Goal: Information Seeking & Learning: Get advice/opinions

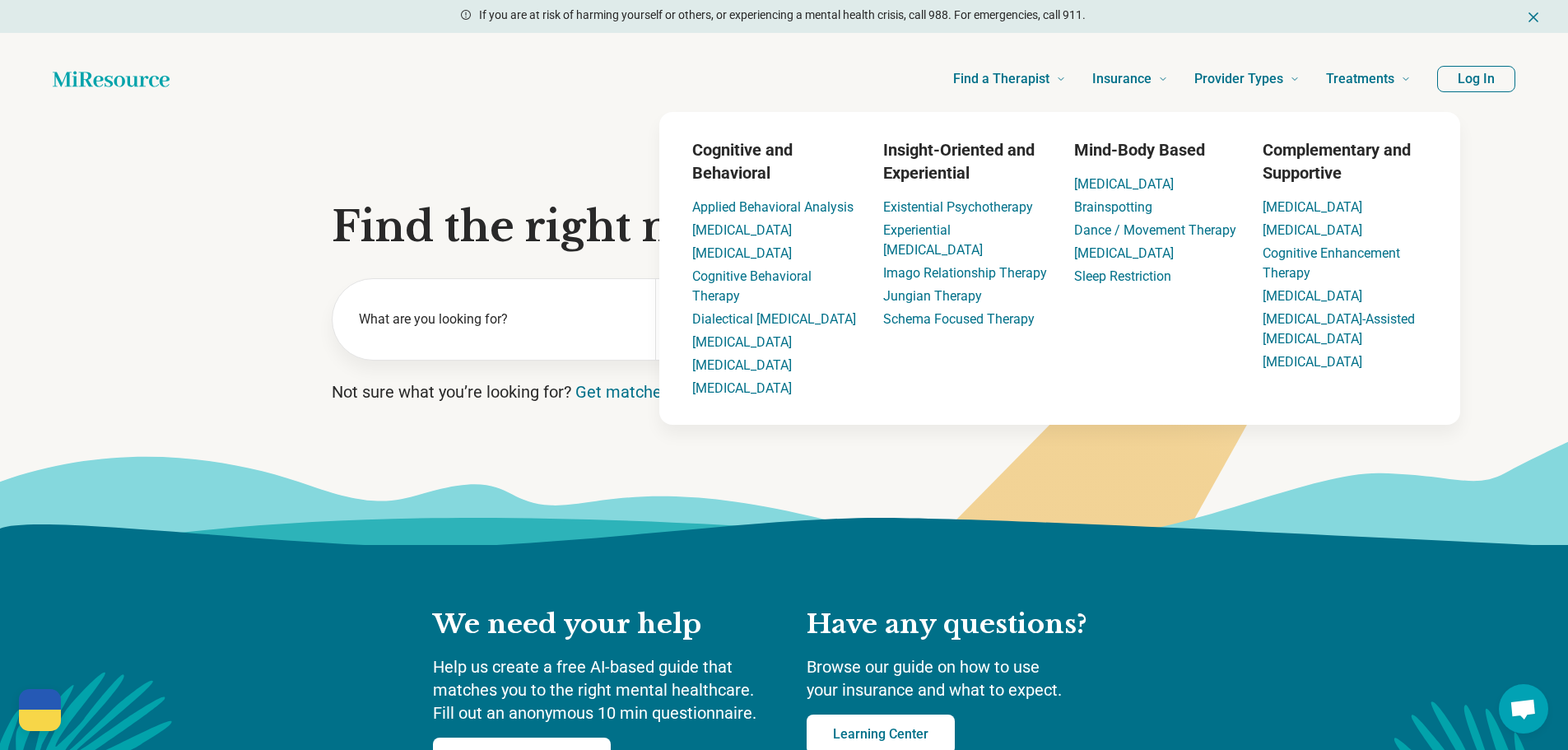
click at [1473, 61] on header "Find a Therapist Mental Health Conditions ADHD Anxiety Anorexia Autism Bipolar …" at bounding box center [784, 78] width 1515 height 66
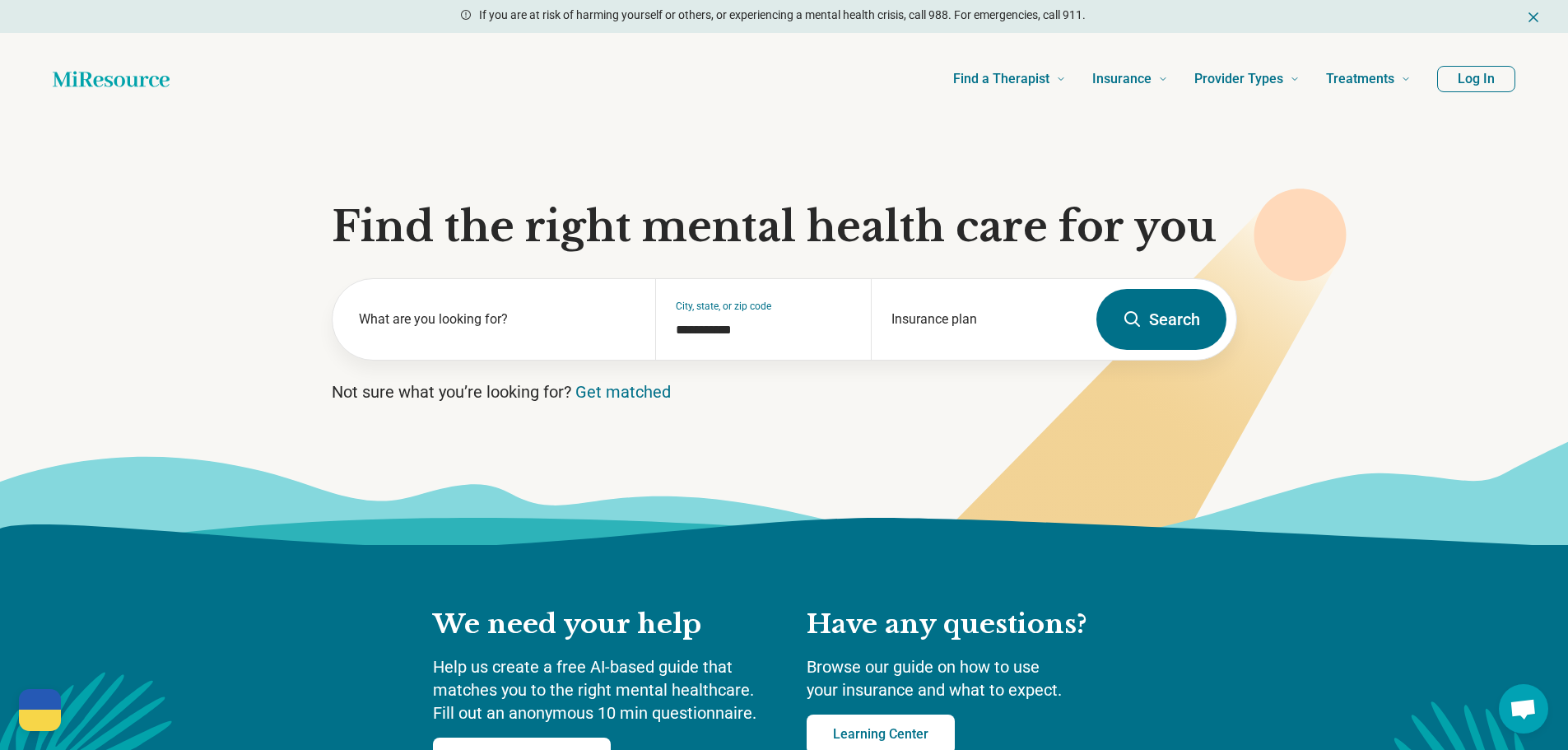
click at [1473, 72] on button "Log In" at bounding box center [1476, 79] width 78 height 27
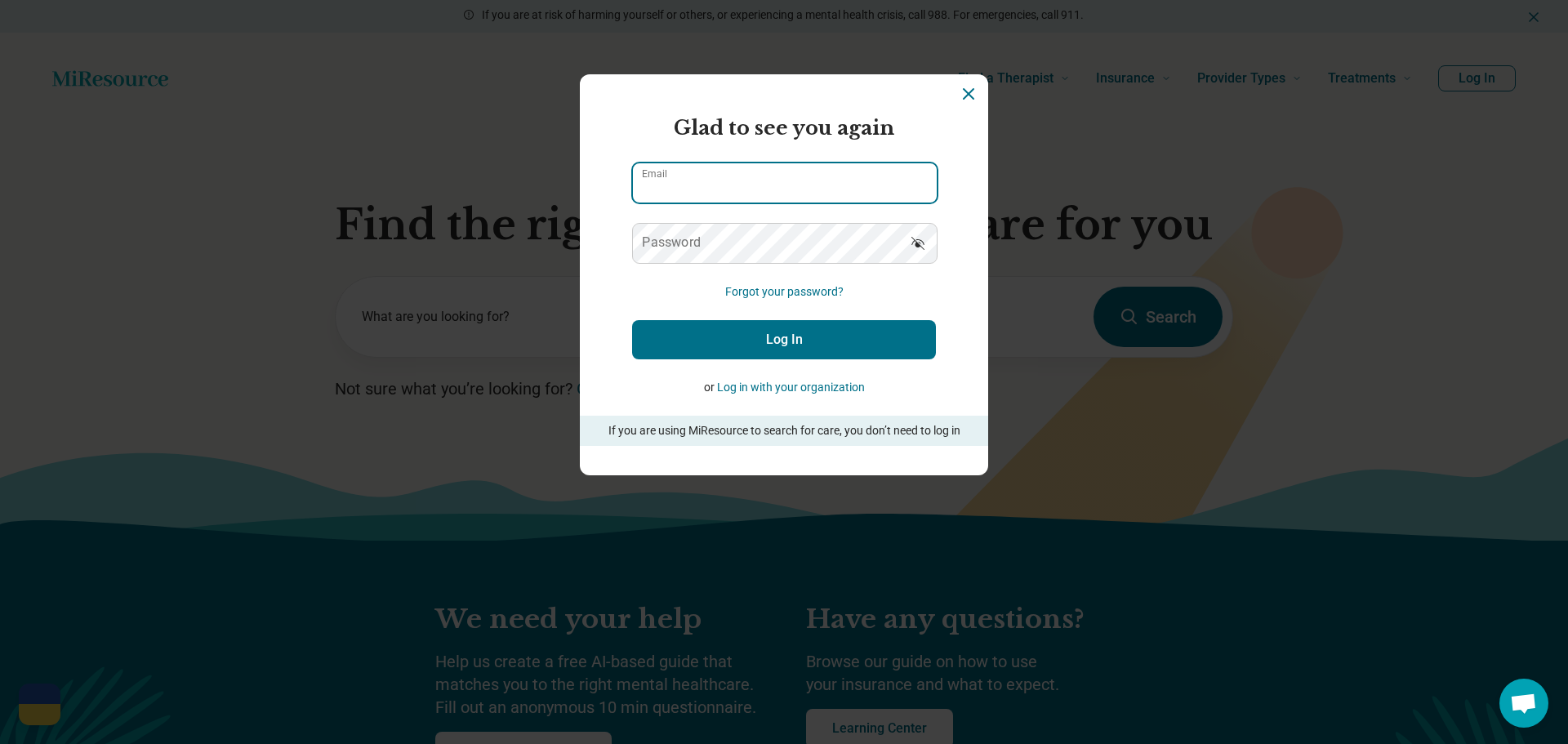
type input "**********"
click at [692, 346] on button "Log In" at bounding box center [784, 339] width 304 height 39
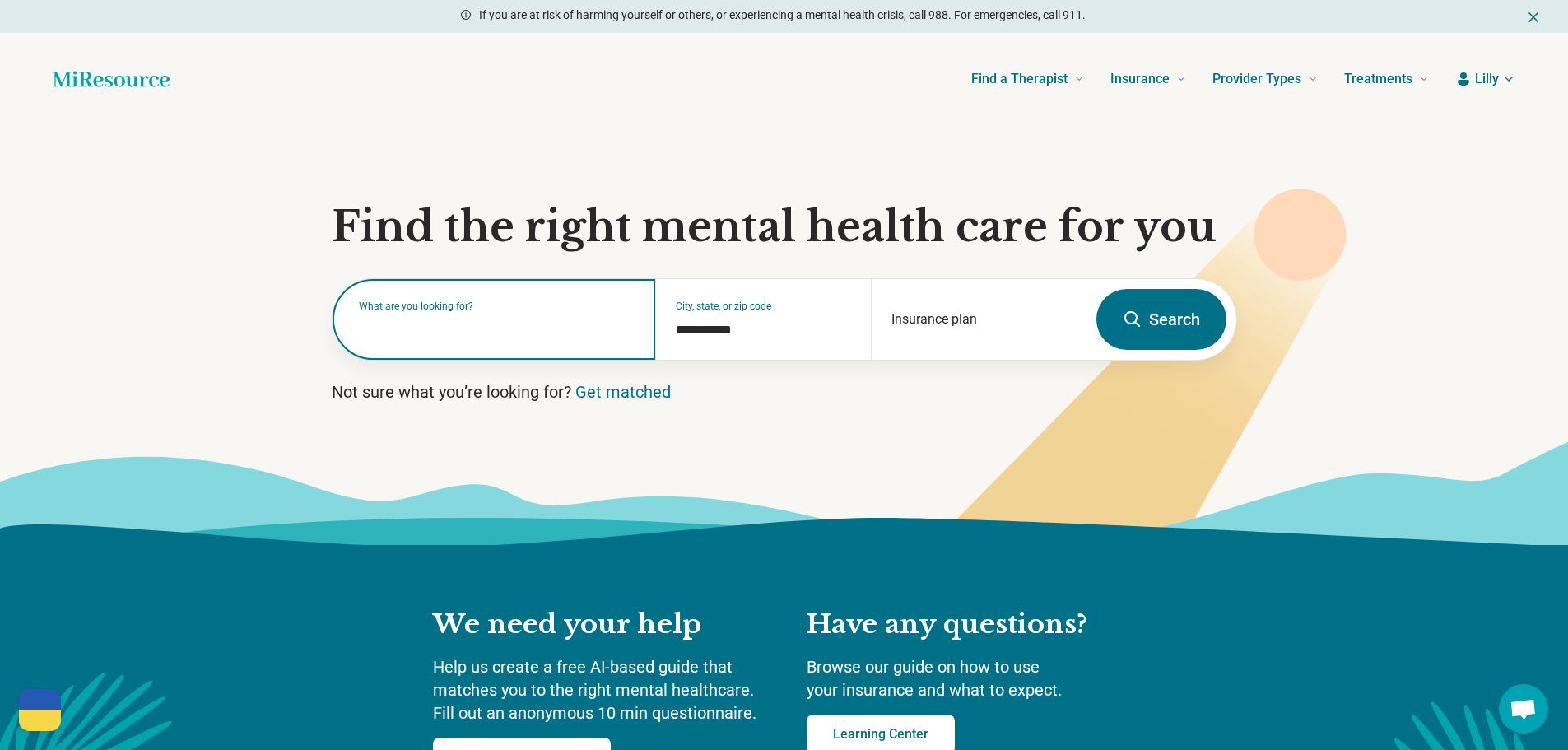
click at [492, 335] on input "text" at bounding box center [498, 328] width 277 height 20
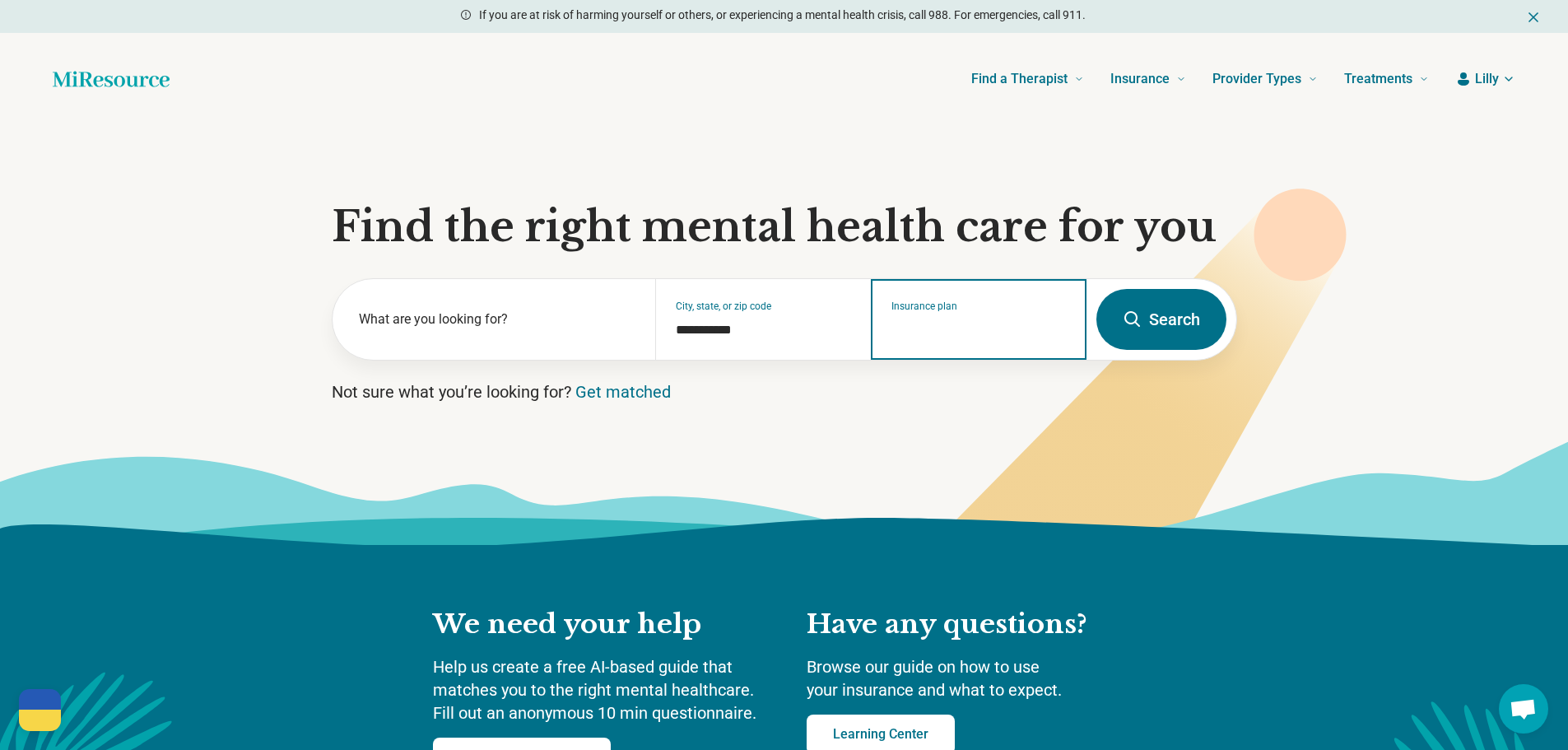
click at [1040, 327] on input "Insurance plan" at bounding box center [979, 330] width 176 height 20
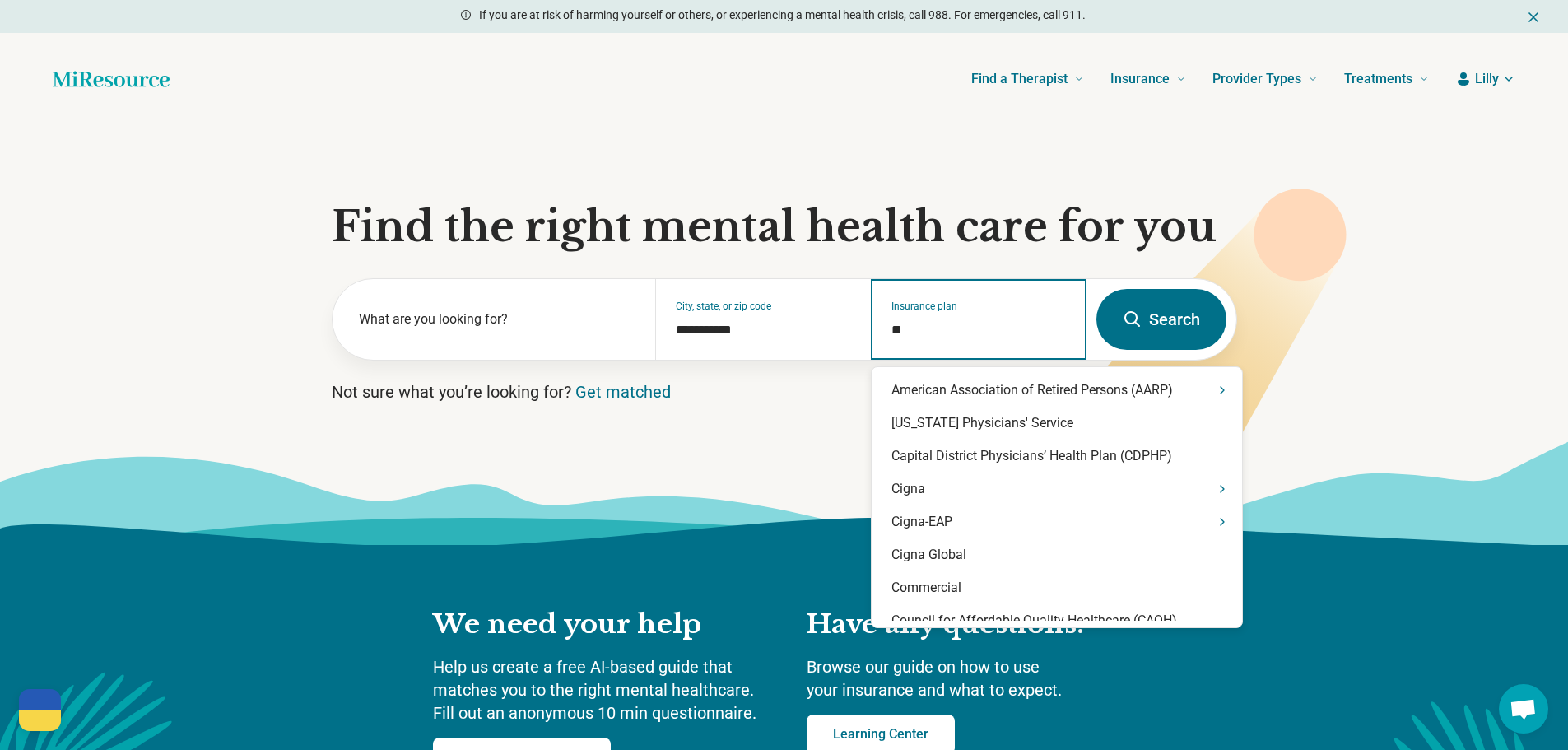
type input "***"
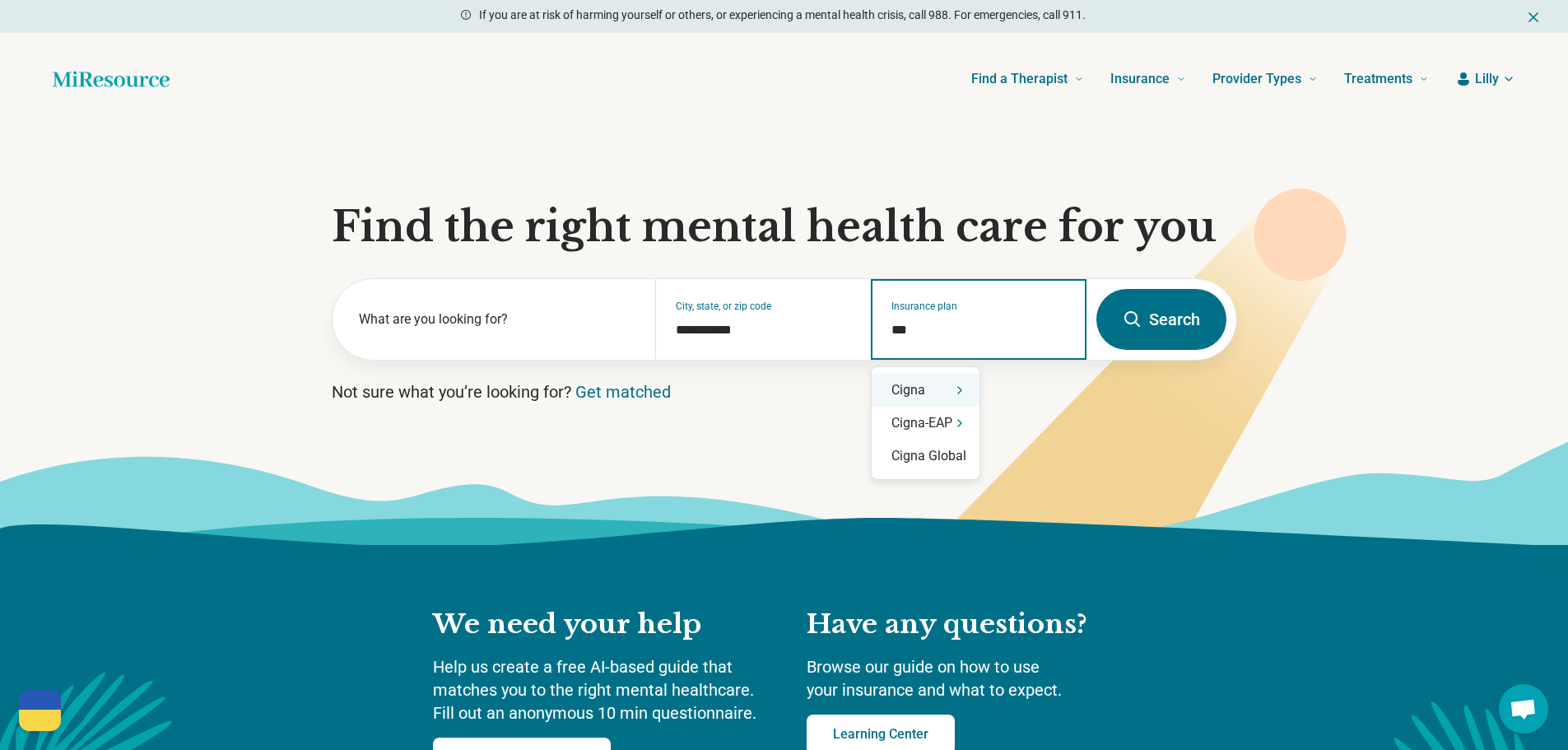
click at [934, 387] on div "Cigna" at bounding box center [925, 390] width 108 height 32
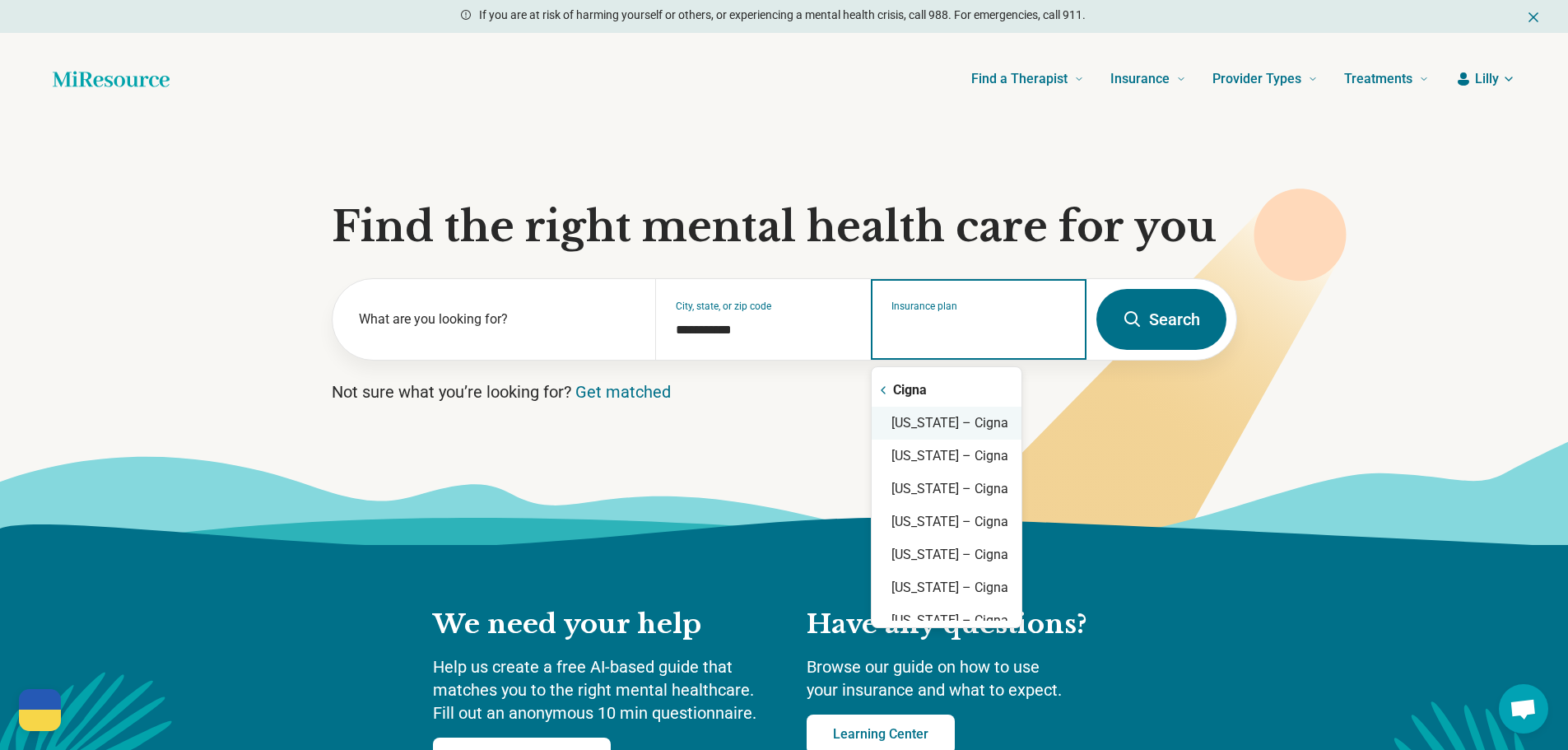
click at [938, 418] on div "[US_STATE] – Cigna" at bounding box center [946, 423] width 150 height 32
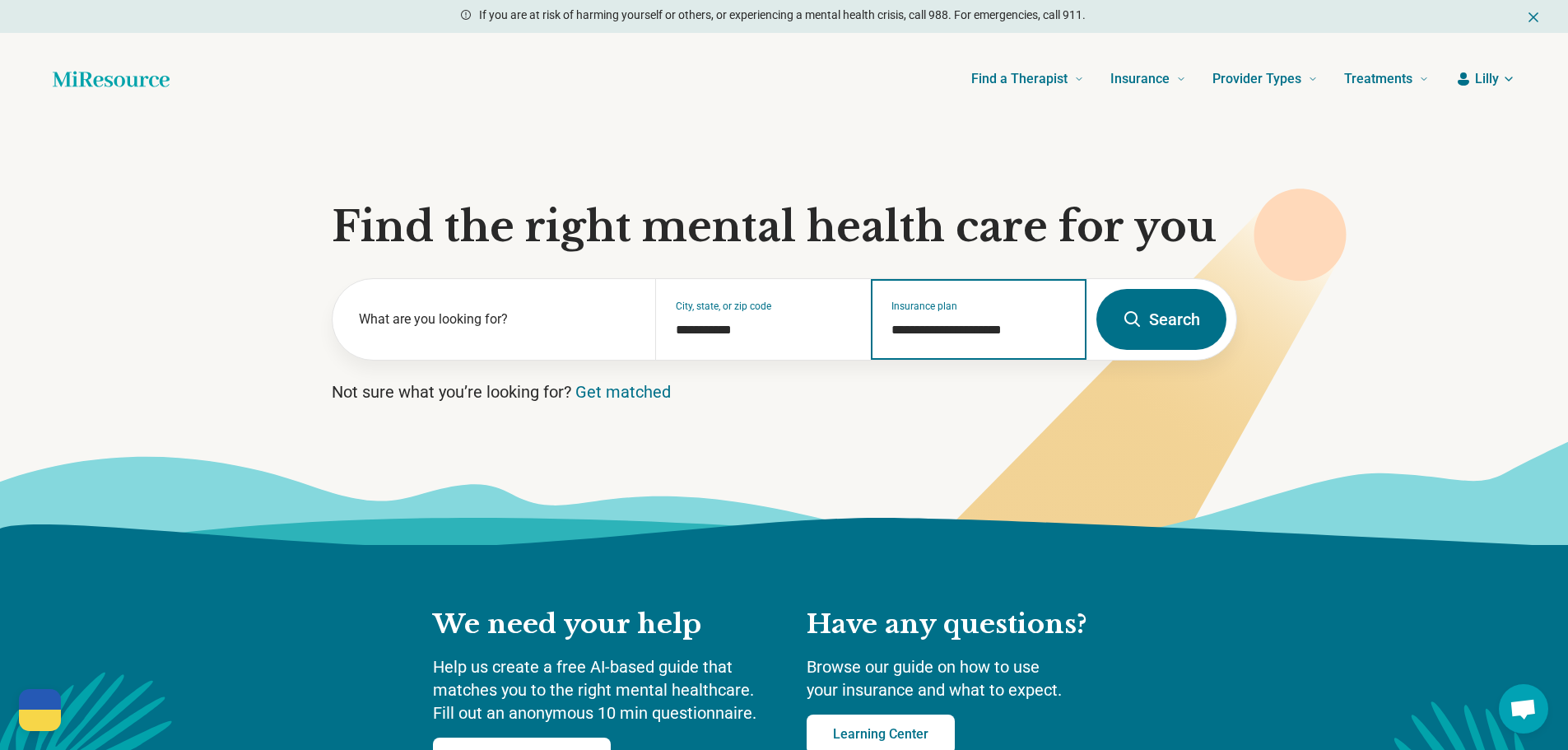
type input "**********"
click at [1177, 311] on button "Search" at bounding box center [1161, 320] width 130 height 61
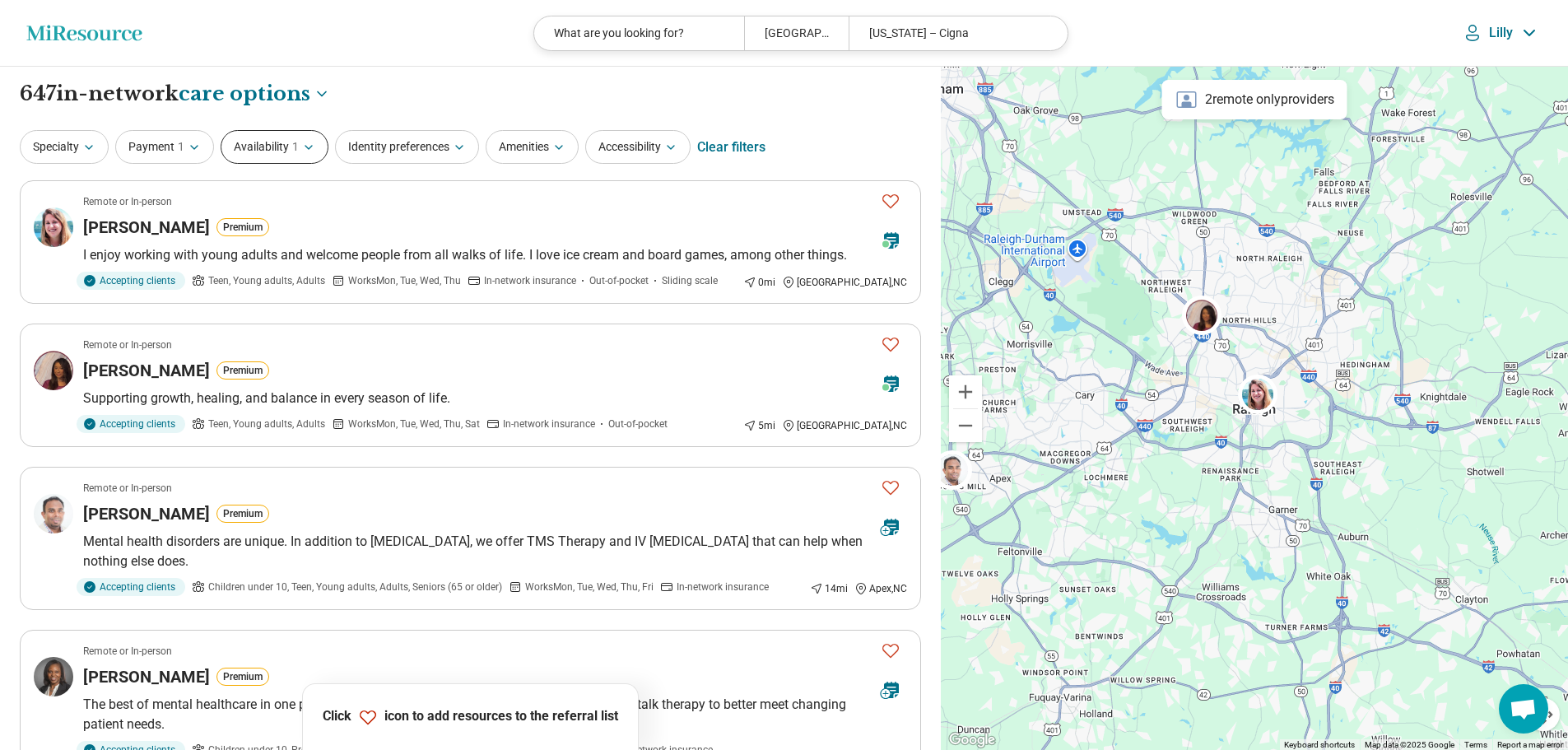
click at [272, 143] on button "Availability 1" at bounding box center [274, 146] width 108 height 33
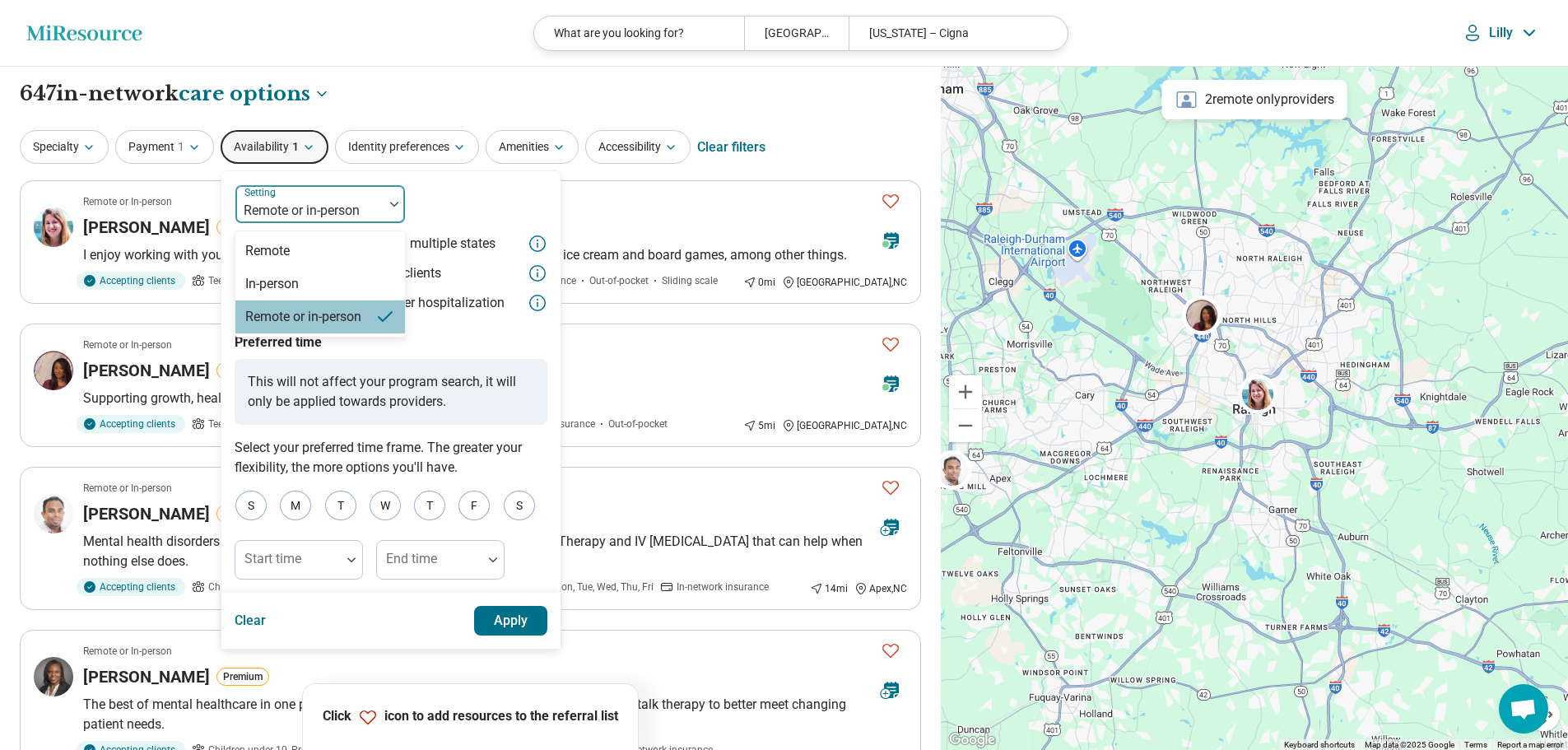
click at [388, 204] on div at bounding box center [394, 204] width 21 height 5
click at [332, 284] on div "In-person" at bounding box center [321, 284] width 170 height 32
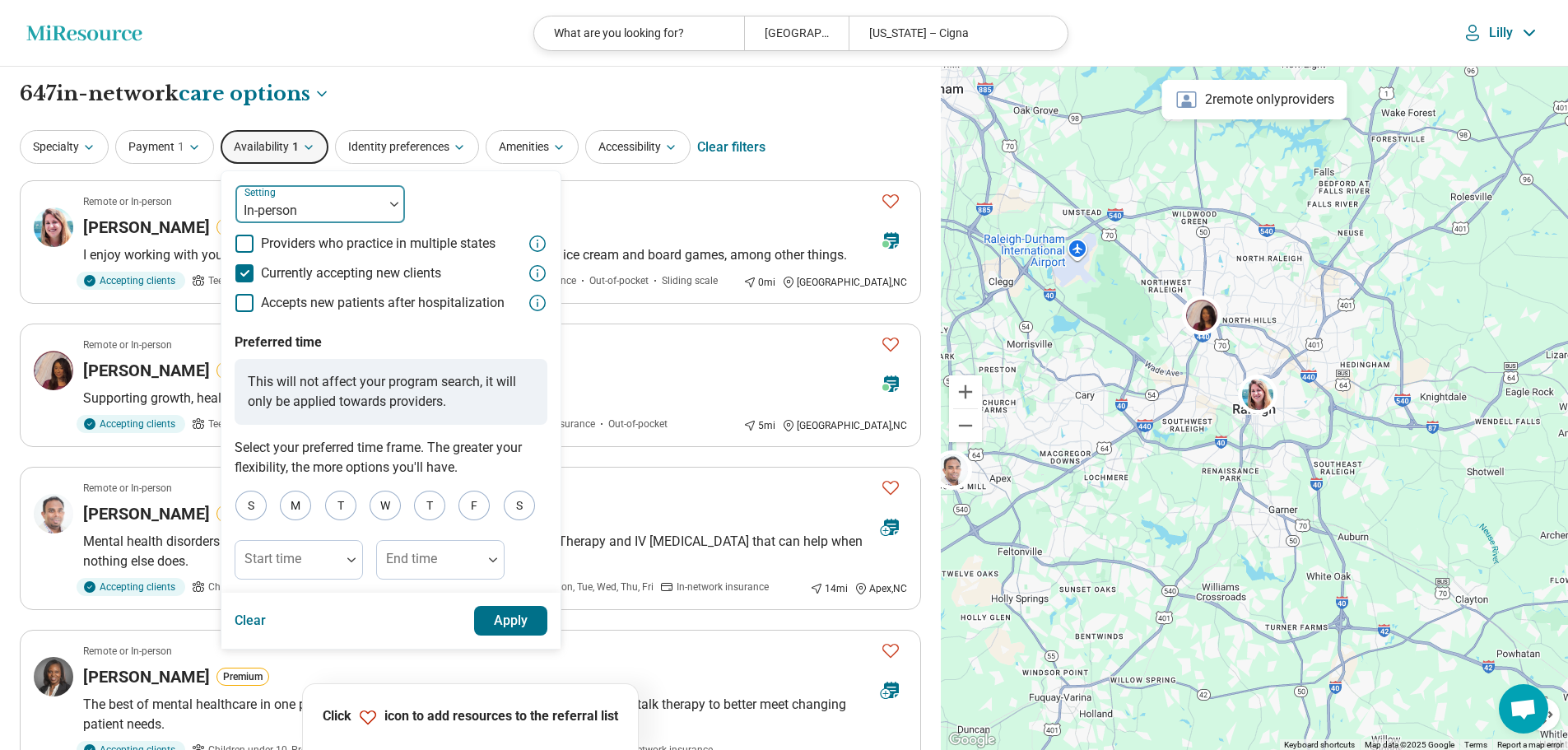
click at [354, 205] on div at bounding box center [308, 211] width 135 height 23
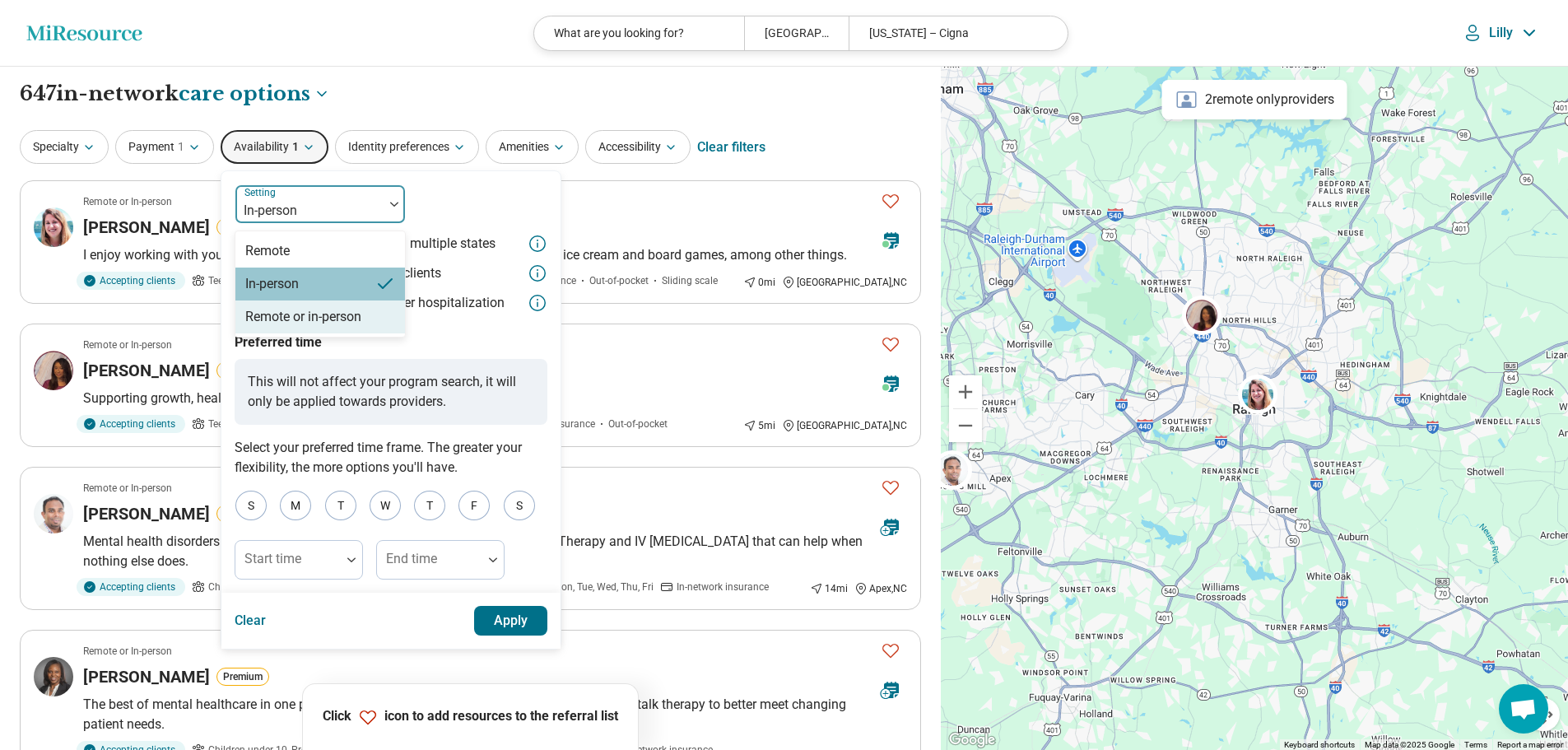
click at [325, 313] on div "Remote or in-person" at bounding box center [304, 316] width 117 height 20
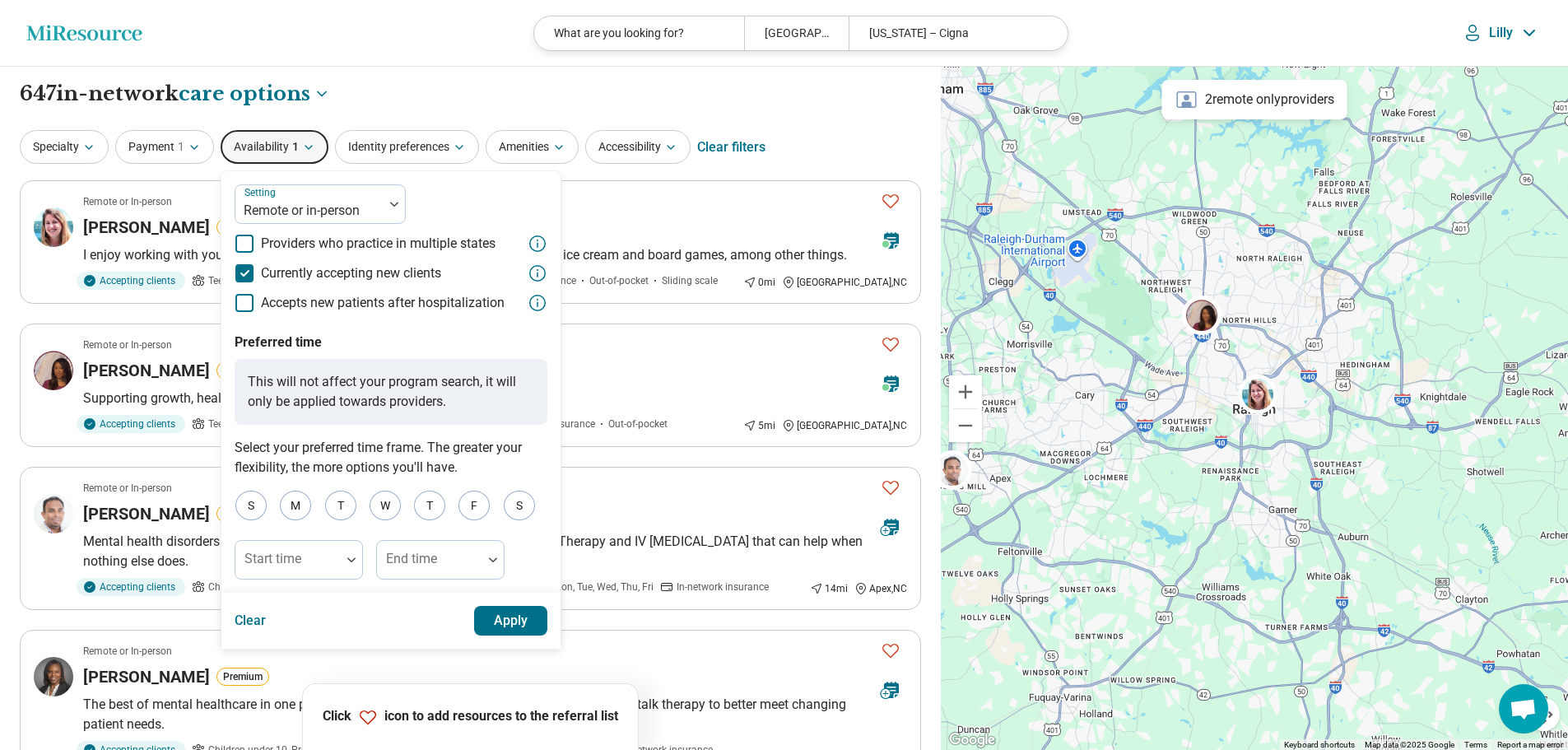
click at [495, 618] on button "Apply" at bounding box center [511, 620] width 74 height 30
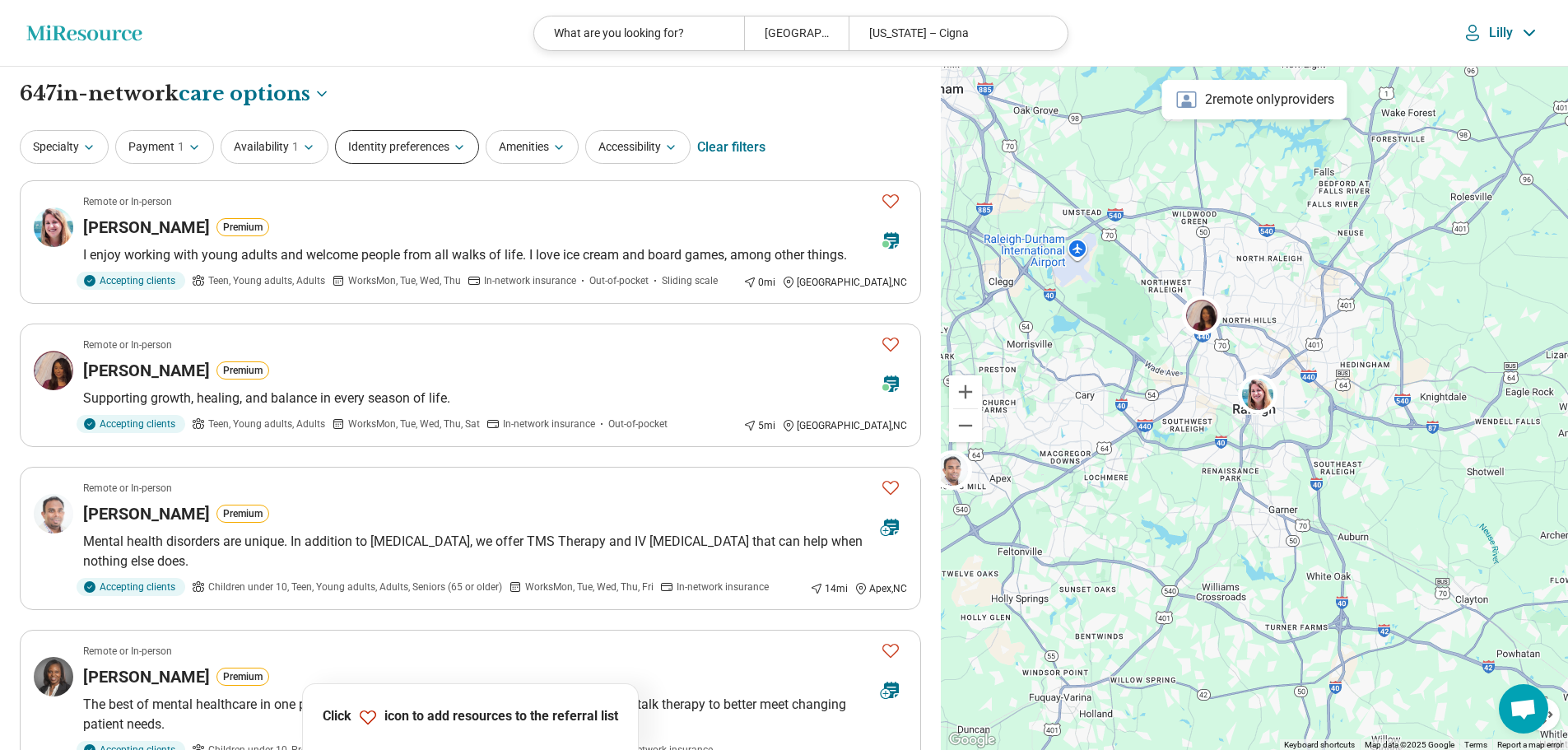
click at [422, 143] on button "Identity preferences" at bounding box center [407, 146] width 144 height 33
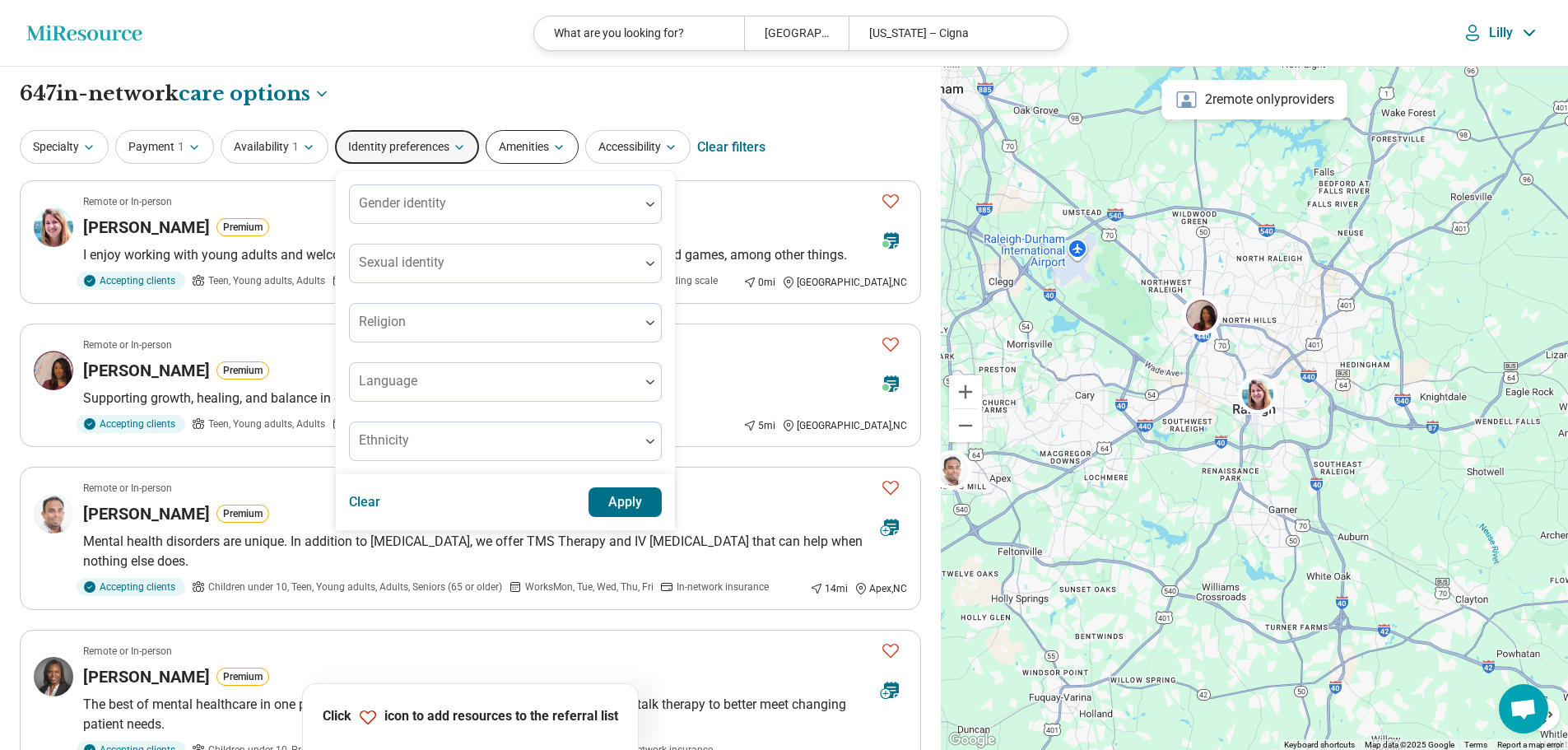
click at [532, 150] on button "Amenities" at bounding box center [532, 146] width 93 height 33
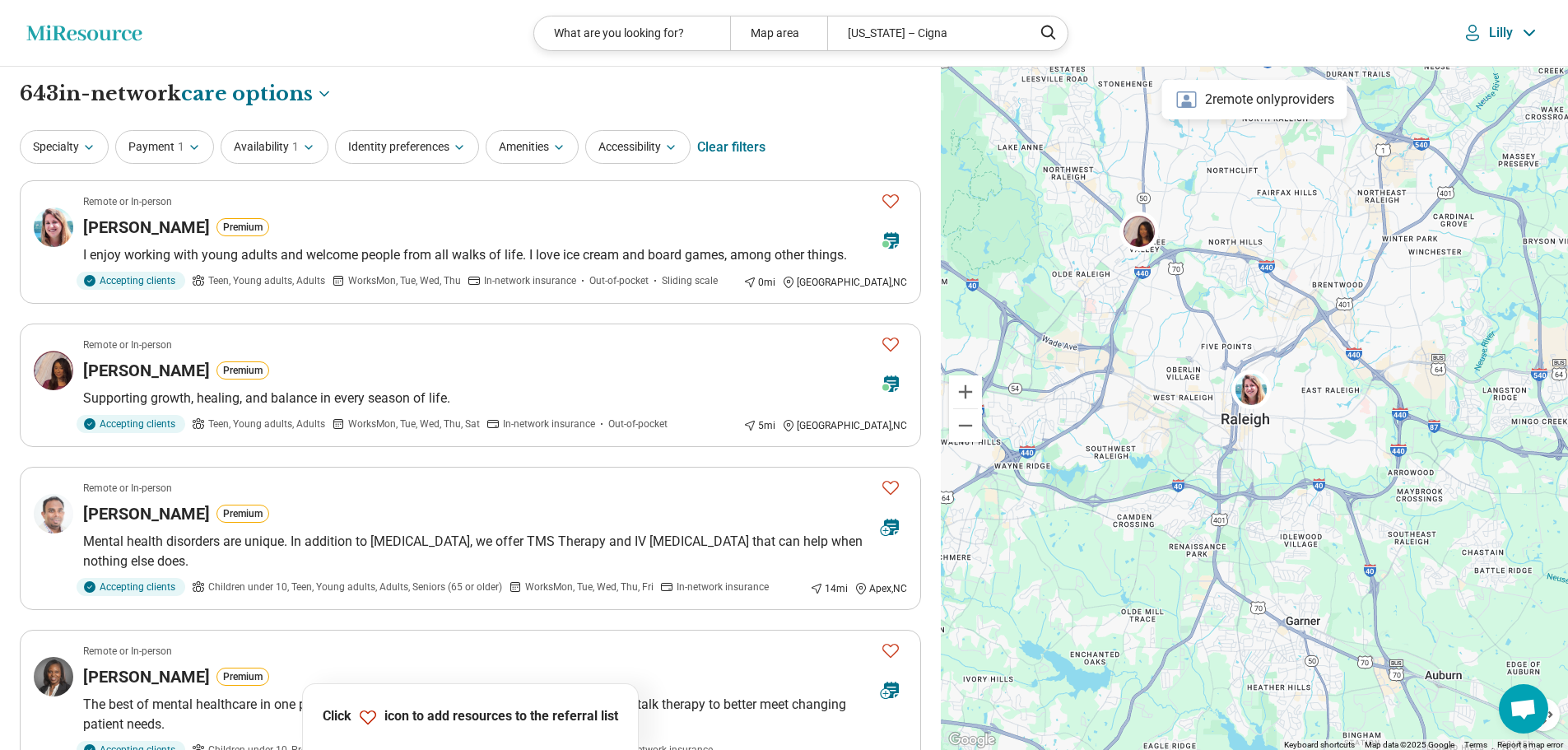
drag, startPoint x: 1256, startPoint y: 354, endPoint x: 1213, endPoint y: 438, distance: 94.4
click at [1213, 438] on div at bounding box center [1254, 409] width 627 height 684
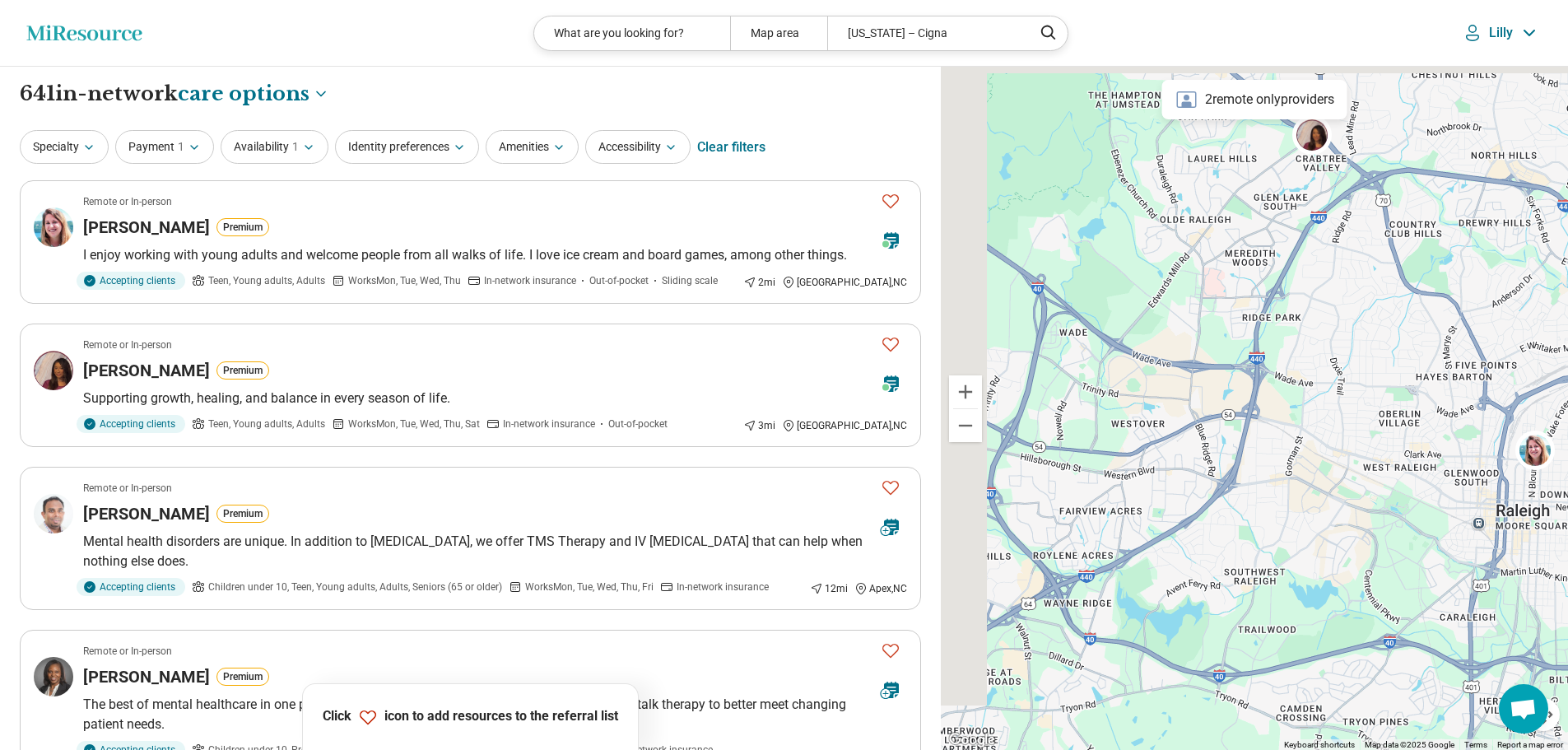
drag, startPoint x: 1034, startPoint y: 367, endPoint x: 1168, endPoint y: 414, distance: 142.0
click at [1168, 413] on div at bounding box center [1254, 409] width 627 height 684
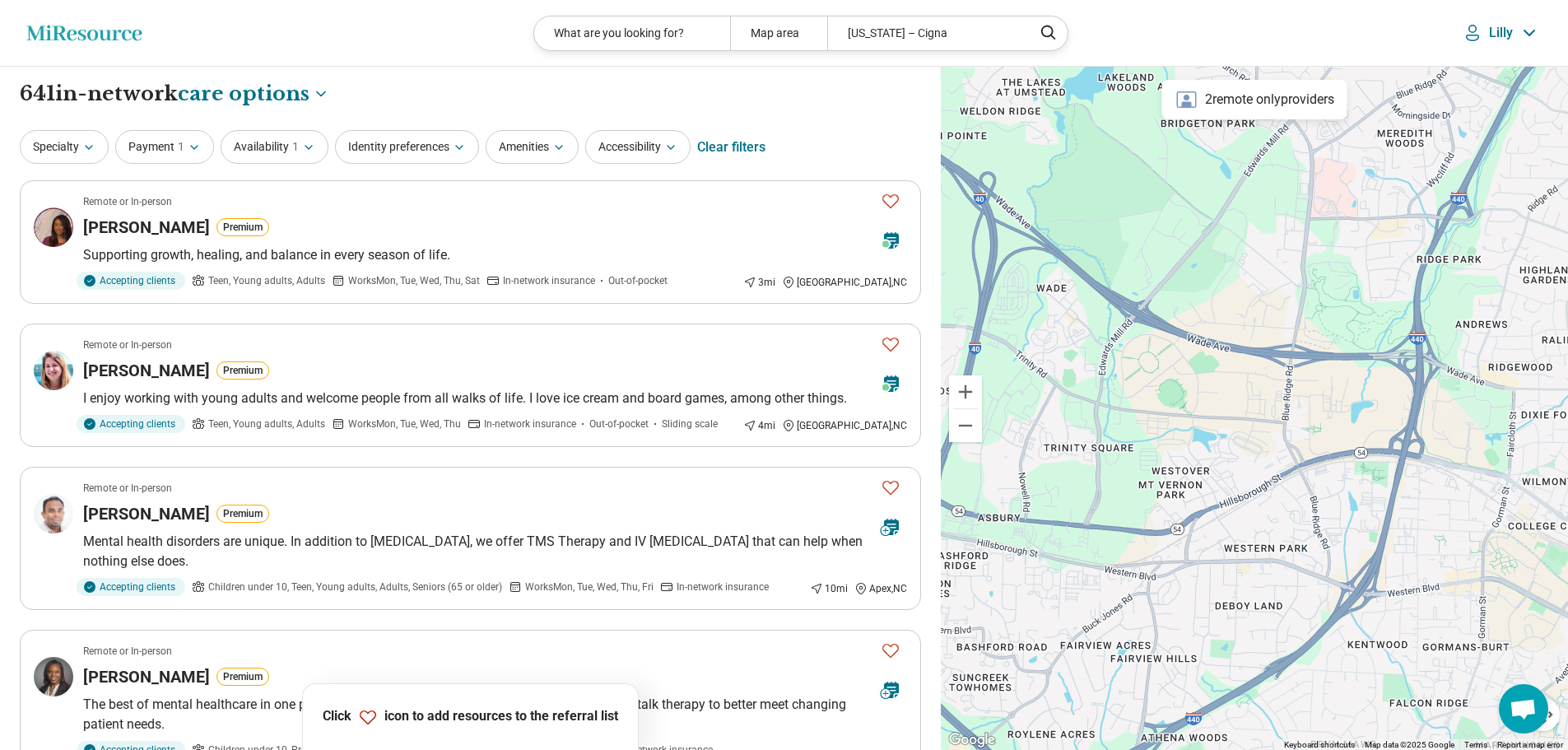
click at [1170, 402] on div at bounding box center [1254, 409] width 627 height 684
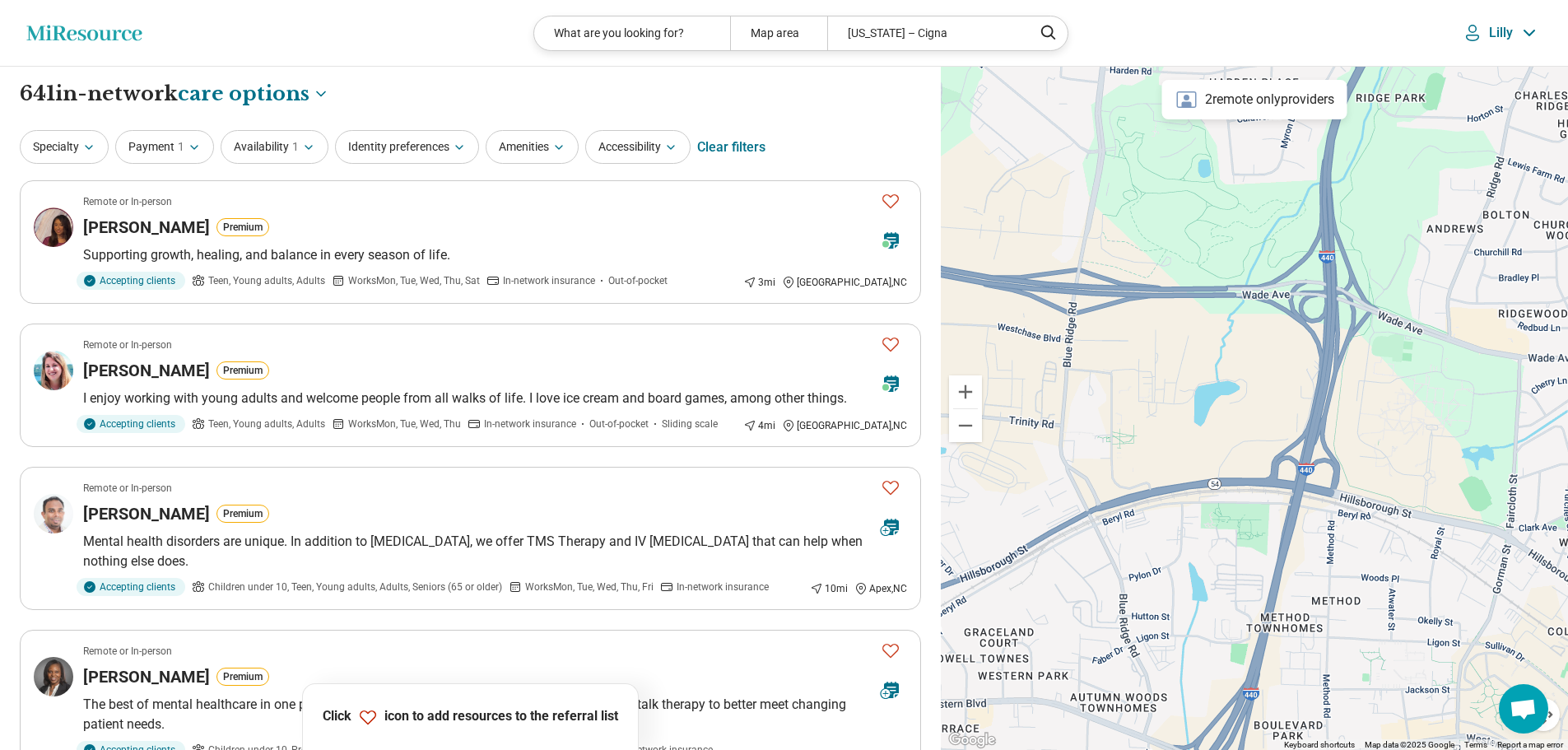
drag, startPoint x: 1261, startPoint y: 410, endPoint x: 1003, endPoint y: 392, distance: 258.6
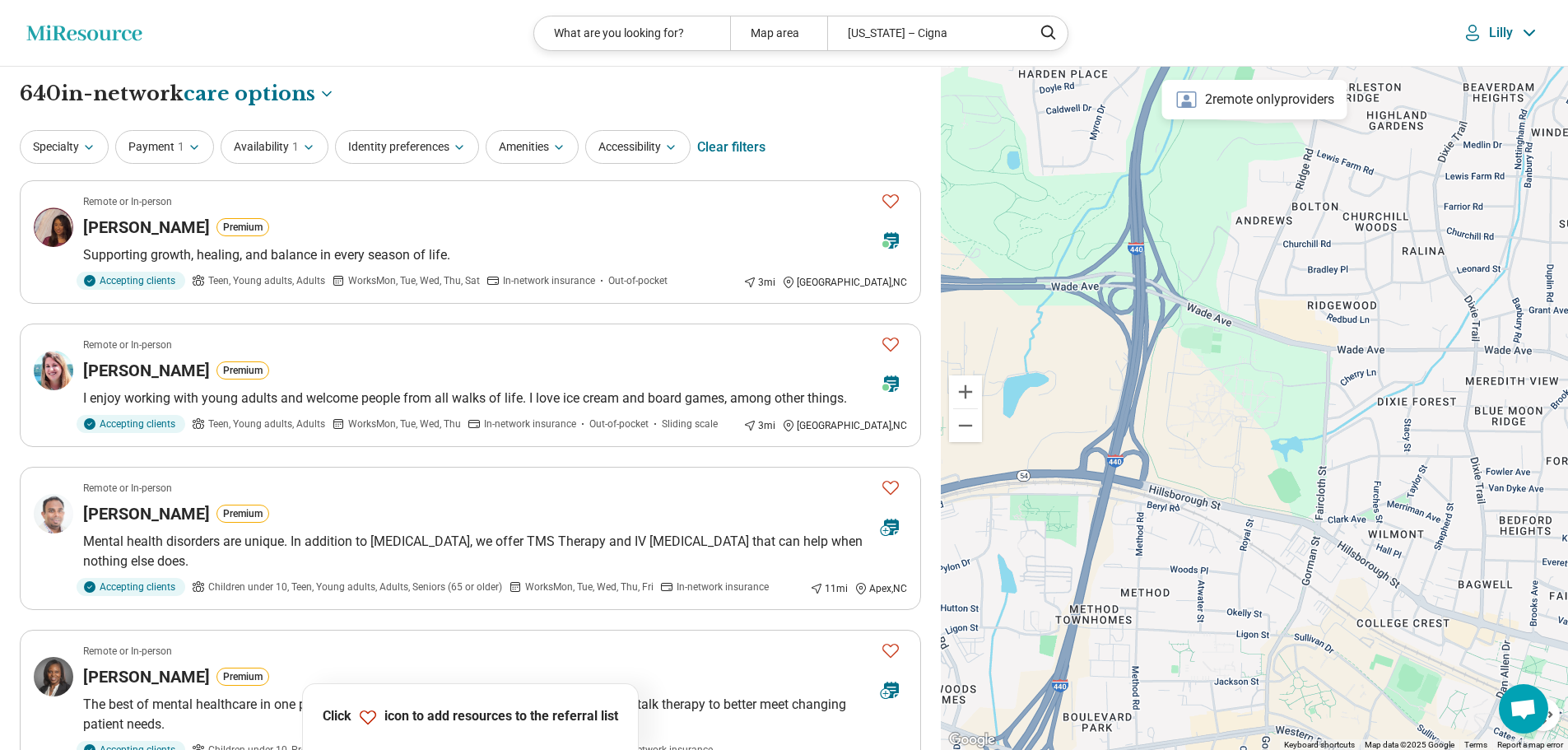
drag, startPoint x: 1300, startPoint y: 410, endPoint x: 1107, endPoint y: 402, distance: 193.2
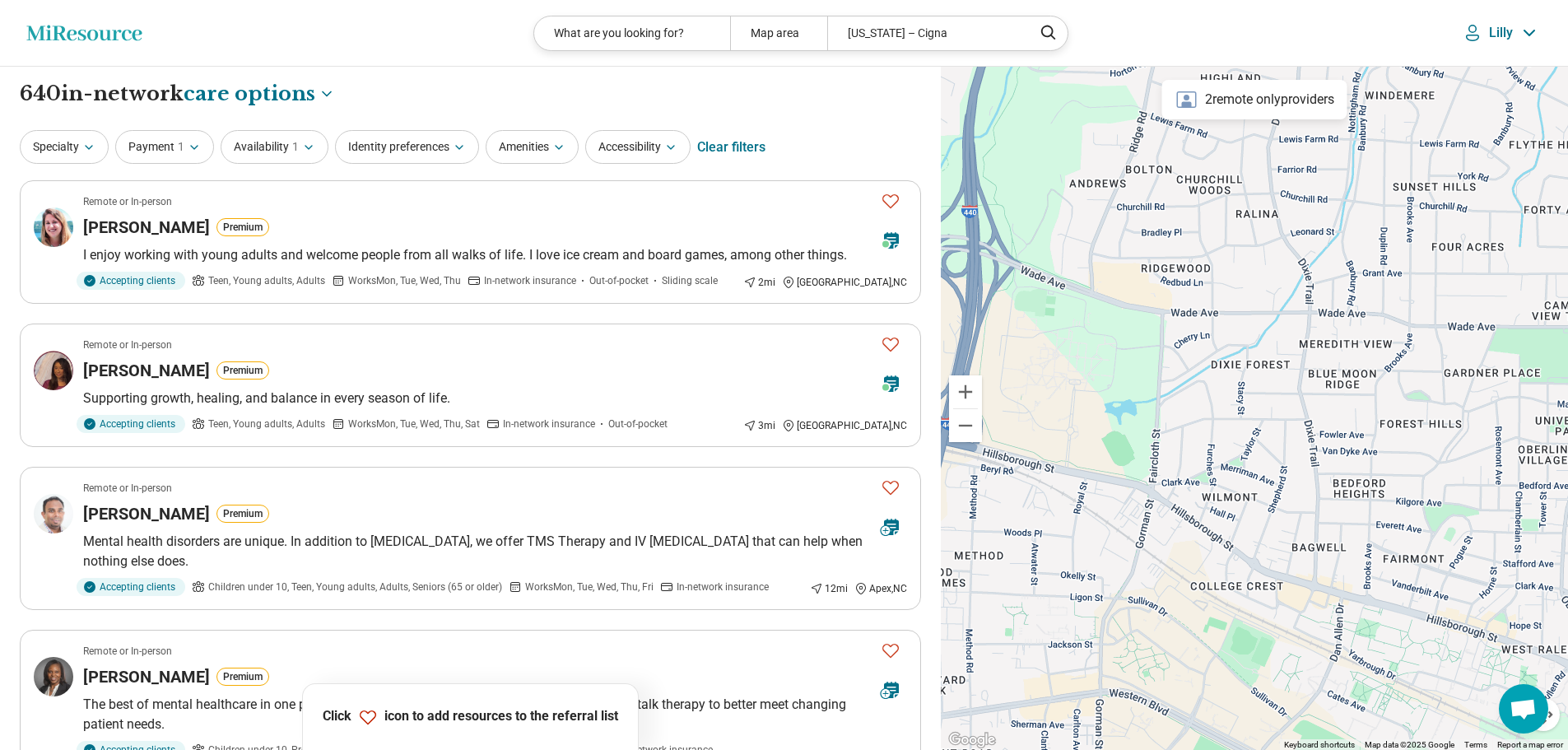
drag, startPoint x: 1266, startPoint y: 410, endPoint x: 1096, endPoint y: 367, distance: 175.4
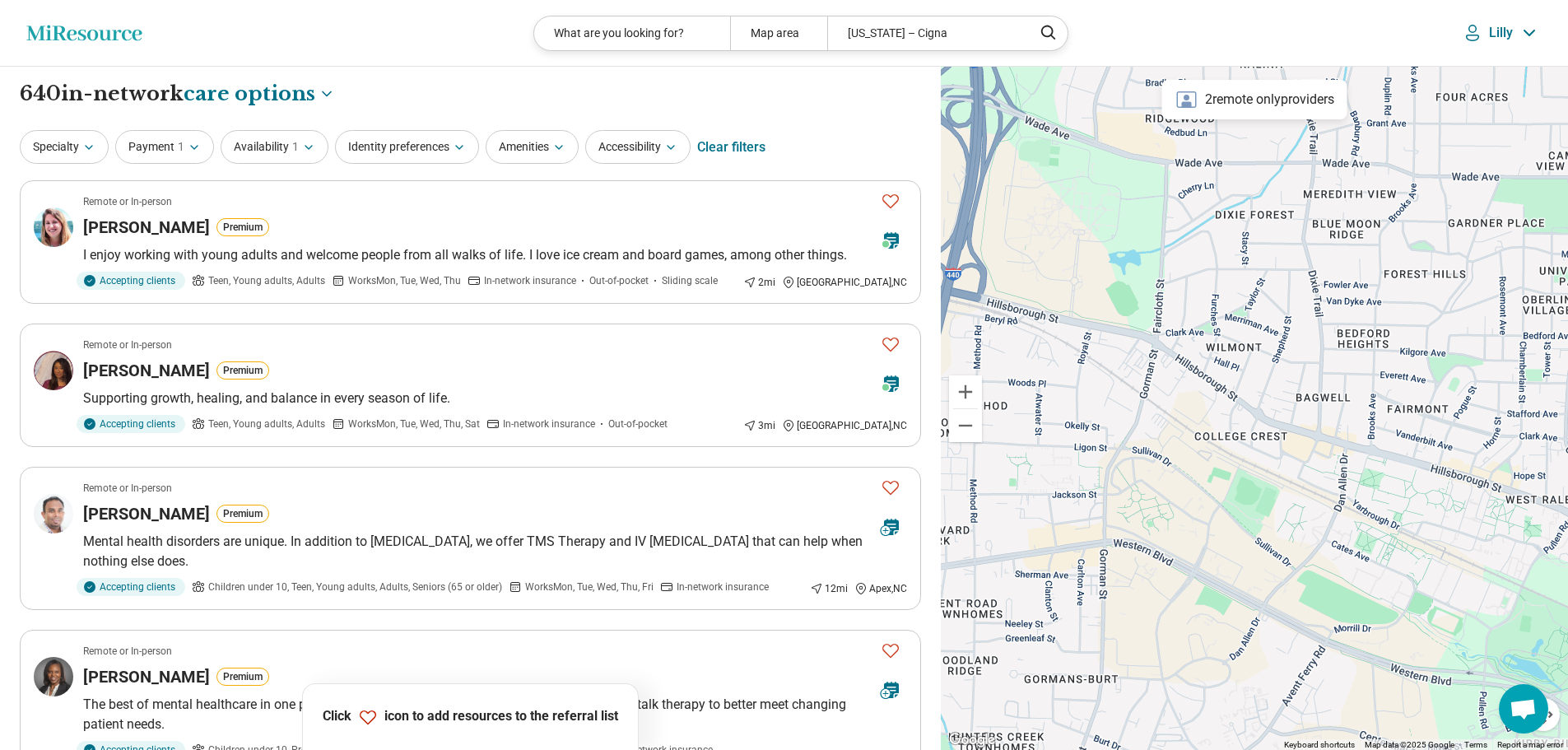
drag, startPoint x: 1189, startPoint y: 444, endPoint x: 1197, endPoint y: 299, distance: 145.2
click at [1197, 299] on div at bounding box center [1254, 409] width 627 height 684
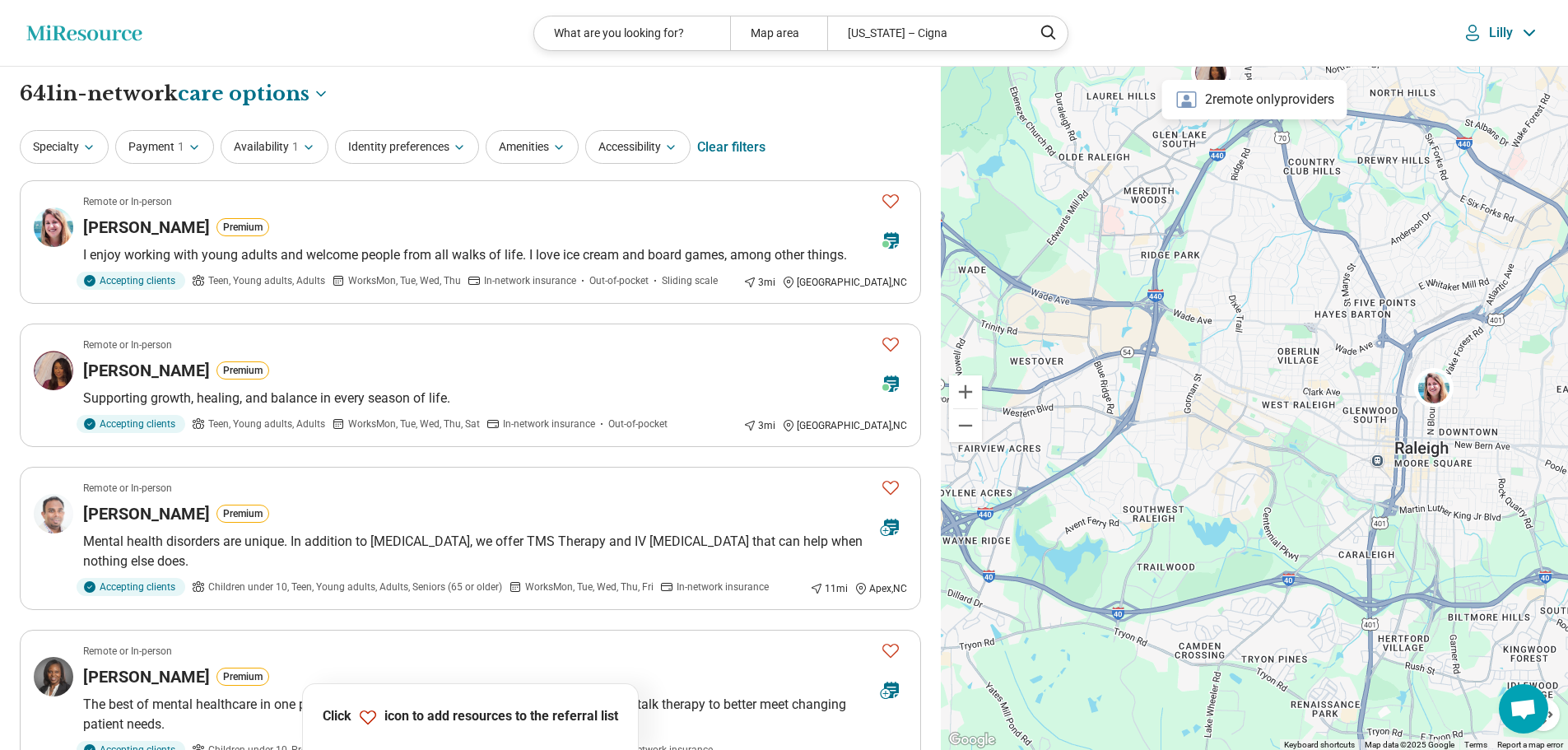
drag, startPoint x: 1326, startPoint y: 474, endPoint x: 1273, endPoint y: 481, distance: 53.5
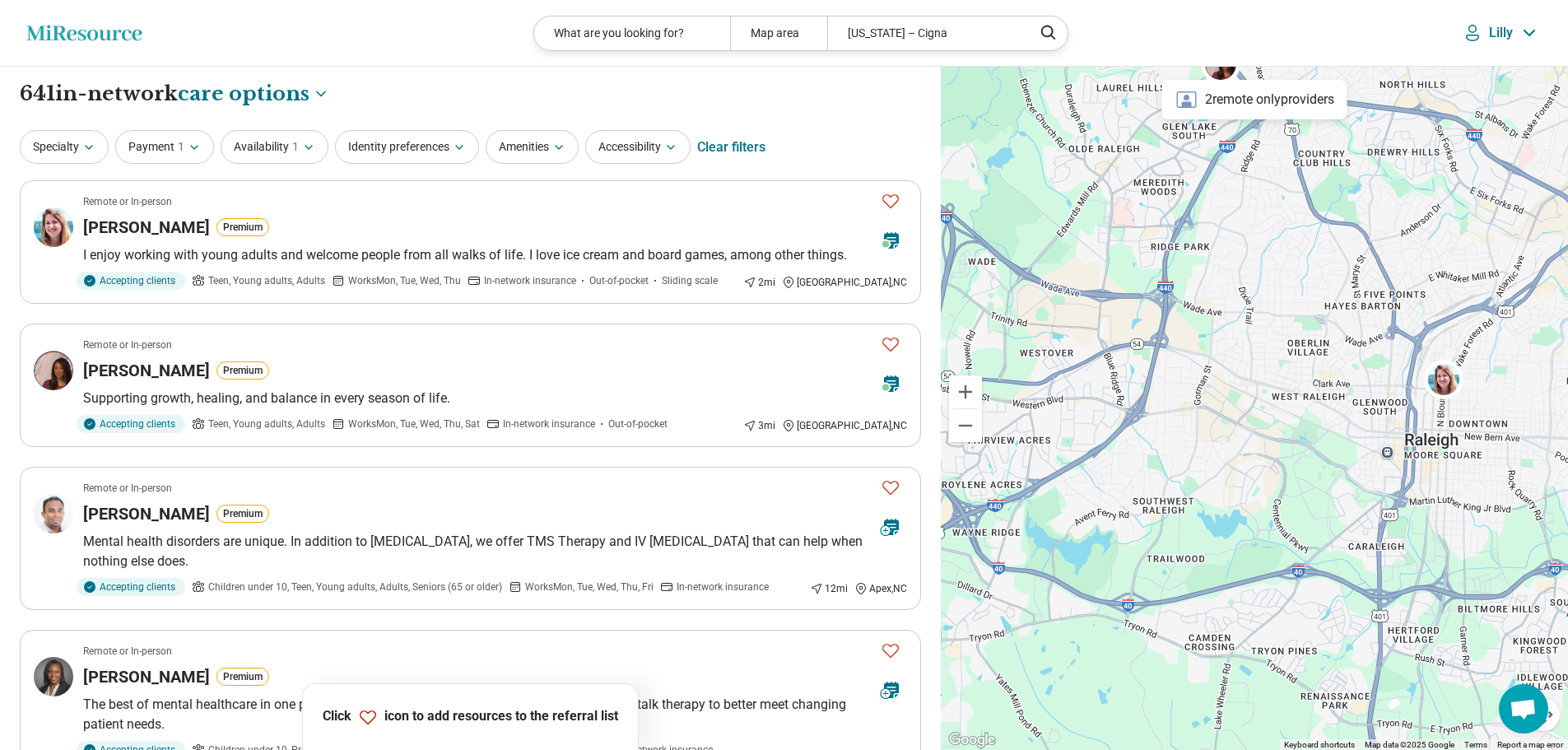
drag, startPoint x: 1279, startPoint y: 474, endPoint x: 1295, endPoint y: 449, distance: 29.7
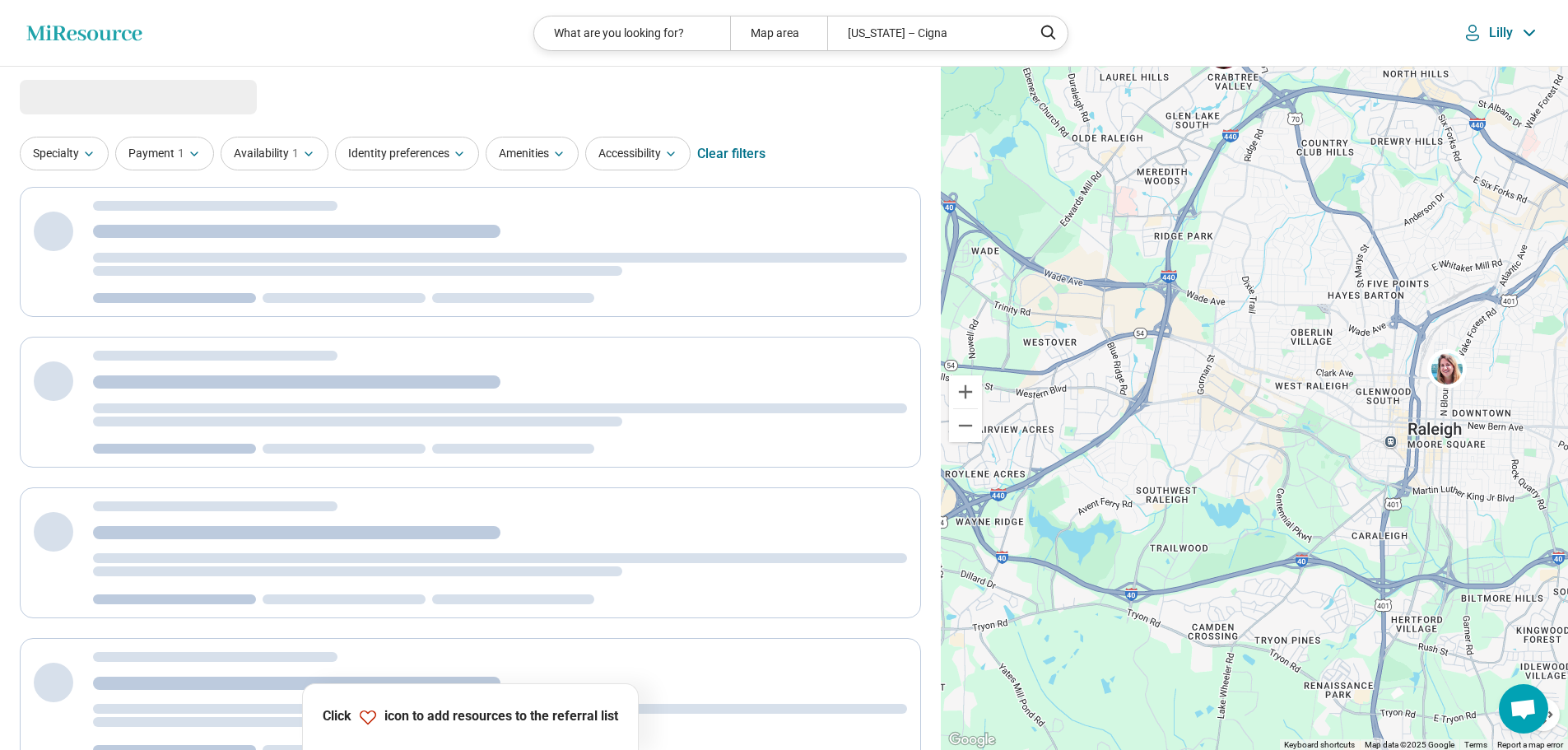
select select "***"
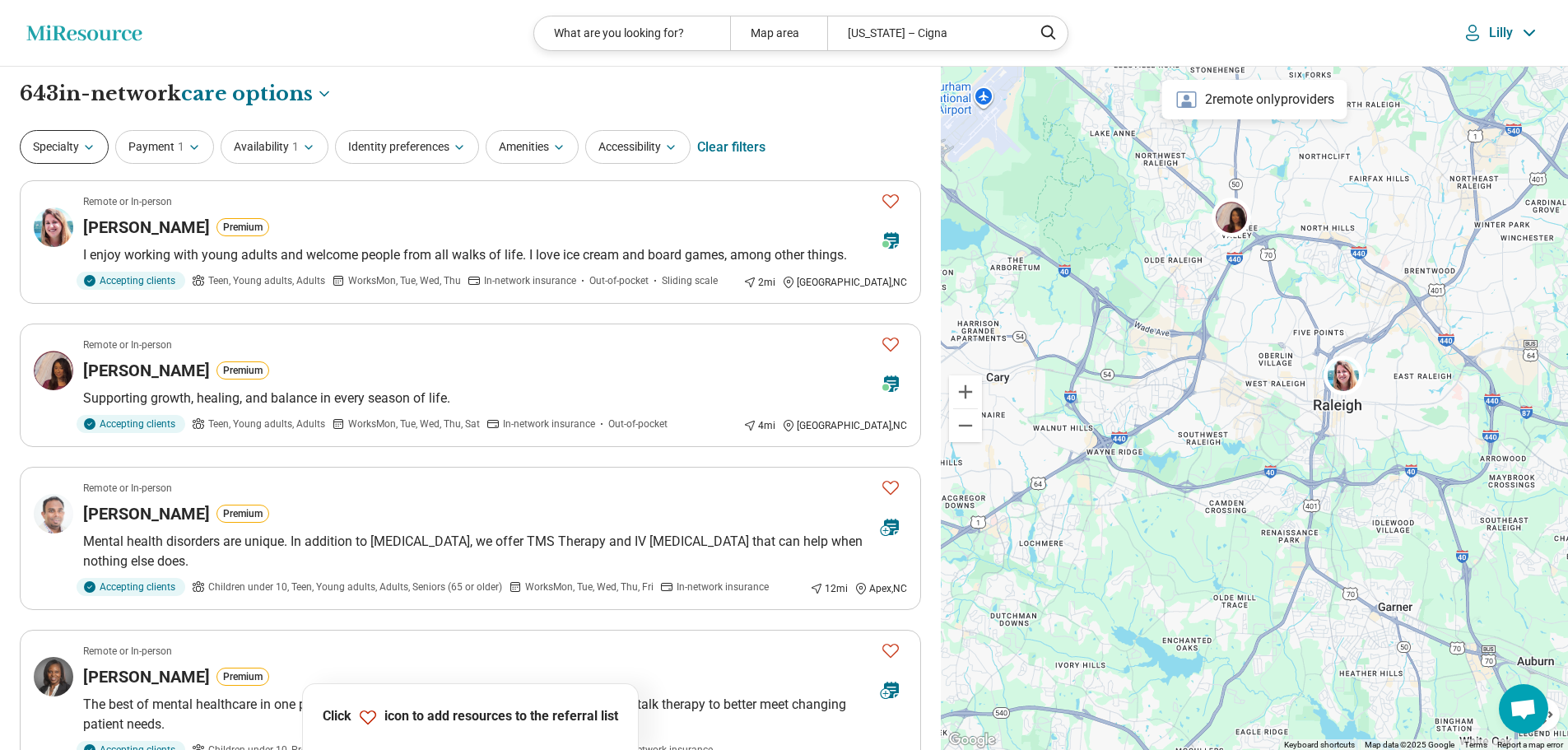
click at [36, 145] on button "Specialty" at bounding box center [64, 146] width 89 height 33
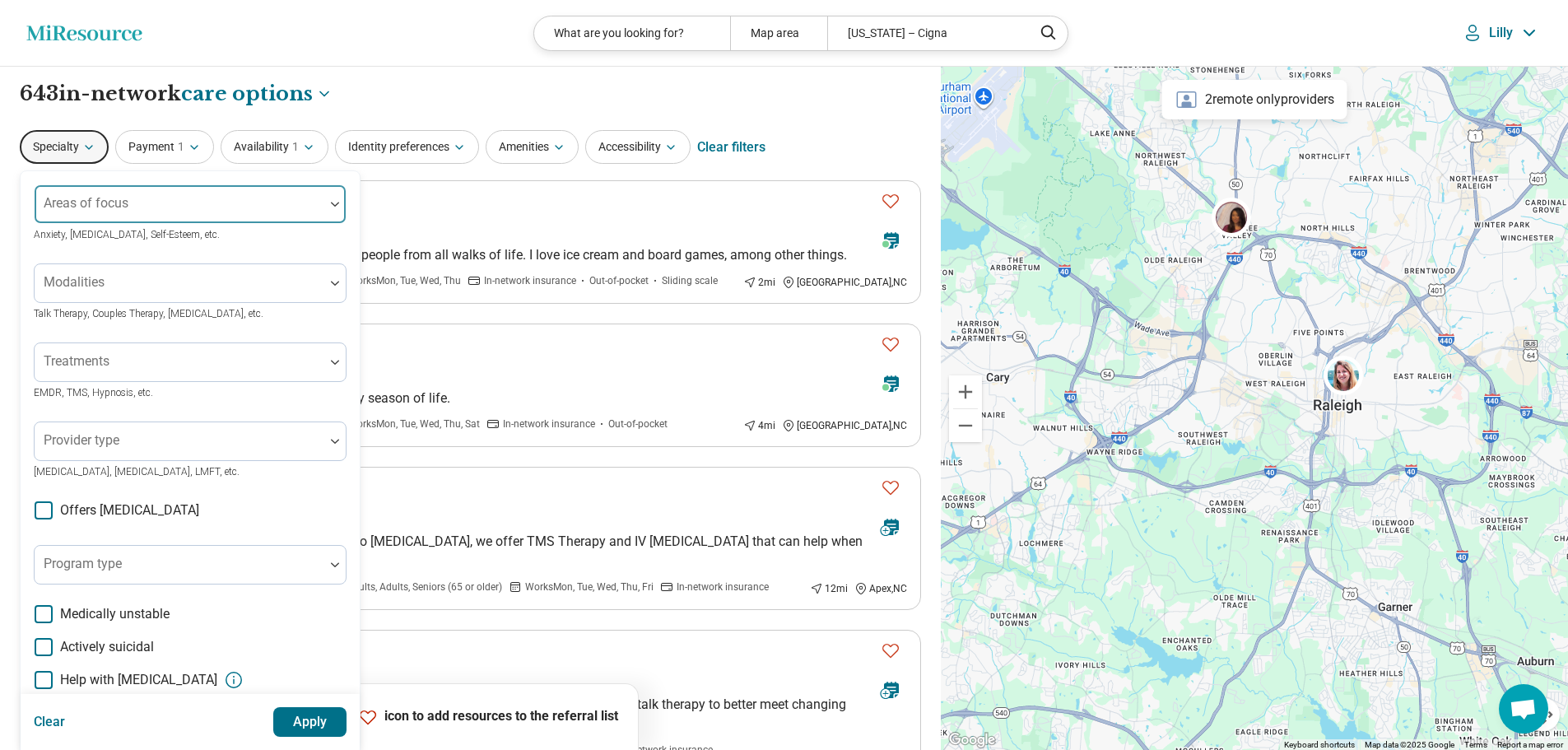
click at [152, 213] on div at bounding box center [180, 211] width 277 height 23
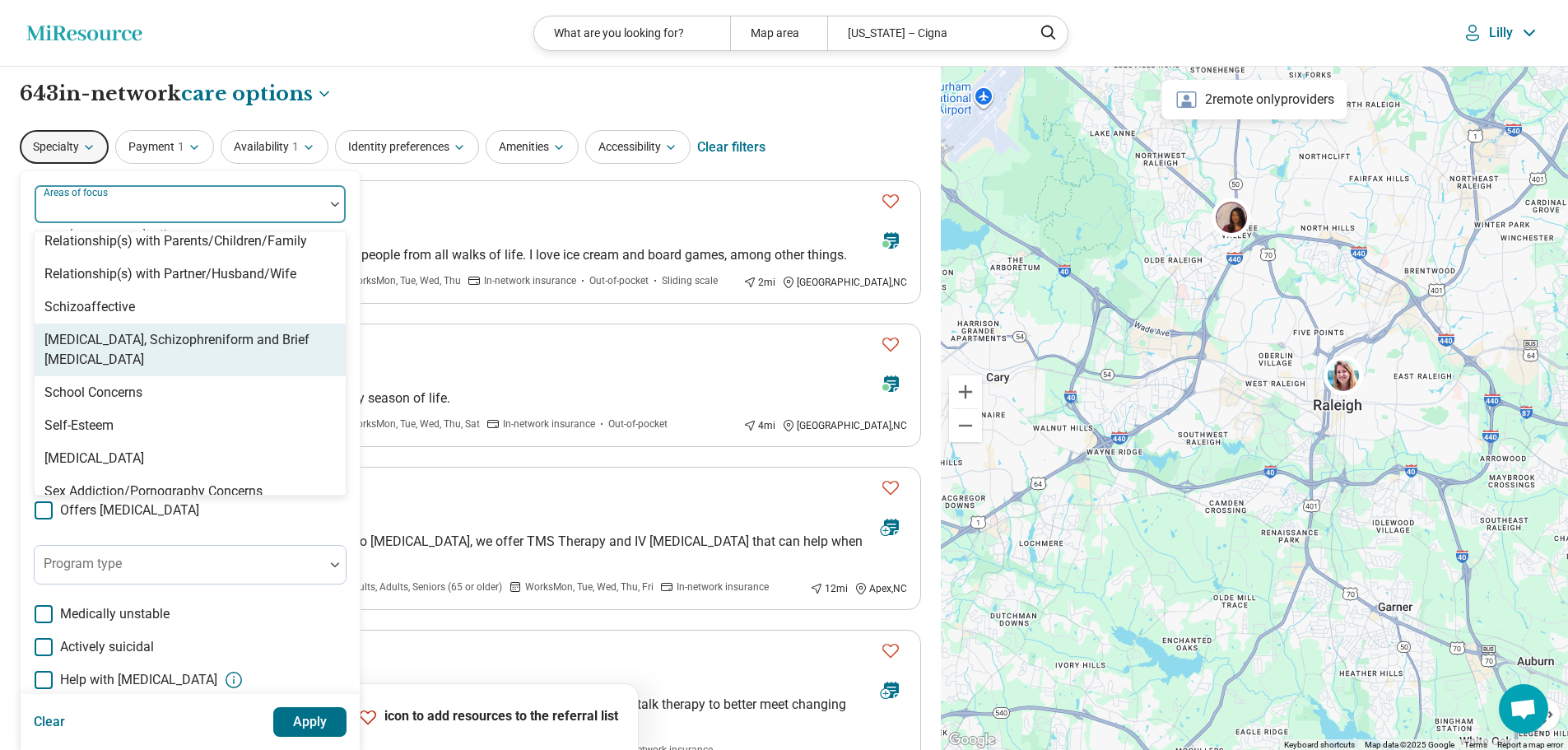
scroll to position [2582, 0]
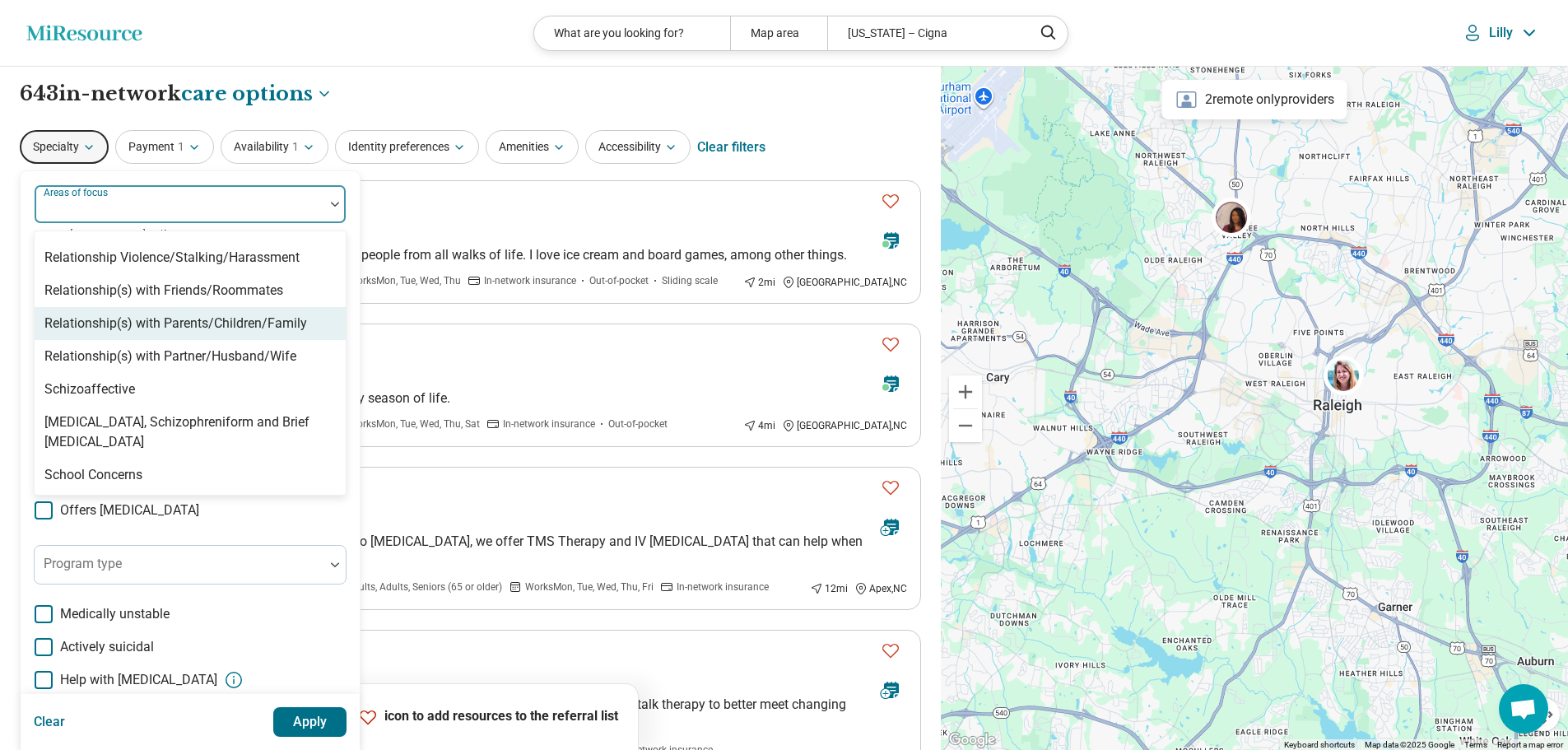
click at [140, 322] on div "Relationship(s) with Parents/Children/Family" at bounding box center [176, 323] width 263 height 20
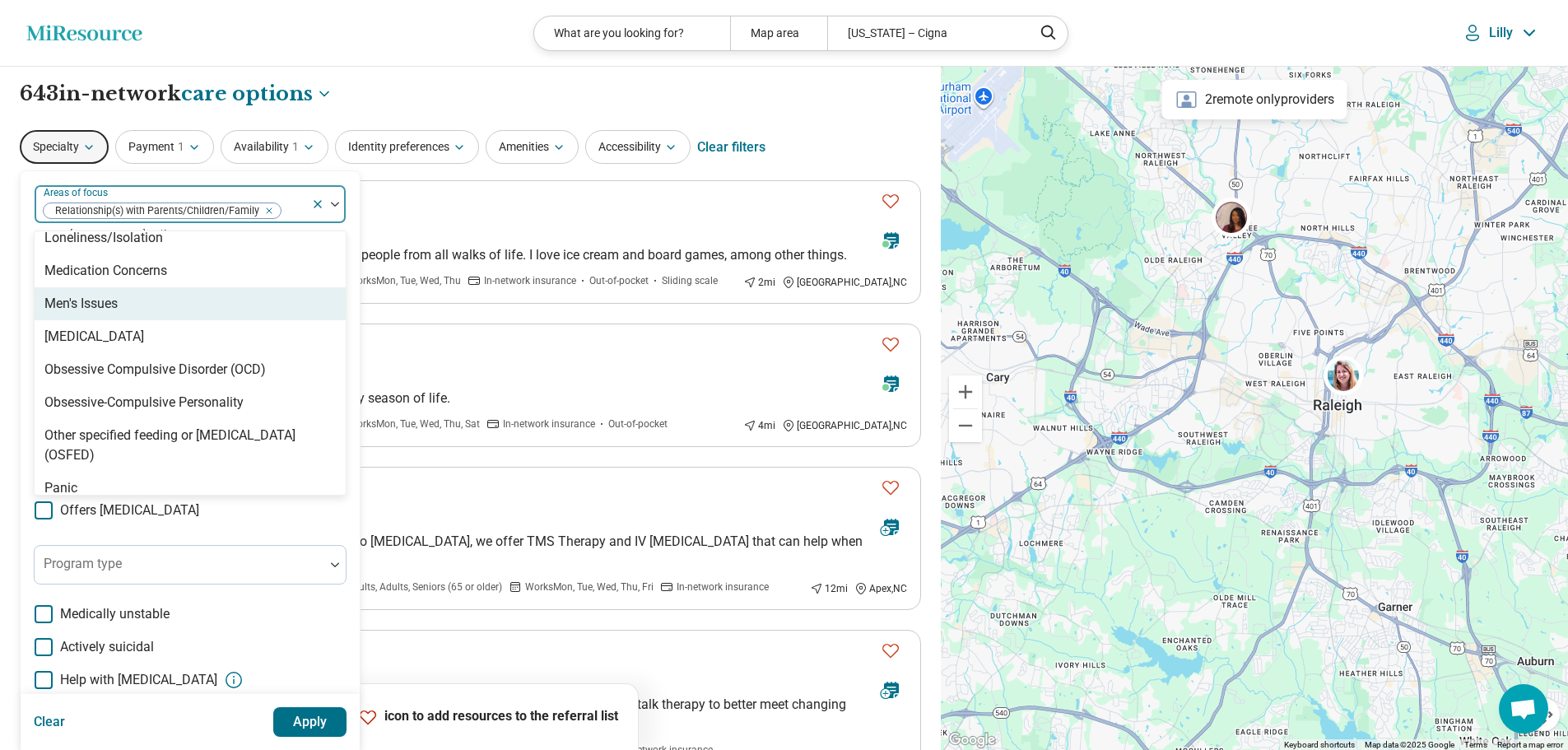
scroll to position [1677, 0]
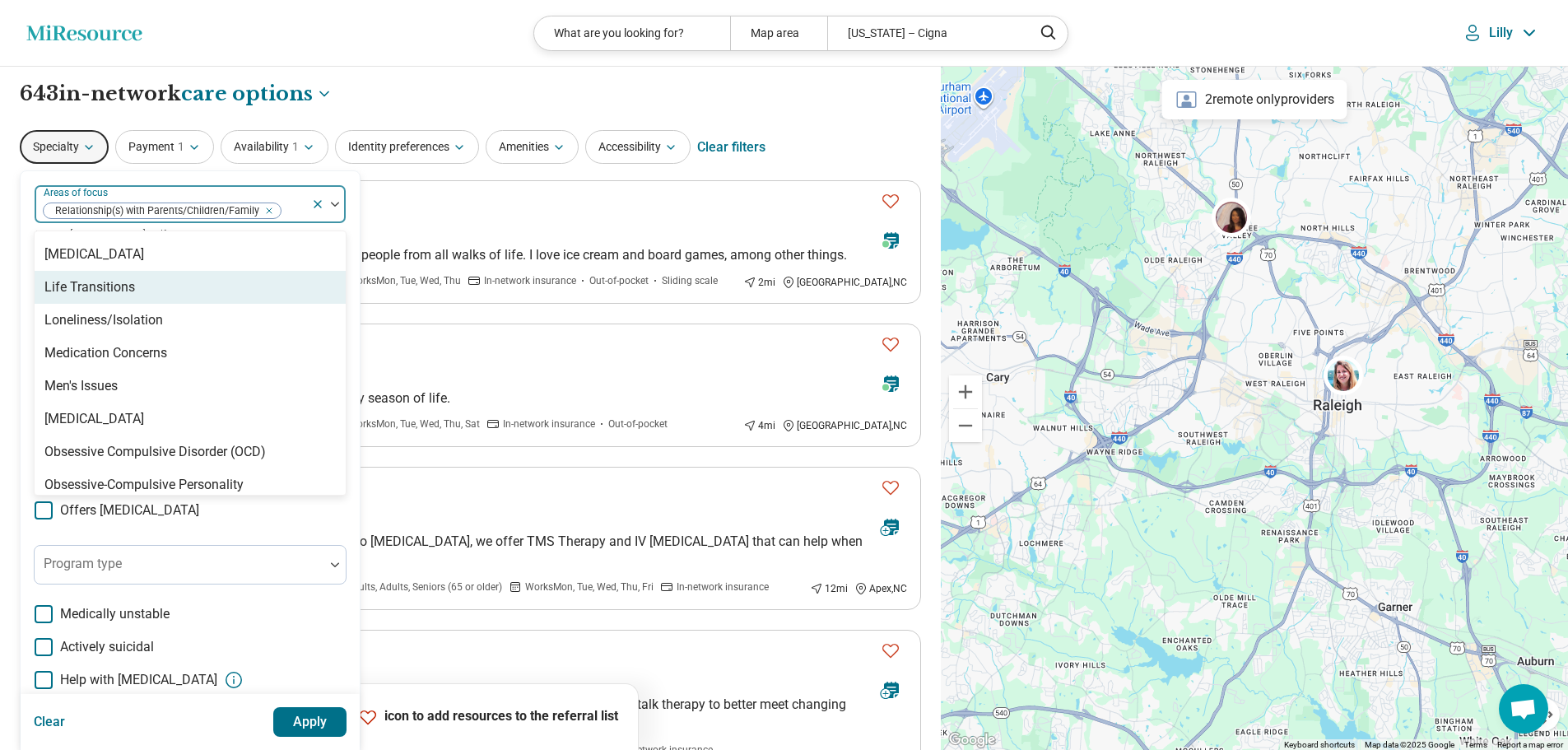
click at [203, 288] on div "Life Transitions" at bounding box center [190, 288] width 311 height 32
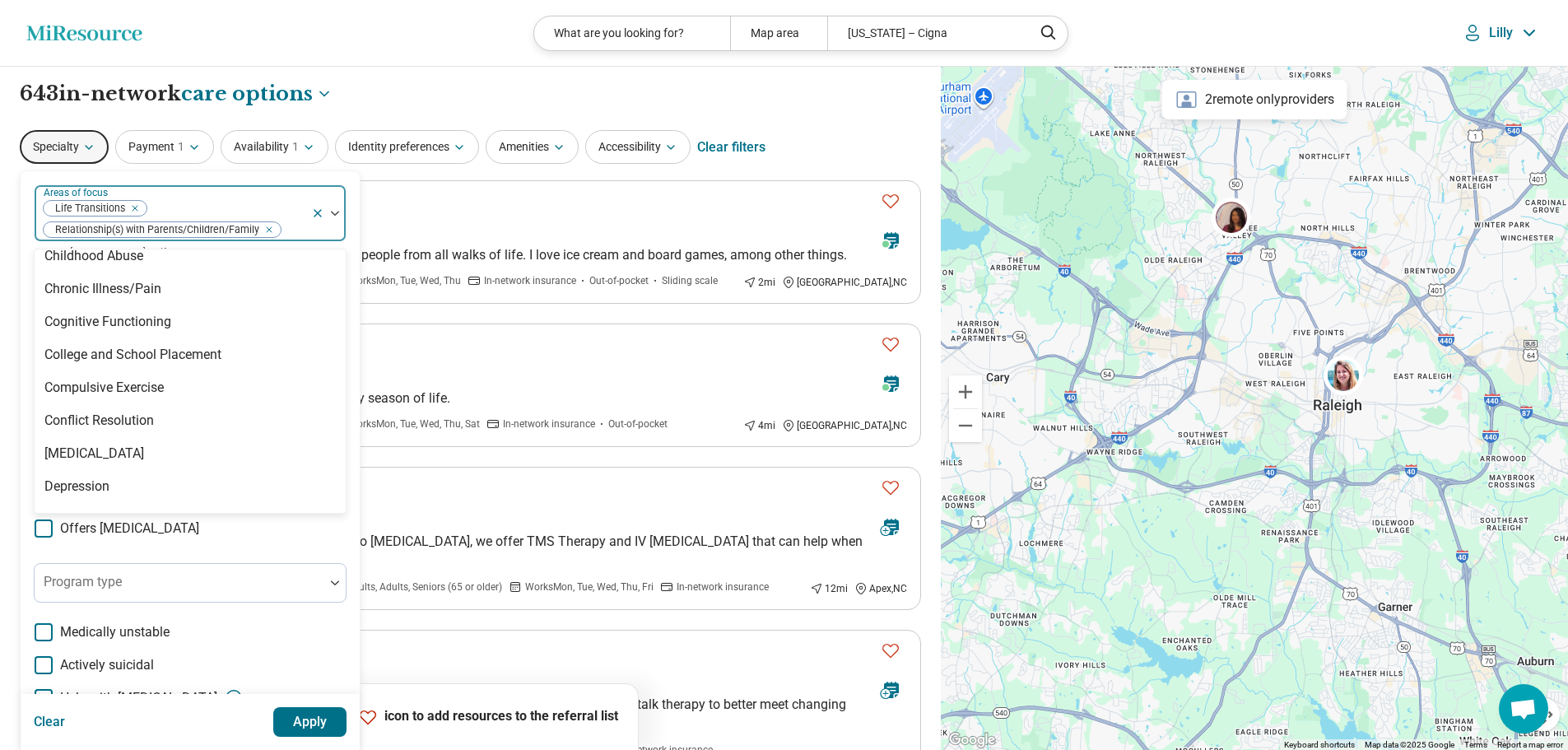
scroll to position [853, 0]
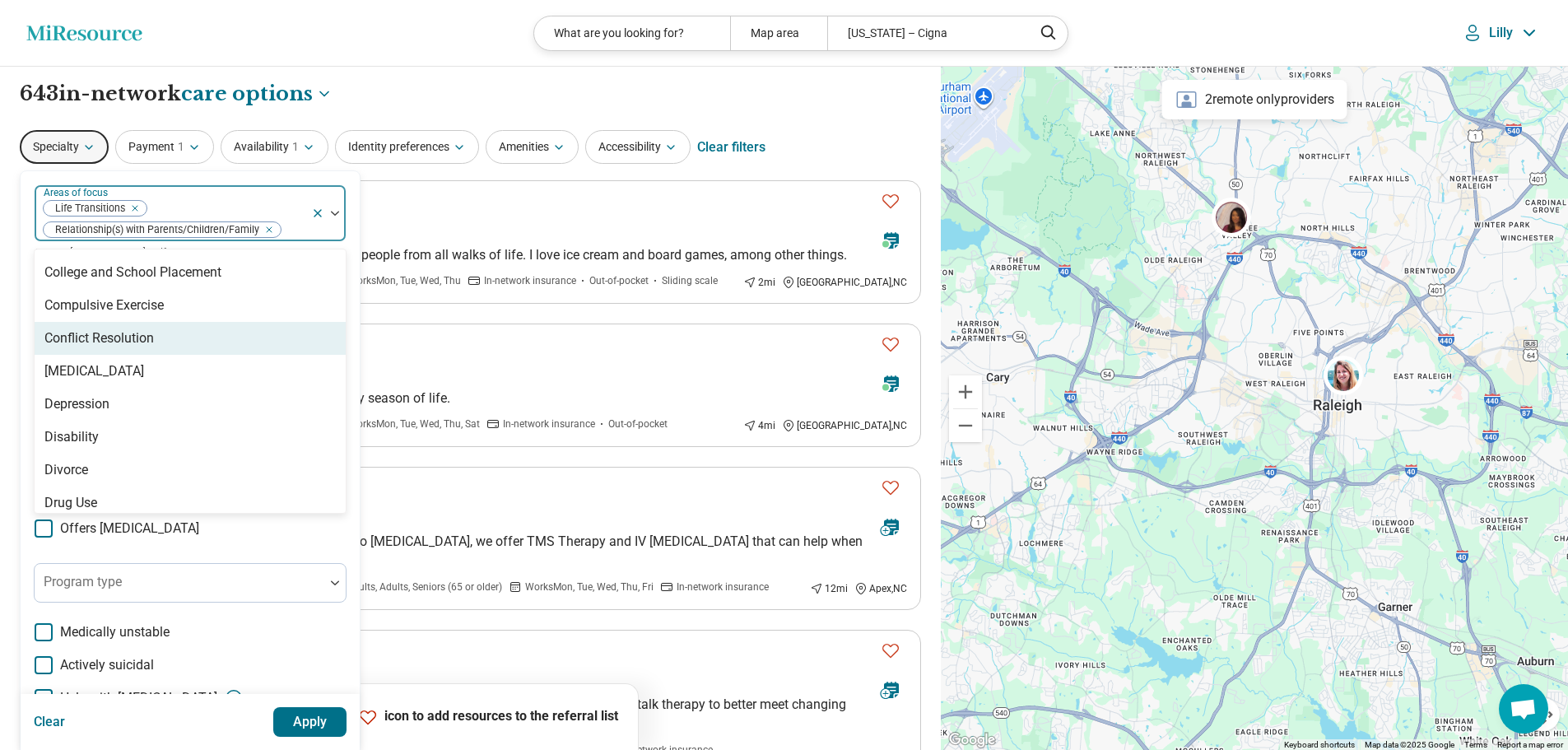
click at [185, 342] on div "Conflict Resolution" at bounding box center [190, 338] width 311 height 32
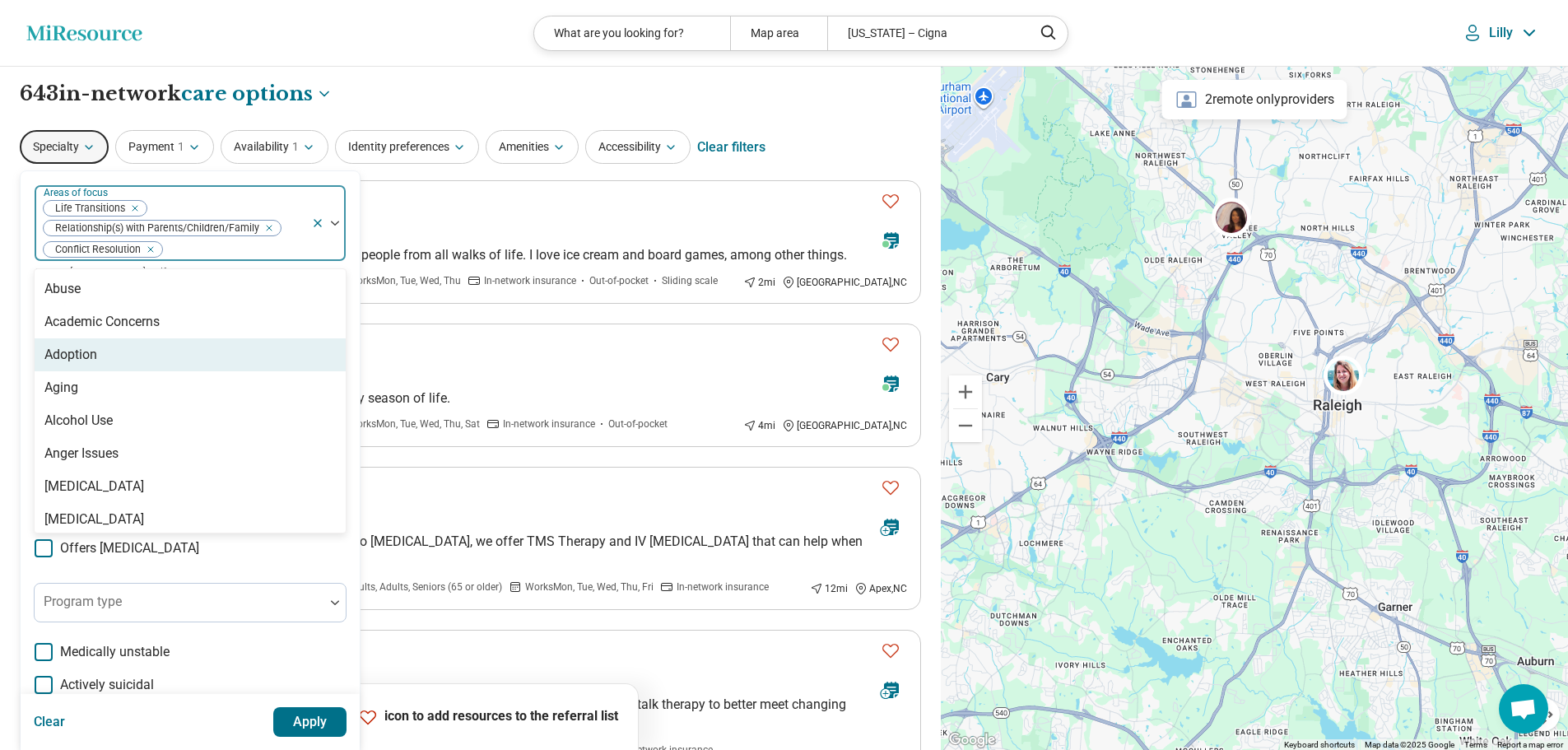
scroll to position [82, 0]
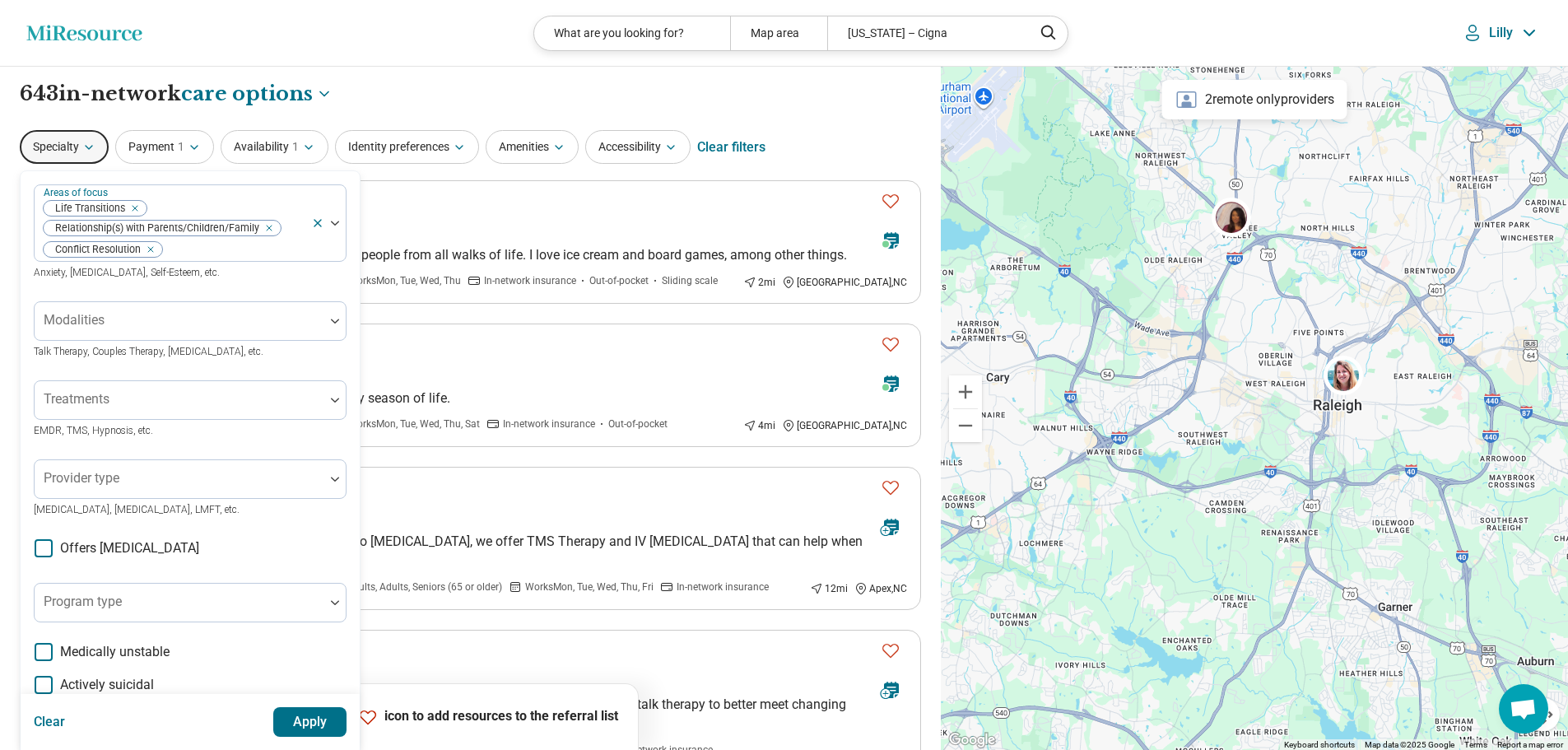
click at [259, 576] on div "Areas of focus Life Transitions Relationship(s) with Parents/Children/Family Co…" at bounding box center [190, 525] width 313 height 682
click at [186, 323] on div at bounding box center [180, 328] width 277 height 23
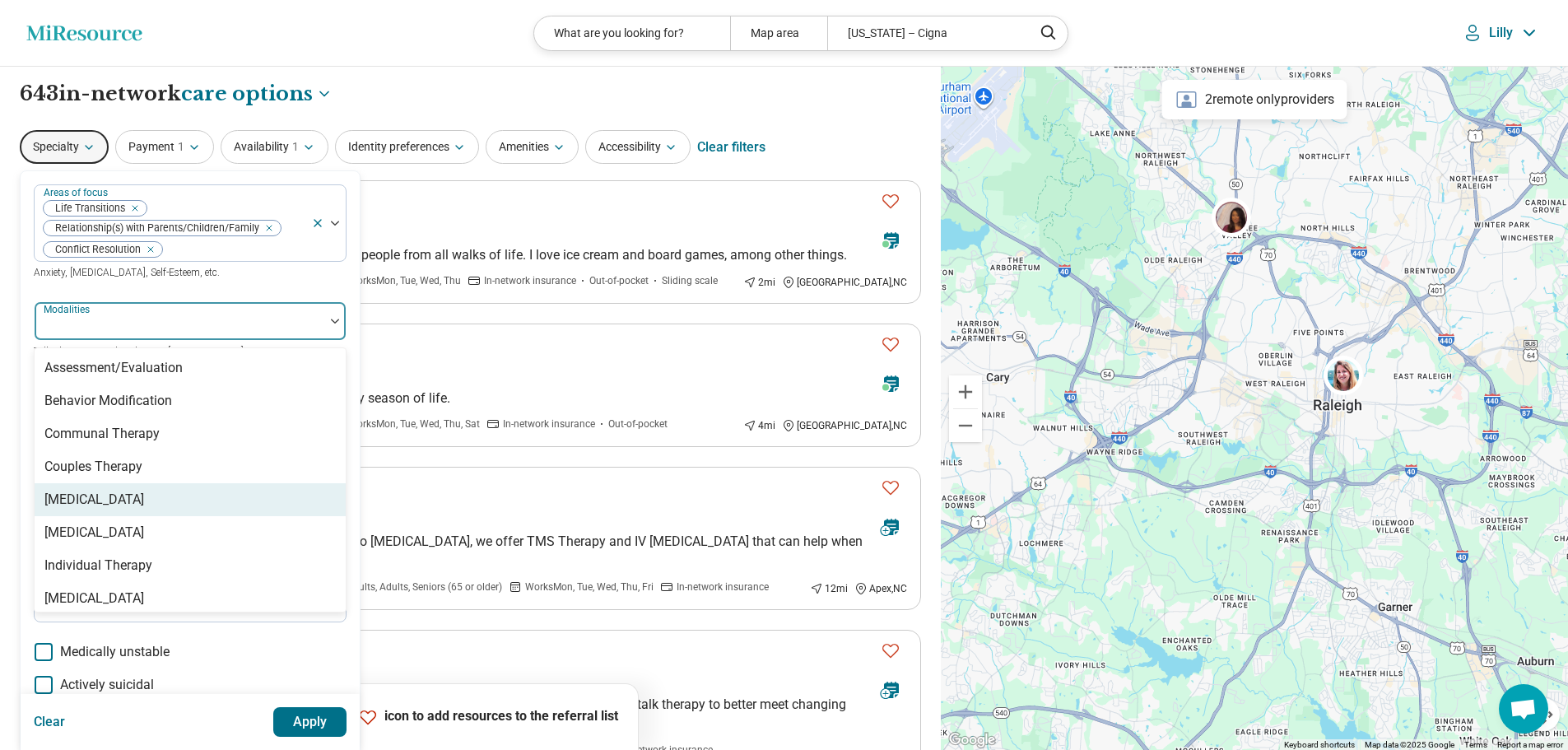
scroll to position [7, 0]
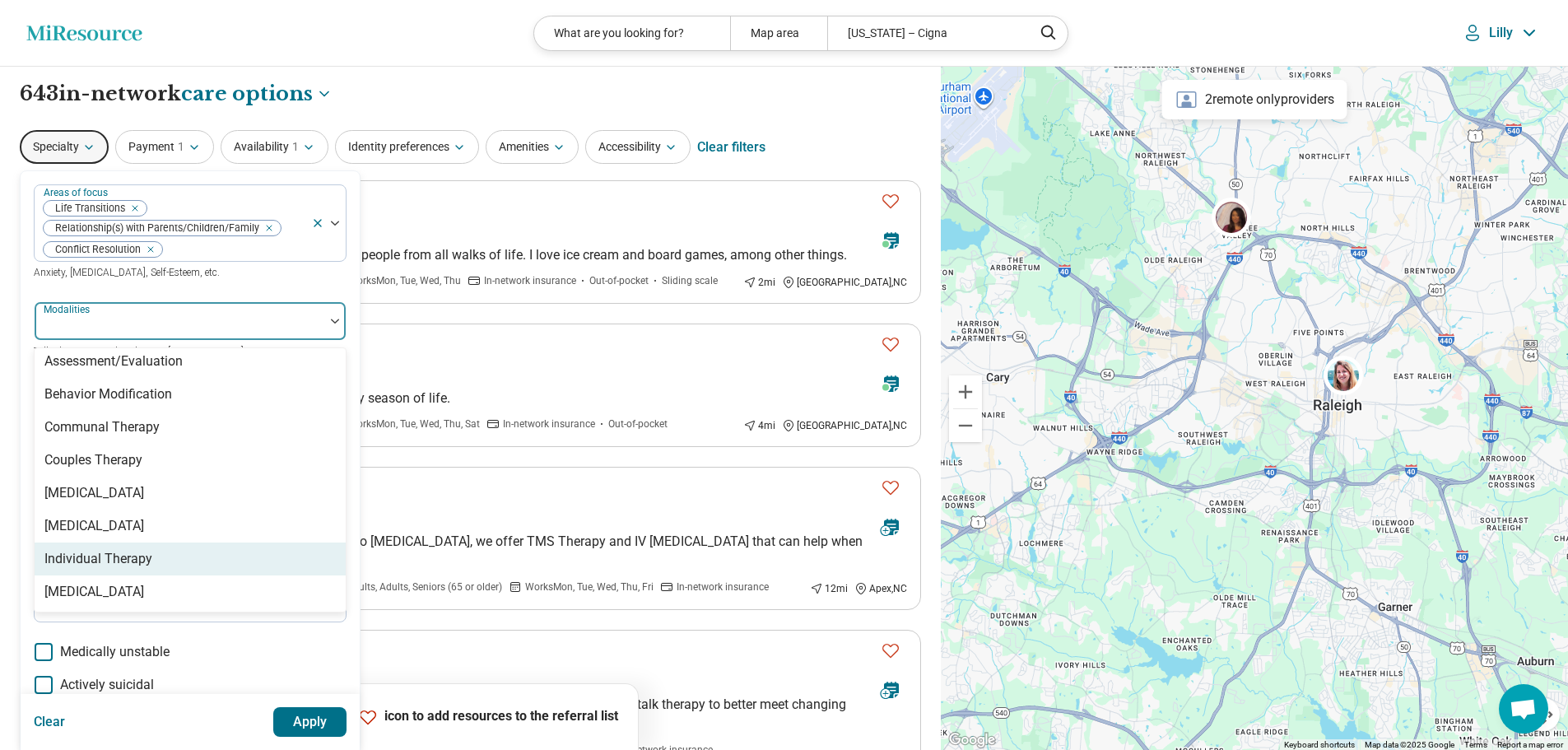
click at [206, 553] on div "Individual Therapy" at bounding box center [190, 559] width 311 height 32
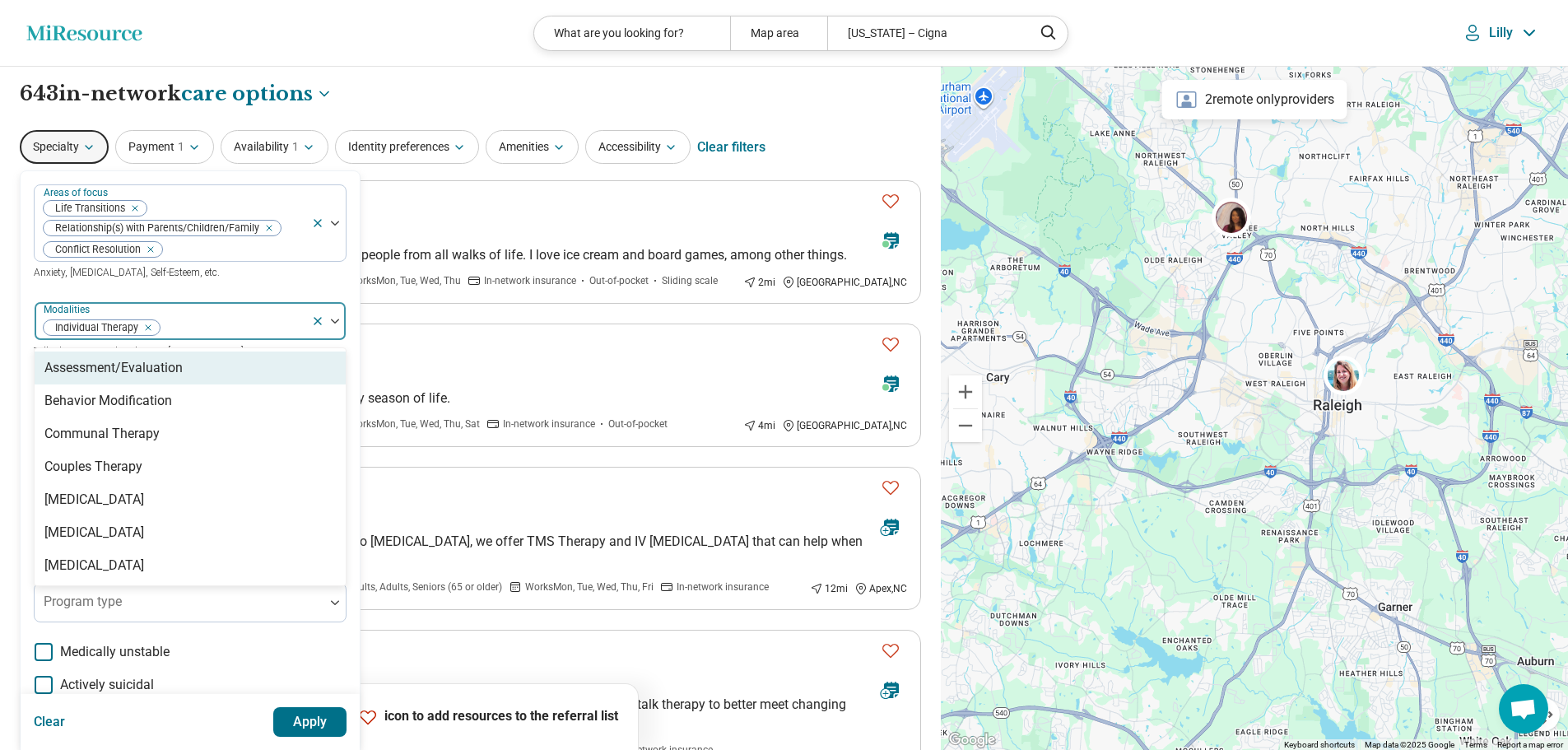
click at [149, 289] on div "Areas of focus Life Transitions Relationship(s) with Parents/Children/Family Co…" at bounding box center [190, 525] width 313 height 682
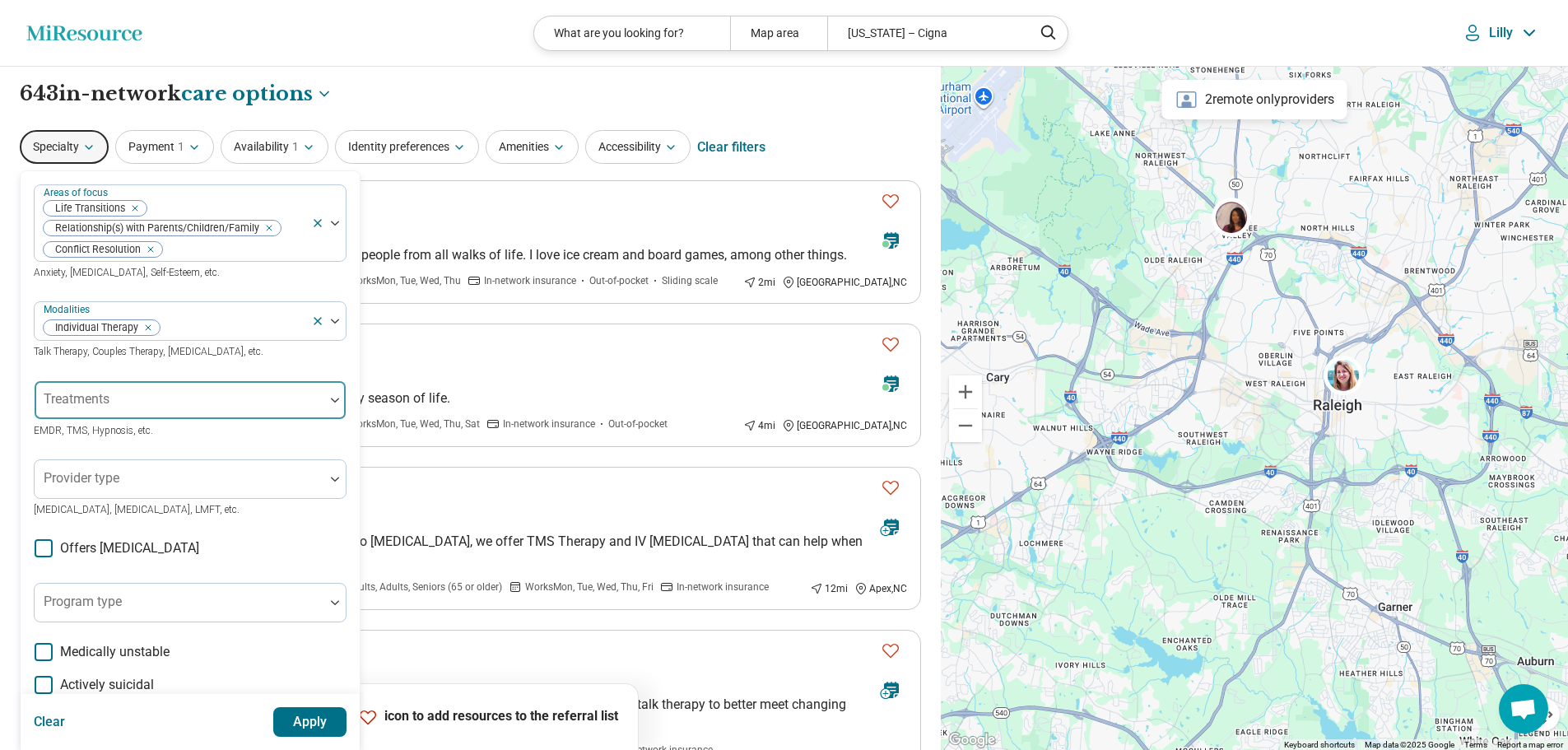
click at [169, 403] on div at bounding box center [180, 407] width 277 height 23
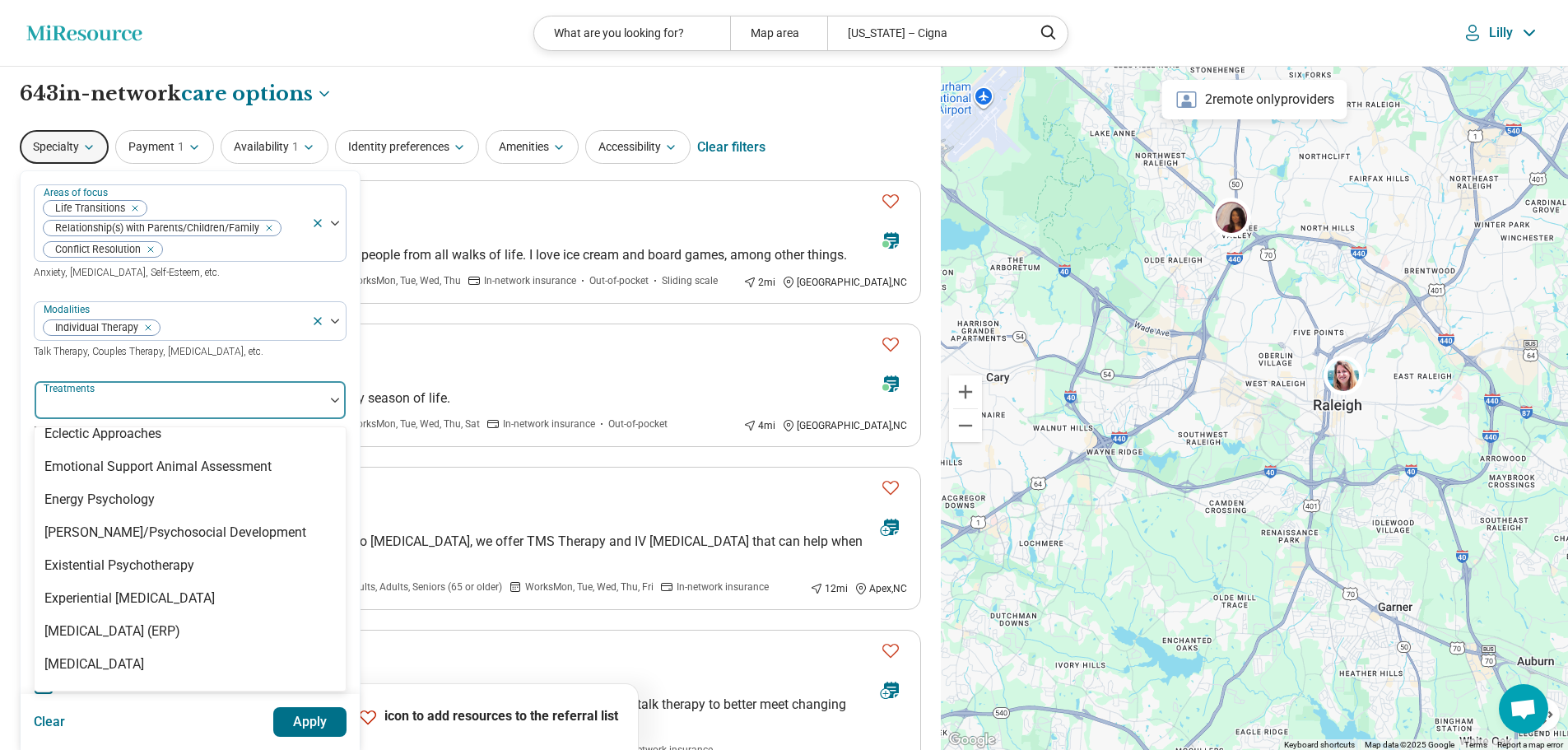
scroll to position [1565, 0]
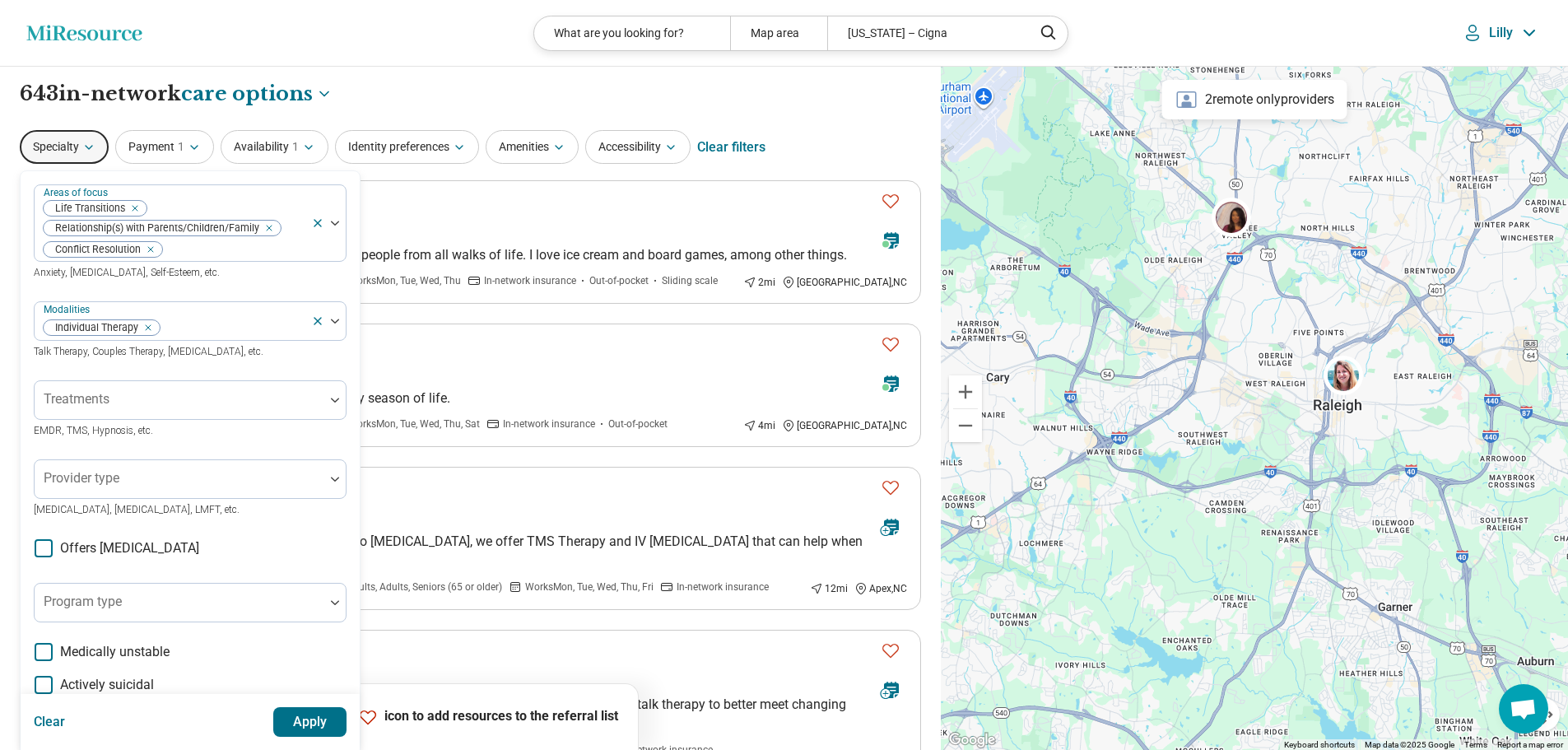
click at [136, 368] on div "Areas of focus Life Transitions Relationship(s) with Parents/Children/Family Co…" at bounding box center [190, 525] width 313 height 682
click at [158, 483] on div at bounding box center [180, 485] width 277 height 23
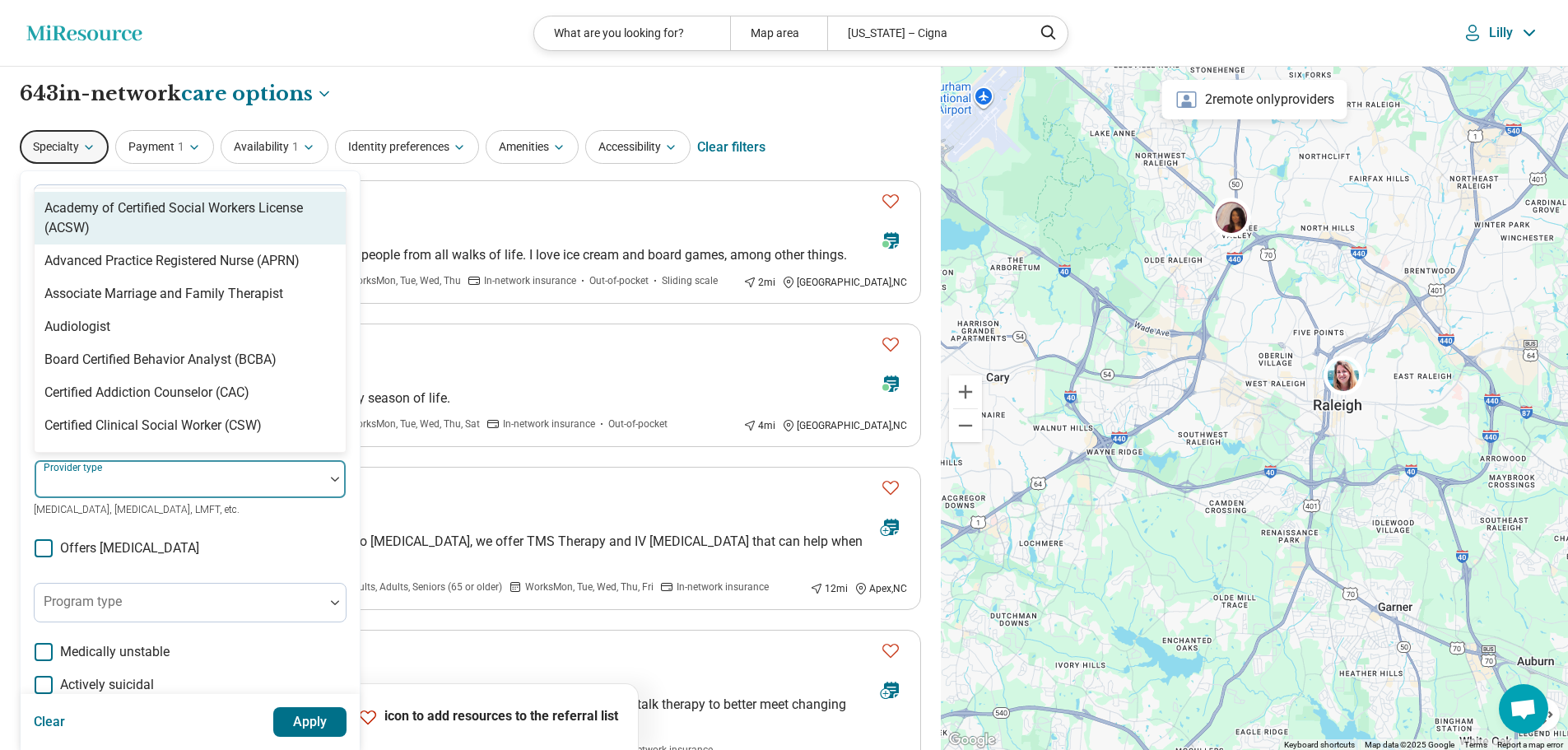
click at [158, 229] on div "Academy of Certified Social Workers License (ACSW)" at bounding box center [190, 218] width 291 height 39
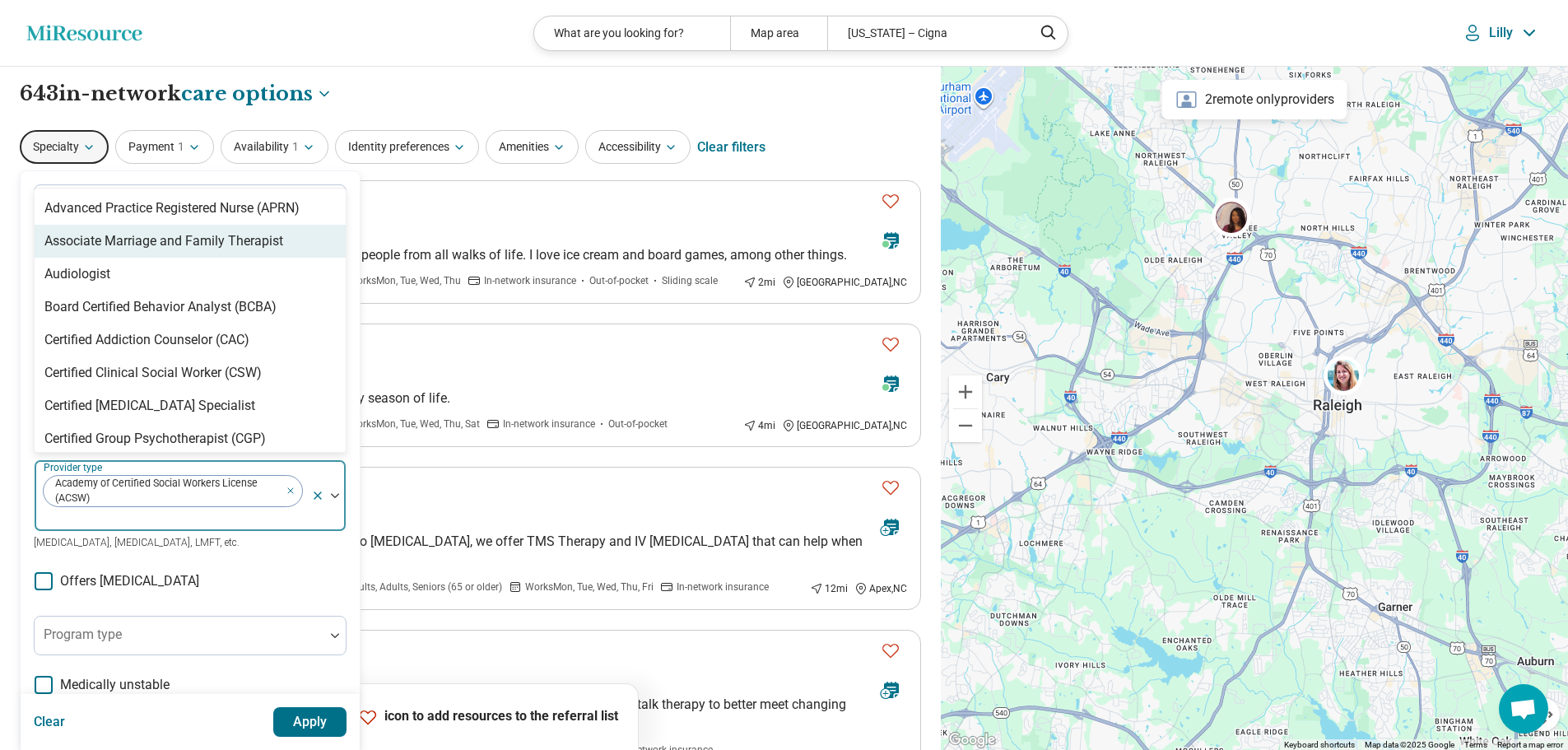
click at [159, 248] on div "Associate Marriage and Family Therapist" at bounding box center [164, 241] width 239 height 20
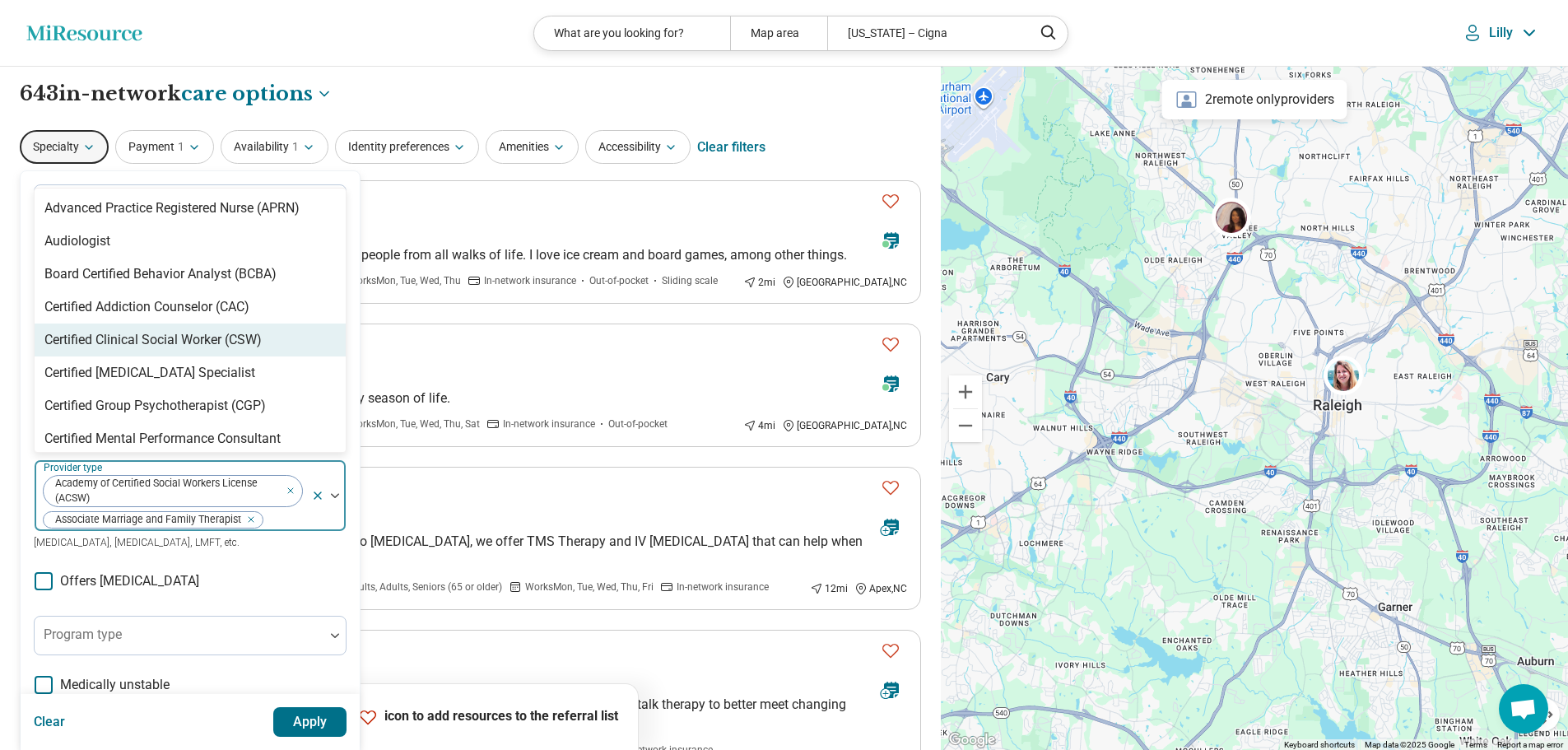
click at [143, 338] on div "Certified Clinical Social Worker (CSW)" at bounding box center [154, 340] width 218 height 20
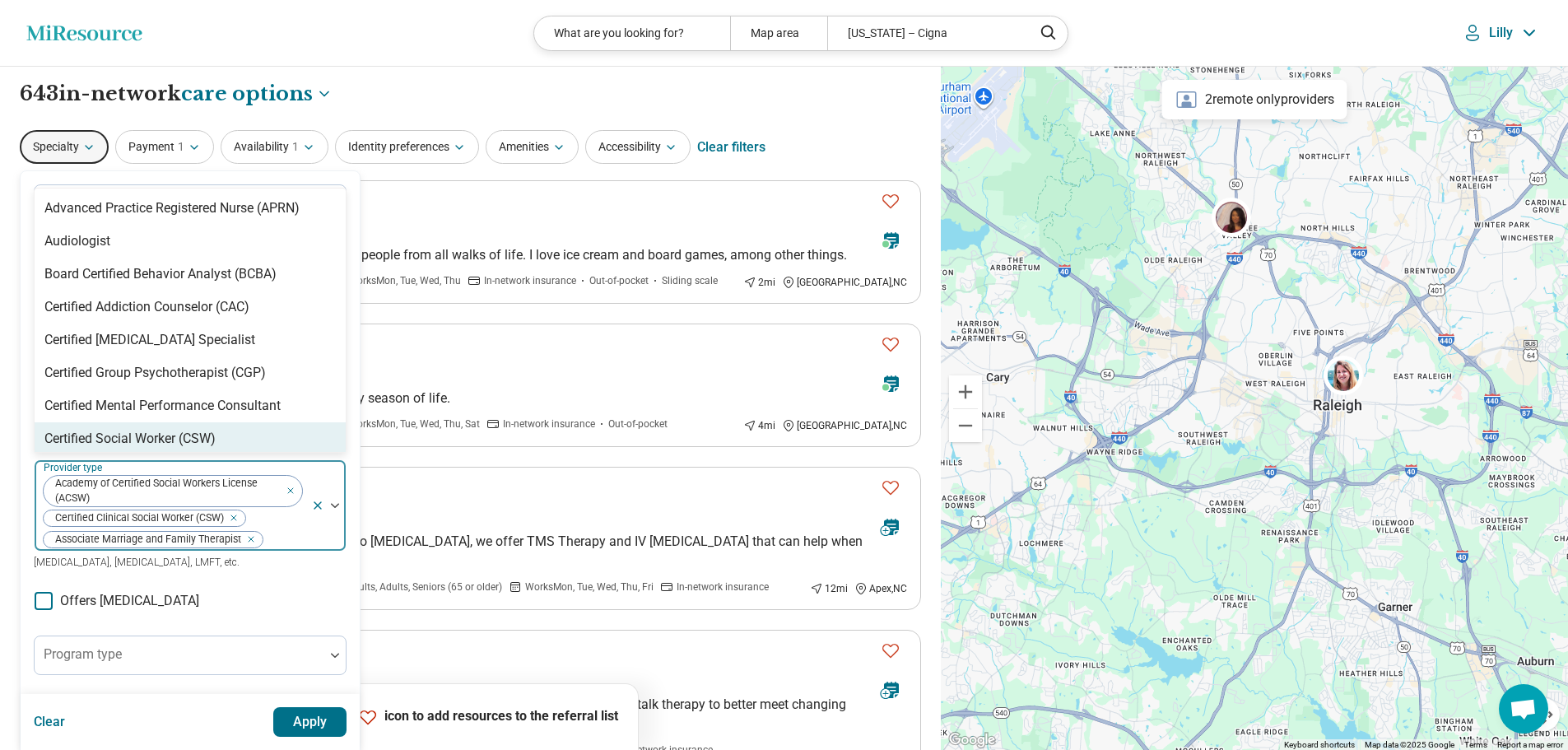
click at [140, 431] on div "Certified Social Worker (CSW)" at bounding box center [130, 439] width 171 height 20
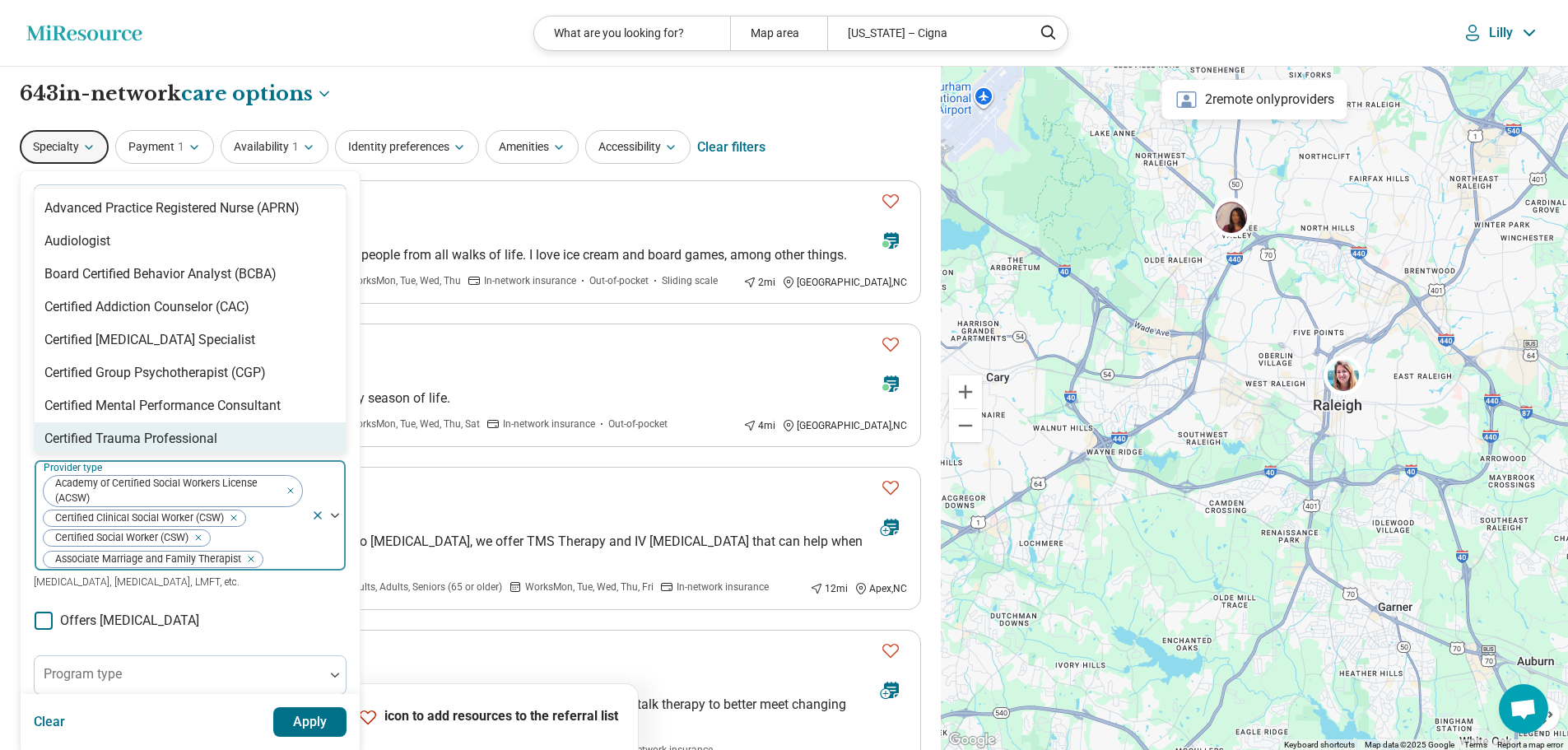
click at [140, 431] on div "Certified Trauma Professional" at bounding box center [131, 439] width 173 height 20
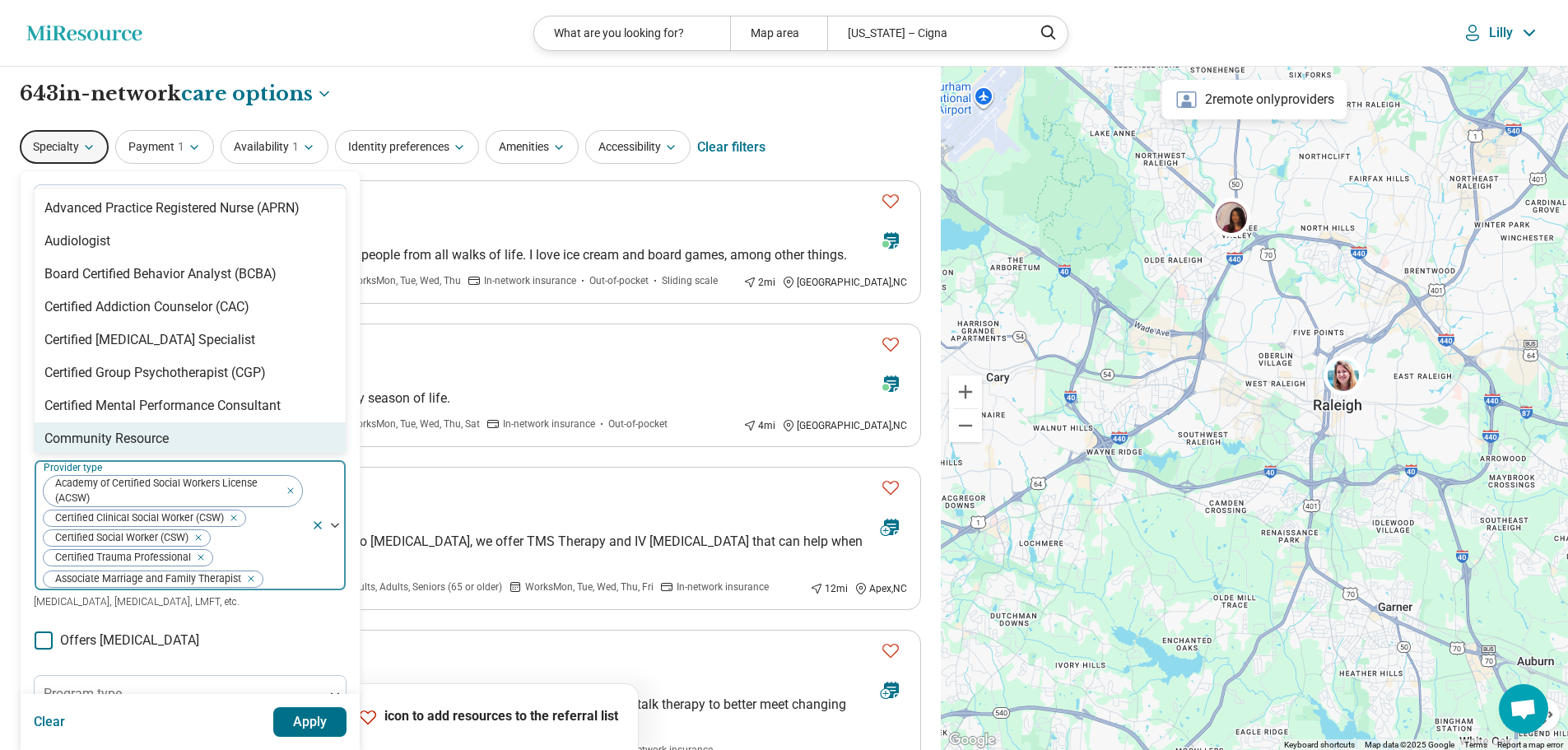
scroll to position [82, 0]
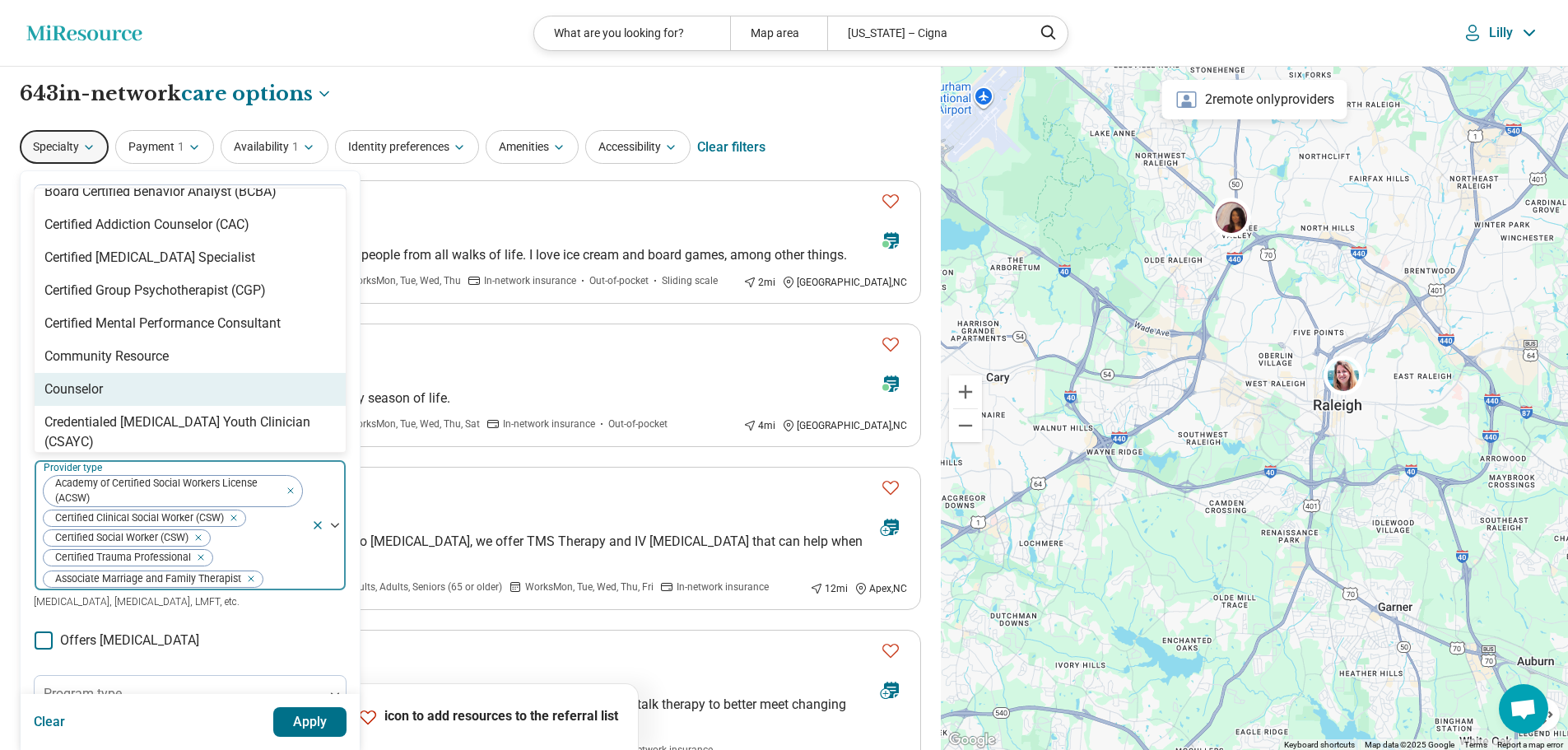
click at [142, 392] on div "Counselor" at bounding box center [190, 389] width 311 height 32
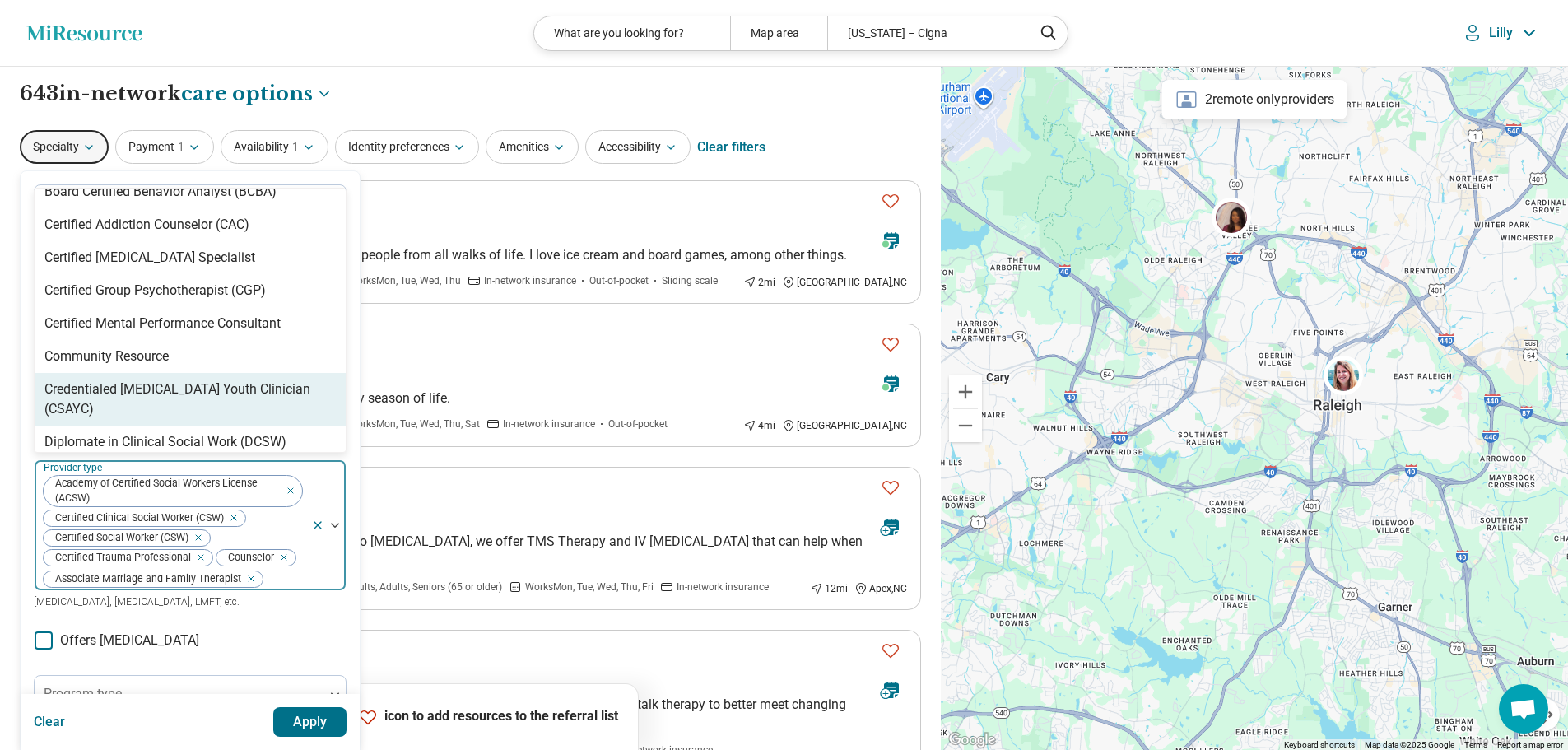
scroll to position [164, 0]
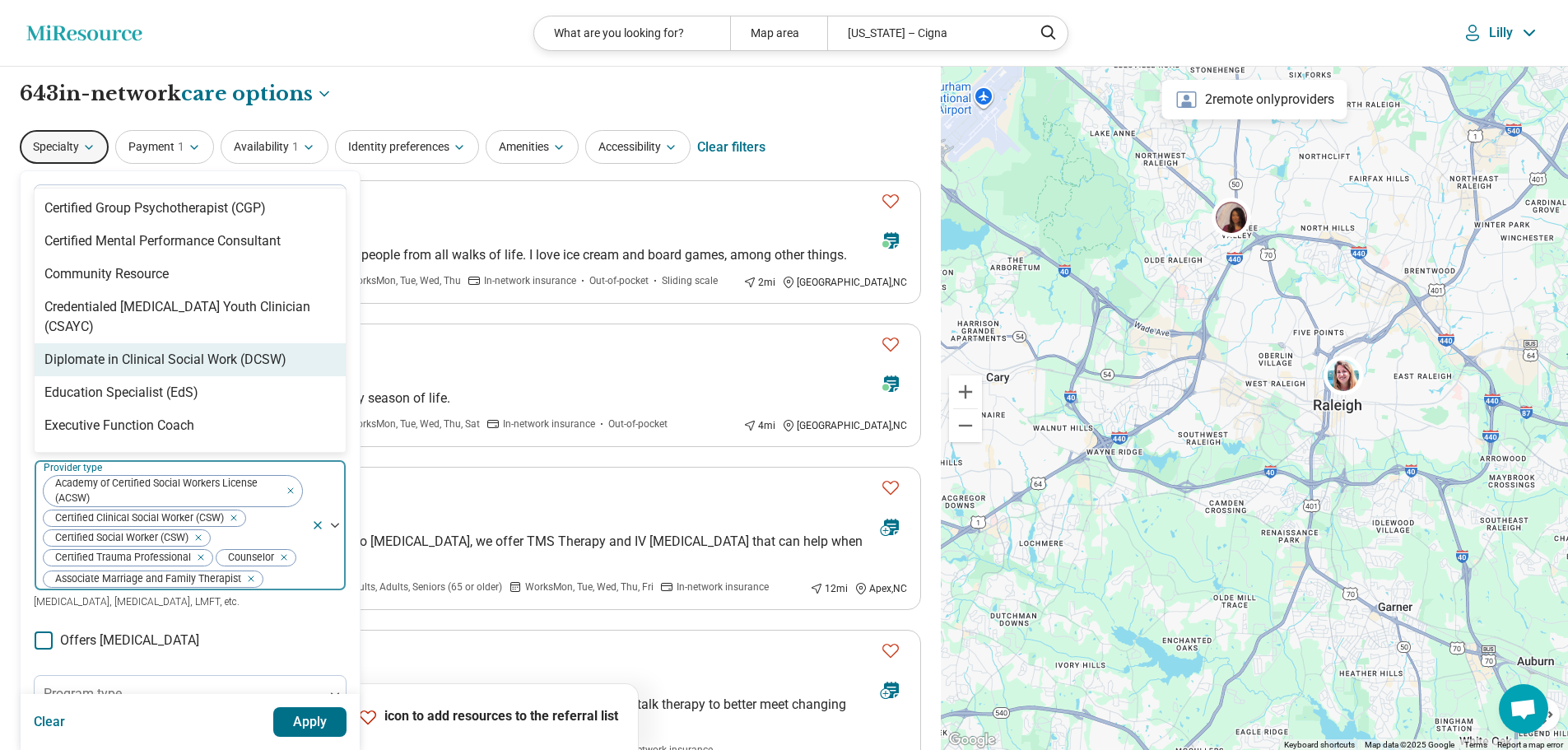
click at [154, 360] on div "Diplomate in Clinical Social Work (DCSW)" at bounding box center [165, 359] width 242 height 20
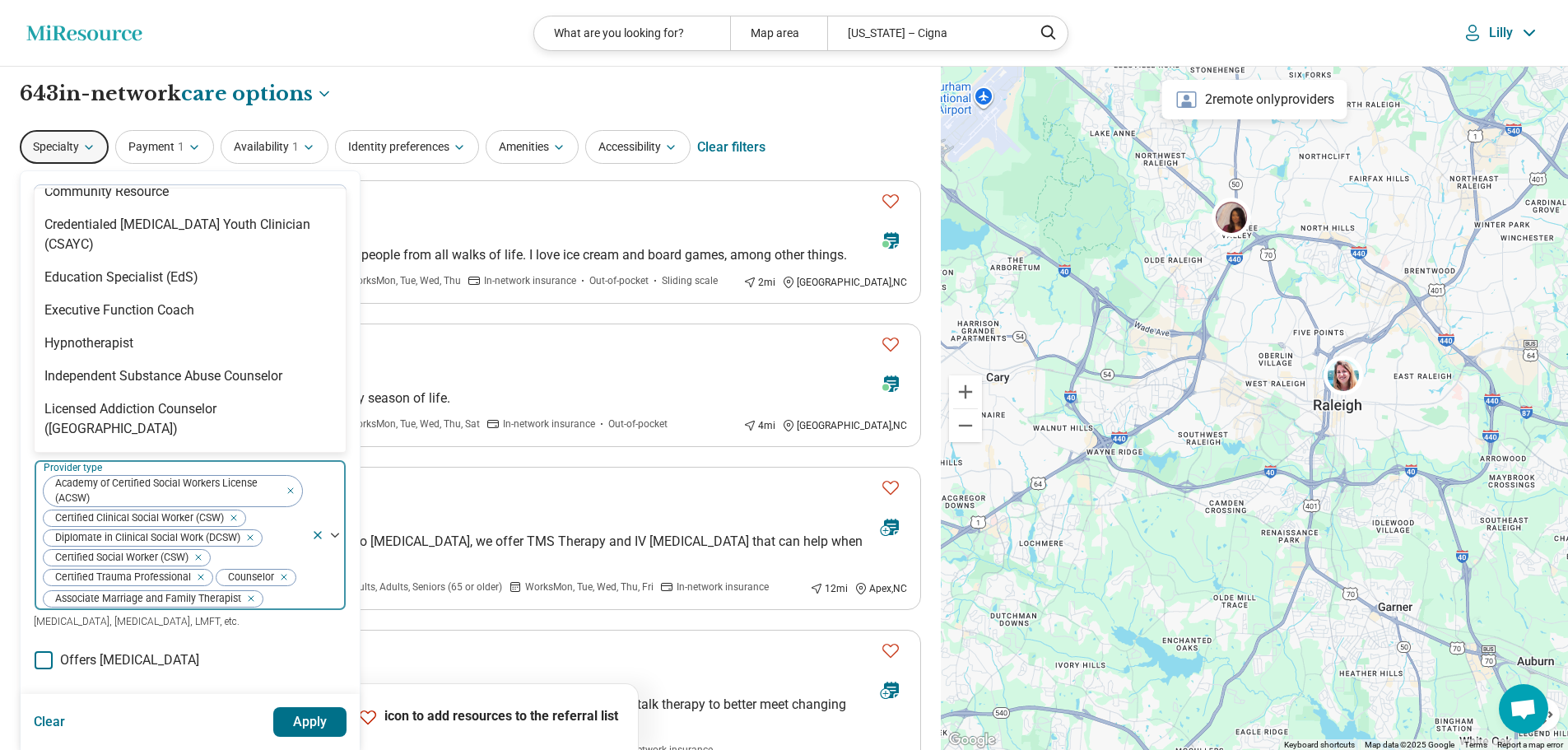
scroll to position [330, 0]
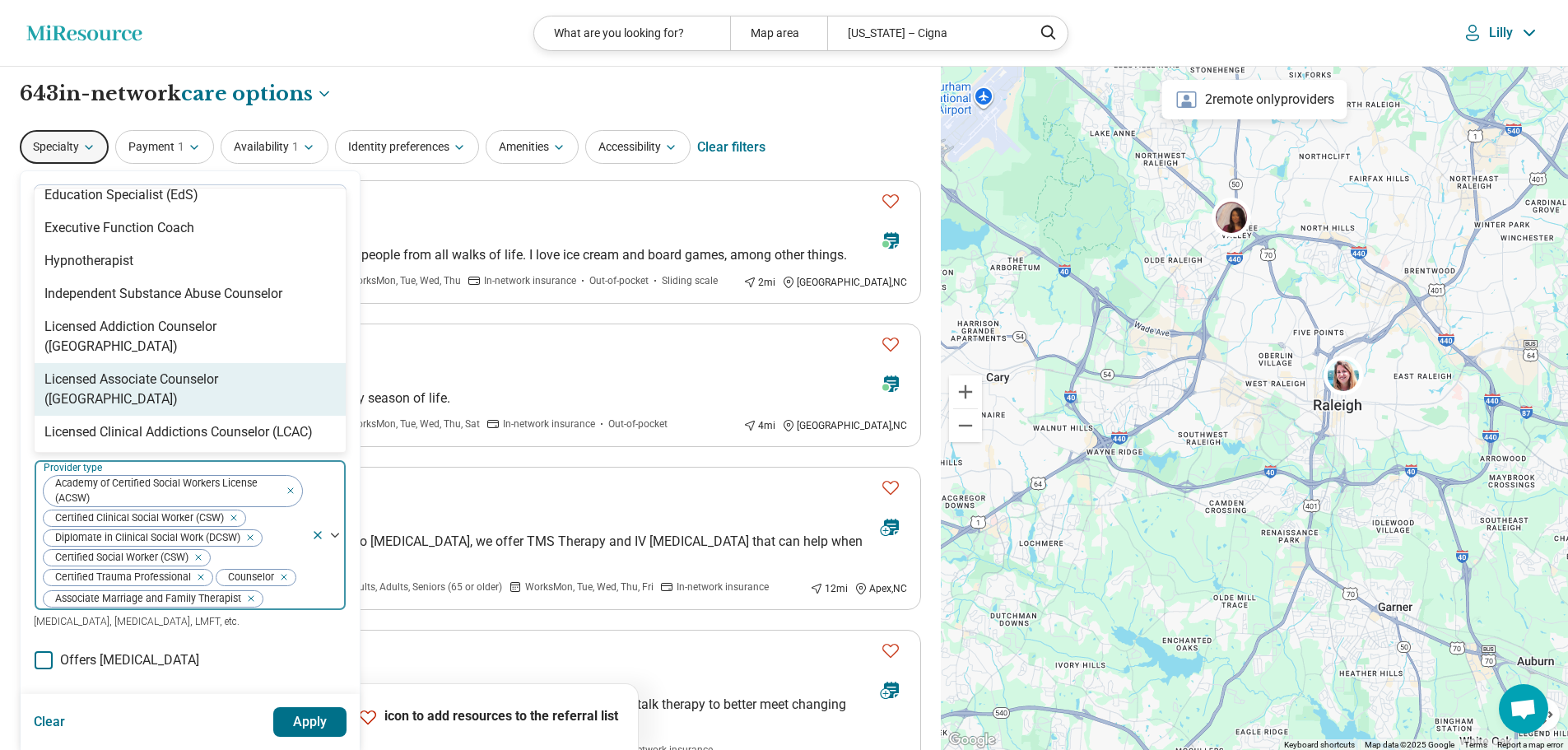
click at [183, 370] on div "Licensed Associate Counselor (LAC)" at bounding box center [190, 389] width 291 height 39
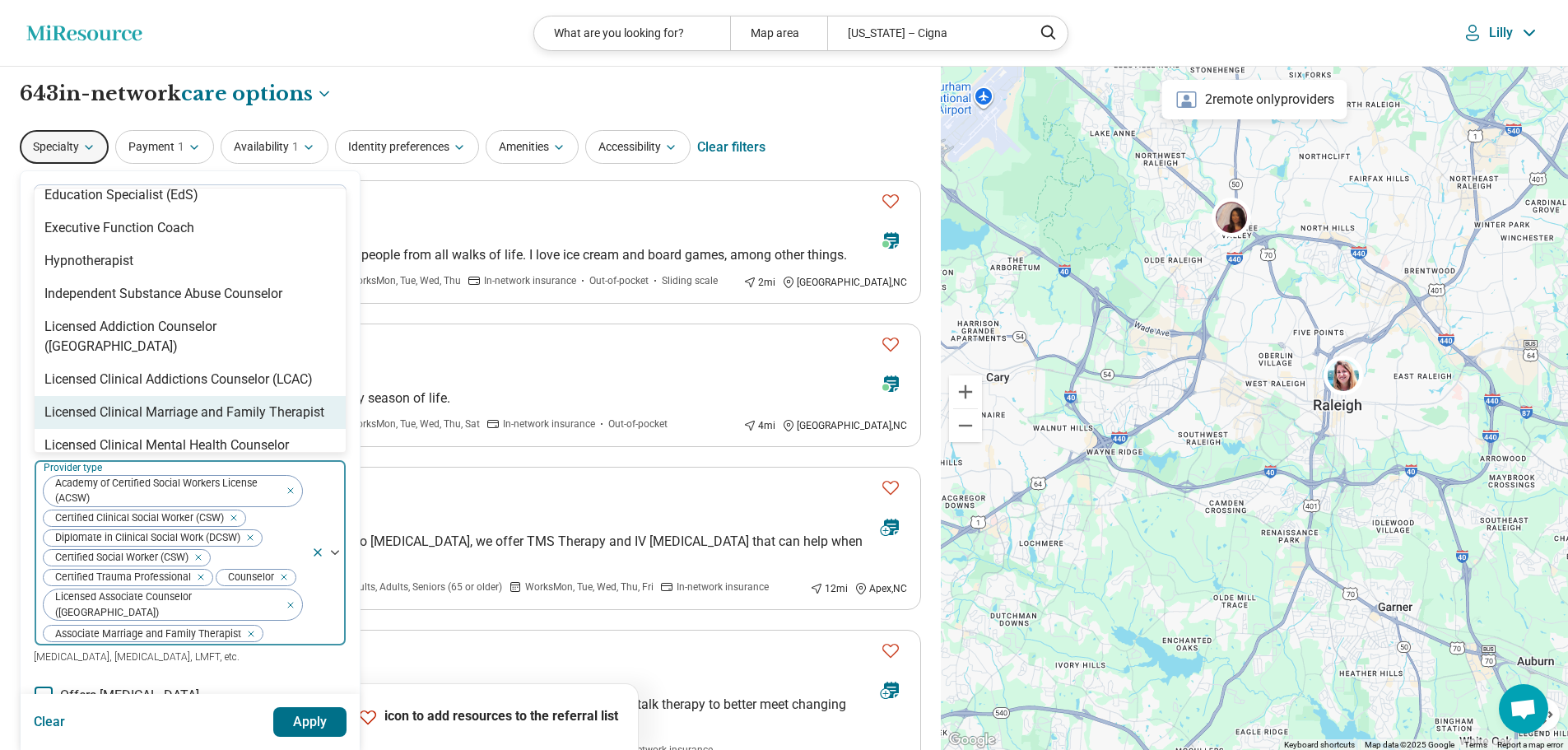
click at [183, 402] on div "Licensed Clinical Marriage and Family Therapist" at bounding box center [184, 412] width 280 height 20
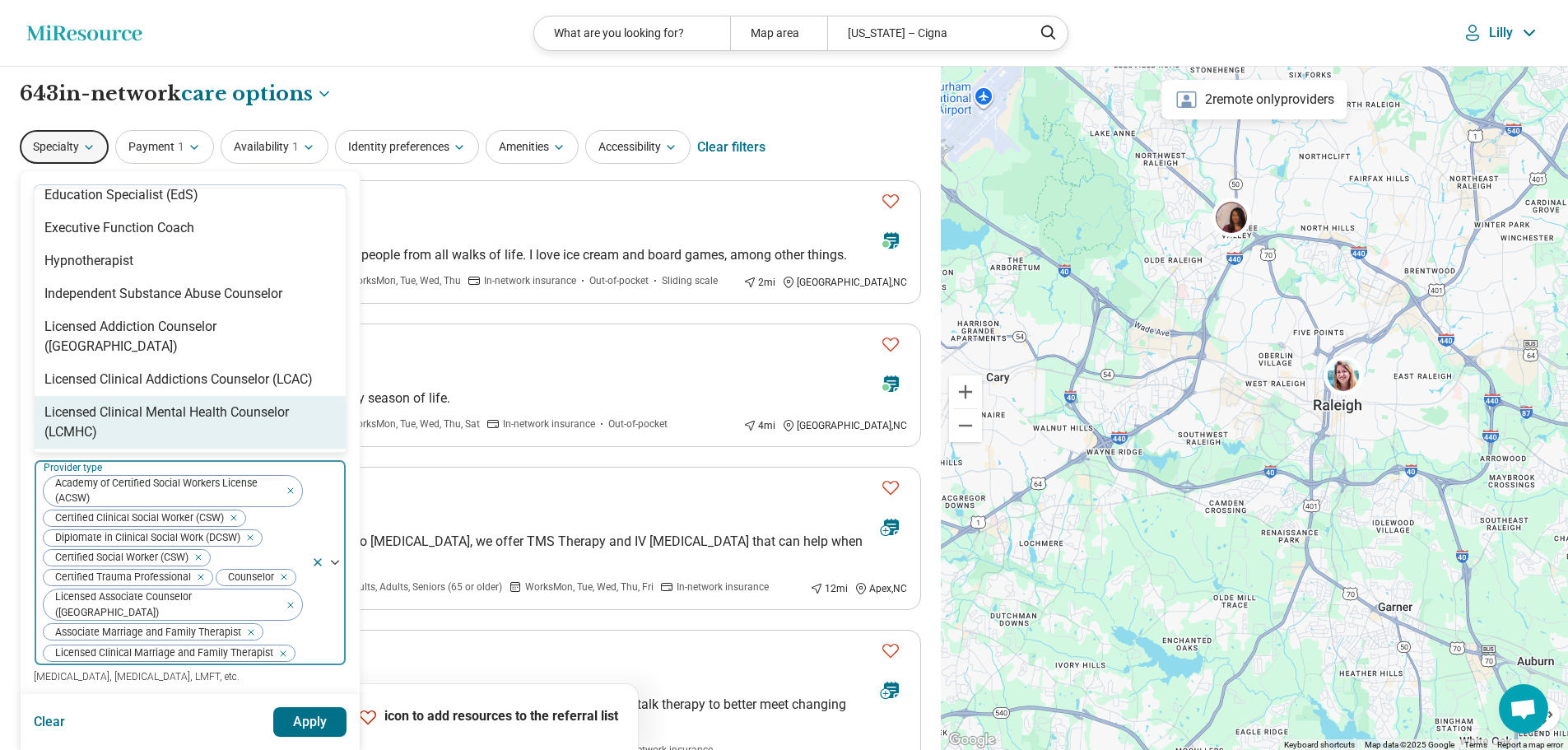
click at [189, 402] on div "Licensed Clinical Mental Health Counselor (LCMHC)" at bounding box center [190, 421] width 291 height 39
click at [189, 402] on div "Licensed Clinical Mental Health Counselor Associate" at bounding box center [190, 421] width 291 height 39
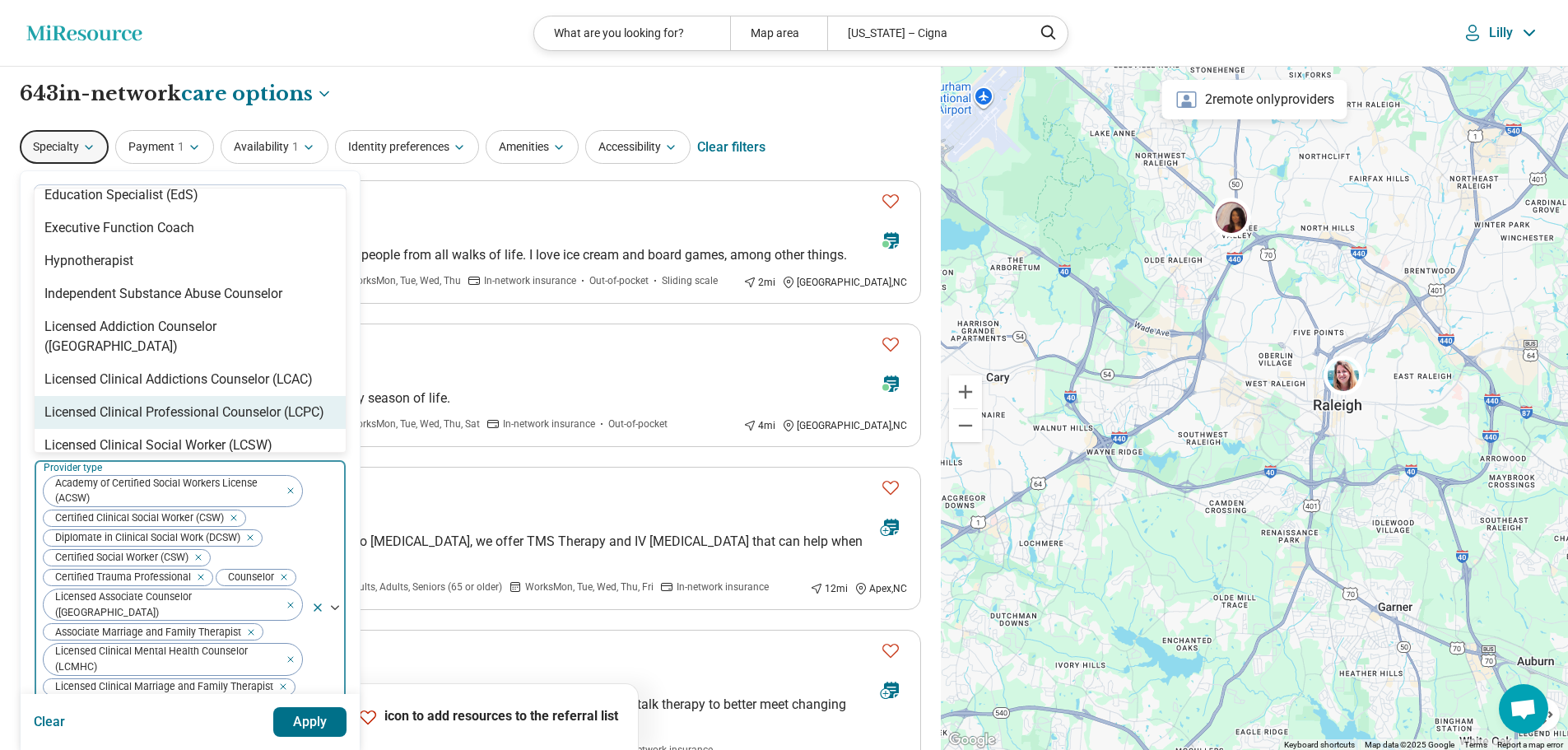
click at [189, 402] on div "Licensed Clinical Professional Counselor (LCPC)" at bounding box center [184, 412] width 280 height 20
click at [189, 402] on div "Licensed Clinical Social Worker (LCSW)" at bounding box center [159, 412] width 228 height 20
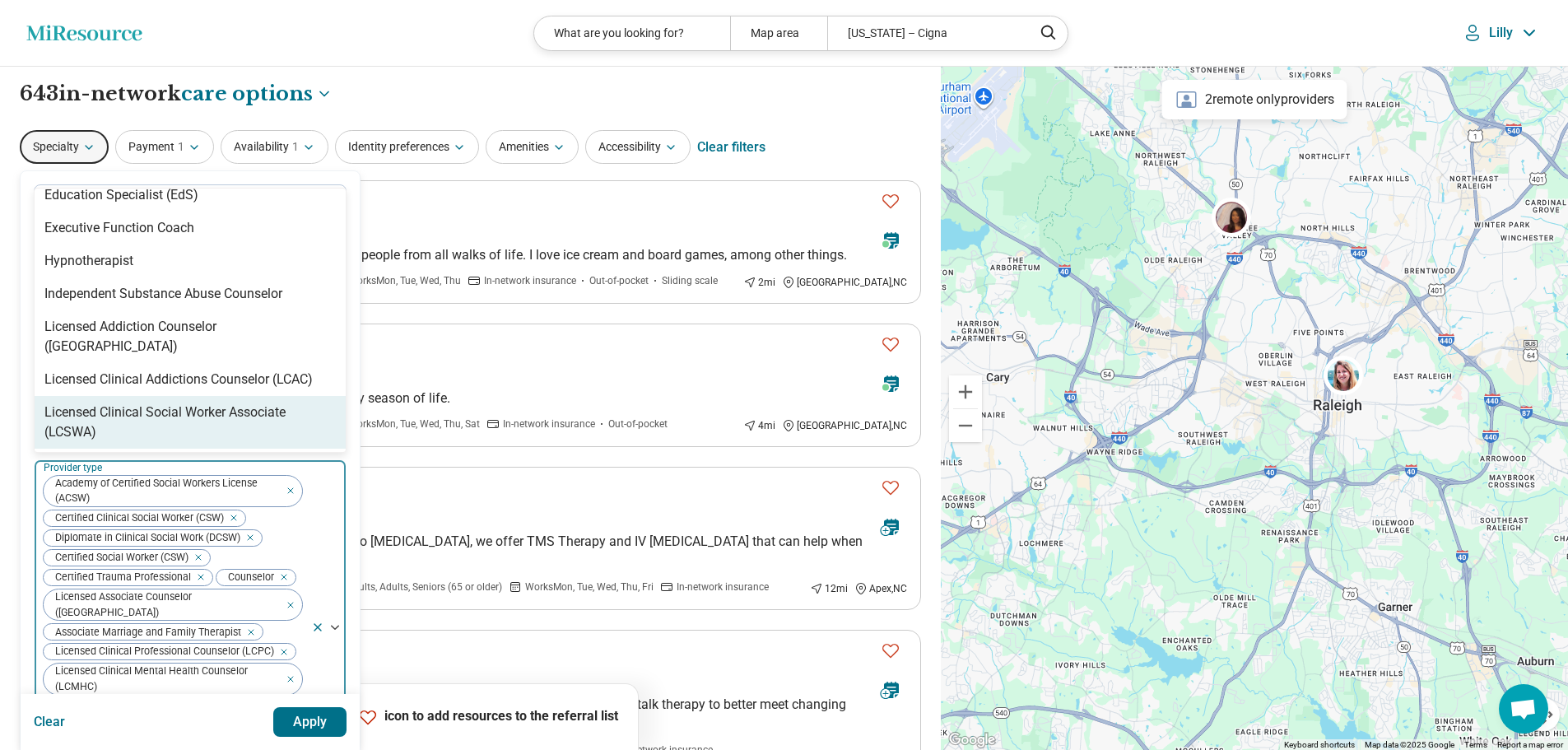
click at [189, 402] on div "Licensed Clinical Social Worker Associate (LCSWA)" at bounding box center [190, 421] width 291 height 39
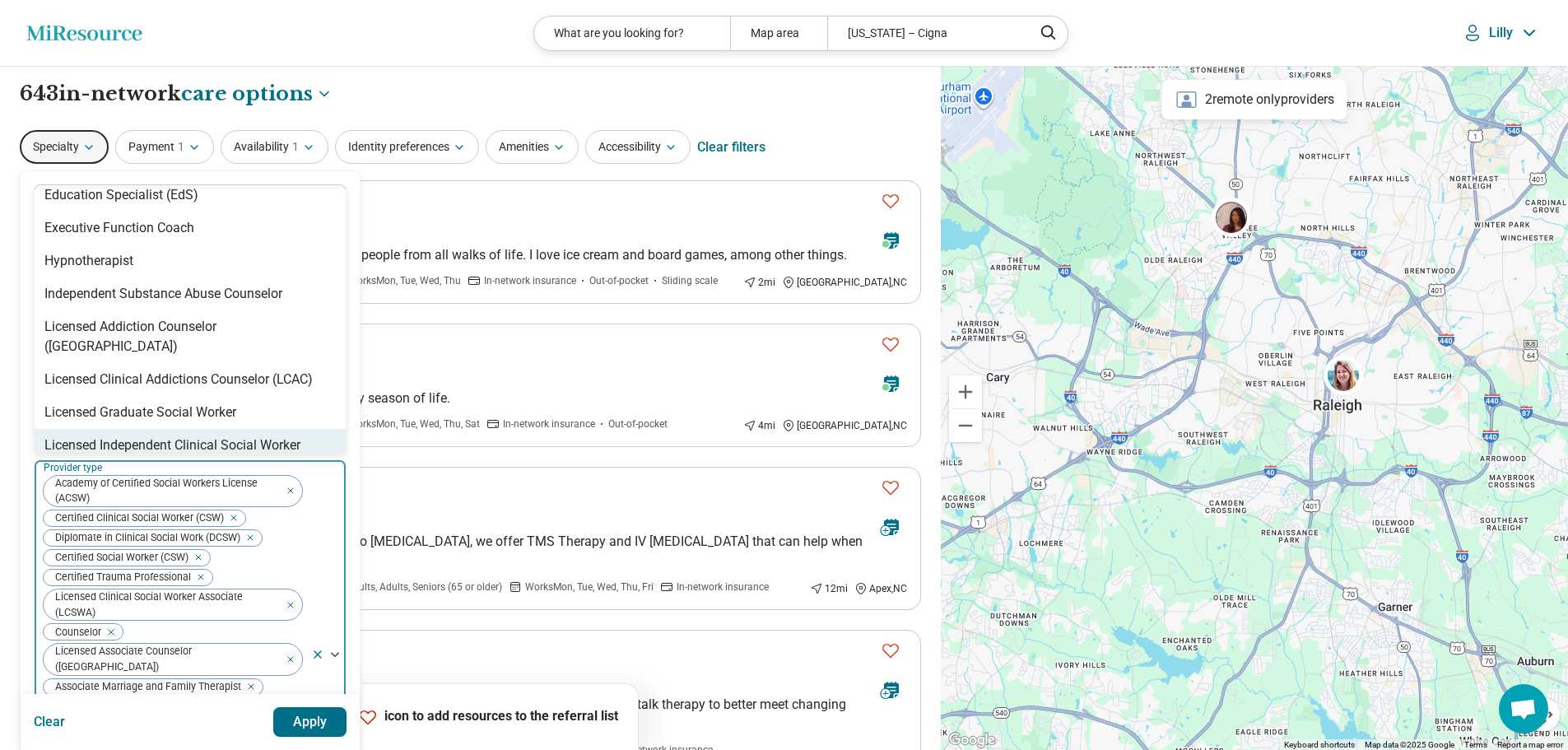
click at [163, 436] on div "Licensed Independent Clinical Social Worker (LICSW)" at bounding box center [190, 455] width 291 height 39
click at [163, 436] on div "Licensed Marriage and Family Therapist (LMFT)" at bounding box center [185, 445] width 281 height 20
click at [163, 436] on div "Licensed Master Level Psychologist (LMLP)" at bounding box center [184, 445] width 279 height 20
click at [163, 436] on div "Licensed Master Social Worker (LMSW)" at bounding box center [159, 445] width 229 height 20
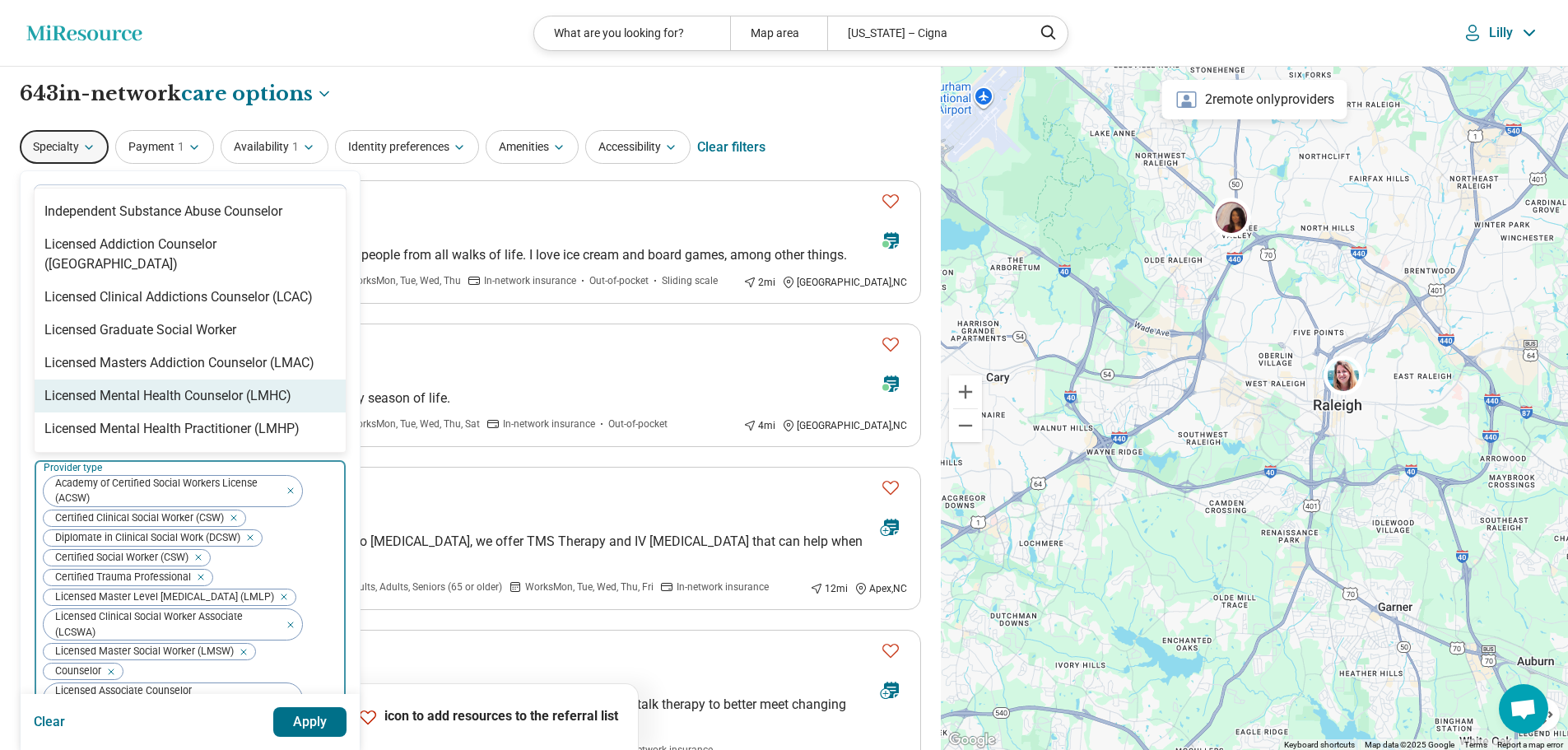
click at [167, 386] on div "Licensed Mental Health Counselor (LMHC)" at bounding box center [168, 396] width 247 height 20
click at [167, 386] on div "Licensed Mental Health Practitioner (LMHP)" at bounding box center [172, 396] width 255 height 20
click at [167, 388] on div "Licensed Professional Clinical Counselor (LPCC)" at bounding box center [190, 396] width 311 height 32
click at [167, 388] on div "Licensed Professional Counselor (LPC)" at bounding box center [190, 396] width 311 height 32
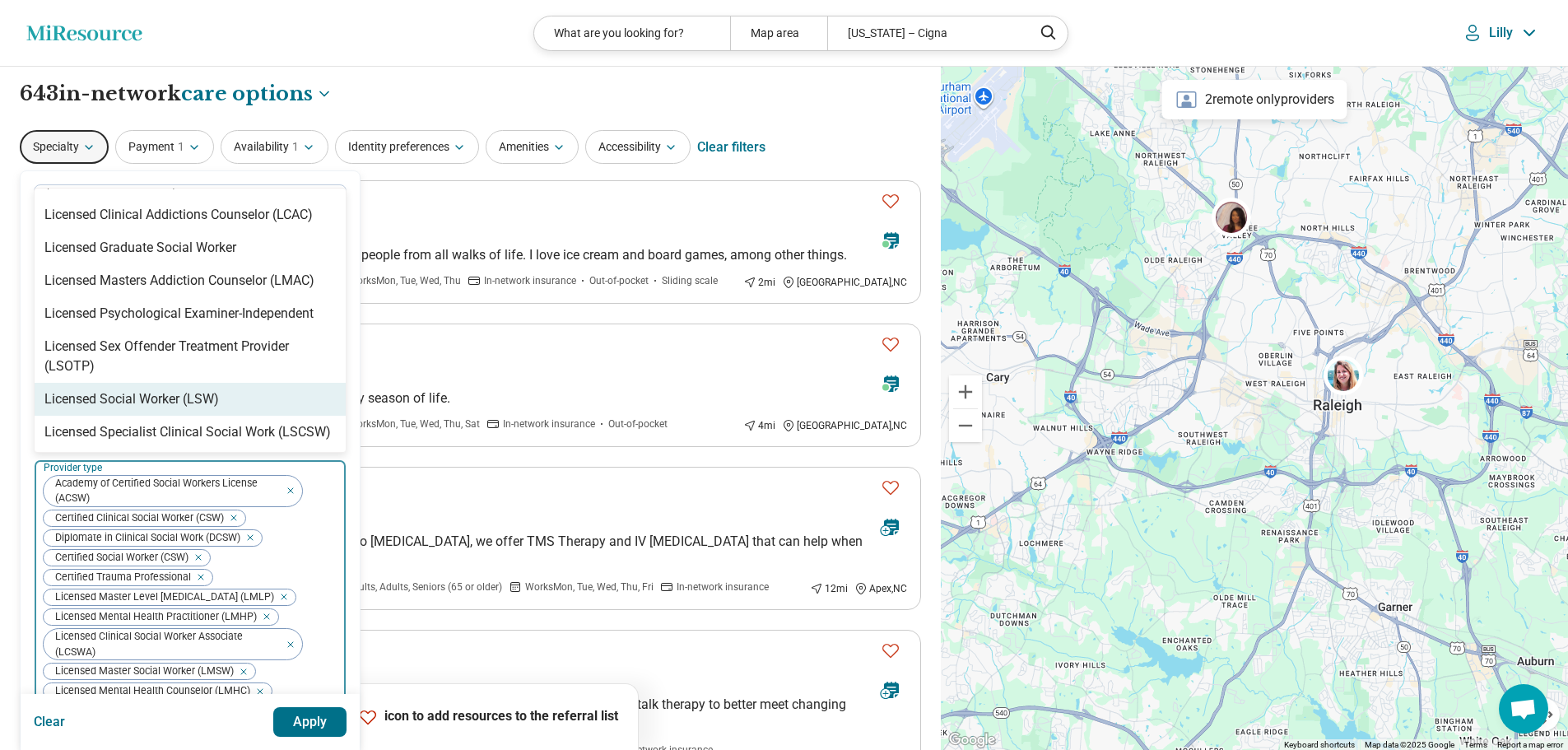
click at [167, 390] on div "Licensed Social Worker (LSW)" at bounding box center [132, 399] width 175 height 20
click at [167, 390] on div "Licensed Specialist Clinical Social Work (LSCSW)" at bounding box center [188, 399] width 286 height 20
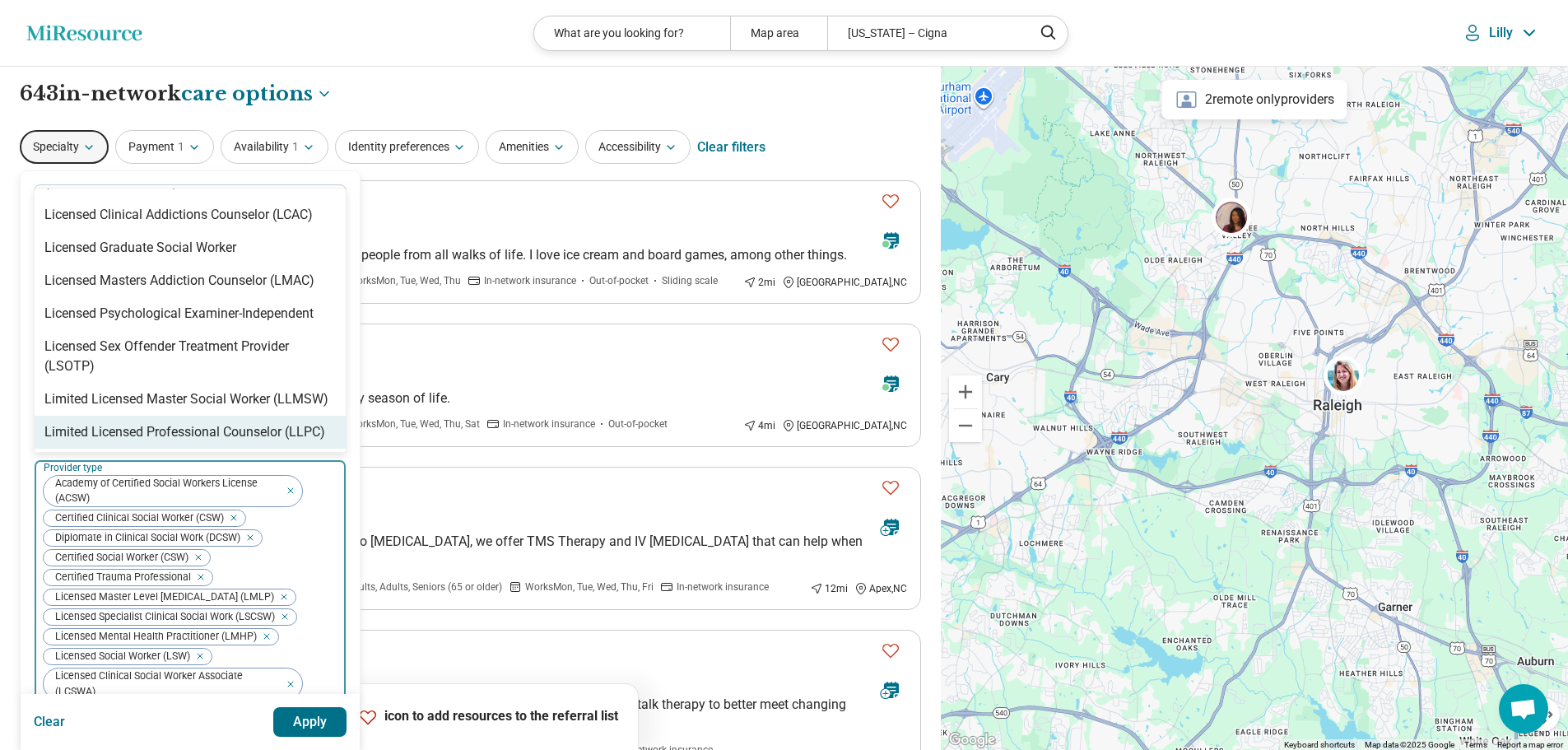
click at [169, 422] on div "Limited Licensed Professional Counselor (LLPC)" at bounding box center [185, 432] width 281 height 20
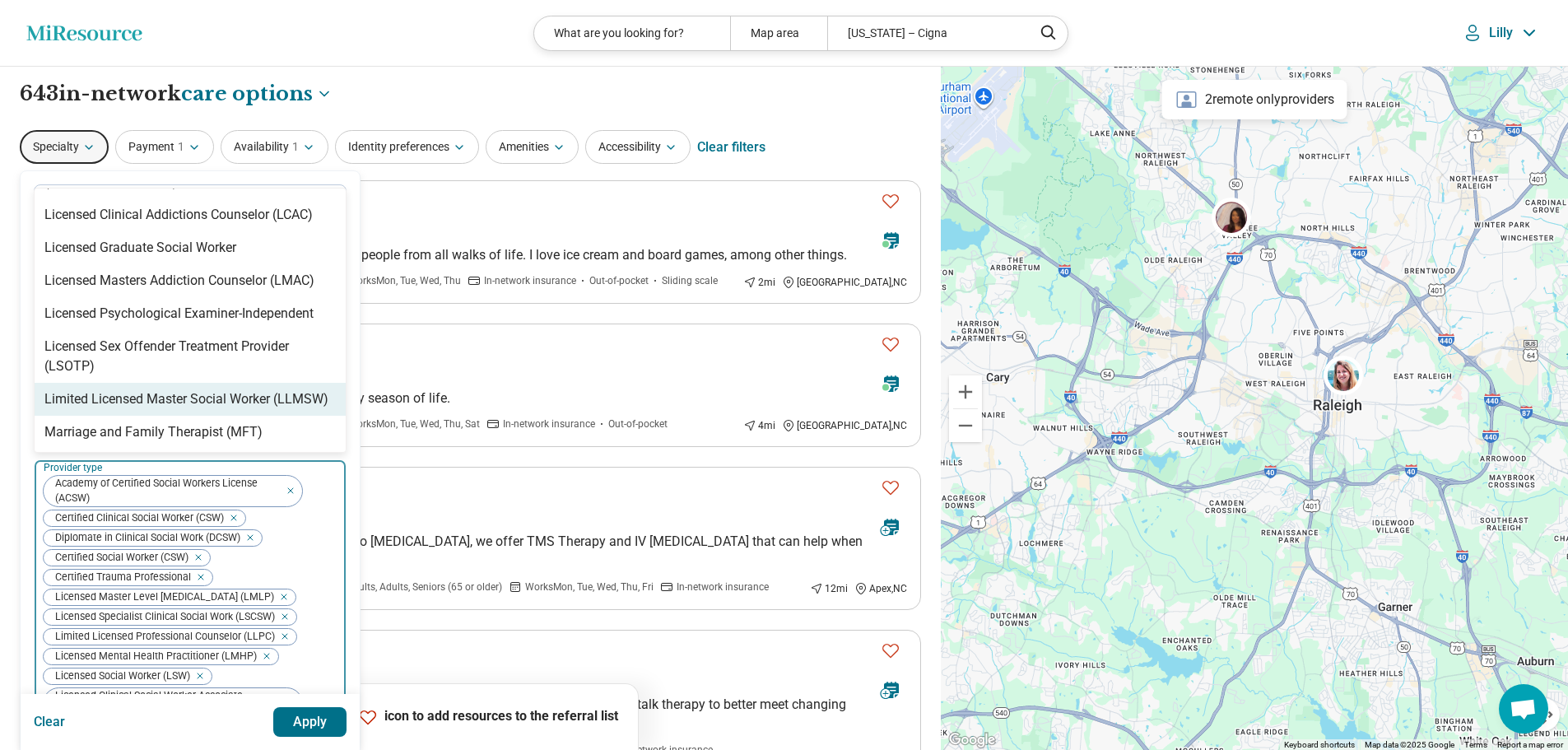
click at [166, 391] on div "Limited Licensed Master Social Worker (LLMSW)" at bounding box center [190, 399] width 311 height 32
click at [163, 394] on div "Marriage and Family Therapist (MFT)" at bounding box center [190, 399] width 311 height 32
click at [159, 390] on div "Marriage, Family, and Child Counselor (MFCC)" at bounding box center [178, 399] width 266 height 20
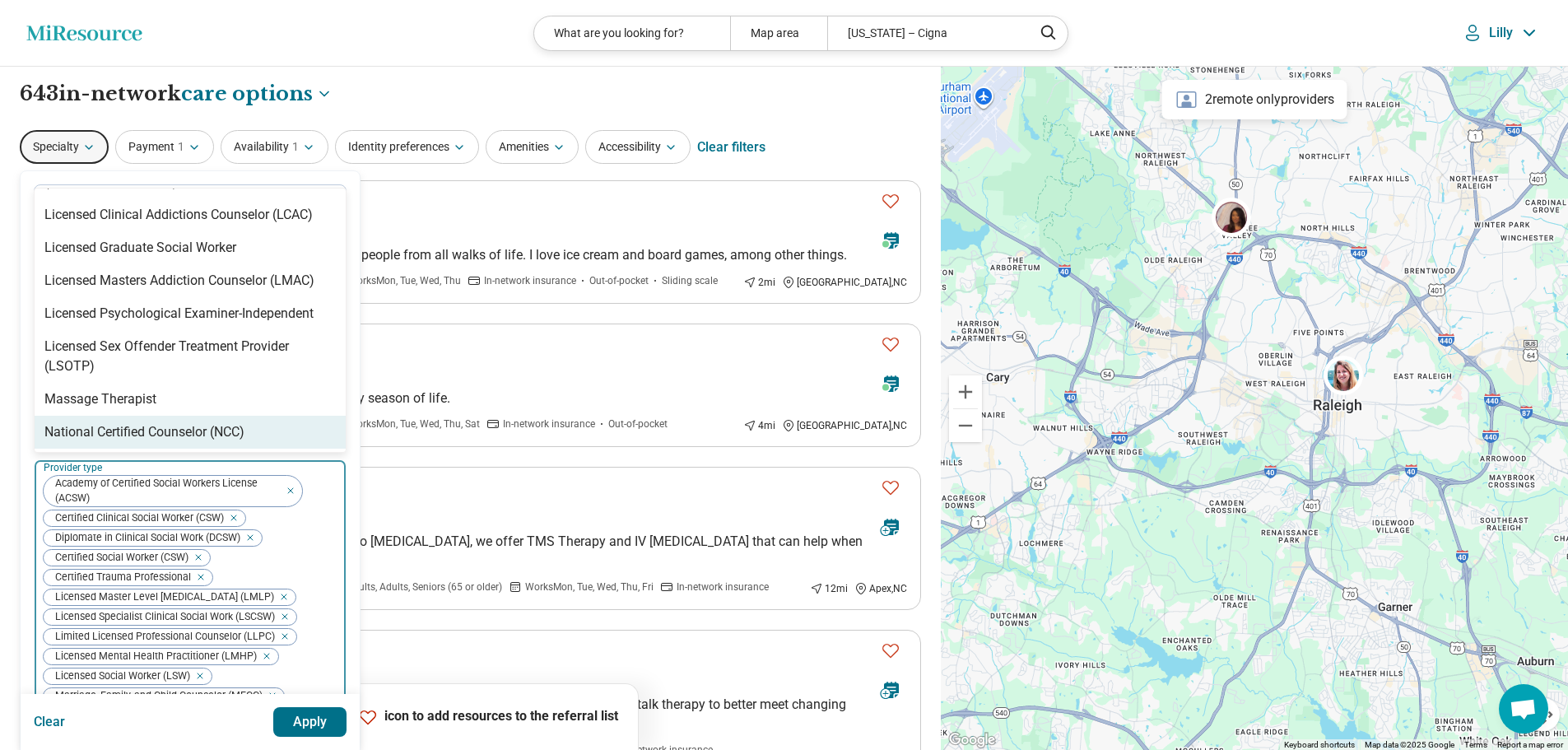
click at [252, 416] on div "National Certified Counselor (NCC)" at bounding box center [190, 432] width 311 height 32
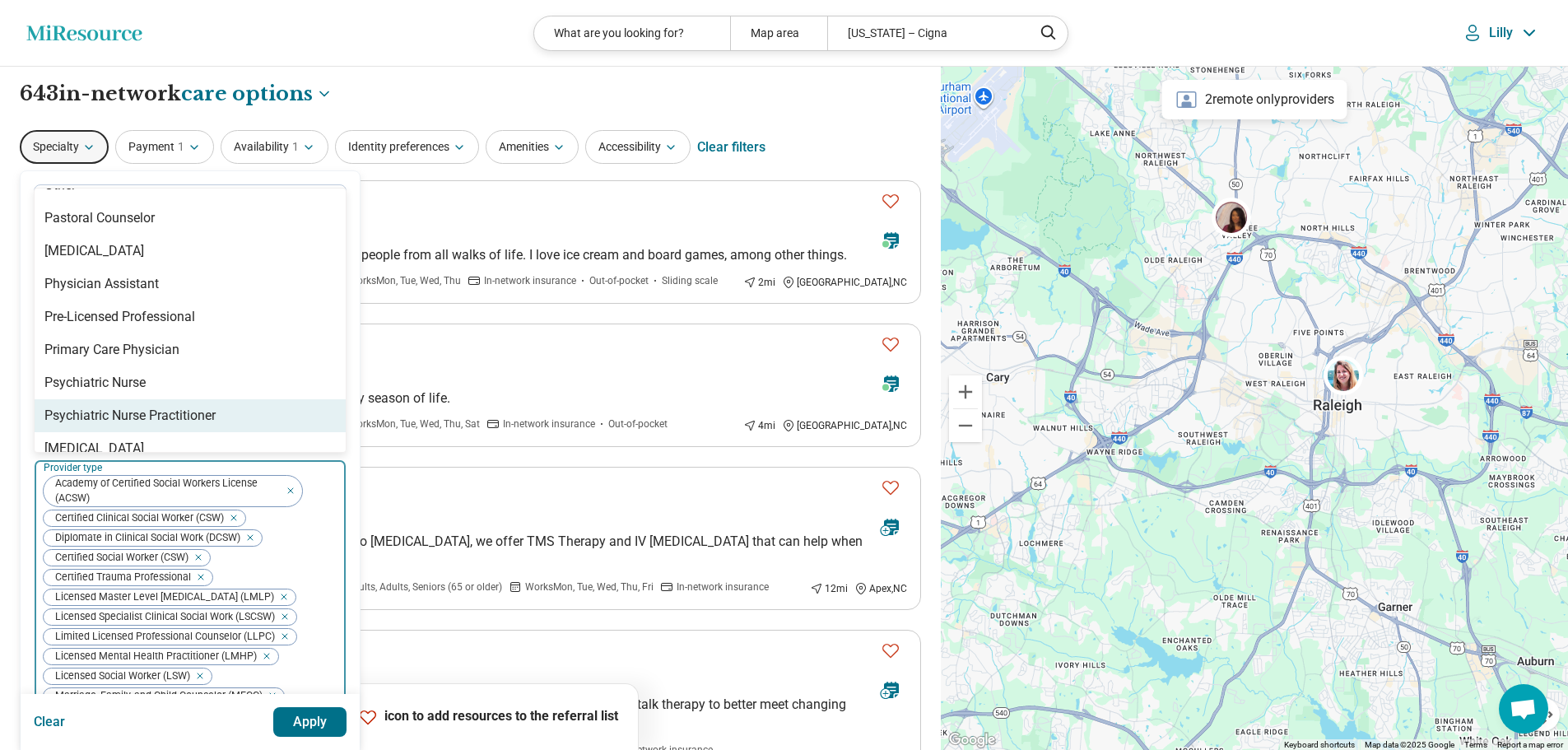
scroll to position [988, 0]
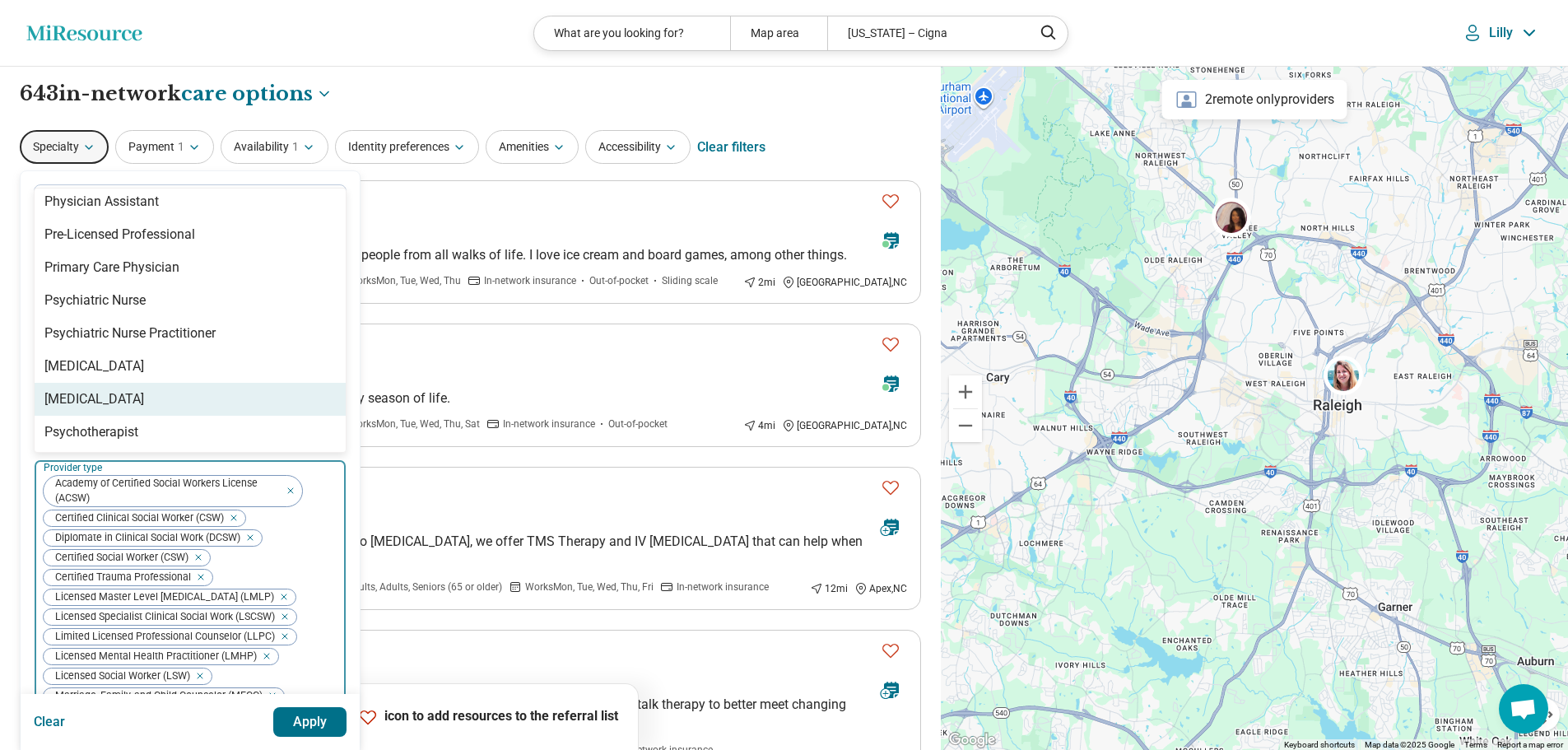
click at [244, 385] on div "Psychologist" at bounding box center [190, 399] width 311 height 32
click at [244, 385] on div "Psychotherapist" at bounding box center [190, 399] width 311 height 32
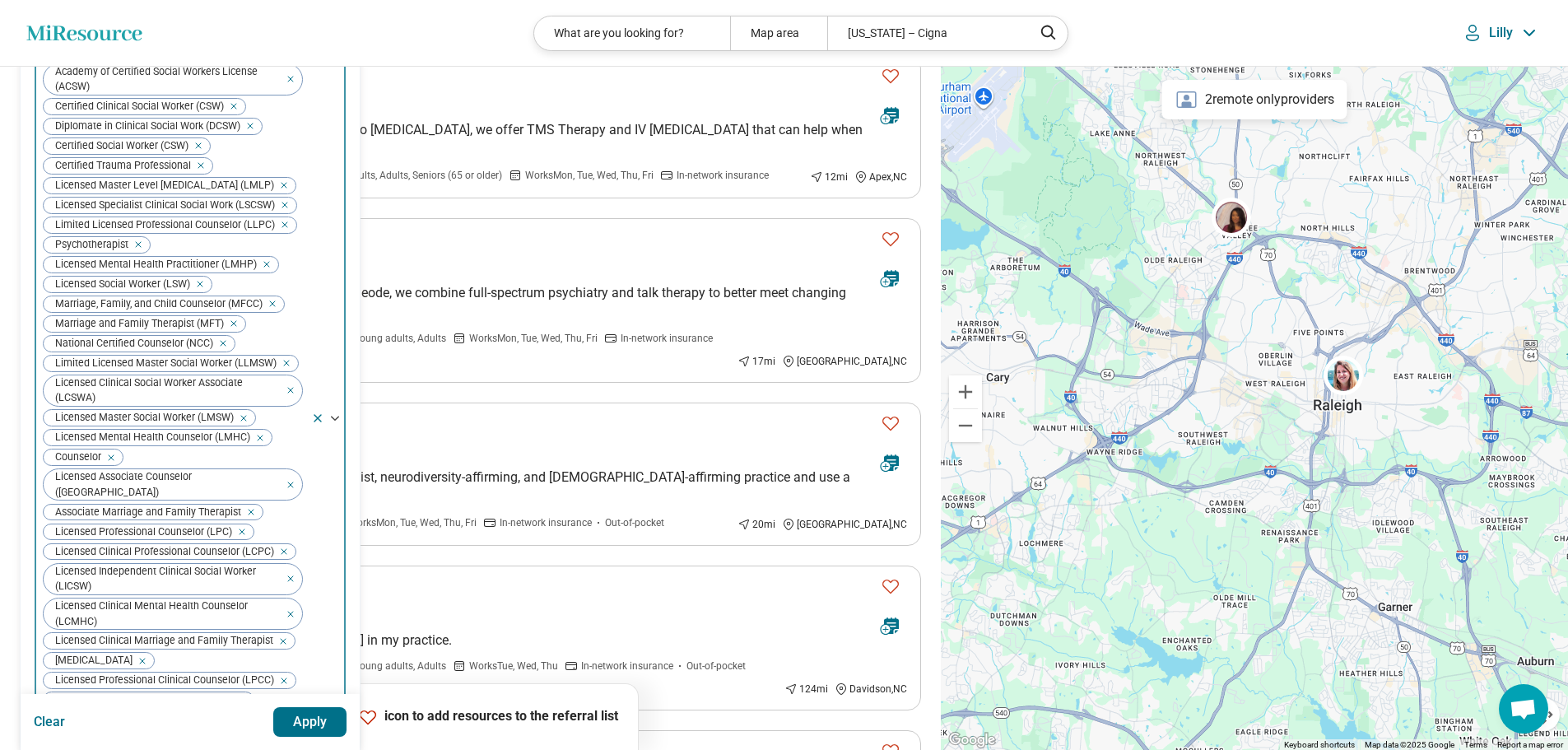
scroll to position [824, 0]
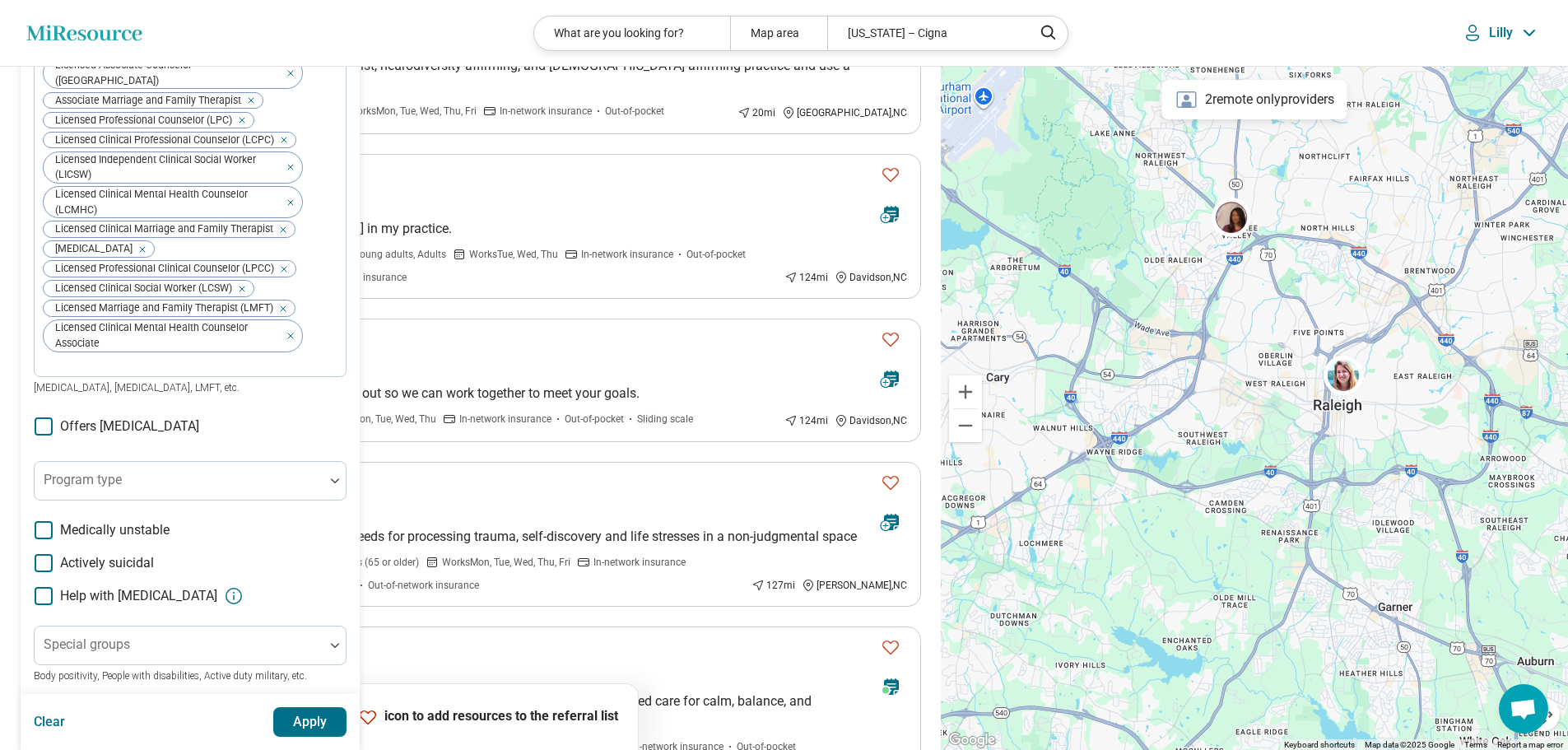
click at [247, 675] on div "Areas of focus Life Transitions Relationship(s) with Parents/Children/Family Co…" at bounding box center [190, 53] width 313 height 1383
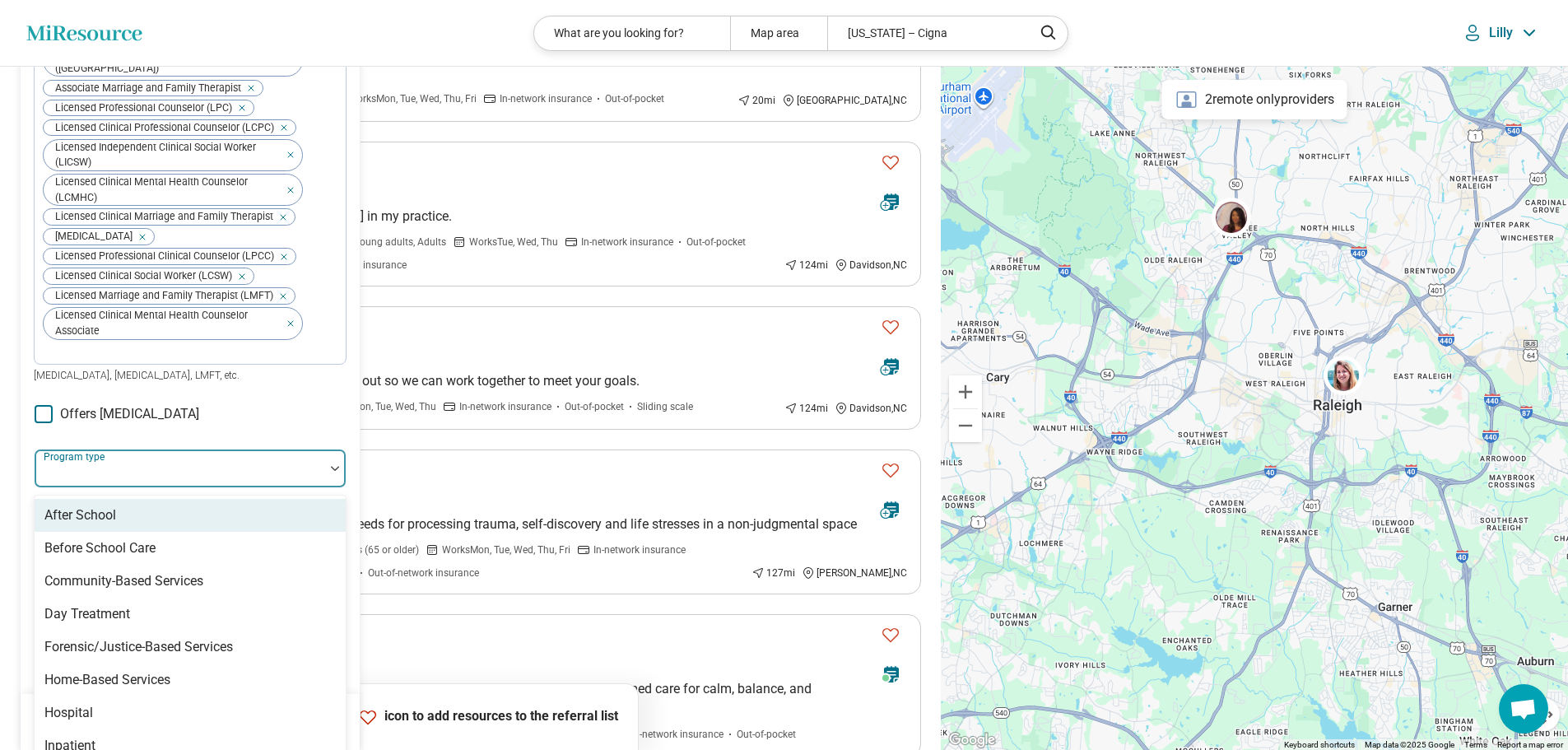
click at [190, 470] on div at bounding box center [180, 475] width 277 height 23
click at [249, 423] on div "Areas of focus Life Transitions Relationship(s) with Parents/Children/Family Co…" at bounding box center [190, 39] width 313 height 1383
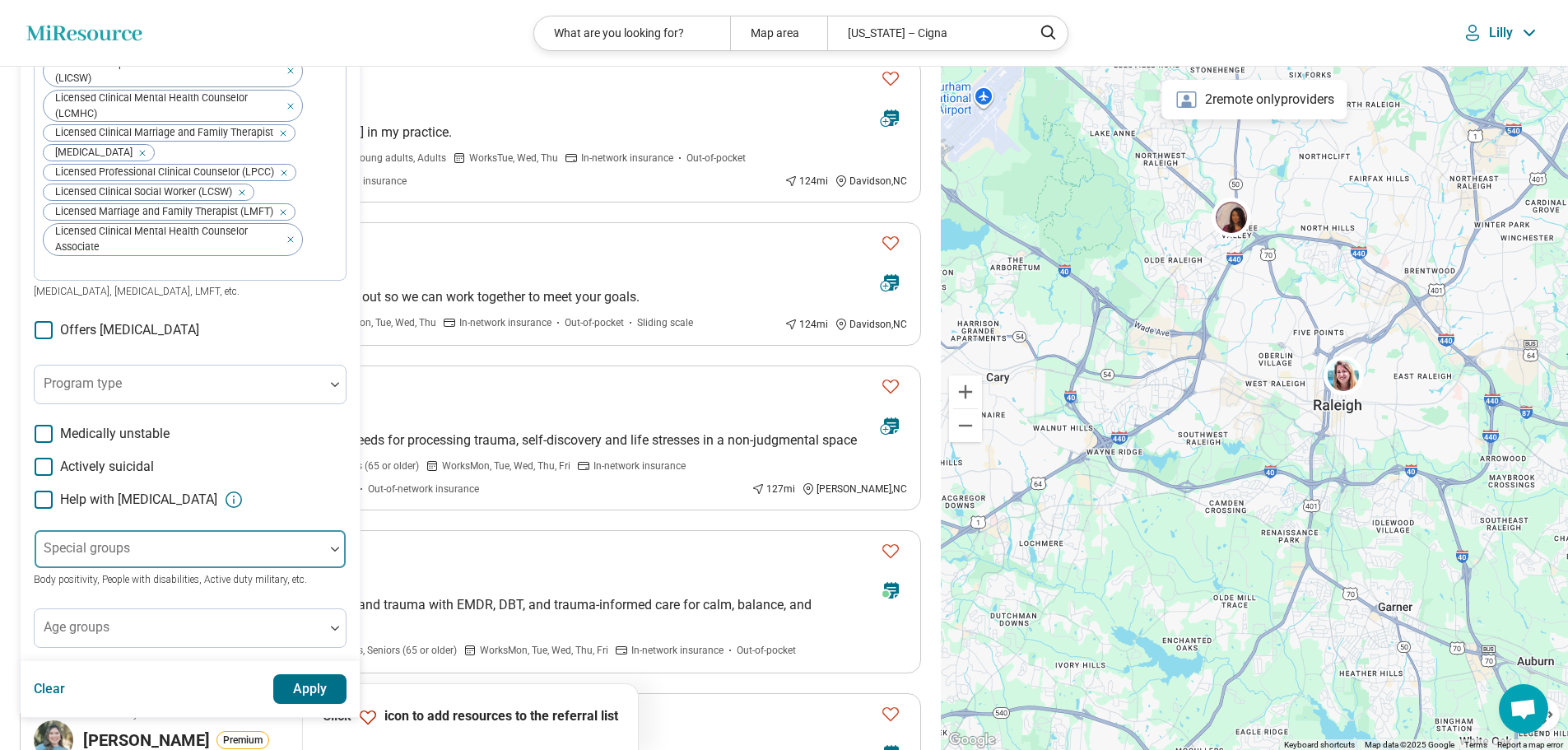
scroll to position [1002, 0]
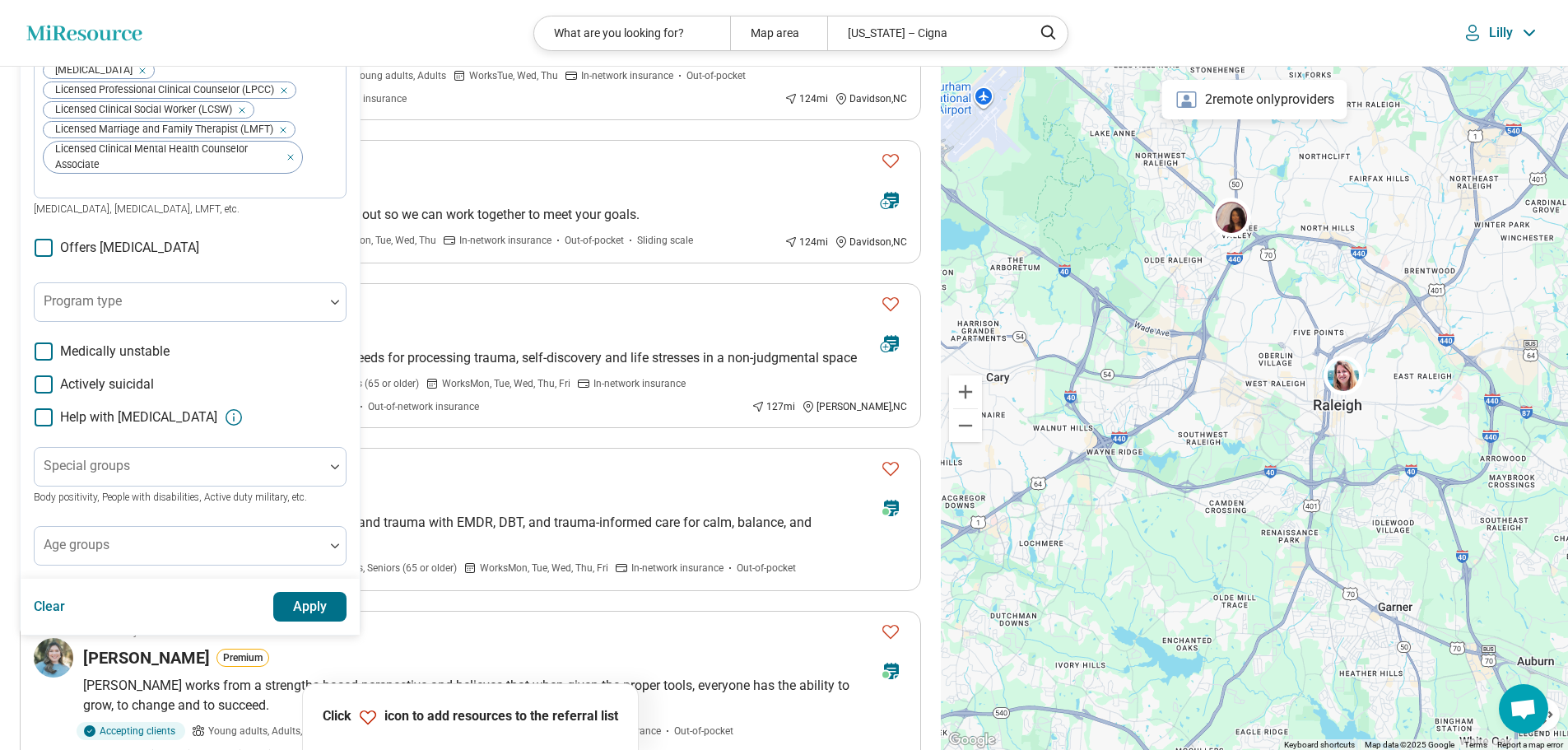
click at [320, 592] on button "Apply" at bounding box center [310, 607] width 74 height 30
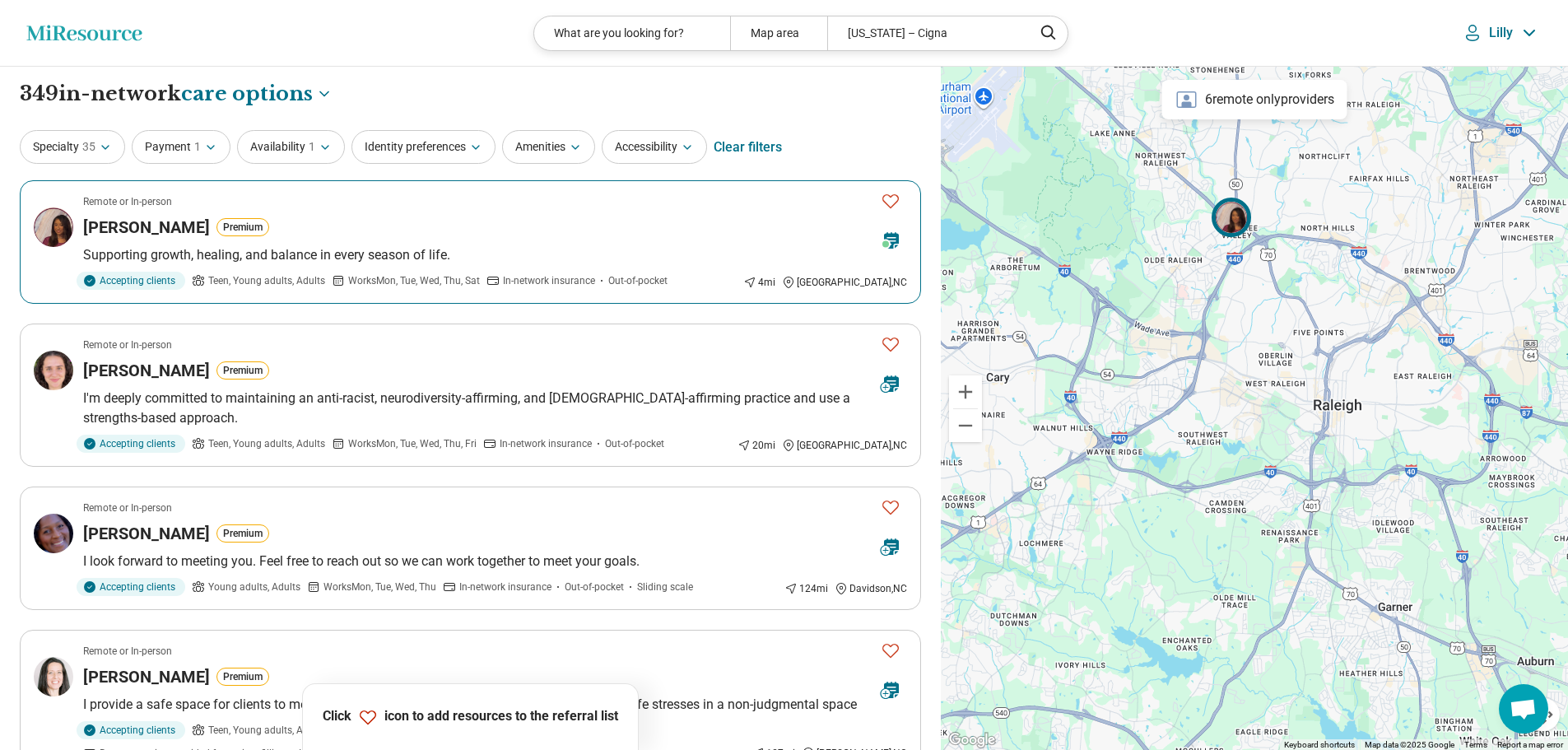
click at [891, 200] on icon "Favorite" at bounding box center [890, 201] width 20 height 20
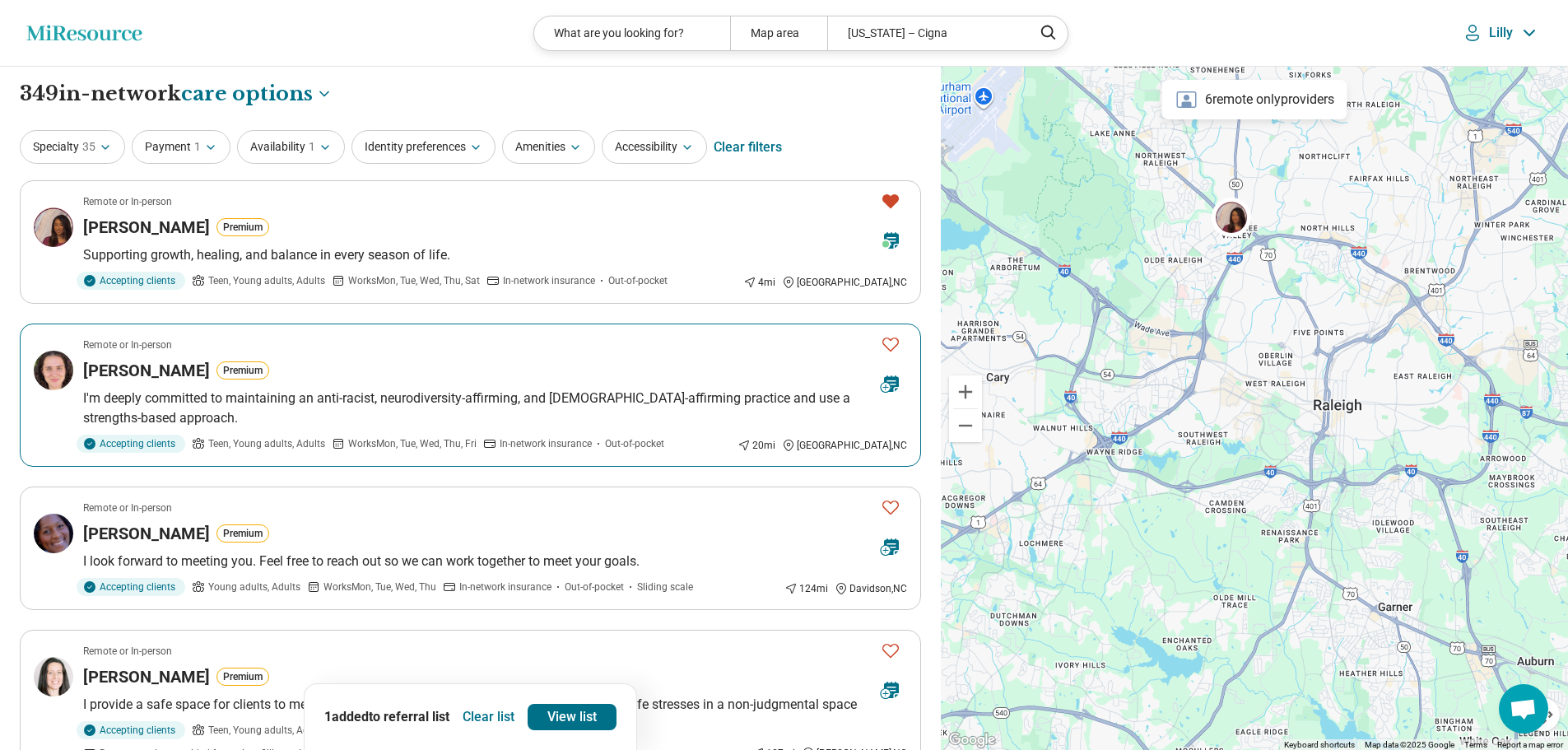
click at [892, 343] on icon "Favorite" at bounding box center [890, 344] width 20 height 20
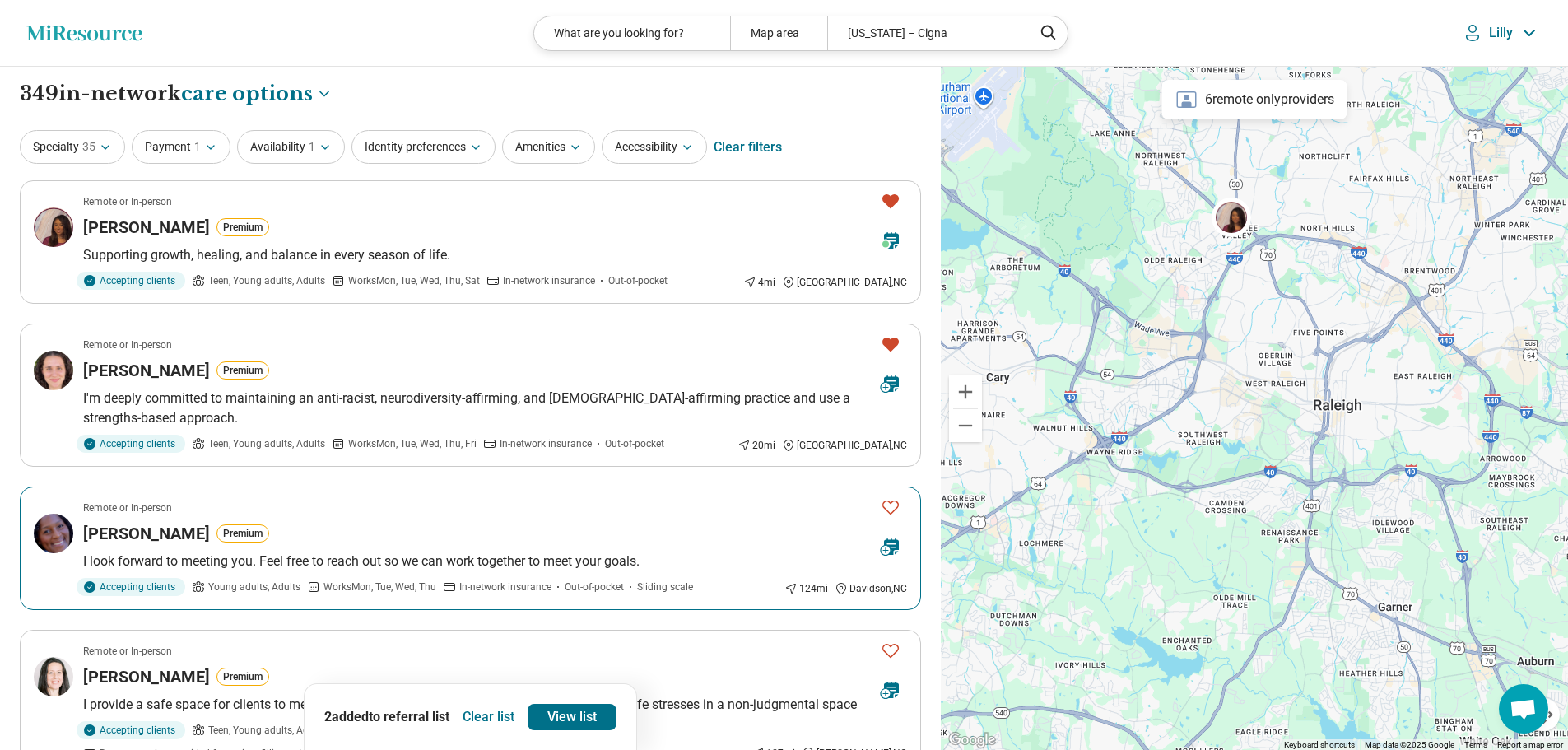
click at [888, 506] on icon "Favorite" at bounding box center [890, 507] width 20 height 20
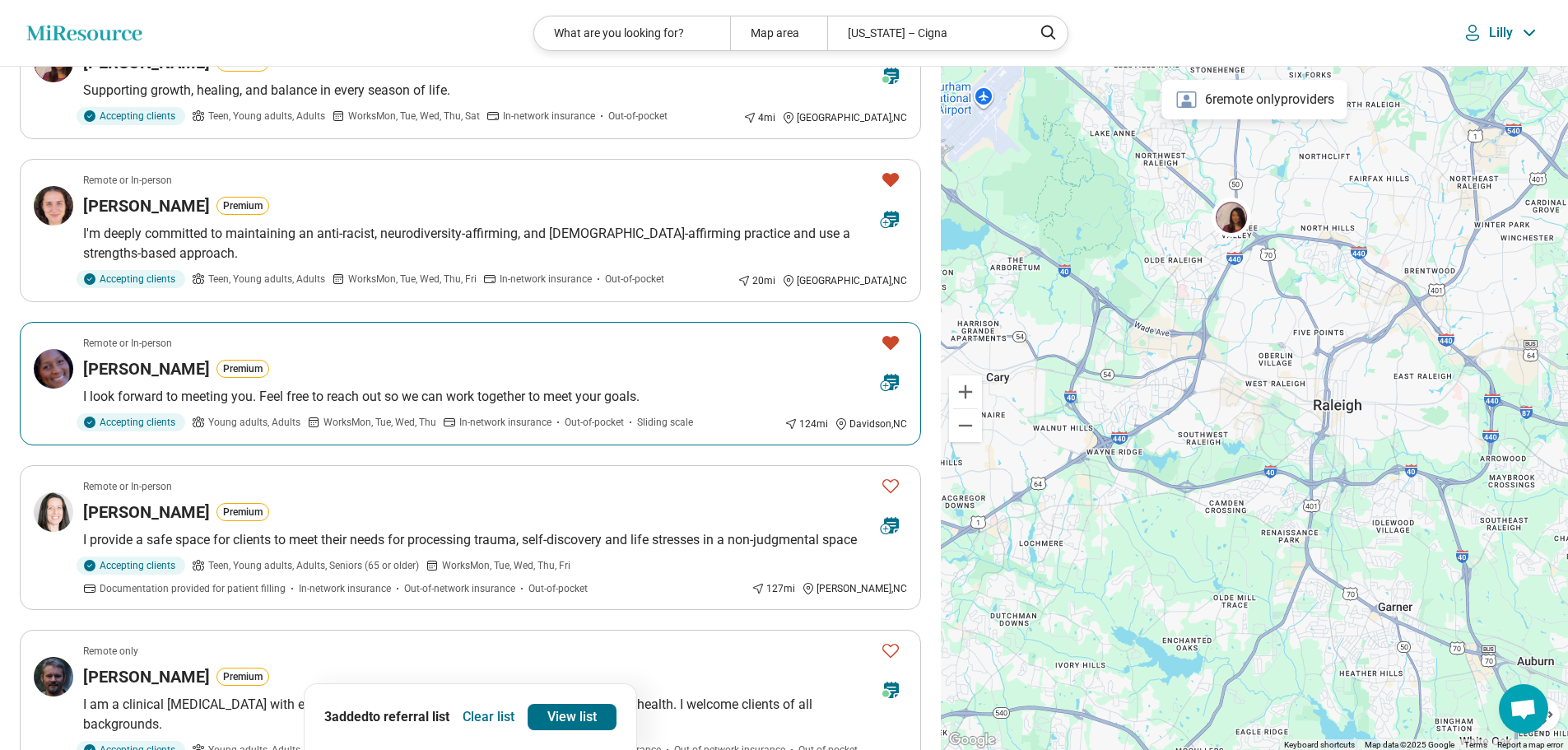
scroll to position [247, 0]
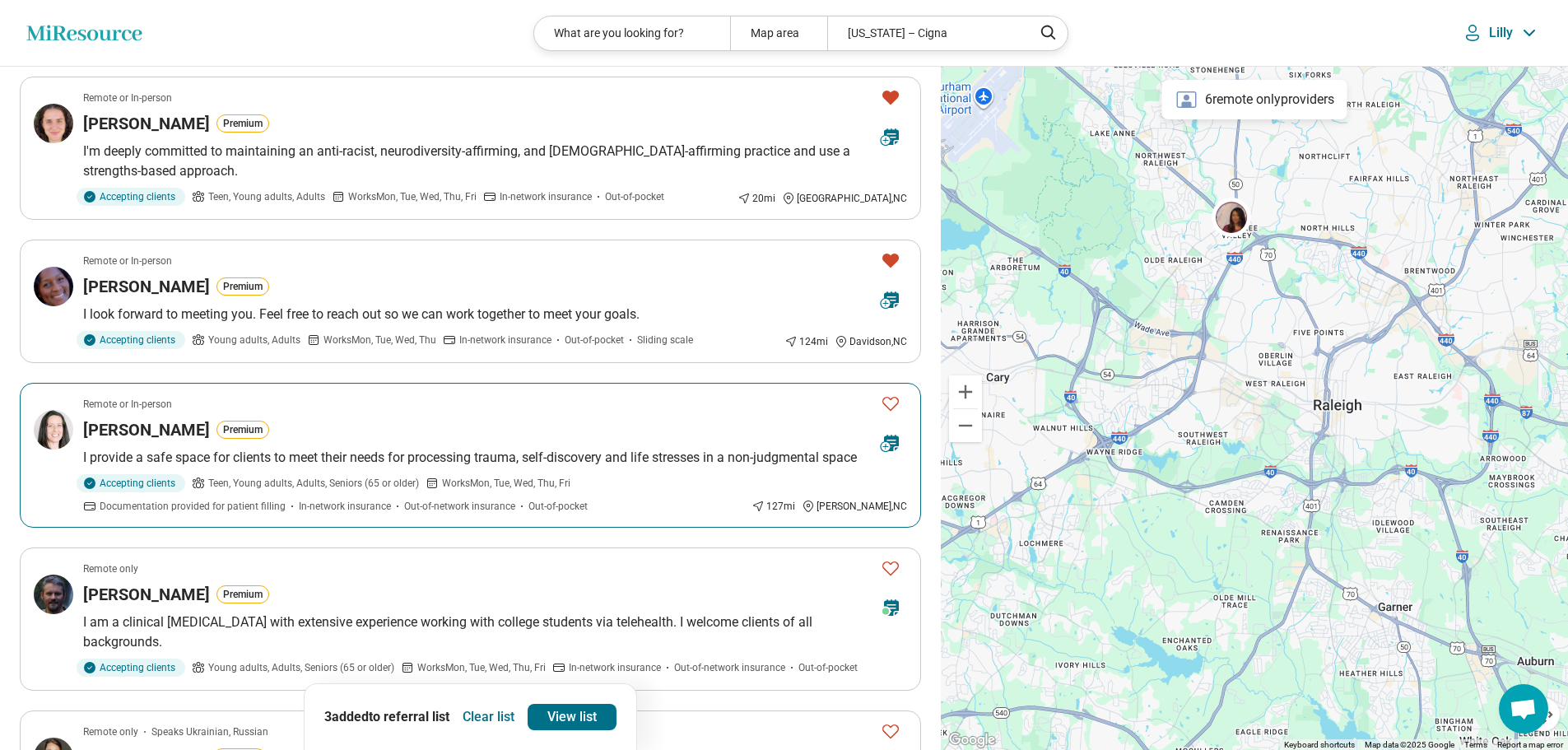
click at [890, 402] on icon "Favorite" at bounding box center [890, 403] width 20 height 20
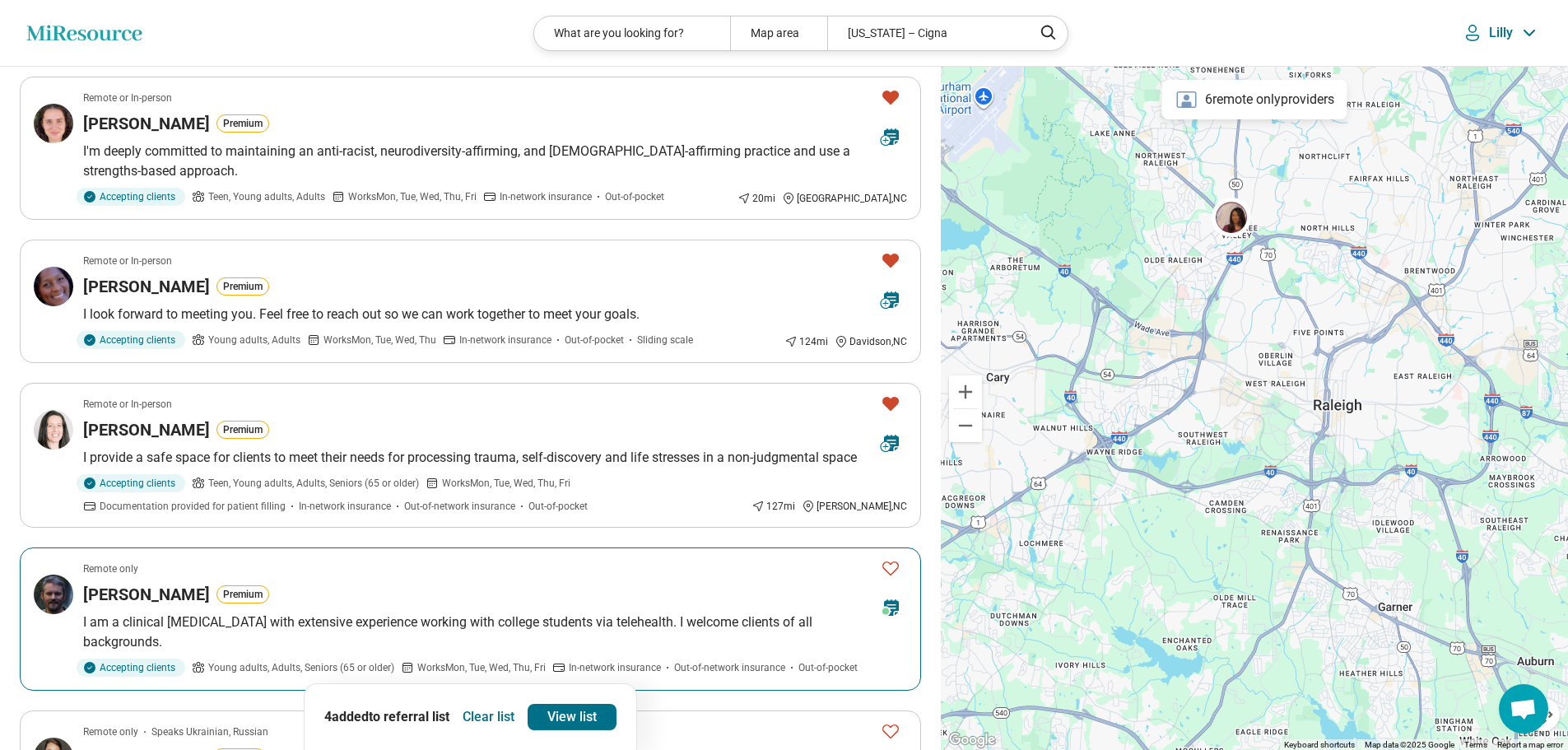
click at [891, 569] on icon "Favorite" at bounding box center [890, 568] width 20 height 20
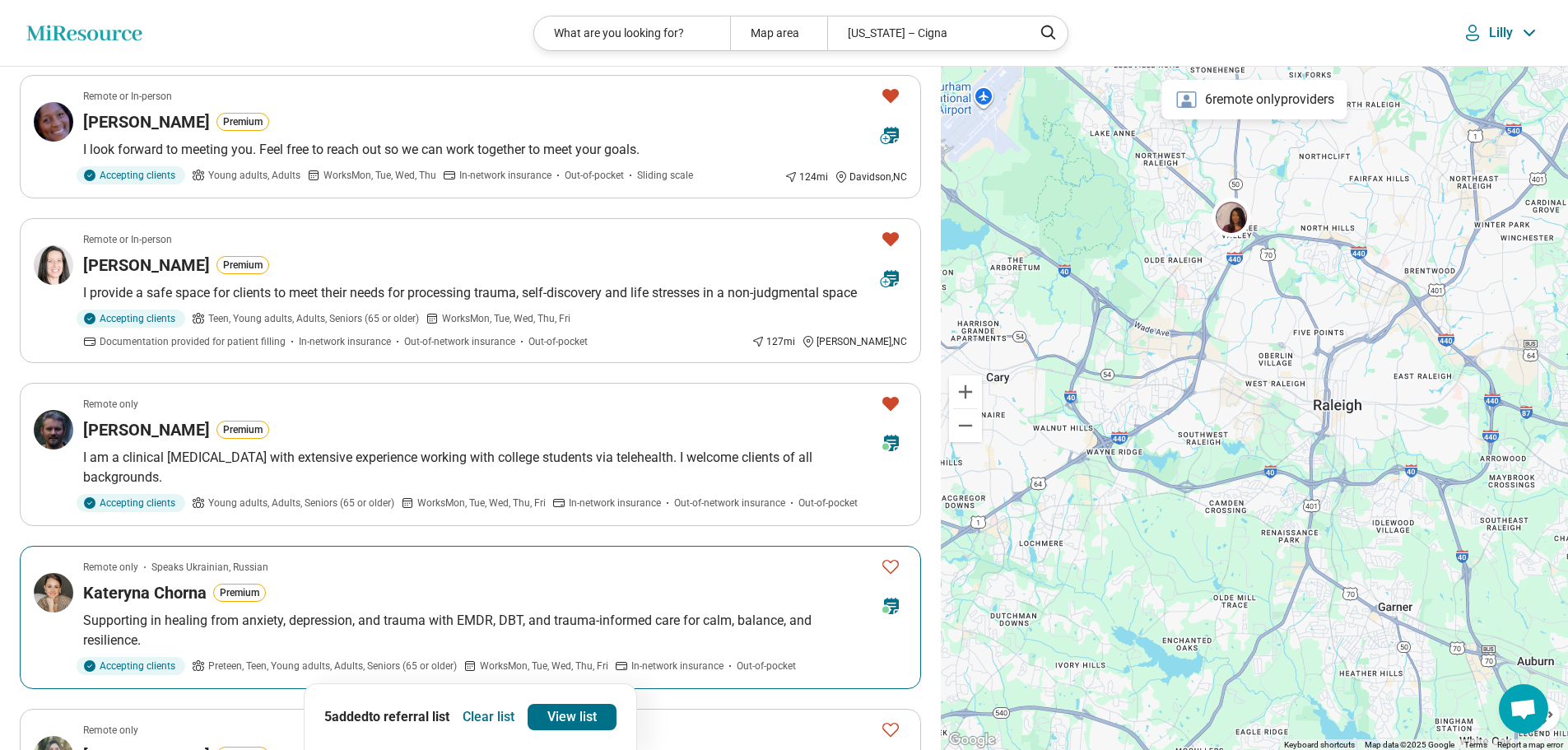
click at [894, 565] on icon "Favorite" at bounding box center [890, 567] width 20 height 20
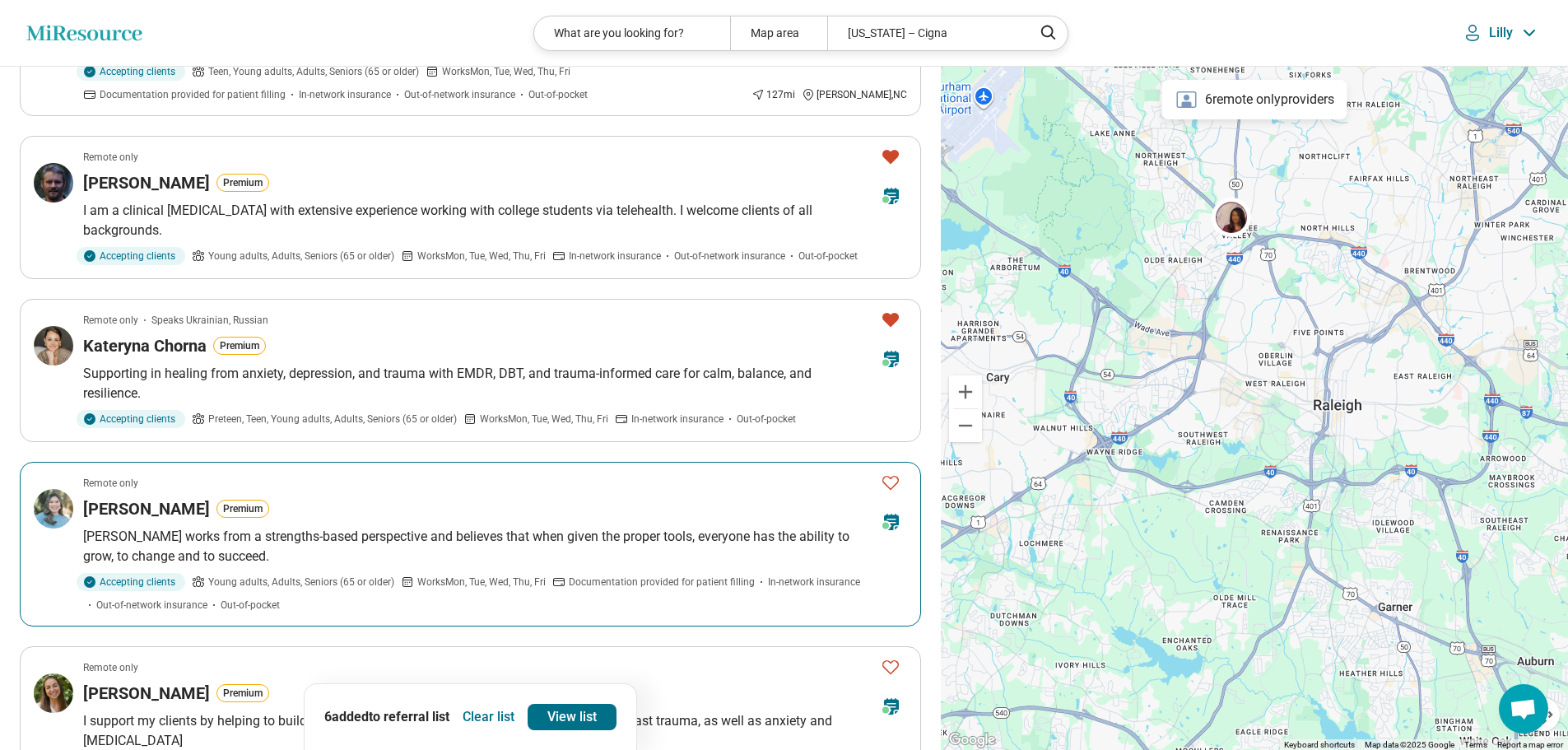
click at [893, 481] on icon "Favorite" at bounding box center [890, 482] width 20 height 20
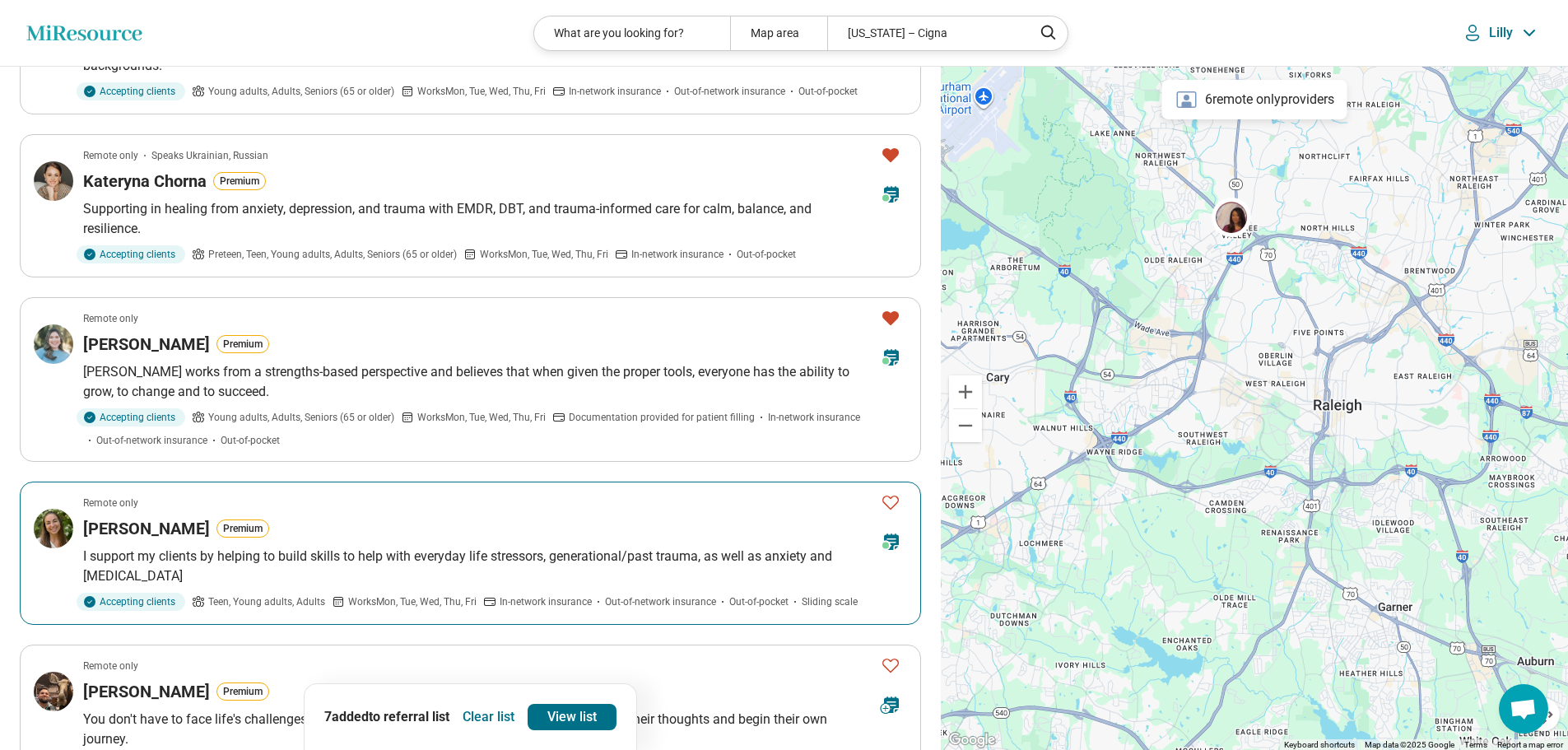
click at [886, 504] on icon "Favorite" at bounding box center [890, 503] width 16 height 14
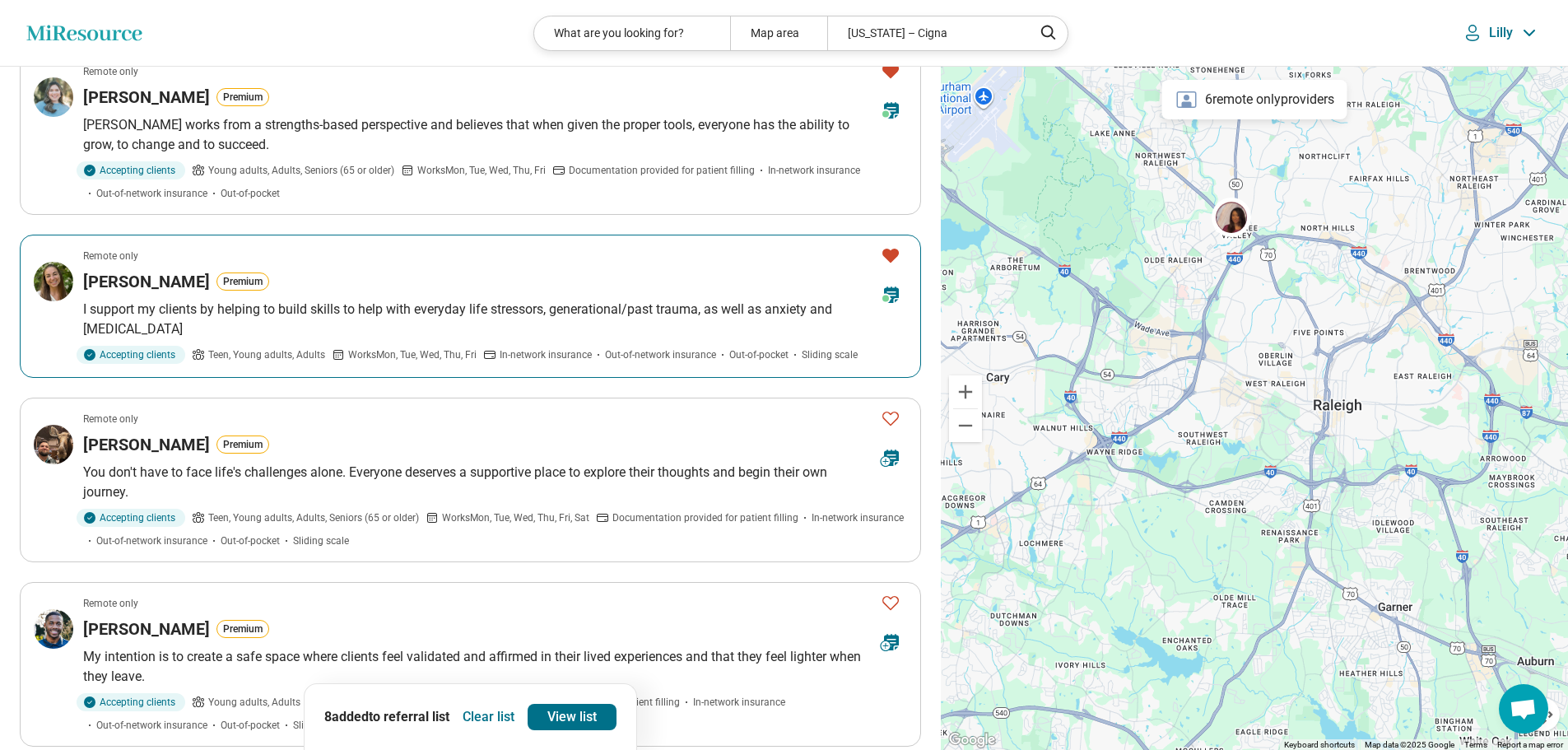
scroll to position [1153, 0]
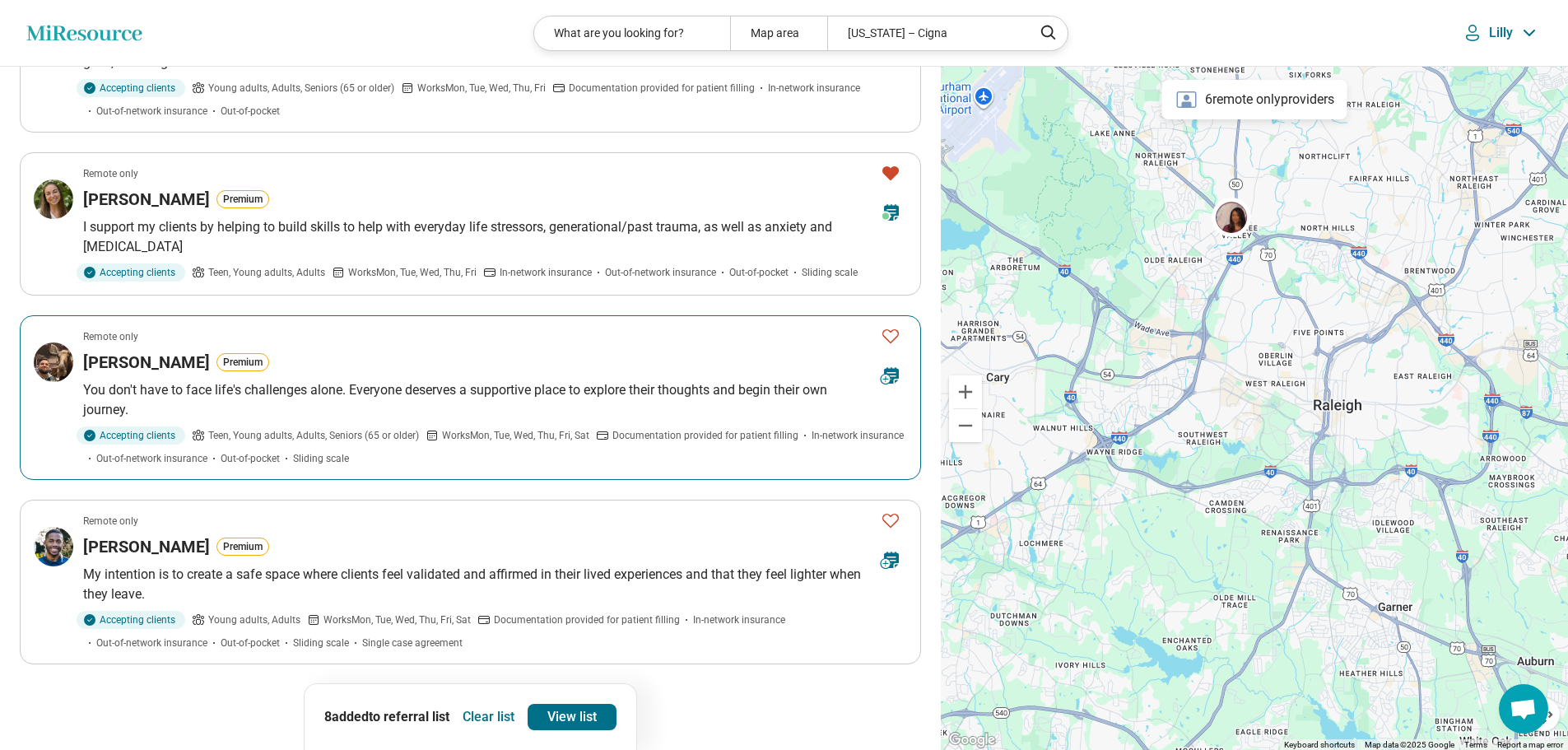
click at [884, 333] on icon "Favorite" at bounding box center [890, 335] width 20 height 20
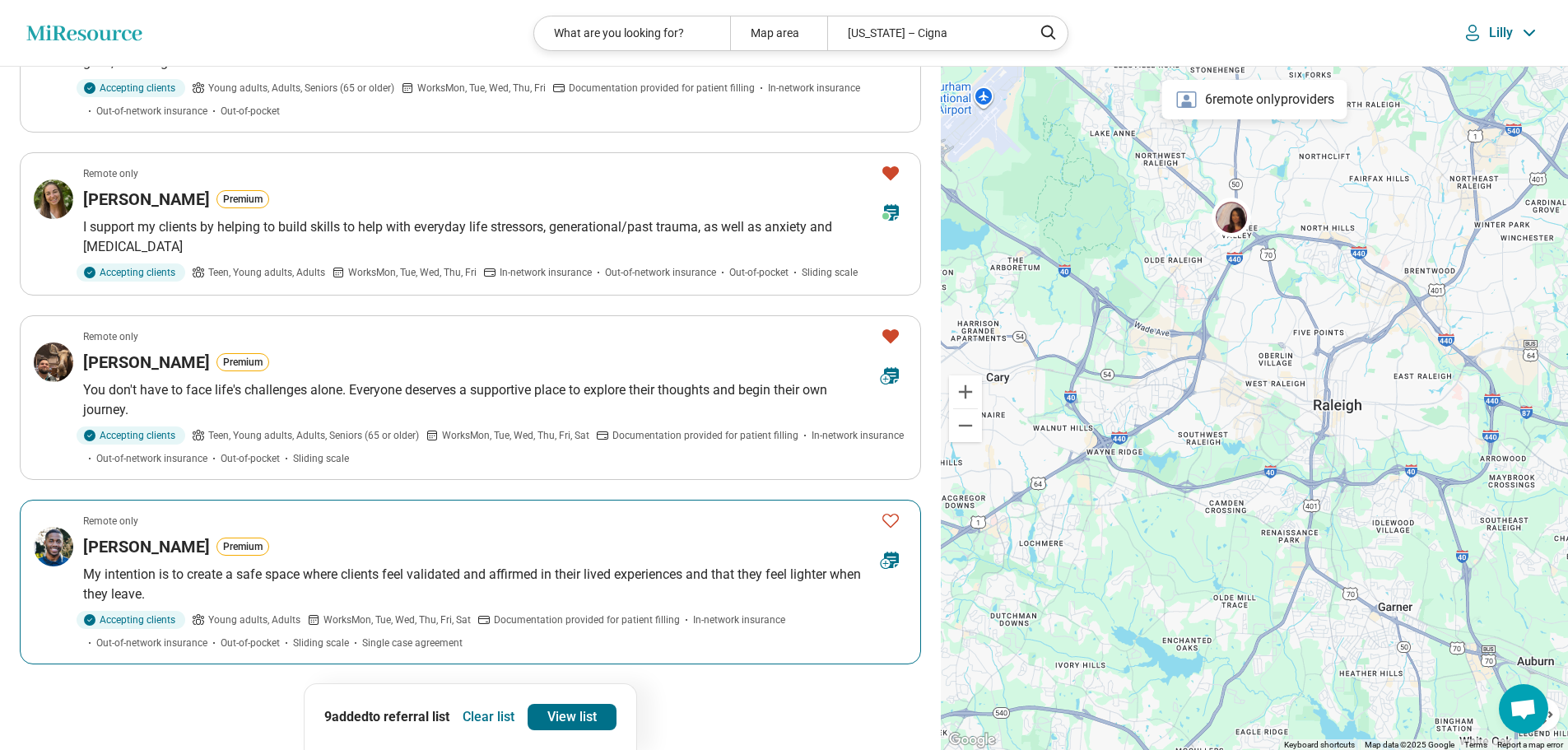
click at [891, 521] on icon "Favorite" at bounding box center [890, 520] width 20 height 20
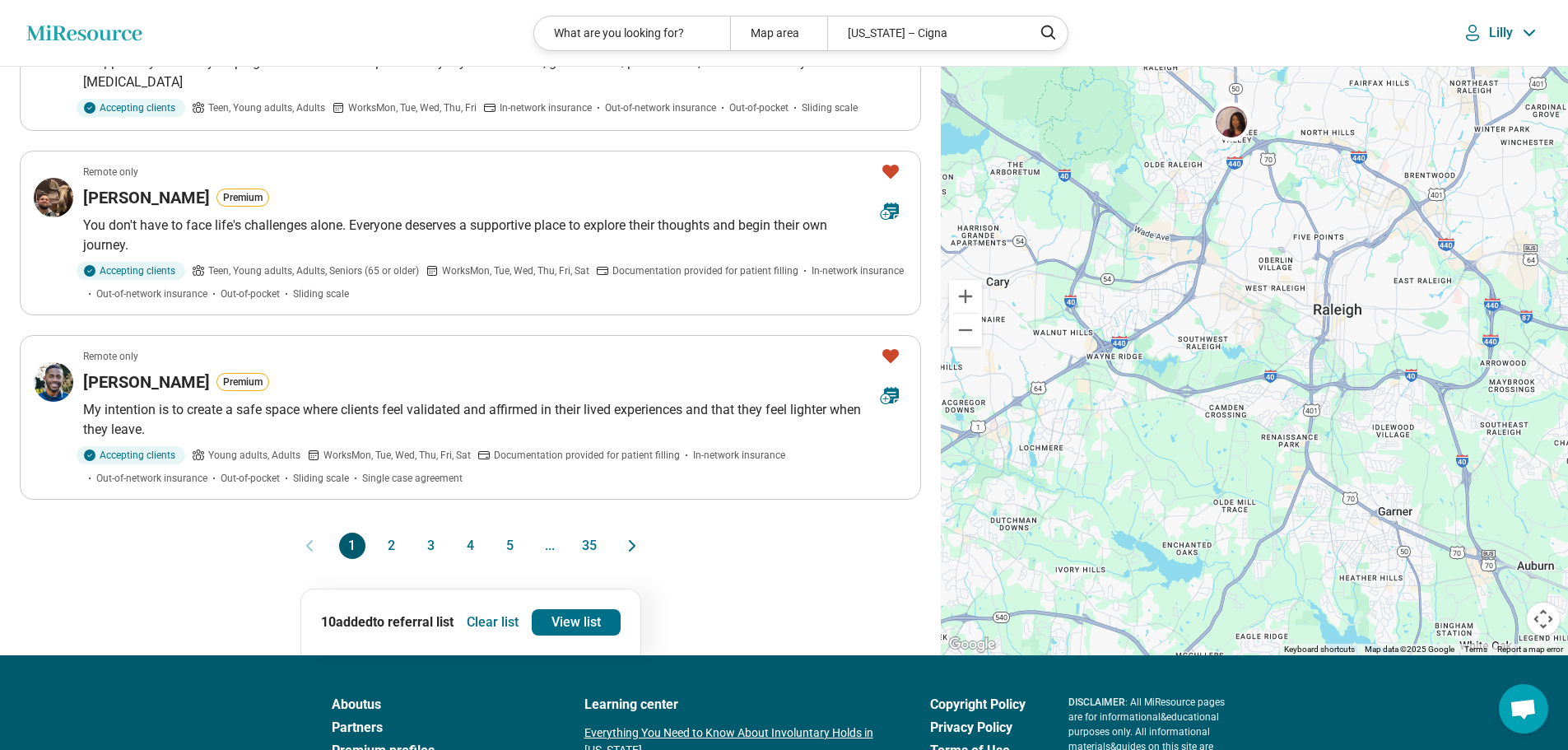
click at [385, 545] on button "2" at bounding box center [392, 546] width 27 height 27
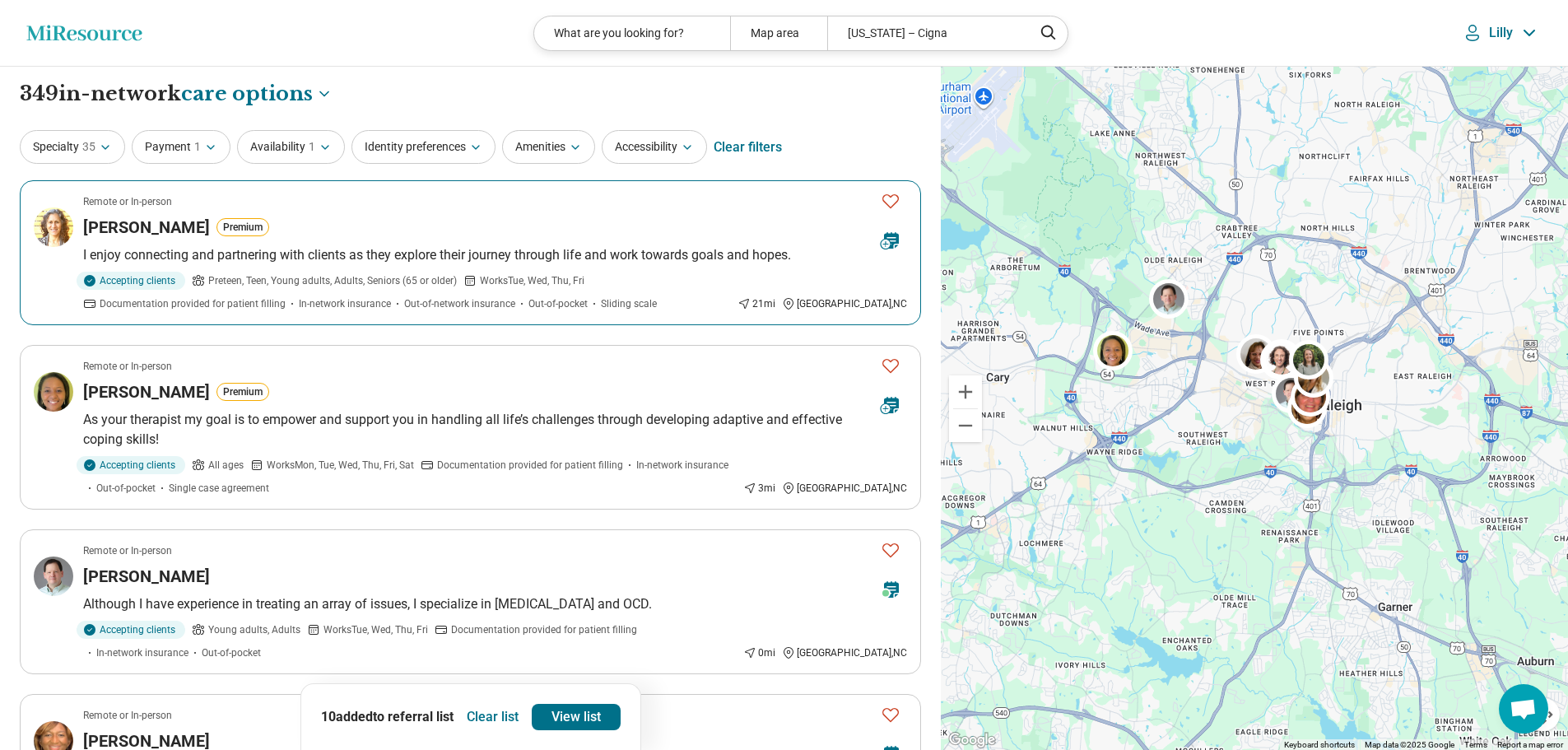
click at [891, 202] on icon "Favorite" at bounding box center [890, 201] width 20 height 20
click at [892, 365] on icon "Favorite" at bounding box center [890, 365] width 20 height 20
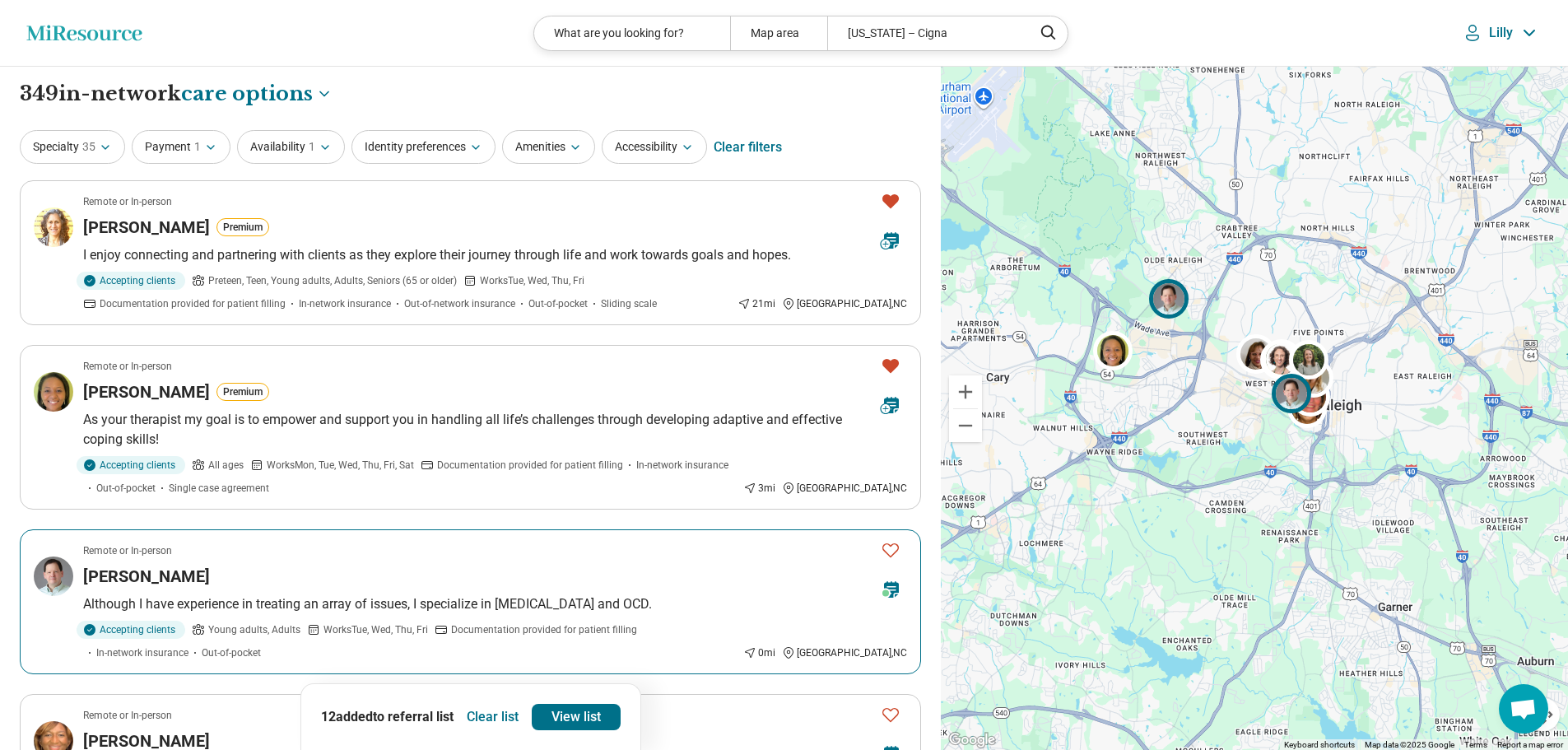
click at [892, 546] on icon "Favorite" at bounding box center [890, 549] width 20 height 20
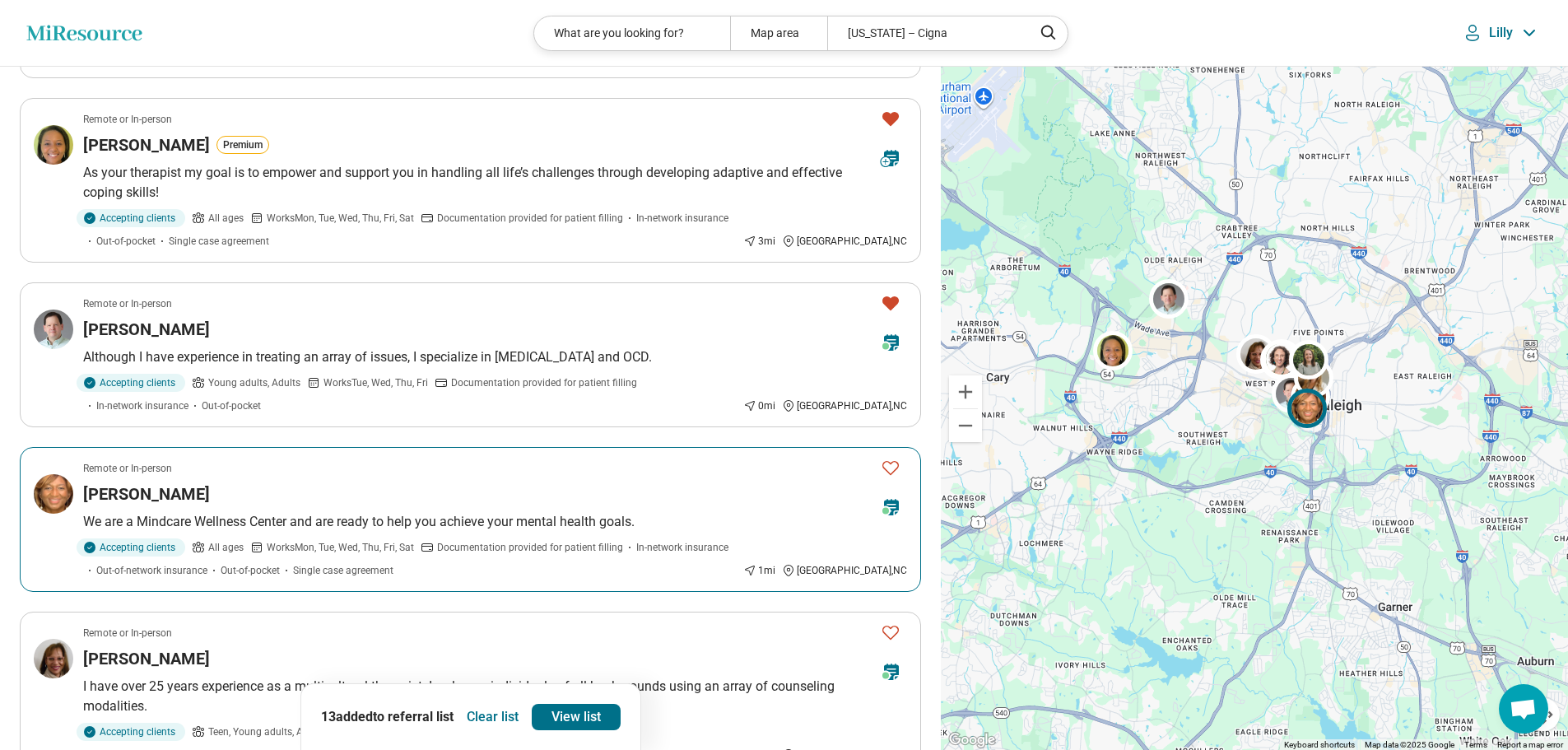
scroll to position [412, 0]
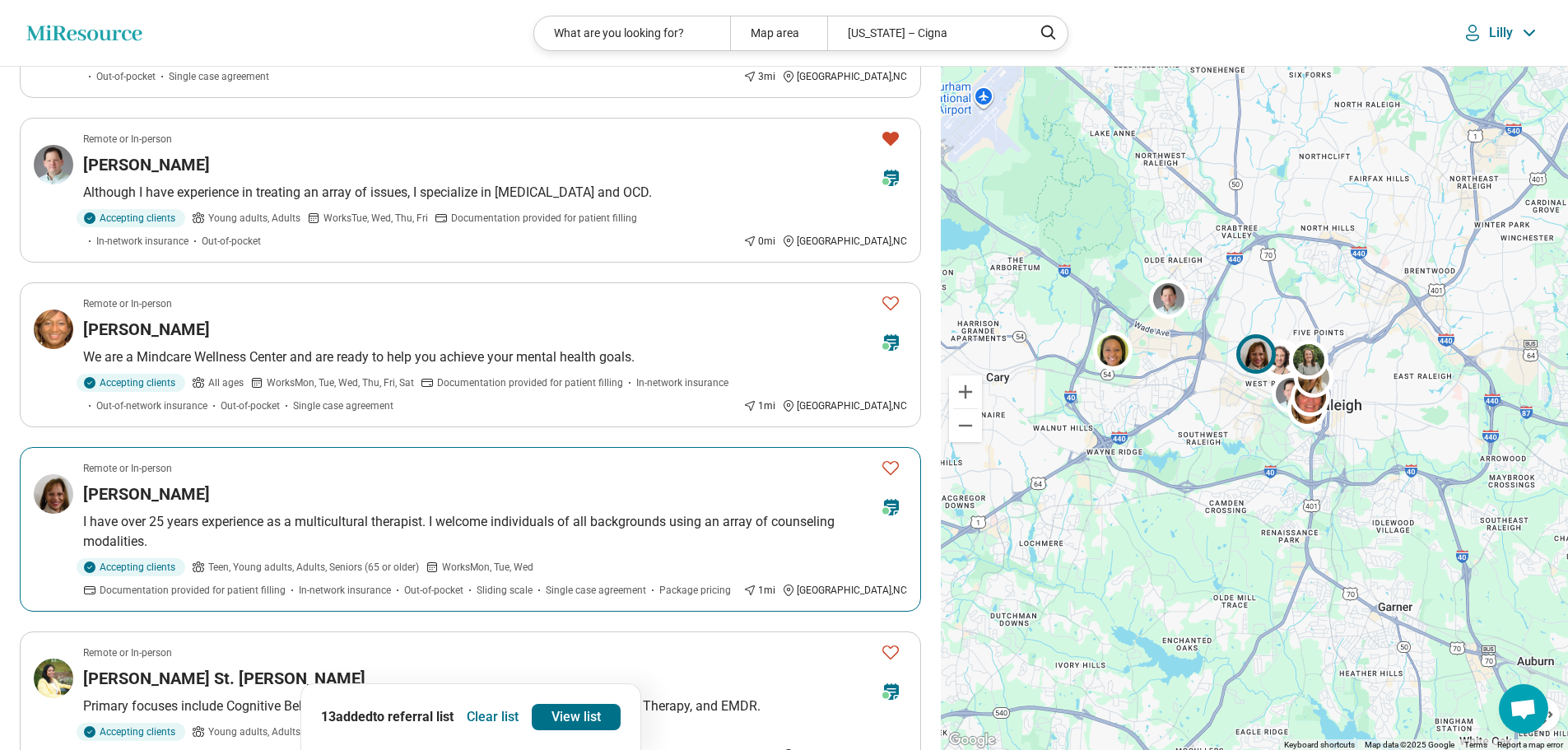
click at [887, 465] on icon "Favorite" at bounding box center [890, 467] width 20 height 20
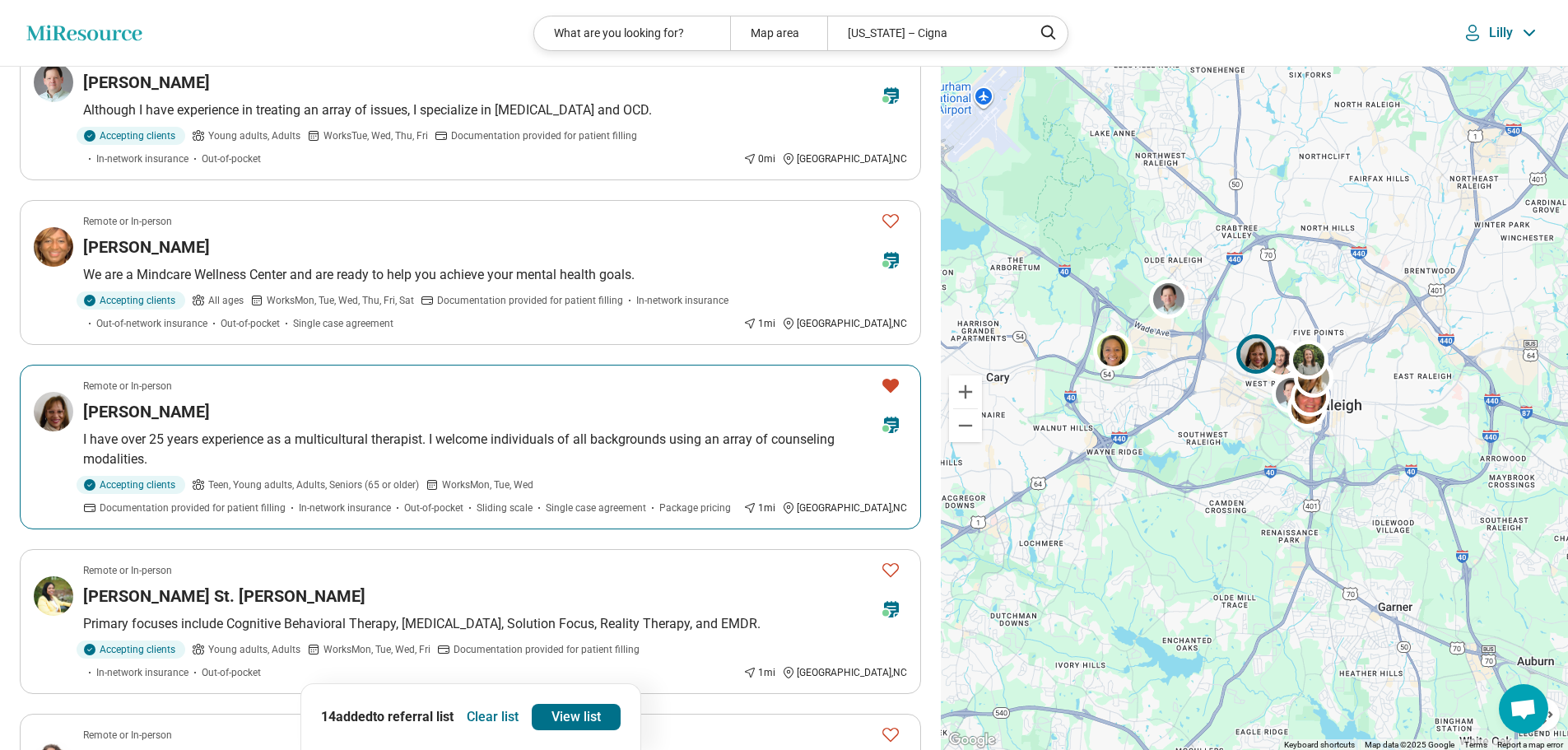
scroll to position [576, 0]
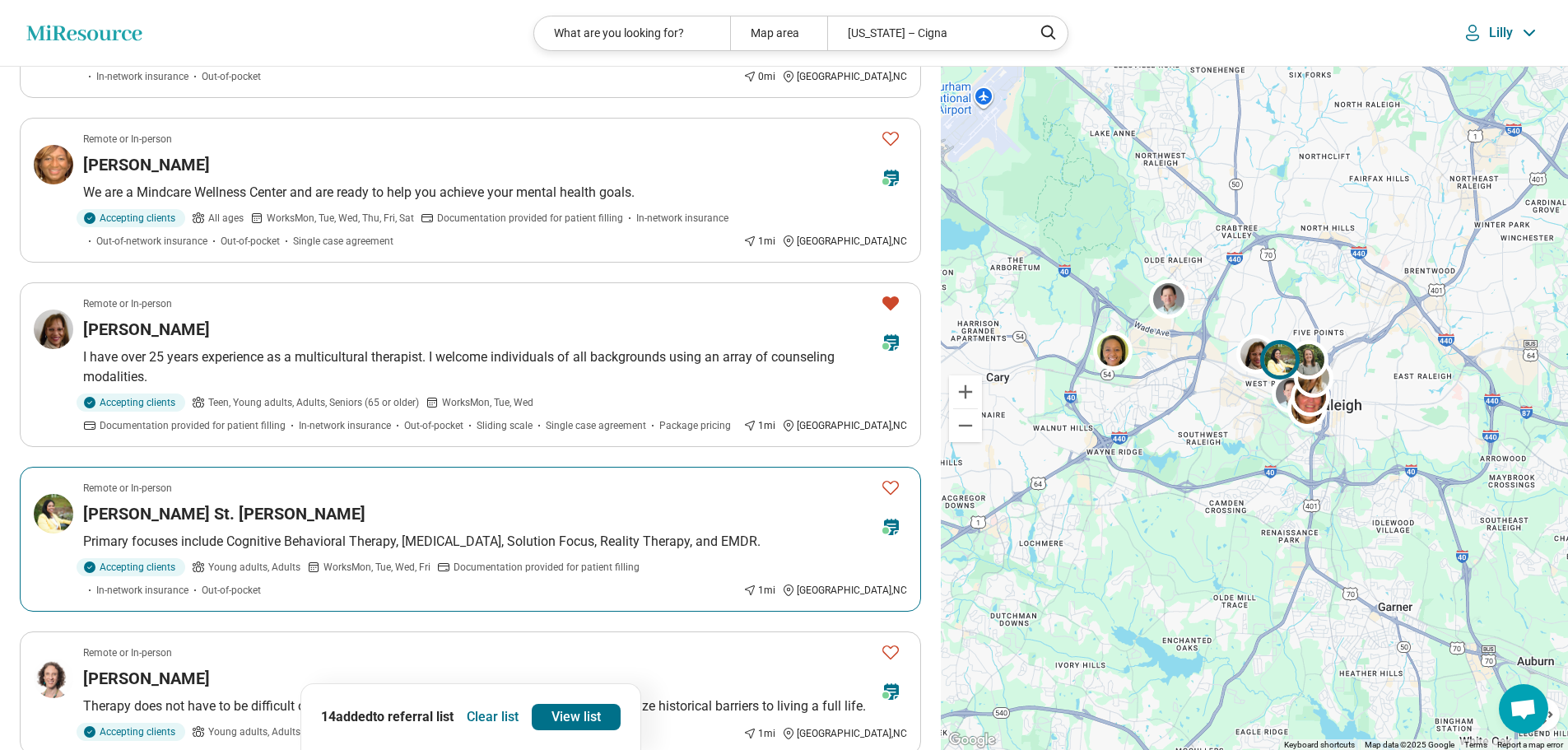
click at [889, 483] on icon "Favorite" at bounding box center [890, 487] width 20 height 20
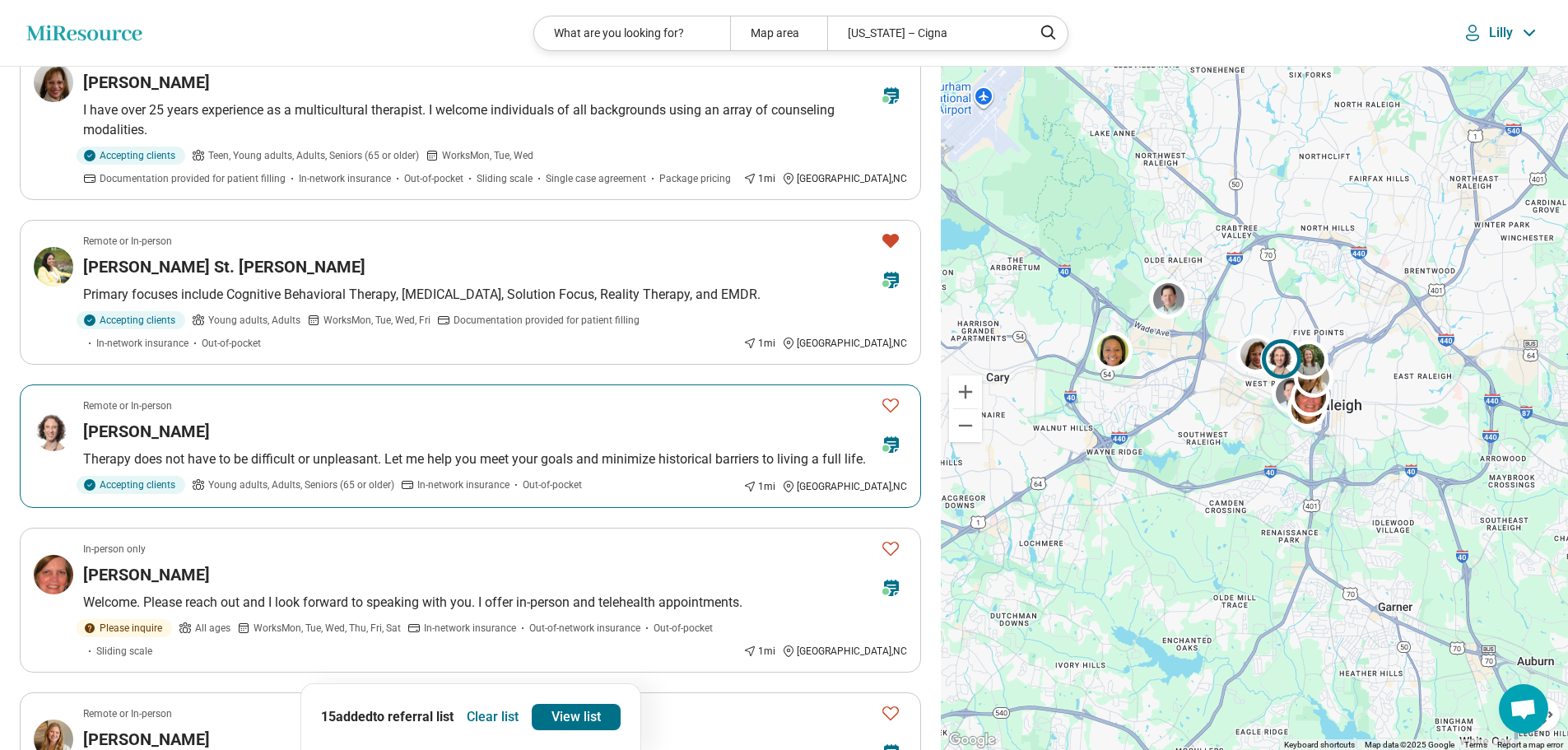
click at [891, 415] on icon "Favorite" at bounding box center [890, 405] width 20 height 20
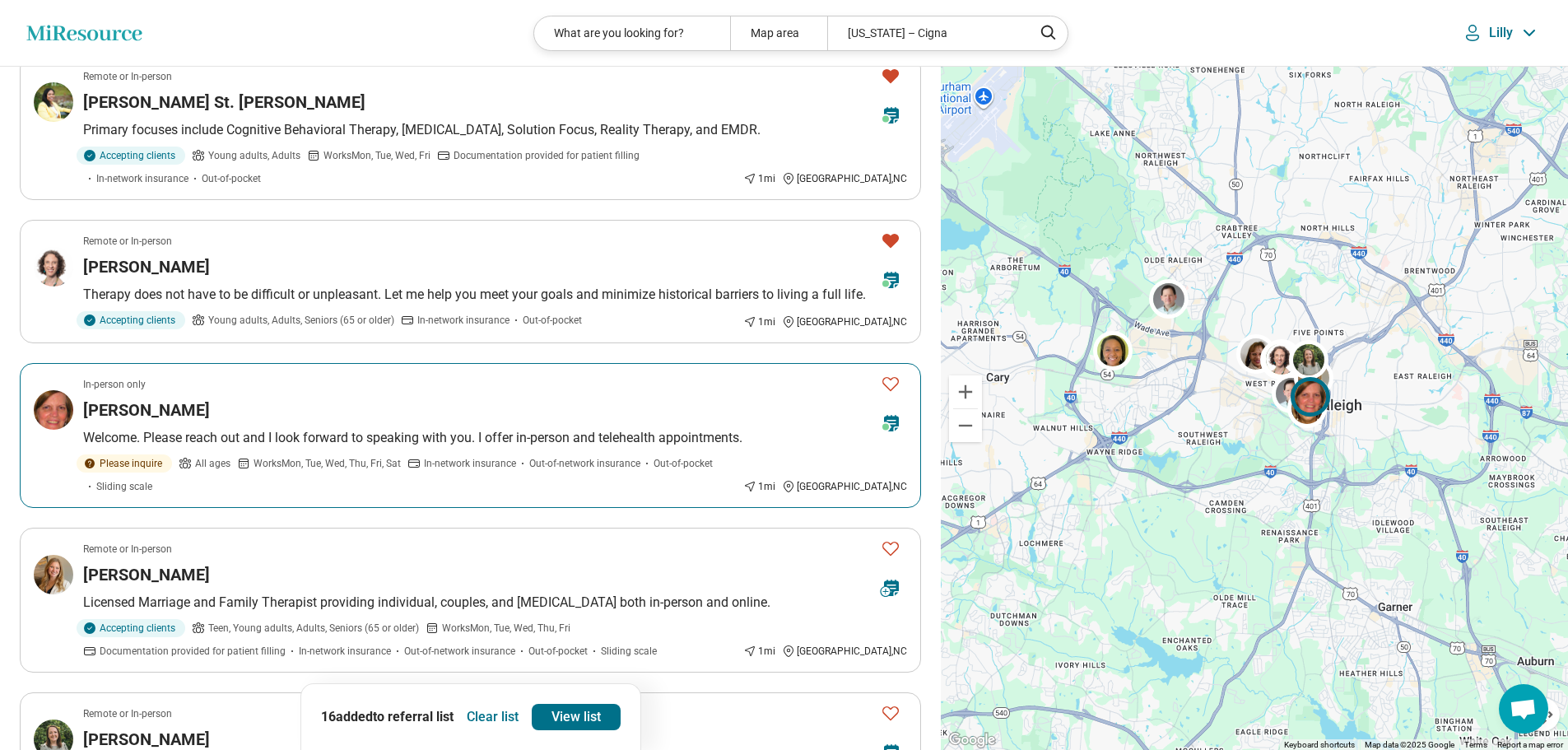
click at [891, 394] on icon "Favorite" at bounding box center [890, 383] width 20 height 20
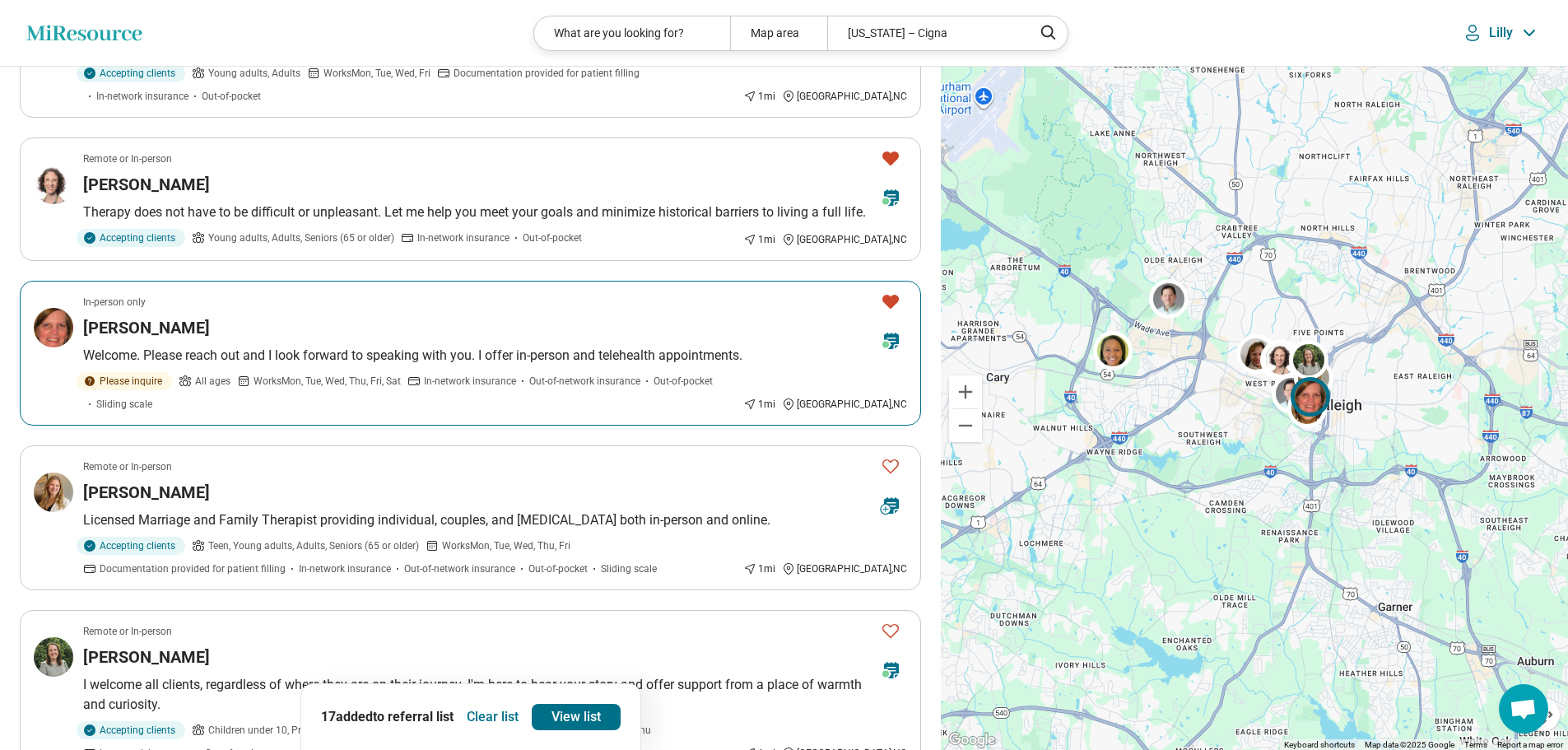
click at [899, 311] on icon "Favorite" at bounding box center [890, 301] width 20 height 20
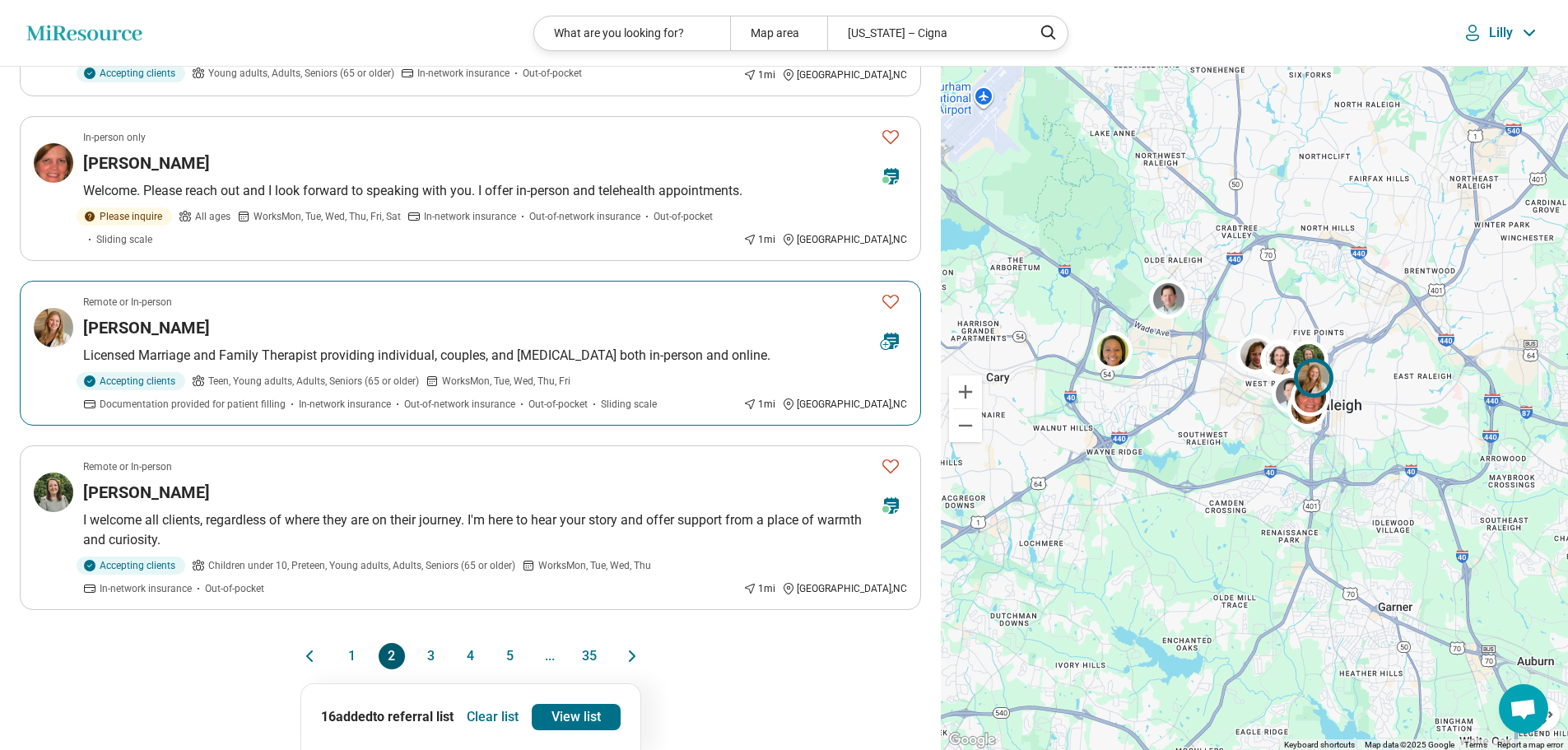
click at [888, 295] on icon "Favorite" at bounding box center [890, 302] width 16 height 14
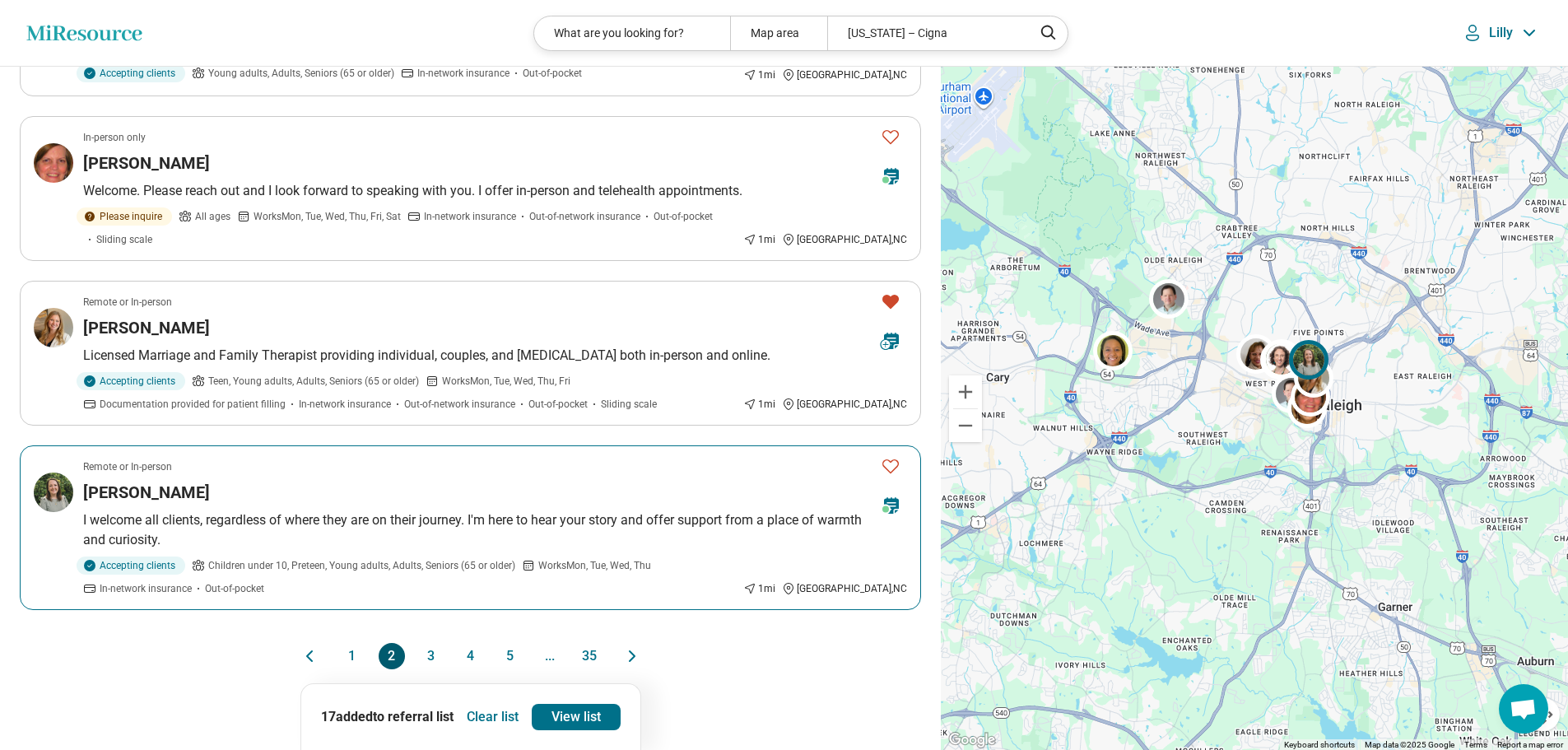
click at [890, 456] on icon "Favorite" at bounding box center [890, 465] width 20 height 20
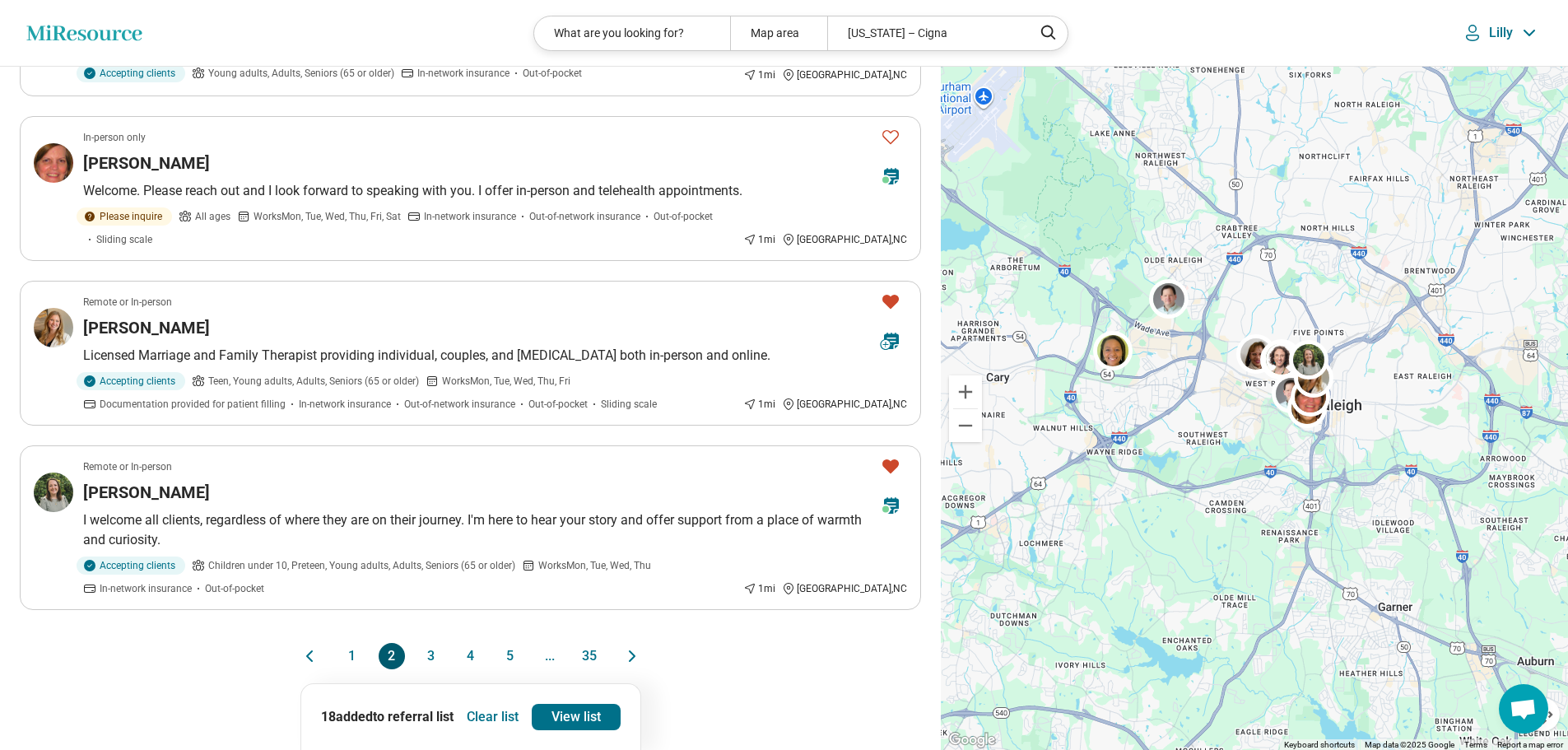
click at [425, 652] on button "3" at bounding box center [432, 656] width 27 height 27
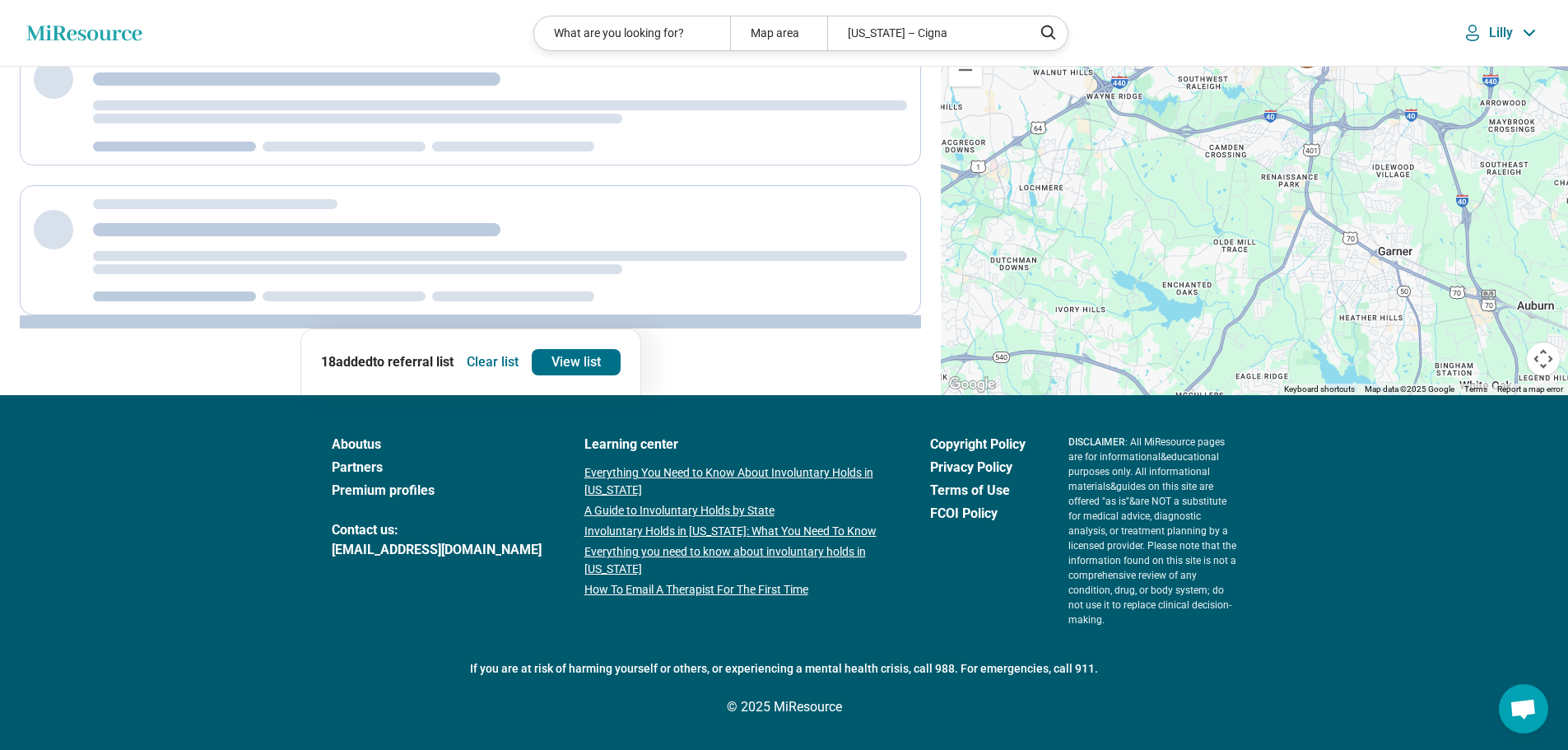
scroll to position [0, 0]
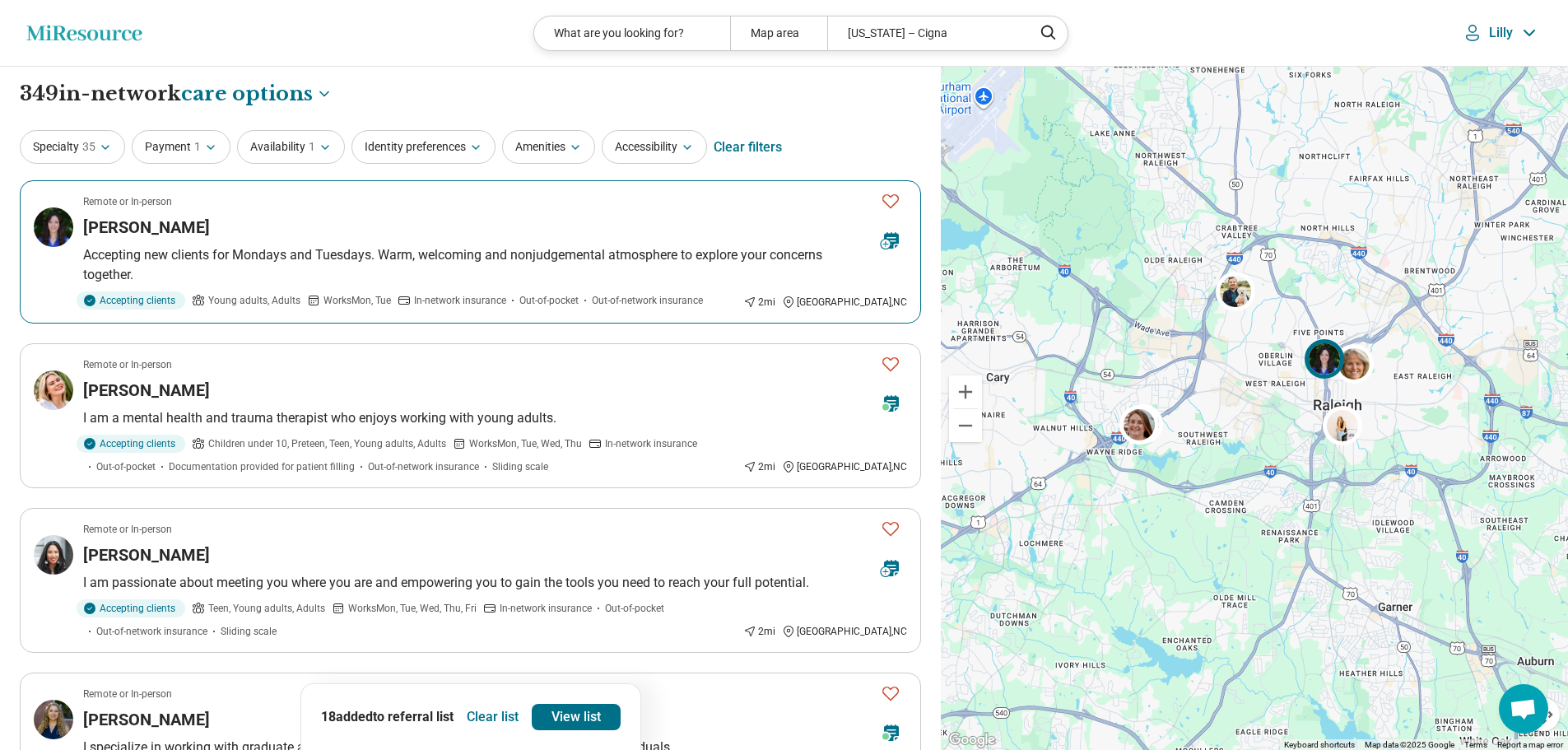
click at [886, 198] on icon "Favorite" at bounding box center [890, 201] width 20 height 20
click at [888, 361] on icon "Favorite" at bounding box center [890, 364] width 20 height 20
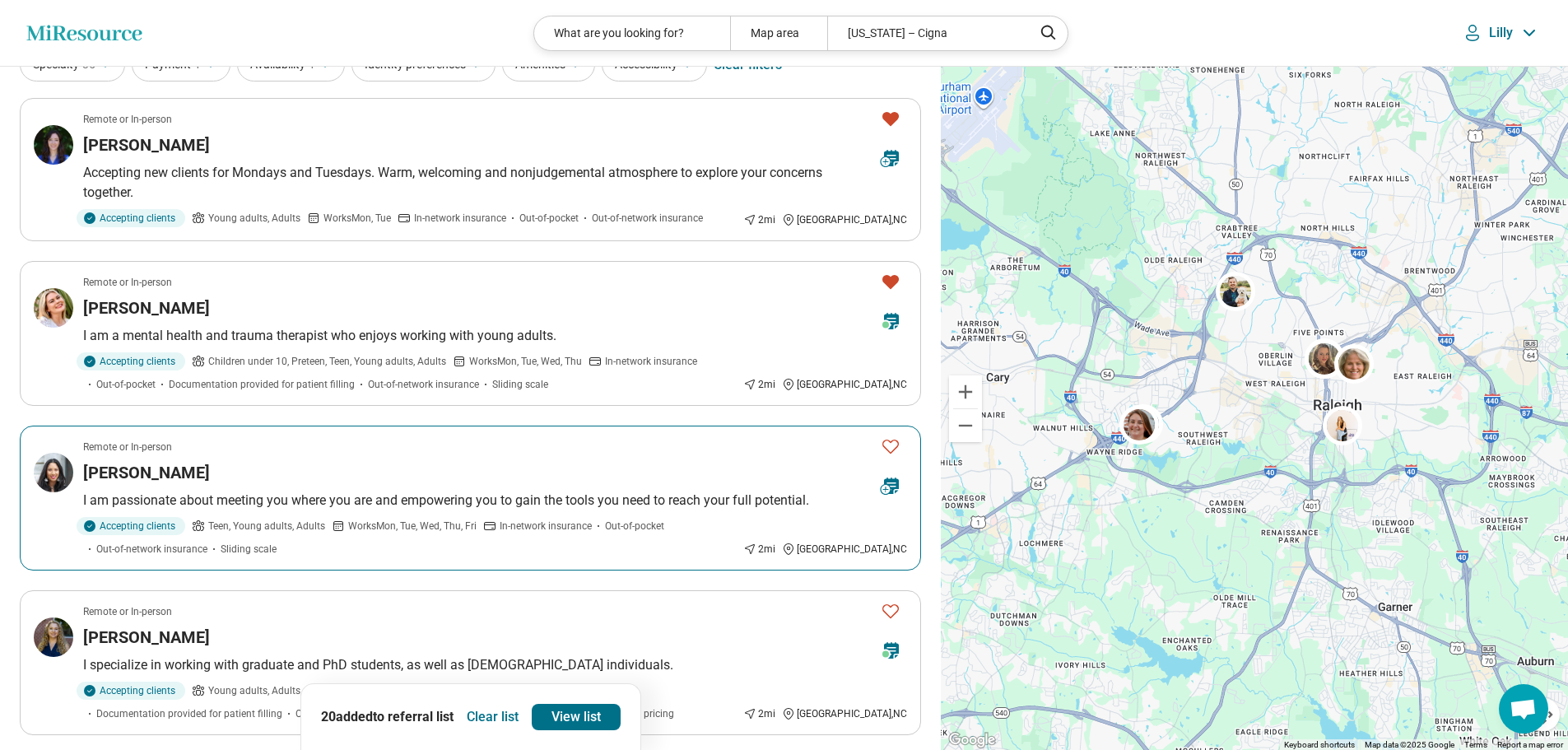
click at [886, 446] on icon "Favorite" at bounding box center [890, 446] width 20 height 20
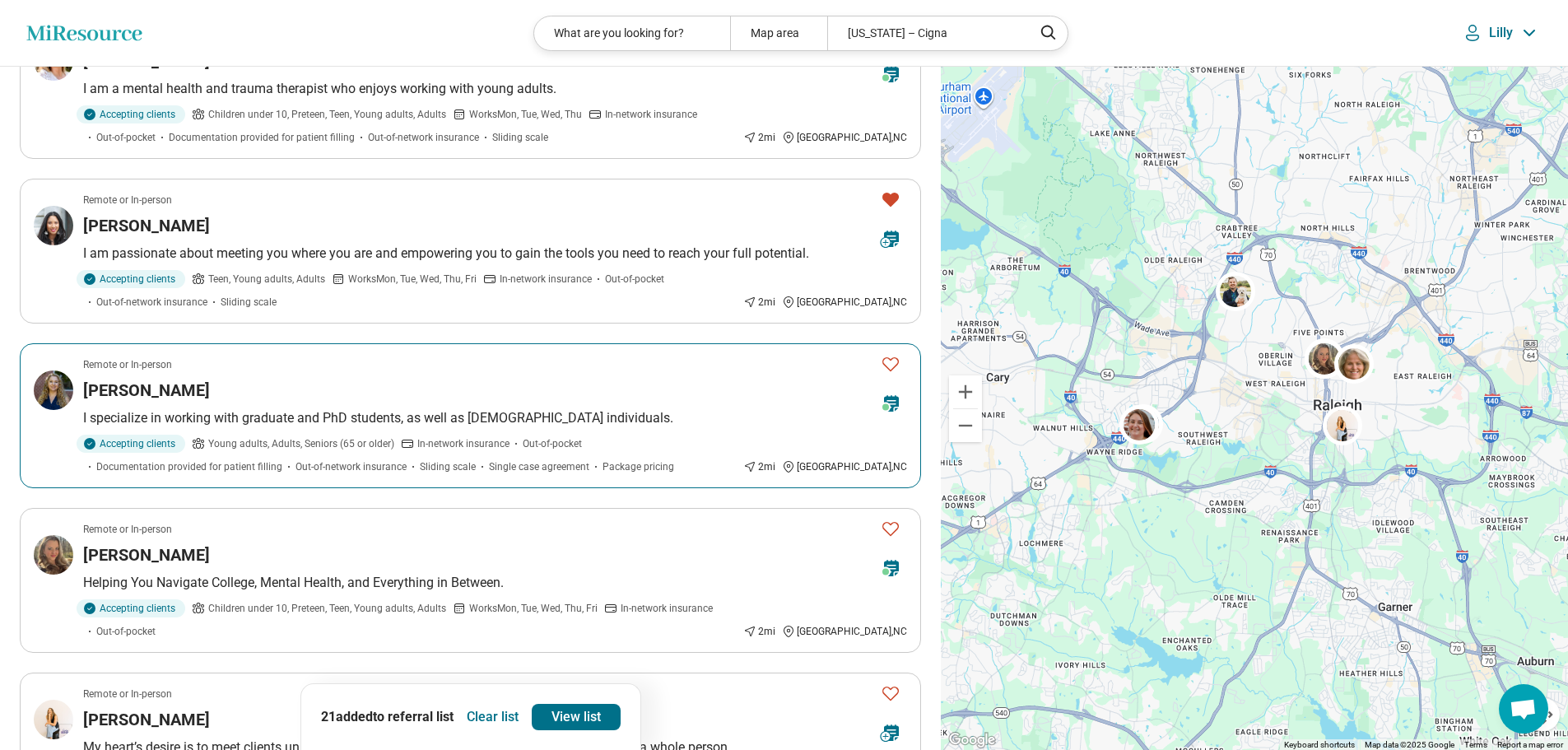
click at [890, 362] on icon "Favorite" at bounding box center [890, 364] width 20 height 20
click at [890, 525] on icon "Favorite" at bounding box center [890, 528] width 20 height 20
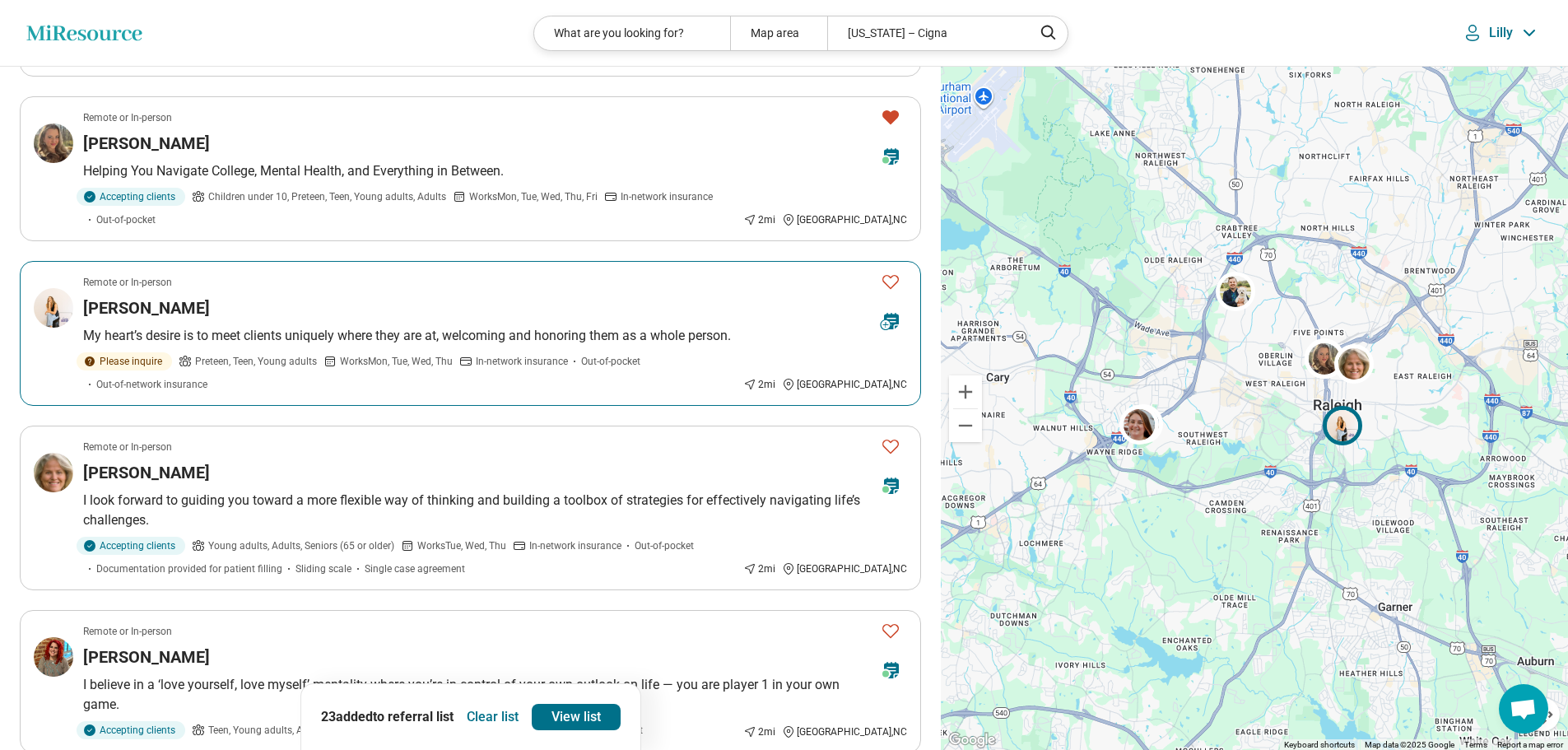
scroll to position [824, 0]
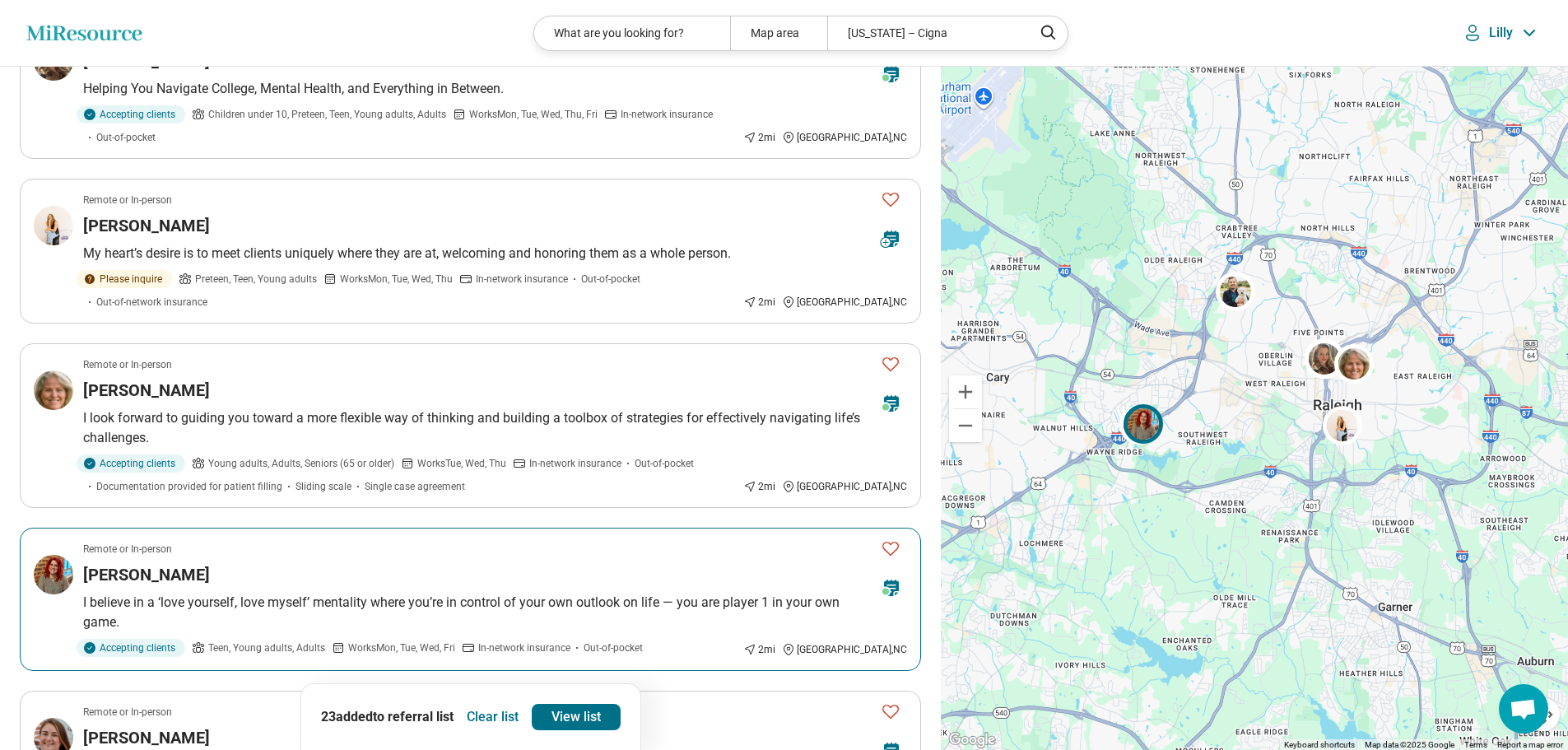
click at [890, 539] on icon "Favorite" at bounding box center [890, 548] width 20 height 20
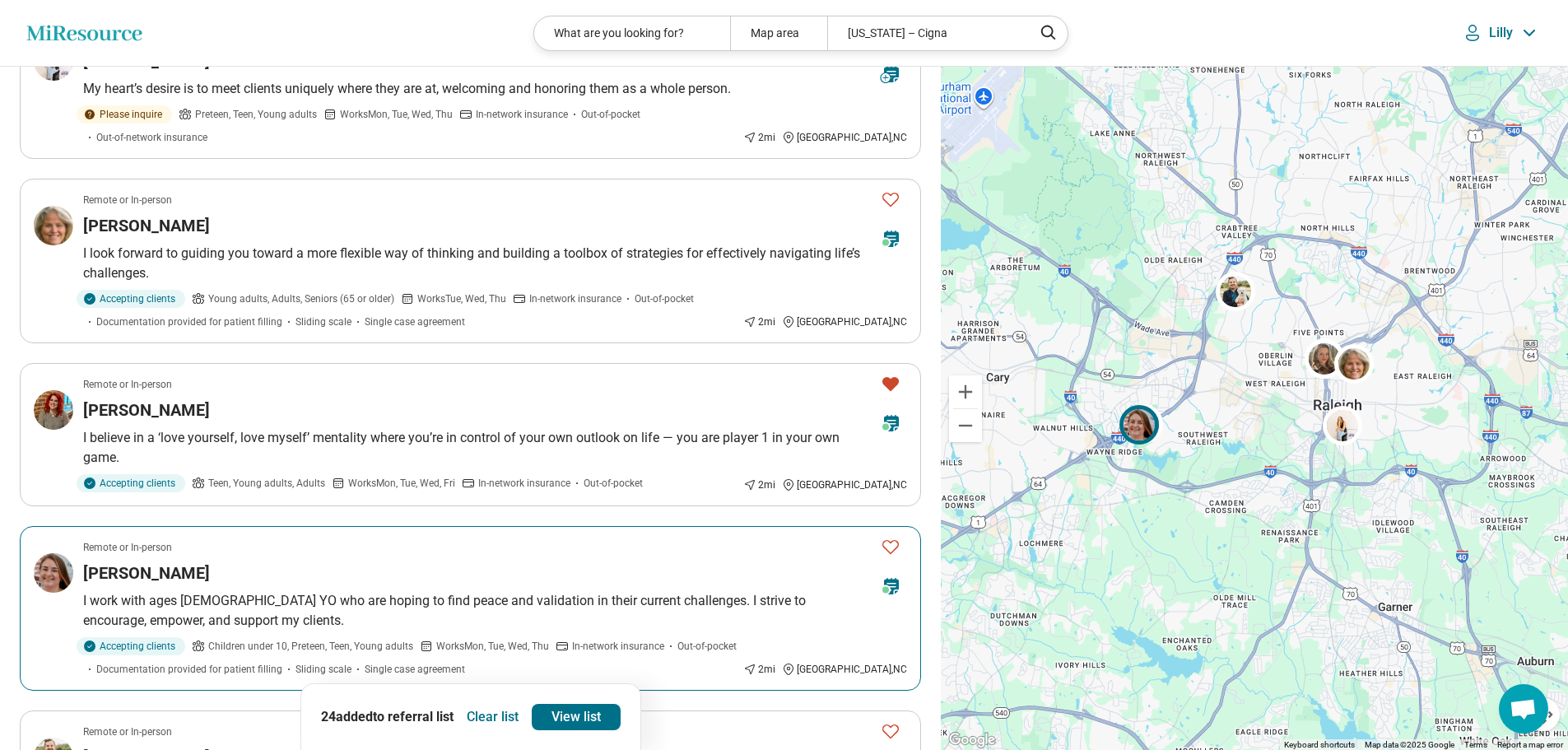
click at [888, 540] on icon "Favorite" at bounding box center [890, 546] width 16 height 14
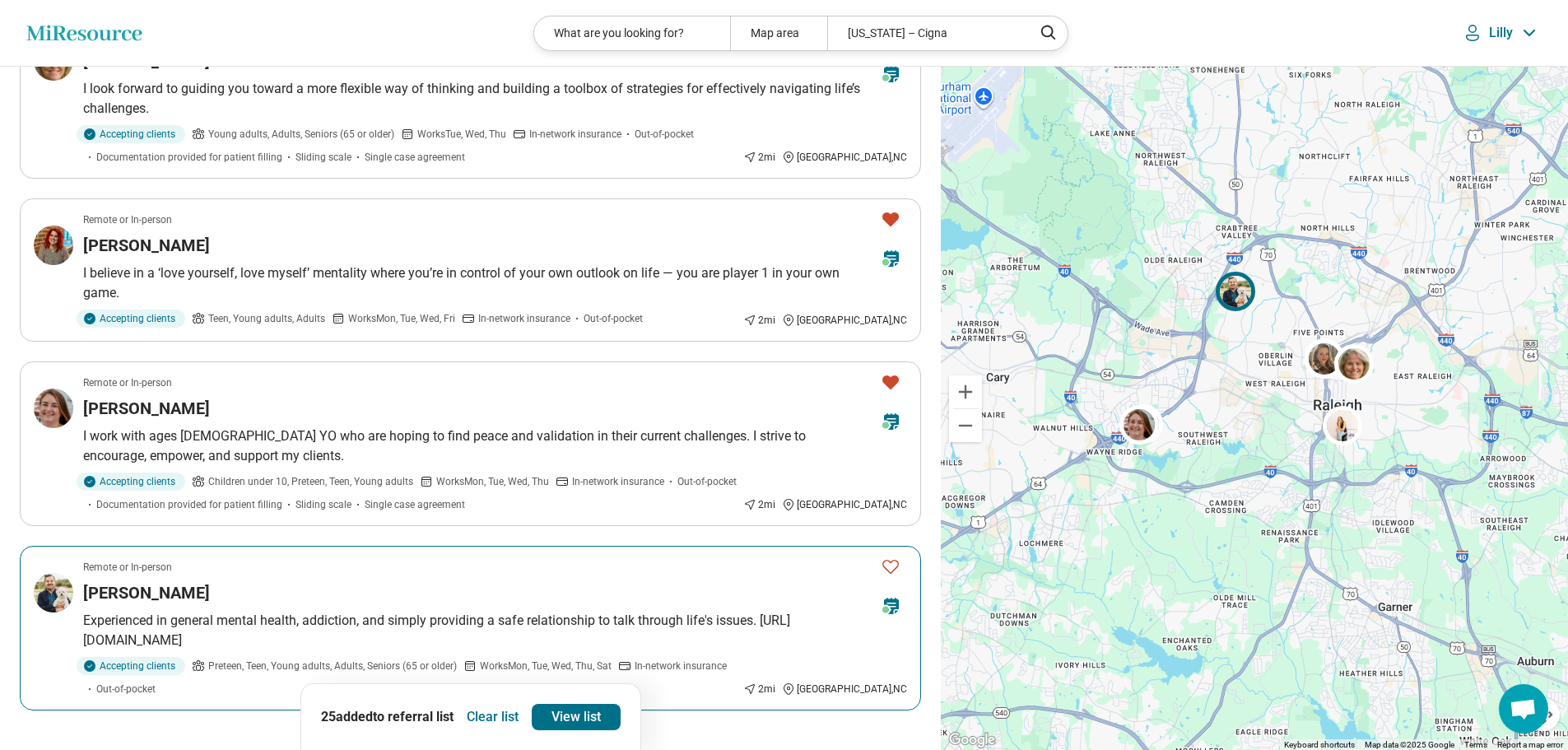
click at [892, 557] on icon "Favorite" at bounding box center [890, 567] width 20 height 20
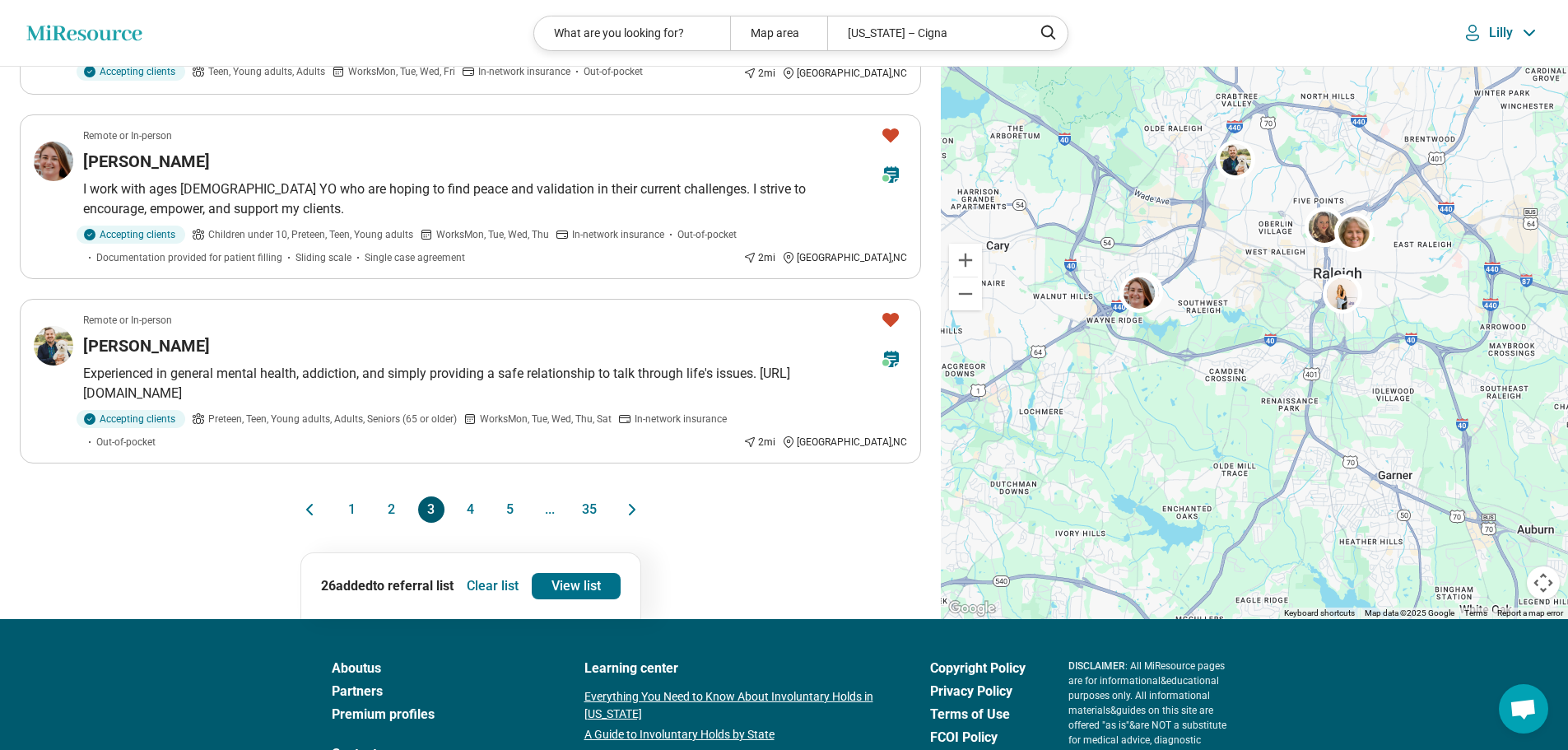
click at [468, 497] on button "4" at bounding box center [471, 510] width 27 height 27
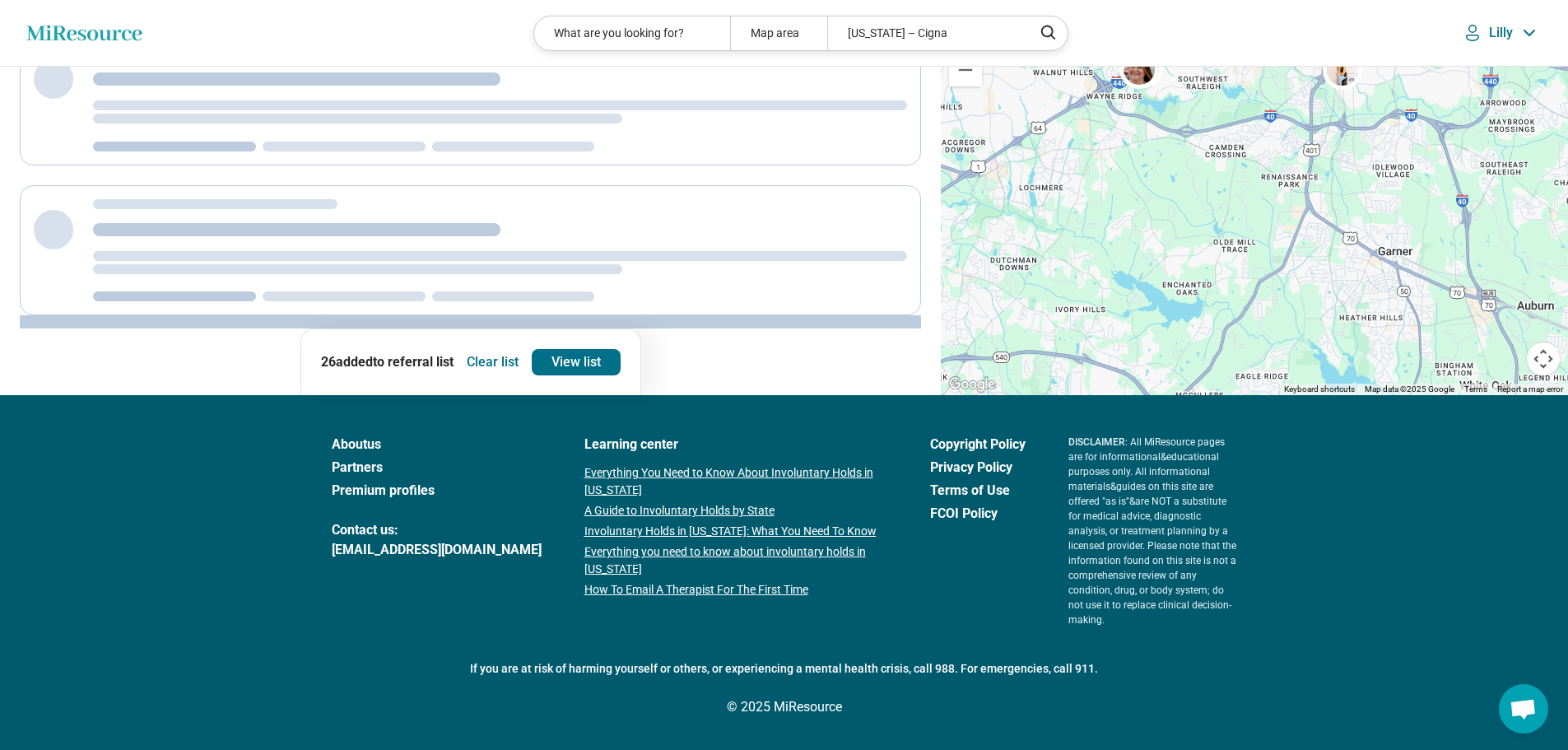
scroll to position [0, 0]
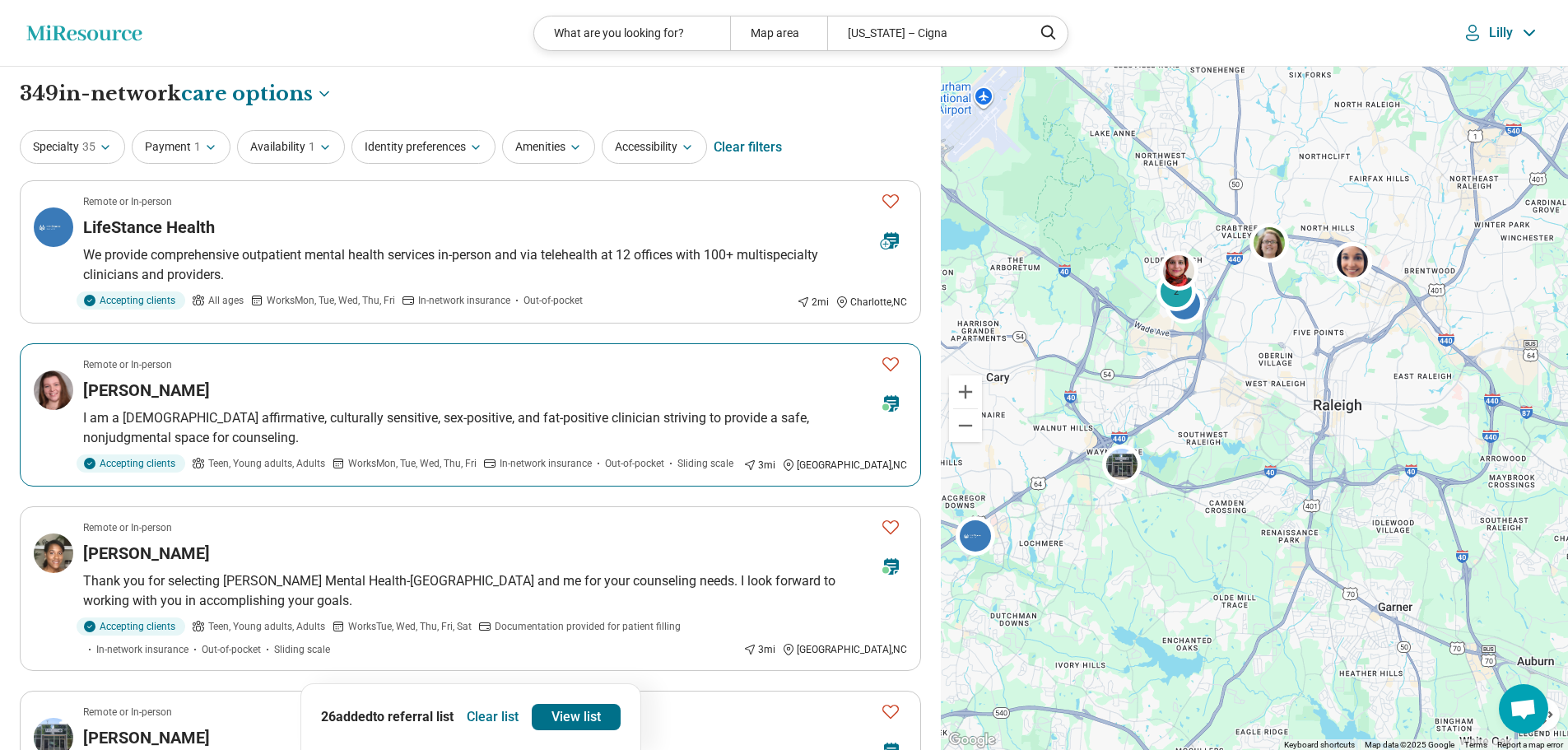
click at [892, 363] on icon "Favorite" at bounding box center [890, 364] width 20 height 20
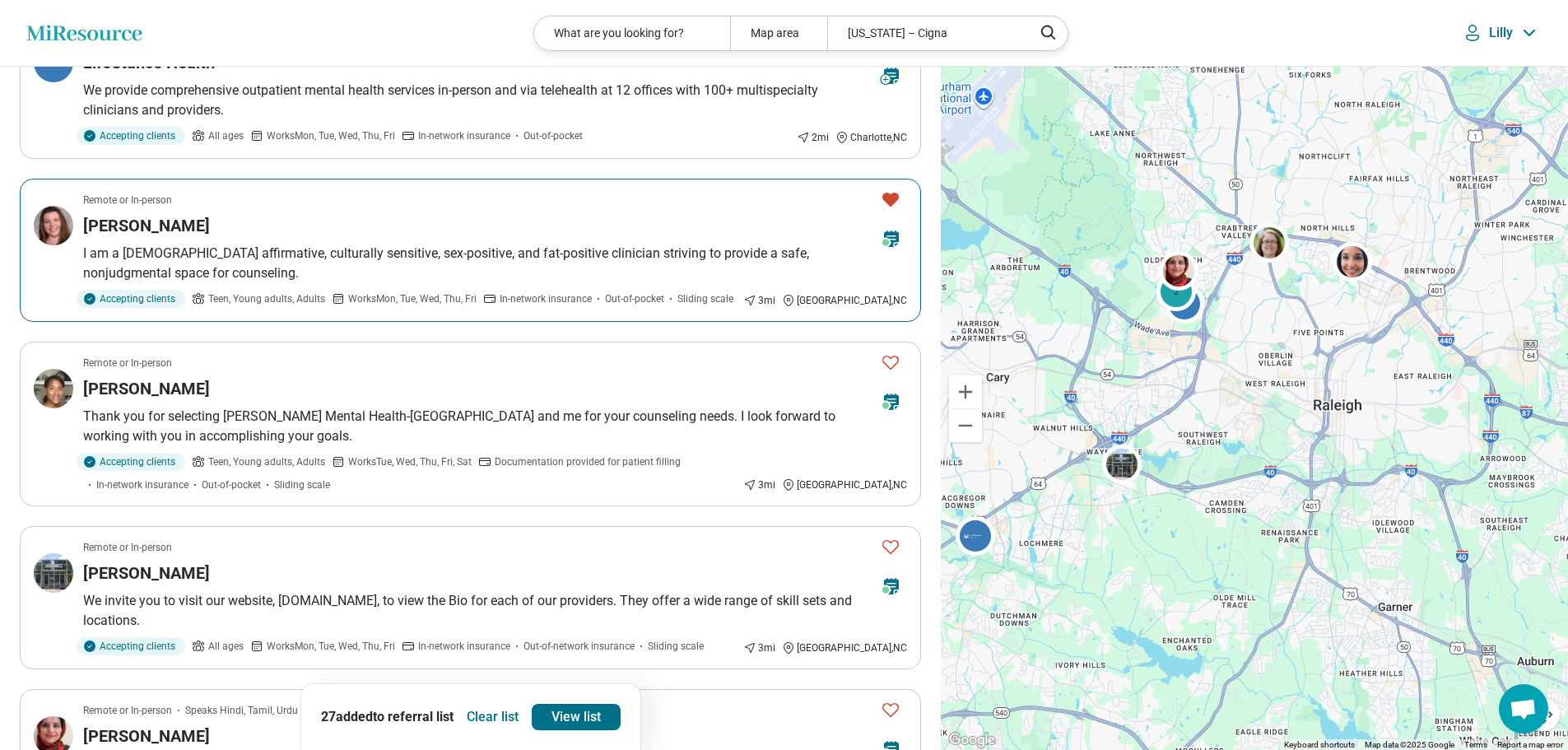
scroll to position [247, 0]
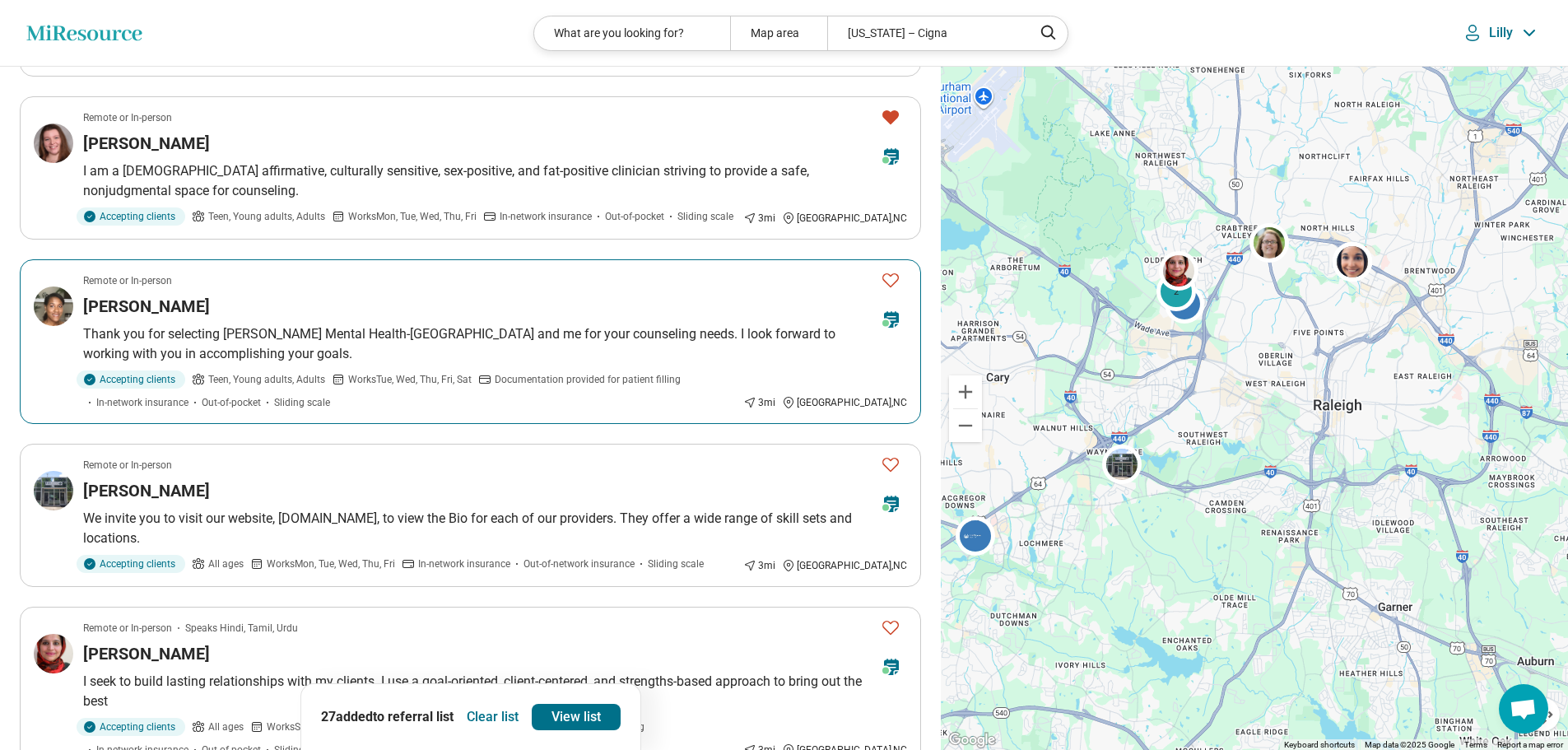
click at [888, 281] on icon "Favorite" at bounding box center [890, 280] width 20 height 20
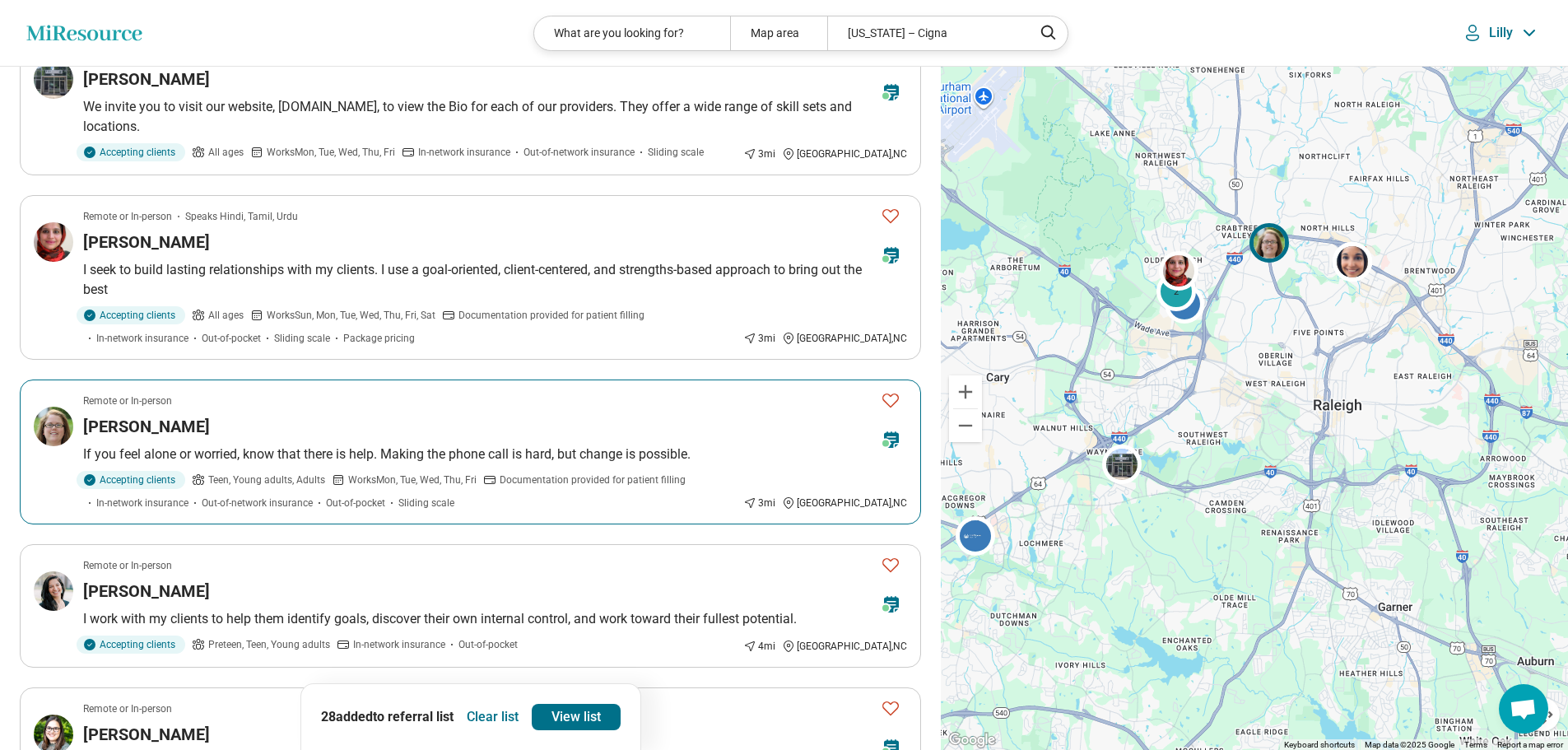
scroll to position [824, 0]
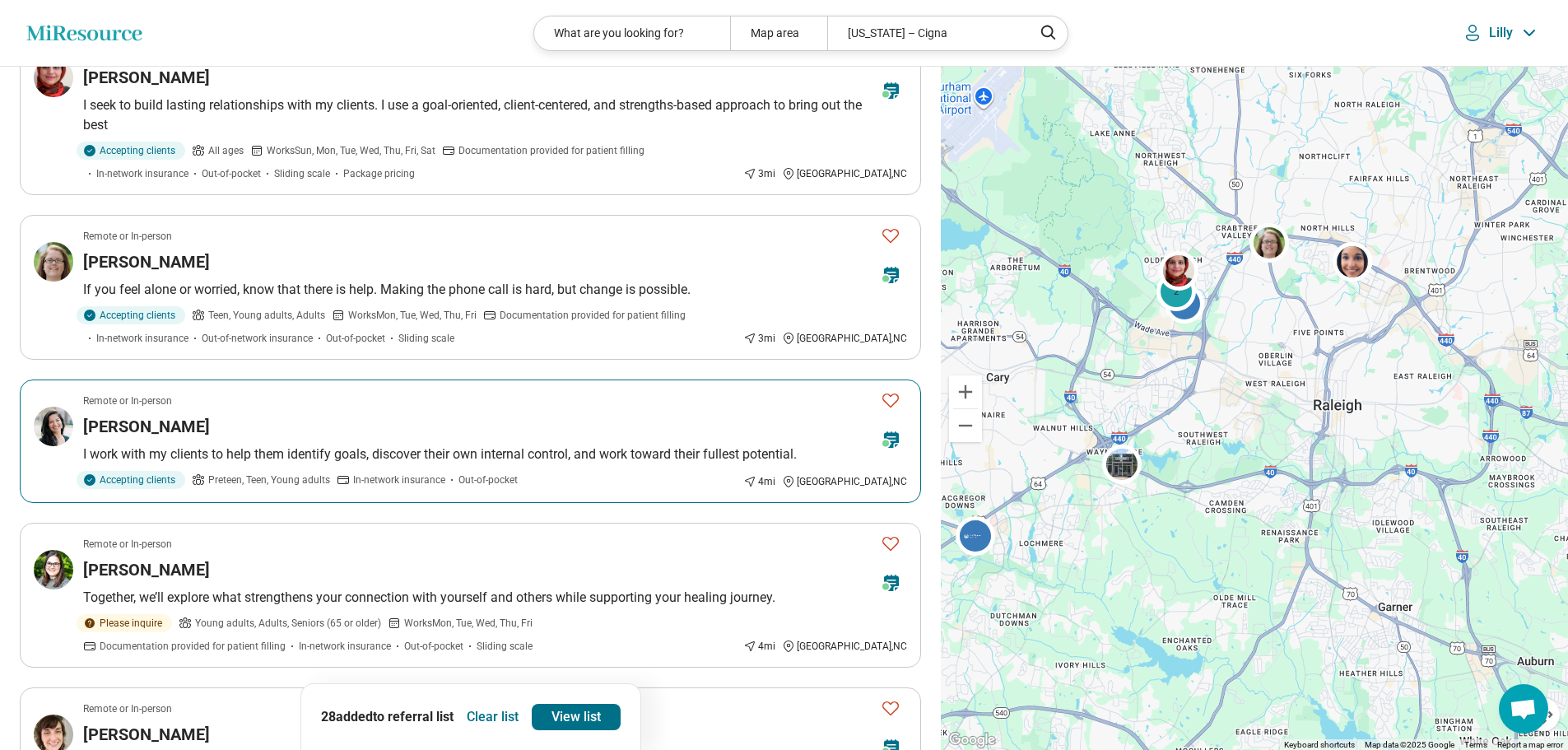
click at [889, 397] on icon "Favorite" at bounding box center [890, 400] width 20 height 20
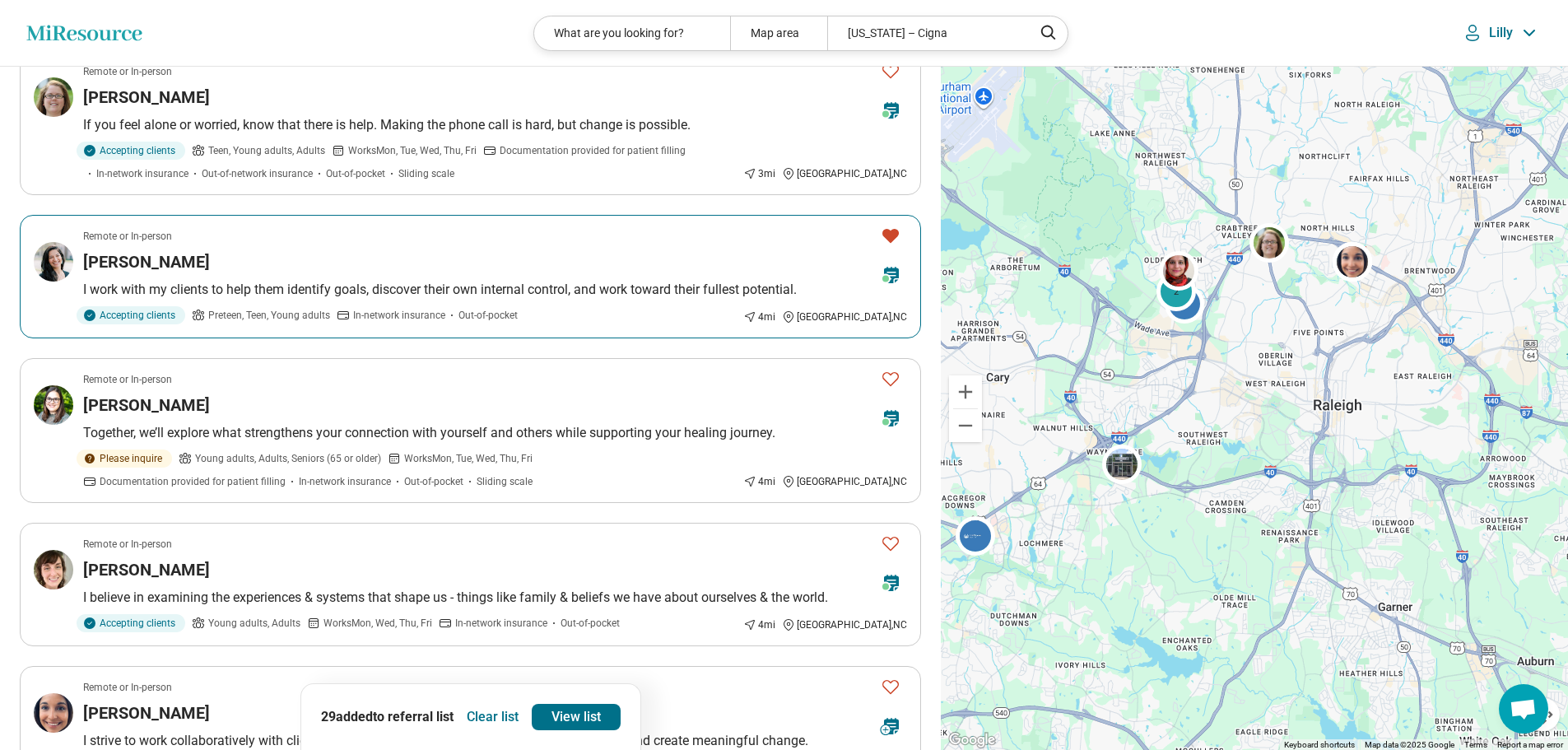
scroll to position [1070, 0]
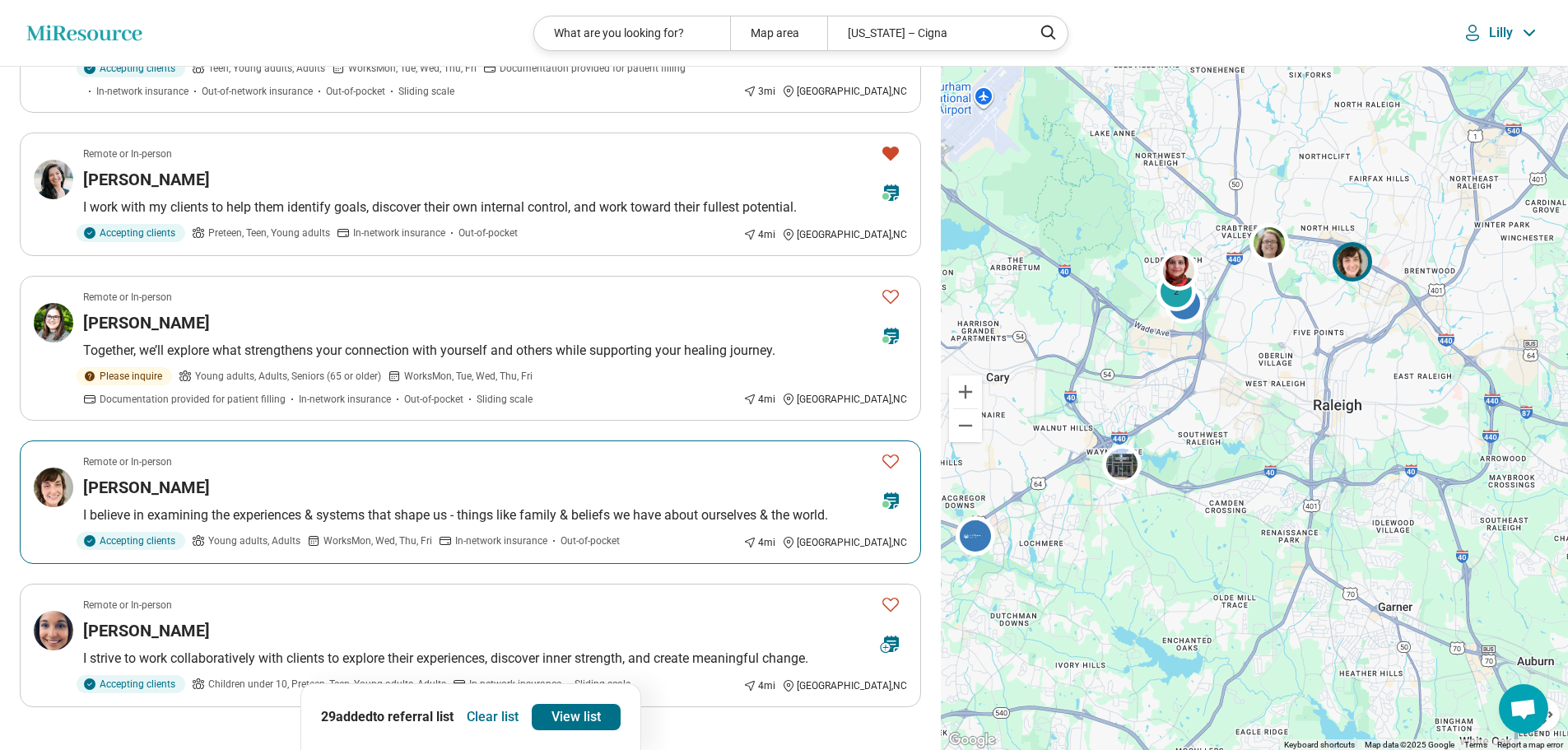
click at [893, 460] on icon "Favorite" at bounding box center [890, 461] width 20 height 20
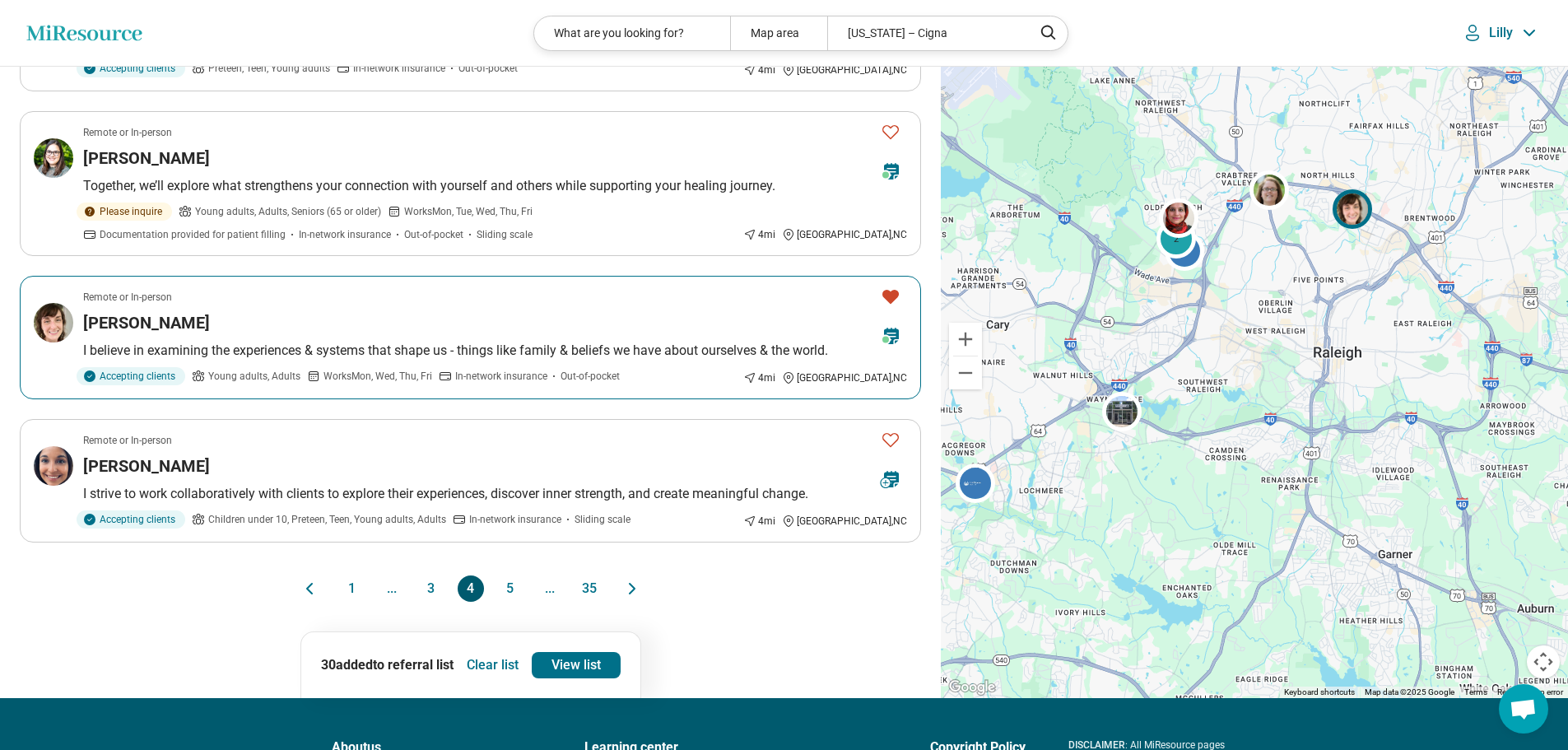
scroll to position [1318, 0]
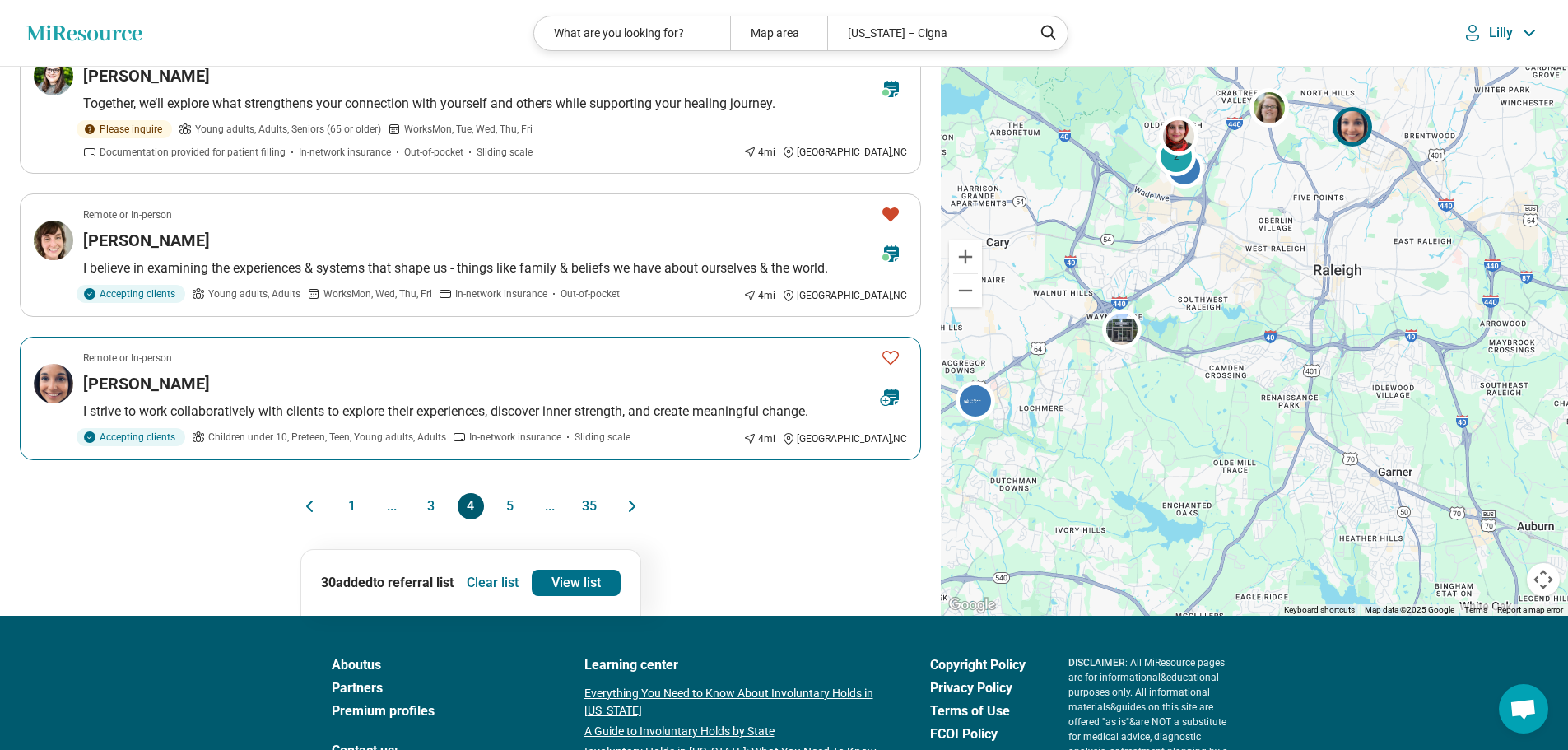
click at [891, 354] on icon "Favorite" at bounding box center [890, 357] width 20 height 20
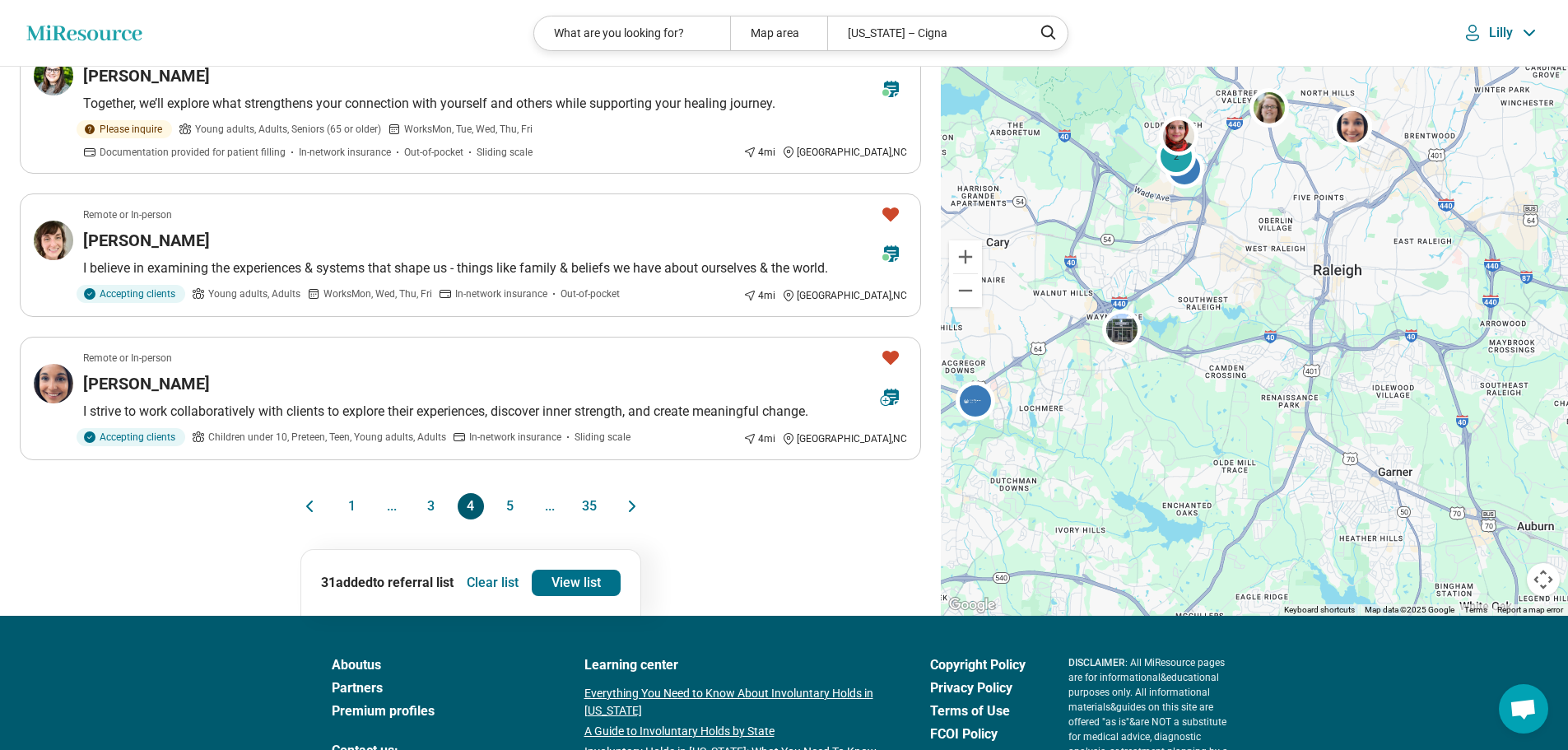
click at [510, 501] on button "5" at bounding box center [511, 506] width 27 height 27
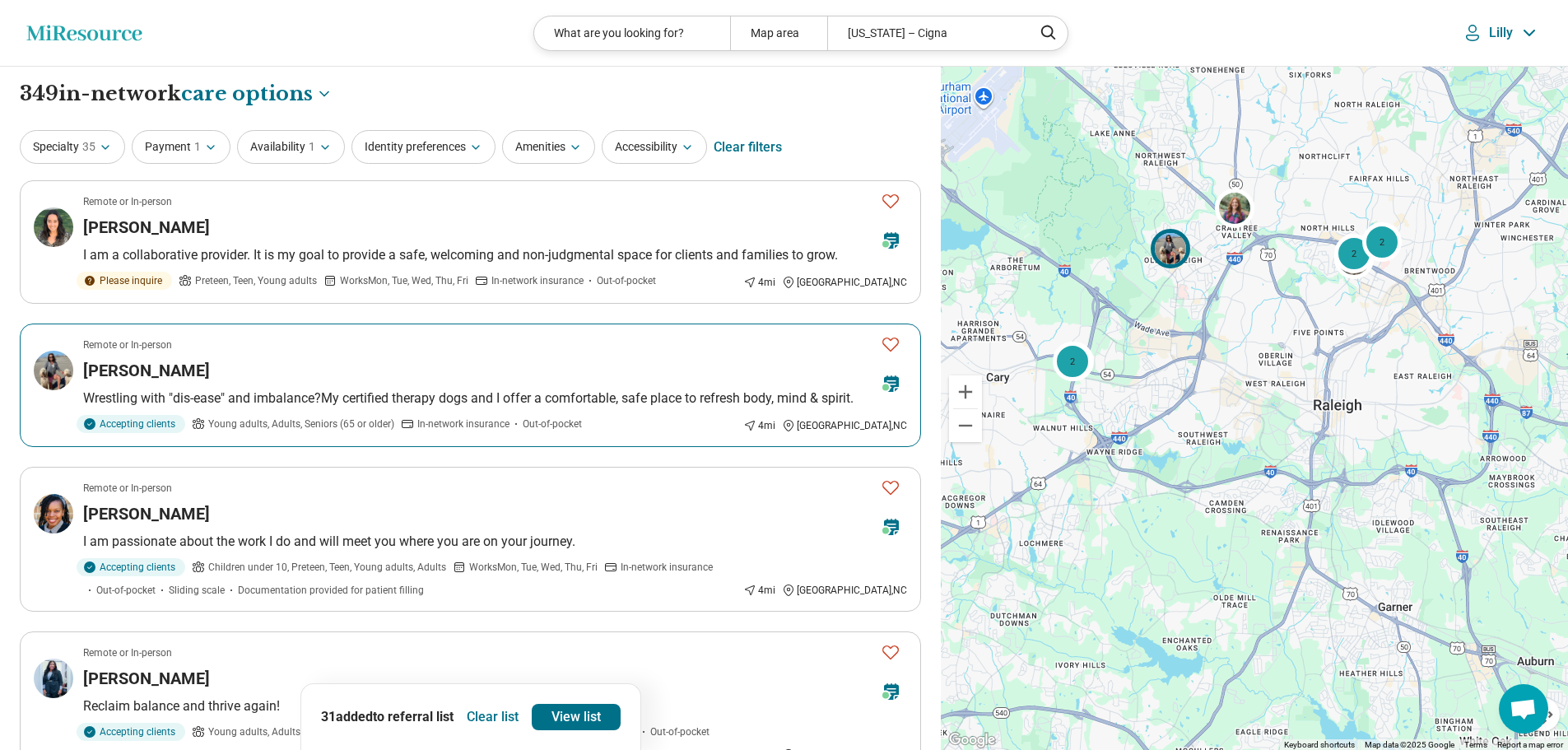
click at [890, 341] on icon "Favorite" at bounding box center [890, 344] width 20 height 20
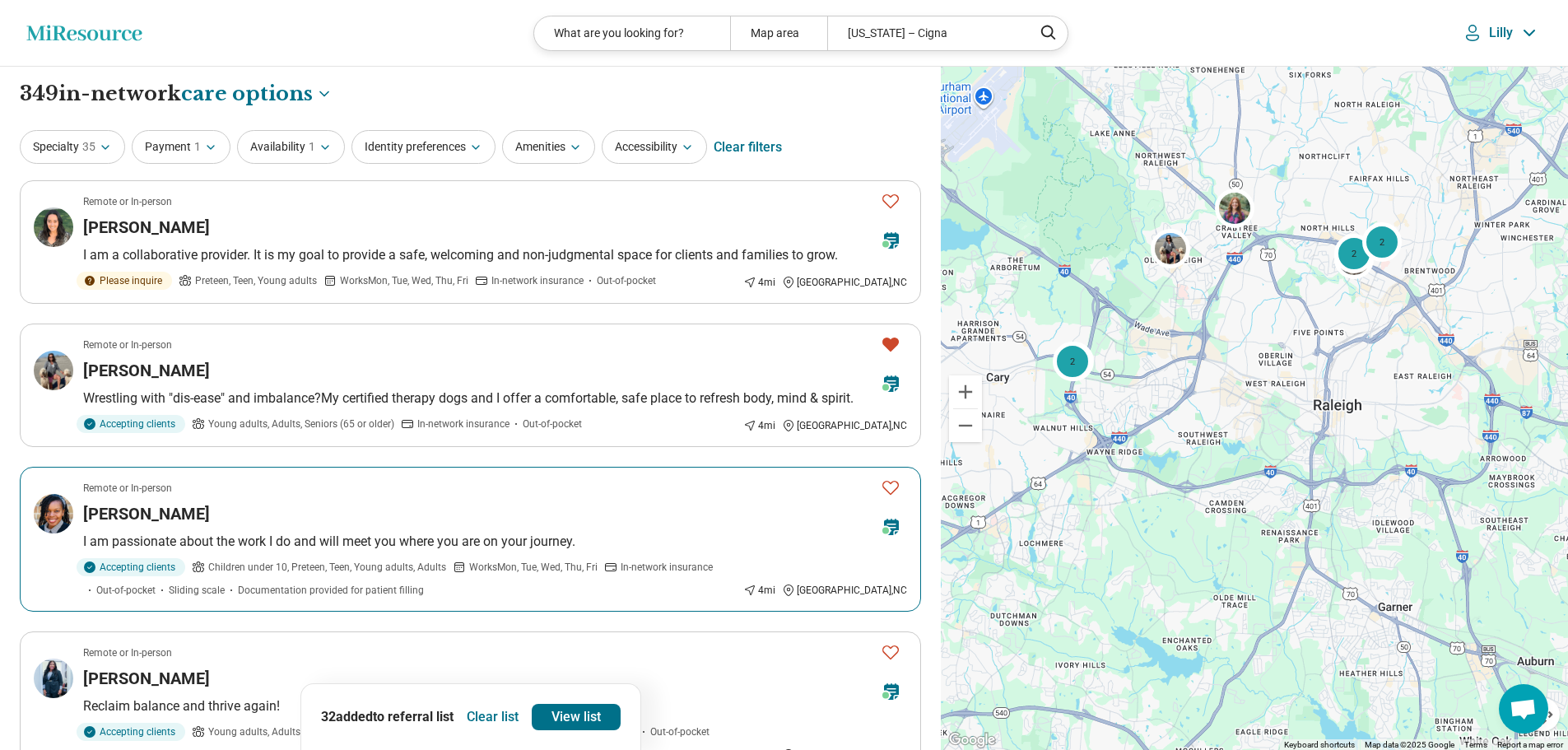
click at [892, 486] on icon "Favorite" at bounding box center [890, 487] width 20 height 20
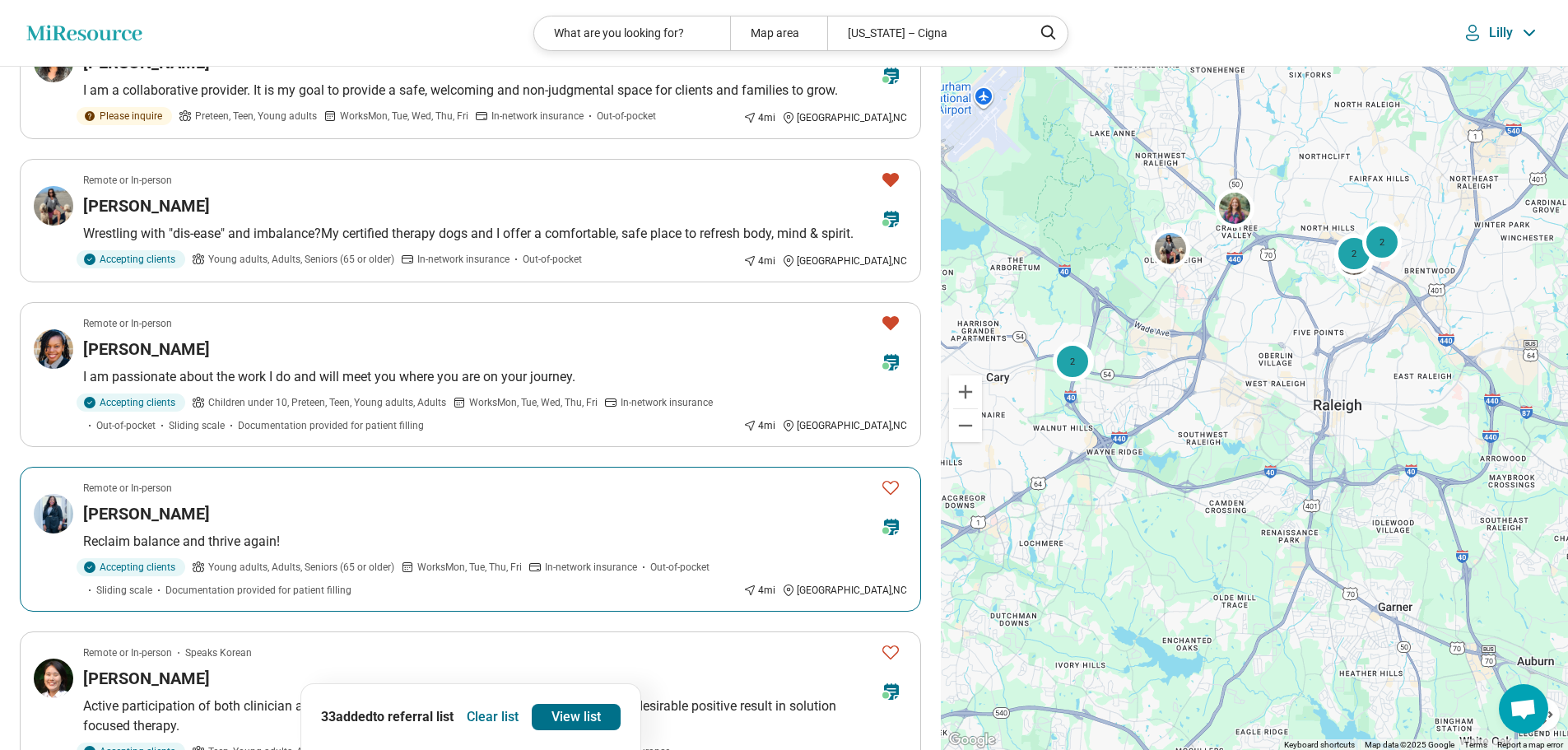
click at [888, 482] on icon "Favorite" at bounding box center [890, 487] width 16 height 14
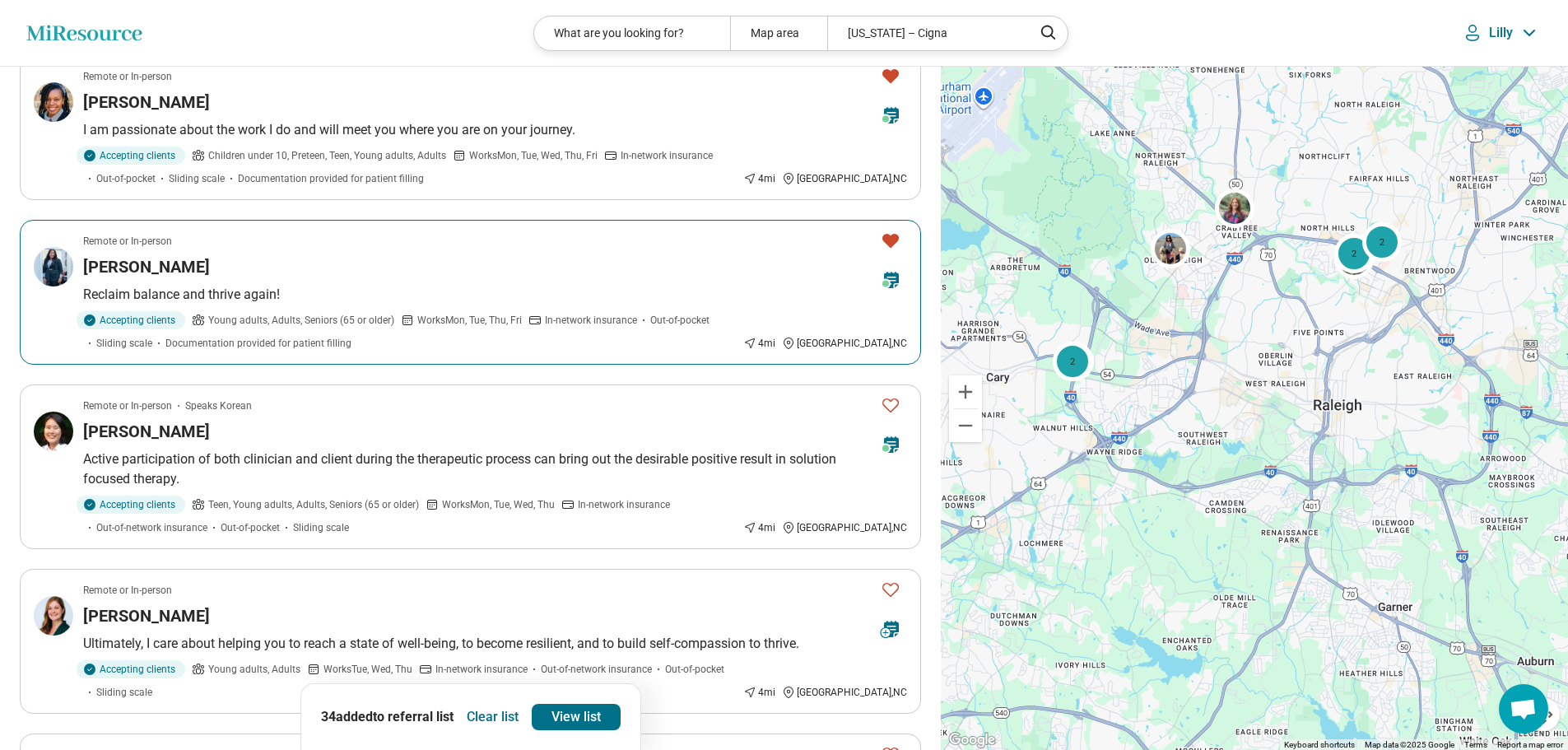
scroll to position [494, 0]
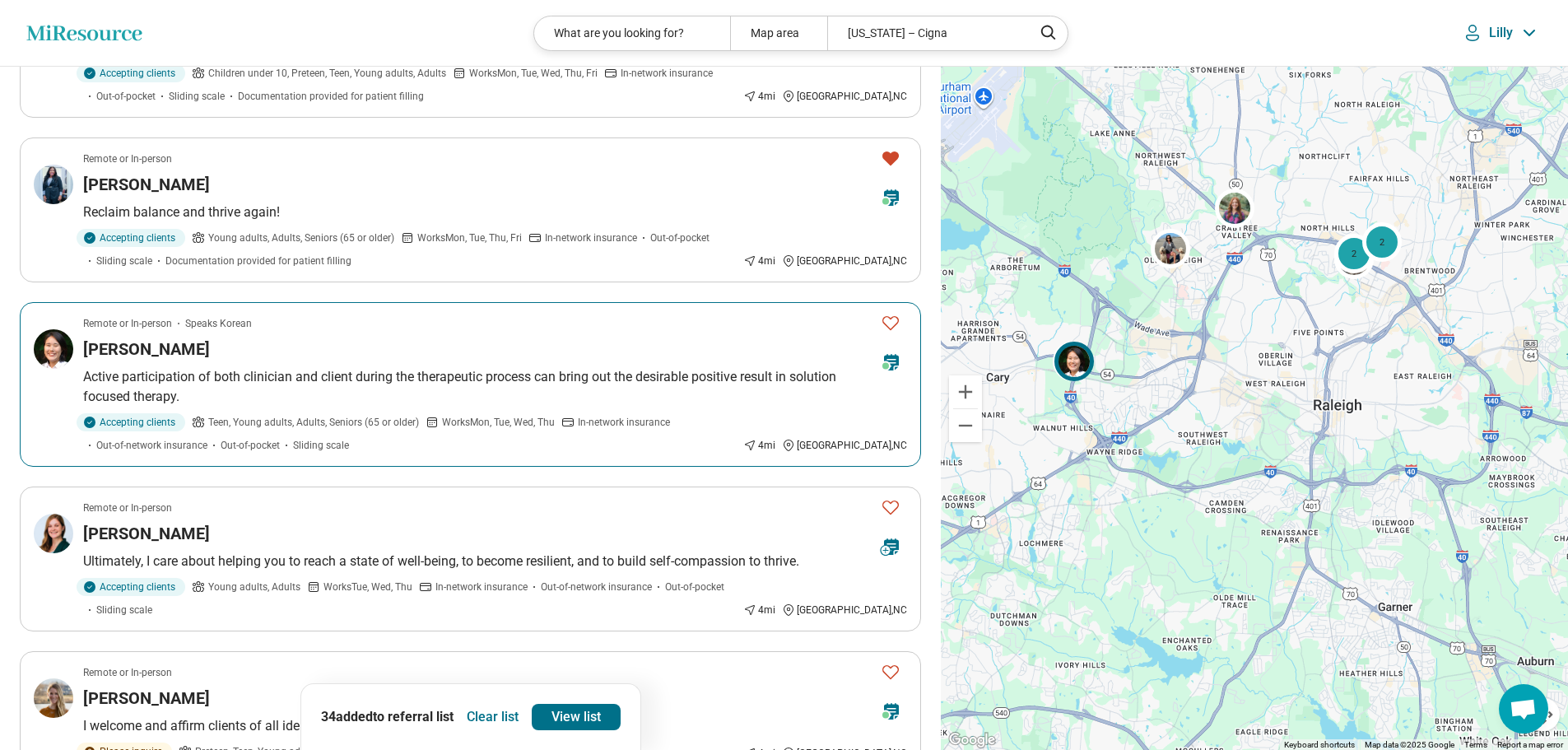
click at [886, 322] on icon "Favorite" at bounding box center [890, 323] width 20 height 20
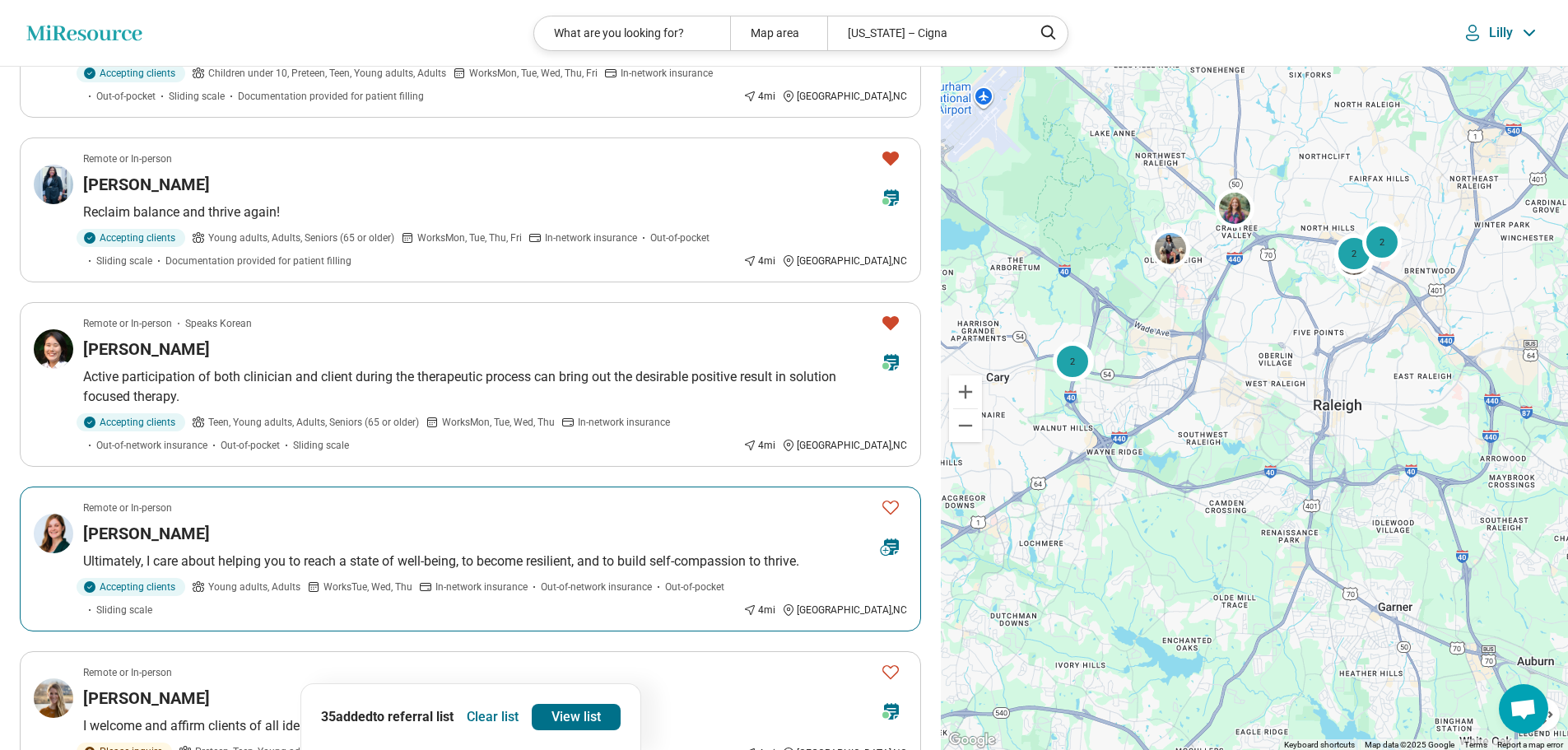
click at [891, 504] on icon "Favorite" at bounding box center [890, 507] width 16 height 14
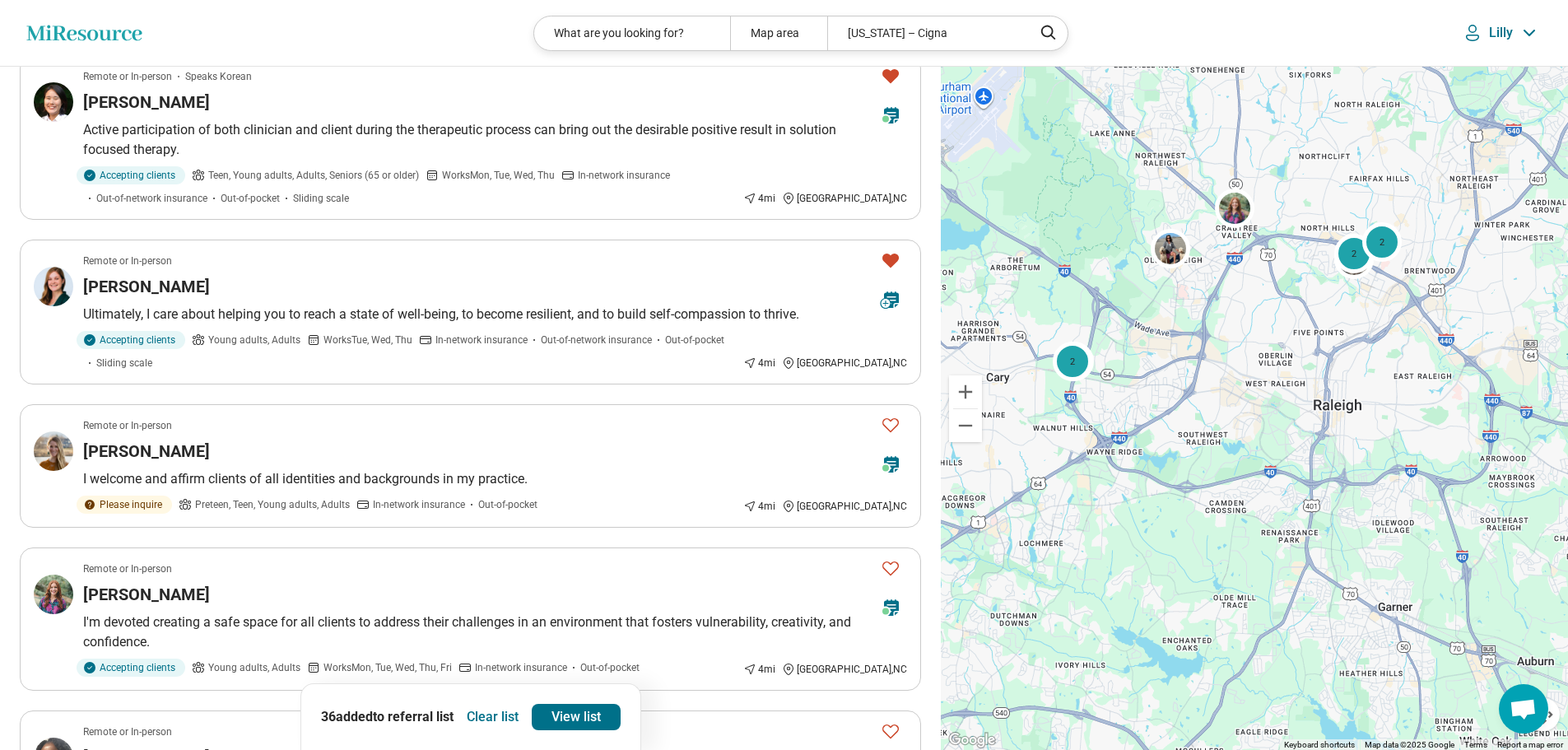
scroll to position [824, 0]
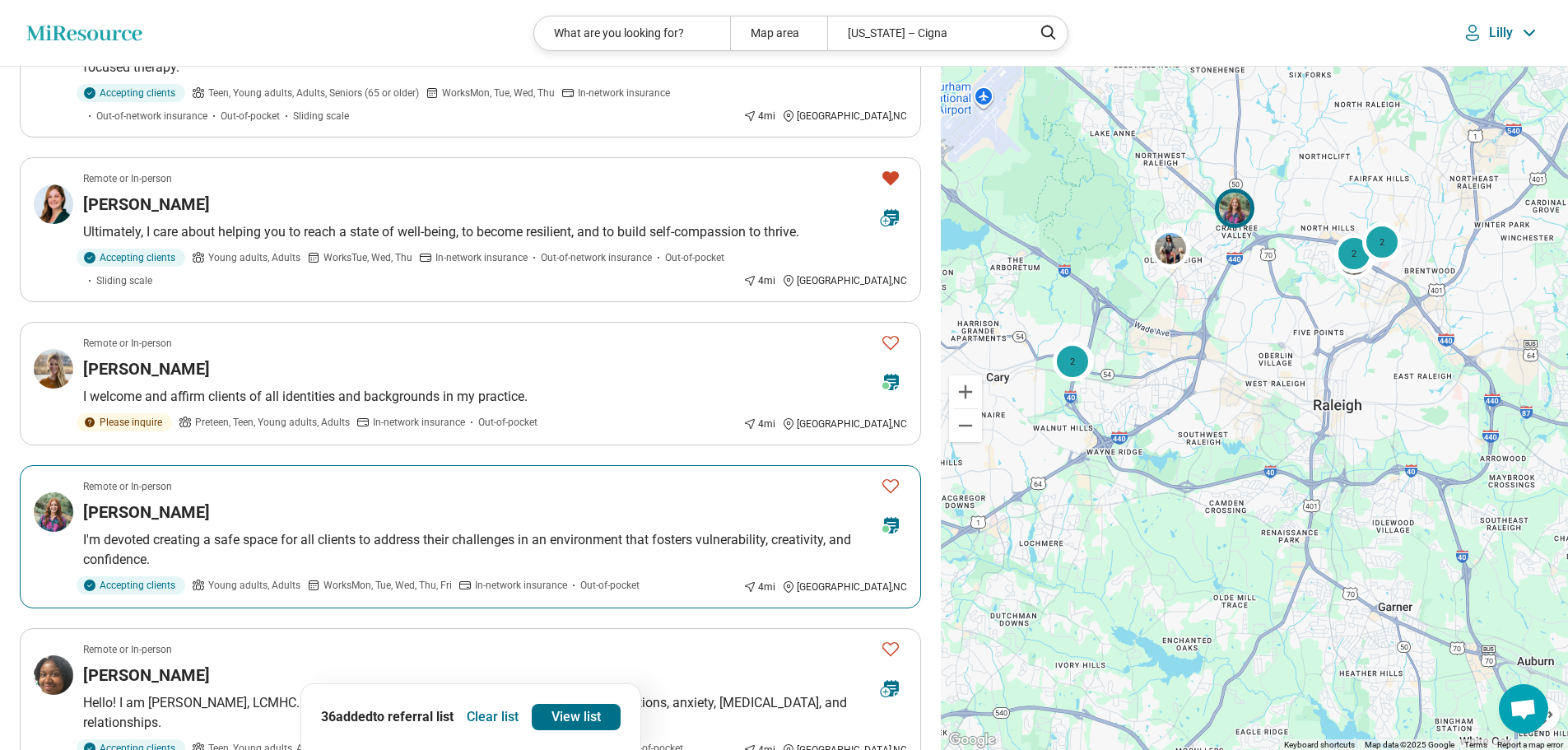
click at [887, 476] on icon "Favorite" at bounding box center [890, 485] width 20 height 20
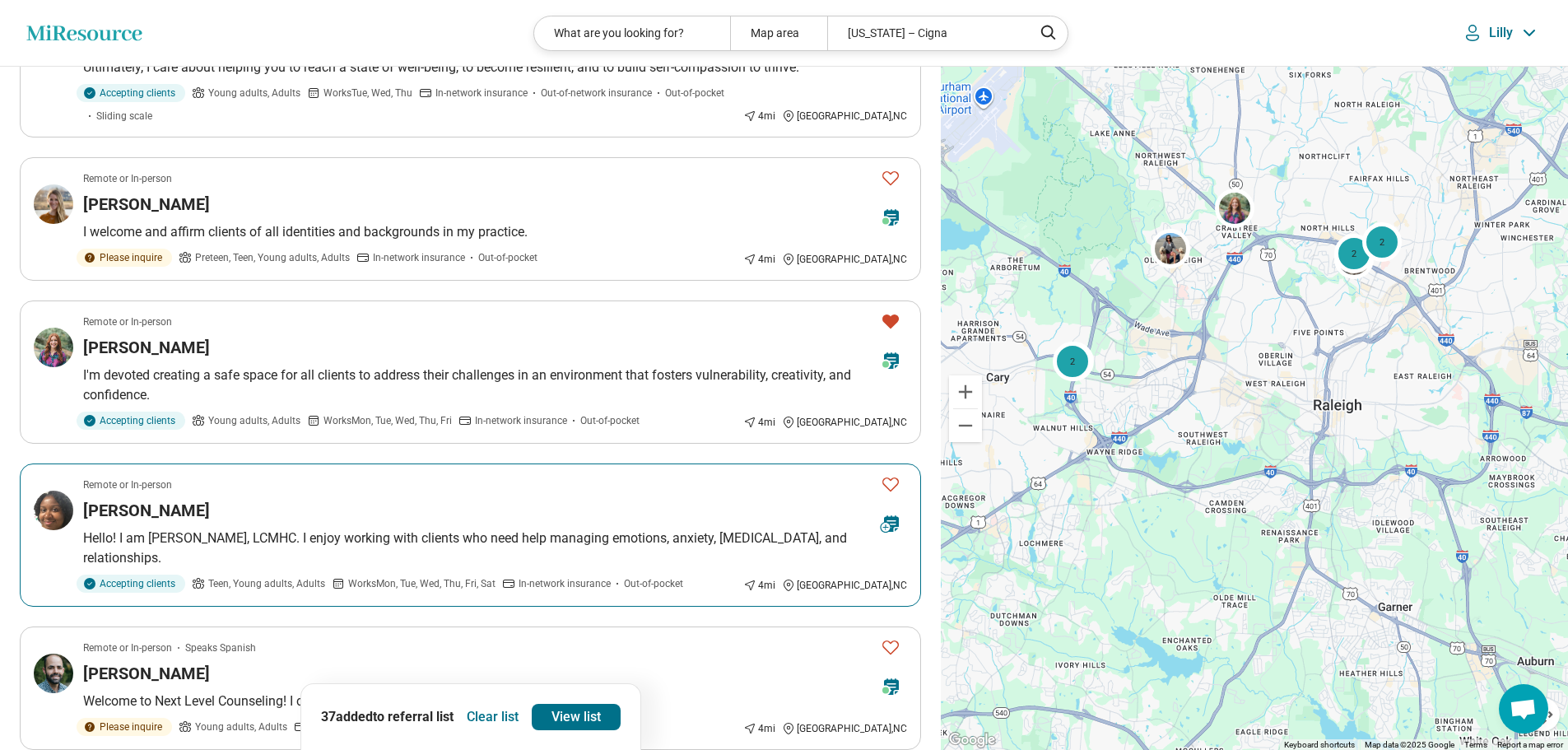
click at [892, 474] on icon "Favorite" at bounding box center [890, 483] width 20 height 20
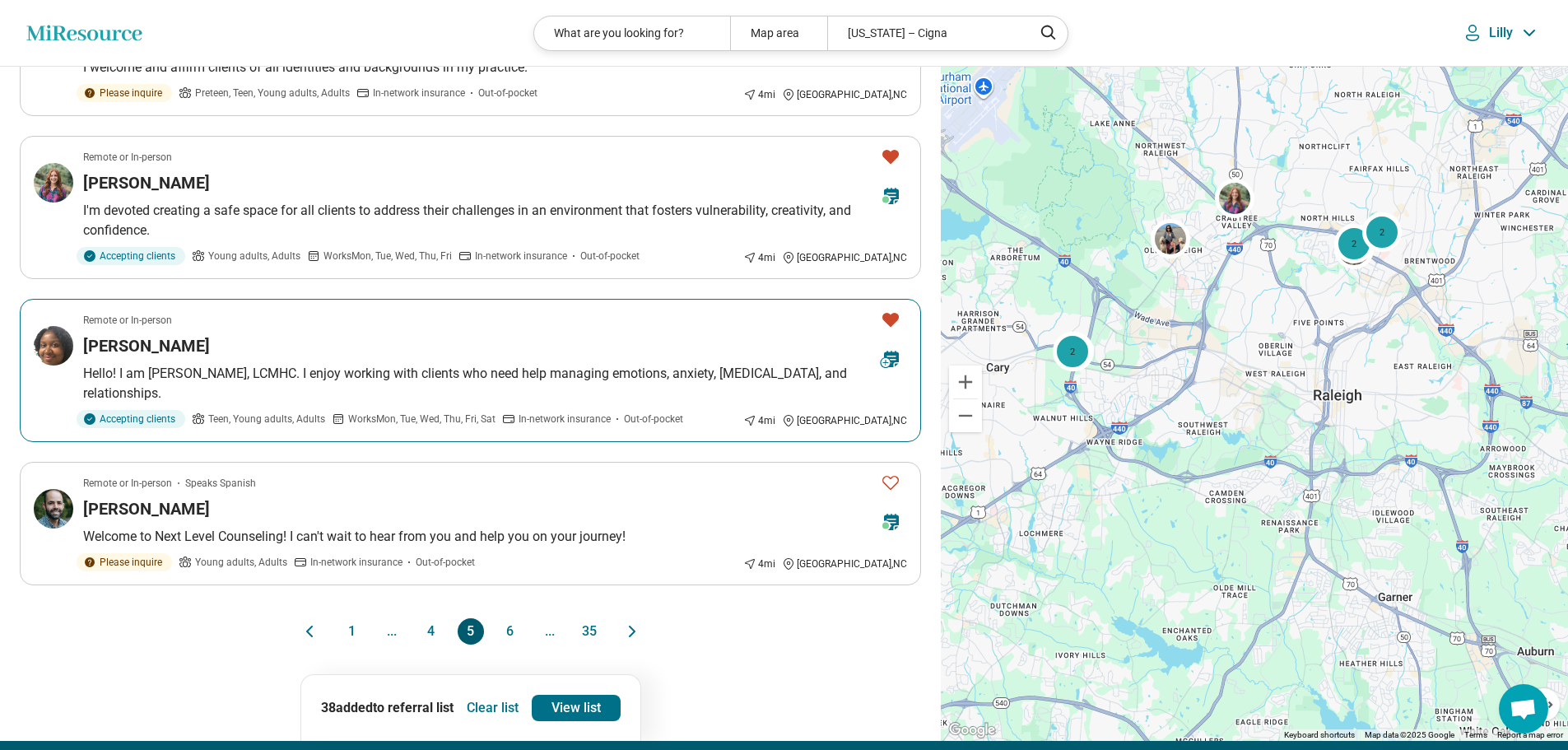
scroll to position [1318, 0]
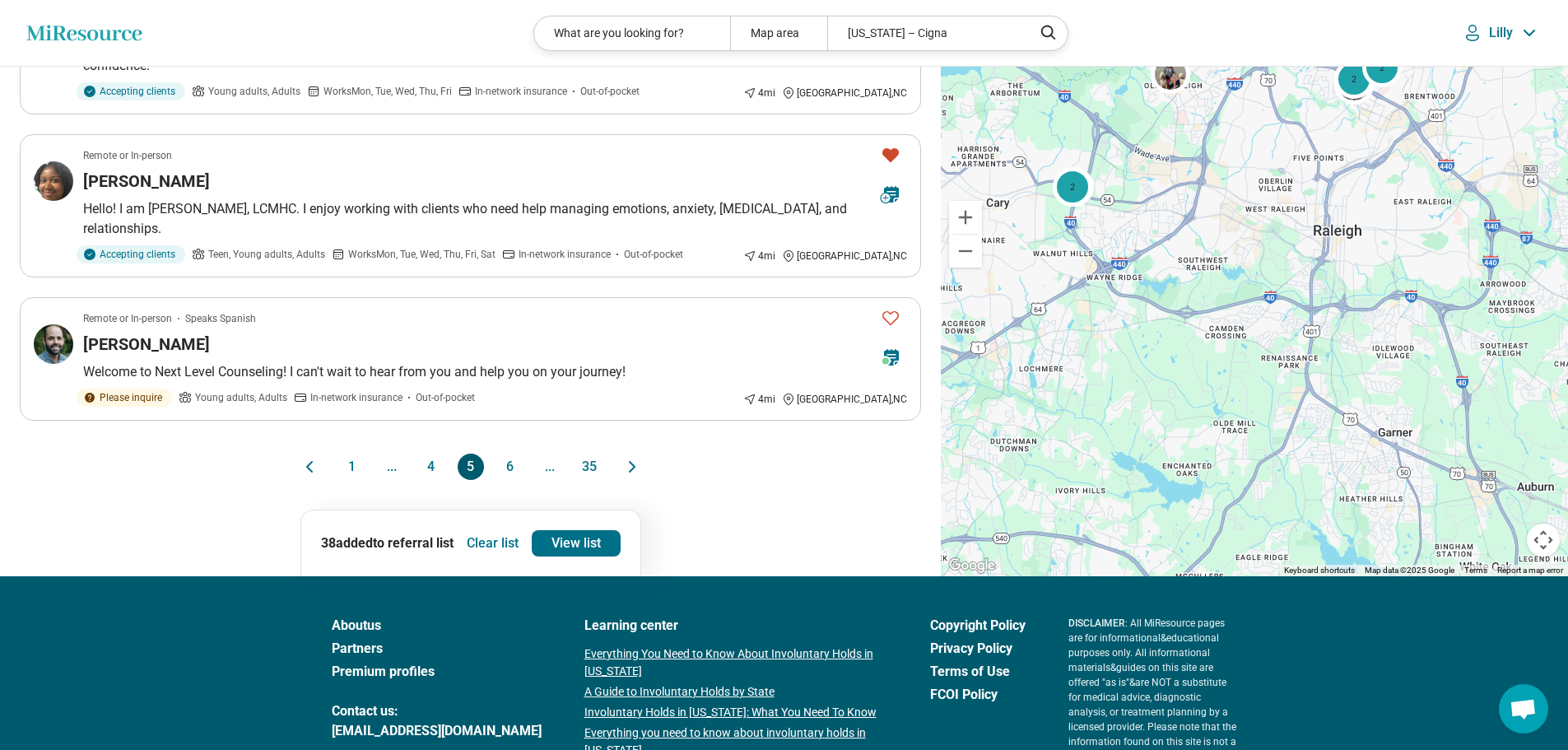
click at [516, 454] on button "6" at bounding box center [511, 467] width 27 height 27
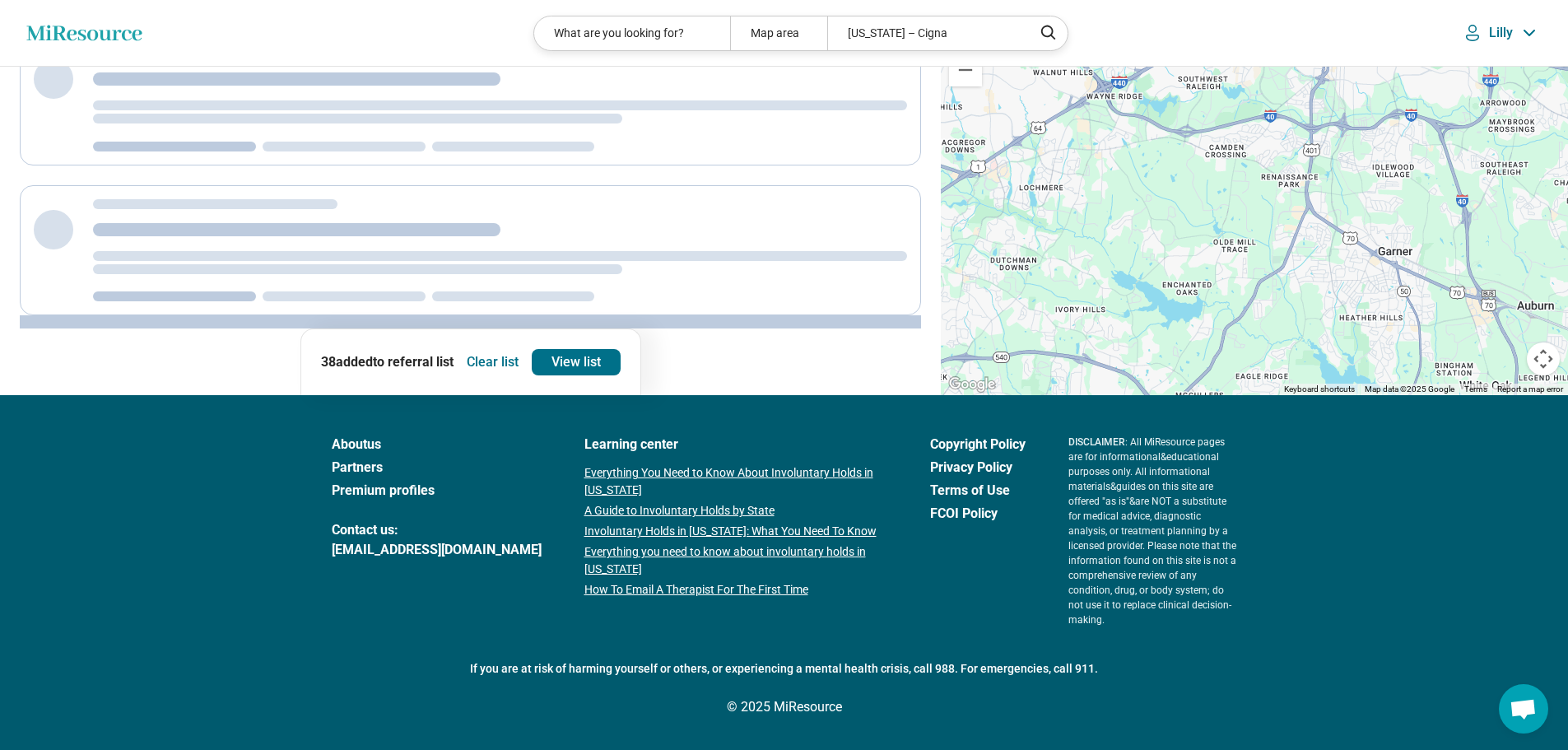
scroll to position [0, 0]
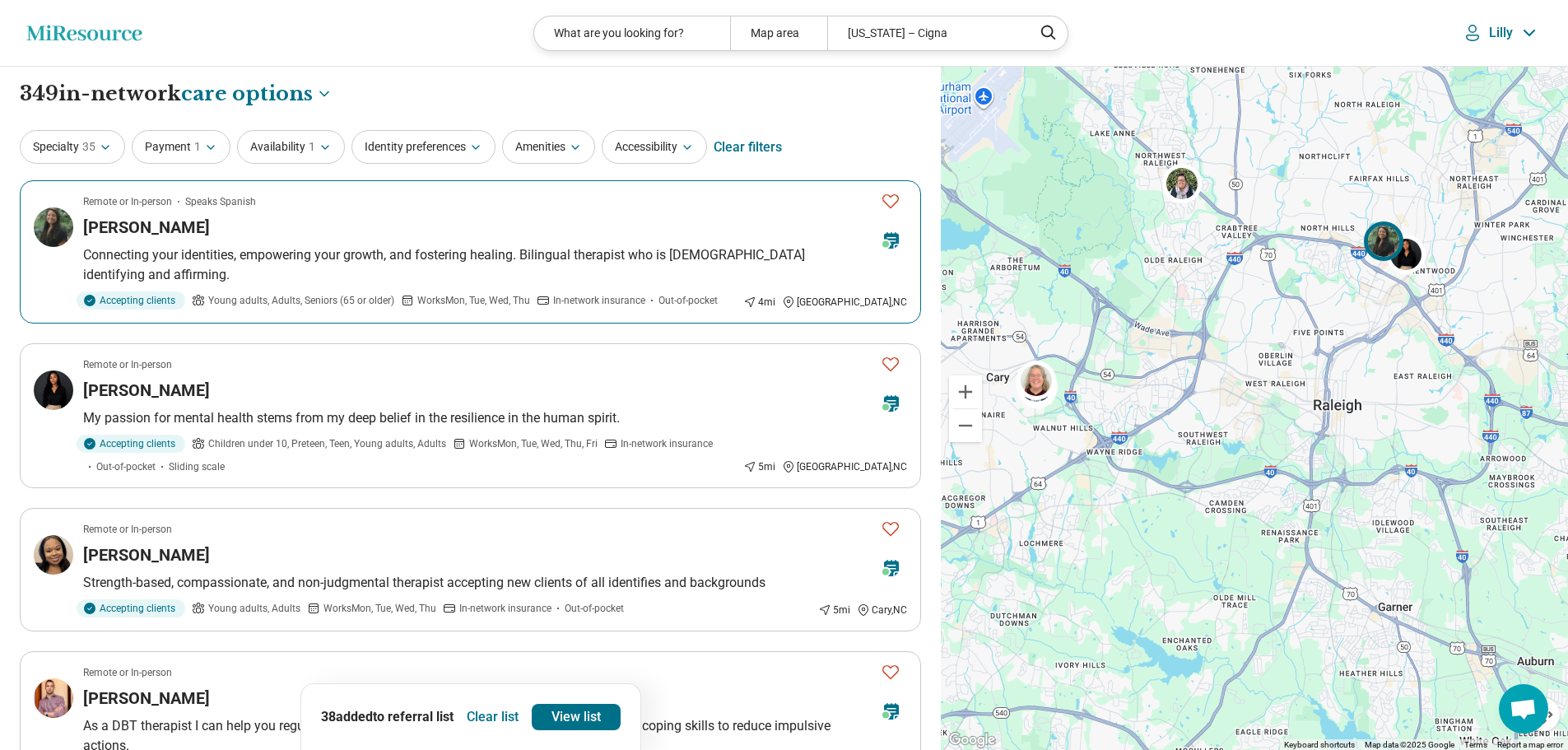
click at [890, 200] on icon "Favorite" at bounding box center [890, 201] width 20 height 20
click at [891, 354] on icon "Favorite" at bounding box center [890, 364] width 20 height 20
click at [894, 519] on icon "Favorite" at bounding box center [890, 528] width 20 height 20
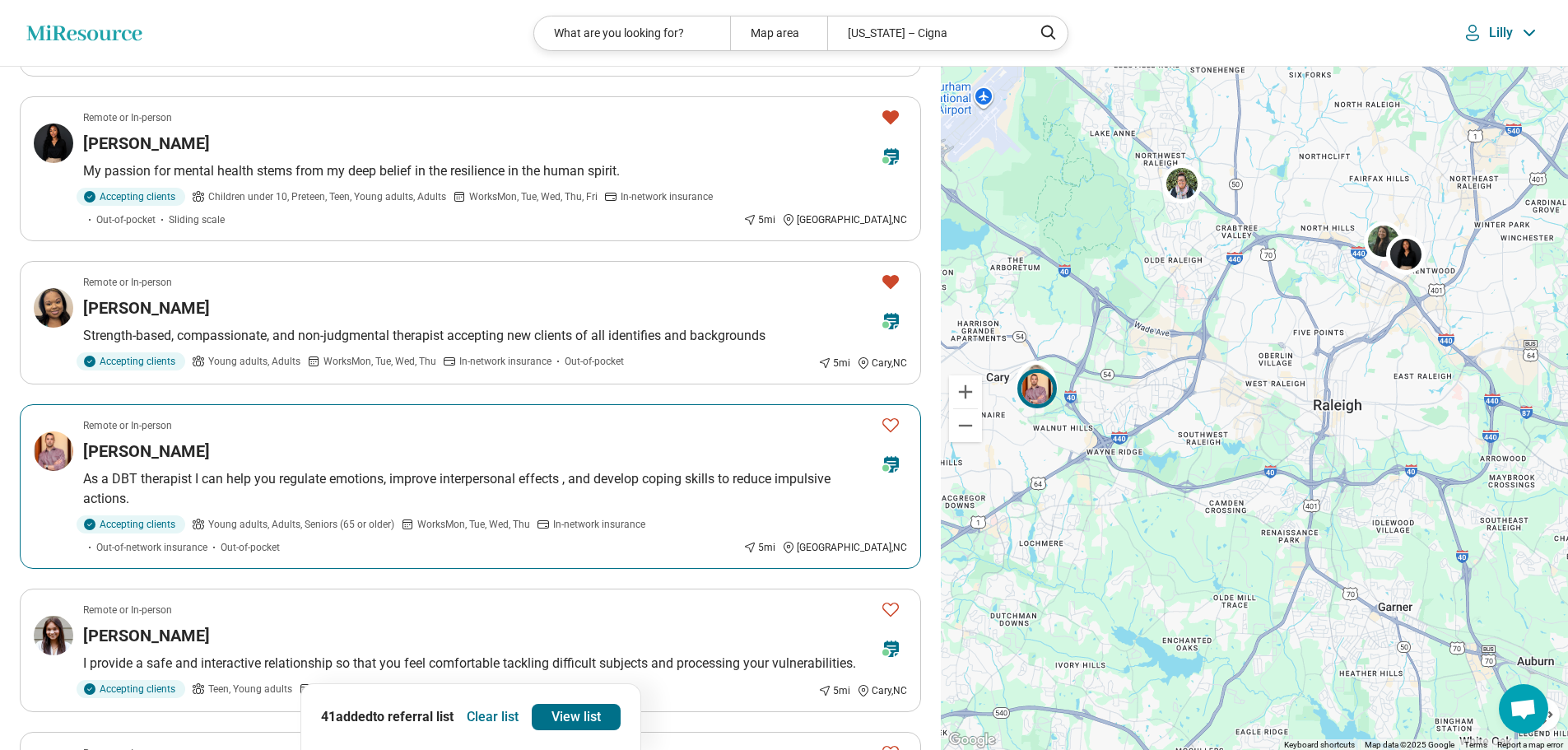
click at [891, 415] on icon "Favorite" at bounding box center [890, 424] width 20 height 20
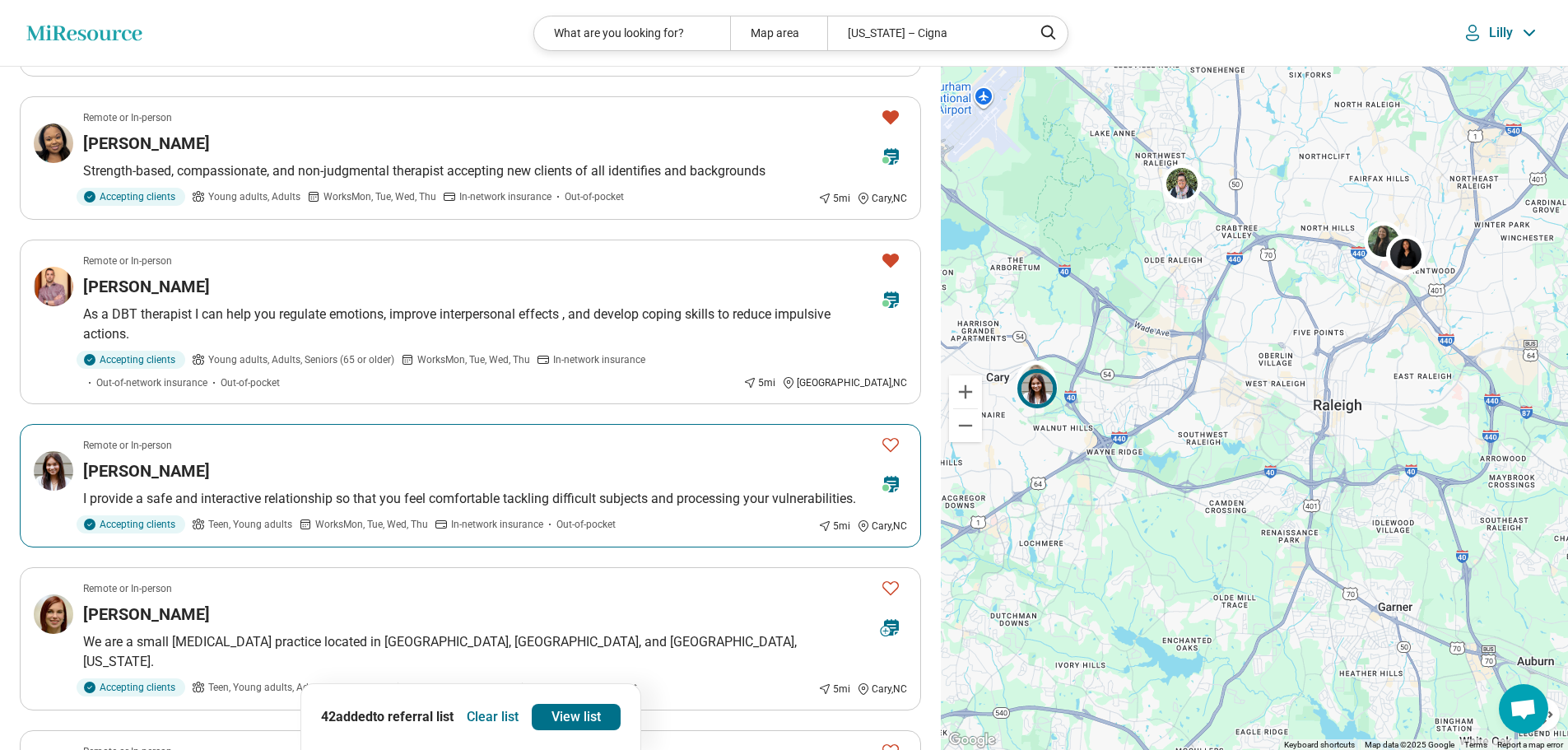
click at [889, 435] on icon "Favorite" at bounding box center [890, 444] width 20 height 20
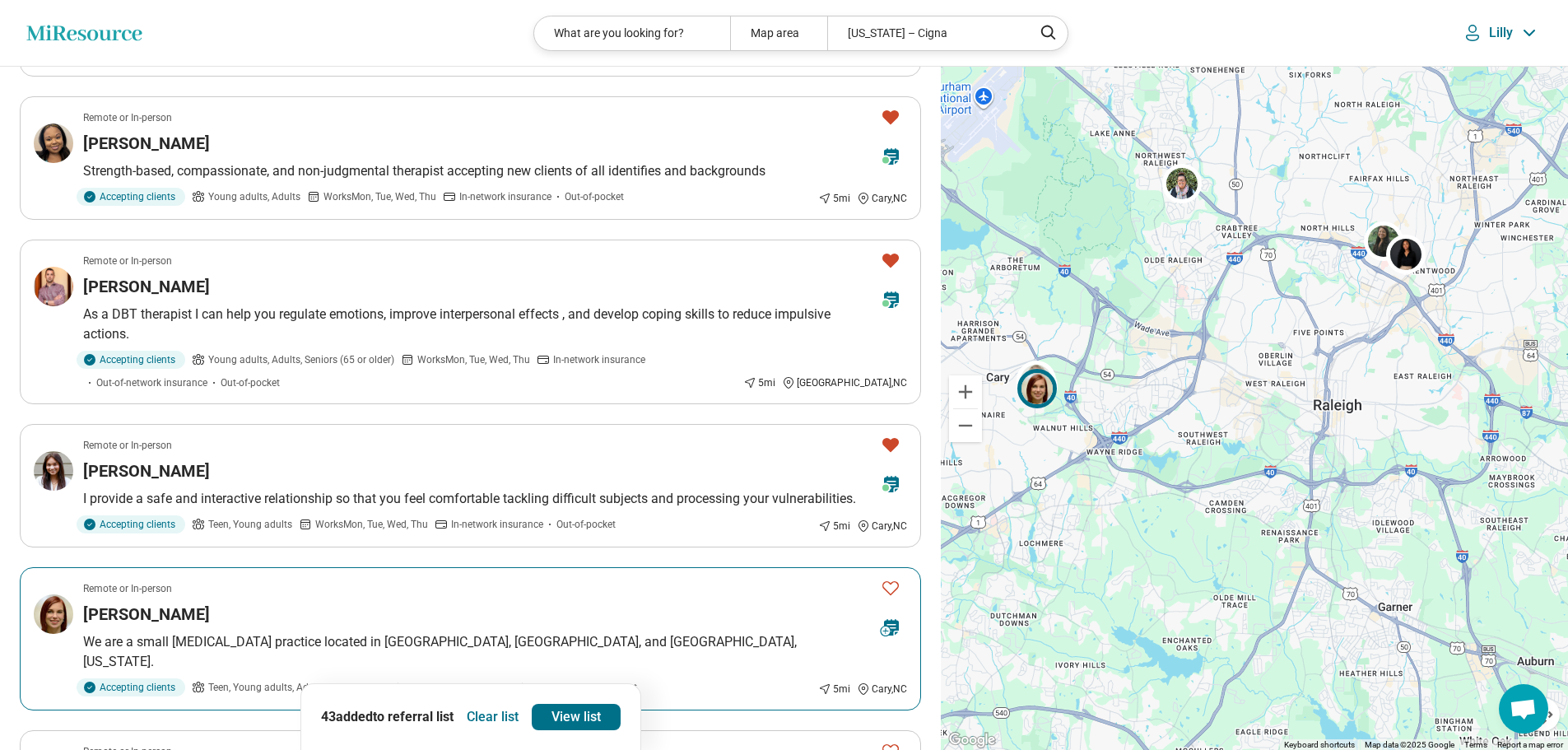
click at [892, 578] on icon "Favorite" at bounding box center [890, 588] width 20 height 20
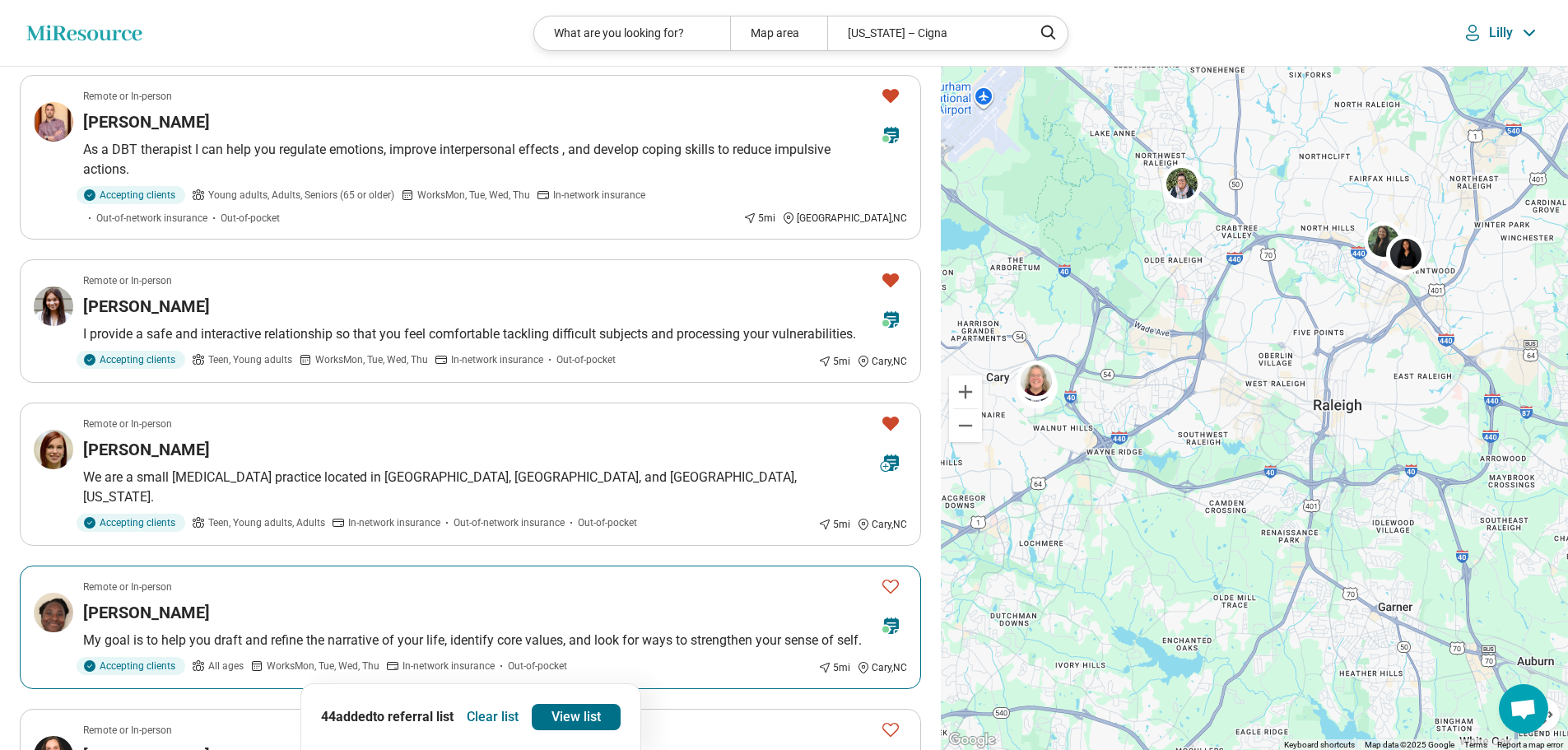
click at [889, 576] on icon "Favorite" at bounding box center [890, 586] width 20 height 20
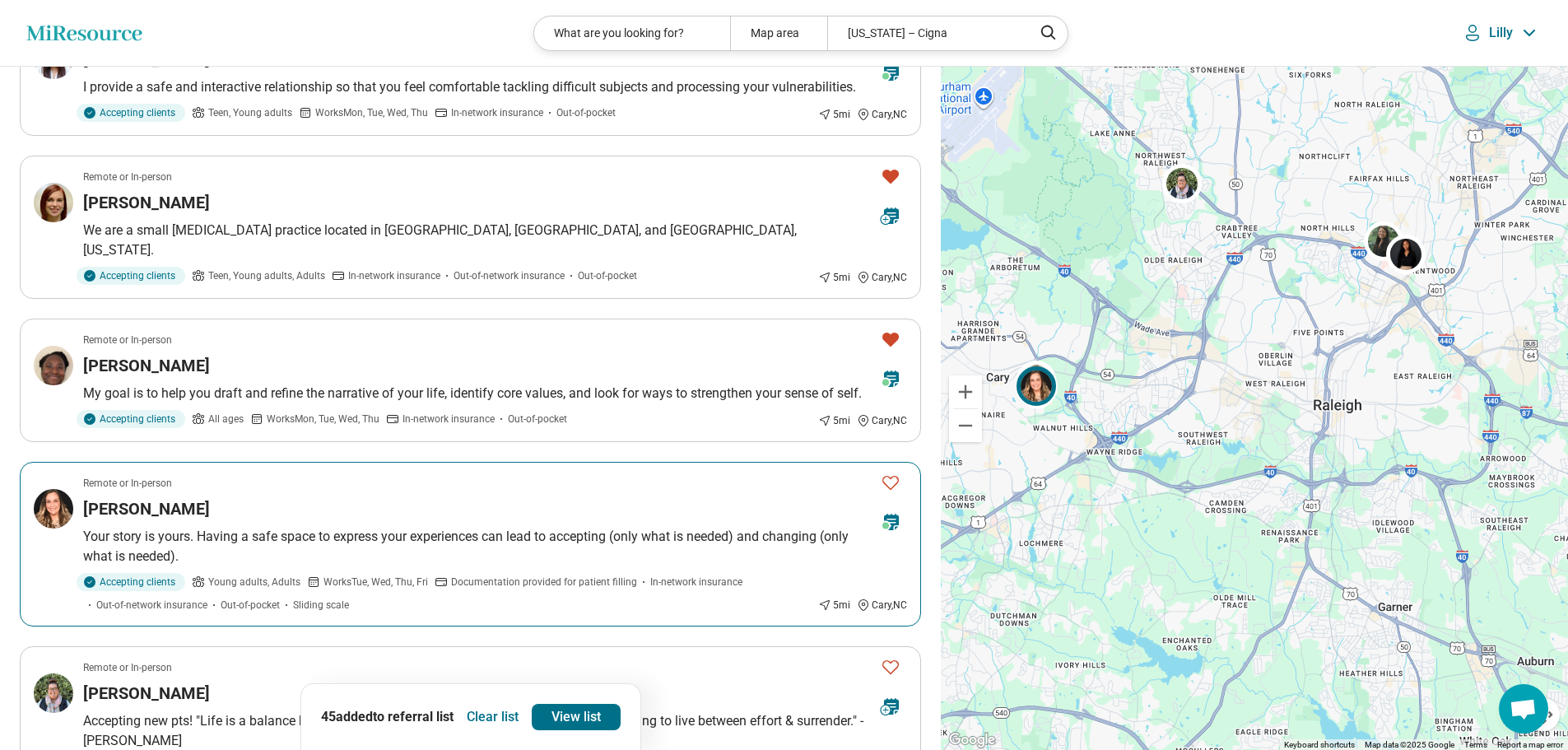
click at [891, 473] on icon "Favorite" at bounding box center [890, 482] width 20 height 20
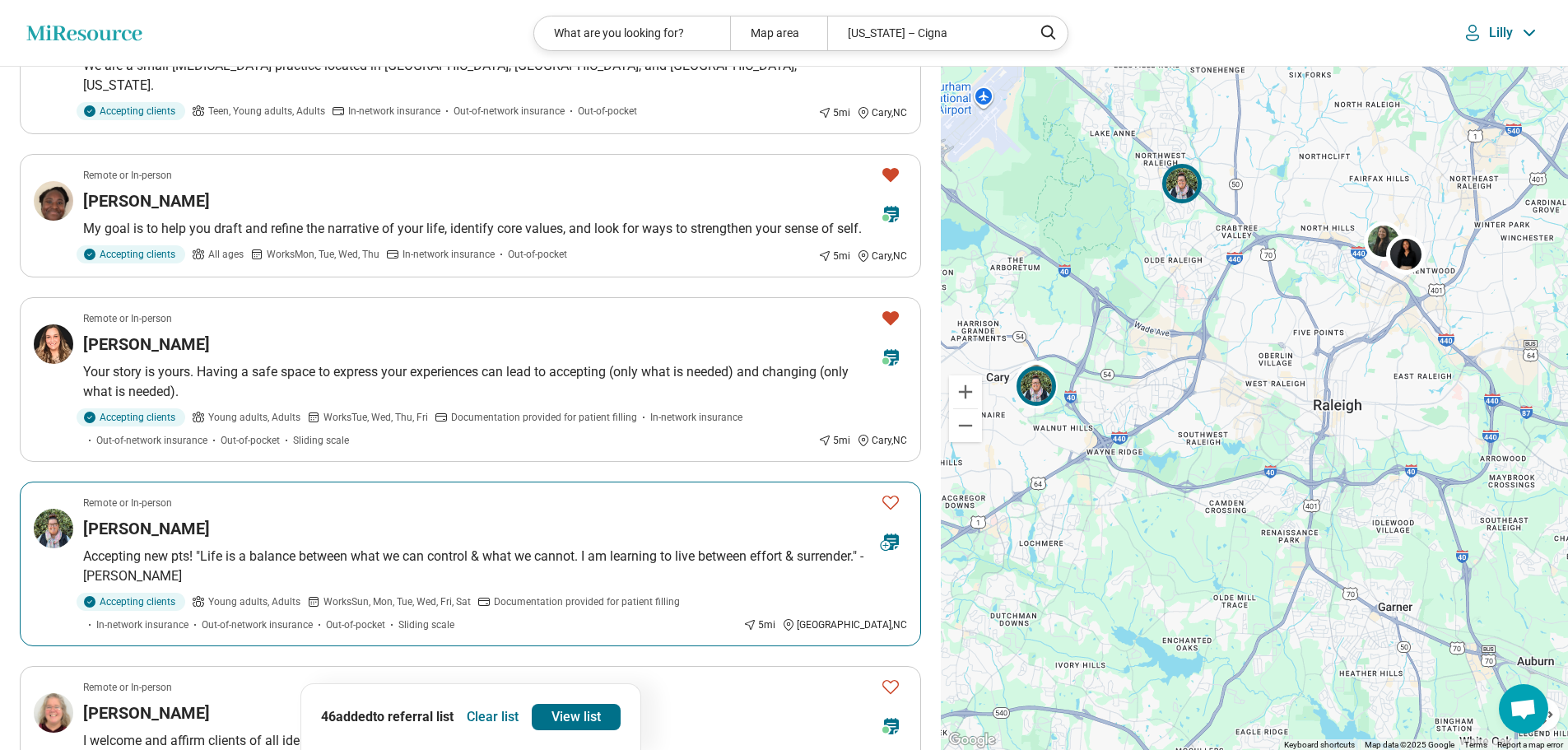
click at [889, 492] on icon "Favorite" at bounding box center [890, 502] width 20 height 20
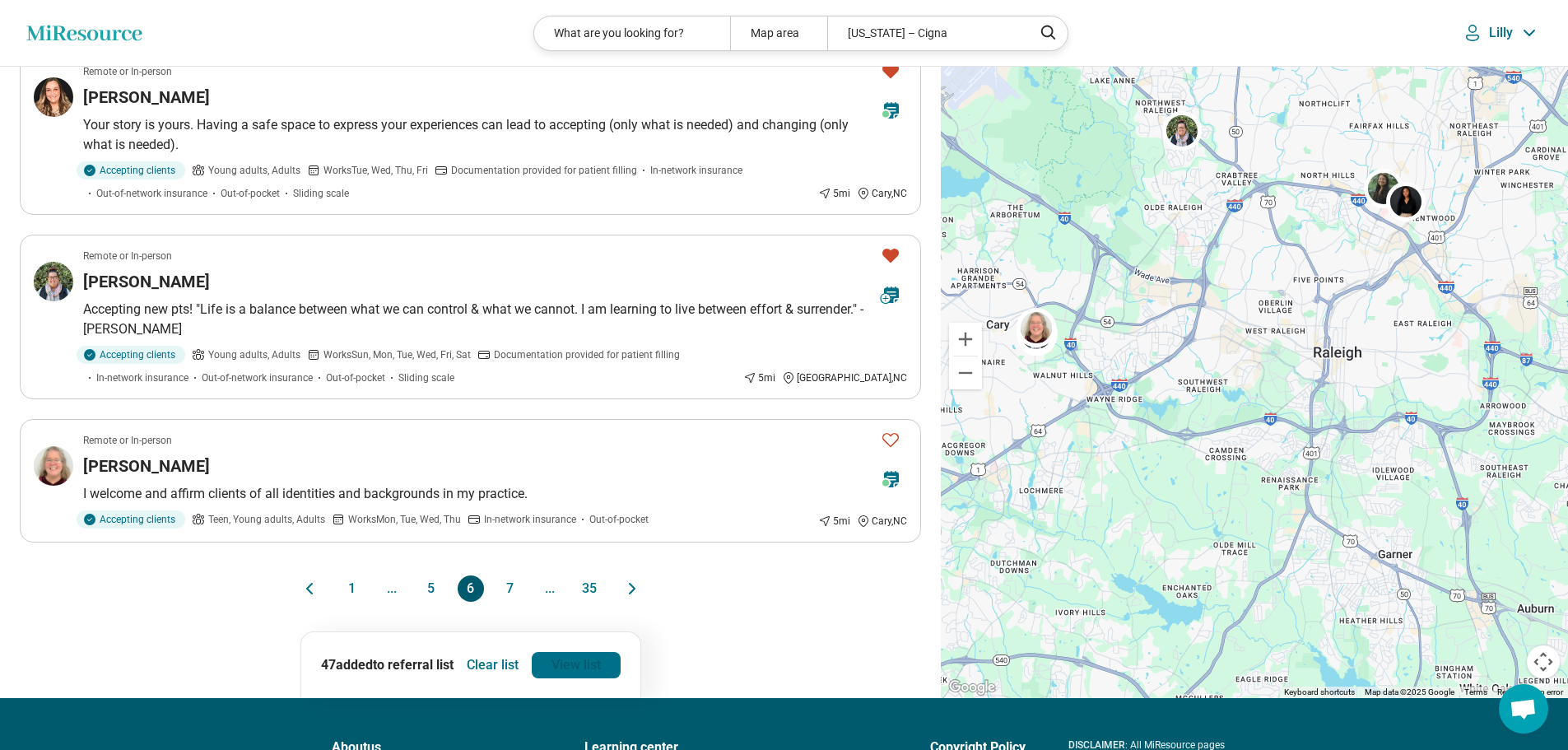
click at [587, 653] on link "View list" at bounding box center [576, 666] width 89 height 27
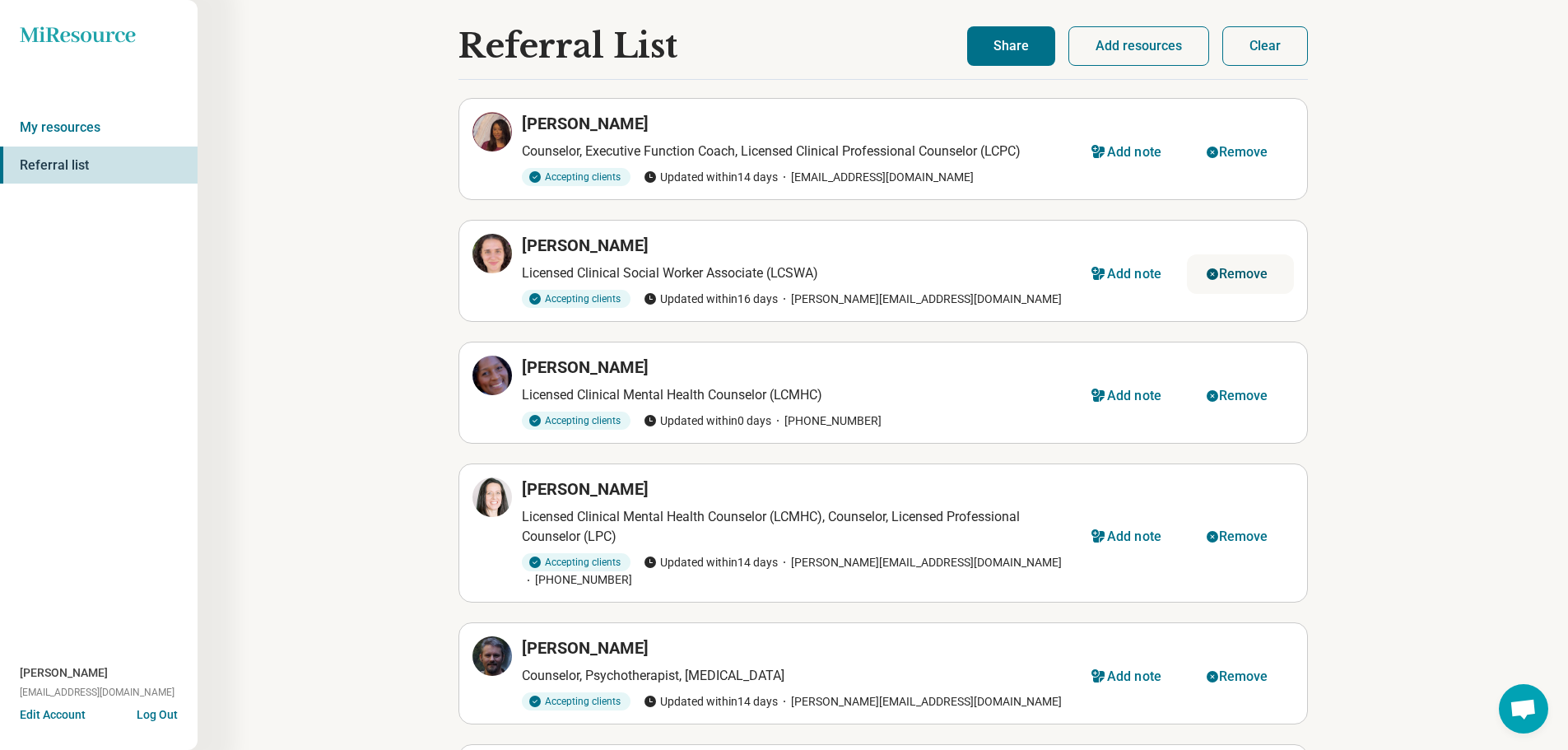
click at [1251, 277] on div "Remove" at bounding box center [1243, 274] width 50 height 13
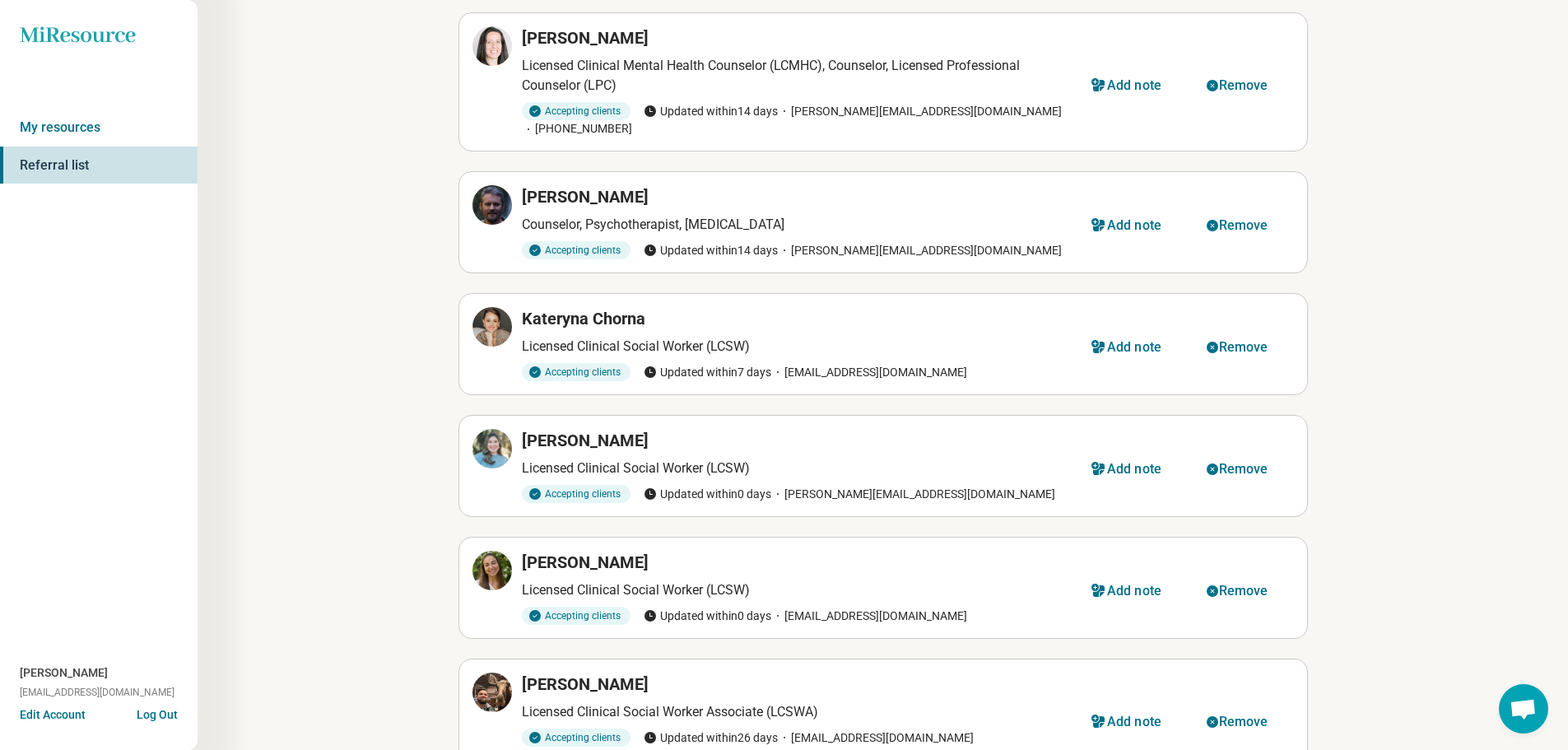
scroll to position [494, 0]
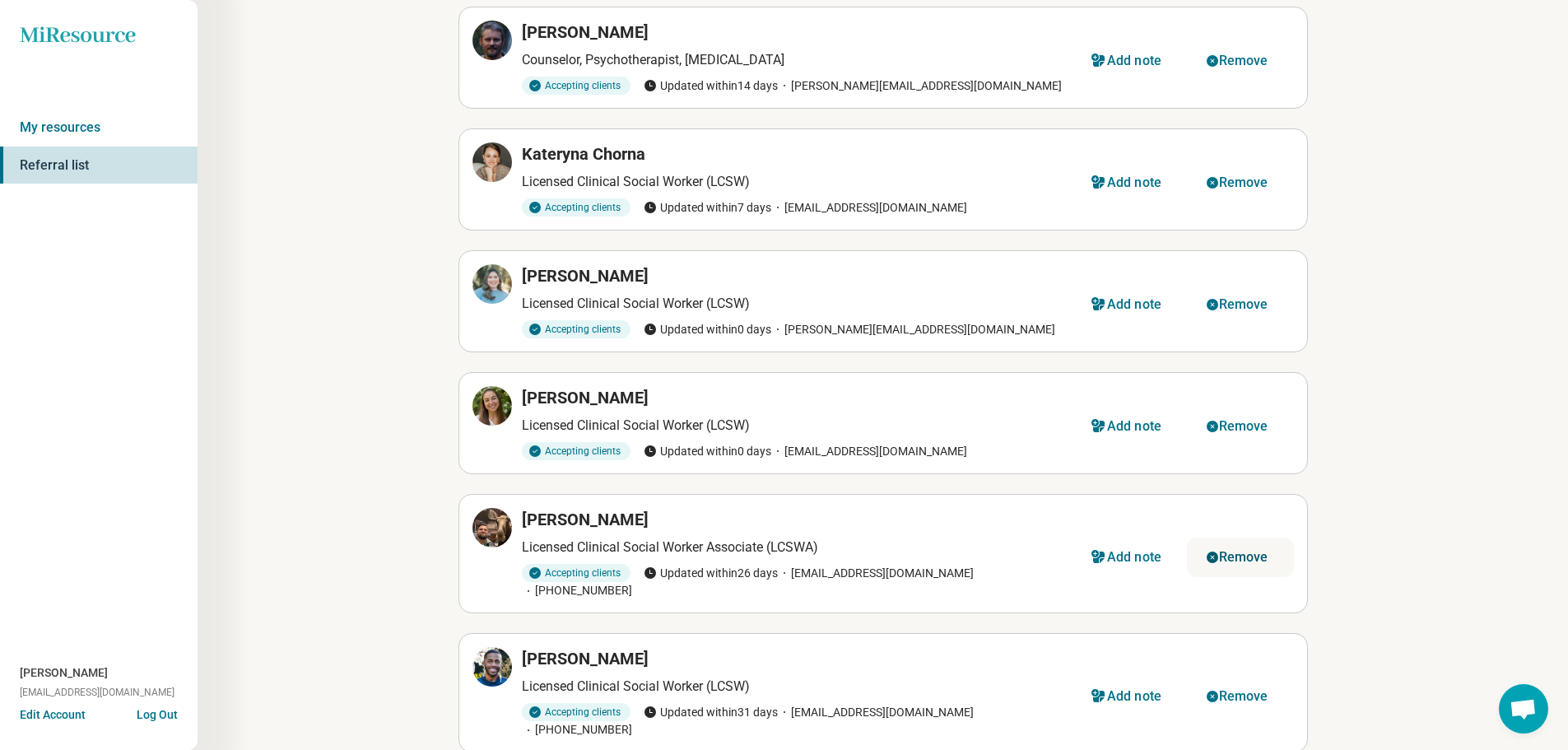
click at [1230, 551] on div "Remove" at bounding box center [1243, 558] width 50 height 13
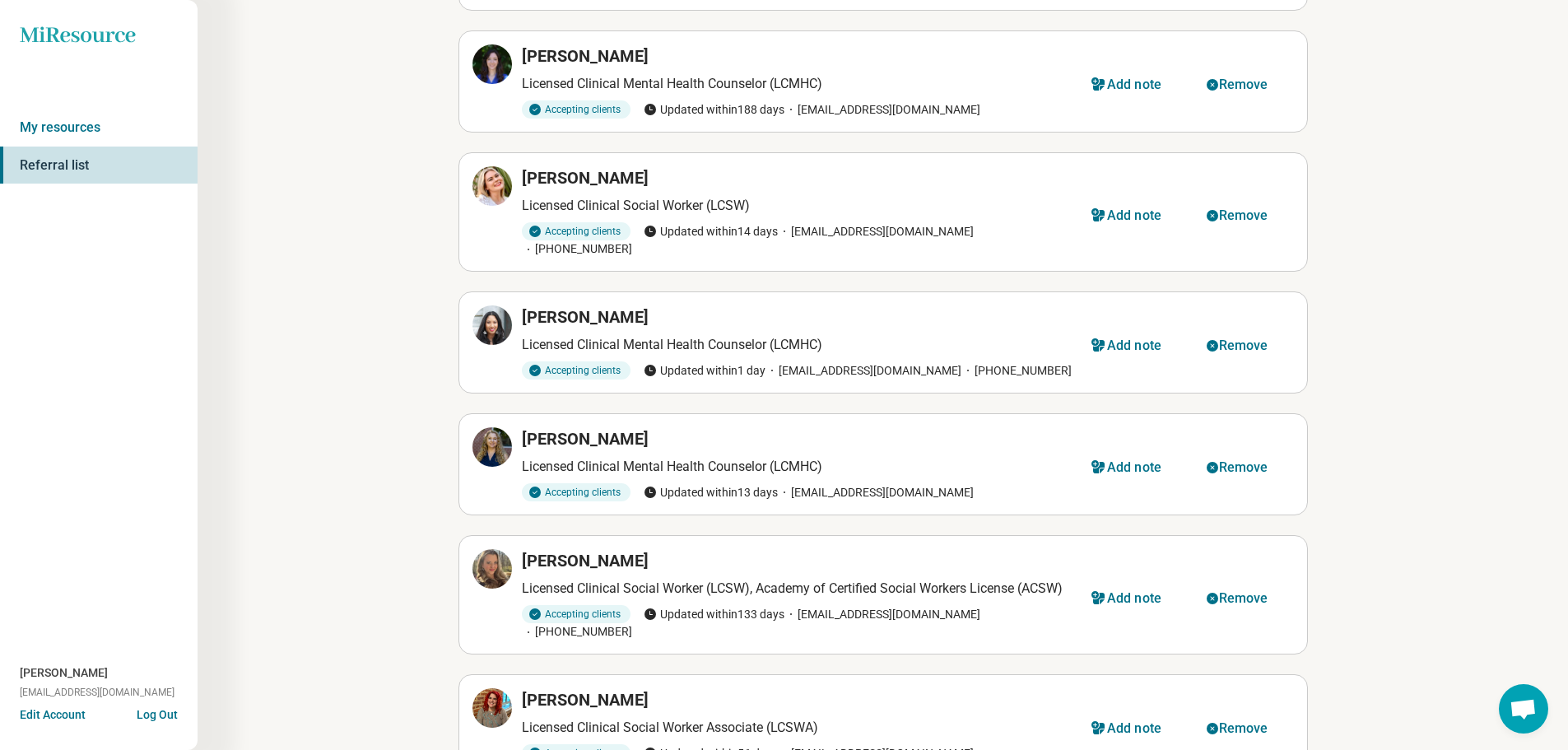
scroll to position [2305, 0]
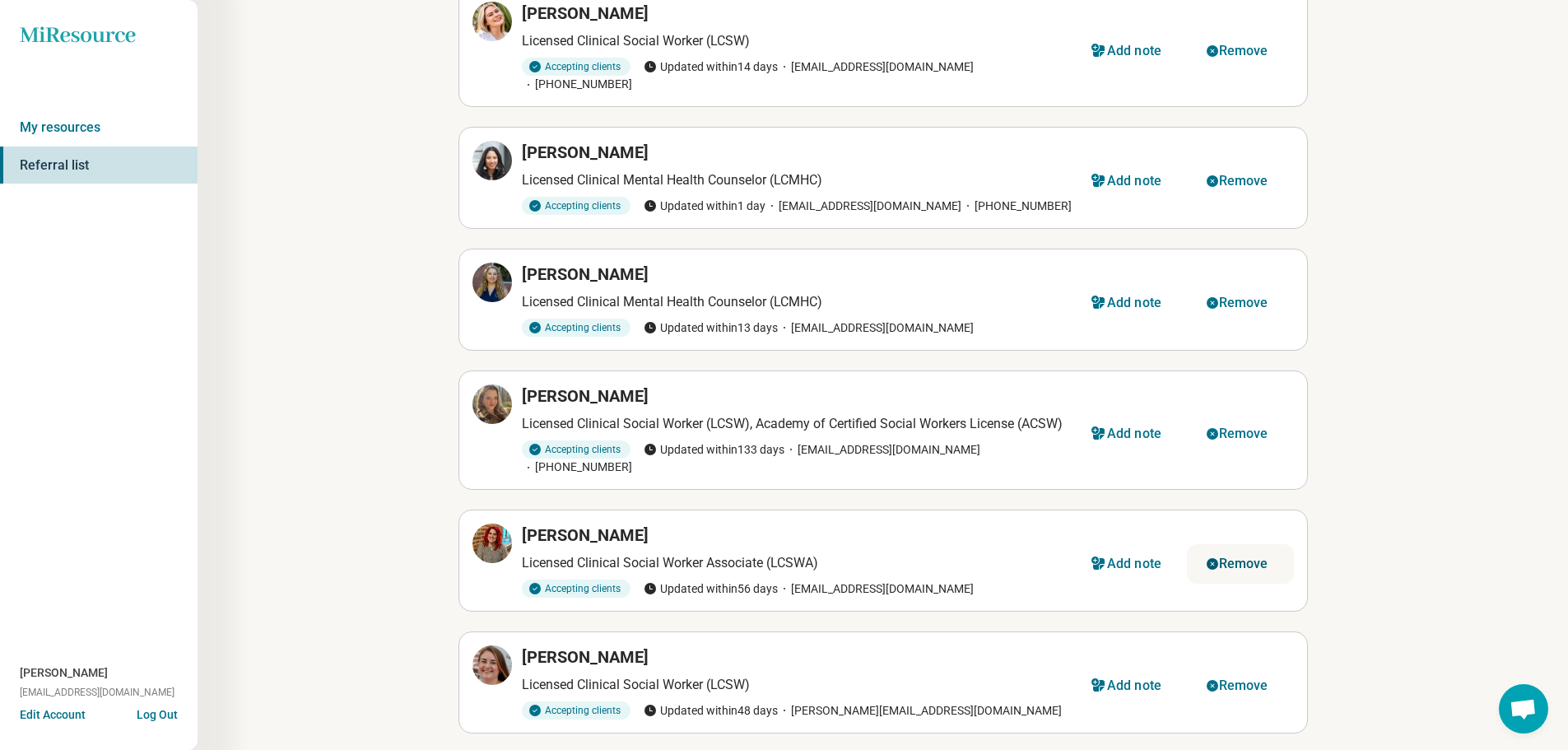
click at [1215, 558] on icon "button" at bounding box center [1213, 564] width 11 height 11
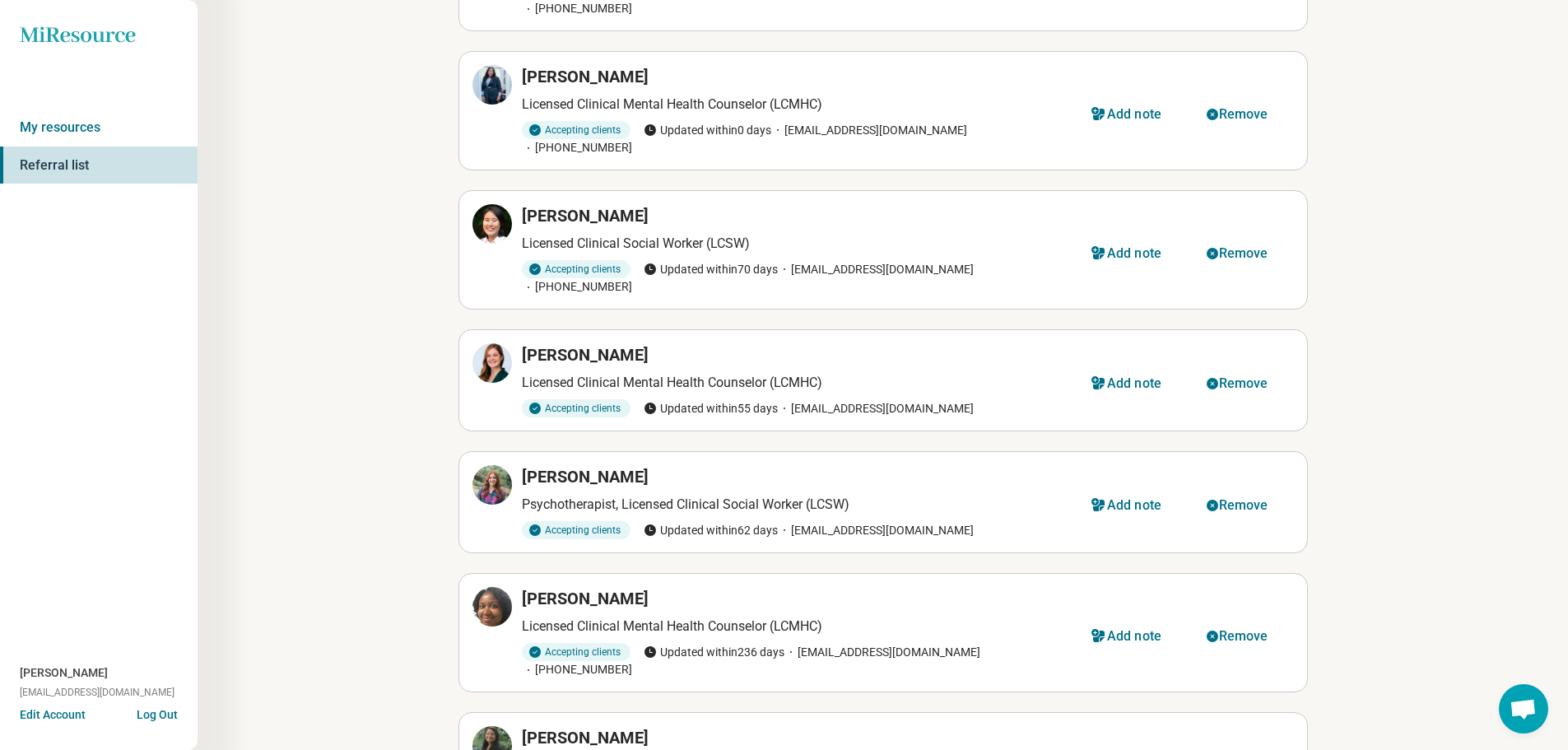
scroll to position [4117, 0]
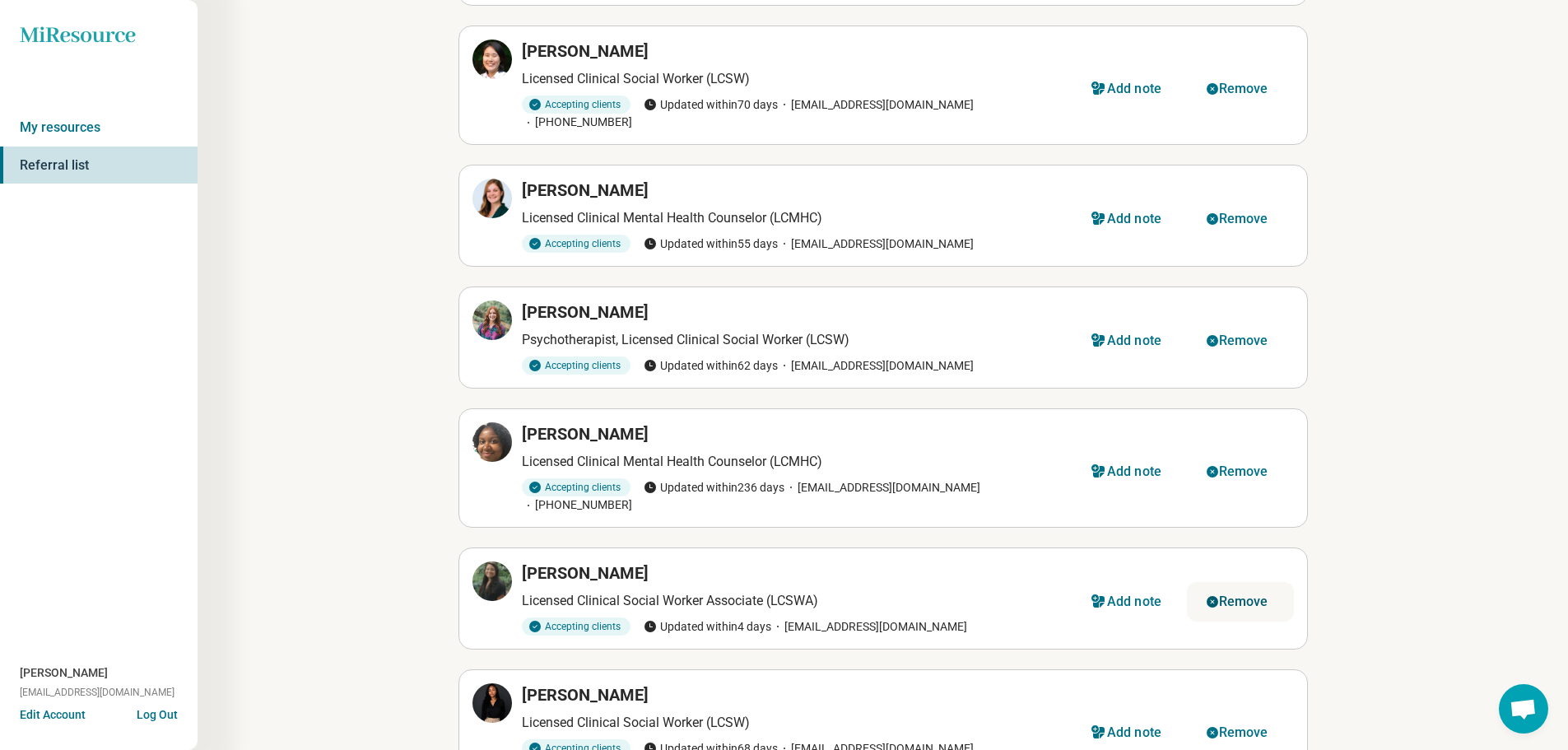
click at [1221, 595] on div "Remove" at bounding box center [1243, 602] width 50 height 13
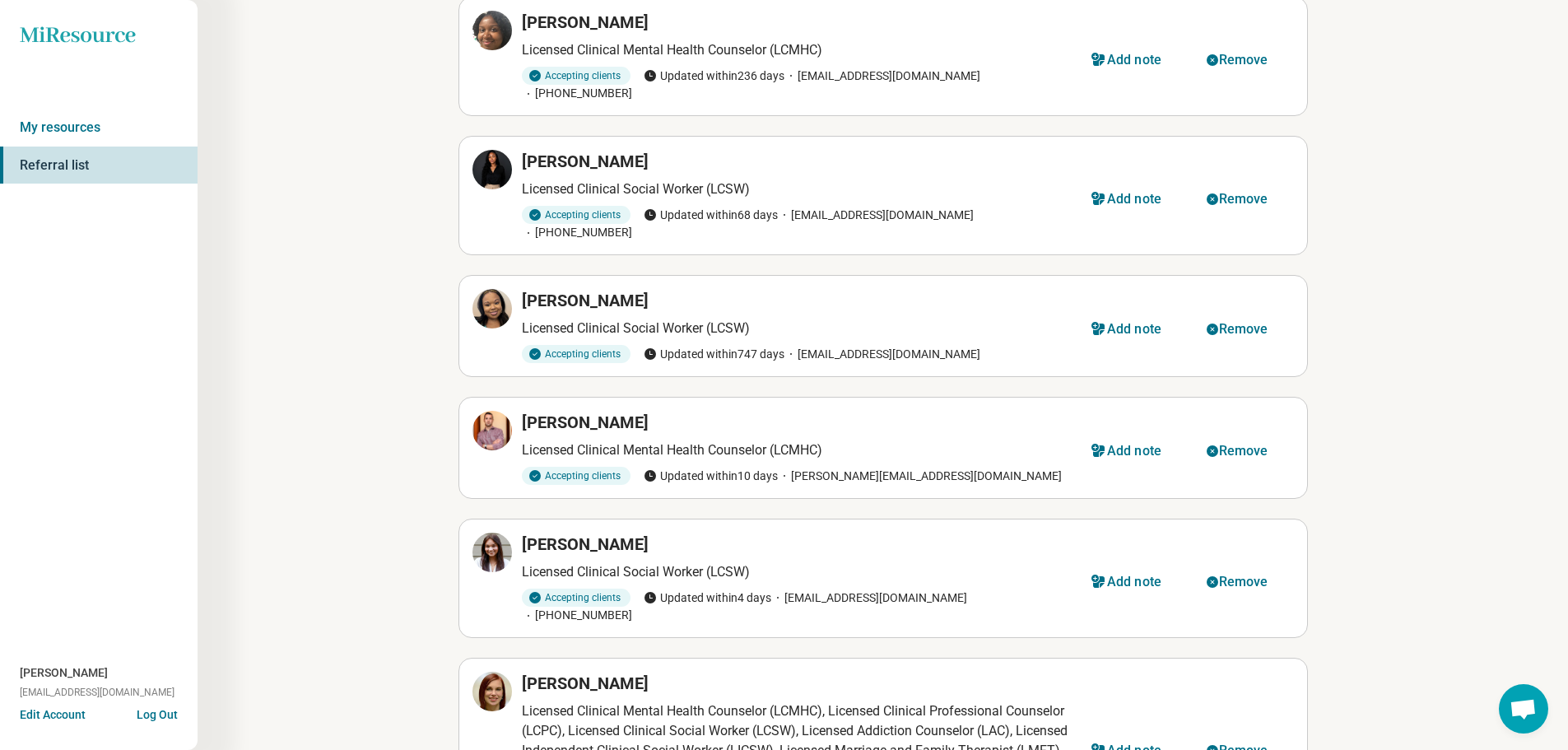
scroll to position [4612, 0]
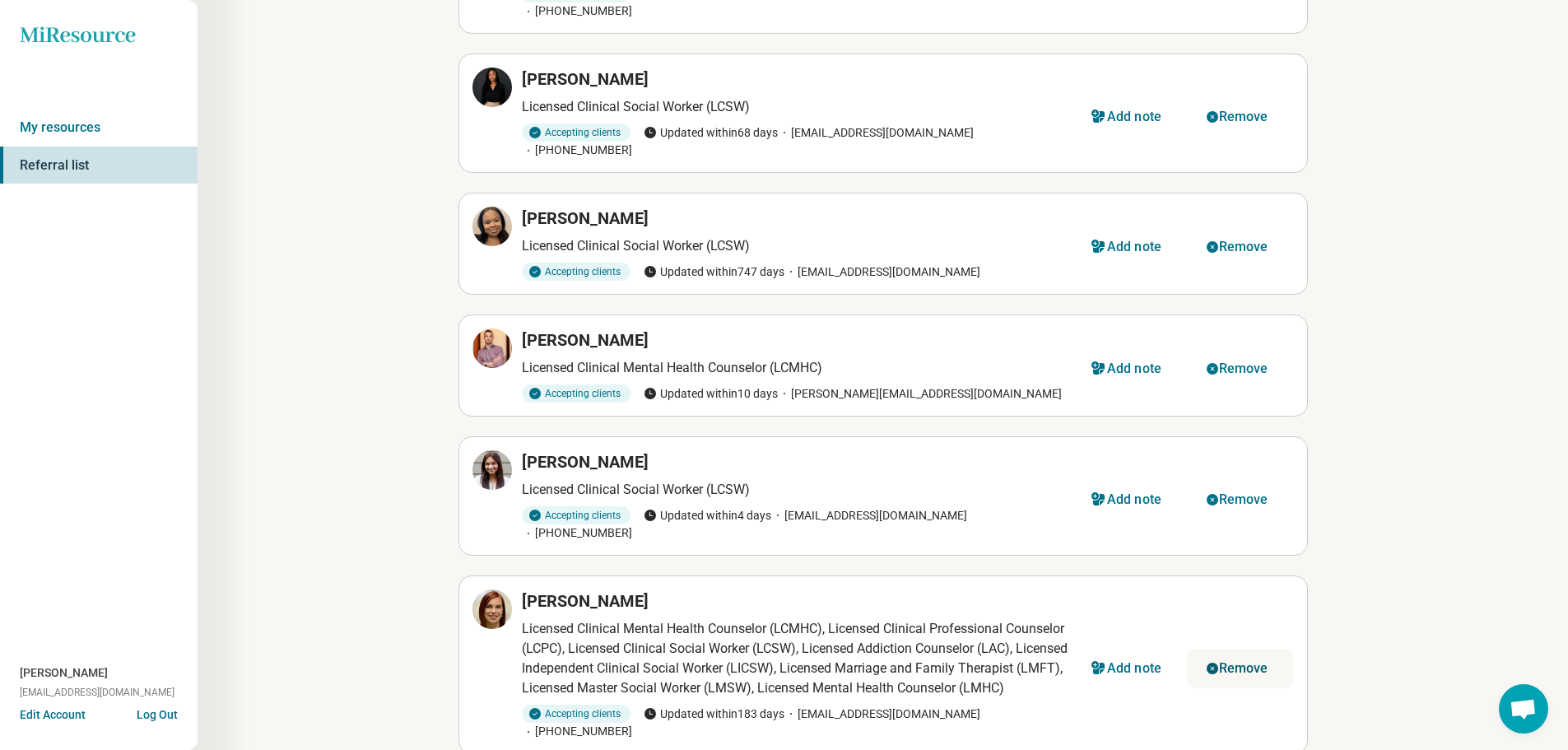
click at [1240, 662] on div "Remove" at bounding box center [1243, 669] width 50 height 13
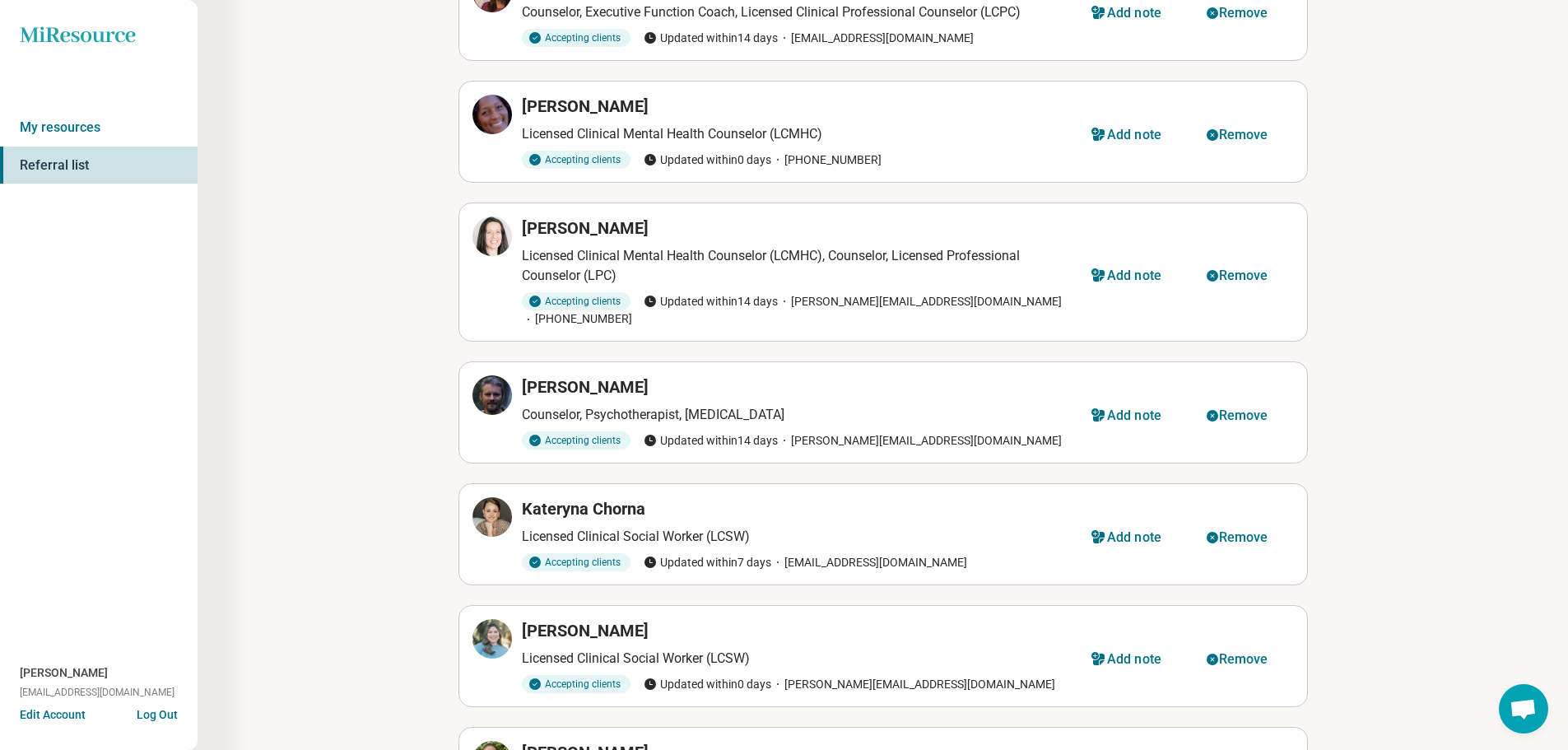
scroll to position [0, 0]
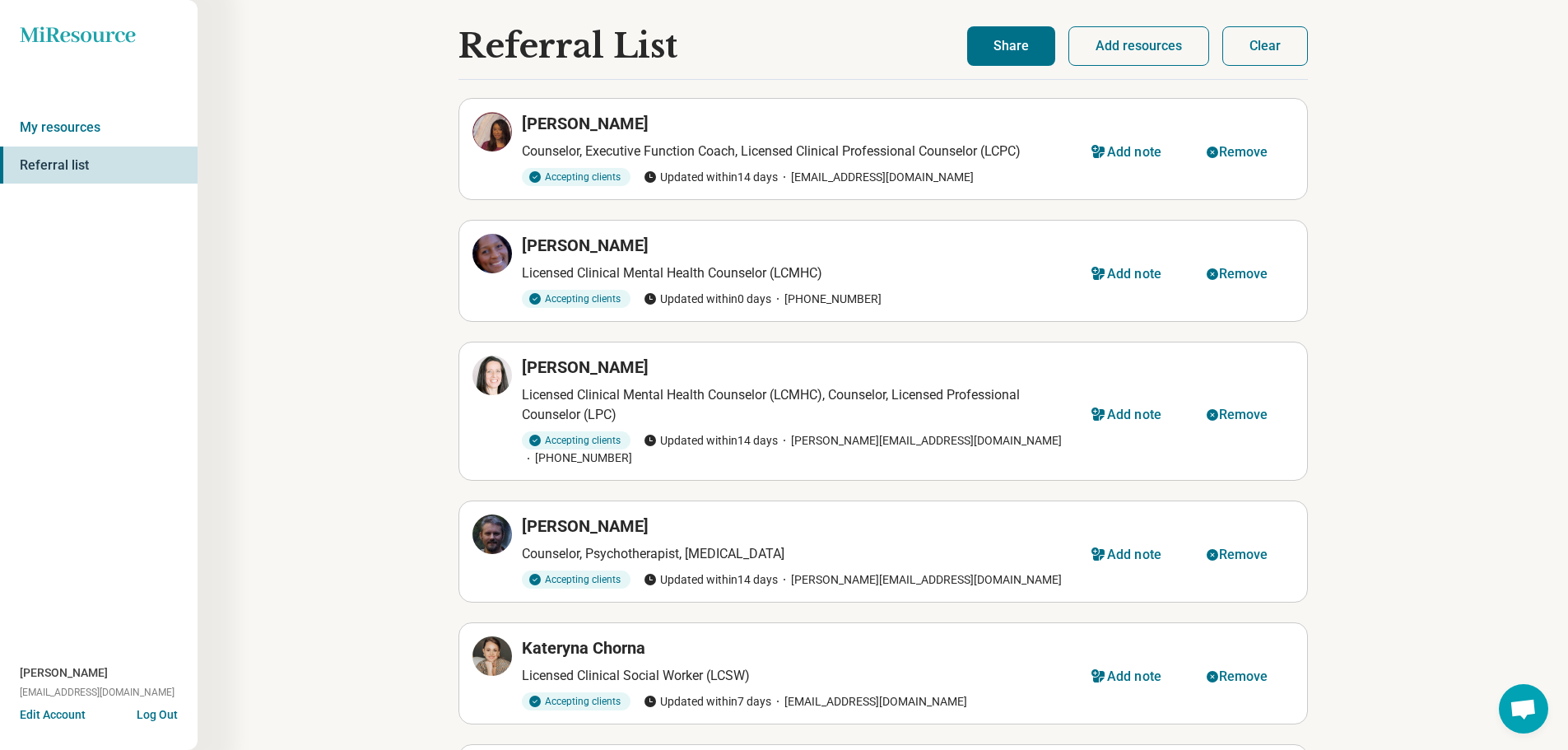
click at [556, 249] on h3 "Charidi Jamison" at bounding box center [584, 246] width 127 height 23
click at [497, 251] on icon at bounding box center [492, 253] width 20 height 20
click at [1271, 279] on button "Remove" at bounding box center [1240, 273] width 107 height 39
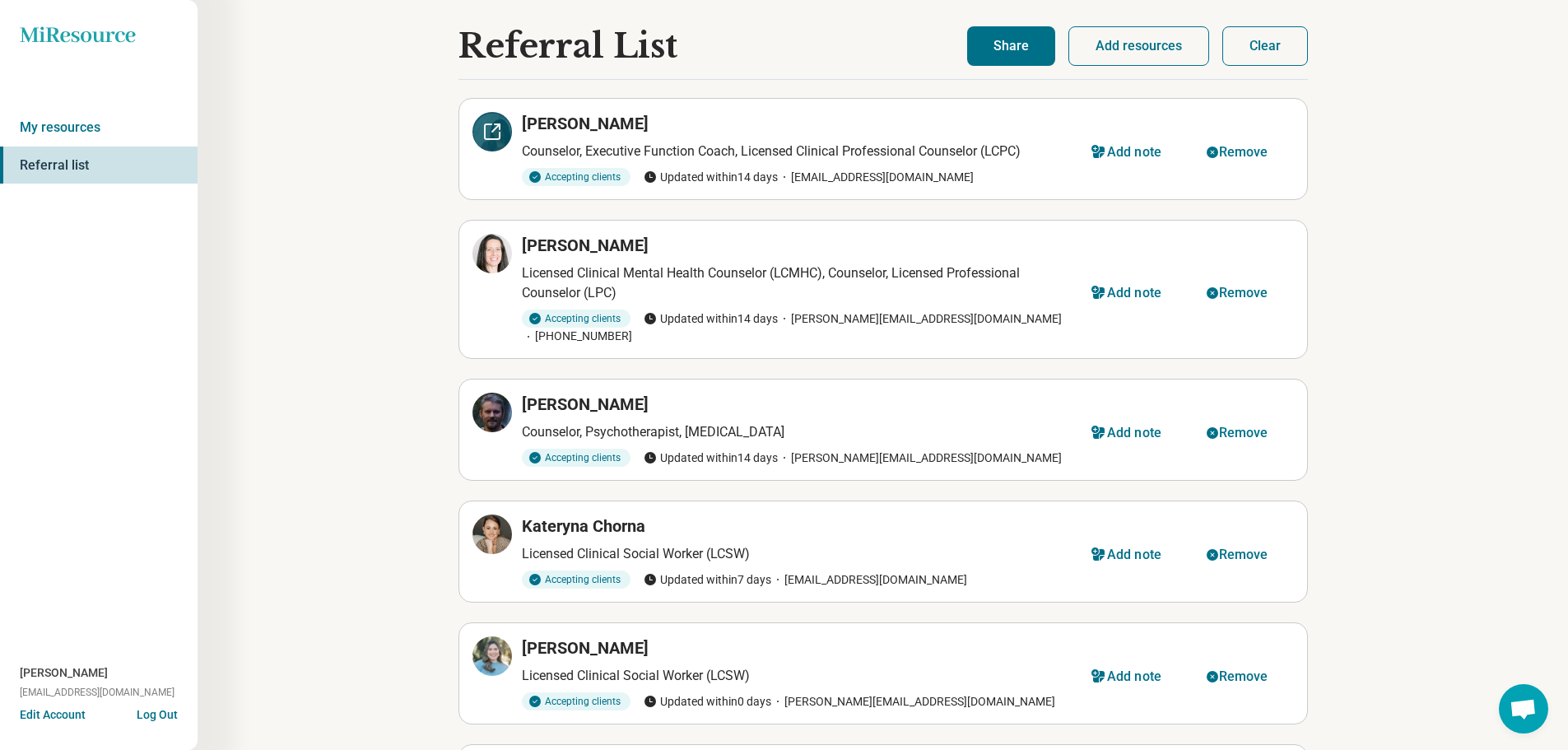
click at [490, 126] on icon at bounding box center [492, 132] width 20 height 20
click at [1225, 156] on div "Remove" at bounding box center [1243, 153] width 50 height 13
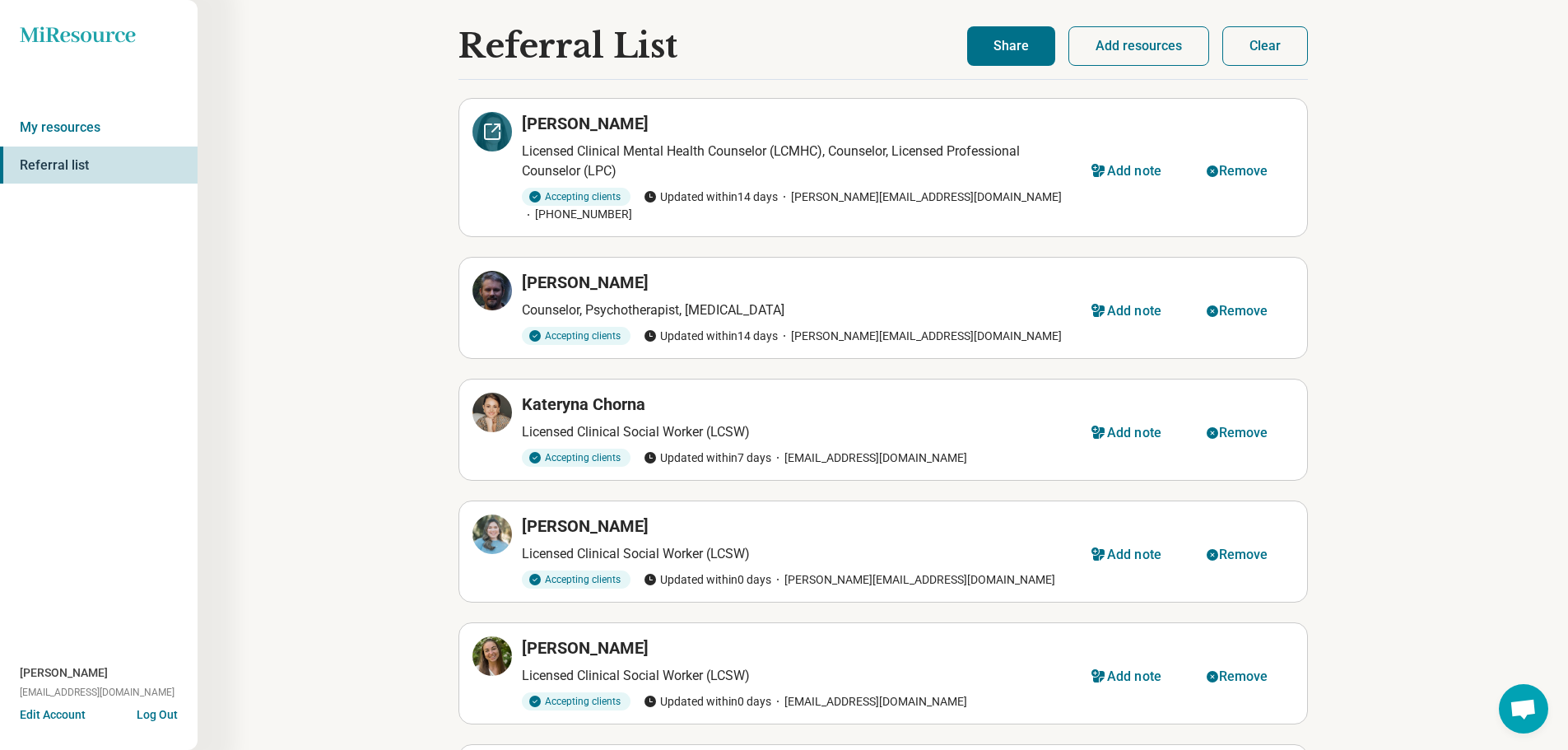
click at [492, 128] on icon at bounding box center [492, 132] width 20 height 20
click at [489, 125] on icon at bounding box center [493, 132] width 15 height 15
click at [1247, 164] on div "Remove" at bounding box center [1243, 171] width 50 height 13
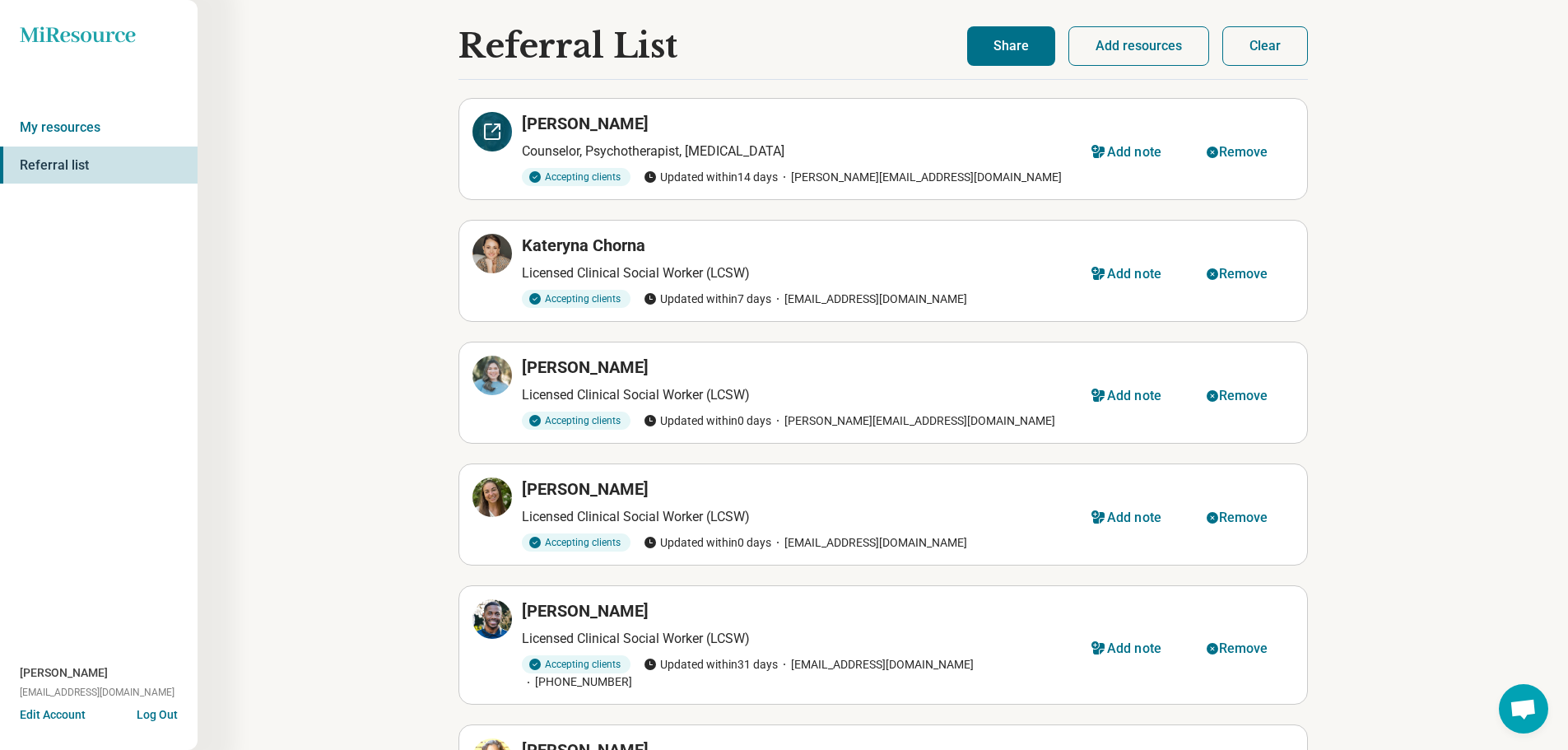
click at [498, 124] on icon at bounding box center [497, 126] width 5 height 5
click at [1213, 158] on icon "button" at bounding box center [1213, 153] width 13 height 13
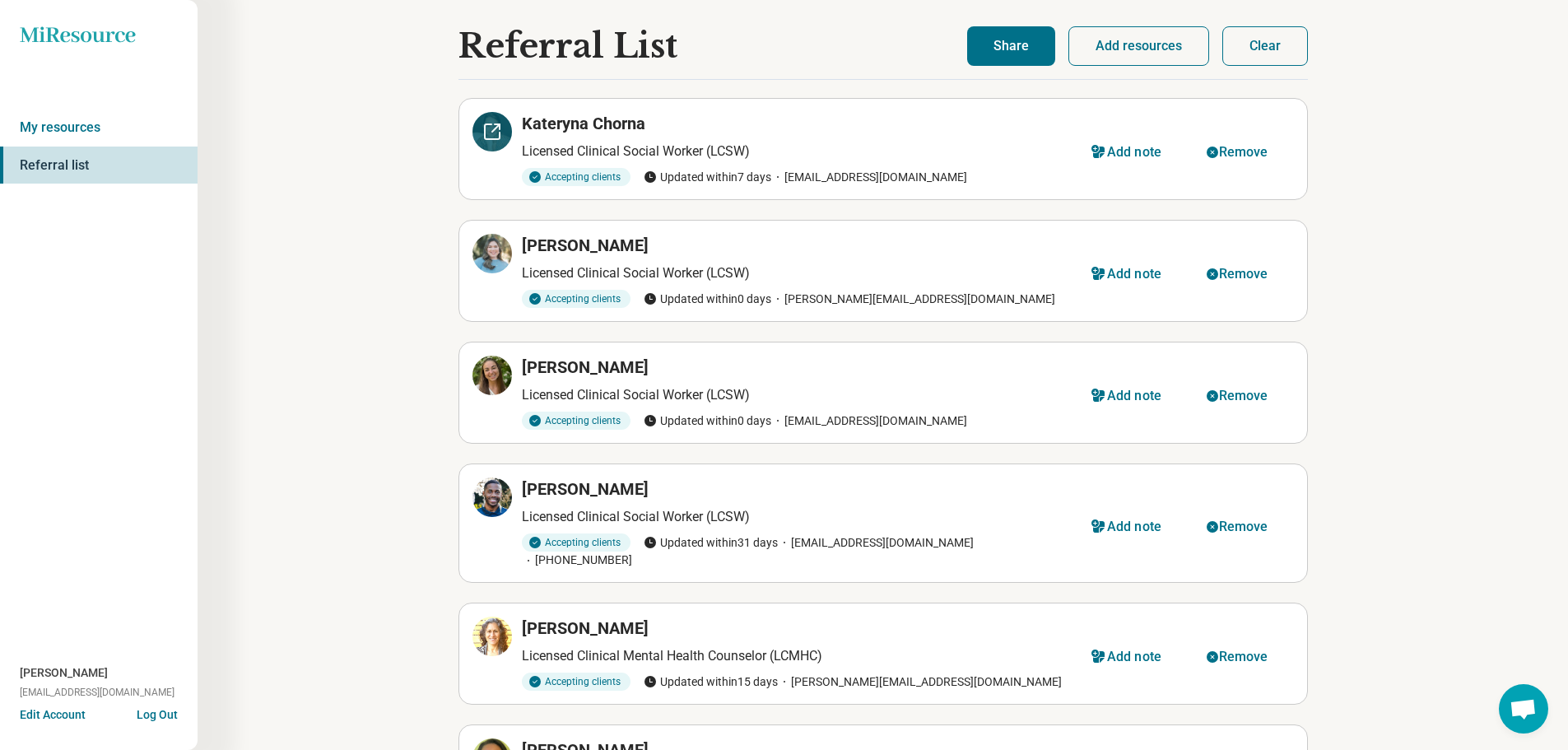
click at [486, 125] on icon at bounding box center [493, 132] width 15 height 15
click at [1294, 41] on button "Clear" at bounding box center [1265, 46] width 86 height 39
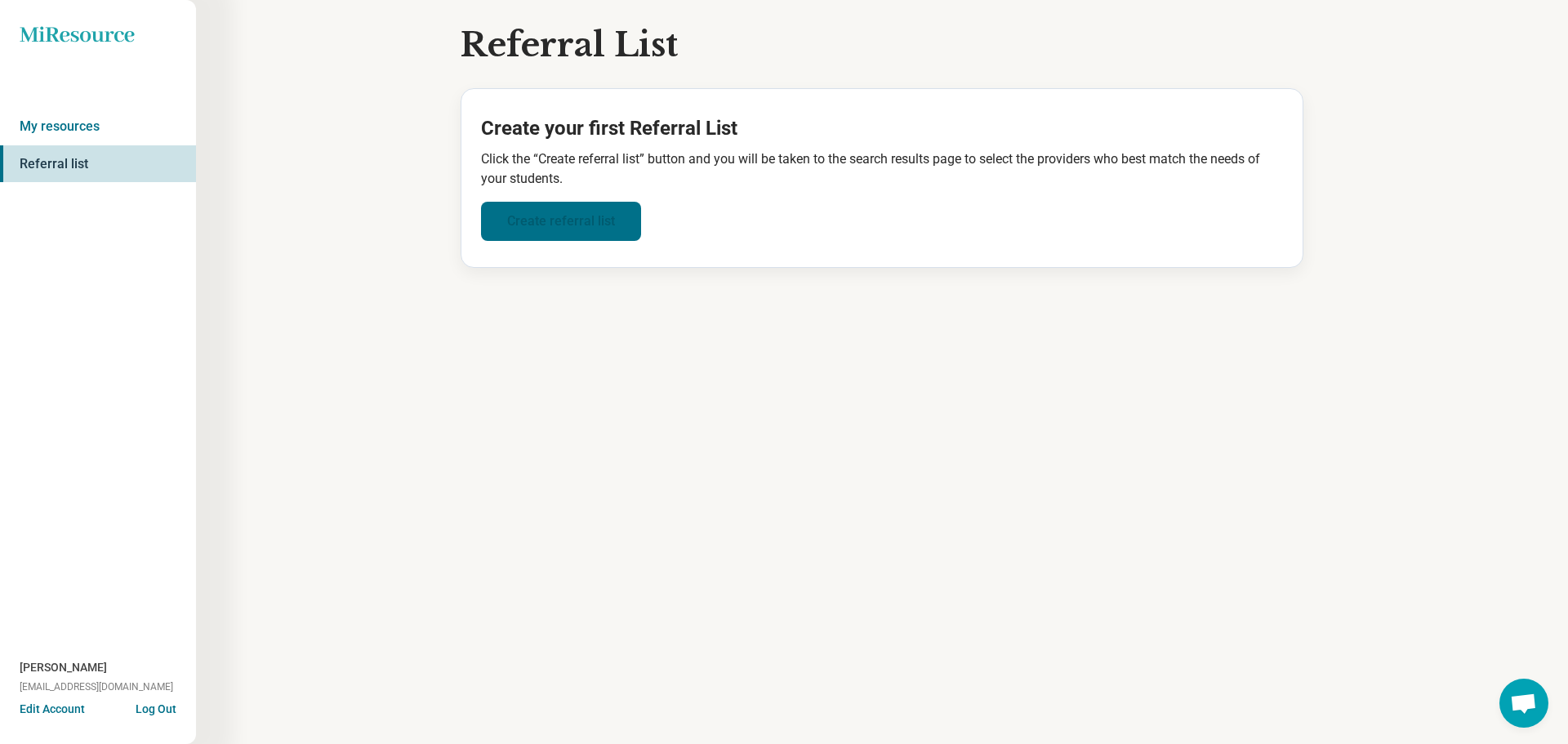
click at [517, 216] on link "Create referral list" at bounding box center [561, 221] width 160 height 39
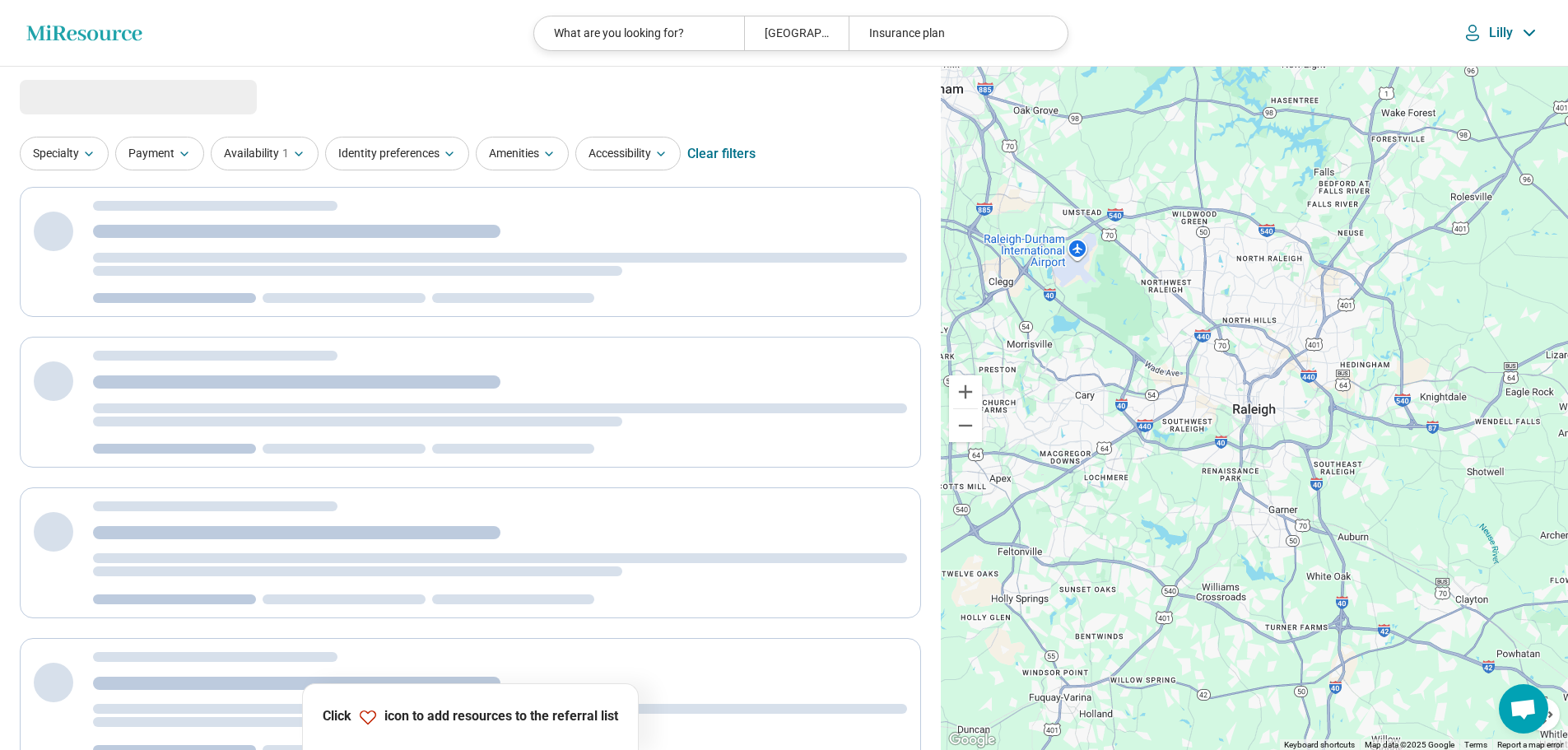
select select "***"
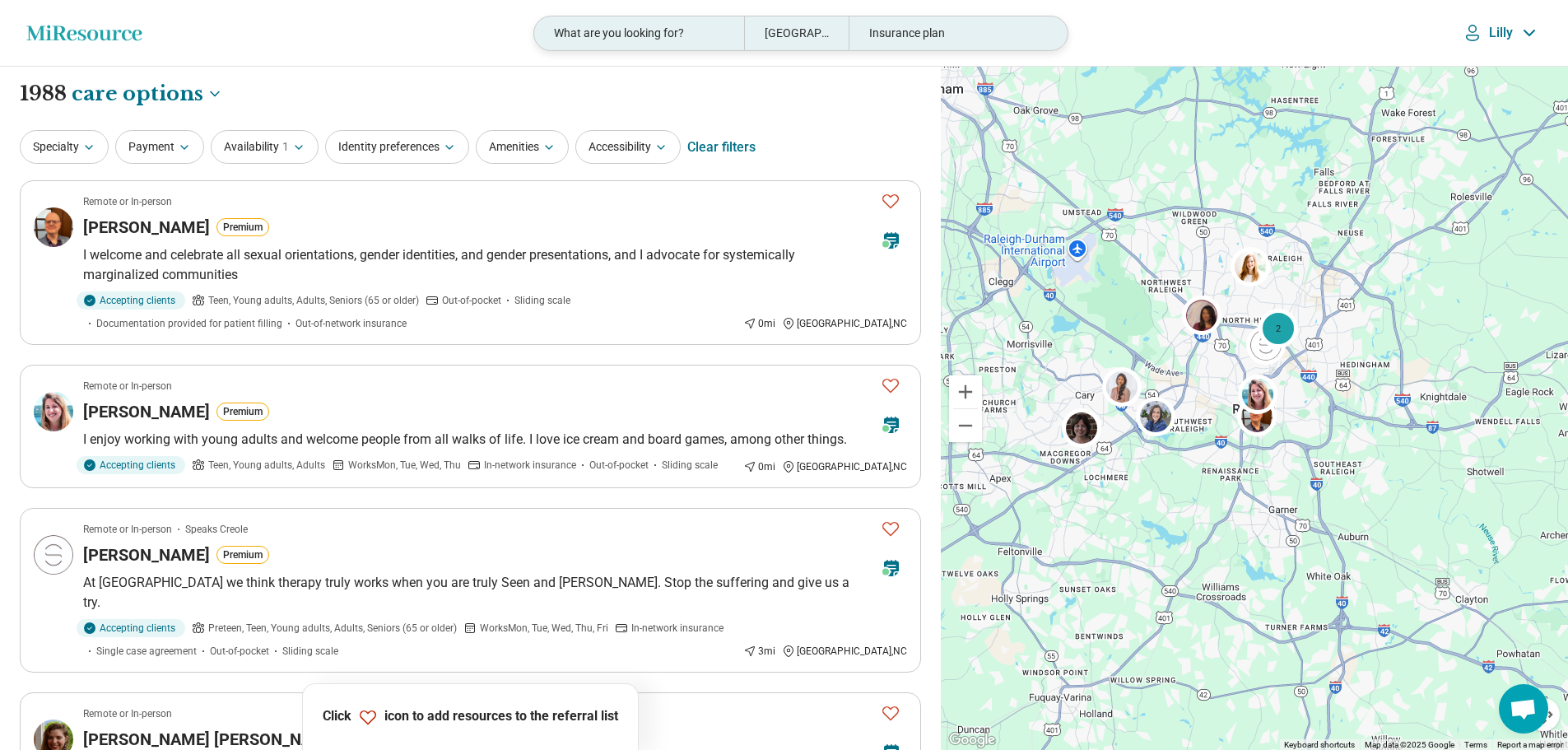
click at [777, 32] on div "Raleigh, NC" at bounding box center [795, 32] width 104 height 33
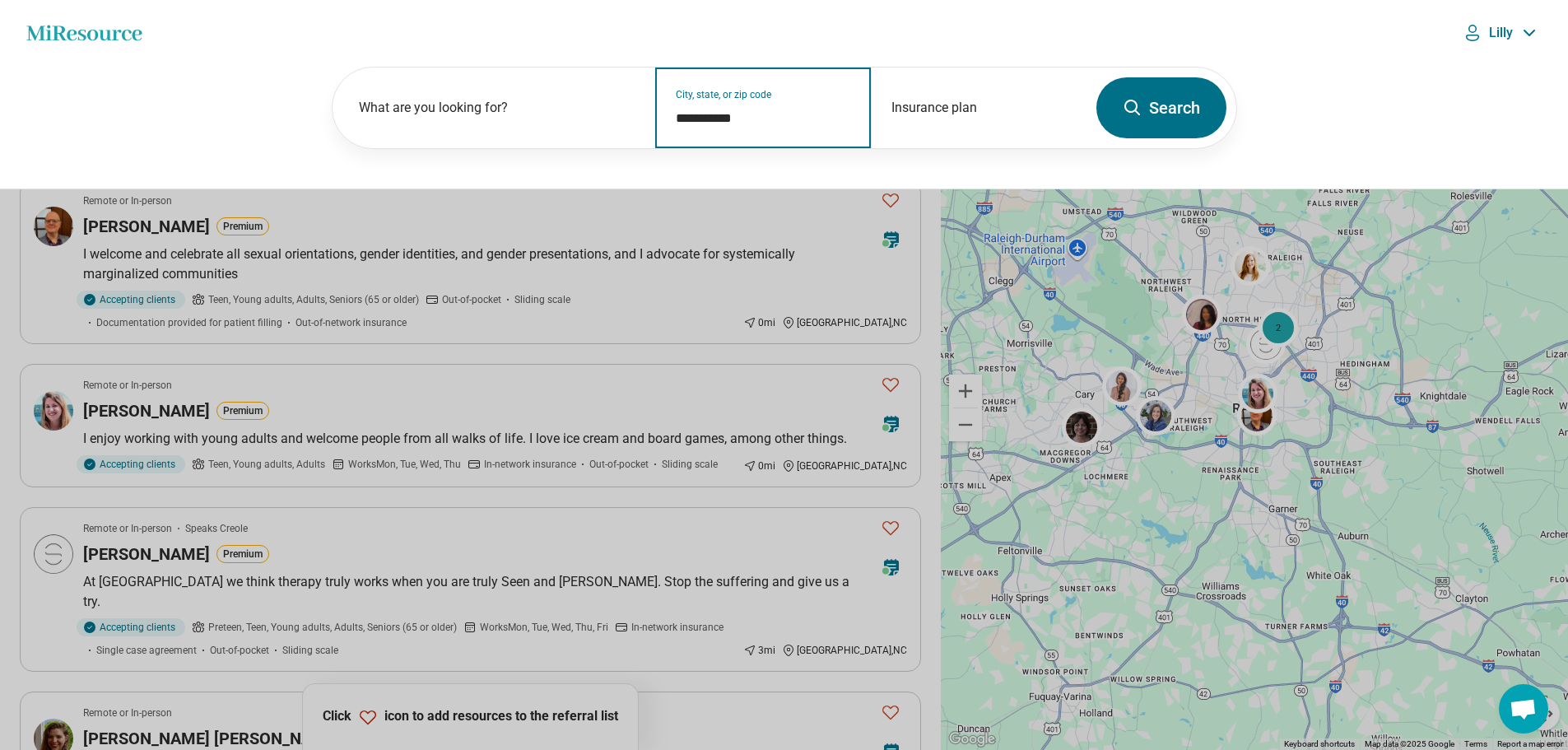
click at [715, 117] on input "**********" at bounding box center [764, 118] width 176 height 20
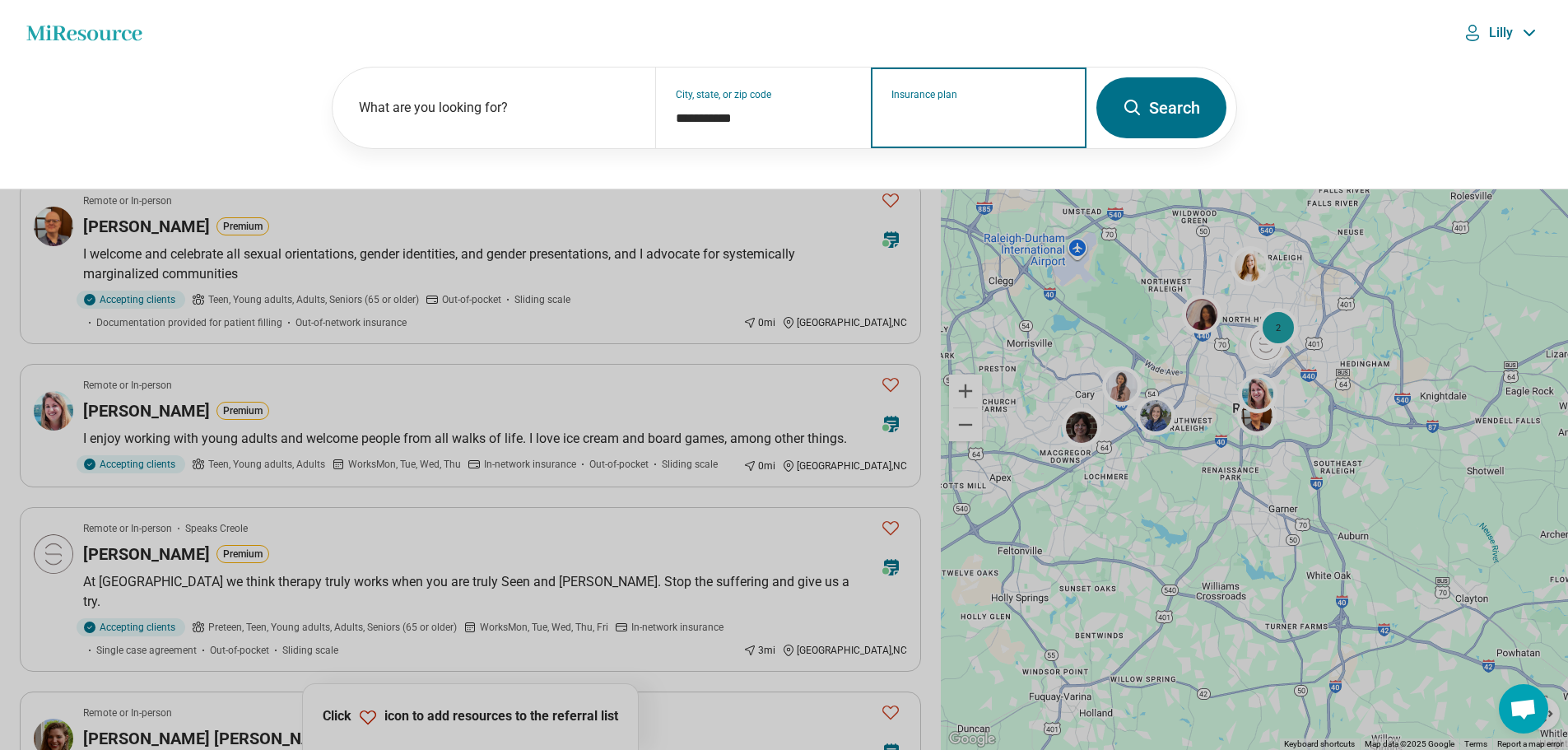
click at [939, 116] on input "Insurance plan" at bounding box center [979, 118] width 176 height 20
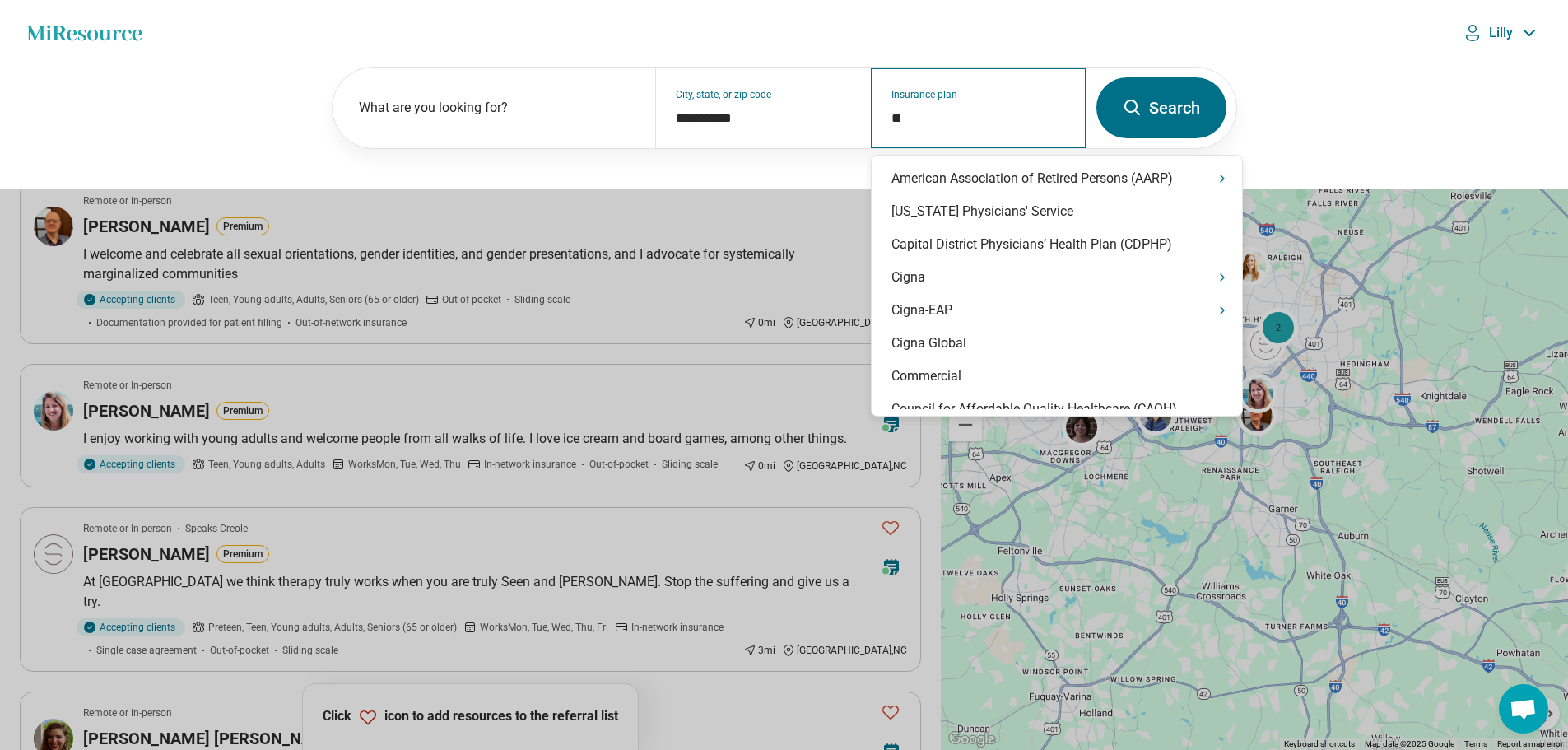
type input "***"
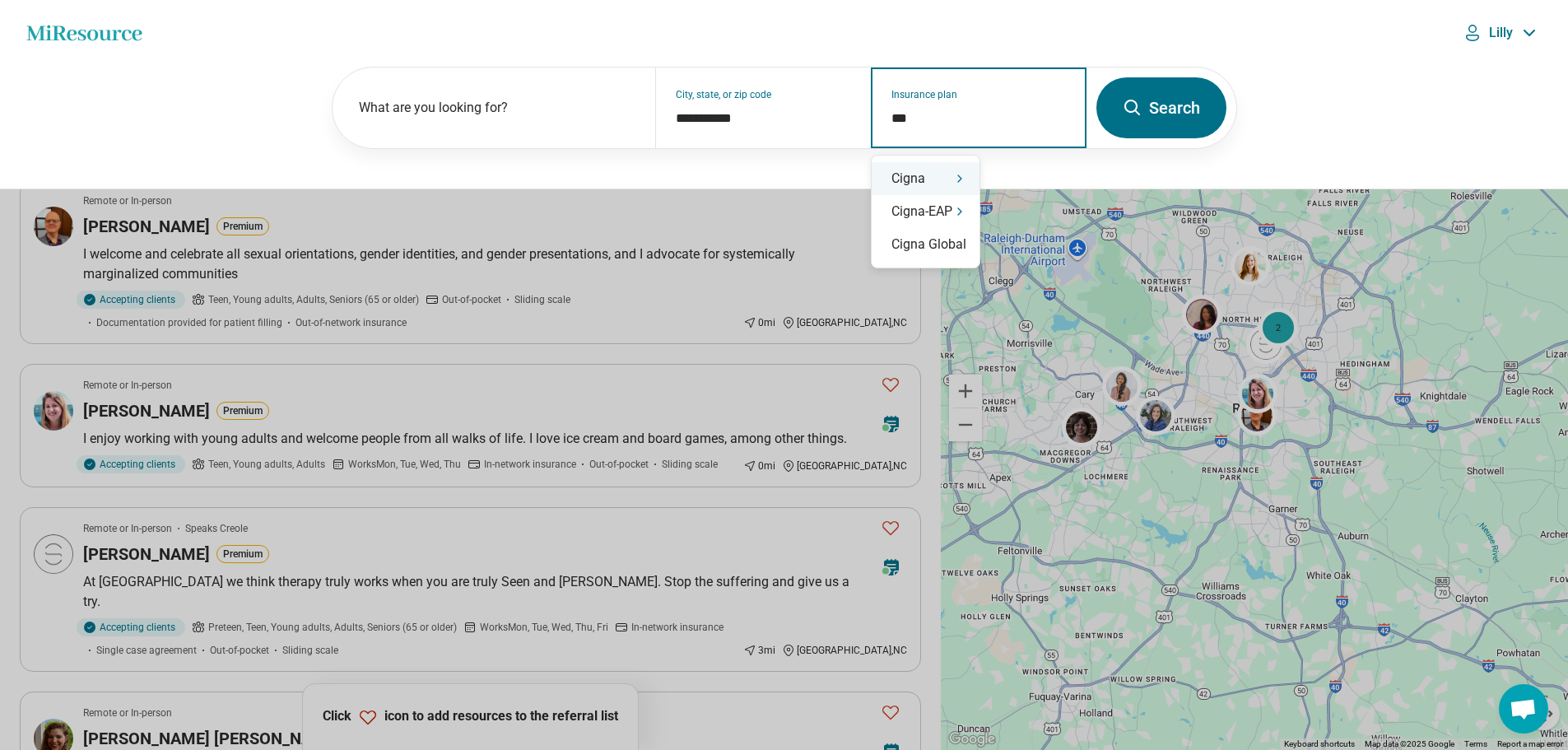
click at [964, 192] on div "Cigna" at bounding box center [925, 179] width 108 height 32
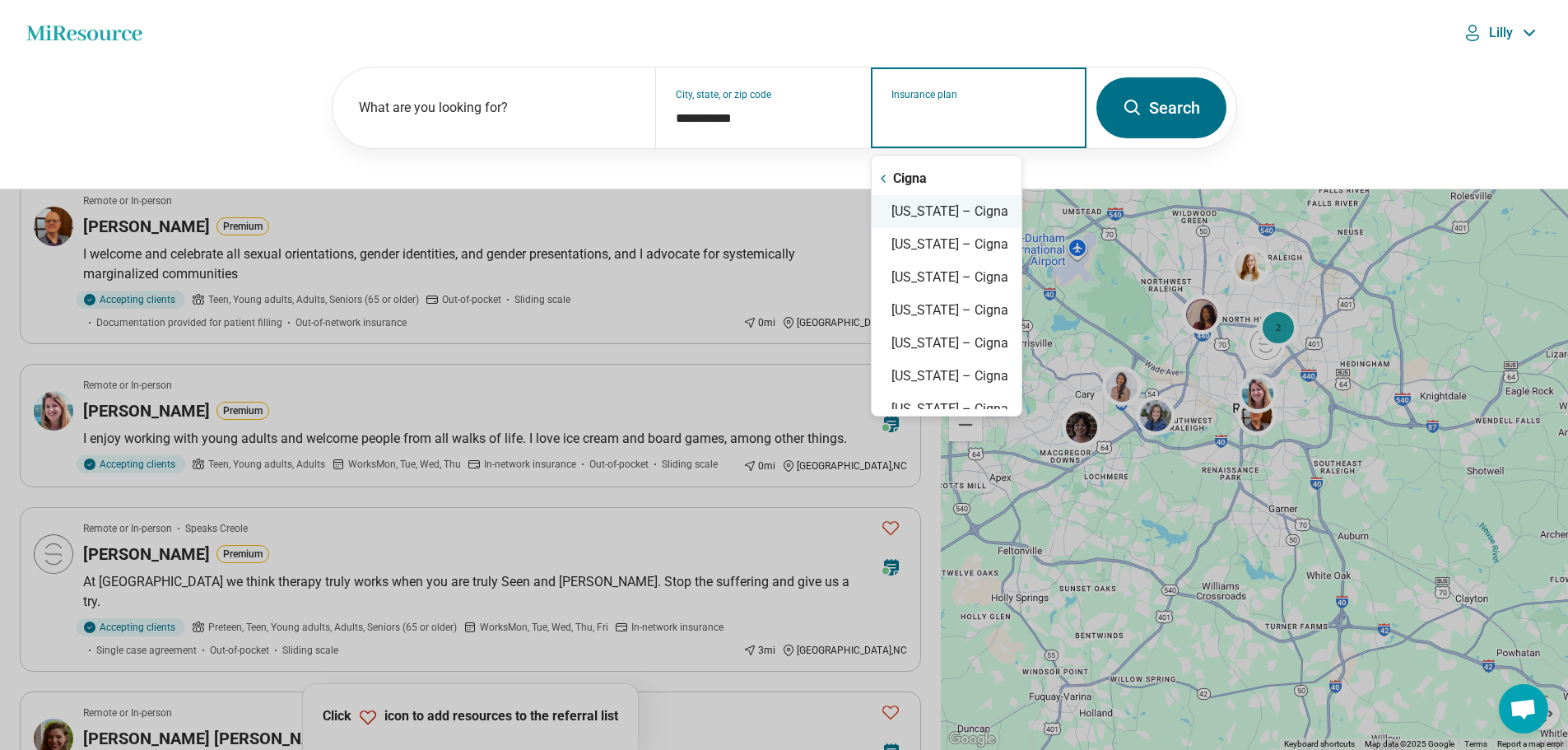
click at [969, 212] on div "North Carolina – Cigna" at bounding box center [946, 211] width 150 height 32
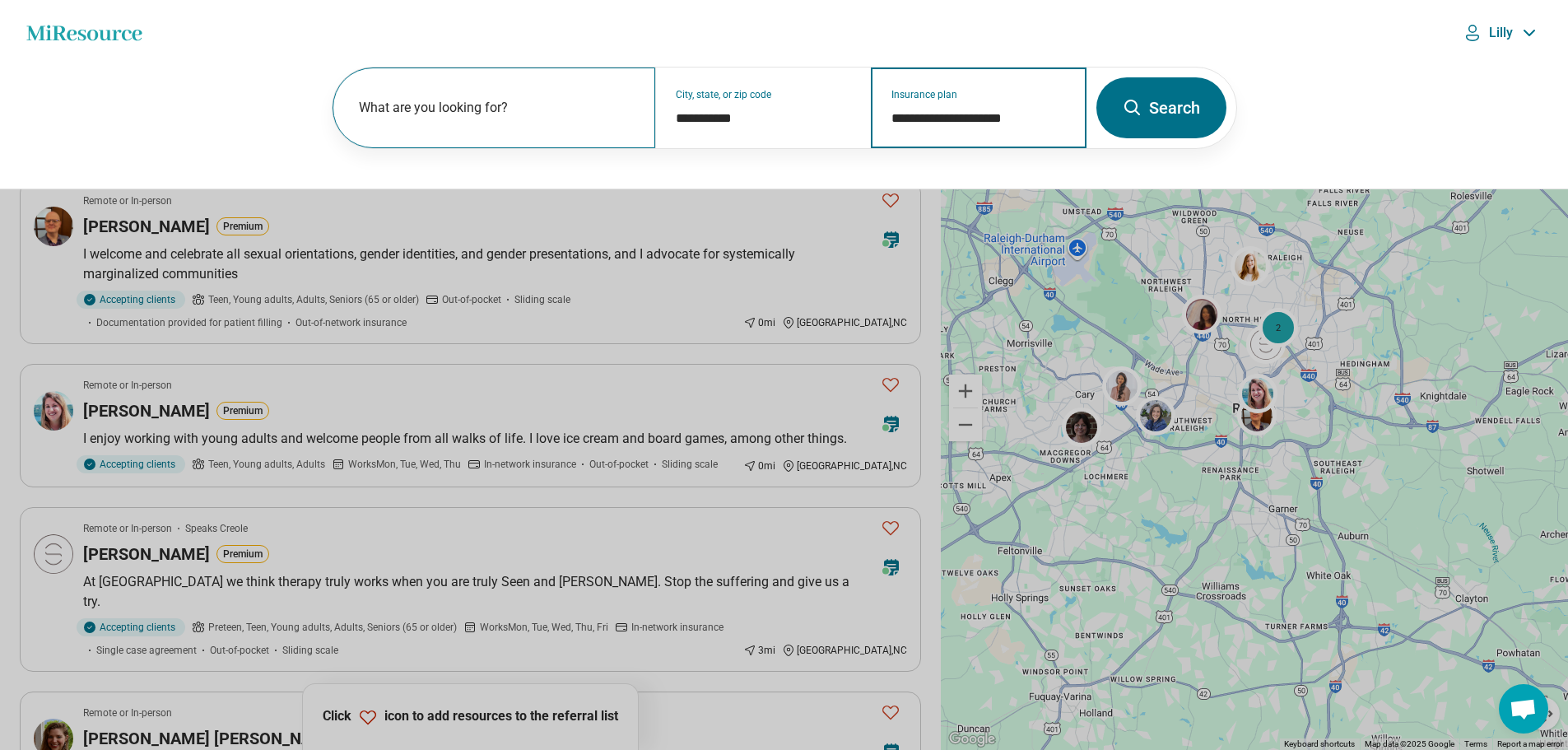
type input "**********"
click at [430, 105] on label "What are you looking for?" at bounding box center [498, 108] width 277 height 20
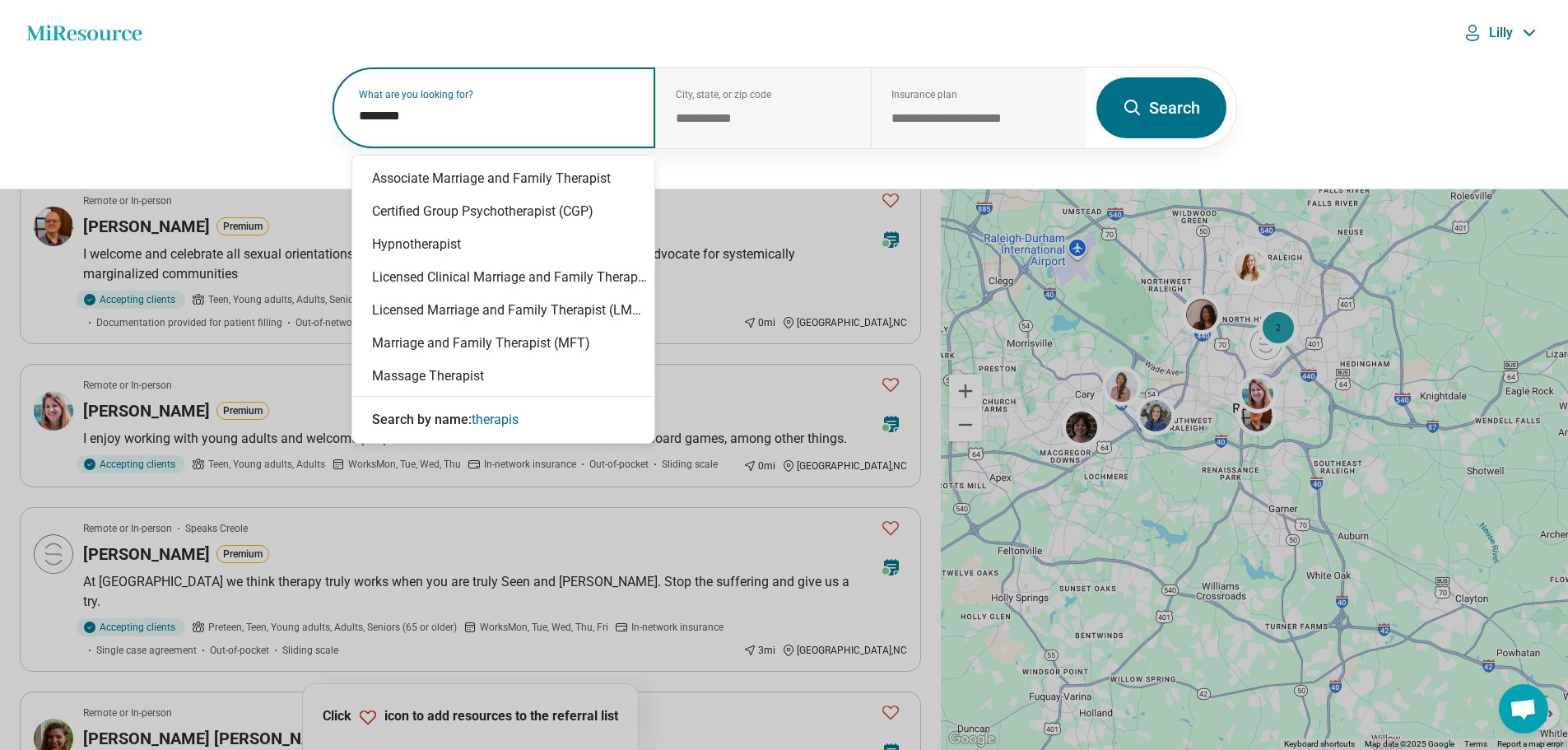
type input "*********"
click at [535, 125] on input "*********" at bounding box center [498, 116] width 277 height 20
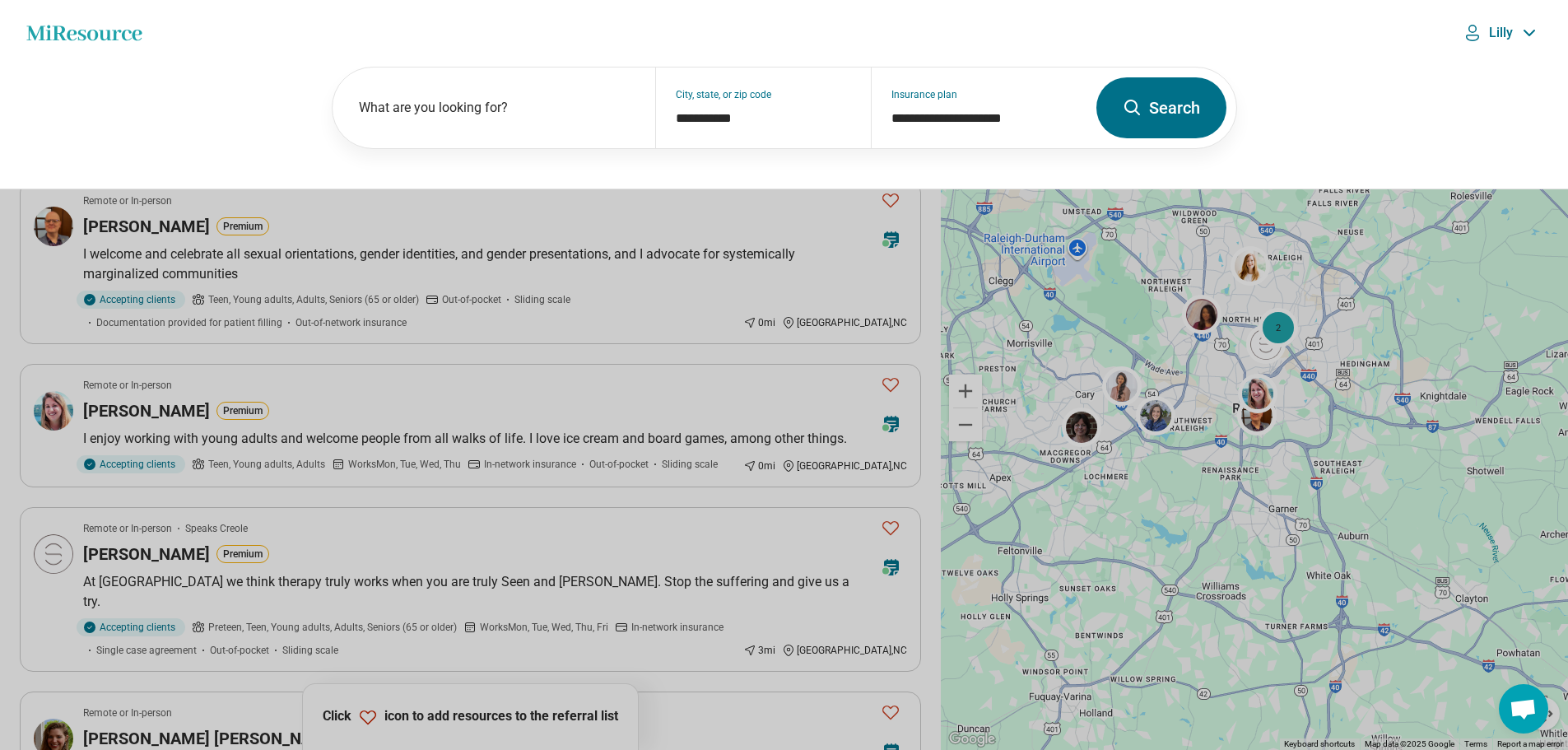
click at [523, 160] on div "**********" at bounding box center [784, 127] width 1568 height 123
click at [1186, 89] on button "Search" at bounding box center [1161, 108] width 130 height 61
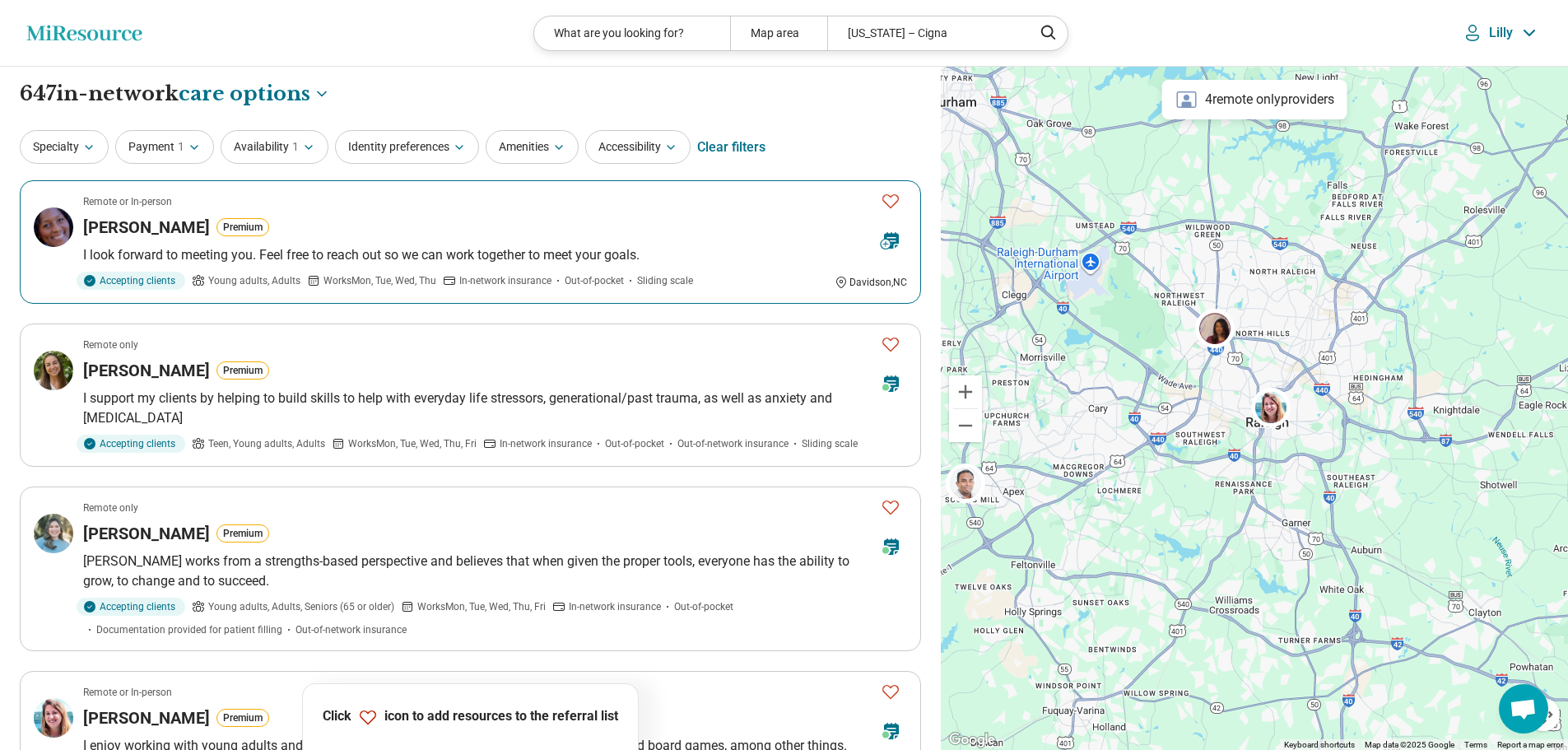
click at [553, 212] on article "Remote or In-person Charidi Jamison Premium I look forward to meeting you. Feel…" at bounding box center [471, 242] width 901 height 123
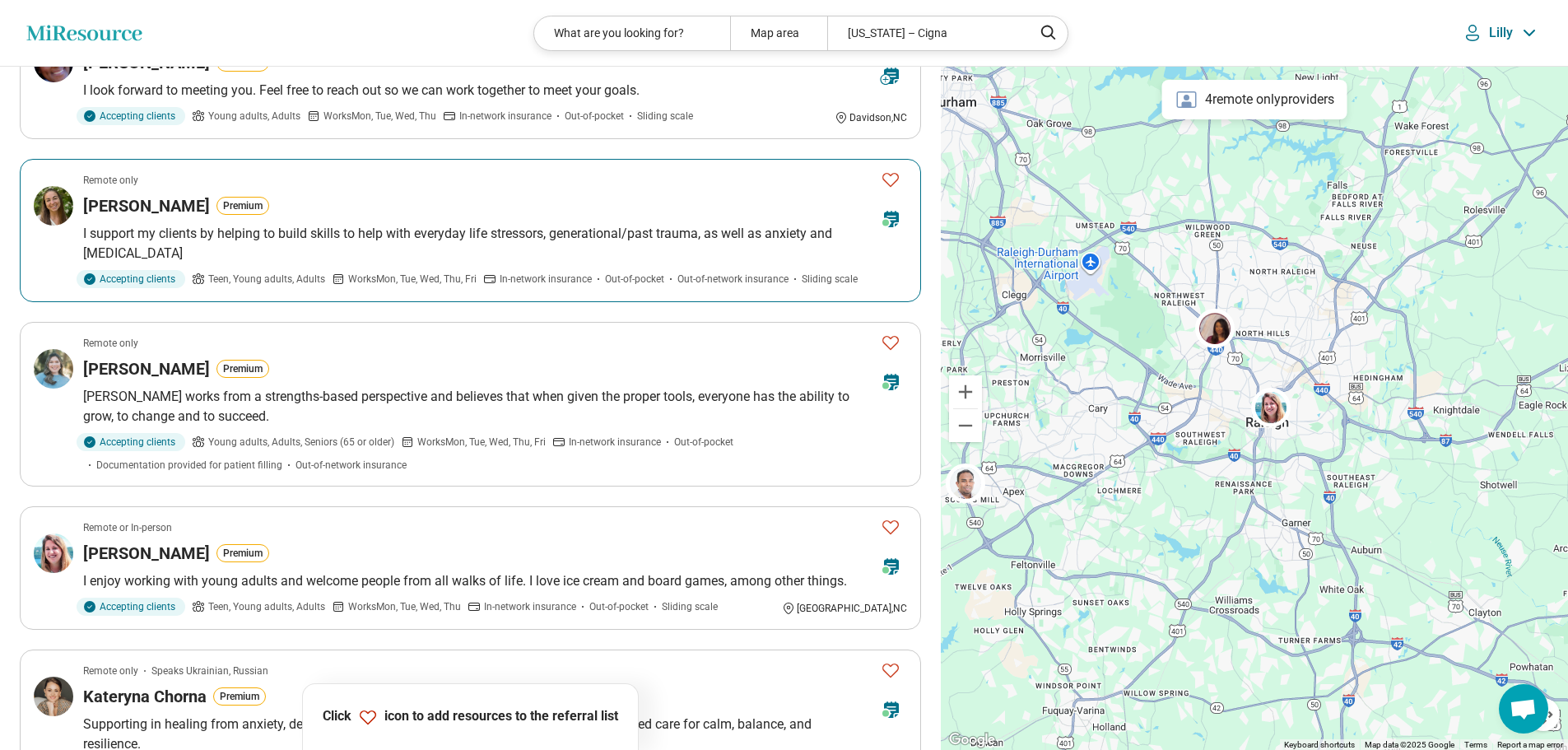
scroll to position [247, 0]
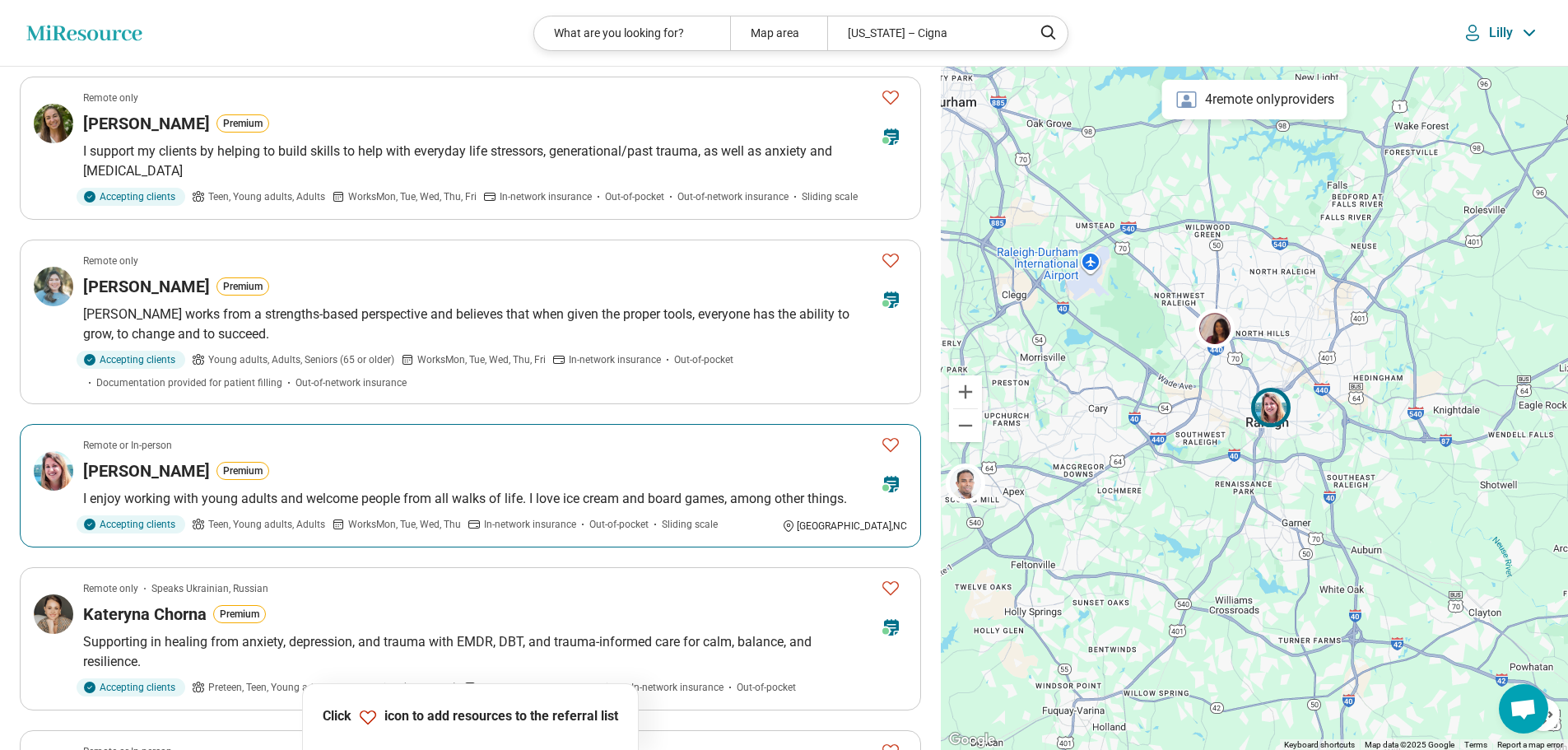
click at [887, 442] on icon "Favorite" at bounding box center [890, 444] width 20 height 20
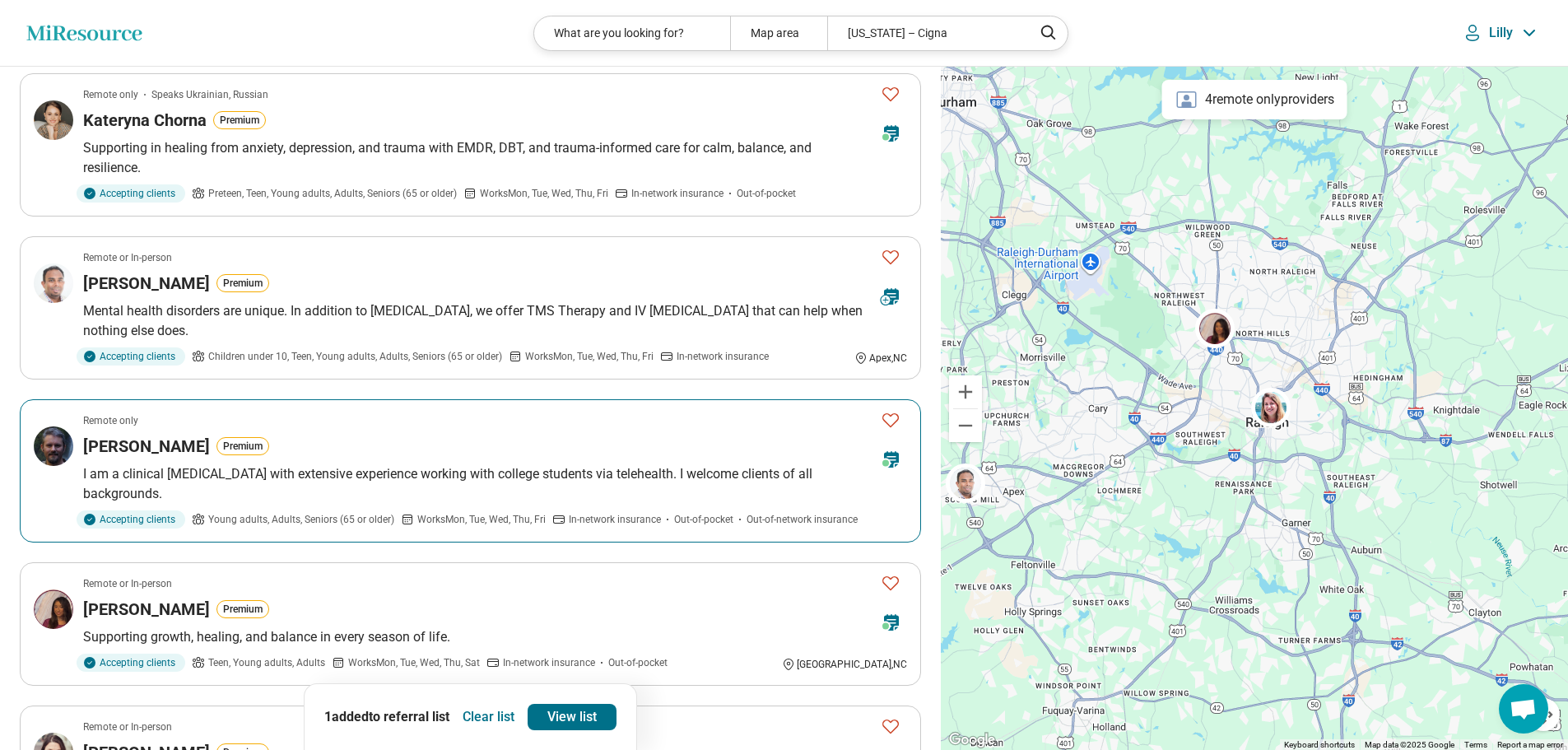
scroll to position [906, 0]
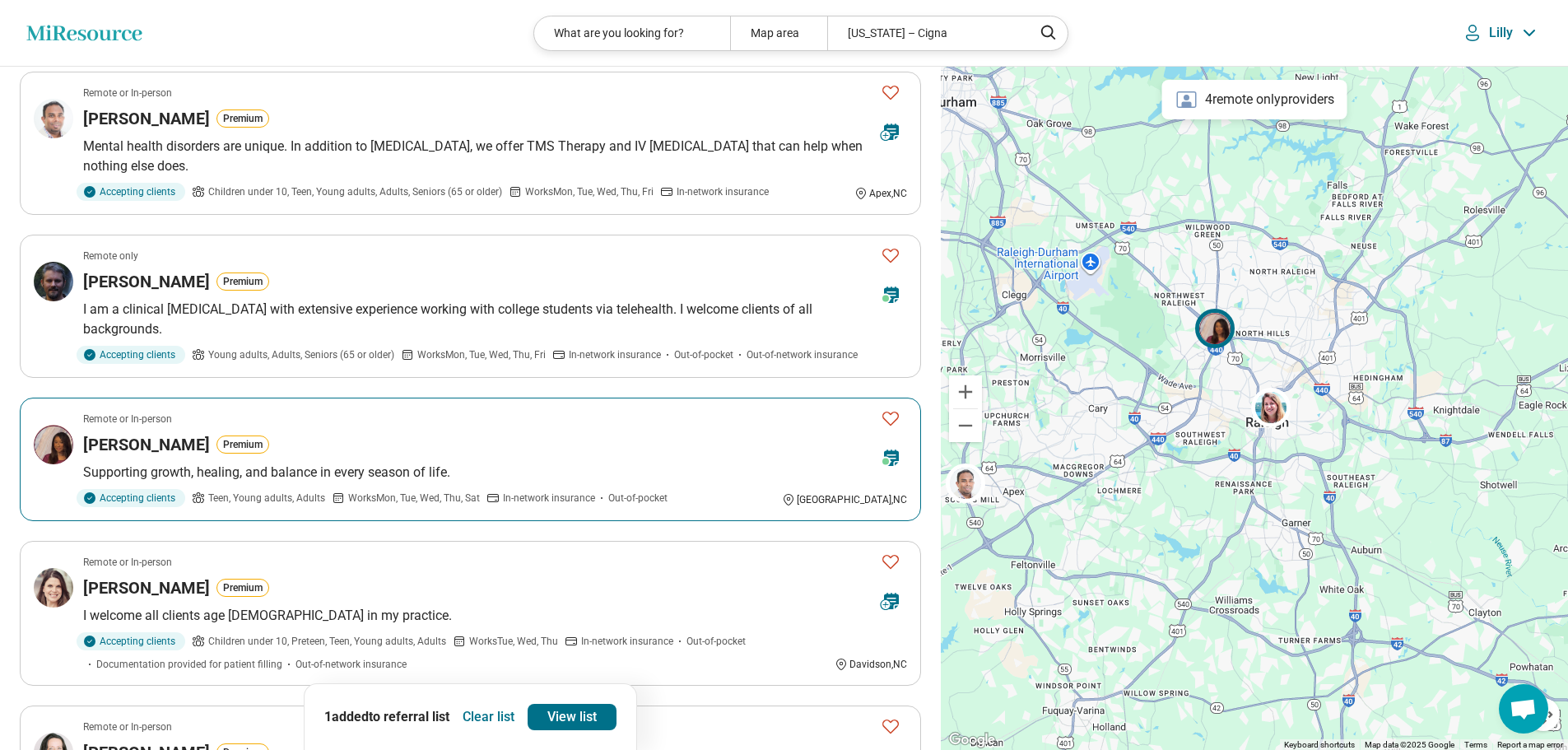
click at [891, 414] on icon "Favorite" at bounding box center [890, 418] width 16 height 14
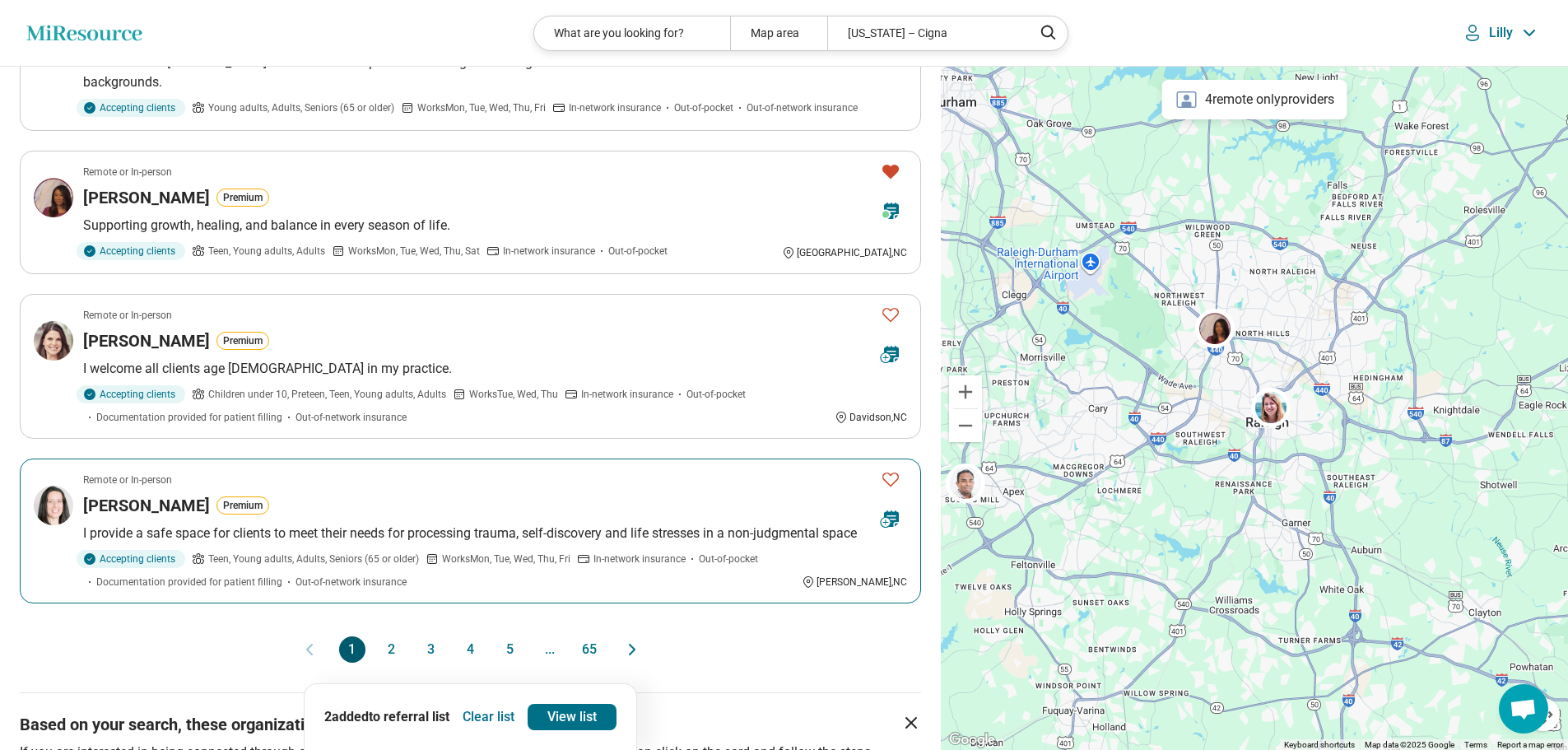
scroll to position [1318, 0]
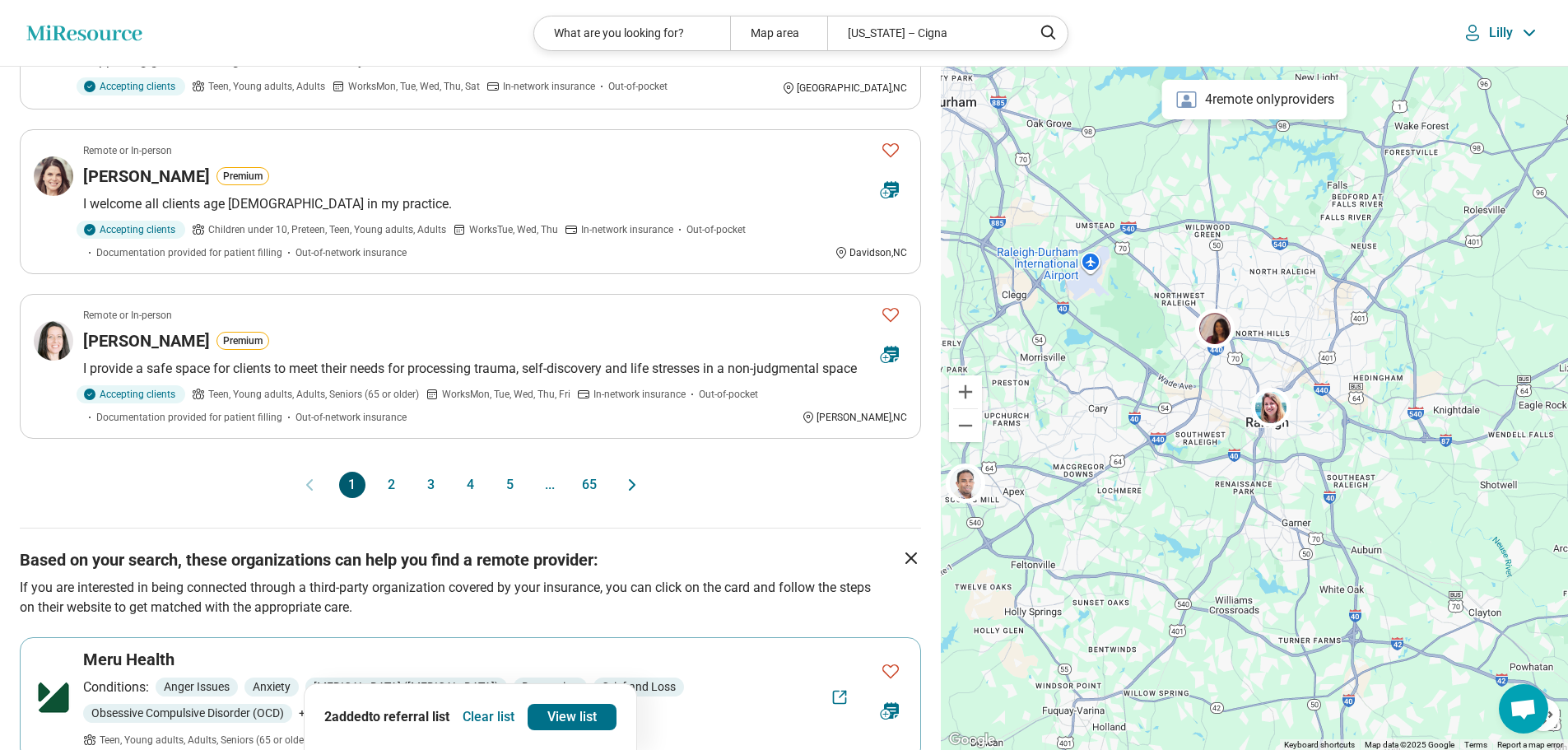
click at [392, 481] on button "2" at bounding box center [392, 485] width 27 height 27
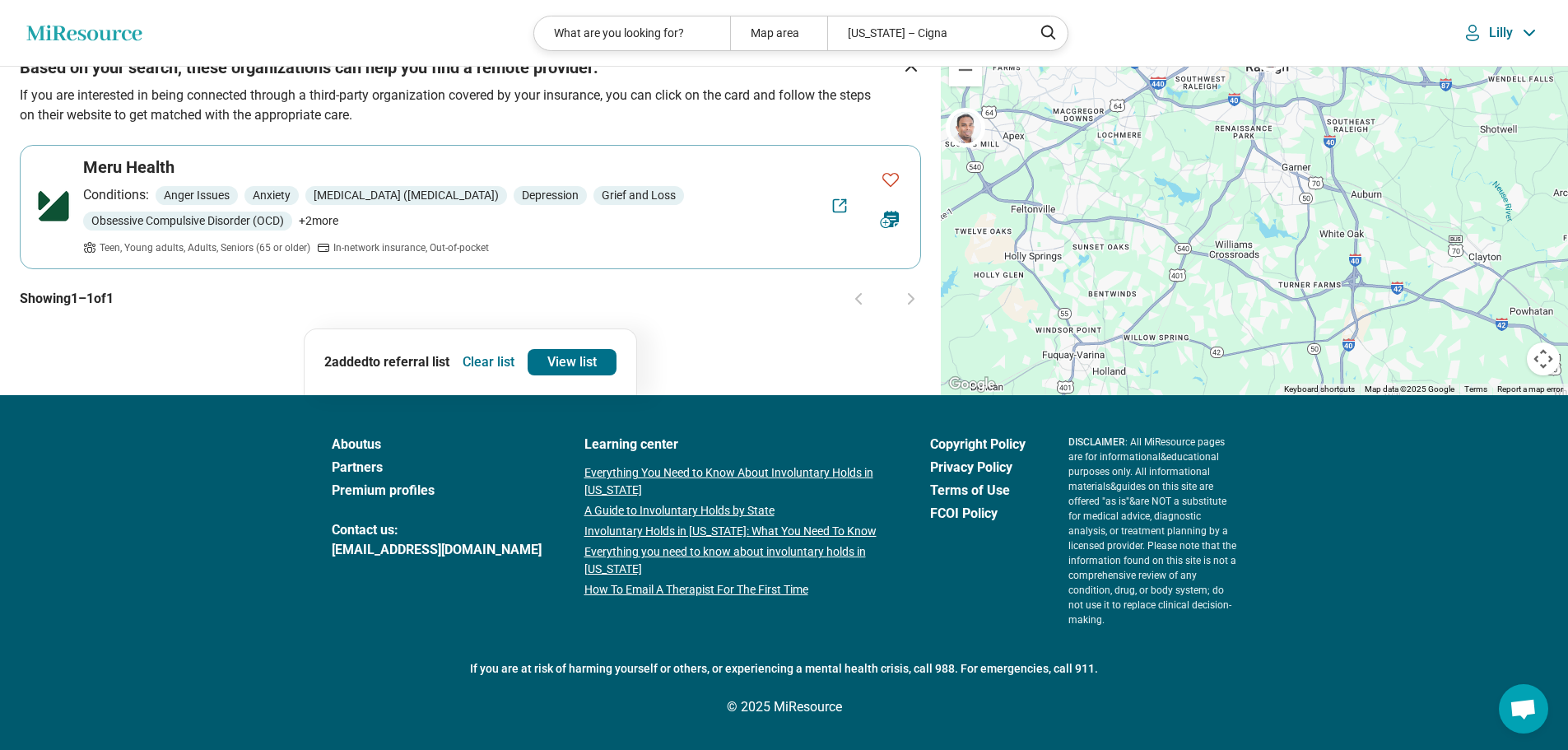
scroll to position [0, 0]
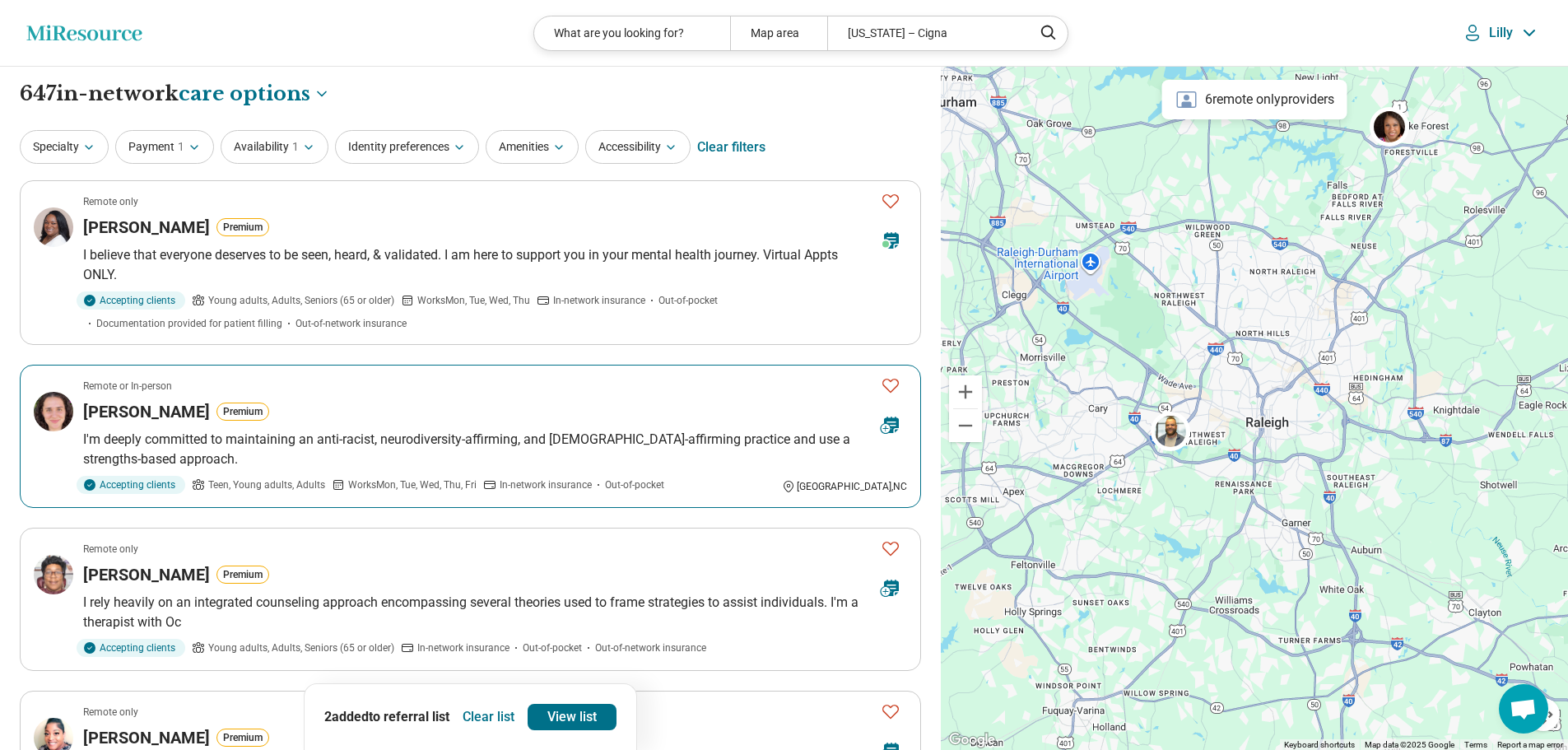
click at [889, 385] on icon "Favorite" at bounding box center [890, 385] width 20 height 20
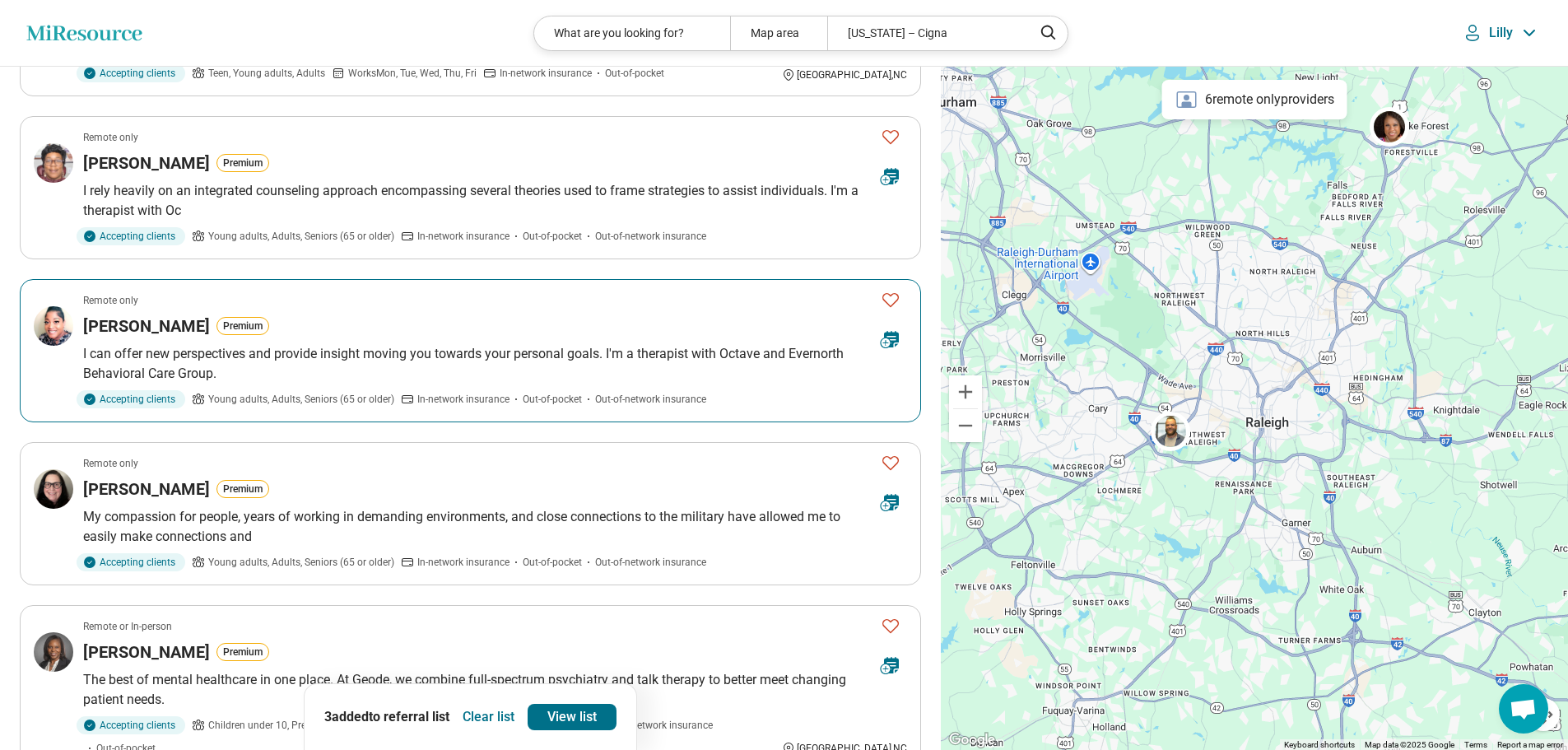
scroll to position [659, 0]
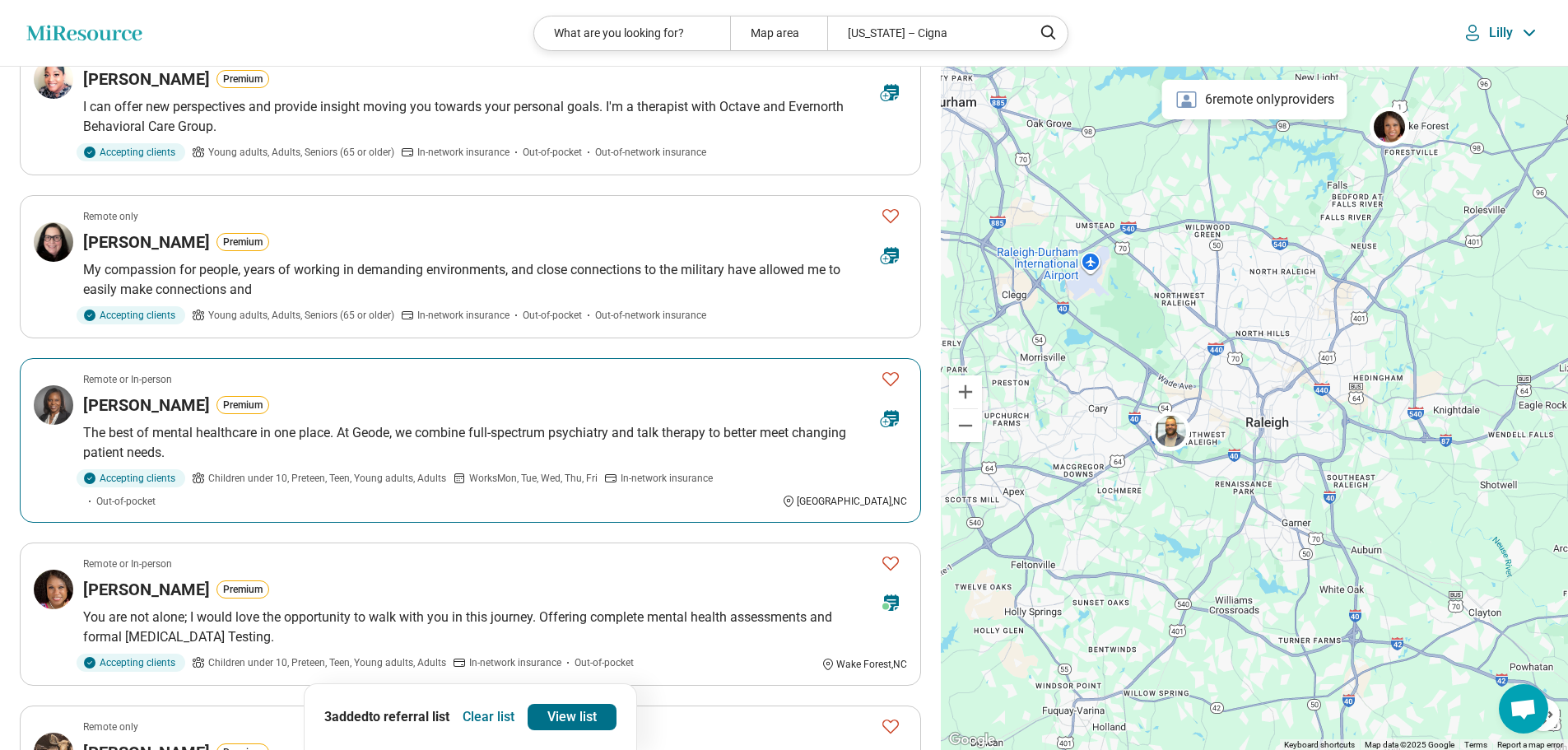
click at [892, 381] on icon "Favorite" at bounding box center [890, 378] width 20 height 20
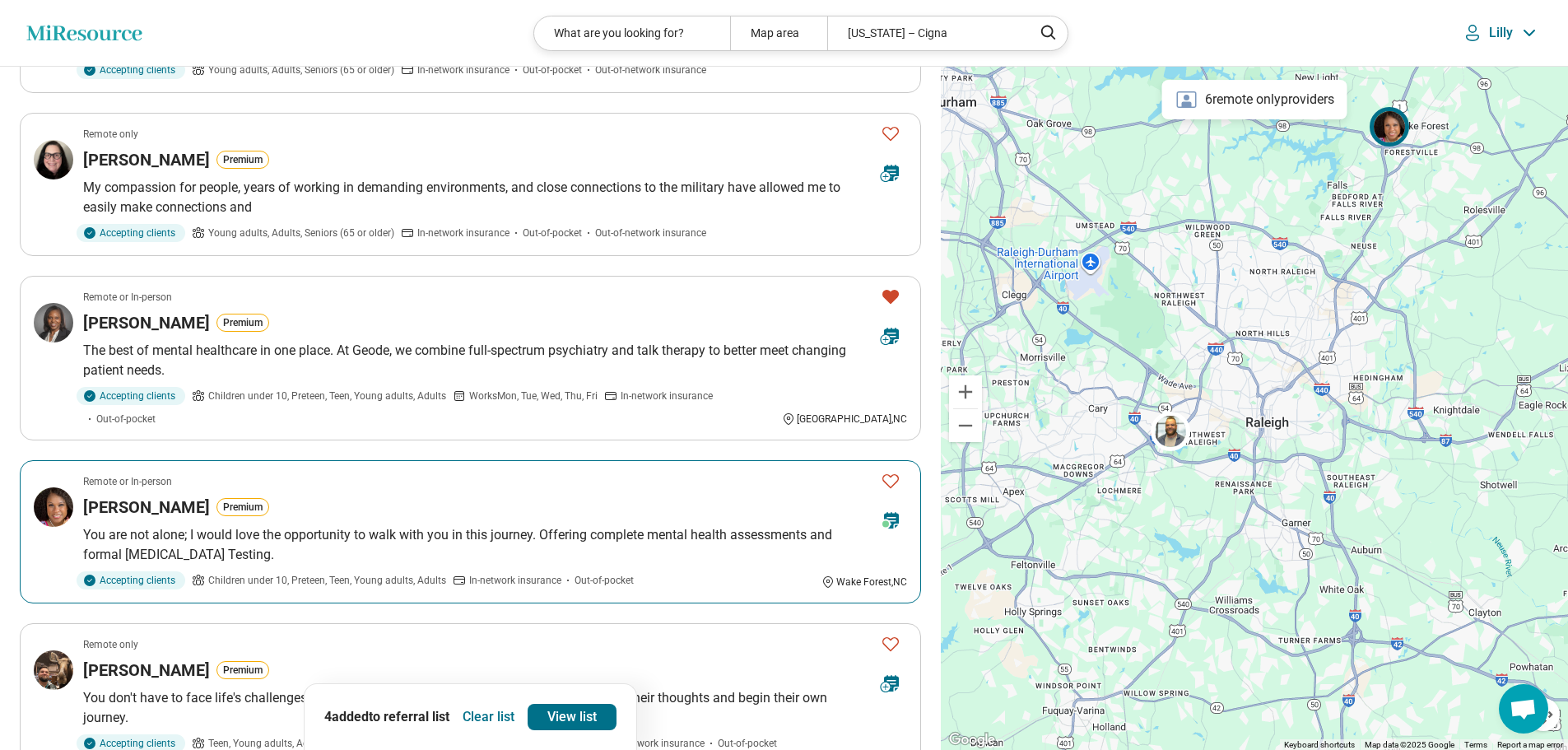
click at [890, 474] on icon "Favorite" at bounding box center [890, 481] width 16 height 14
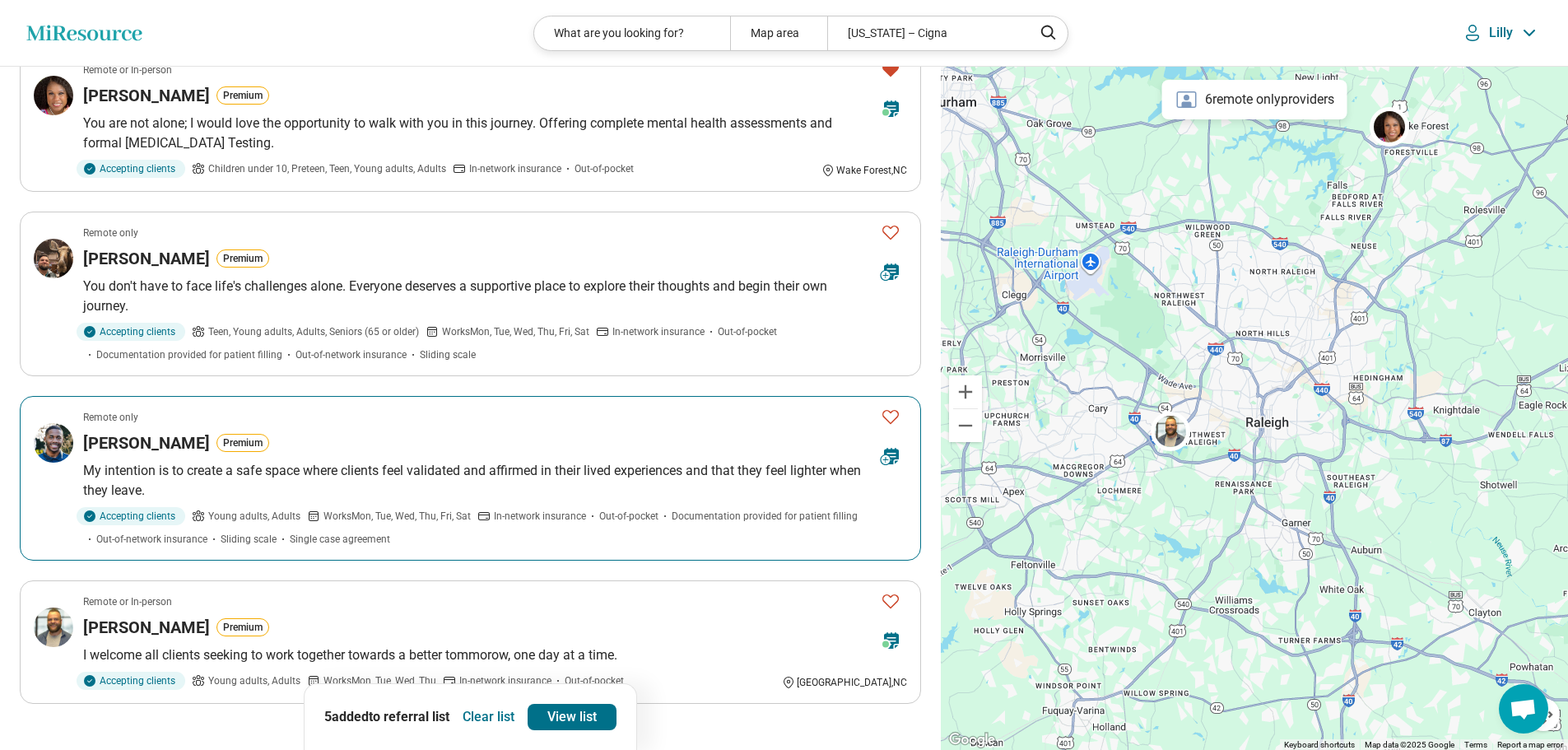
scroll to position [1318, 0]
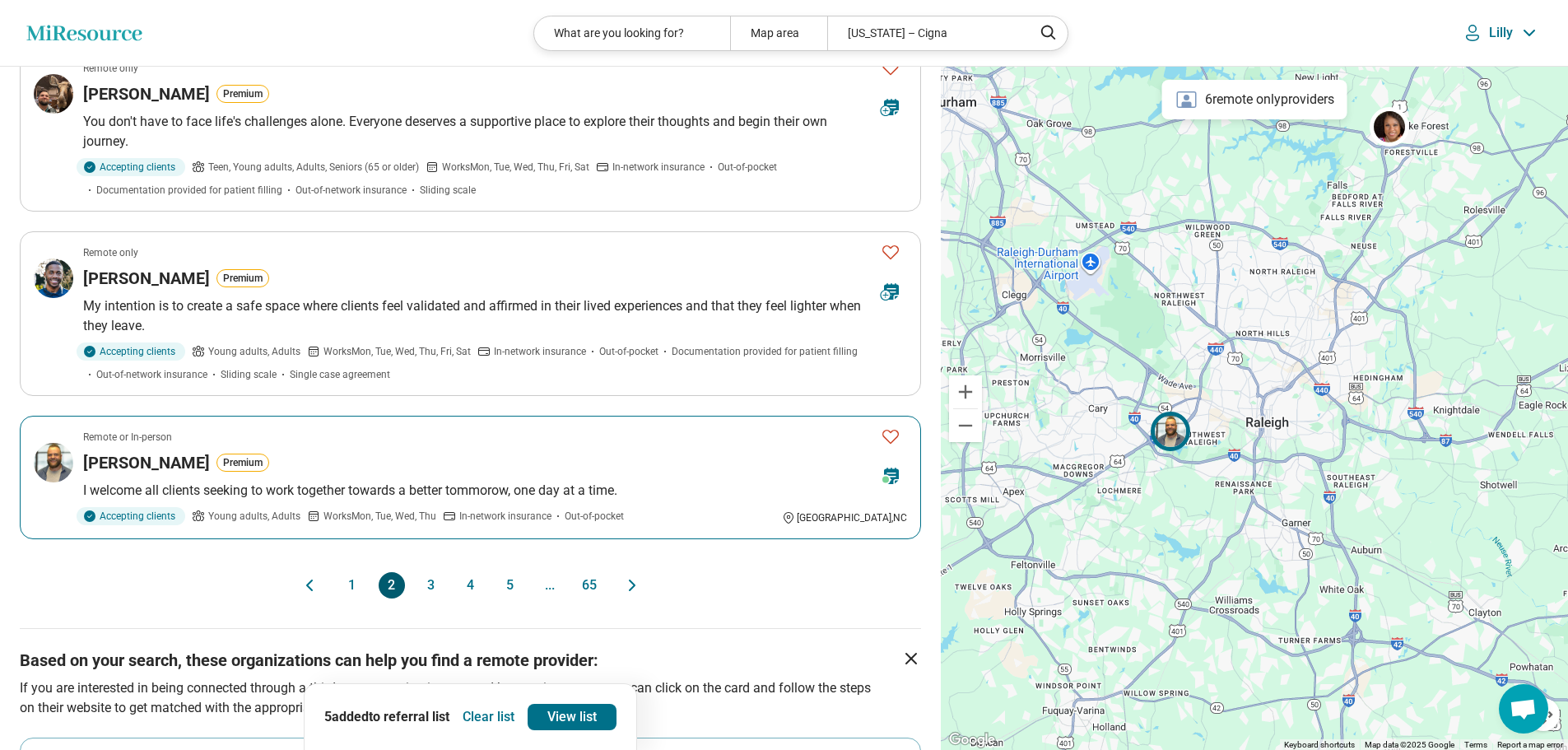
click at [889, 426] on icon "Favorite" at bounding box center [890, 436] width 20 height 20
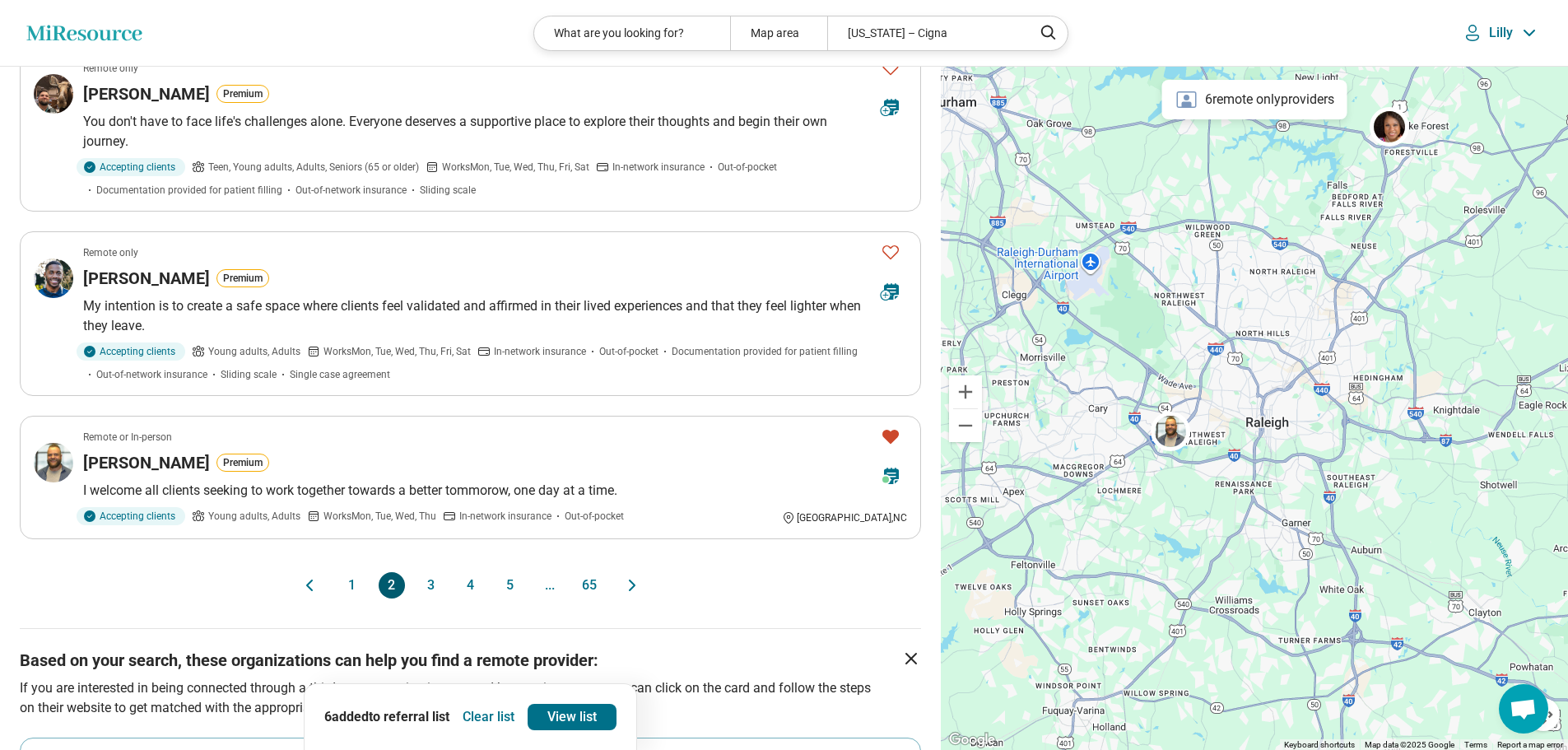
click at [429, 572] on button "3" at bounding box center [432, 586] width 27 height 27
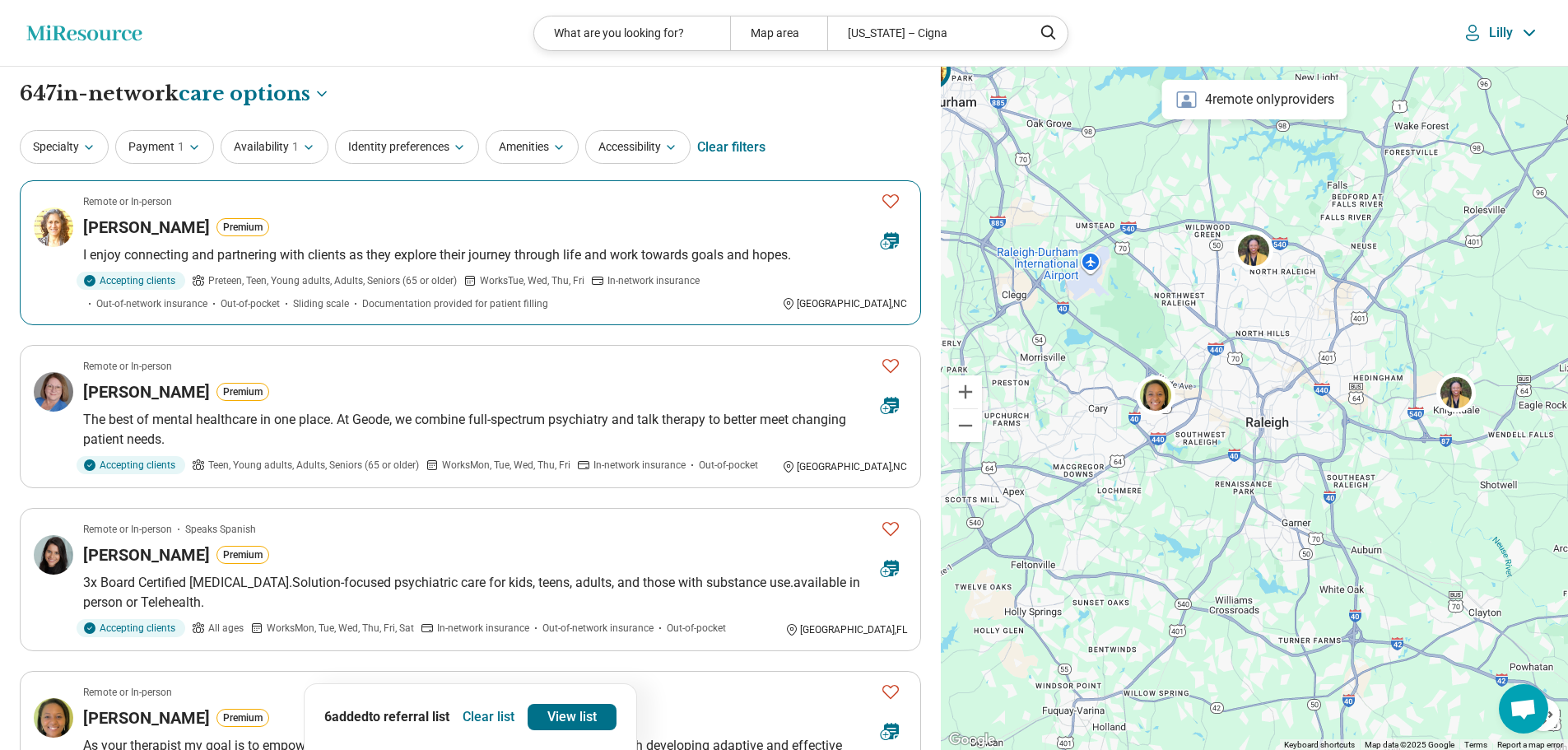
click at [891, 201] on icon "Favorite" at bounding box center [890, 201] width 20 height 20
click at [891, 362] on icon "Favorite" at bounding box center [890, 366] width 16 height 14
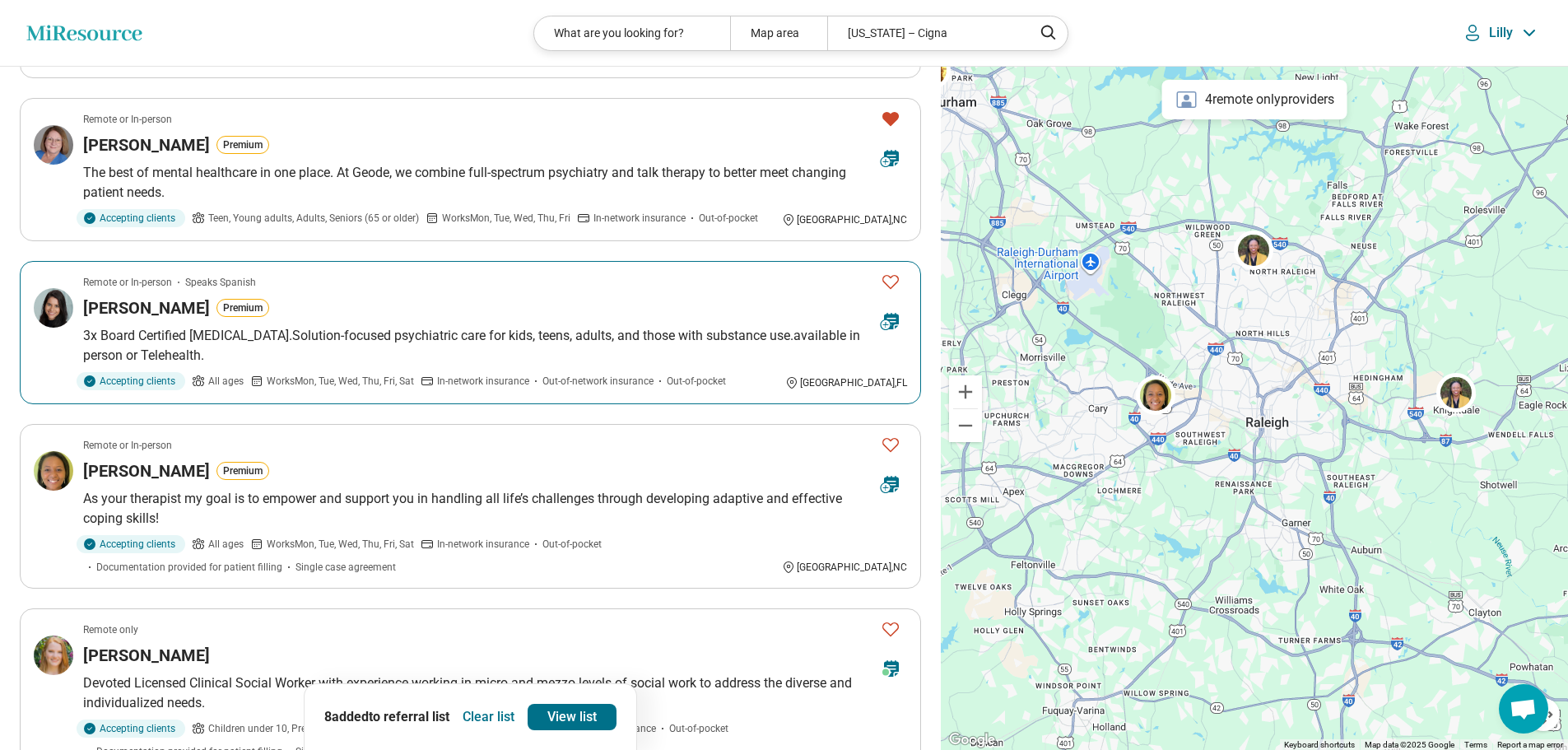
scroll to position [330, 0]
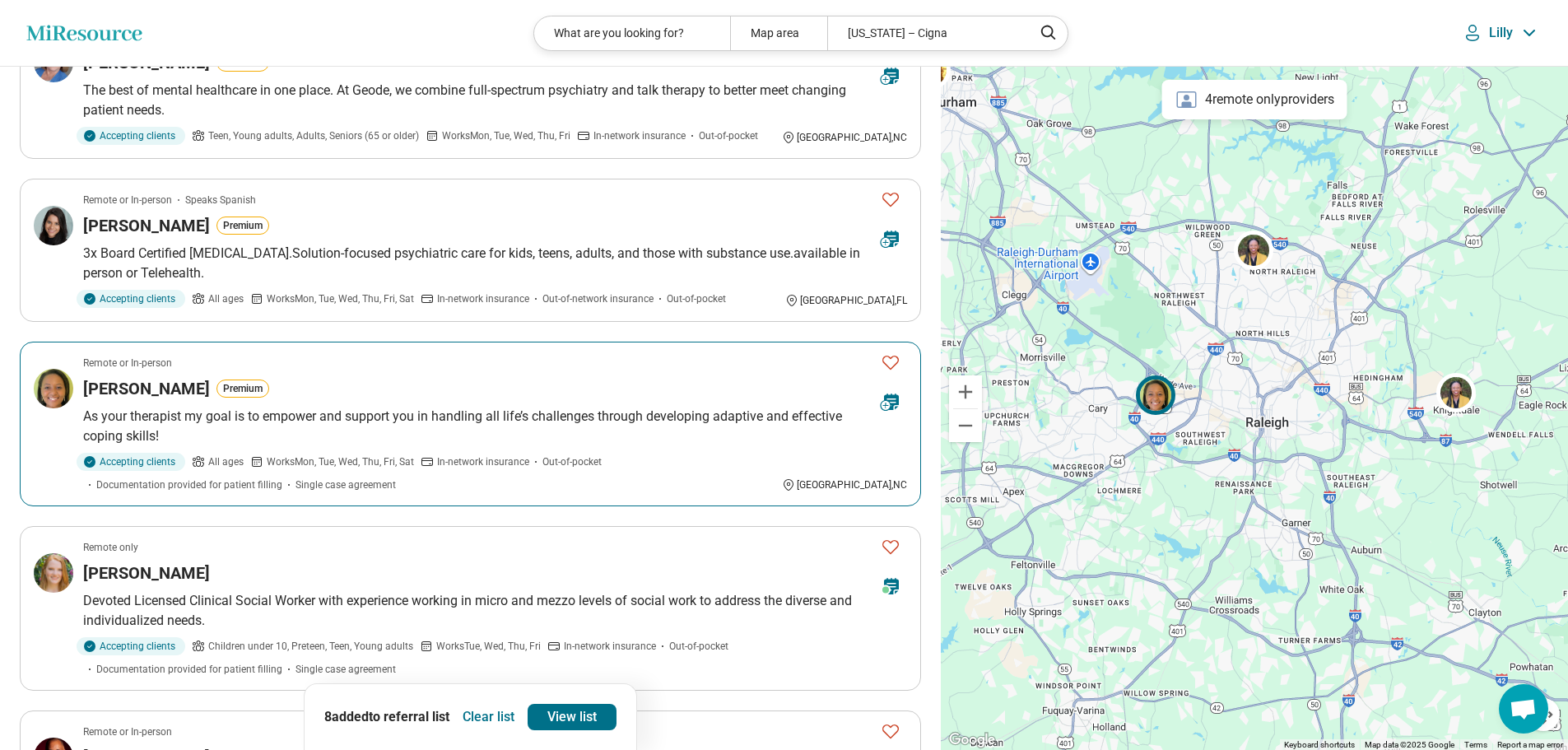
click at [891, 360] on icon "Favorite" at bounding box center [890, 362] width 20 height 20
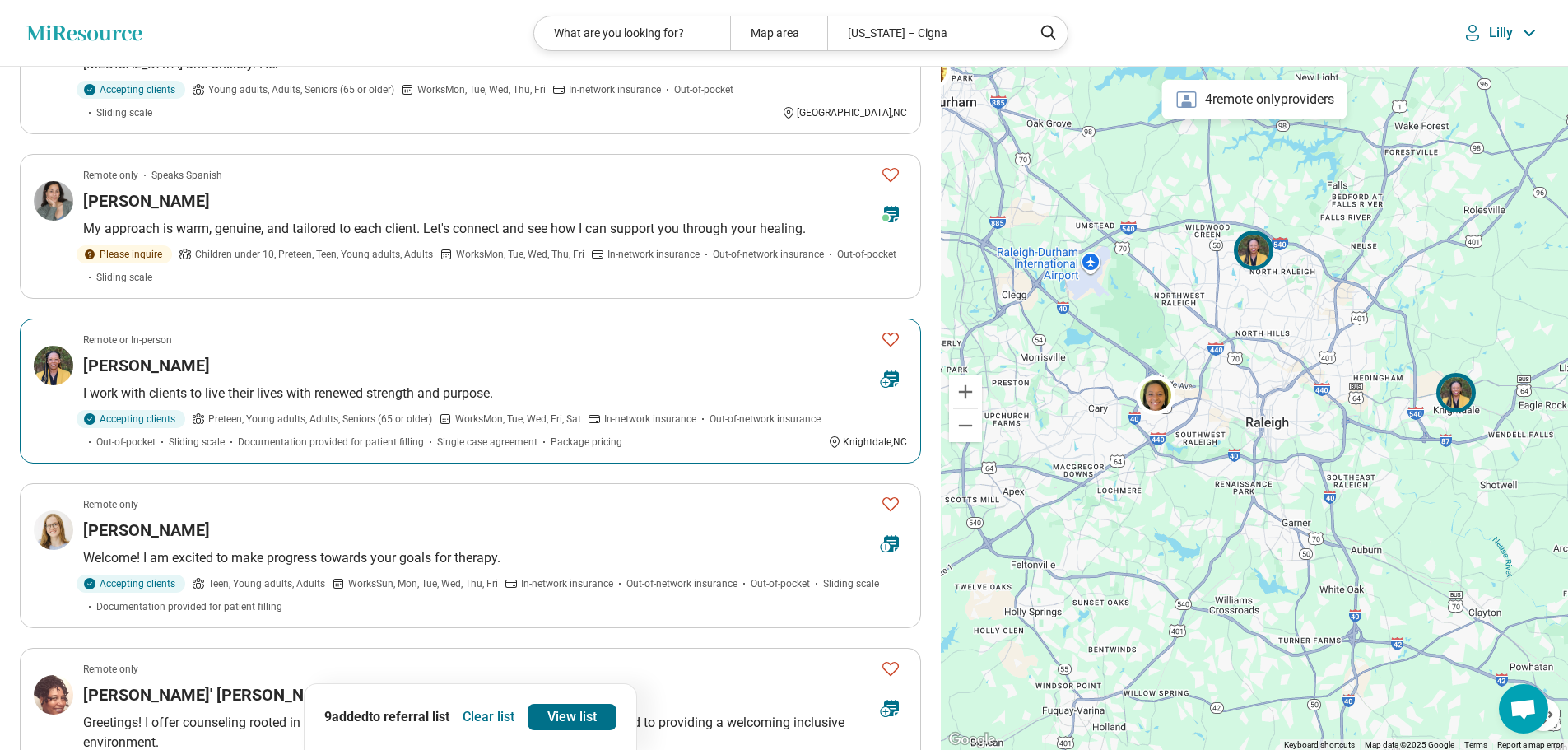
scroll to position [1235, 0]
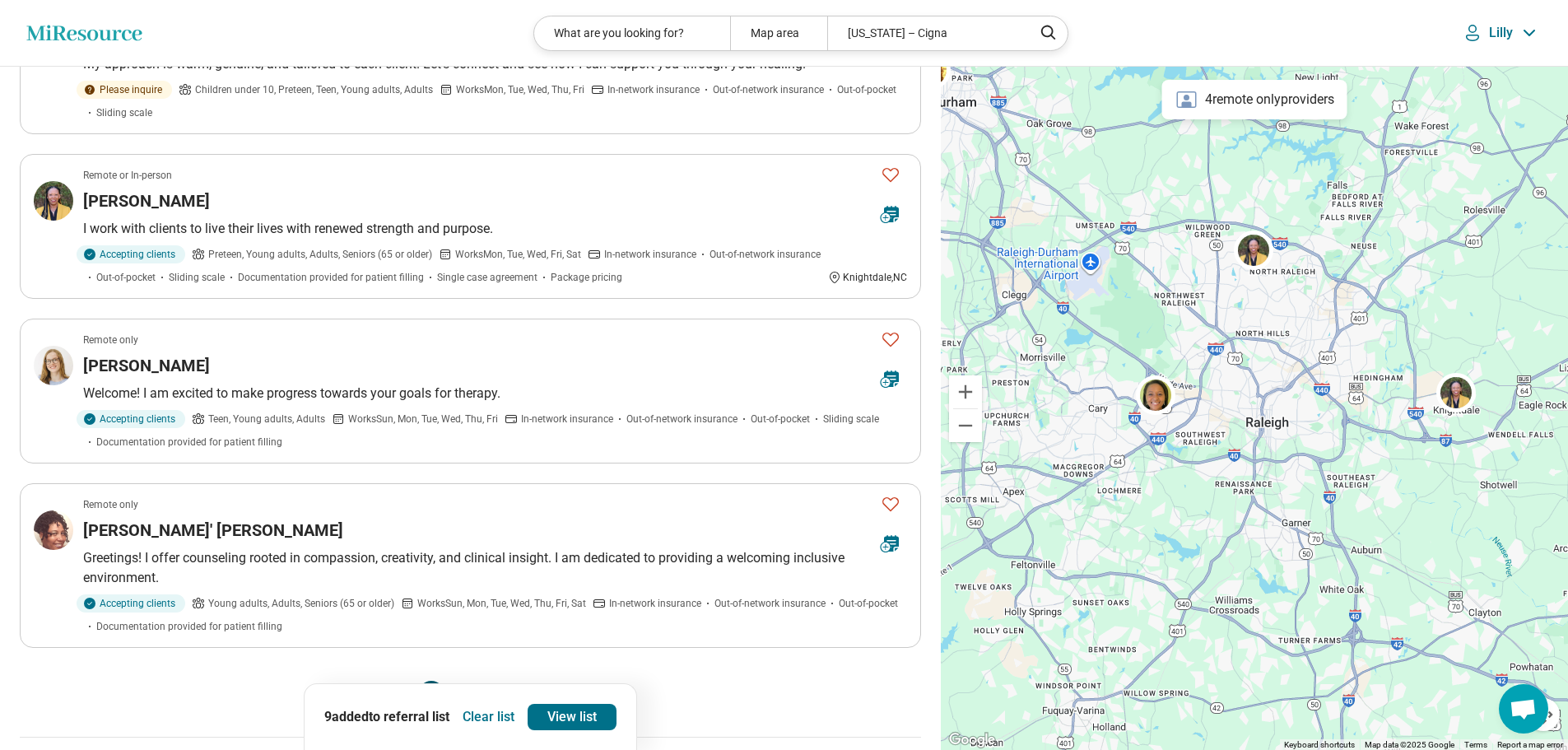
click at [472, 681] on button "4" at bounding box center [471, 695] width 27 height 27
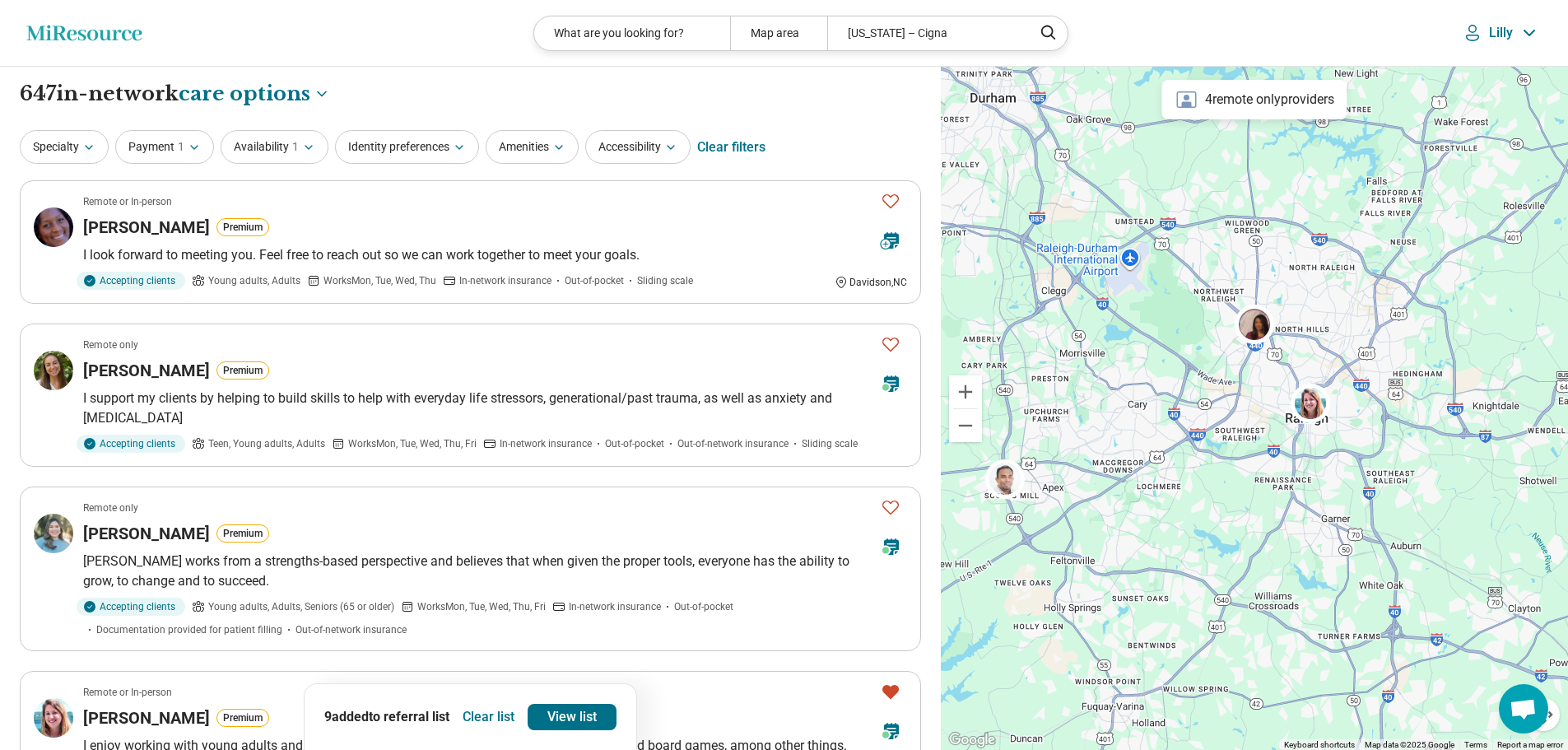
drag, startPoint x: 1177, startPoint y: 418, endPoint x: 1218, endPoint y: 412, distance: 41.4
click at [1218, 412] on div at bounding box center [1254, 409] width 627 height 684
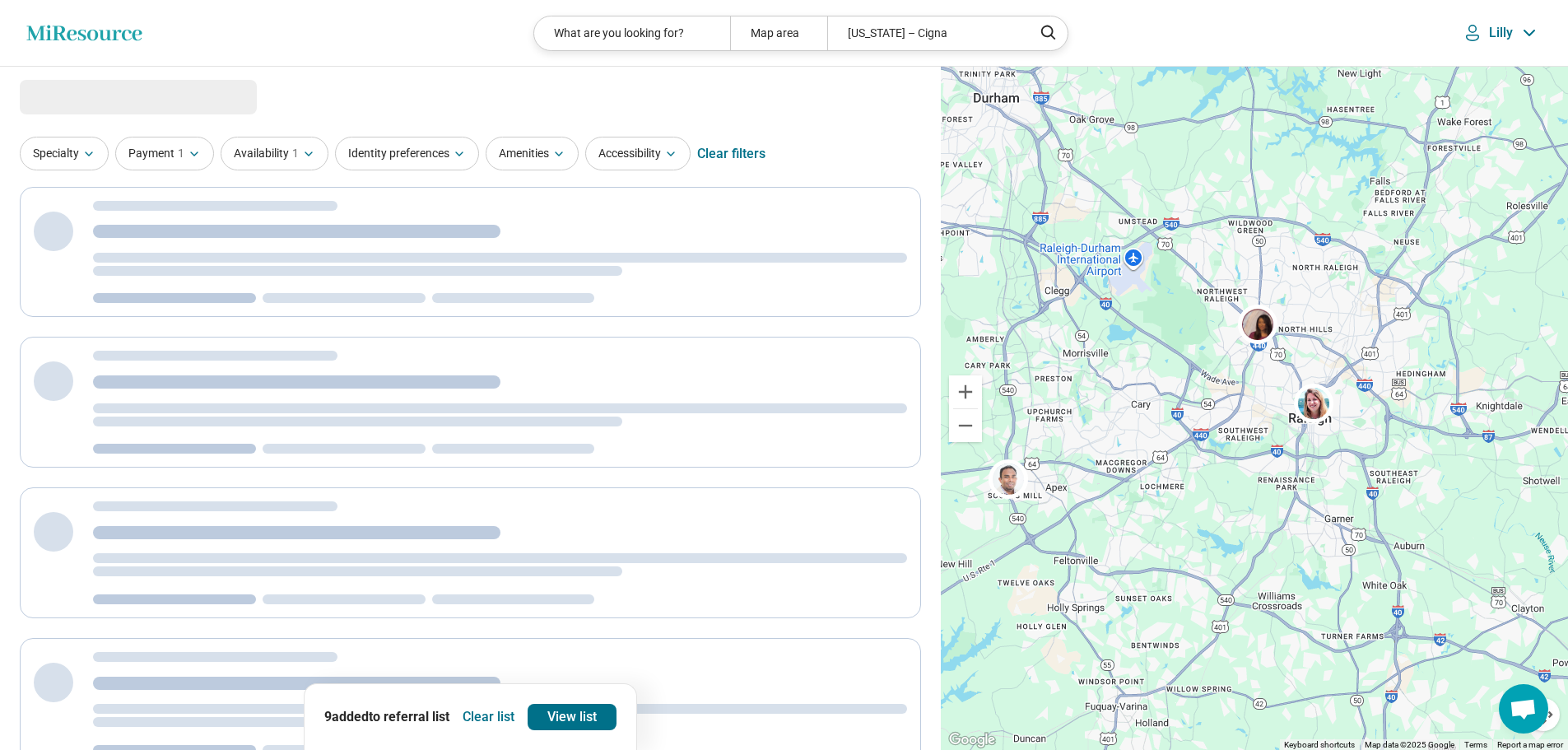
select select "***"
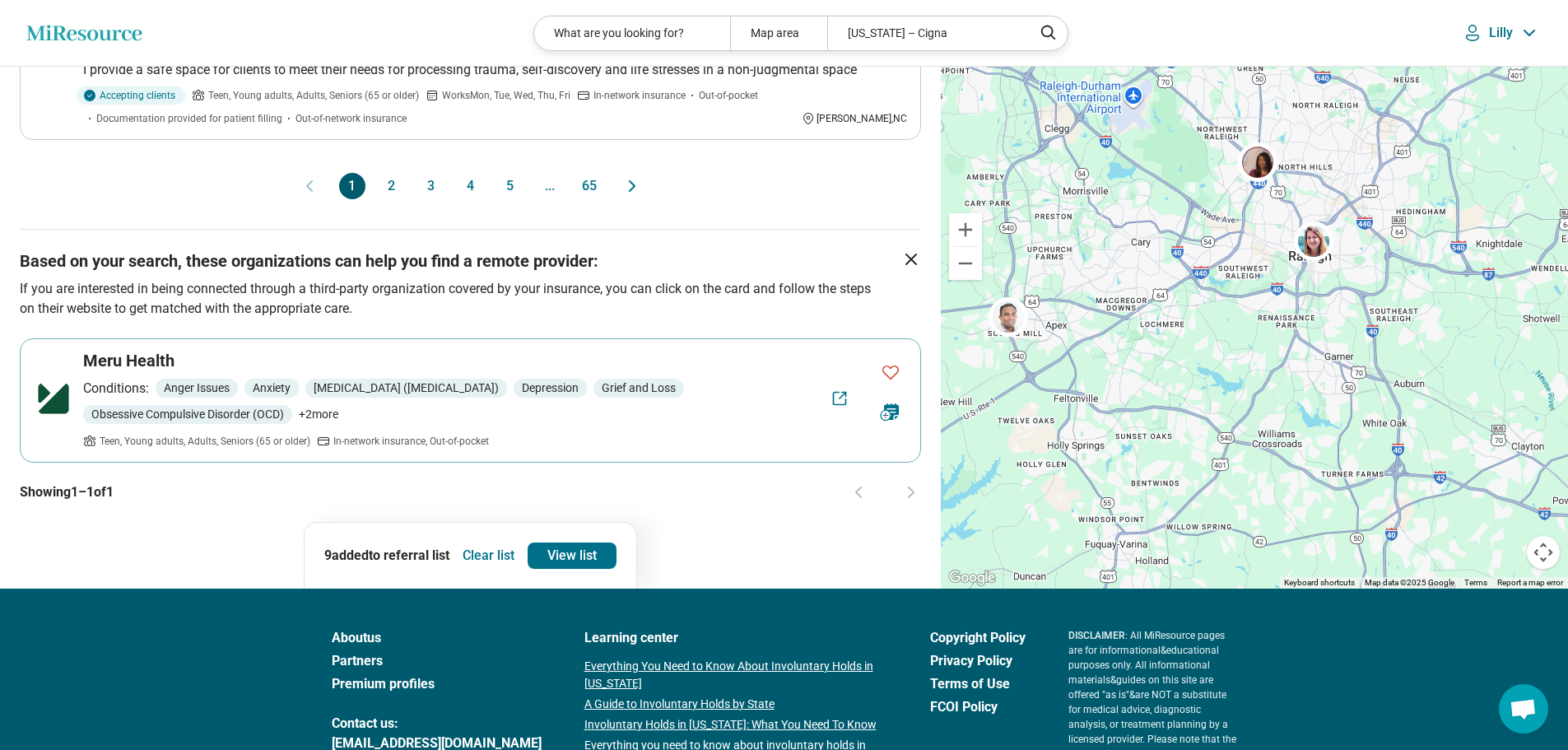
scroll to position [1369, 0]
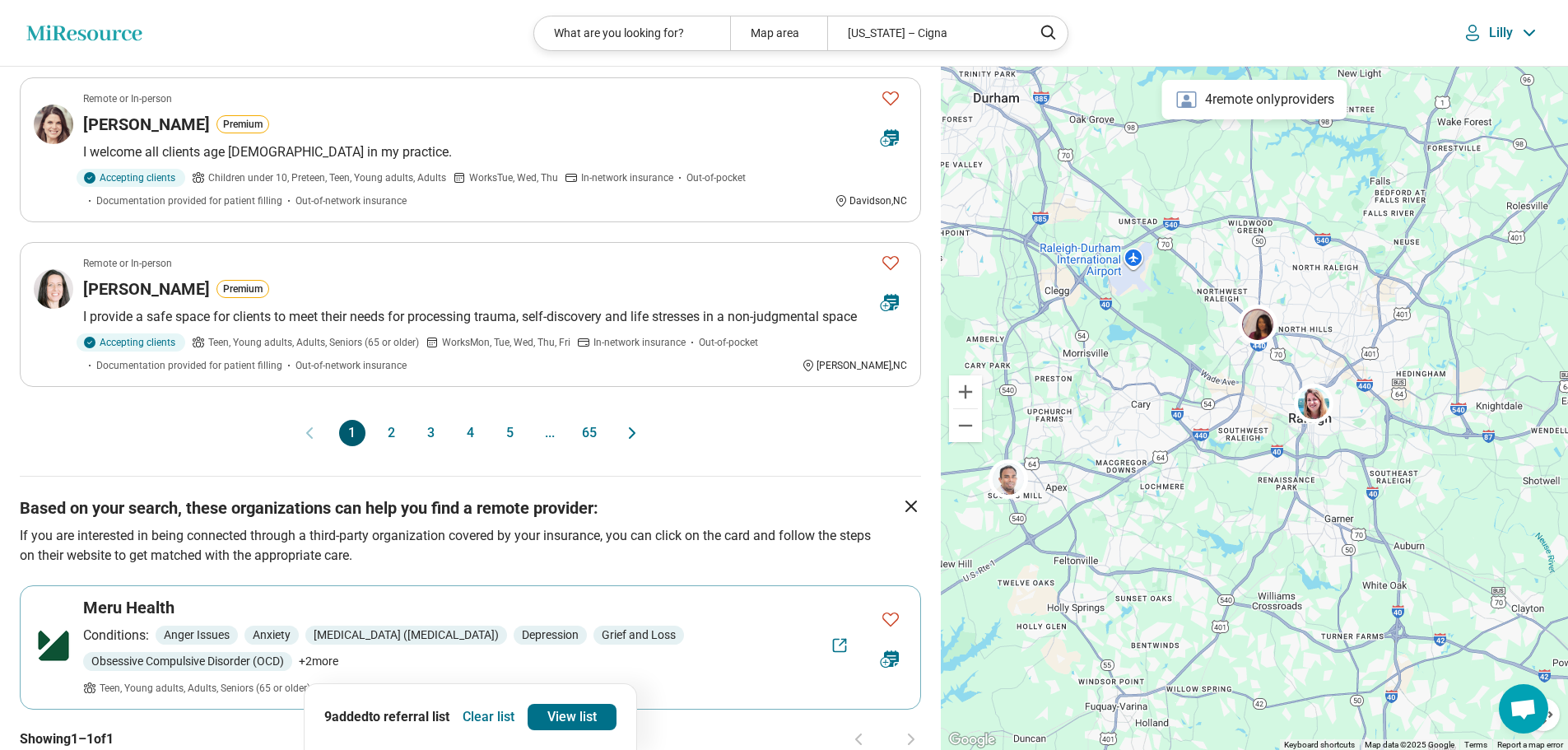
click at [385, 426] on button "2" at bounding box center [392, 434] width 27 height 27
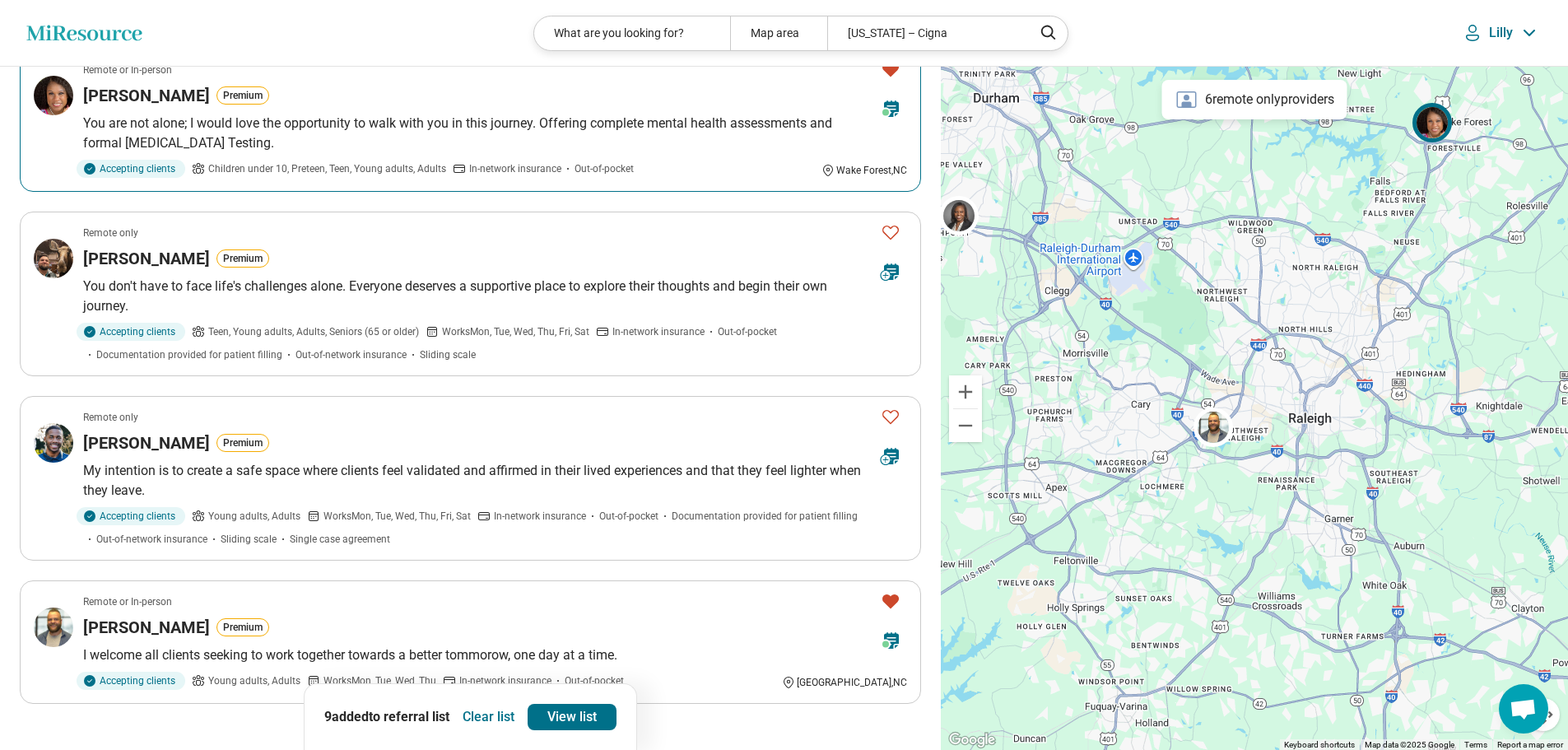
scroll to position [1565, 0]
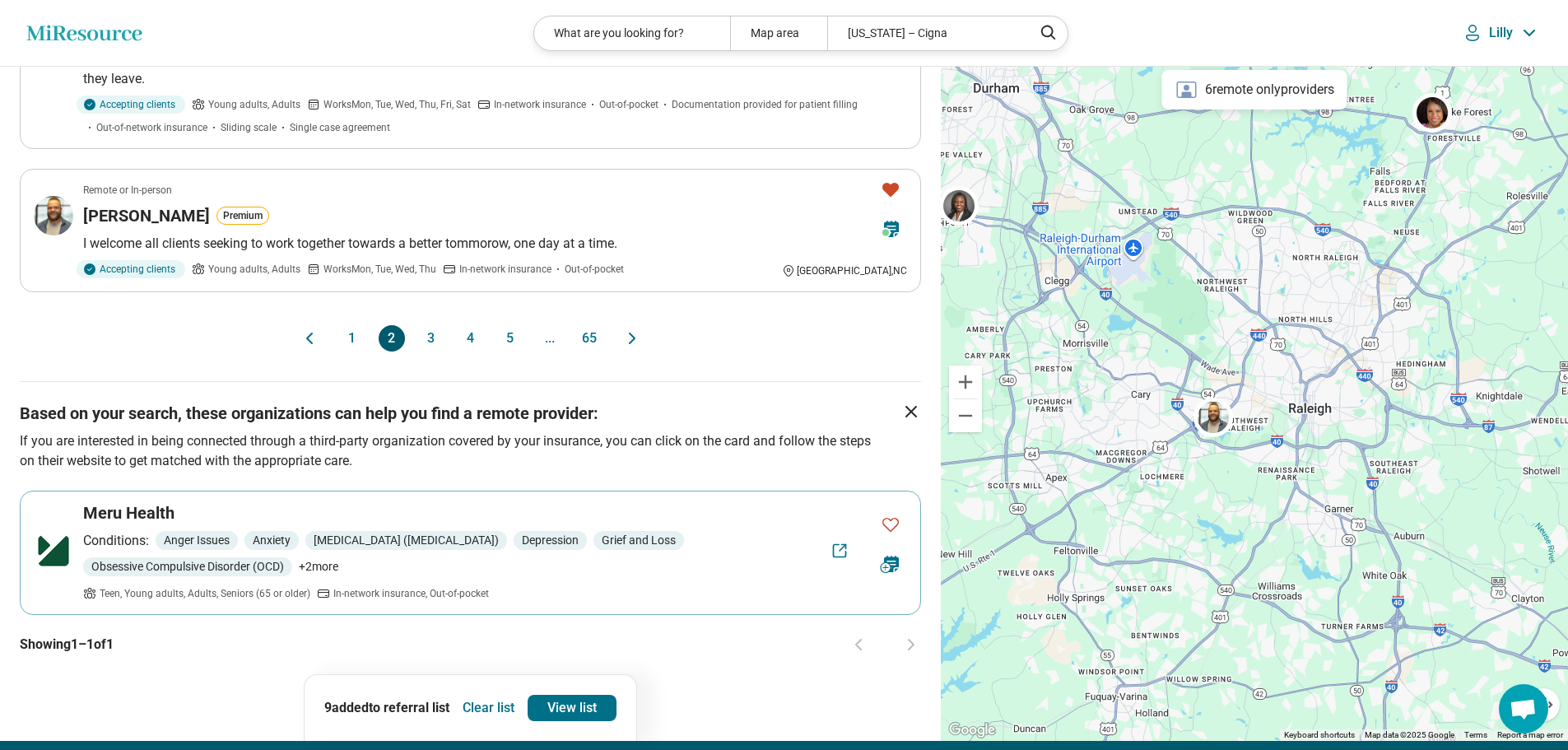
click at [432, 325] on button "3" at bounding box center [432, 338] width 27 height 27
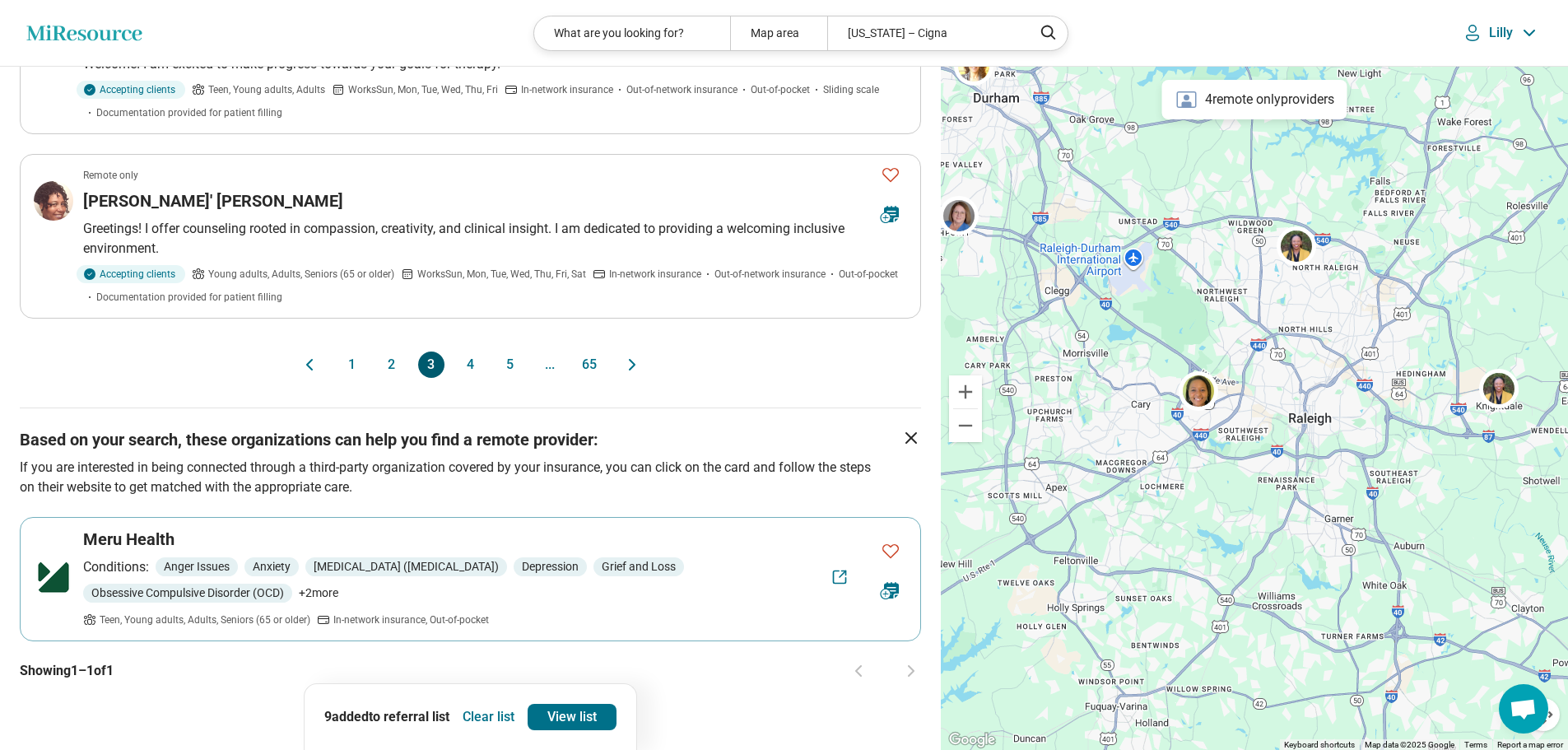
click at [470, 352] on button "4" at bounding box center [471, 365] width 27 height 27
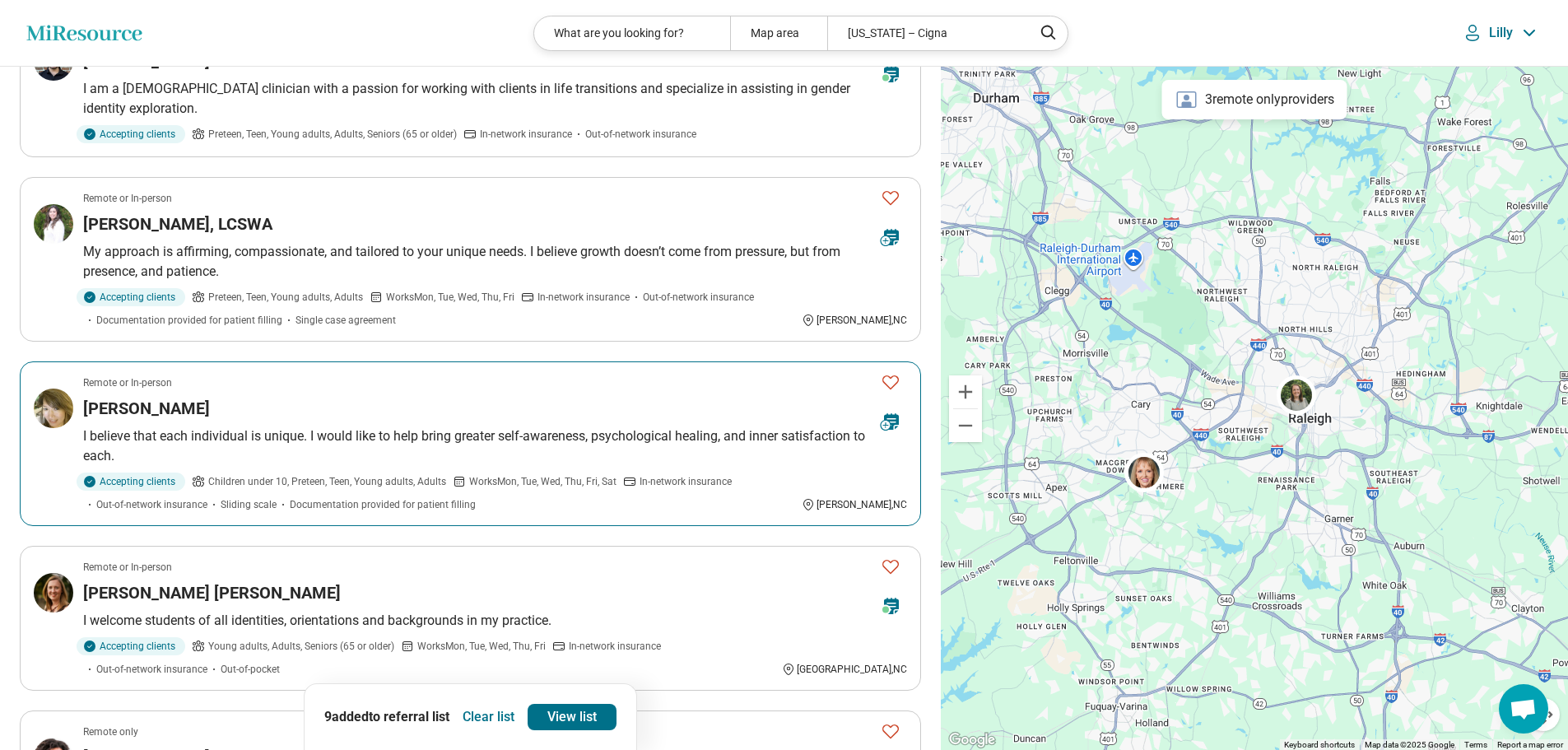
scroll to position [494, 0]
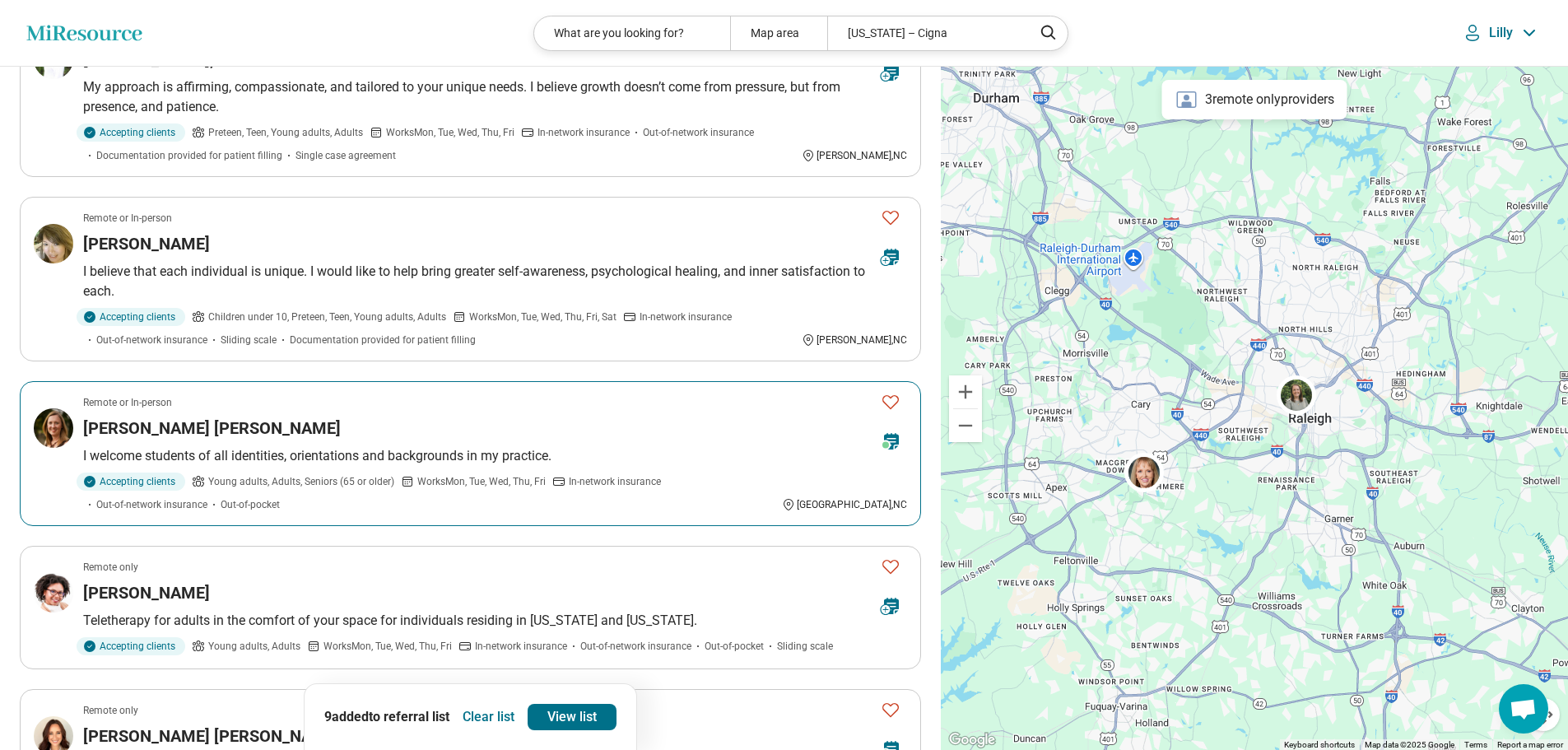
click at [894, 398] on icon "Favorite" at bounding box center [890, 401] width 20 height 20
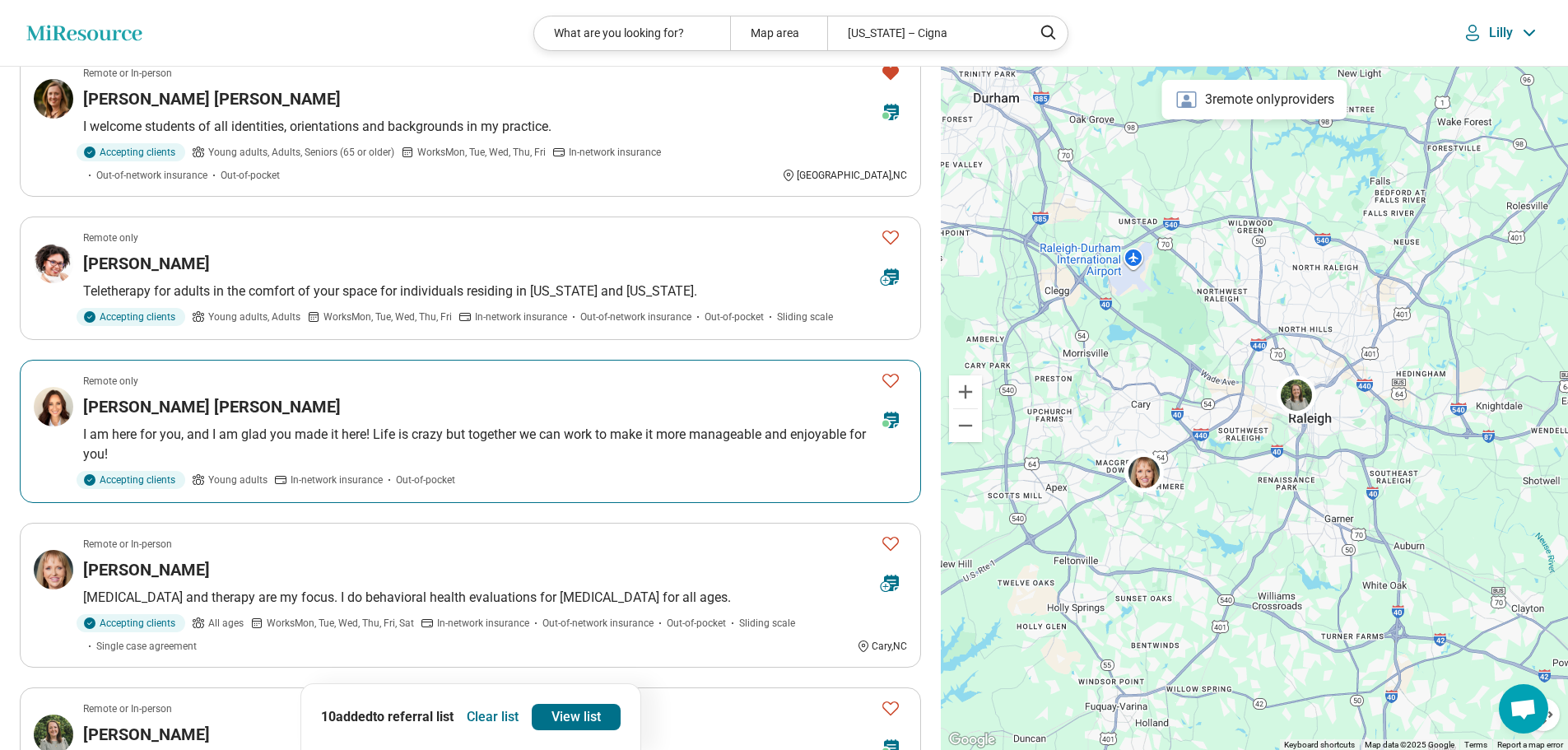
scroll to position [988, 0]
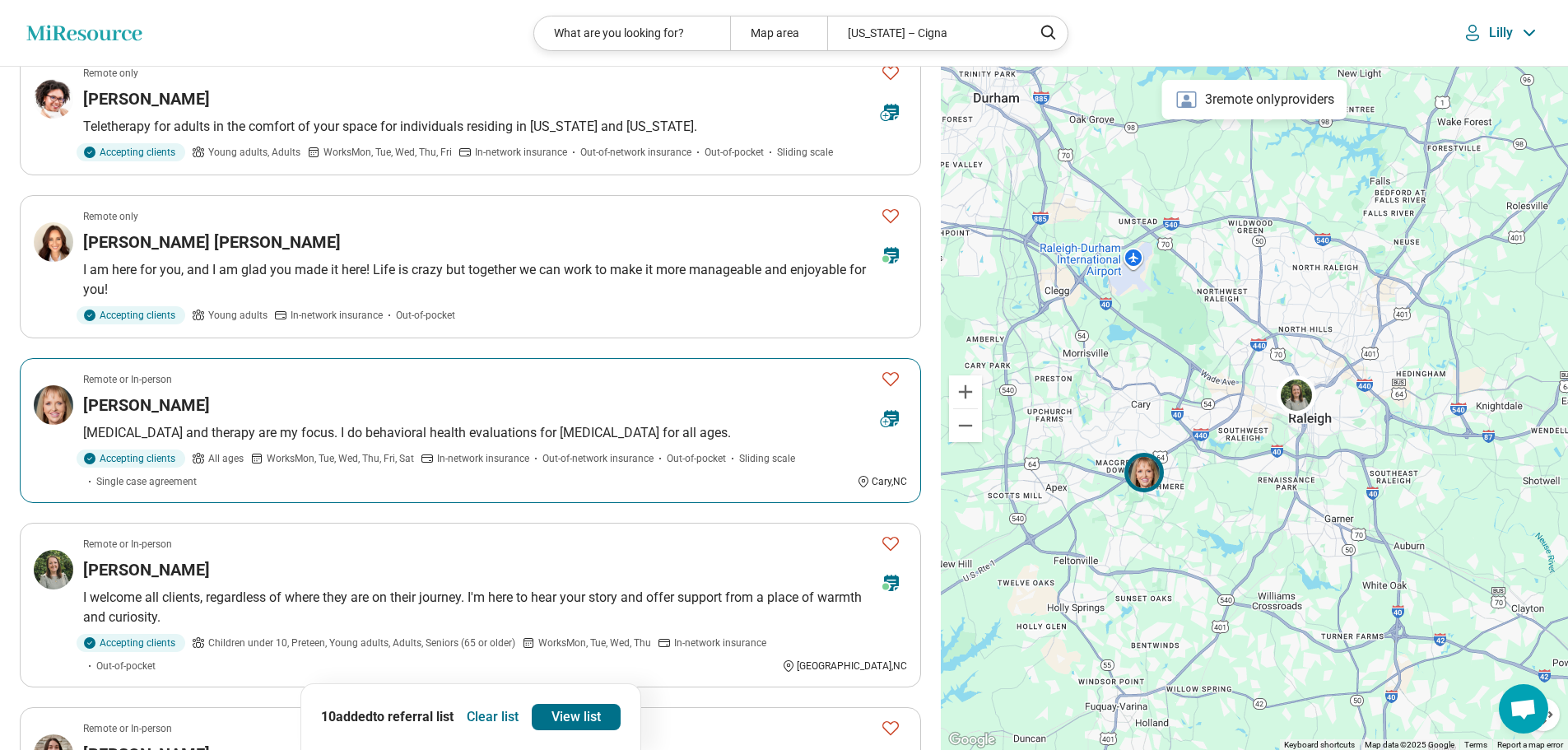
click at [890, 374] on icon "Favorite" at bounding box center [890, 379] width 16 height 14
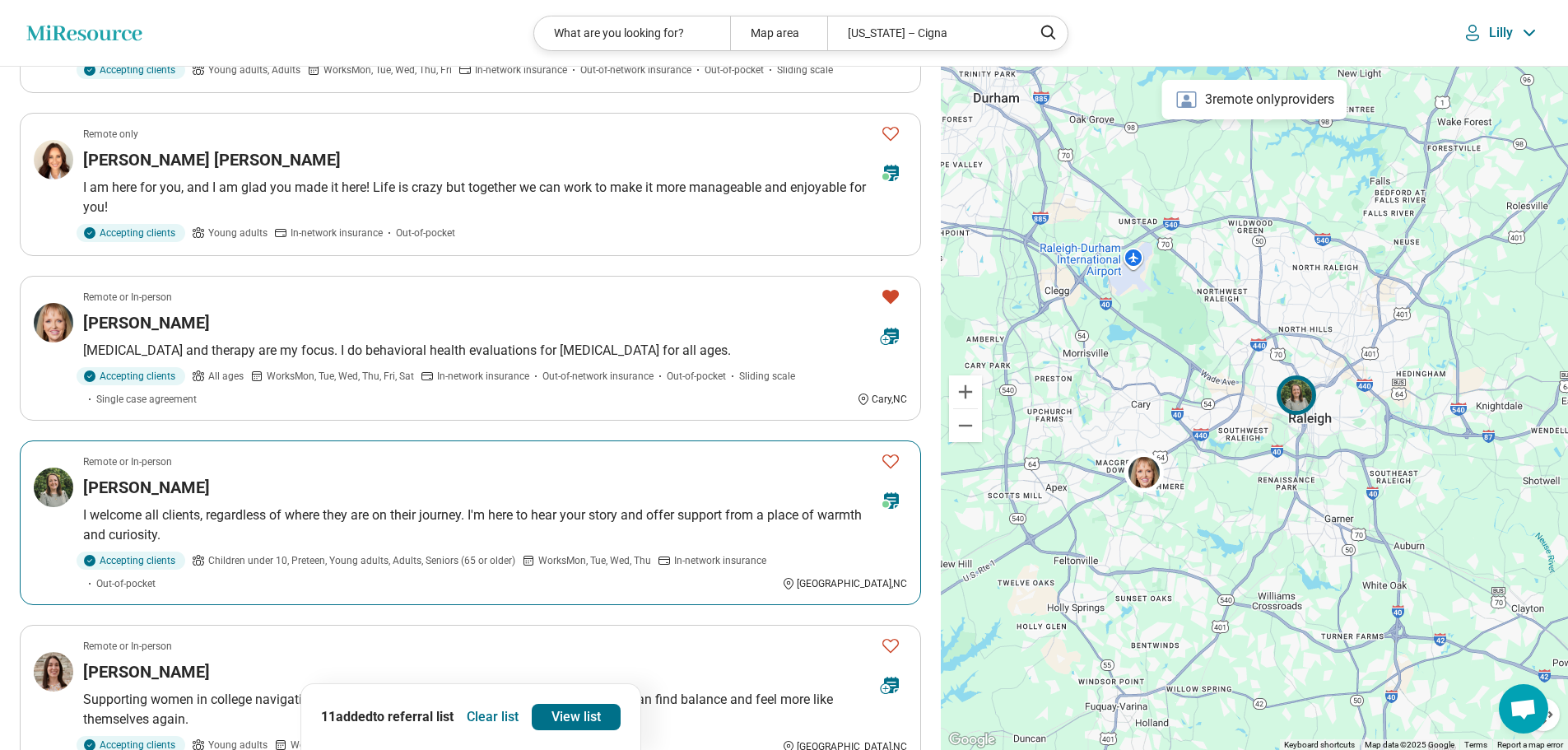
click at [890, 459] on icon "Favorite" at bounding box center [890, 461] width 20 height 20
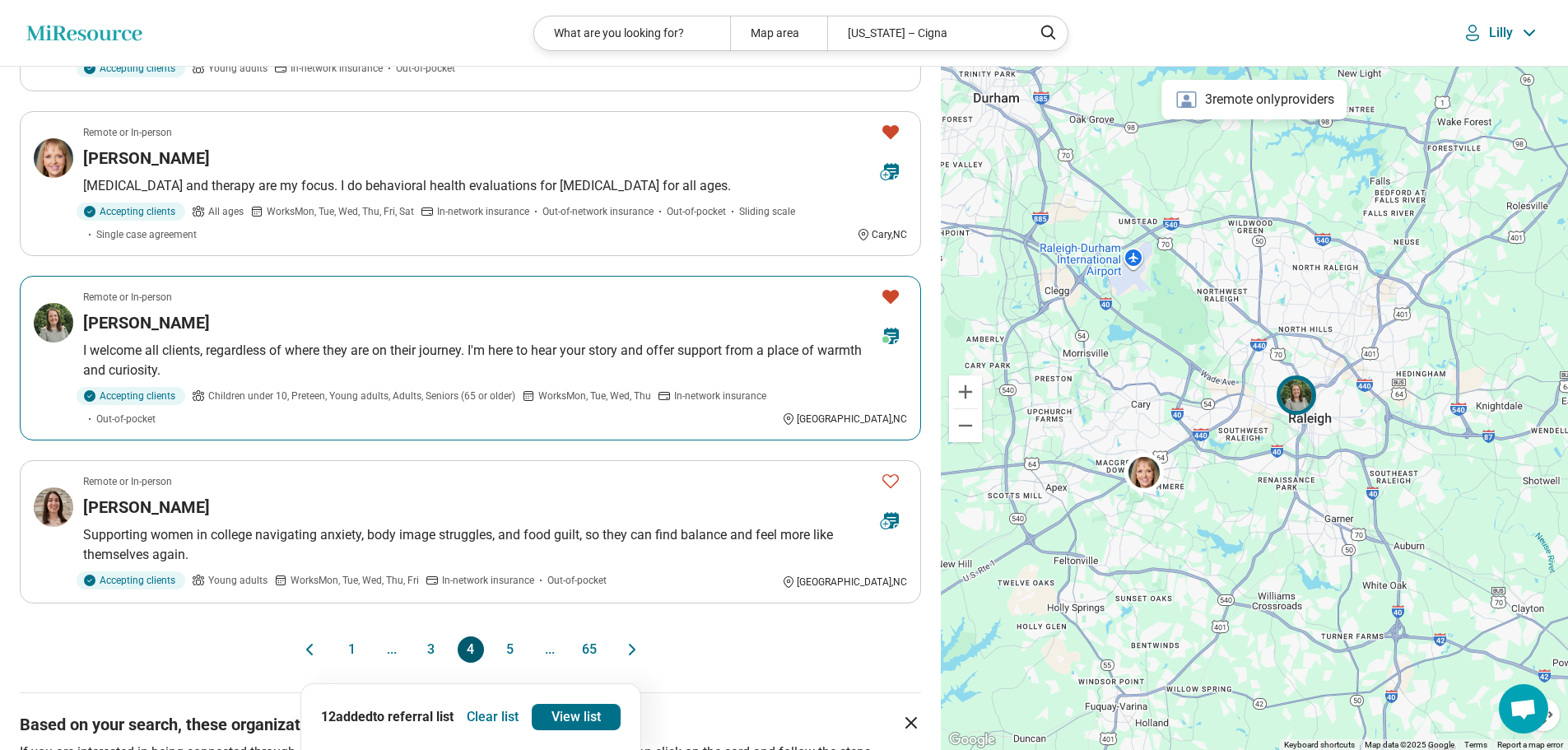
scroll to position [1318, 0]
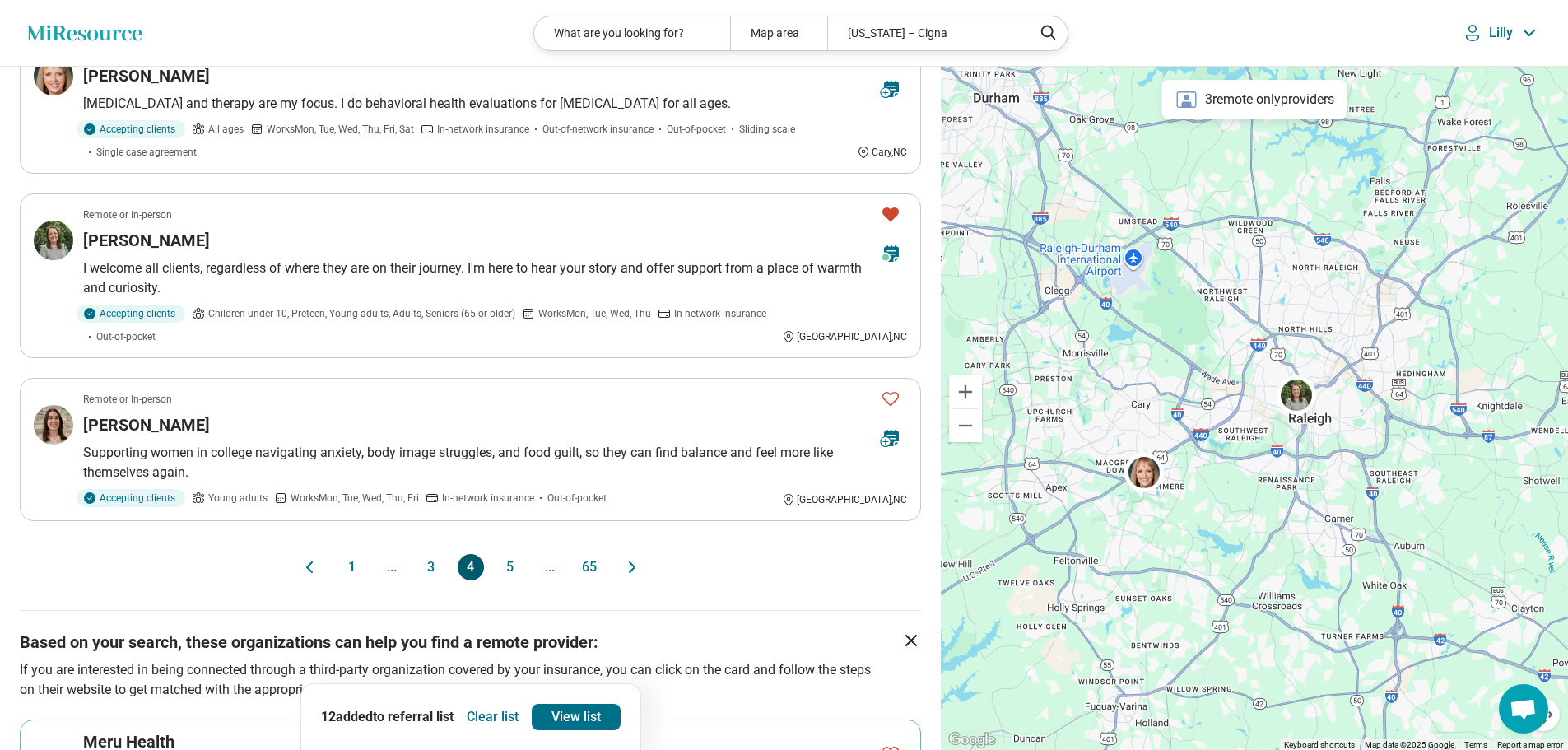
click at [516, 569] on button "5" at bounding box center [511, 568] width 27 height 27
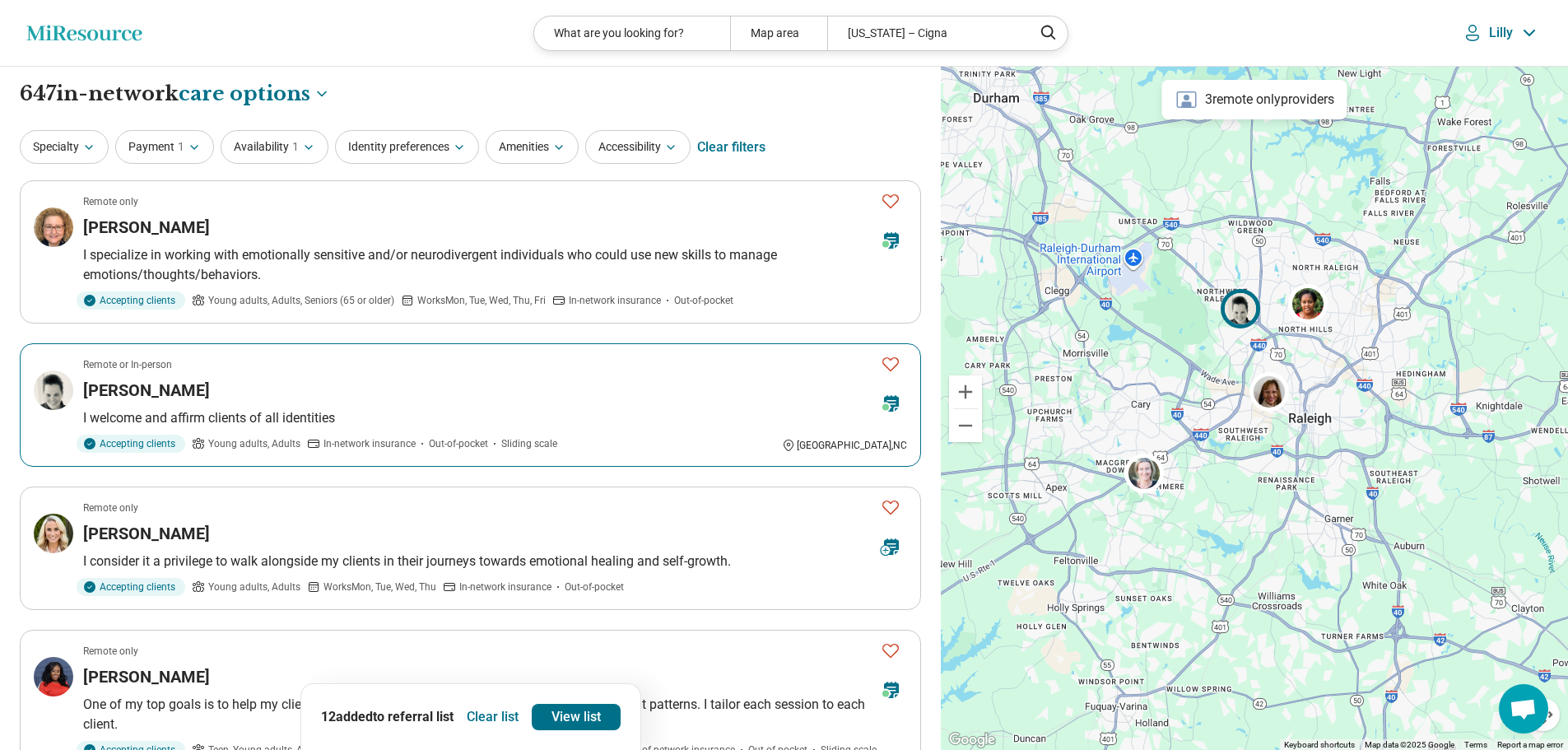
click at [892, 361] on icon "Favorite" at bounding box center [890, 364] width 20 height 20
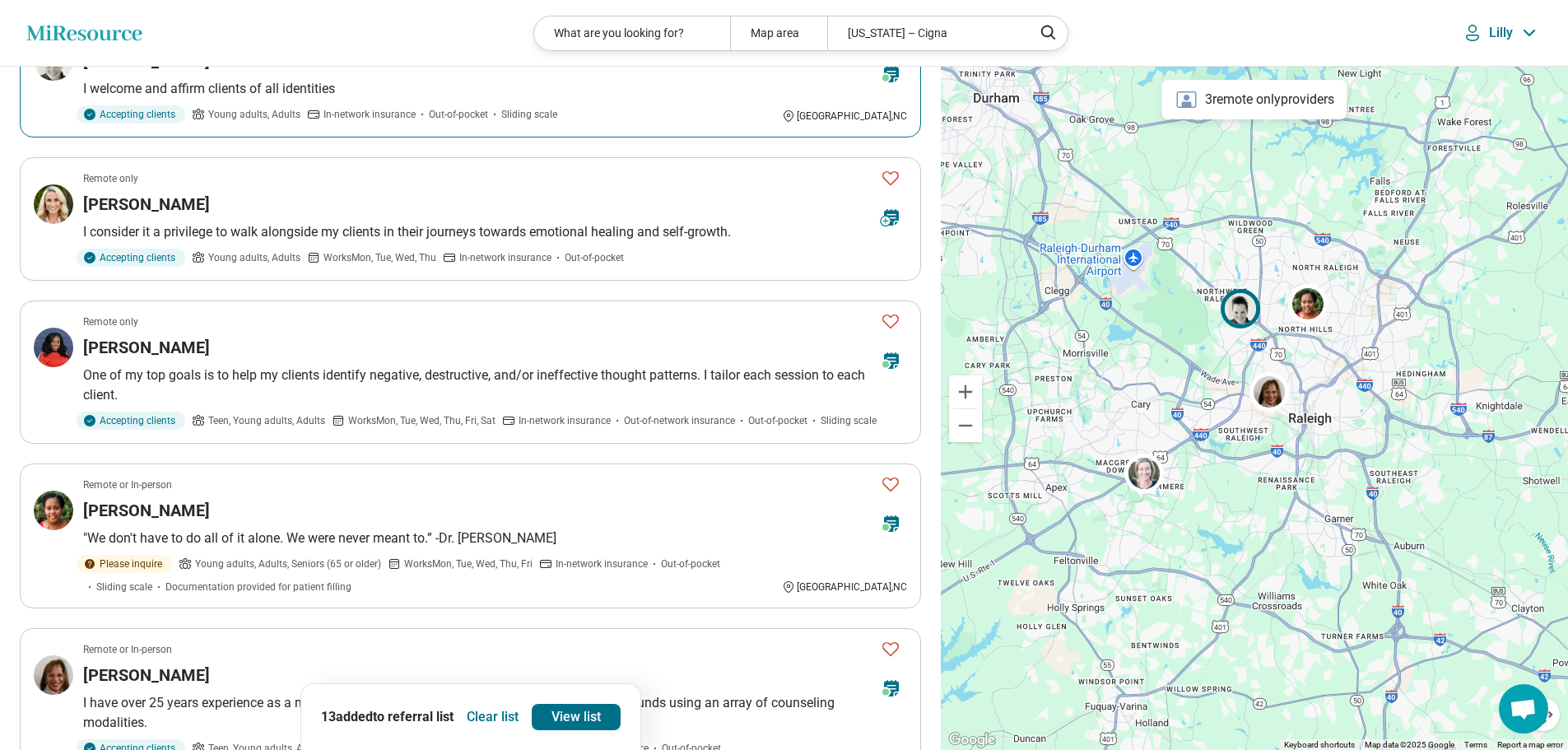
scroll to position [412, 0]
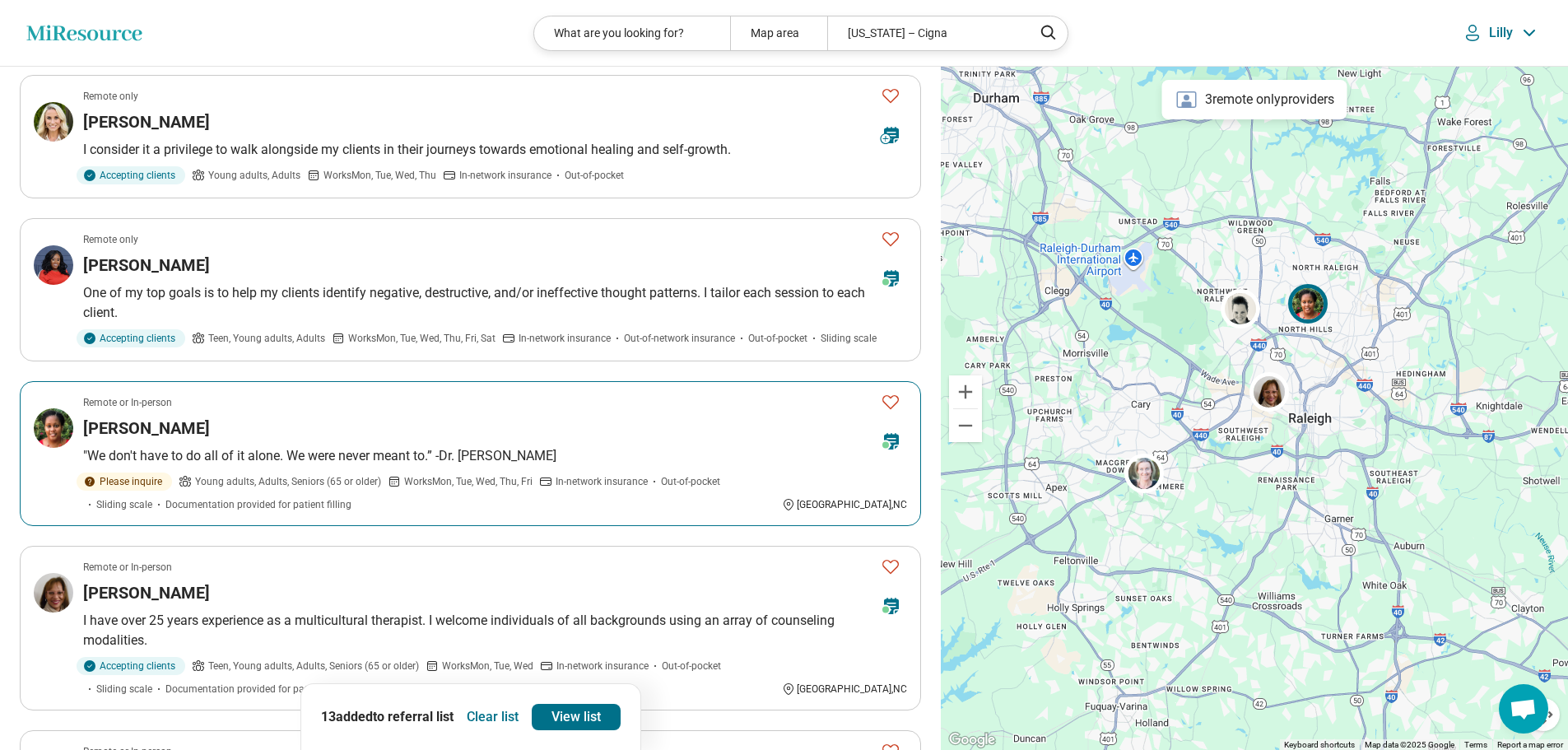
click at [890, 398] on icon "Favorite" at bounding box center [890, 401] width 20 height 20
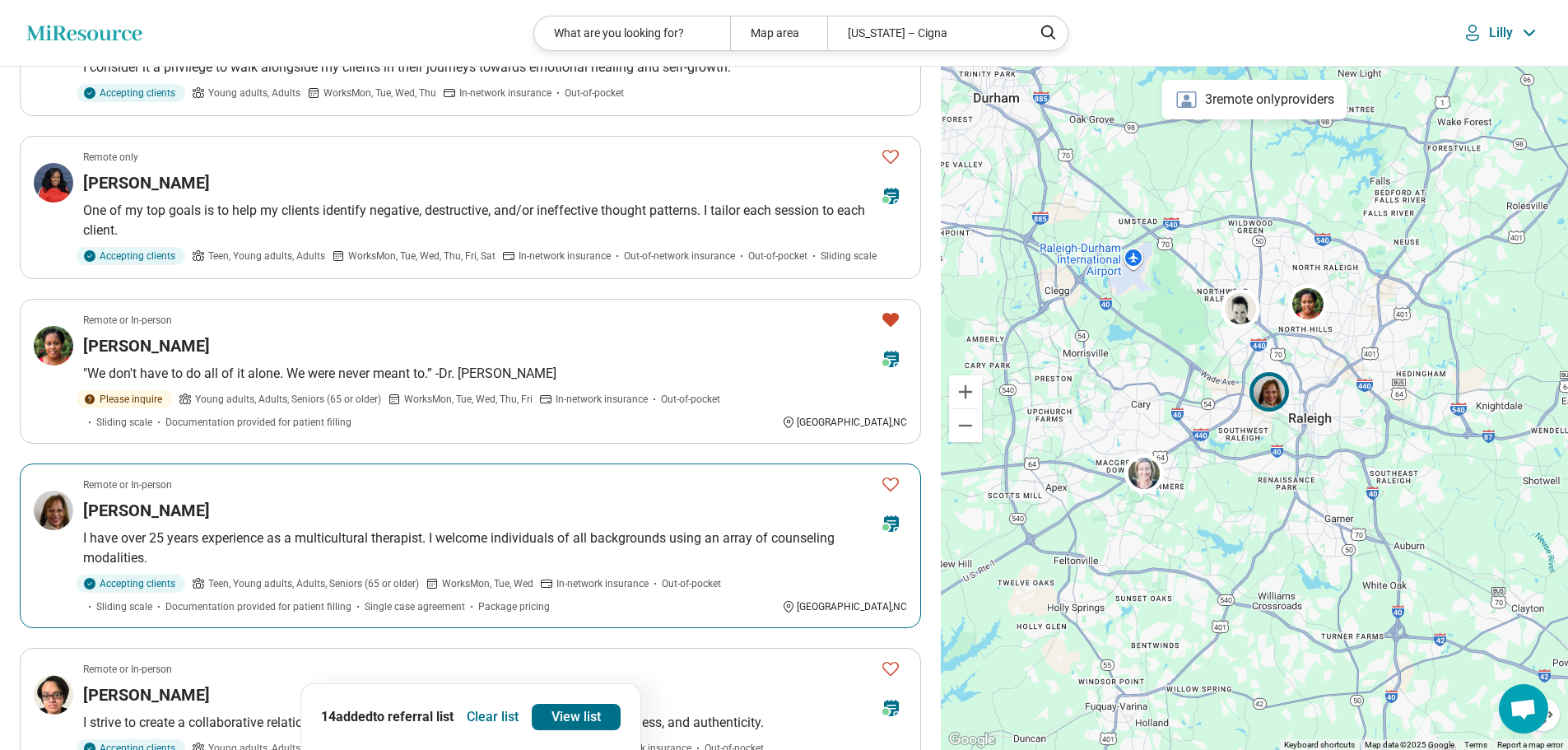
click at [891, 484] on icon "Favorite" at bounding box center [890, 483] width 20 height 20
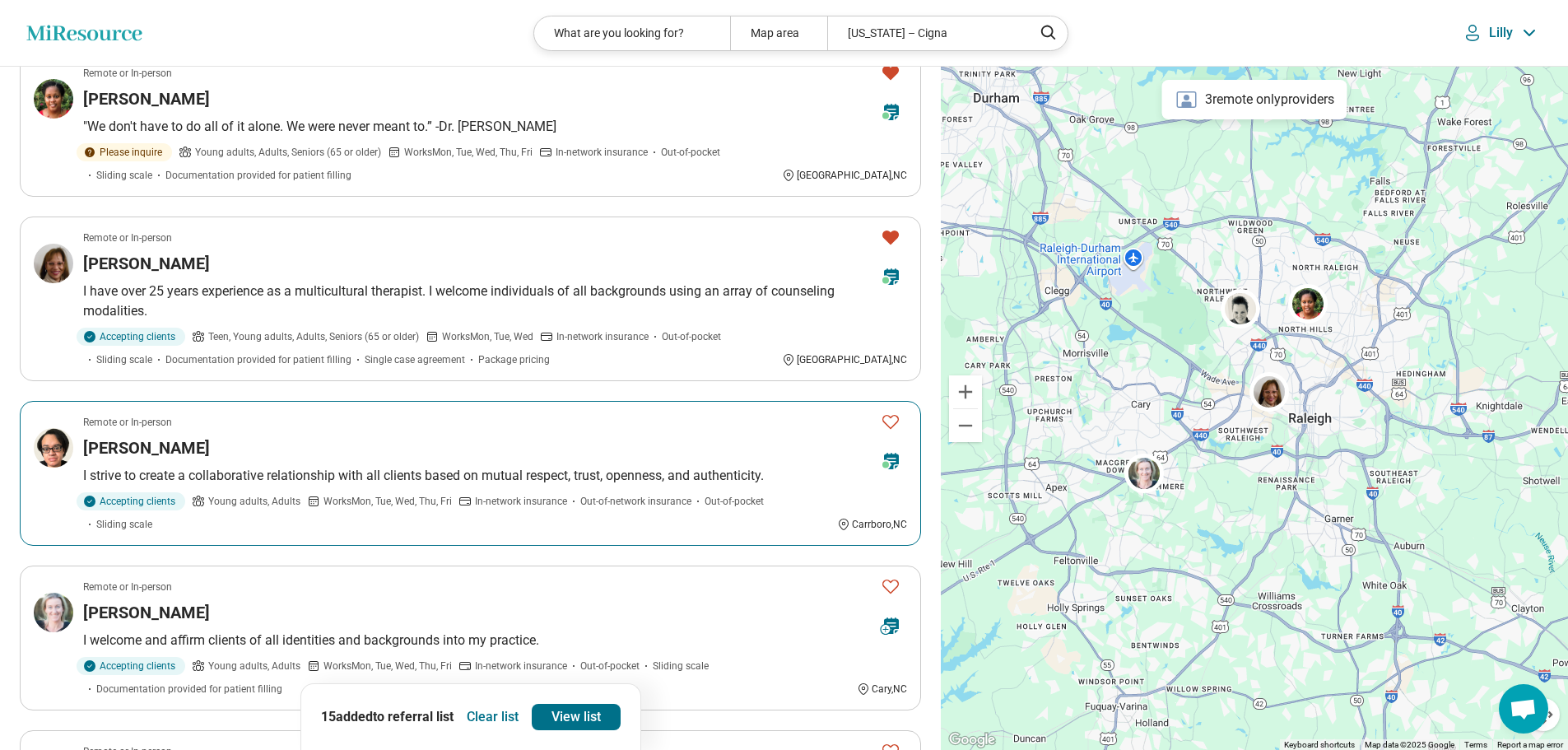
scroll to position [906, 0]
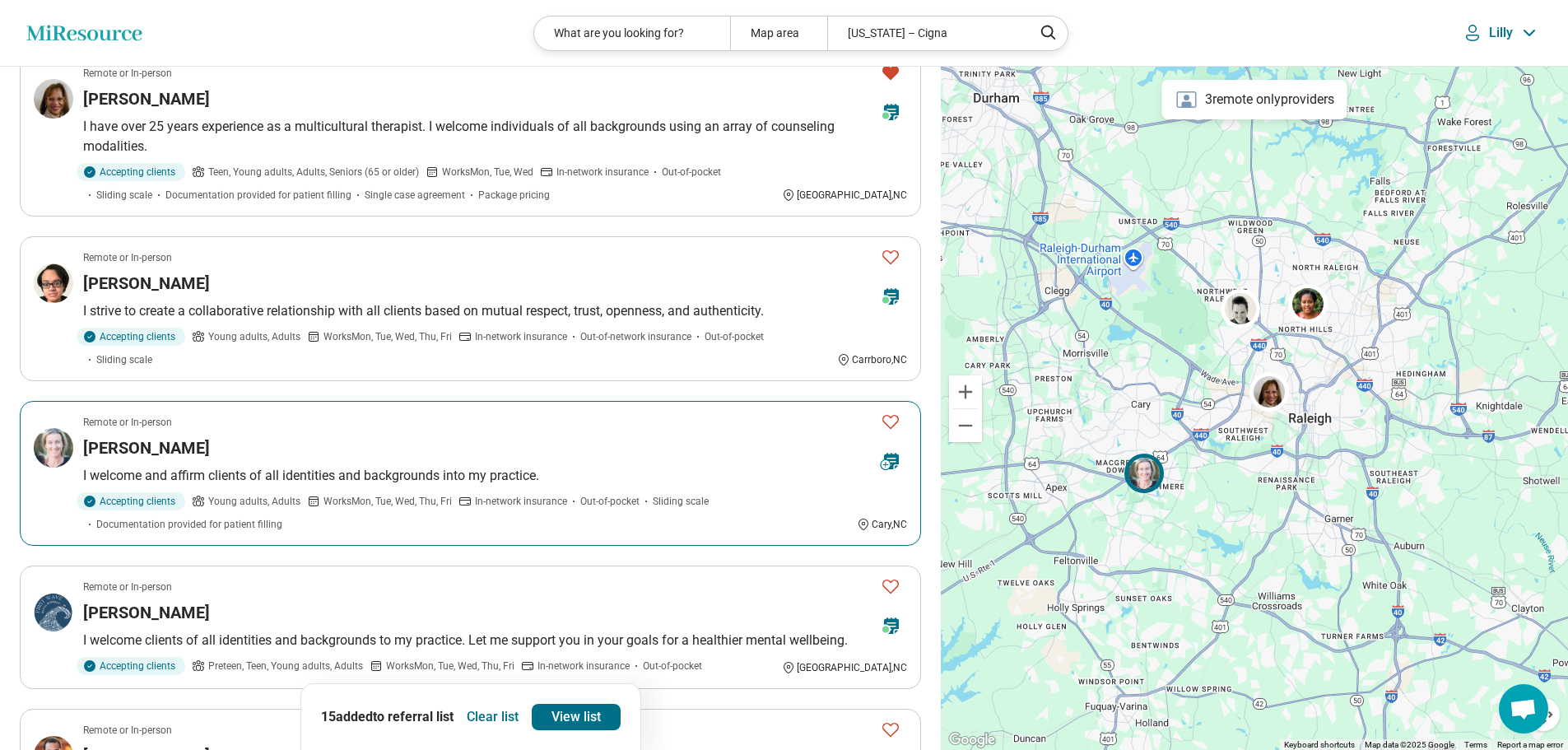
click at [893, 418] on icon "Favorite" at bounding box center [890, 421] width 20 height 20
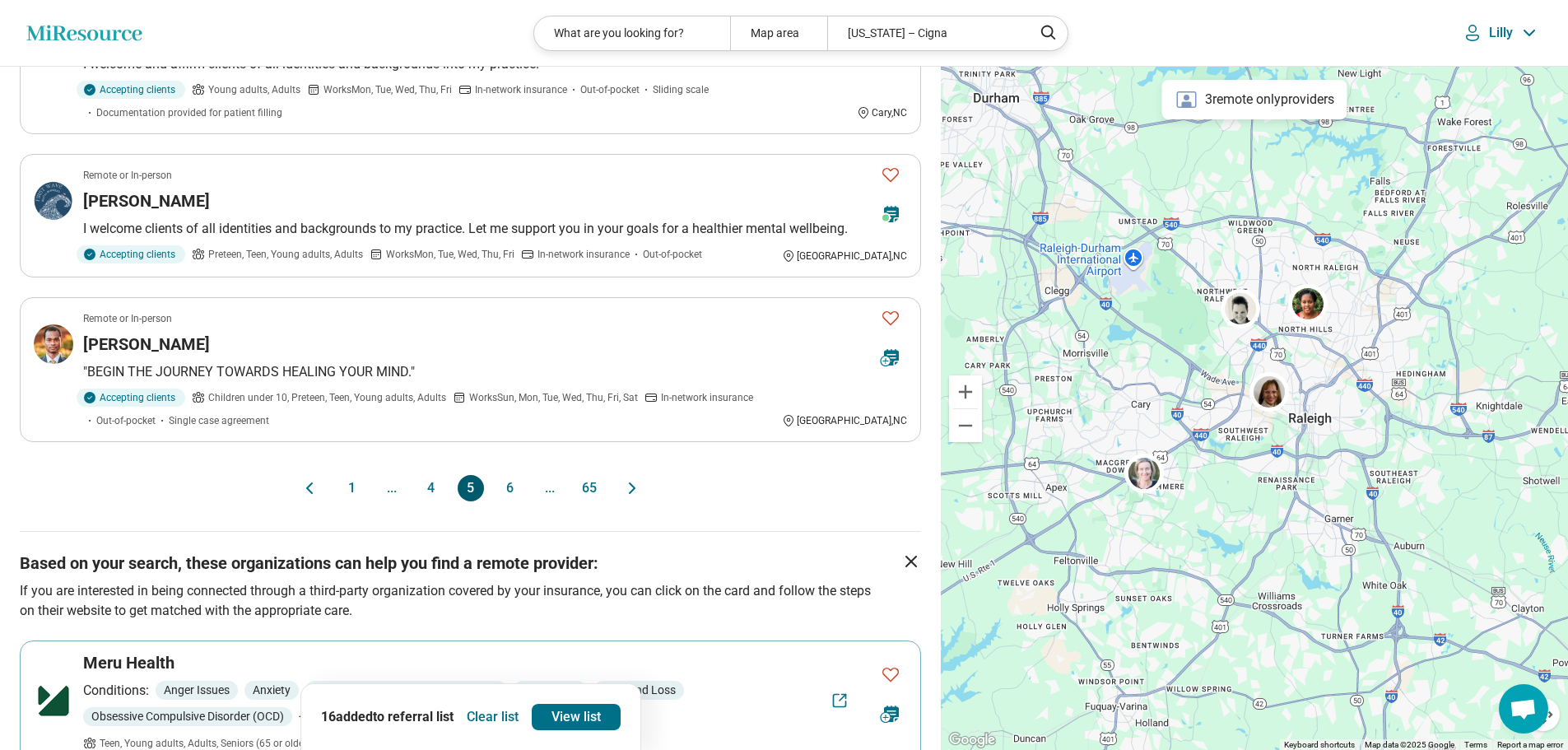
scroll to position [1400, 0]
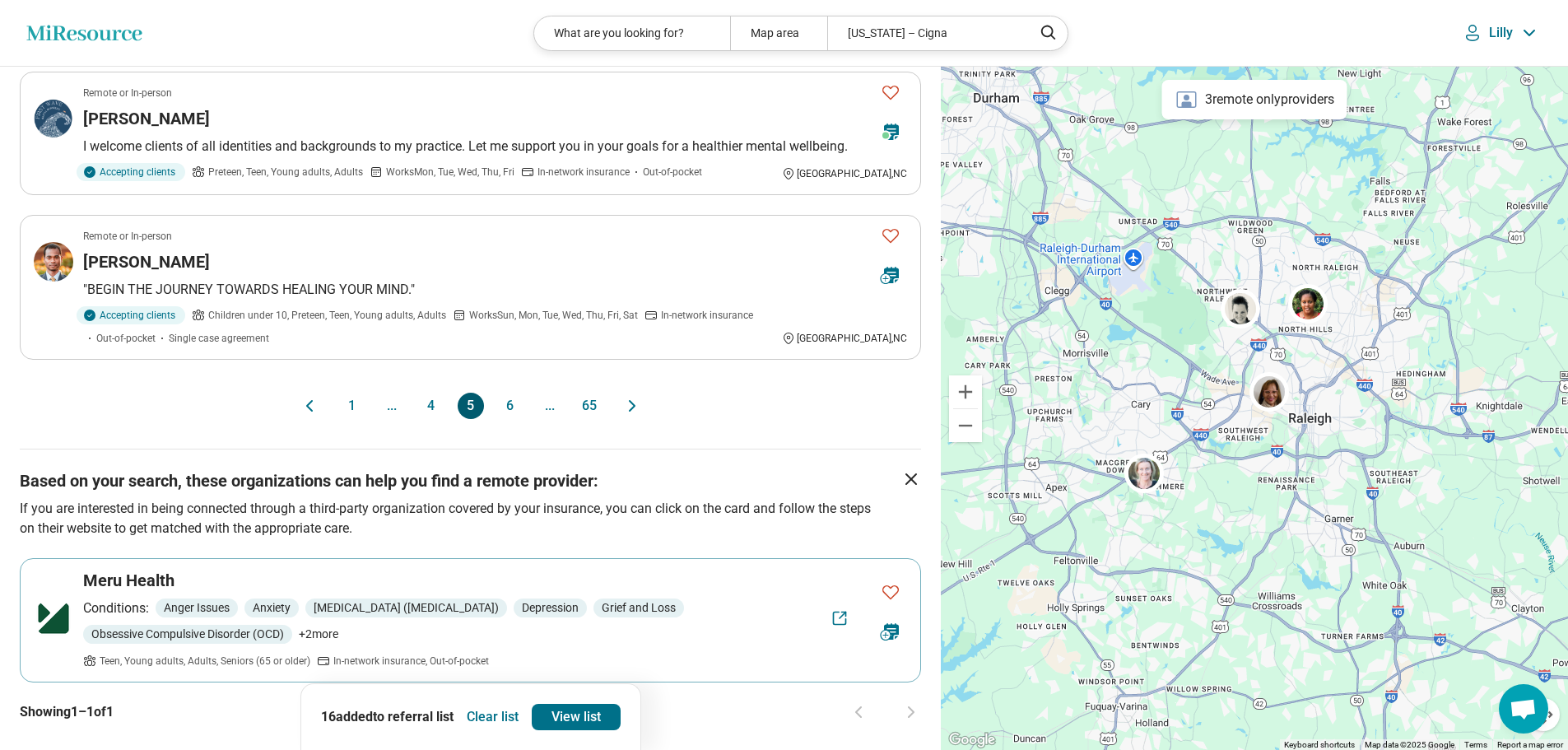
click at [521, 407] on button "6" at bounding box center [511, 406] width 27 height 27
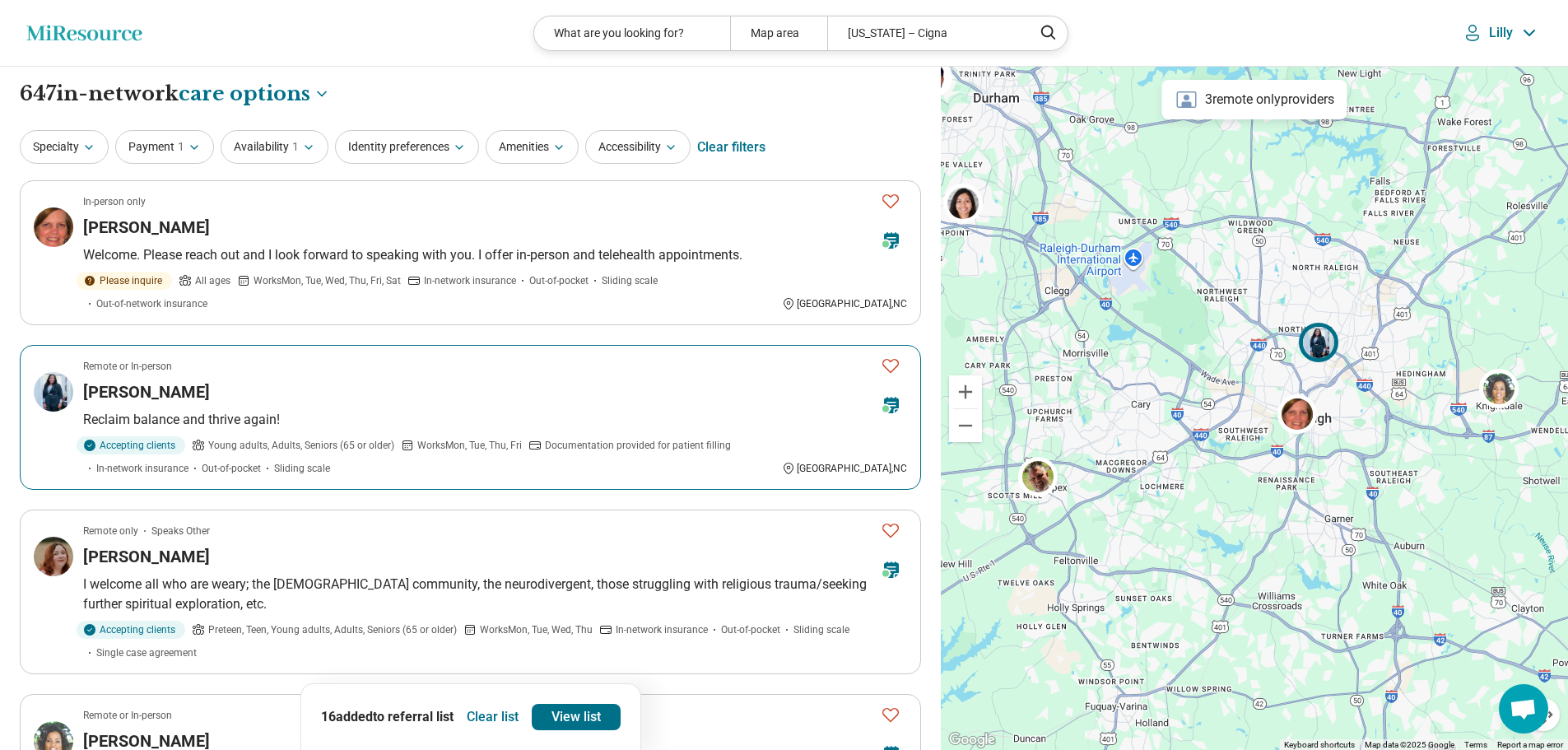
click at [893, 359] on icon "Favorite" at bounding box center [890, 366] width 16 height 14
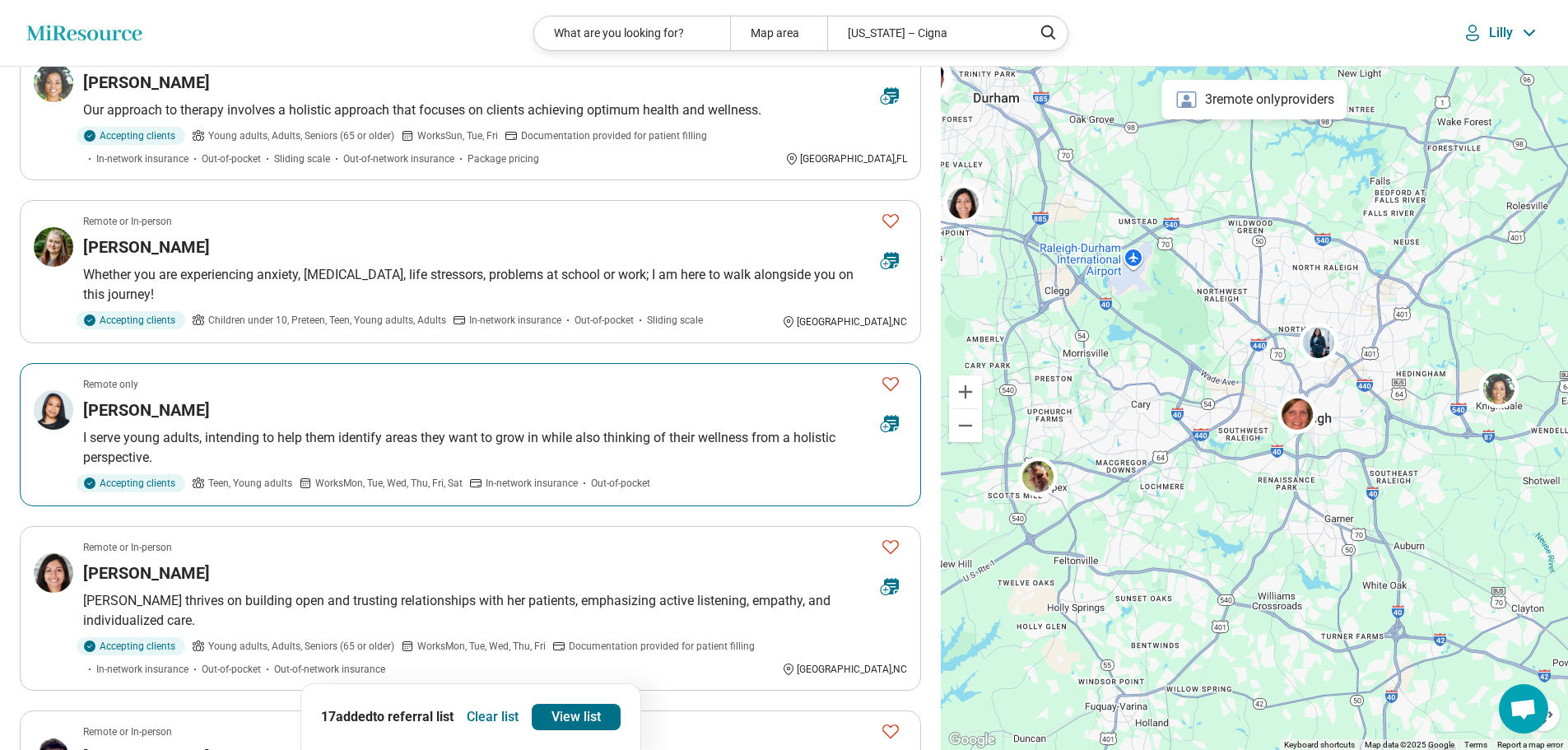
scroll to position [824, 0]
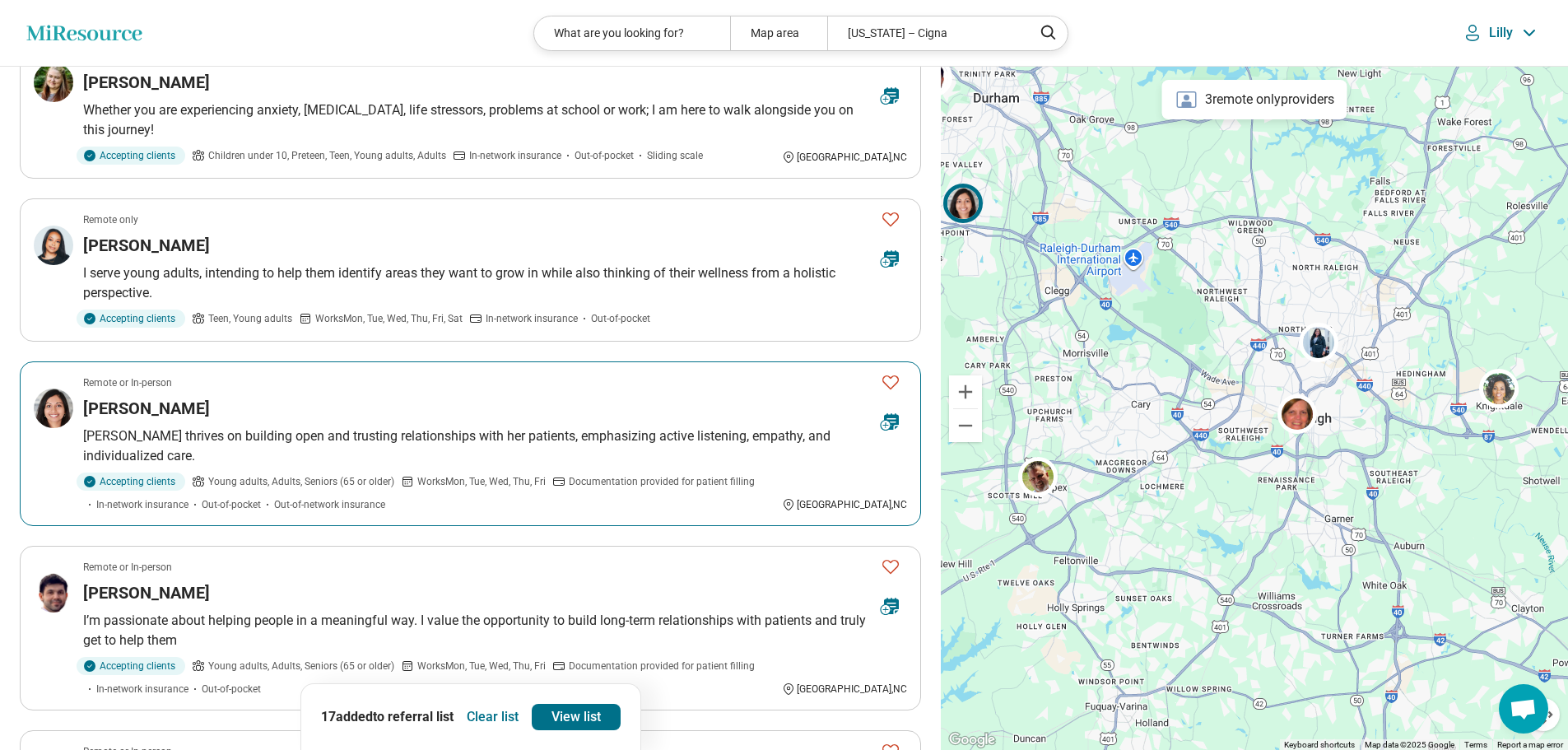
click at [892, 373] on icon "Favorite" at bounding box center [890, 382] width 20 height 20
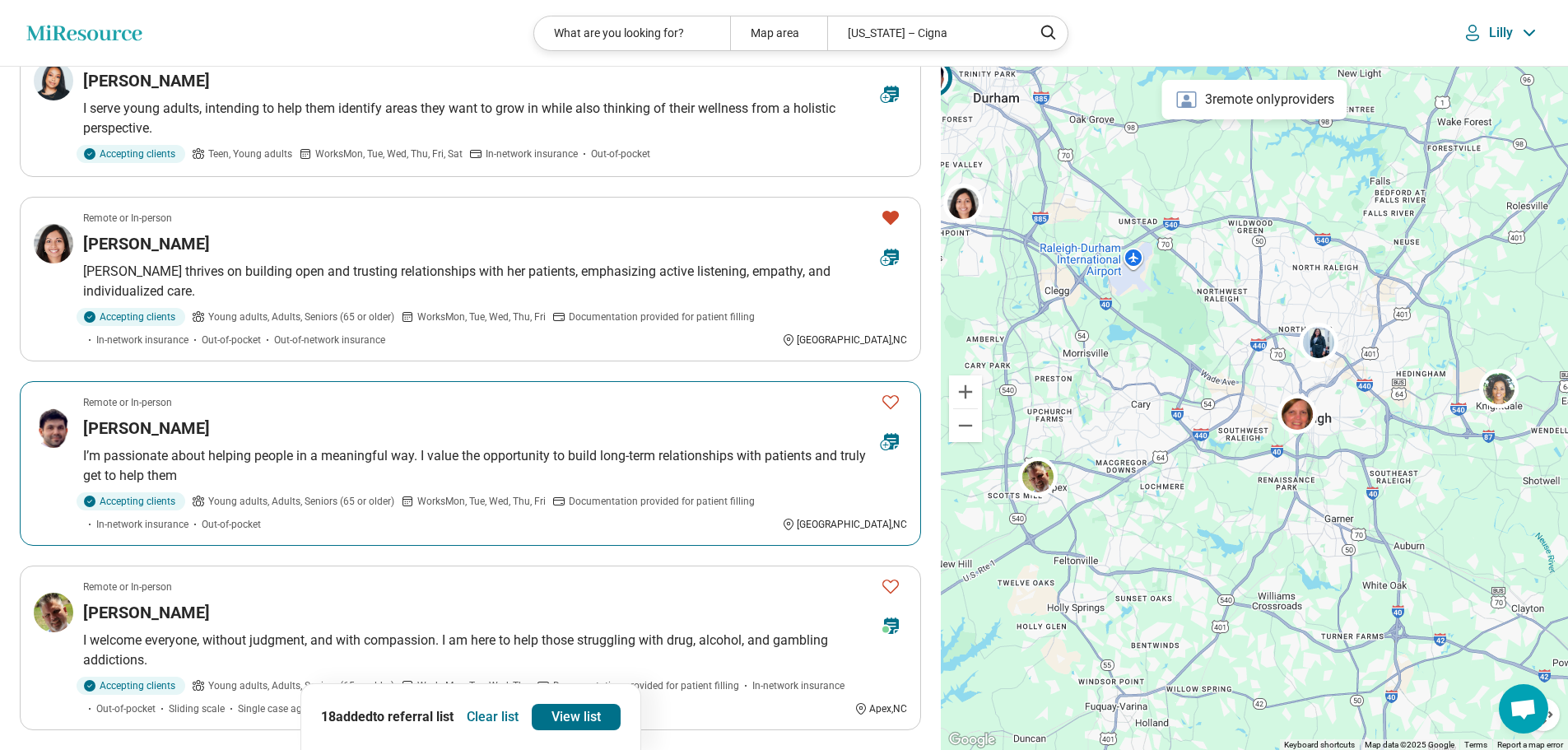
click at [891, 392] on icon "Favorite" at bounding box center [890, 401] width 20 height 20
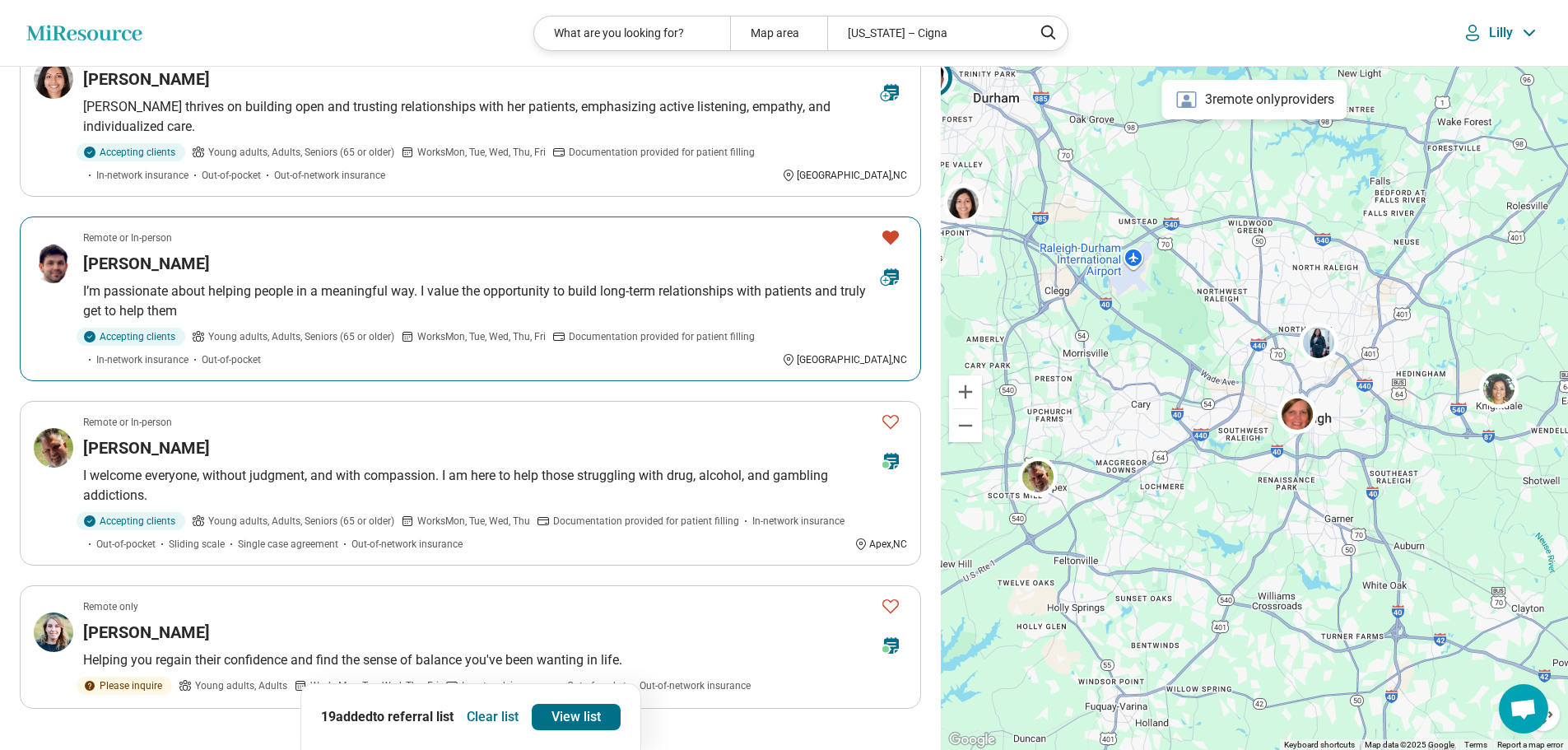
scroll to position [1235, 0]
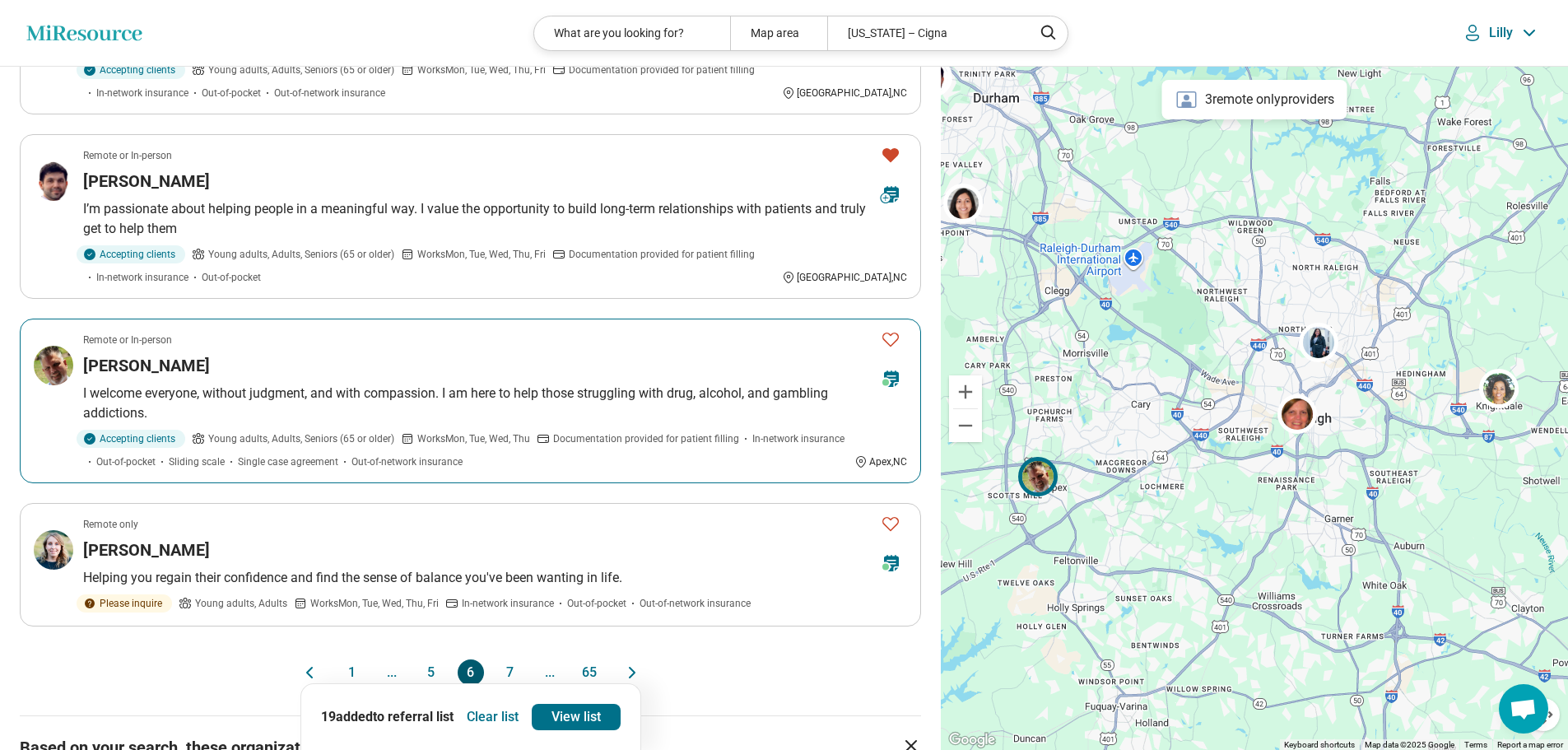
click at [893, 330] on icon "Favorite" at bounding box center [890, 339] width 20 height 20
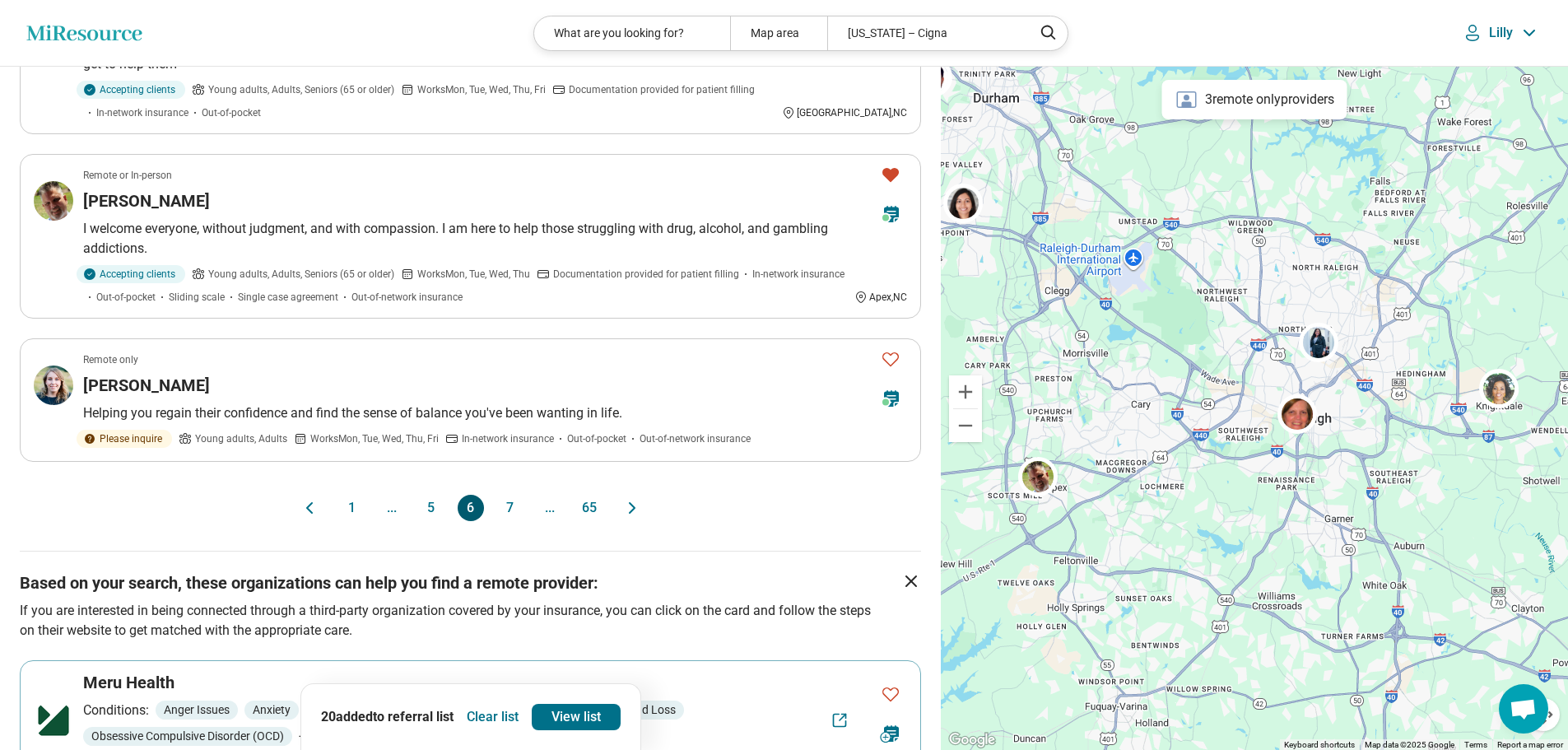
click at [628, 498] on icon "Next page" at bounding box center [632, 507] width 20 height 20
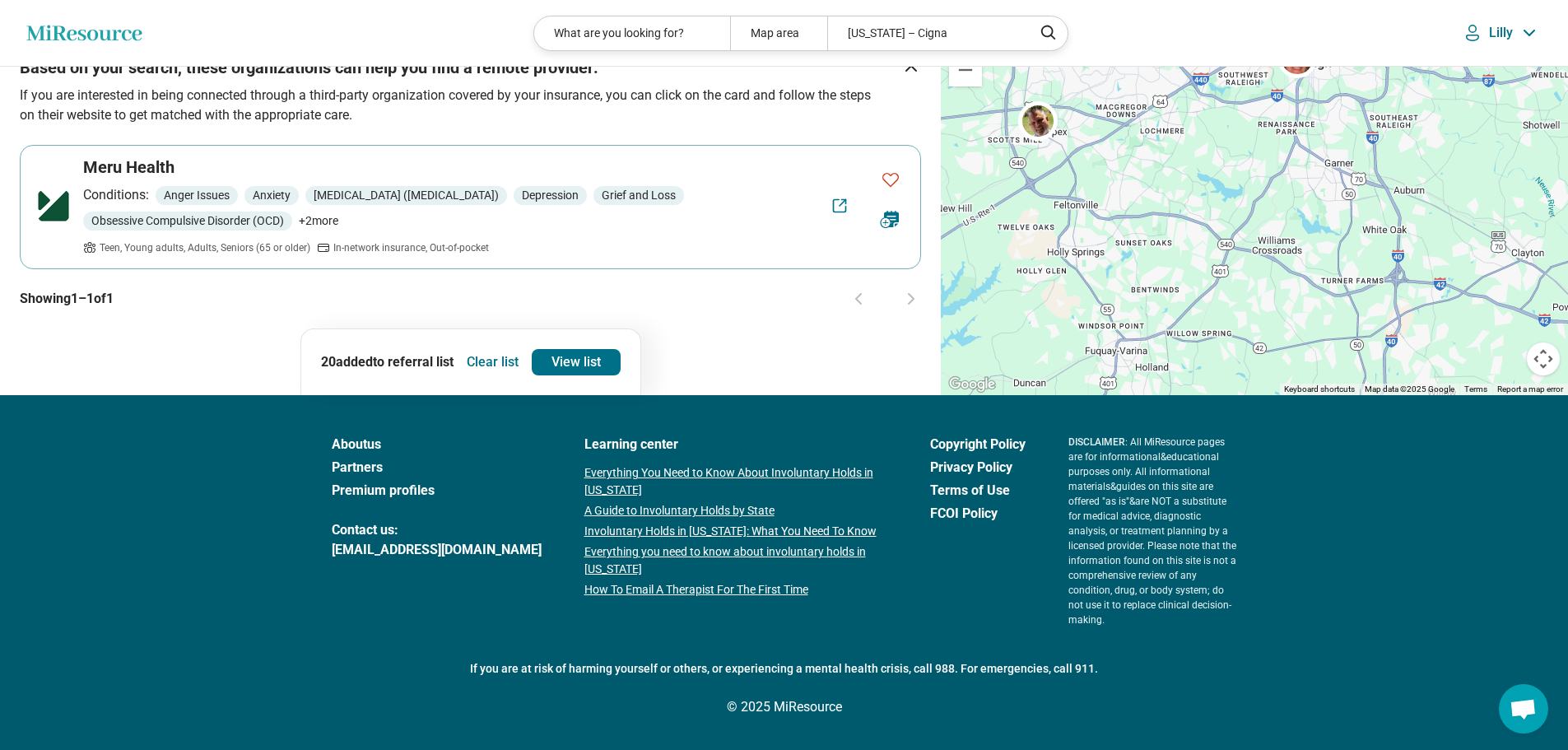
scroll to position [0, 0]
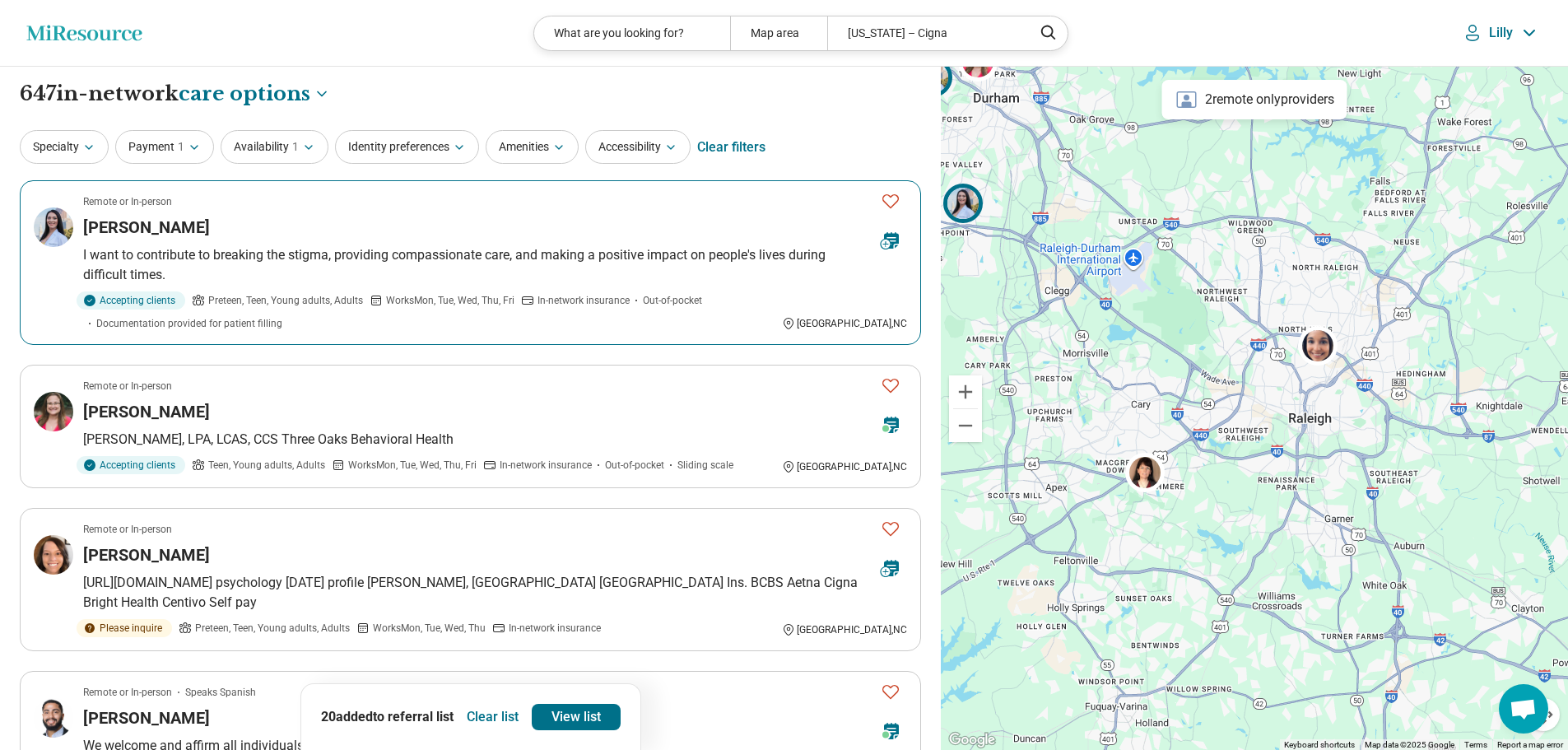
click at [894, 199] on icon "Favorite" at bounding box center [890, 201] width 20 height 20
click at [293, 139] on span "1" at bounding box center [295, 147] width 7 height 17
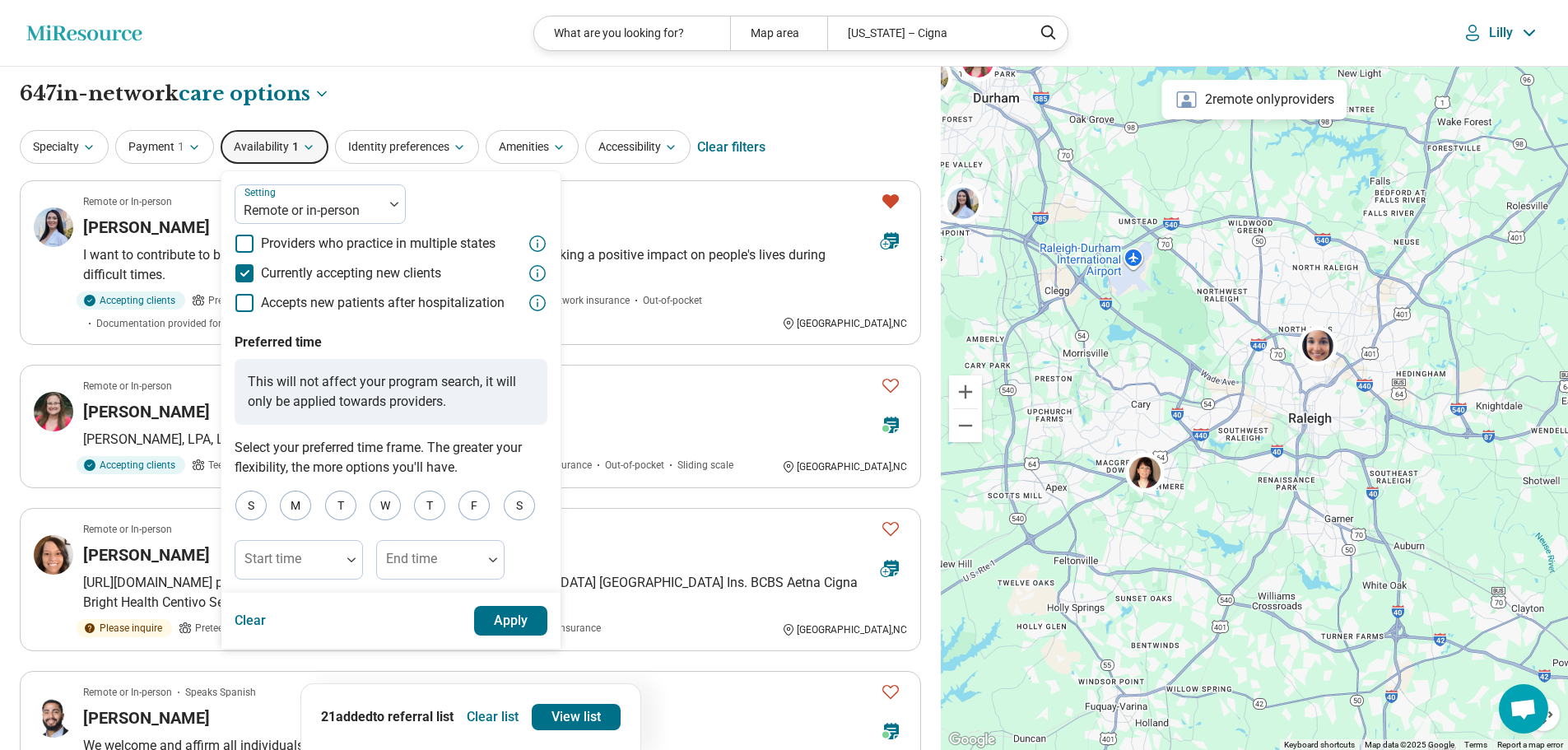
click at [292, 139] on span "1" at bounding box center [295, 147] width 7 height 17
click at [351, 103] on div "**********" at bounding box center [471, 94] width 901 height 28
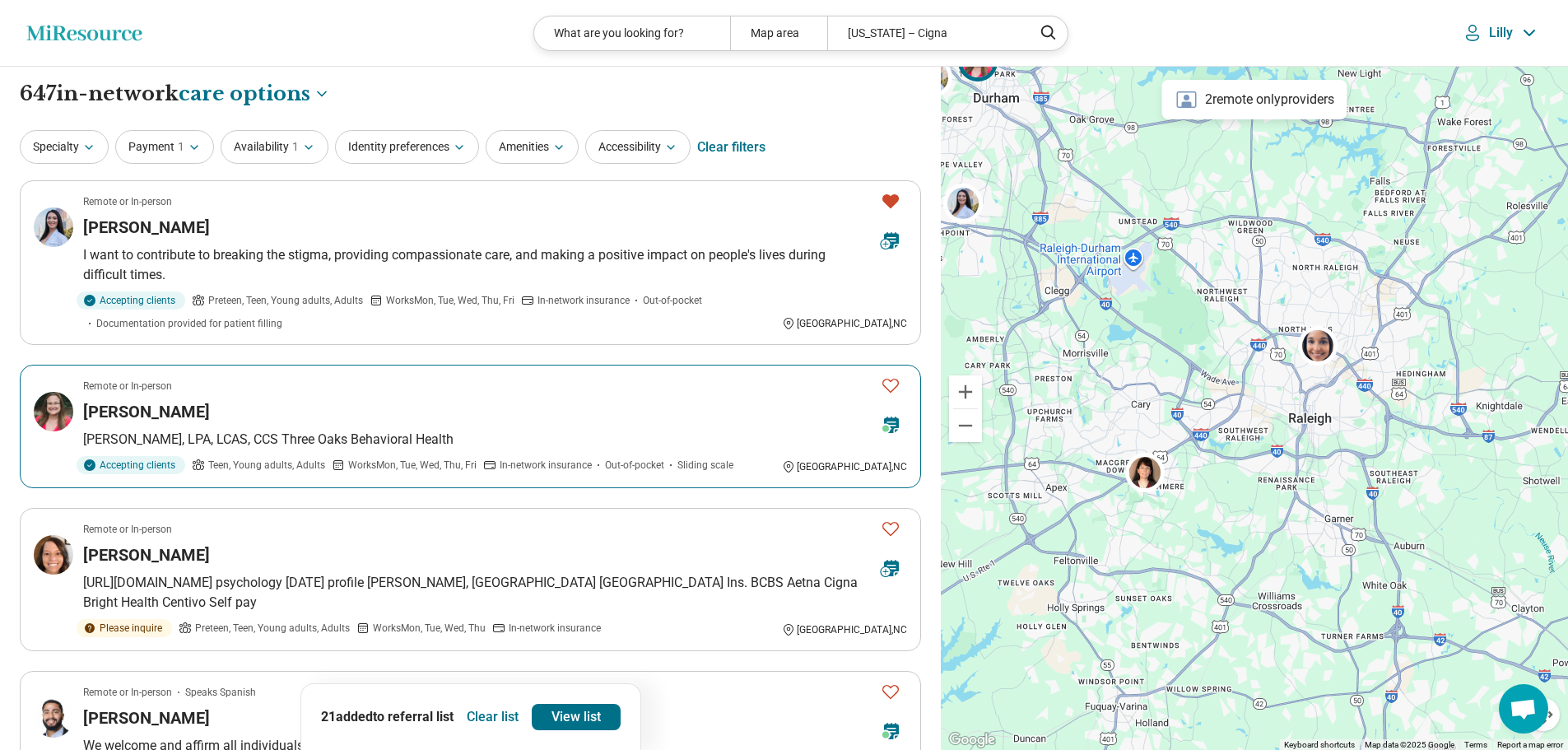
click at [890, 387] on icon "Favorite" at bounding box center [890, 385] width 20 height 20
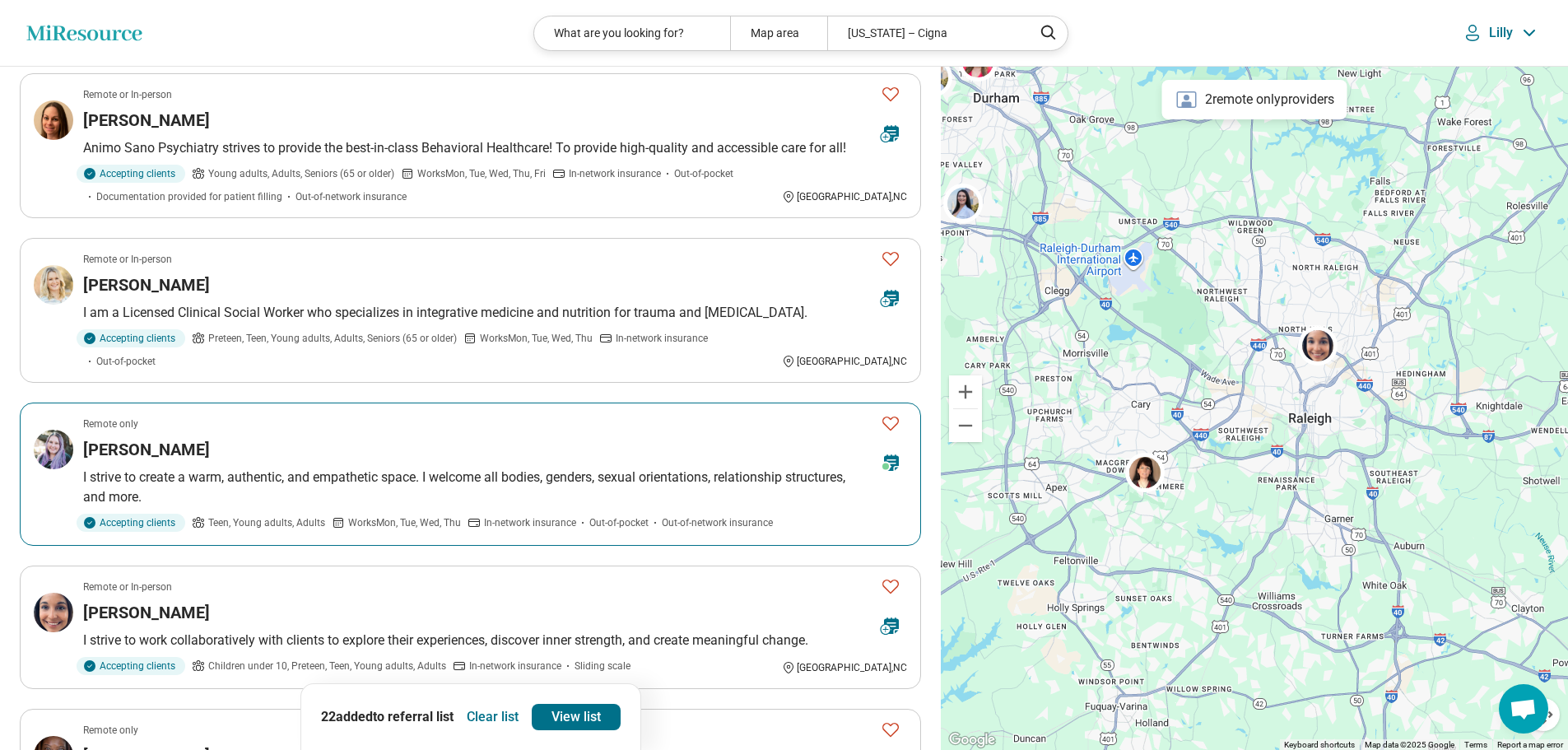
scroll to position [824, 0]
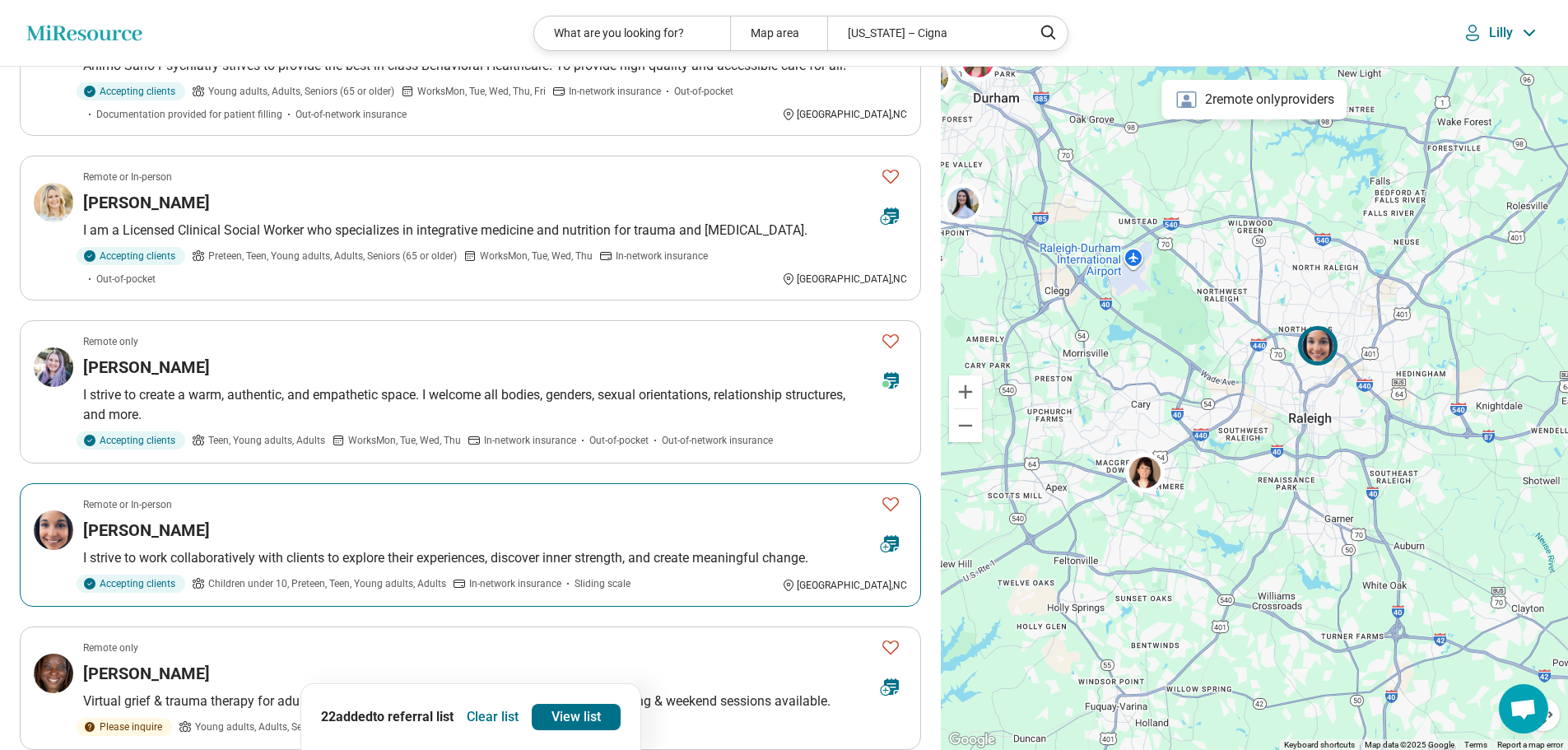
click at [891, 494] on icon "Favorite" at bounding box center [890, 504] width 20 height 20
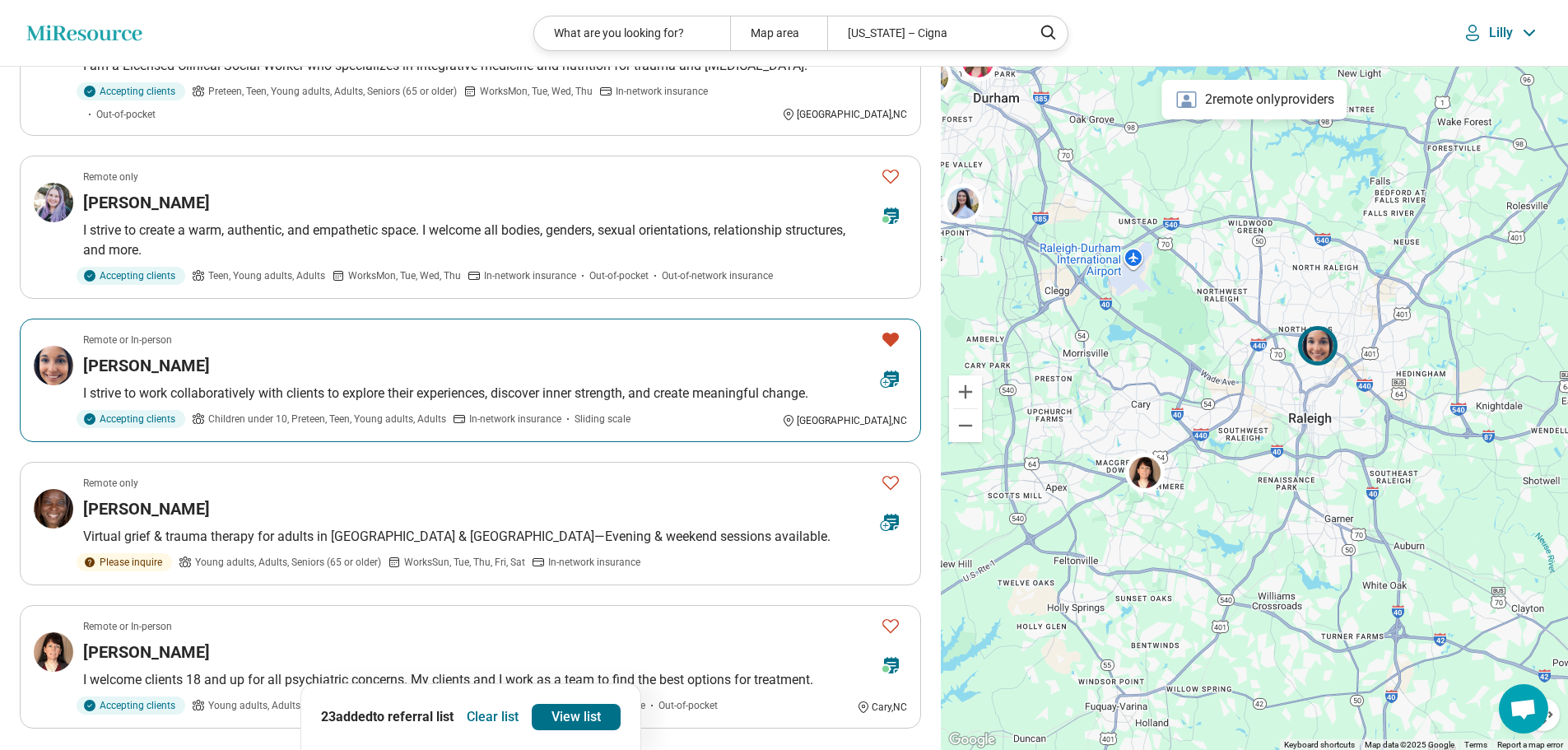
scroll to position [1070, 0]
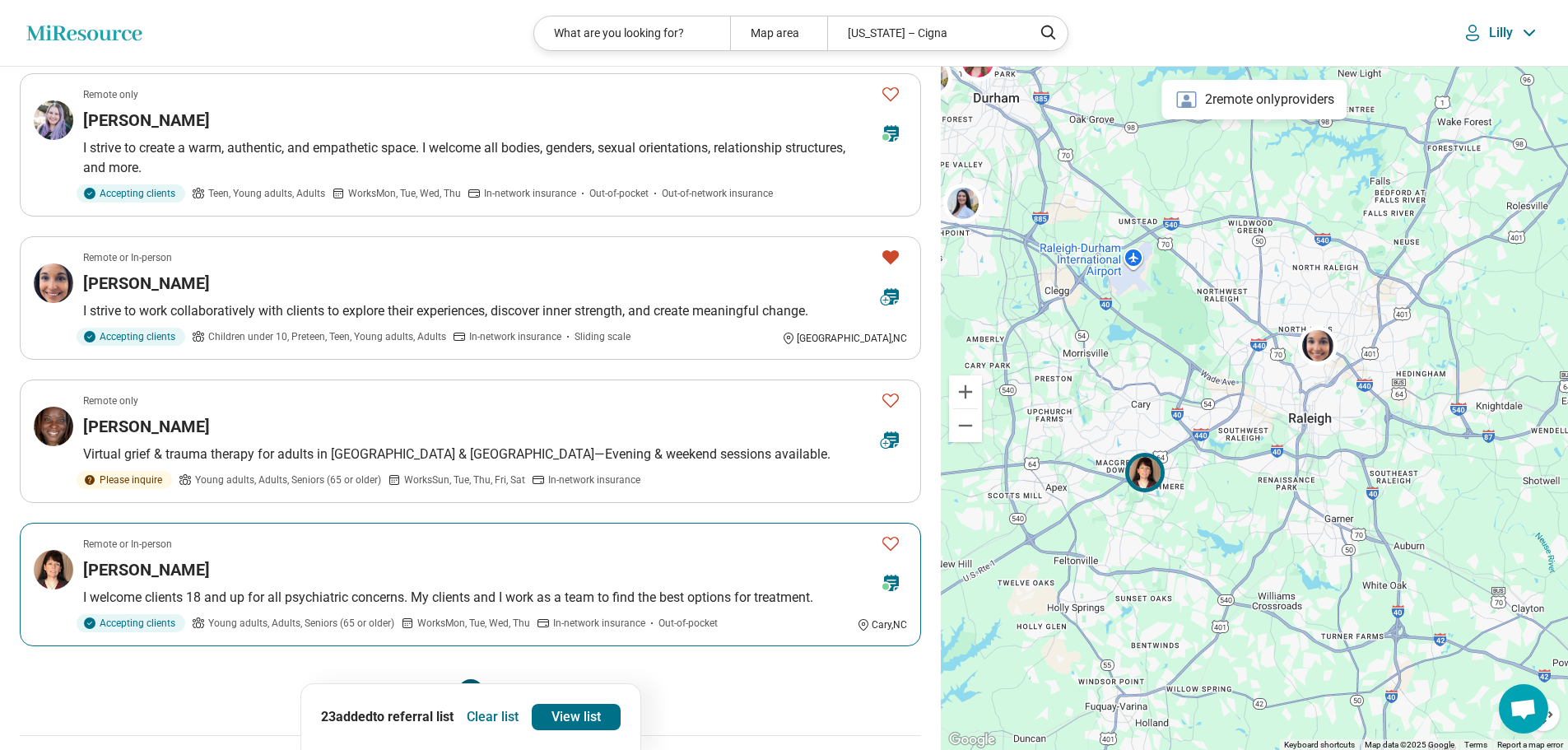
click at [893, 534] on icon "Favorite" at bounding box center [890, 544] width 20 height 20
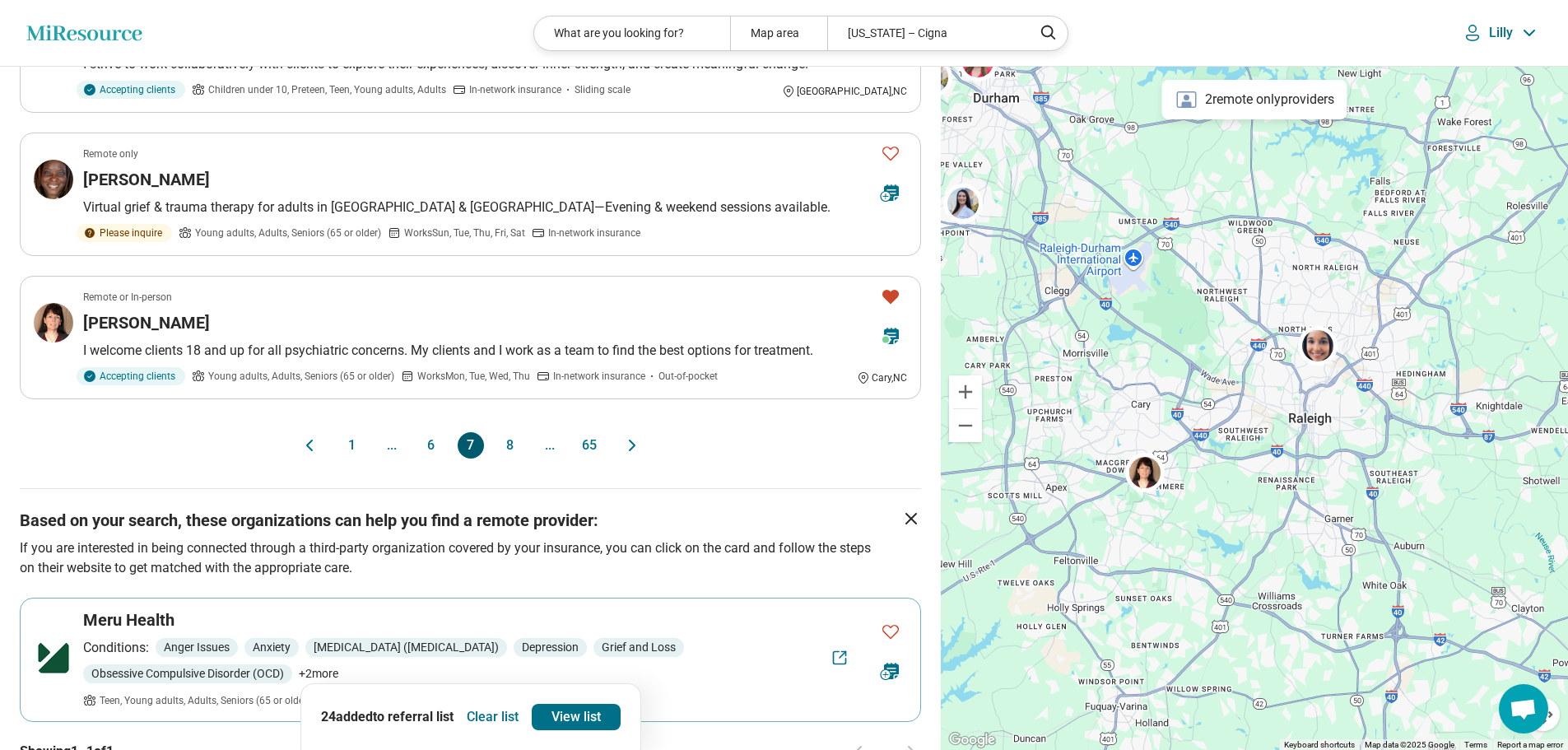
click at [507, 432] on button "8" at bounding box center [511, 445] width 27 height 27
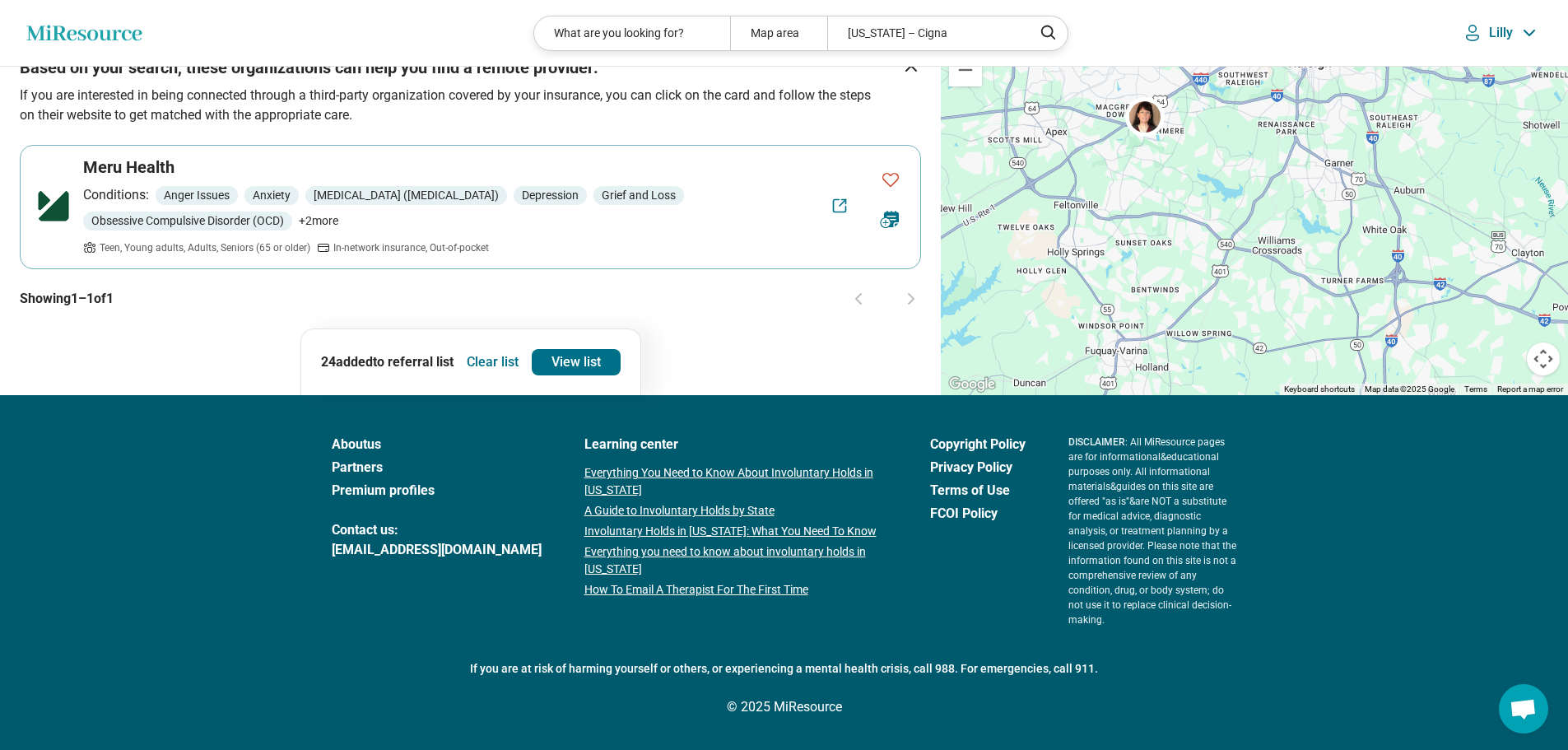
scroll to position [0, 0]
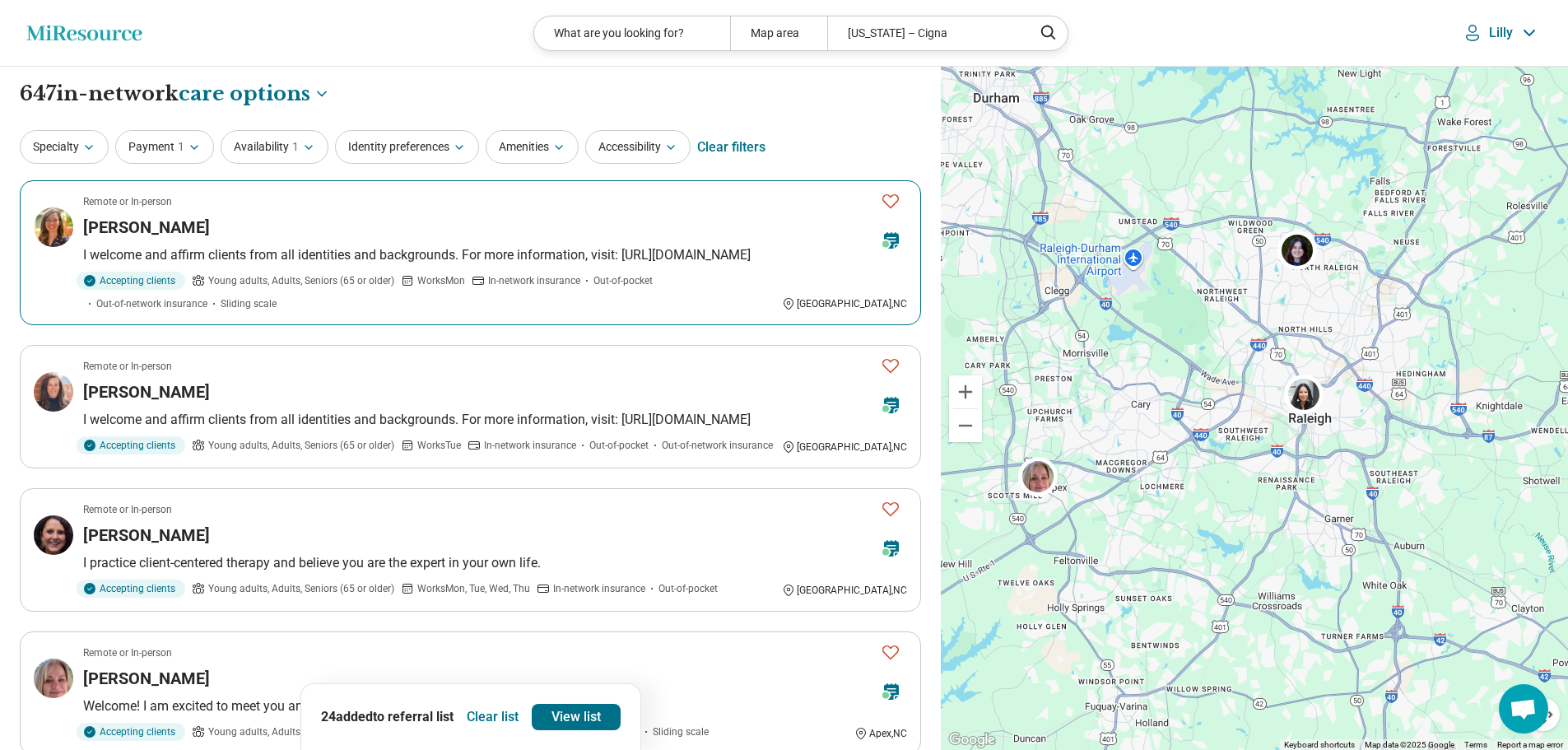
click at [890, 199] on icon "Favorite" at bounding box center [890, 201] width 20 height 20
click at [894, 361] on icon "Favorite" at bounding box center [890, 365] width 20 height 20
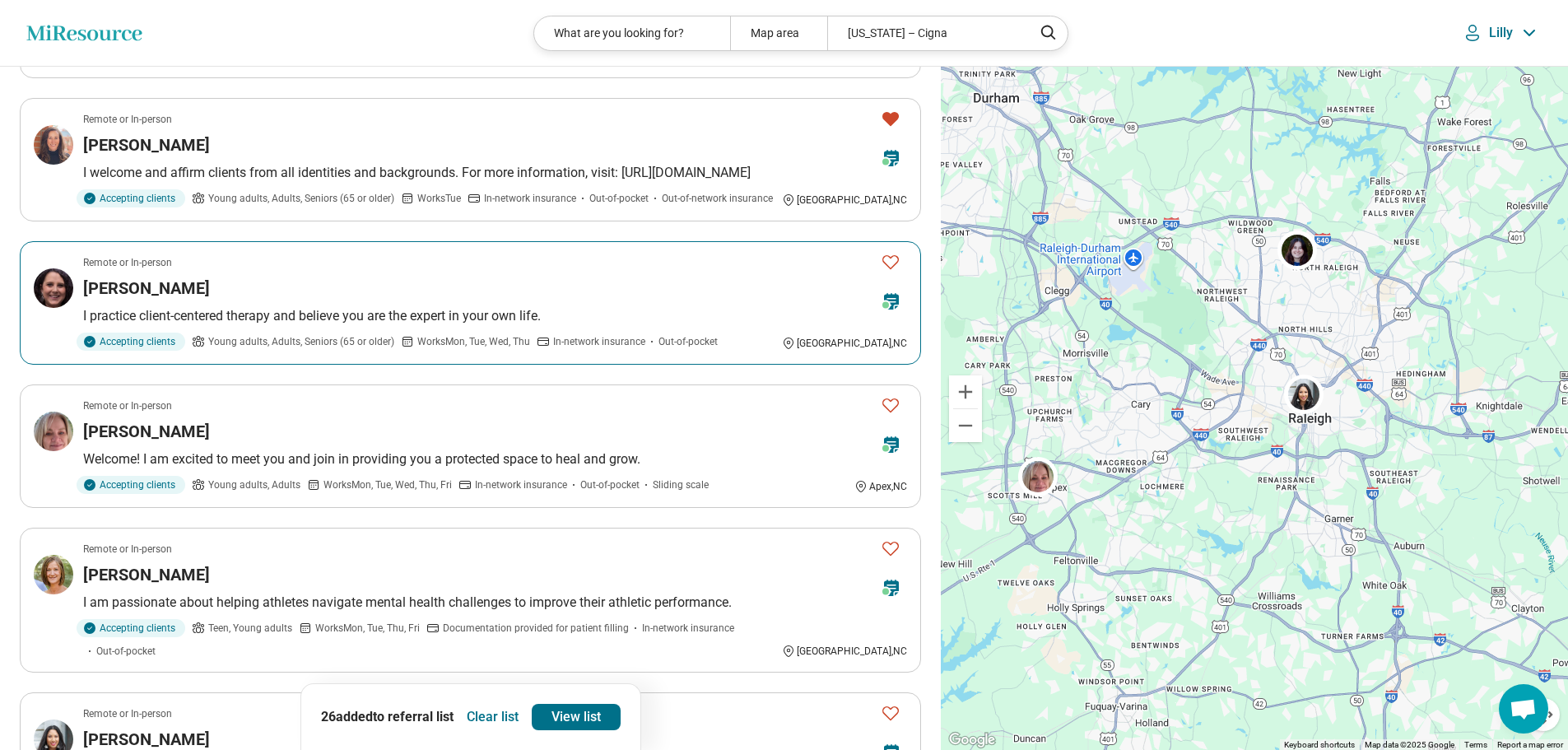
scroll to position [330, 0]
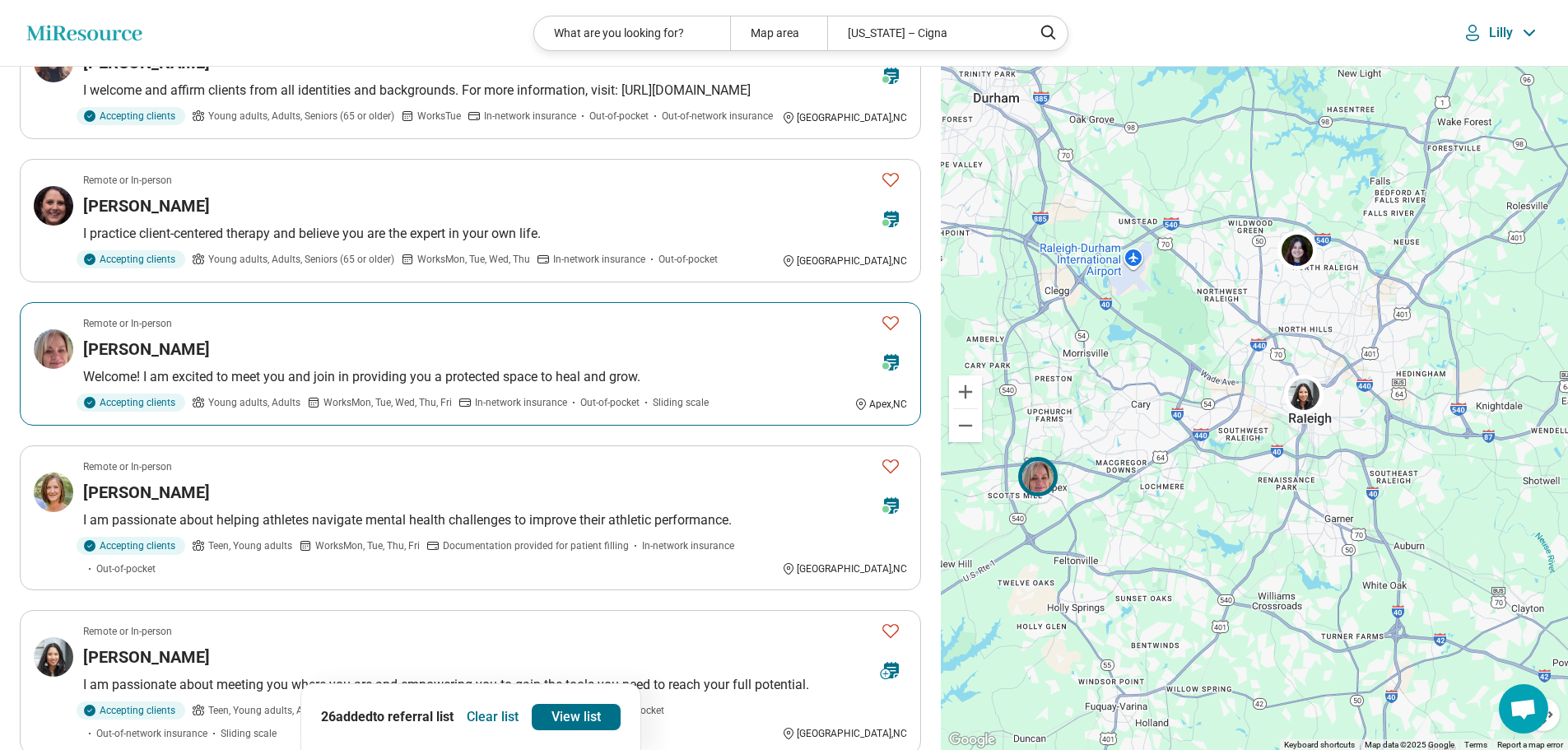
click at [892, 323] on icon "Favorite" at bounding box center [890, 323] width 20 height 20
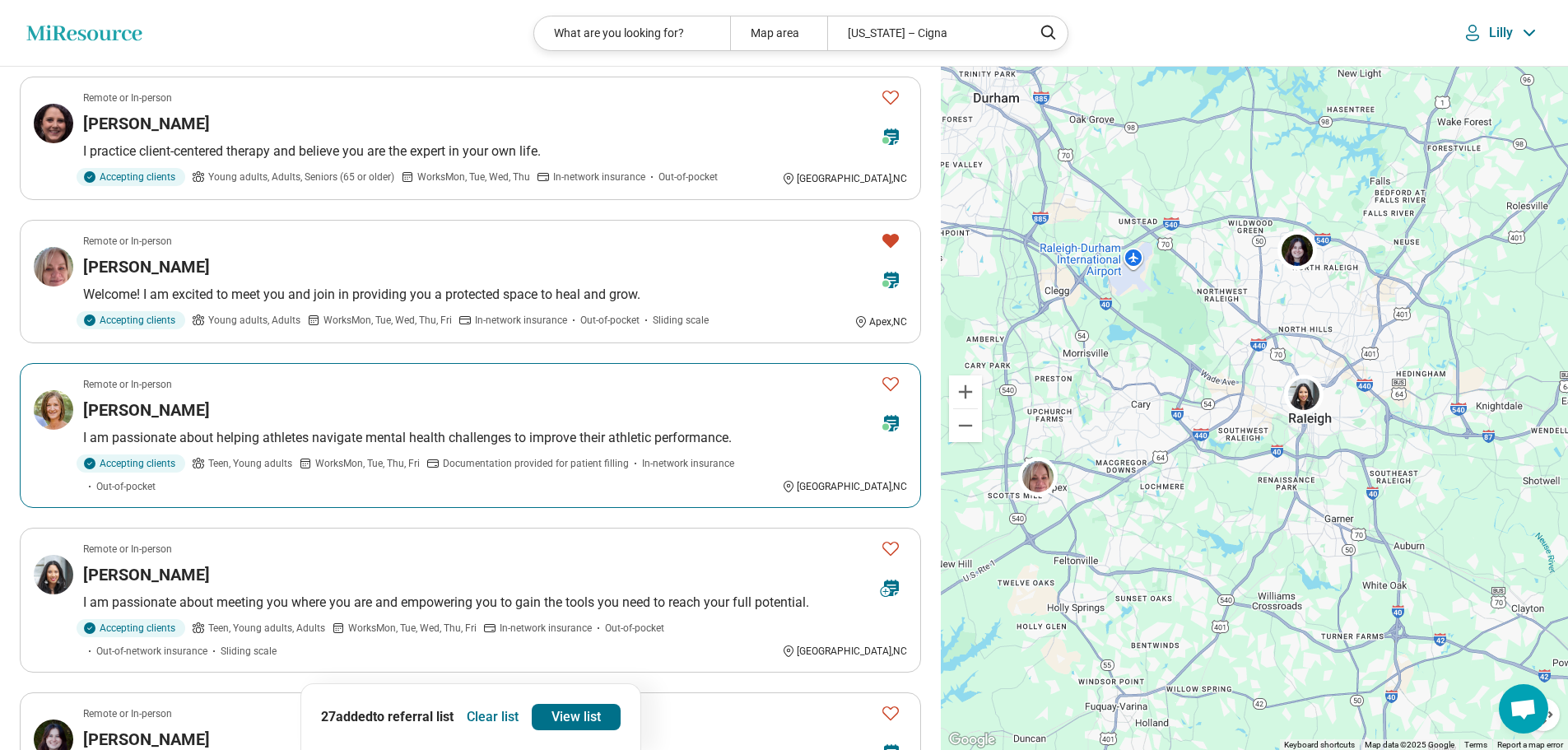
scroll to position [494, 0]
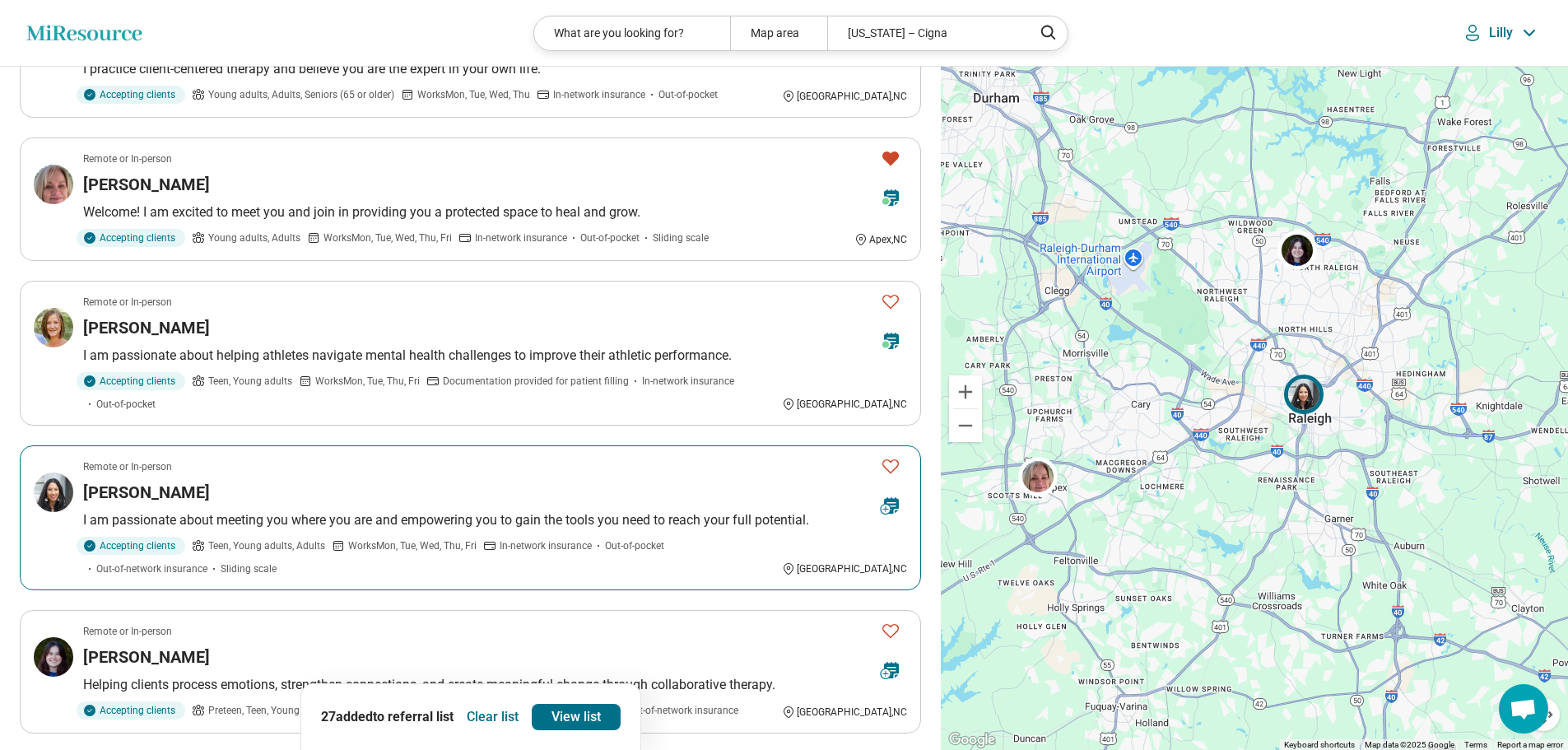
click at [894, 456] on icon "Favorite" at bounding box center [890, 465] width 20 height 20
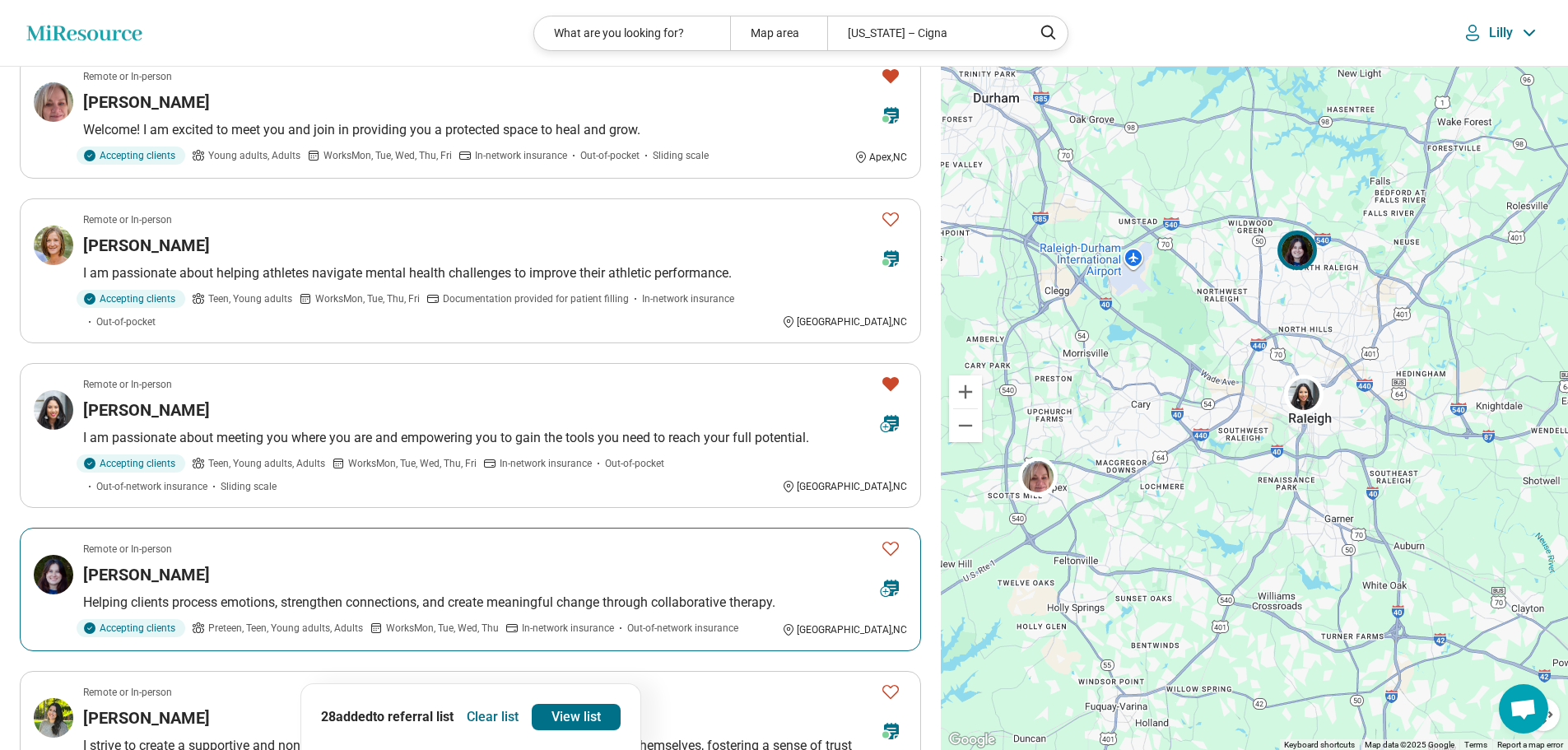
click at [887, 539] on icon "Favorite" at bounding box center [890, 548] width 20 height 20
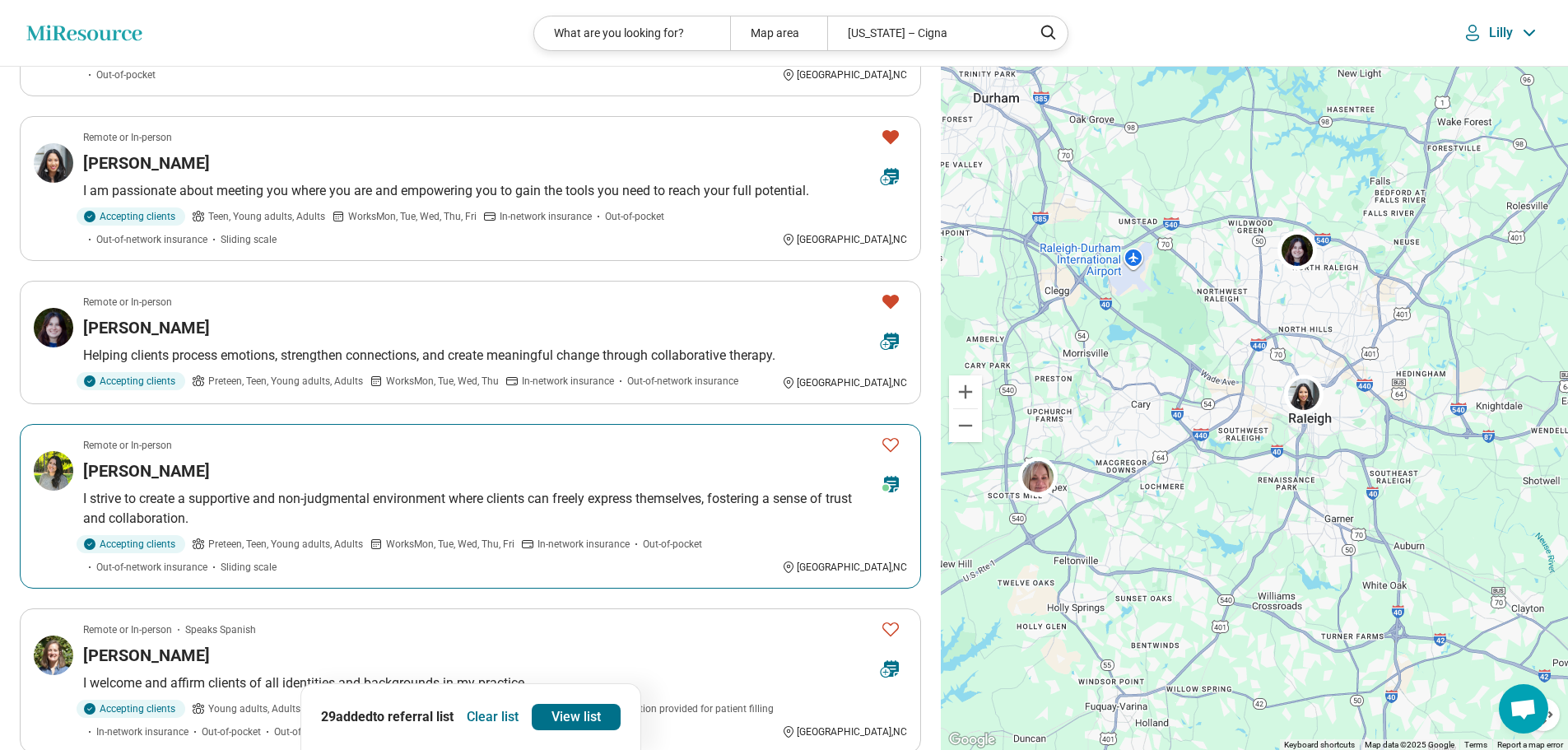
scroll to position [988, 0]
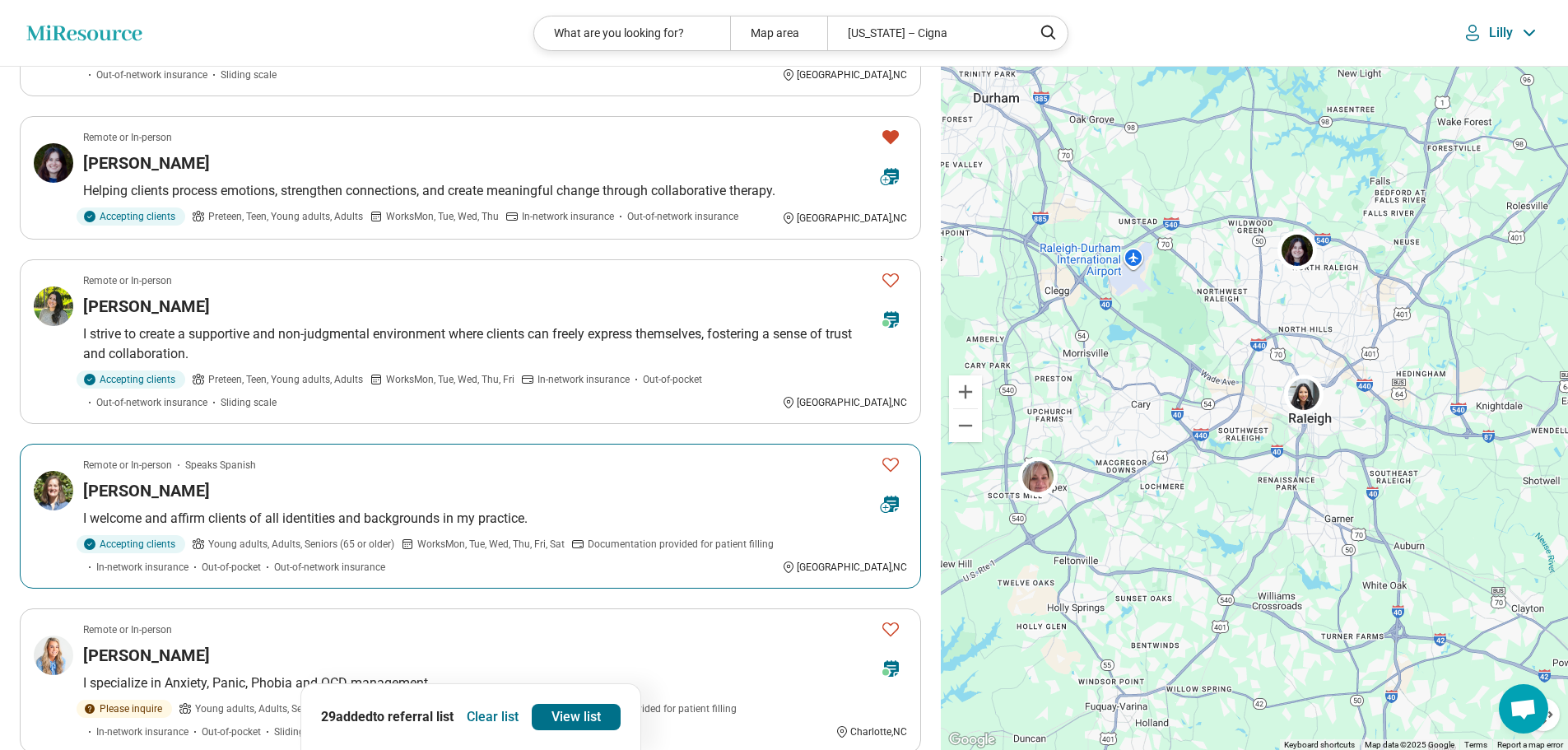
click at [887, 455] on icon "Favorite" at bounding box center [890, 464] width 20 height 20
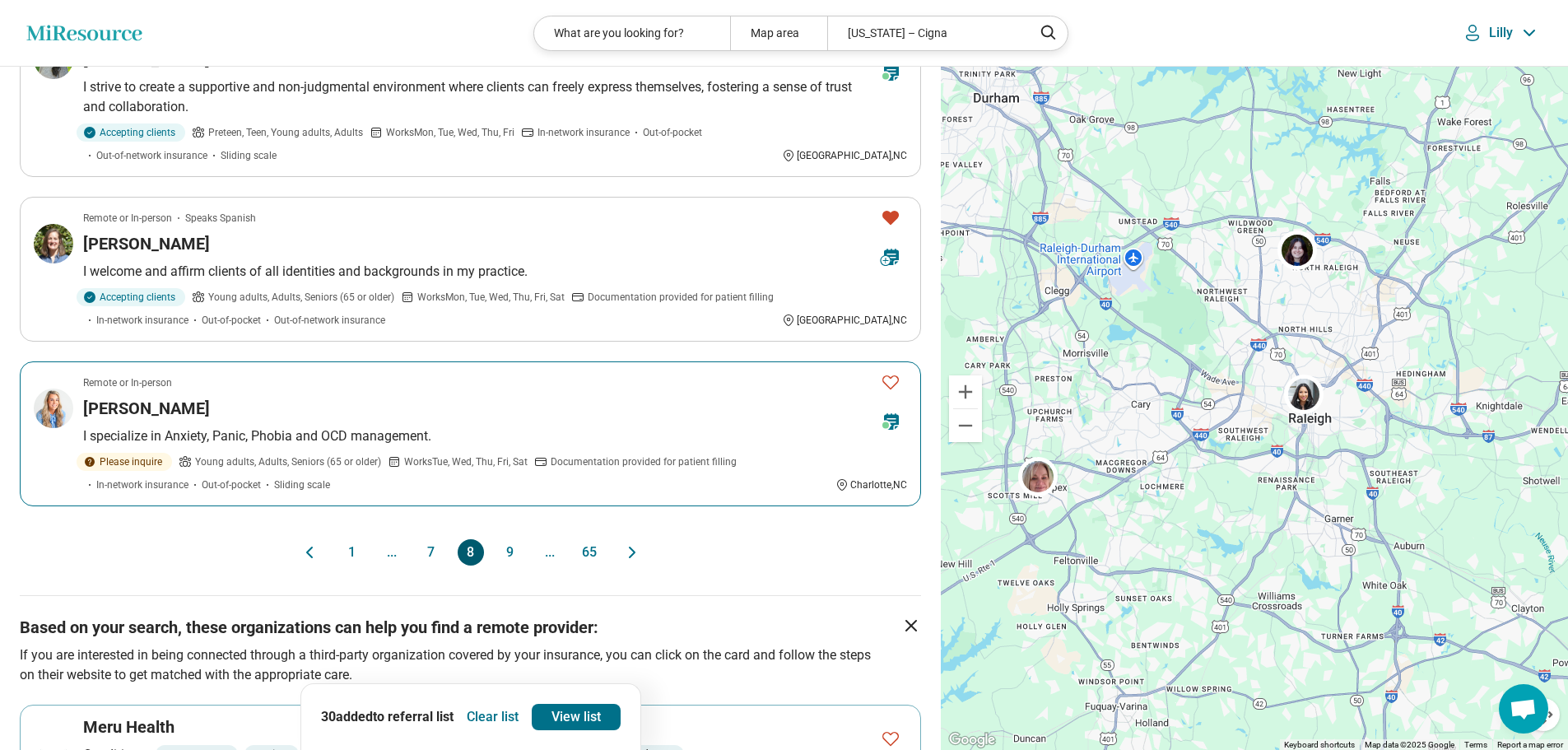
scroll to position [1318, 0]
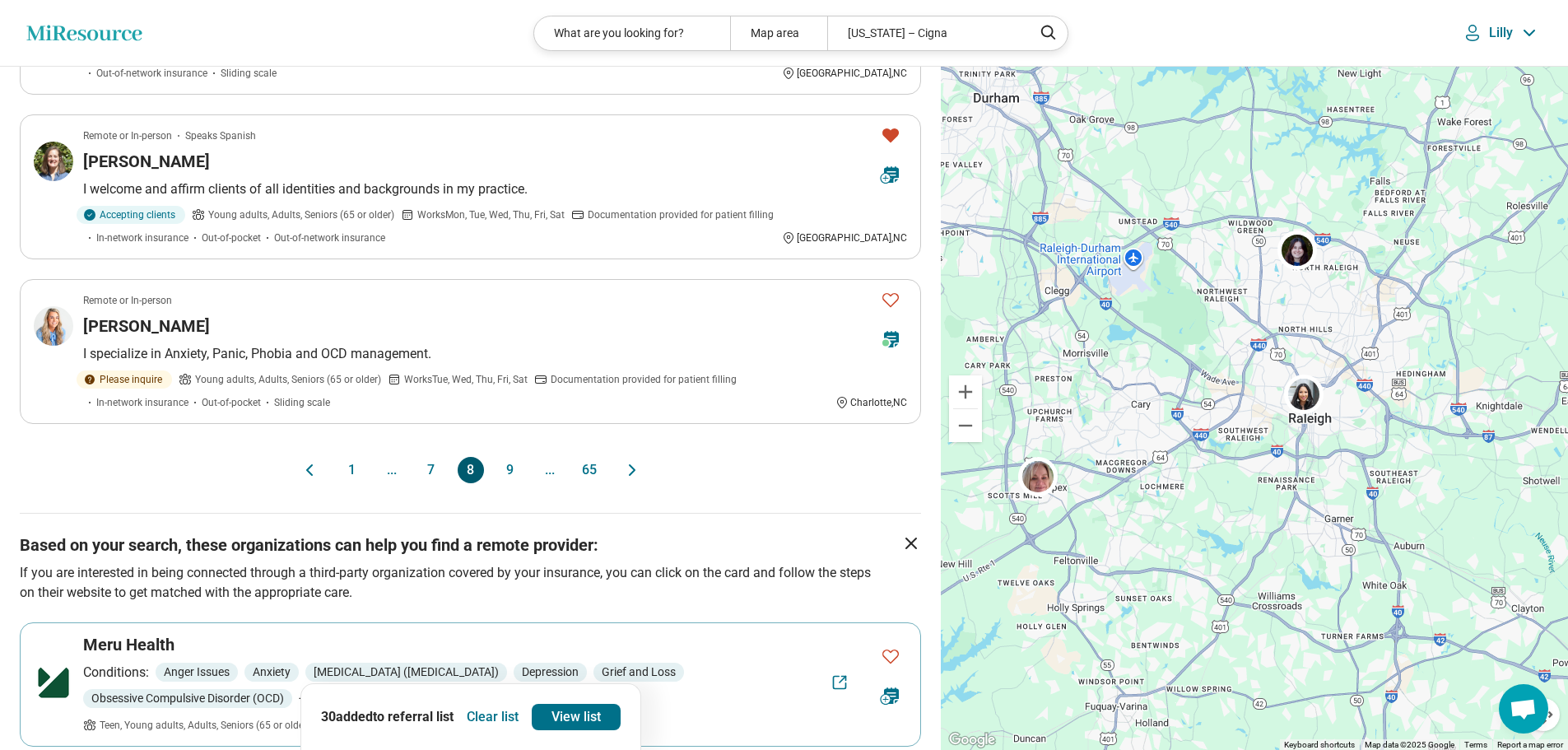
click at [514, 457] on button "9" at bounding box center [511, 470] width 27 height 27
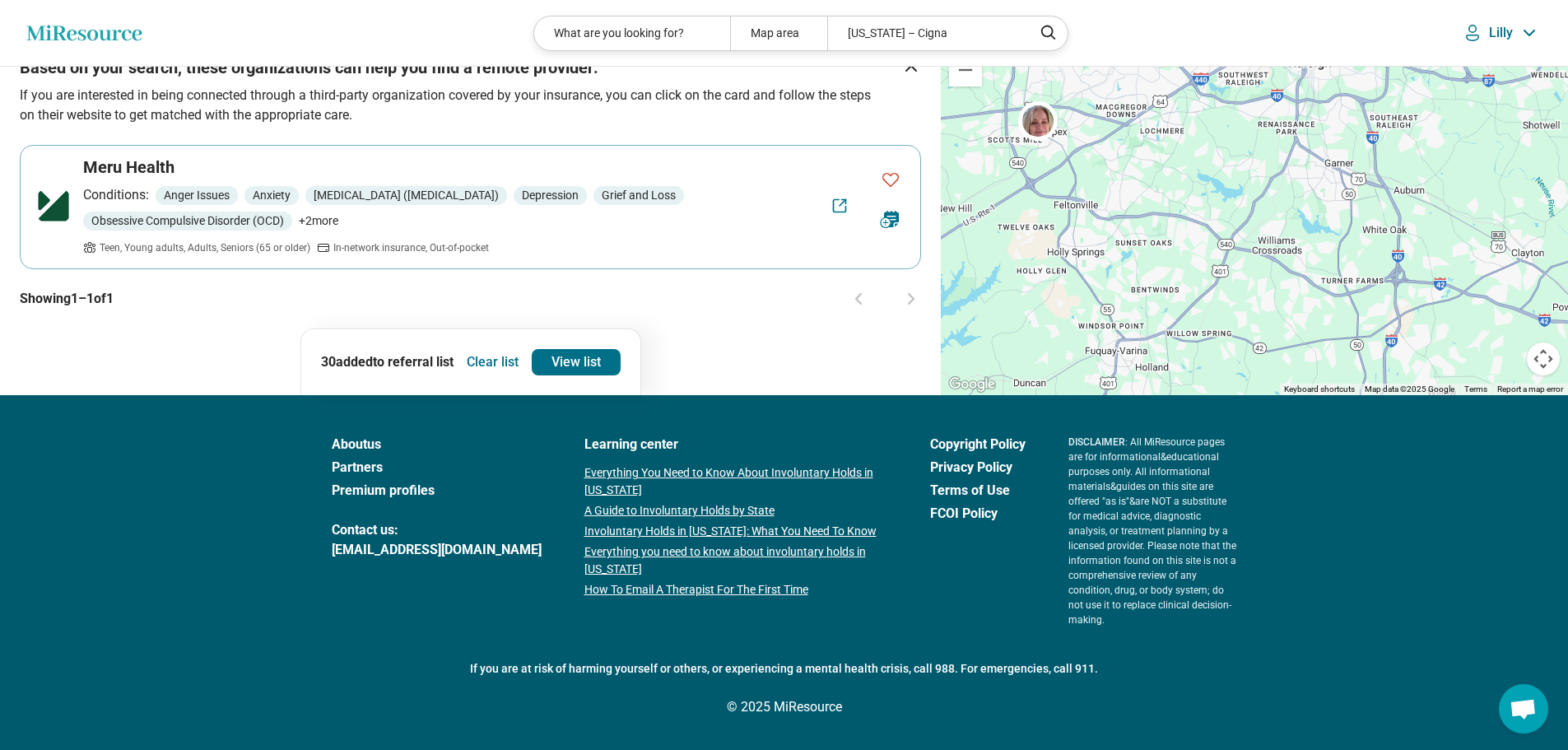
scroll to position [0, 0]
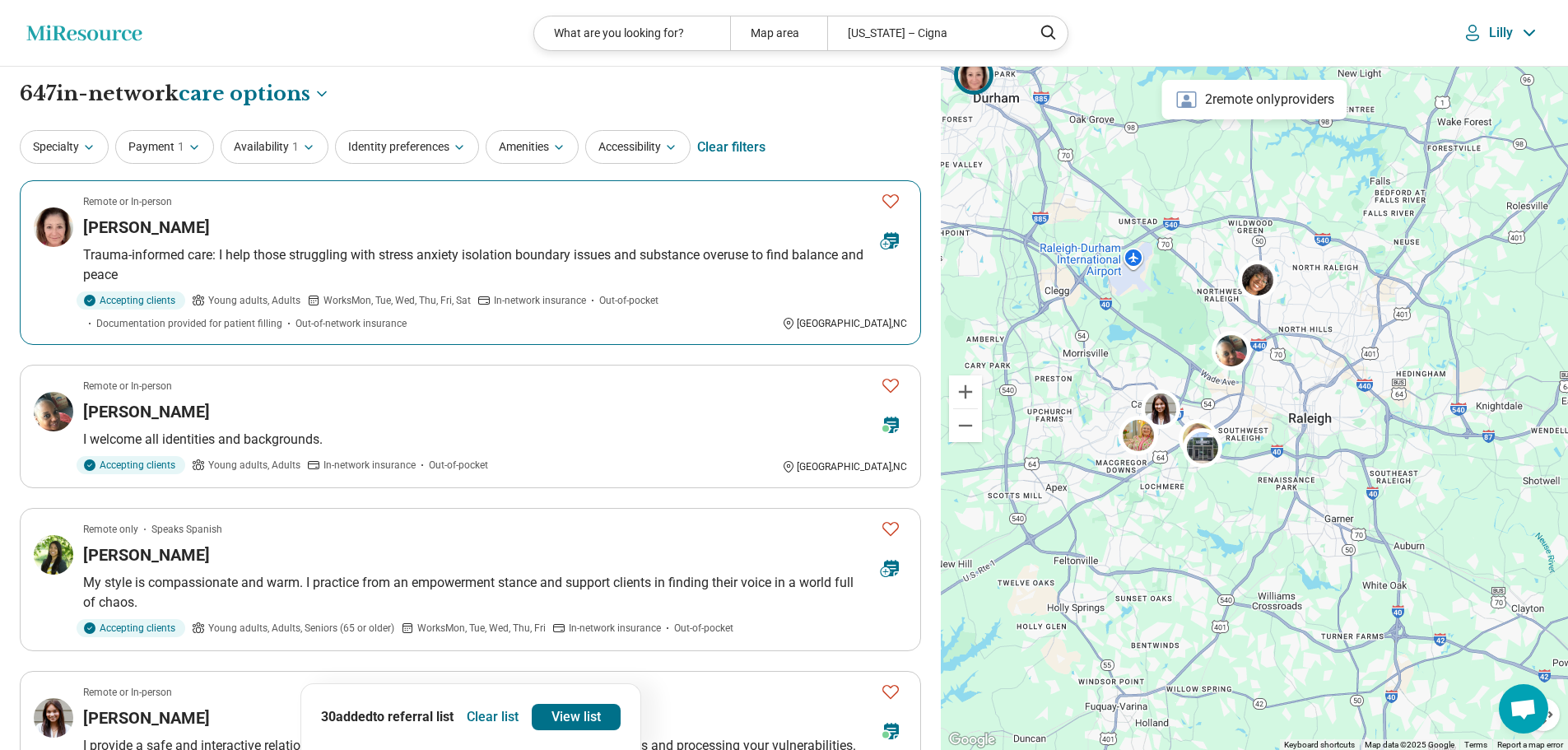
click at [890, 200] on icon "Favorite" at bounding box center [890, 201] width 20 height 20
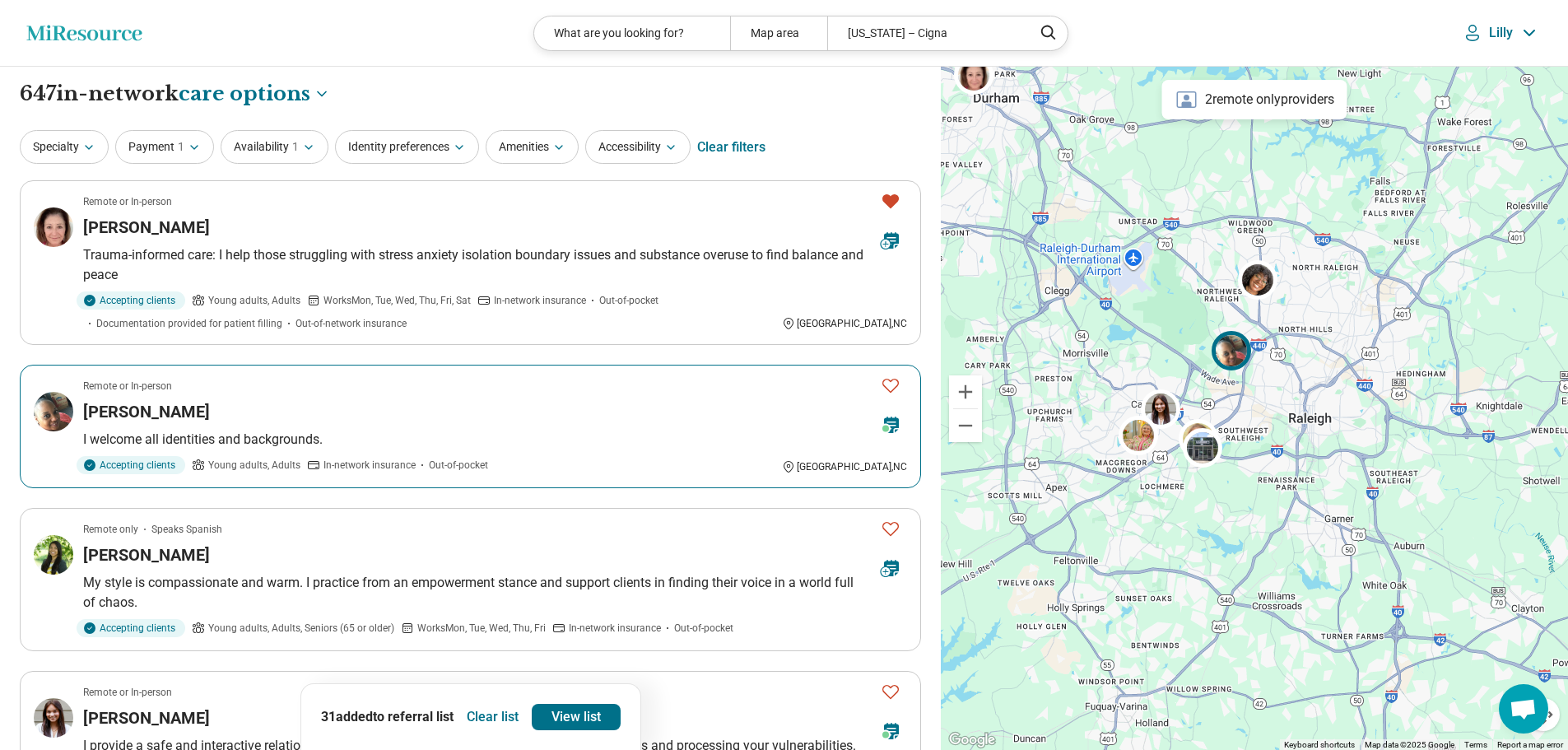
click at [887, 383] on icon "Favorite" at bounding box center [890, 385] width 20 height 20
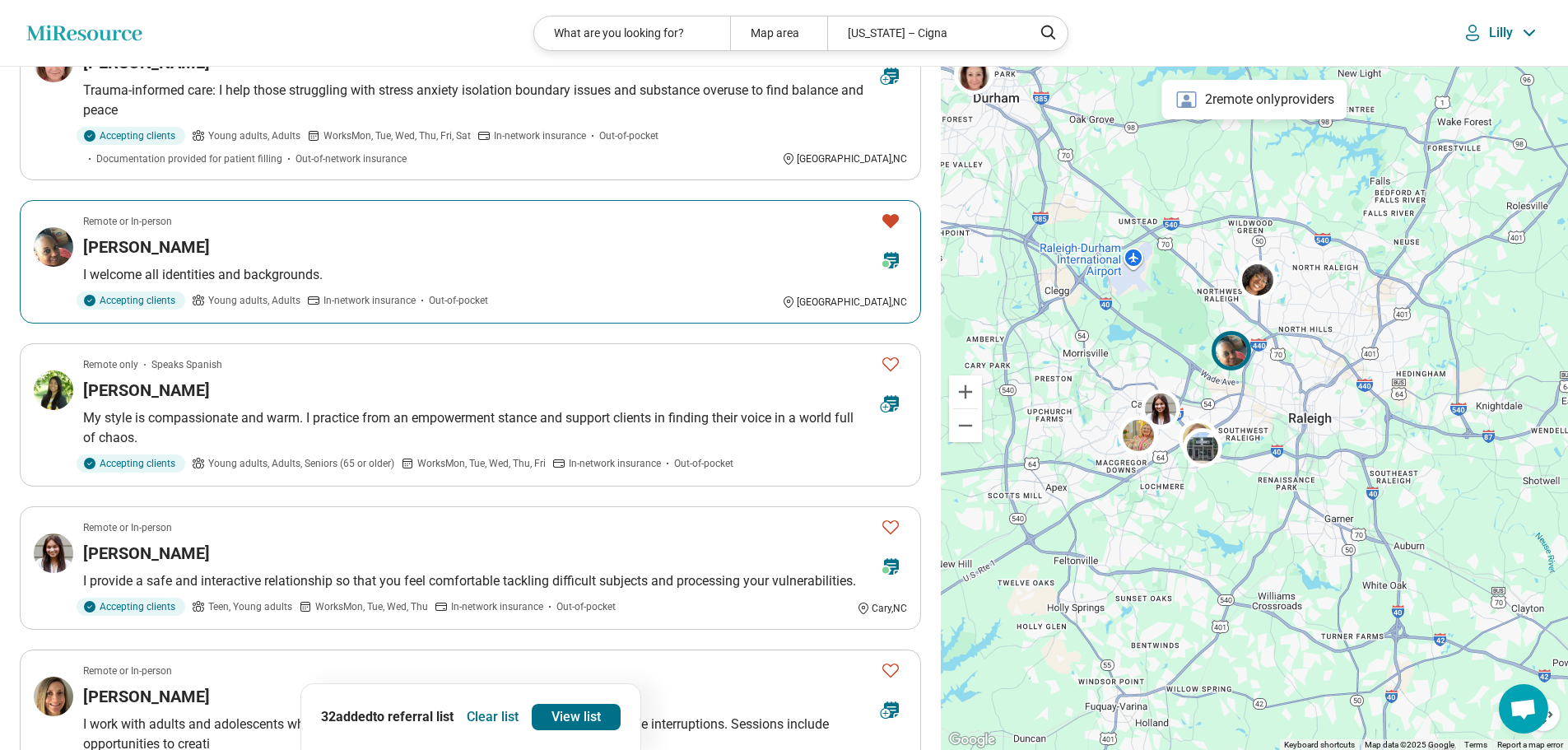
scroll to position [330, 0]
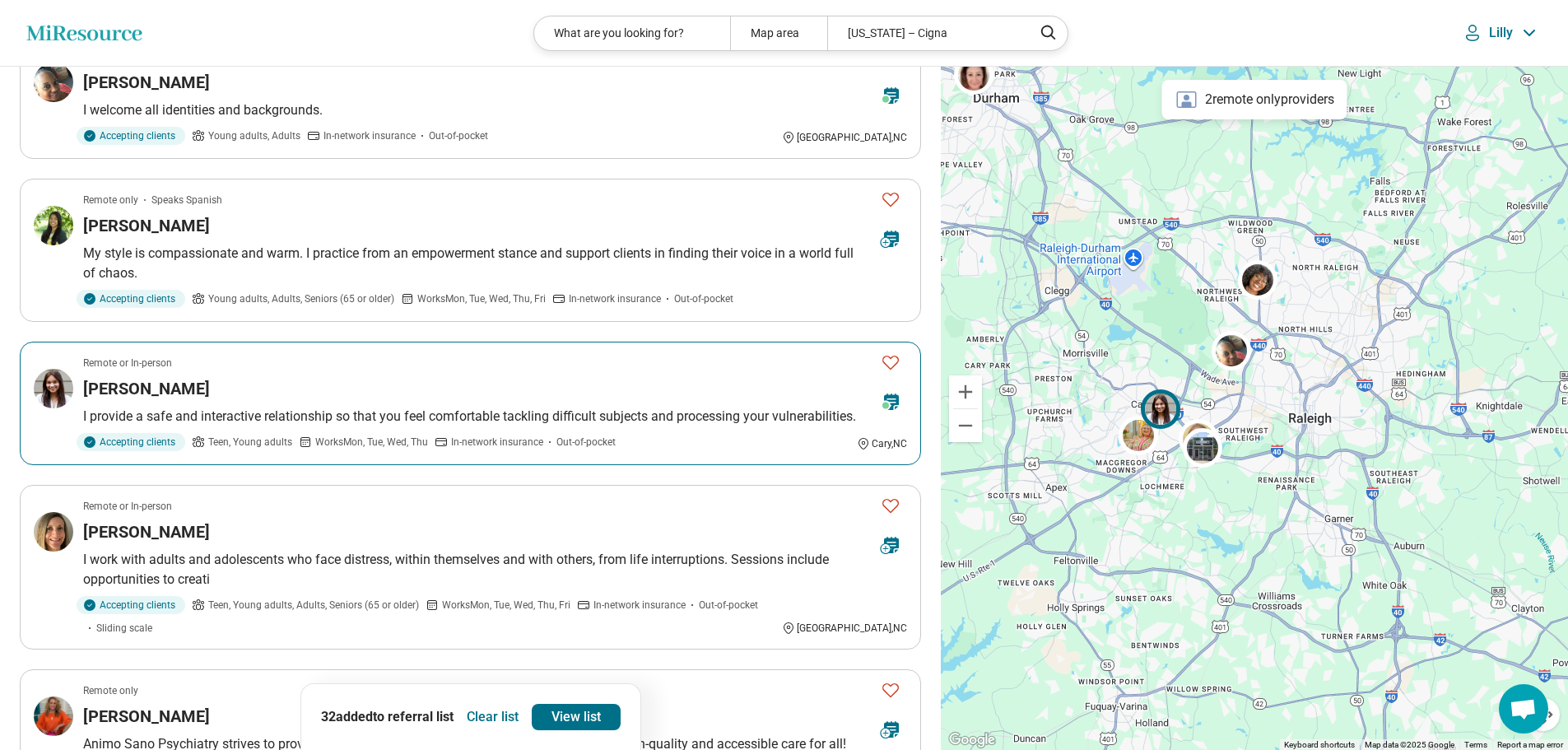
click at [888, 361] on icon "Favorite" at bounding box center [890, 362] width 20 height 20
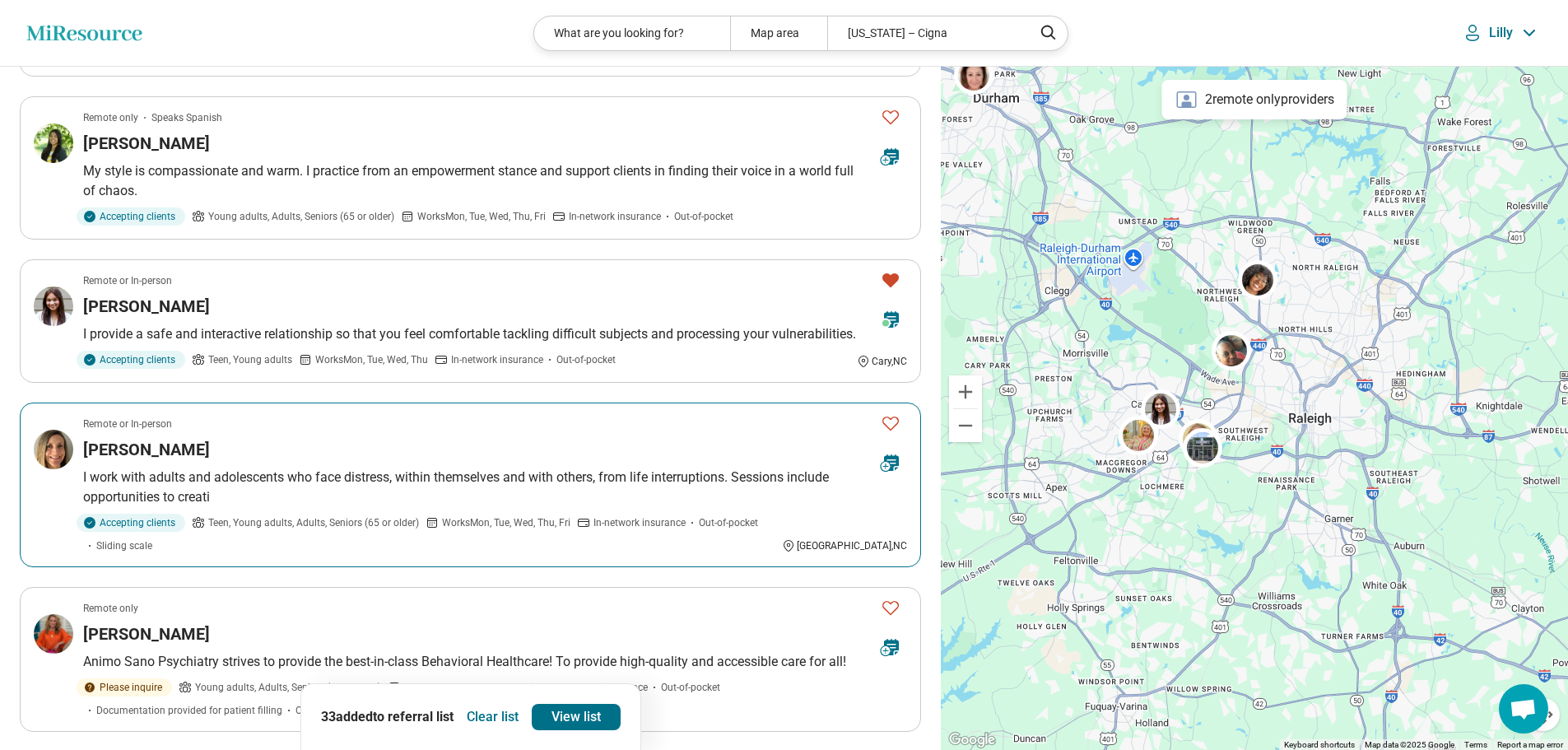
click at [890, 422] on icon "Favorite" at bounding box center [890, 423] width 20 height 20
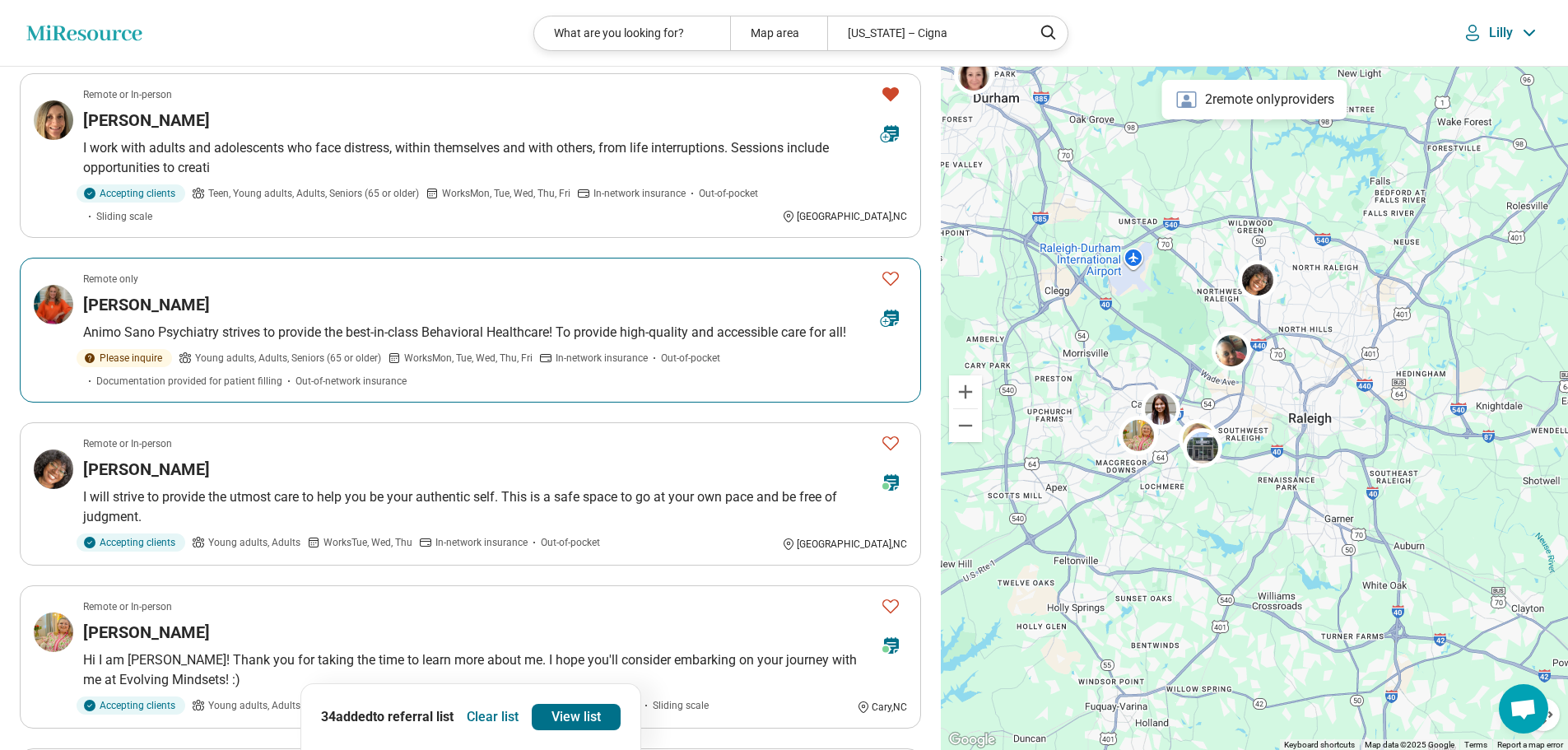
scroll to position [824, 0]
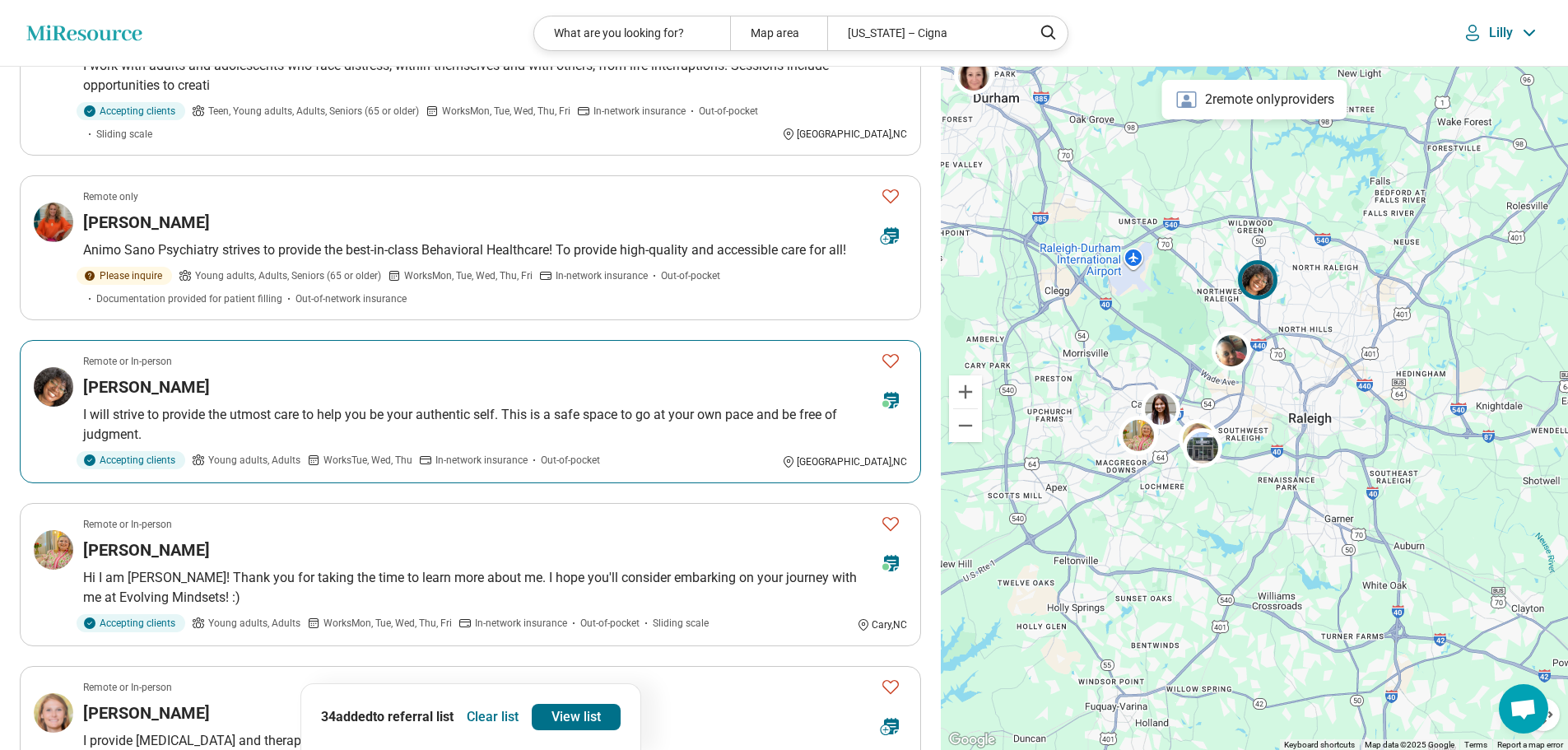
click at [890, 358] on icon "Favorite" at bounding box center [890, 360] width 20 height 20
click at [891, 520] on icon "Favorite" at bounding box center [890, 524] width 16 height 14
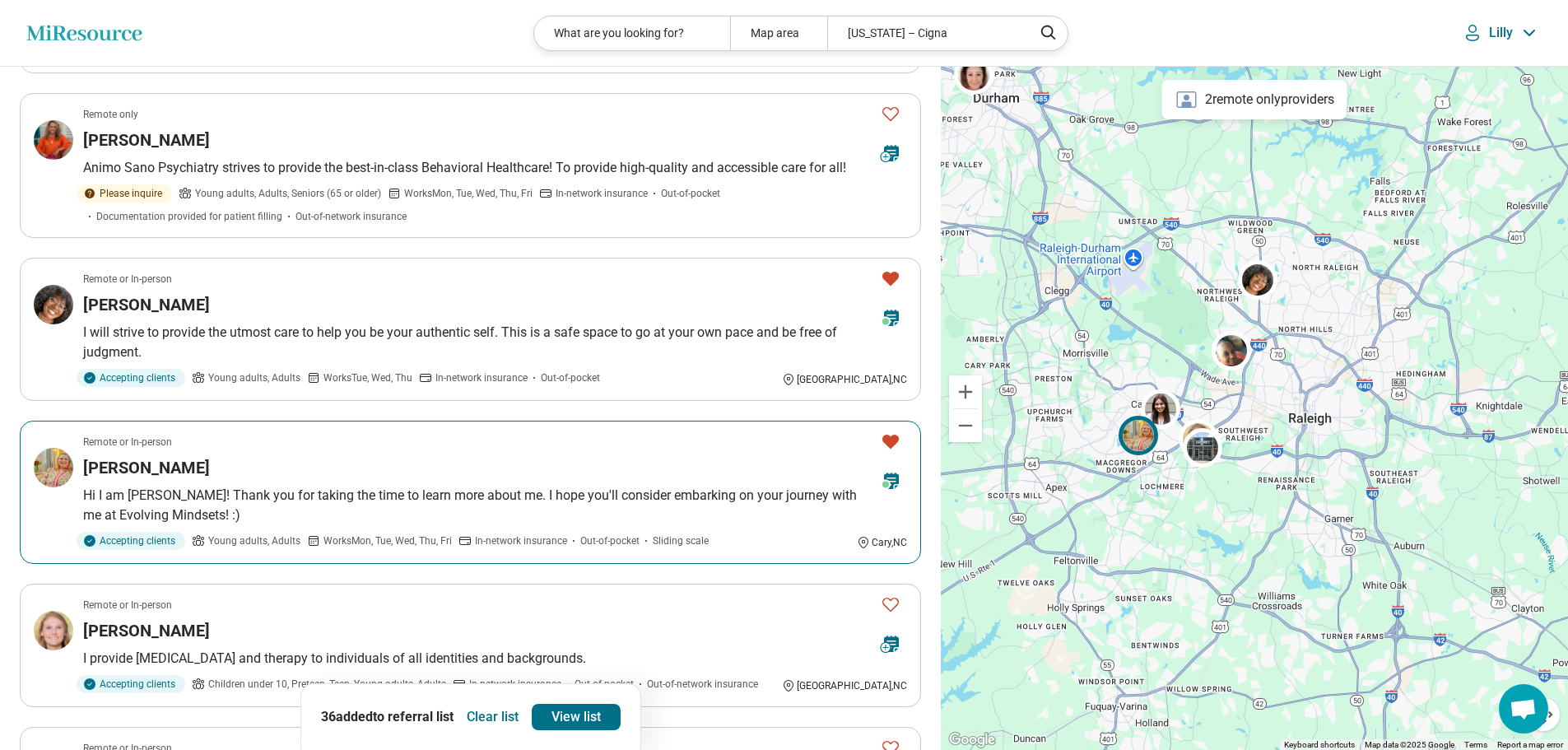
scroll to position [1070, 0]
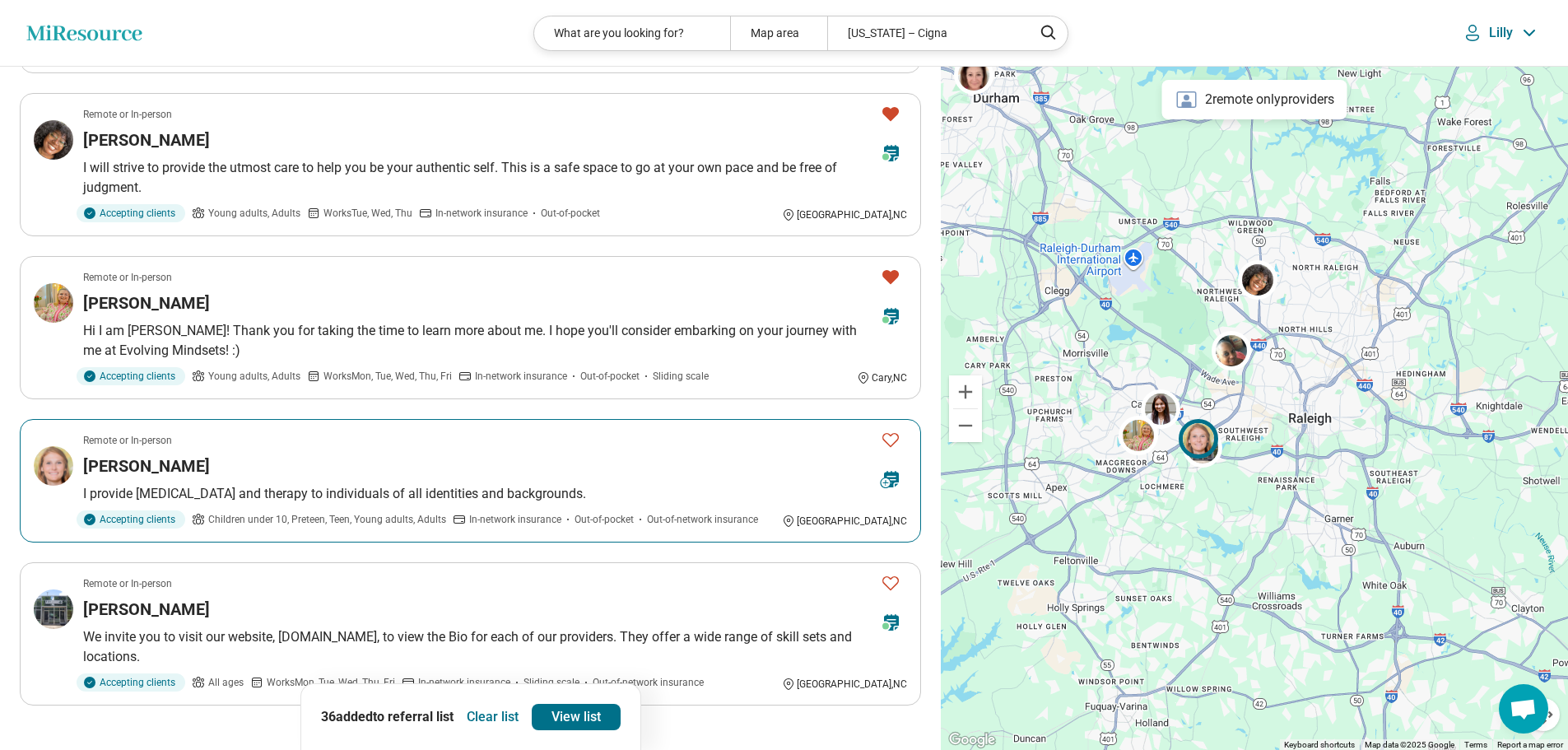
click at [891, 440] on icon "Favorite" at bounding box center [890, 439] width 20 height 20
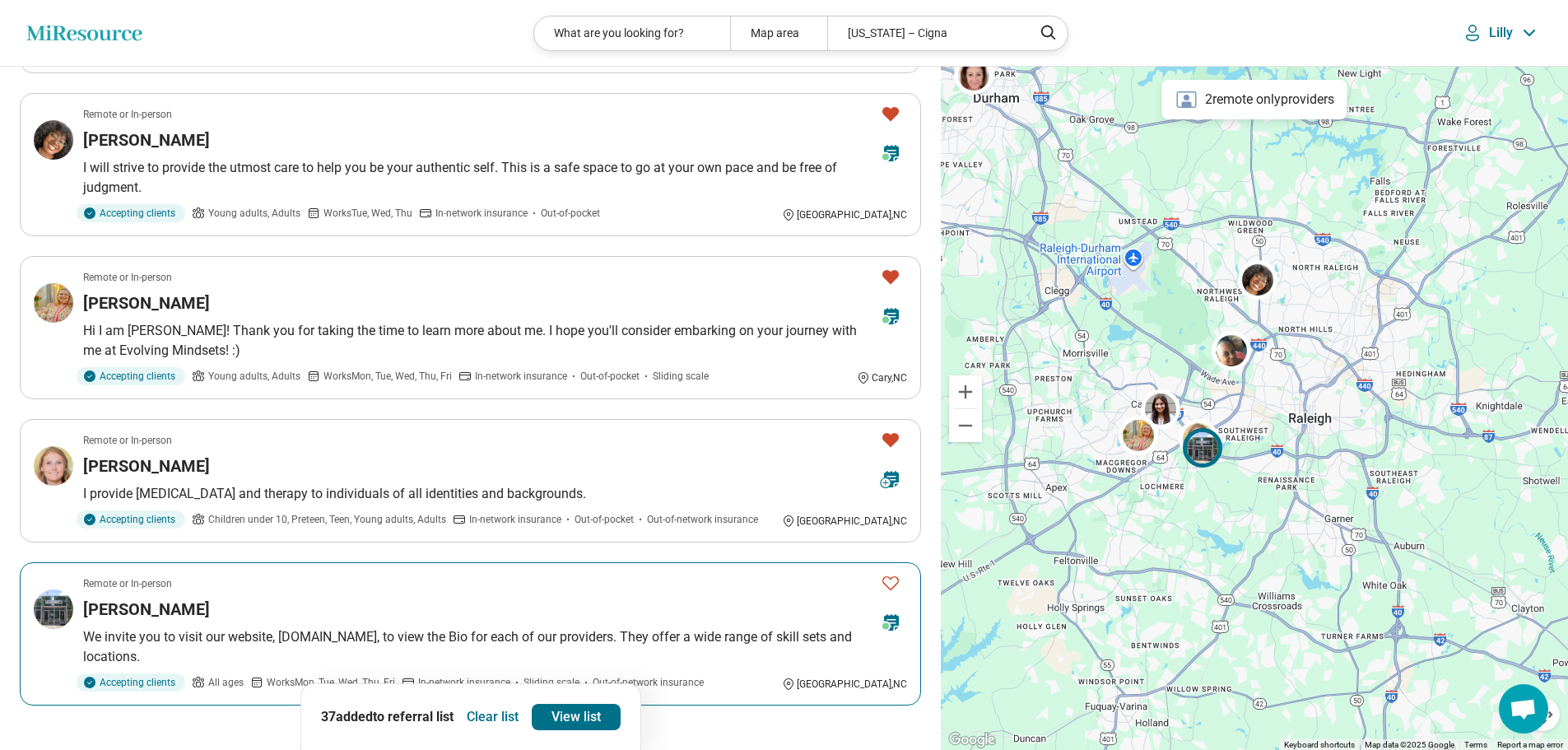
click at [895, 581] on icon "Favorite" at bounding box center [890, 583] width 20 height 20
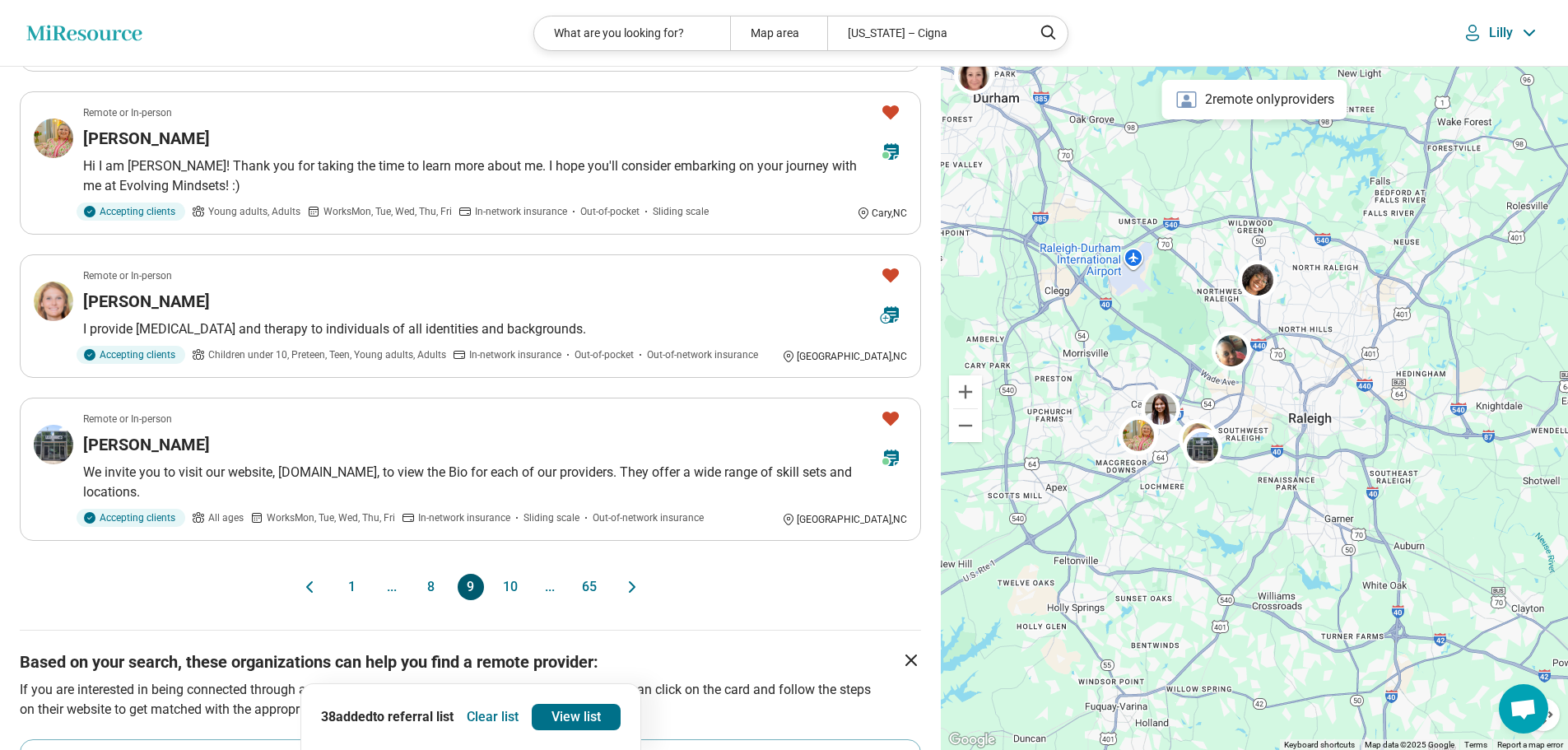
click at [505, 582] on button "10" at bounding box center [511, 588] width 27 height 27
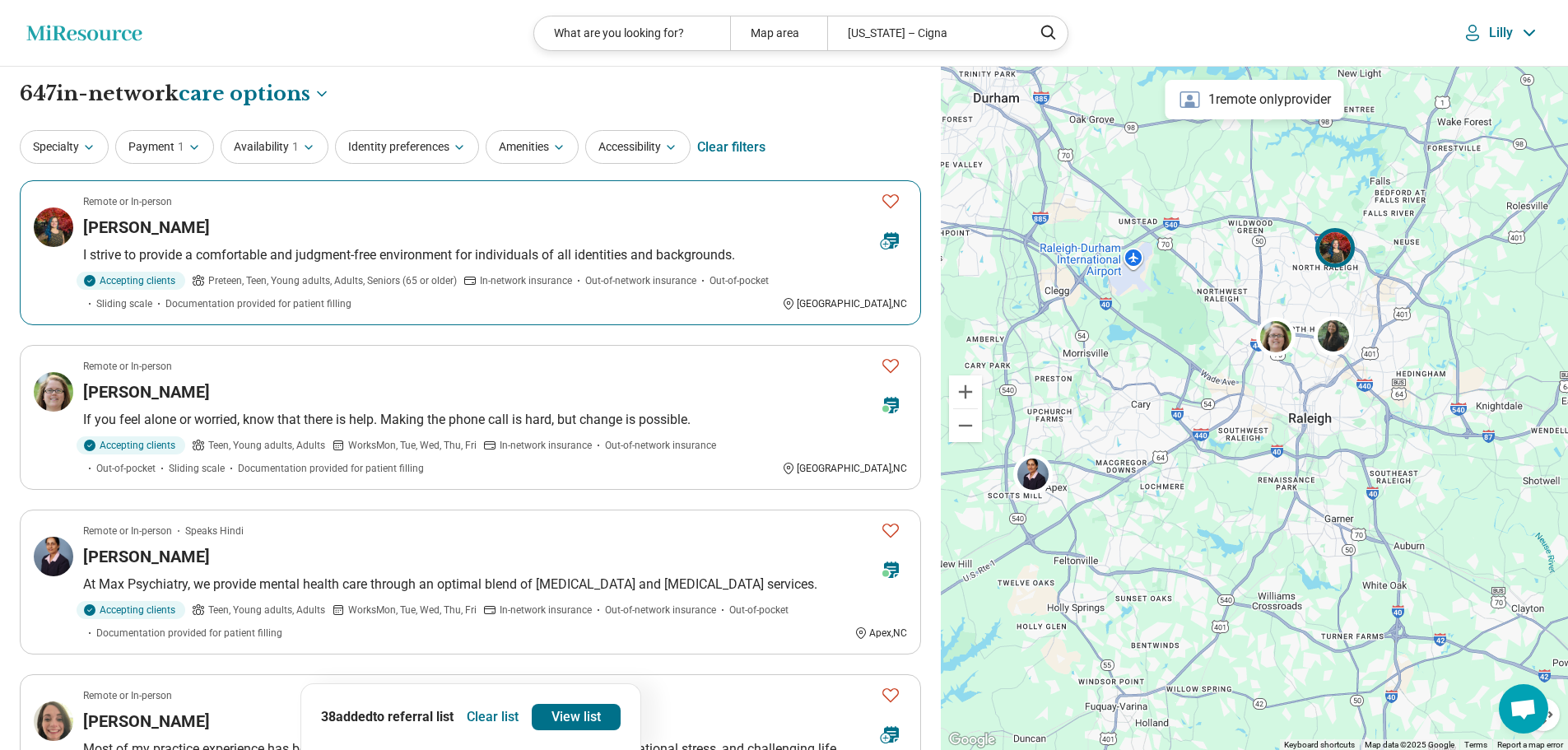
click at [887, 196] on icon "Favorite" at bounding box center [890, 201] width 20 height 20
click at [890, 361] on icon "Favorite" at bounding box center [890, 366] width 16 height 14
click at [888, 528] on icon "Favorite" at bounding box center [890, 530] width 20 height 20
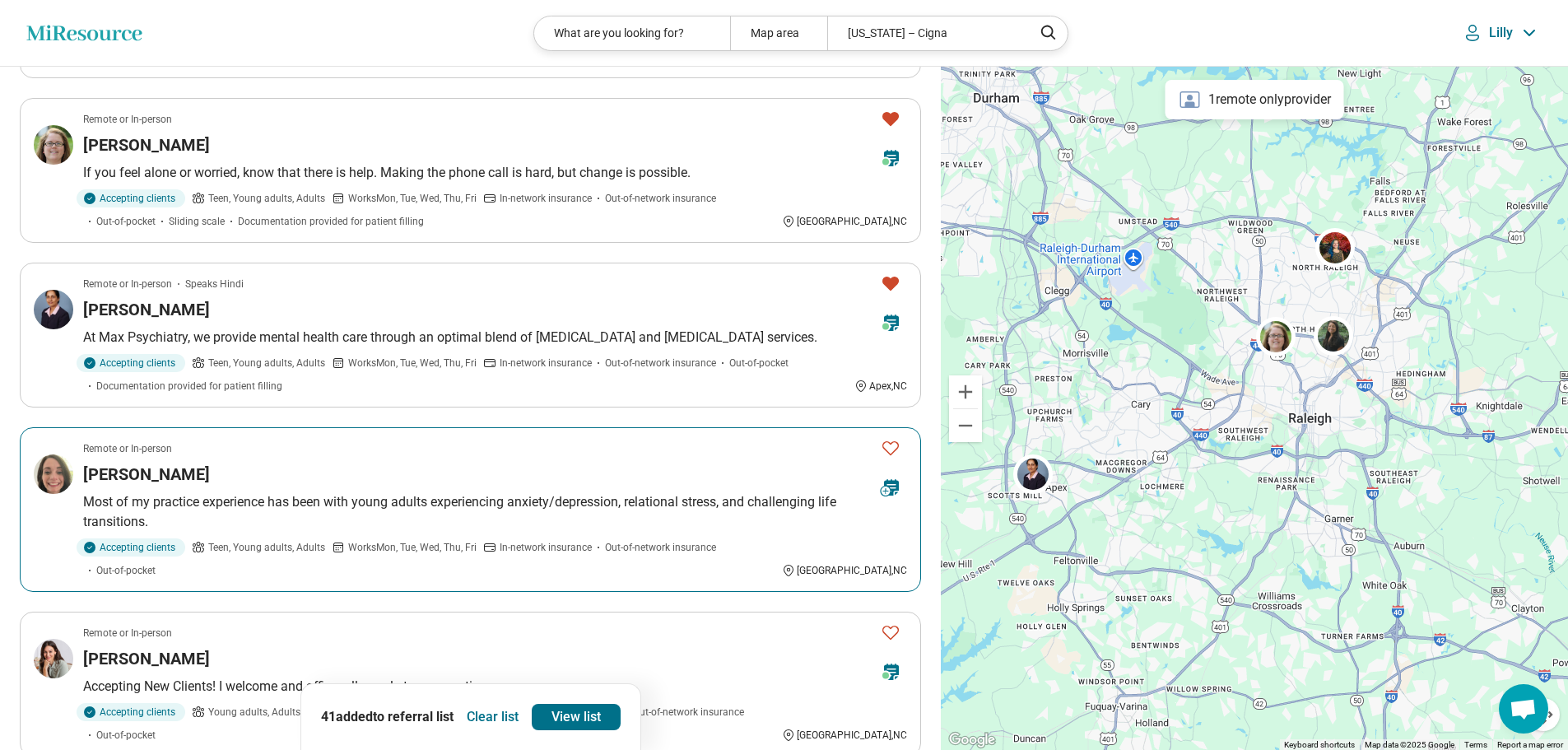
scroll to position [412, 0]
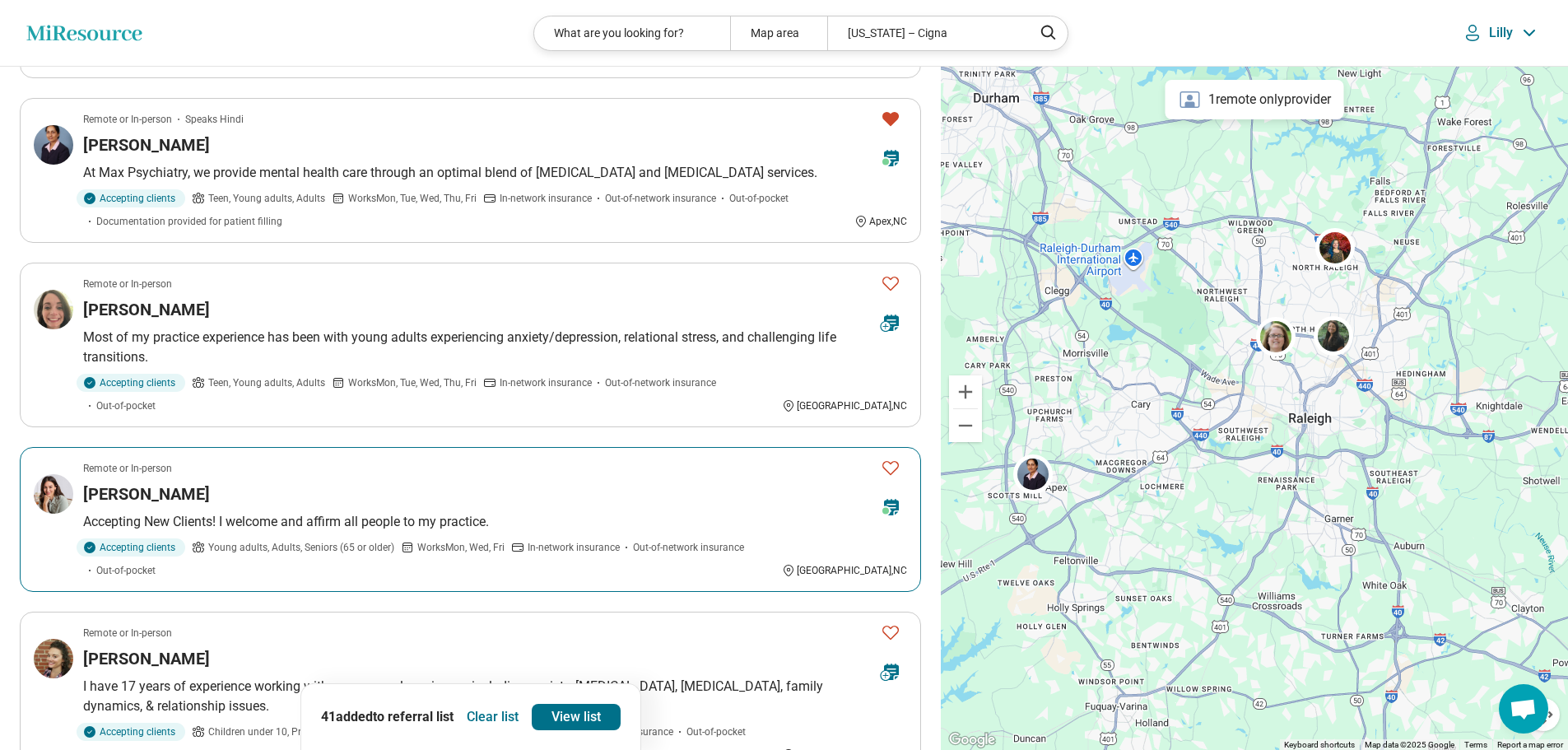
click at [892, 458] on icon "Favorite" at bounding box center [890, 467] width 20 height 20
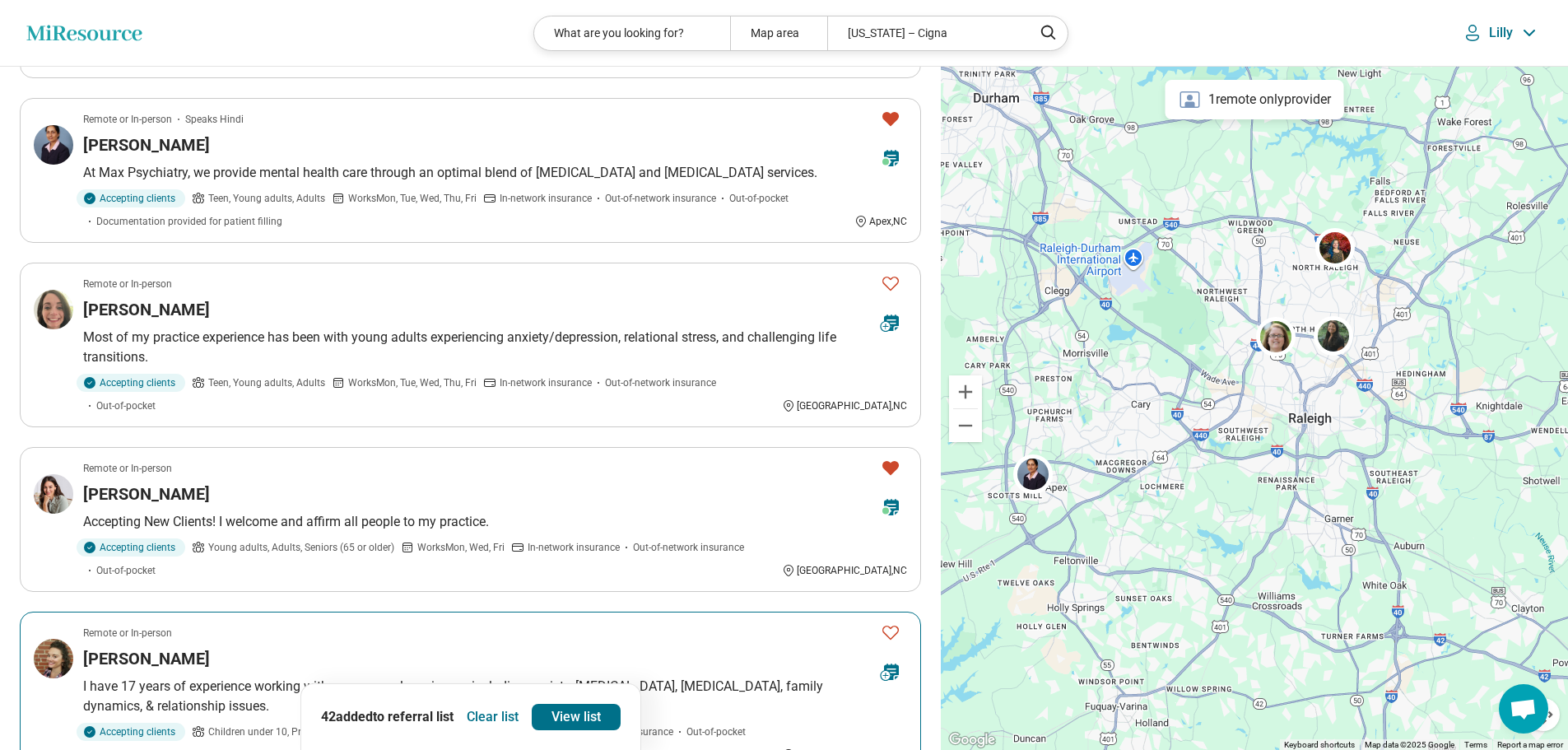
click at [887, 623] on icon "Favorite" at bounding box center [890, 632] width 20 height 20
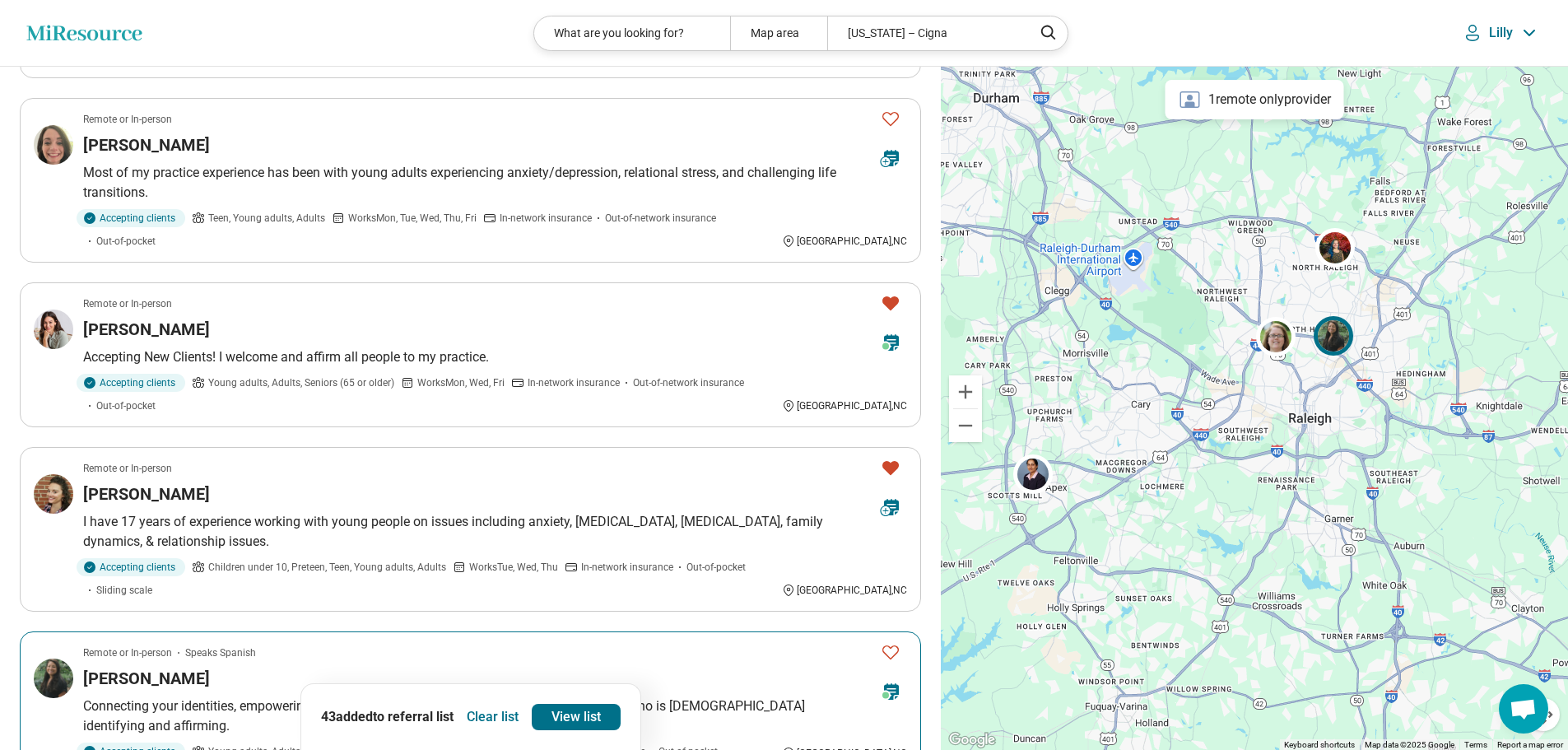
scroll to position [659, 0]
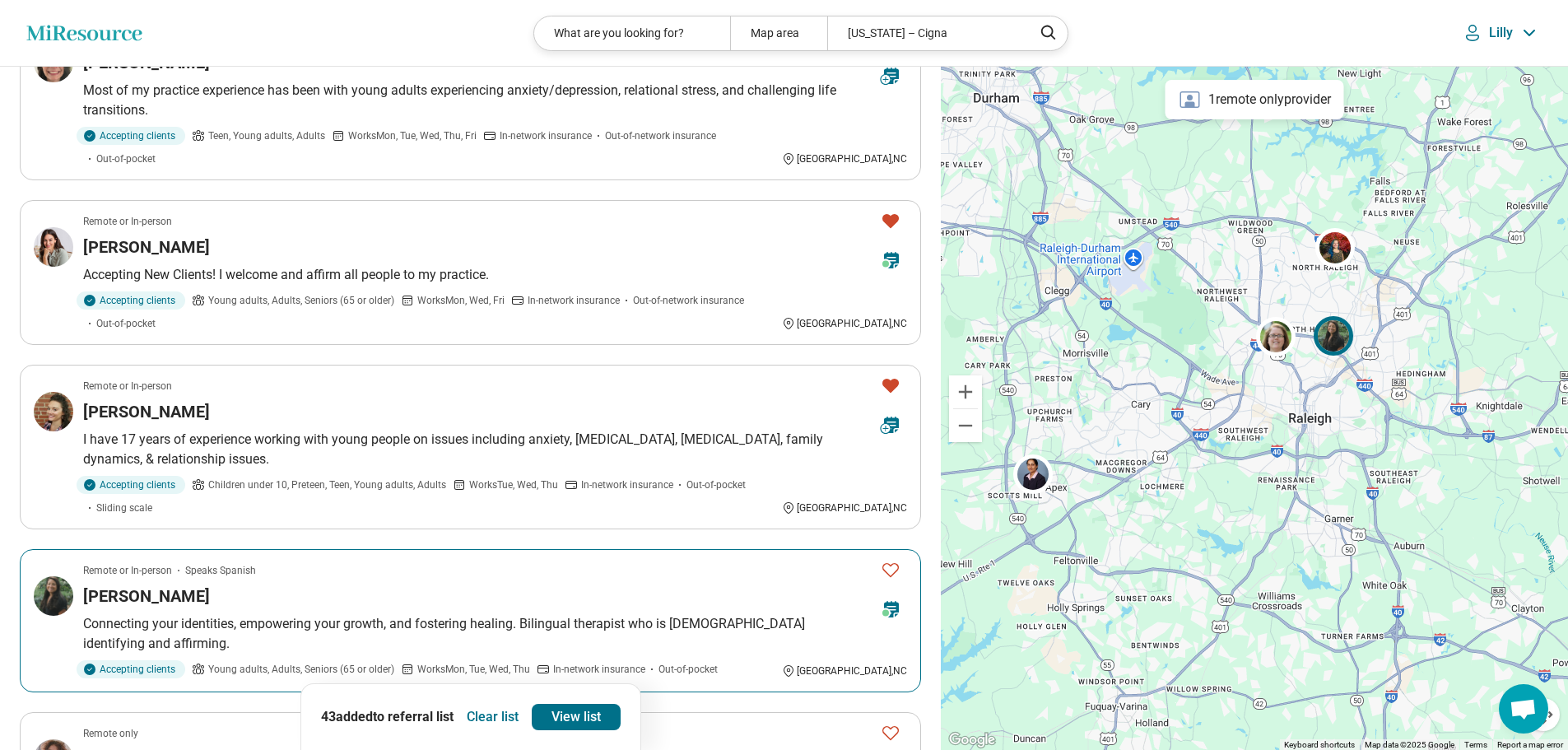
click at [894, 560] on icon "Favorite" at bounding box center [890, 569] width 20 height 20
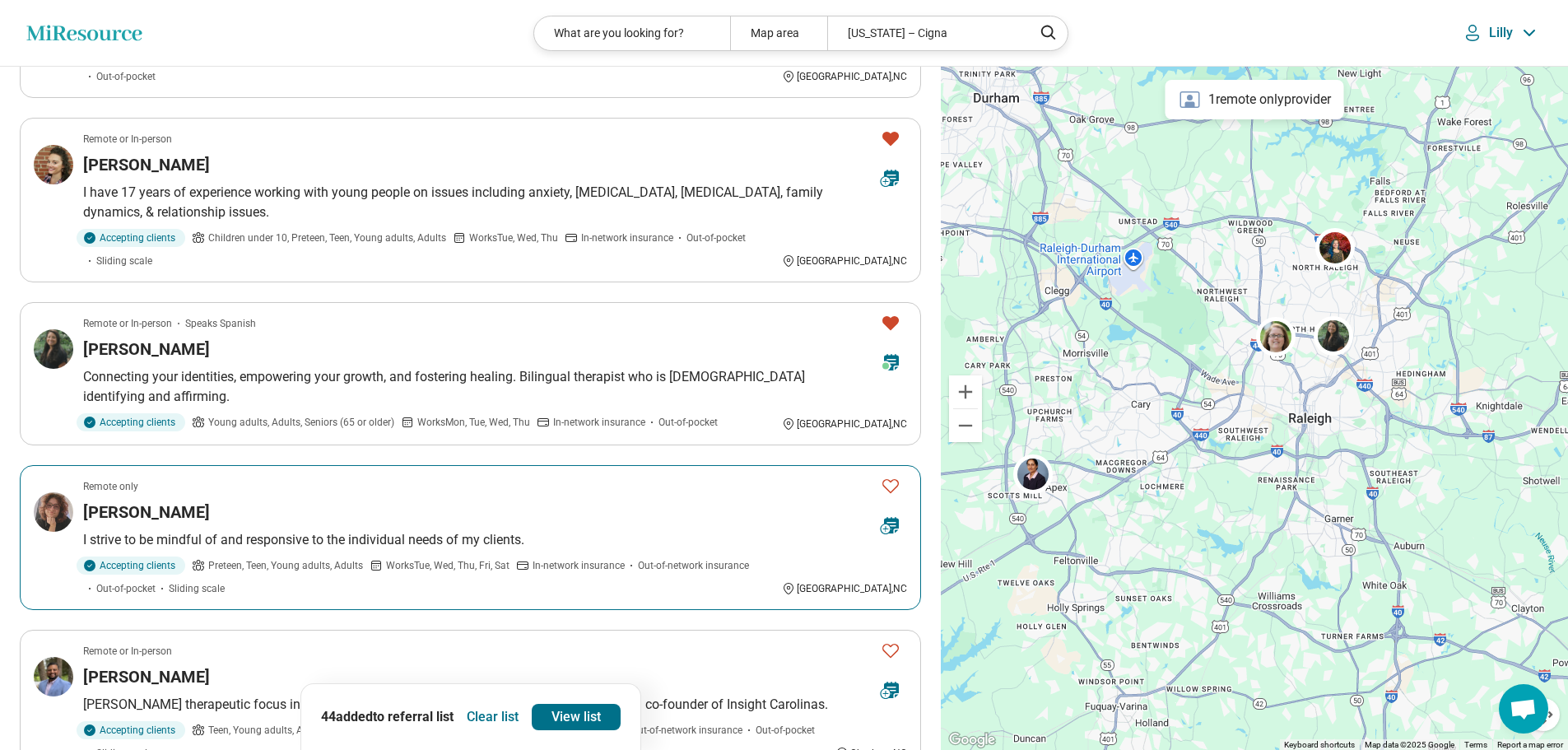
click at [887, 476] on icon "Favorite" at bounding box center [890, 485] width 20 height 20
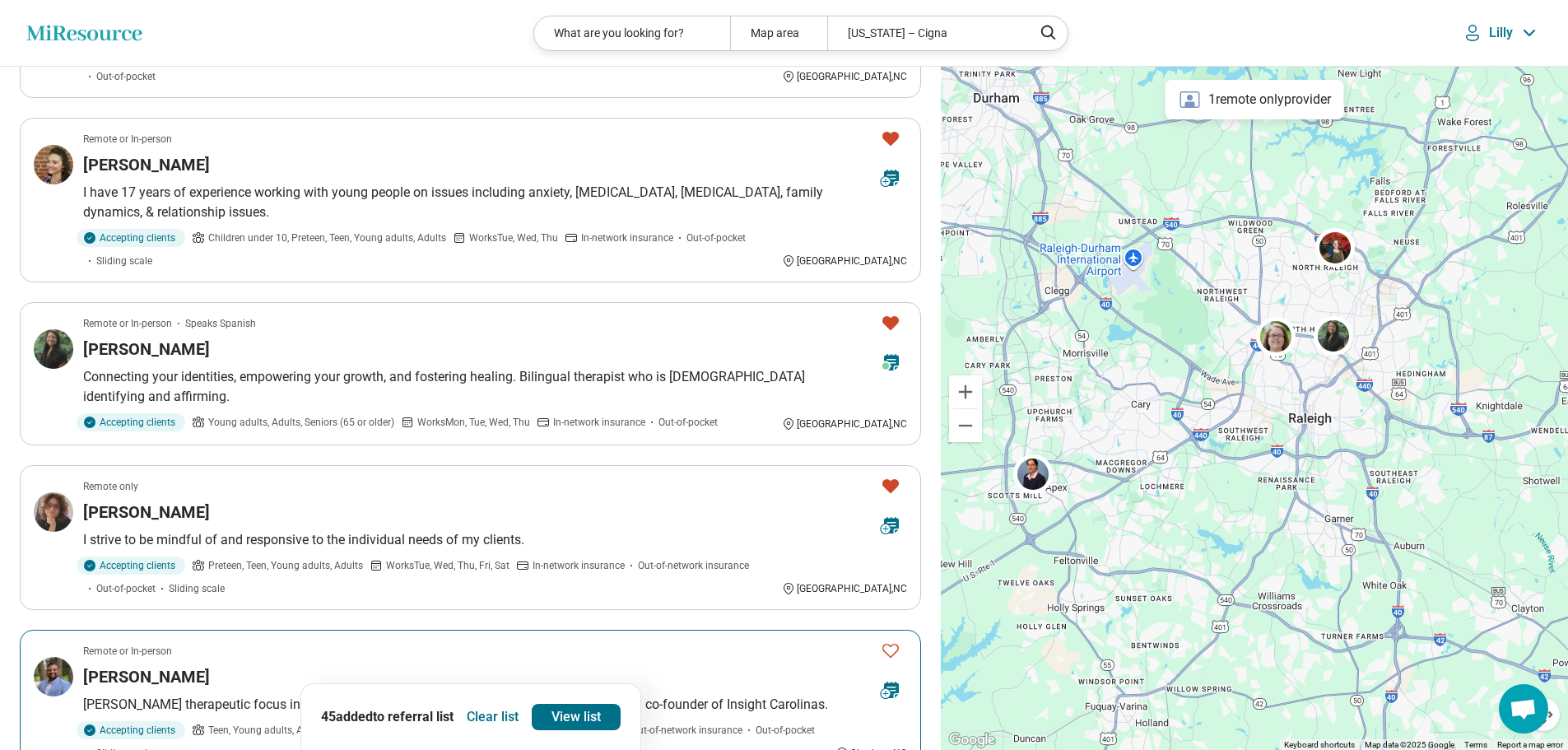
scroll to position [1070, 0]
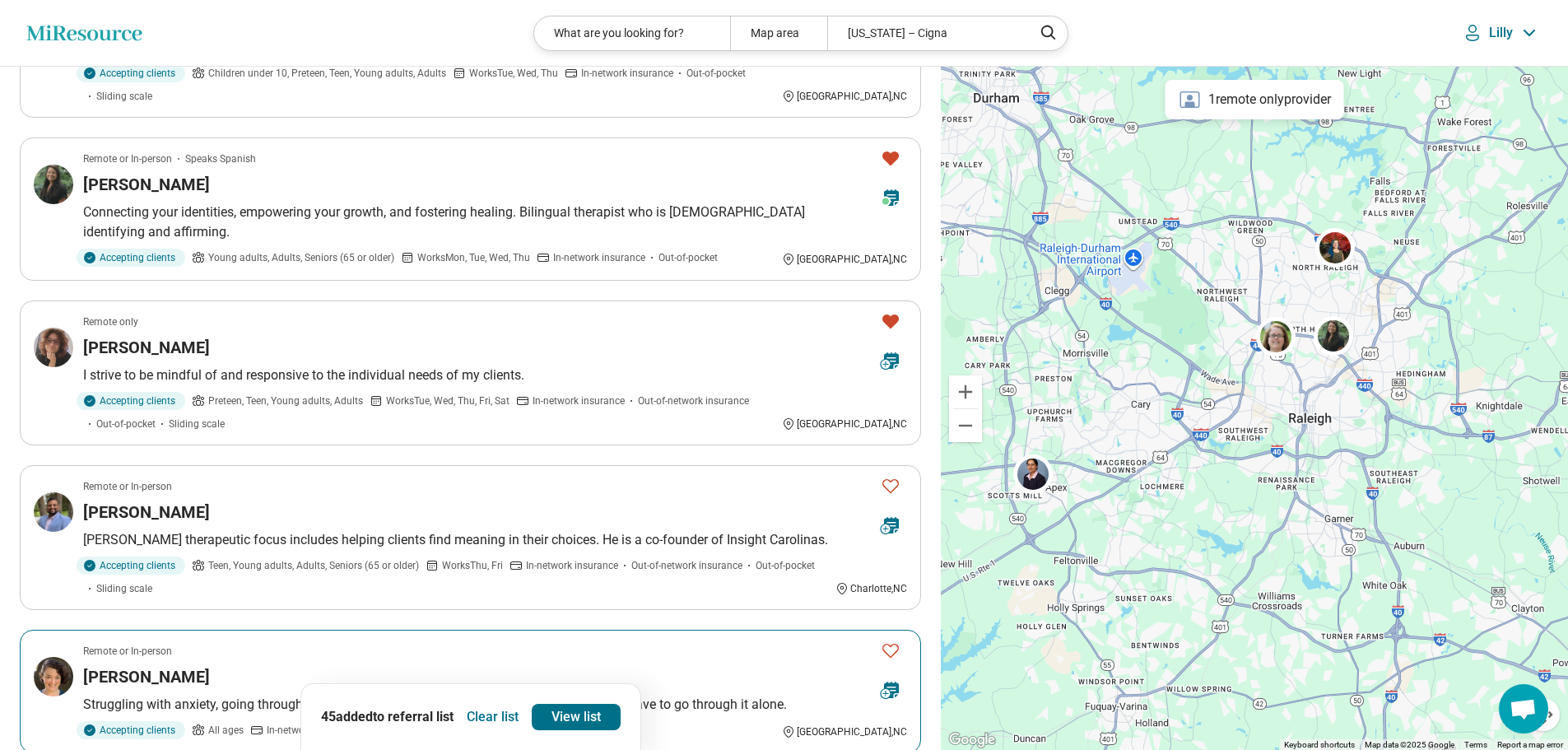
click at [888, 644] on icon "Favorite" at bounding box center [890, 651] width 16 height 14
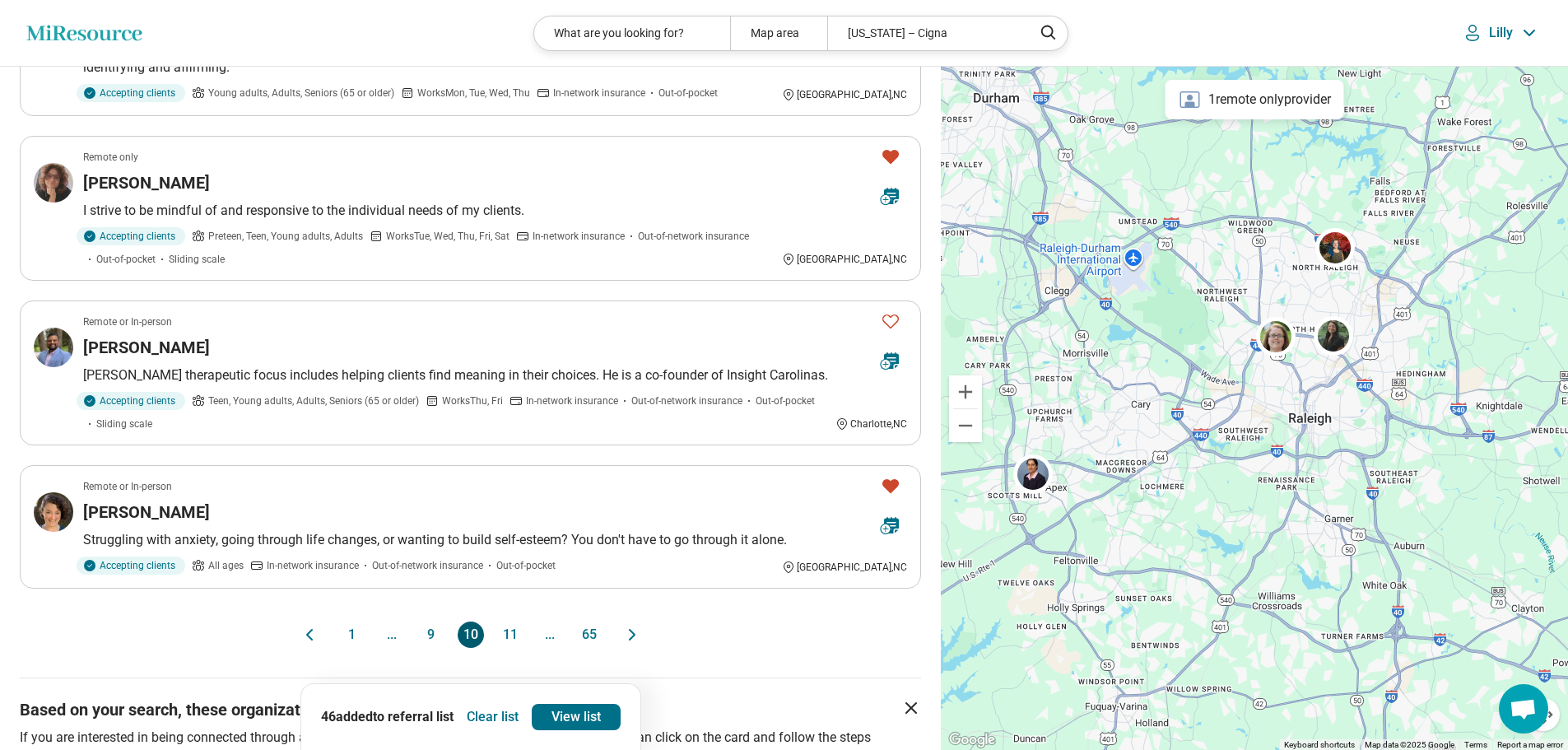
click at [511, 622] on button "11" at bounding box center [511, 635] width 27 height 27
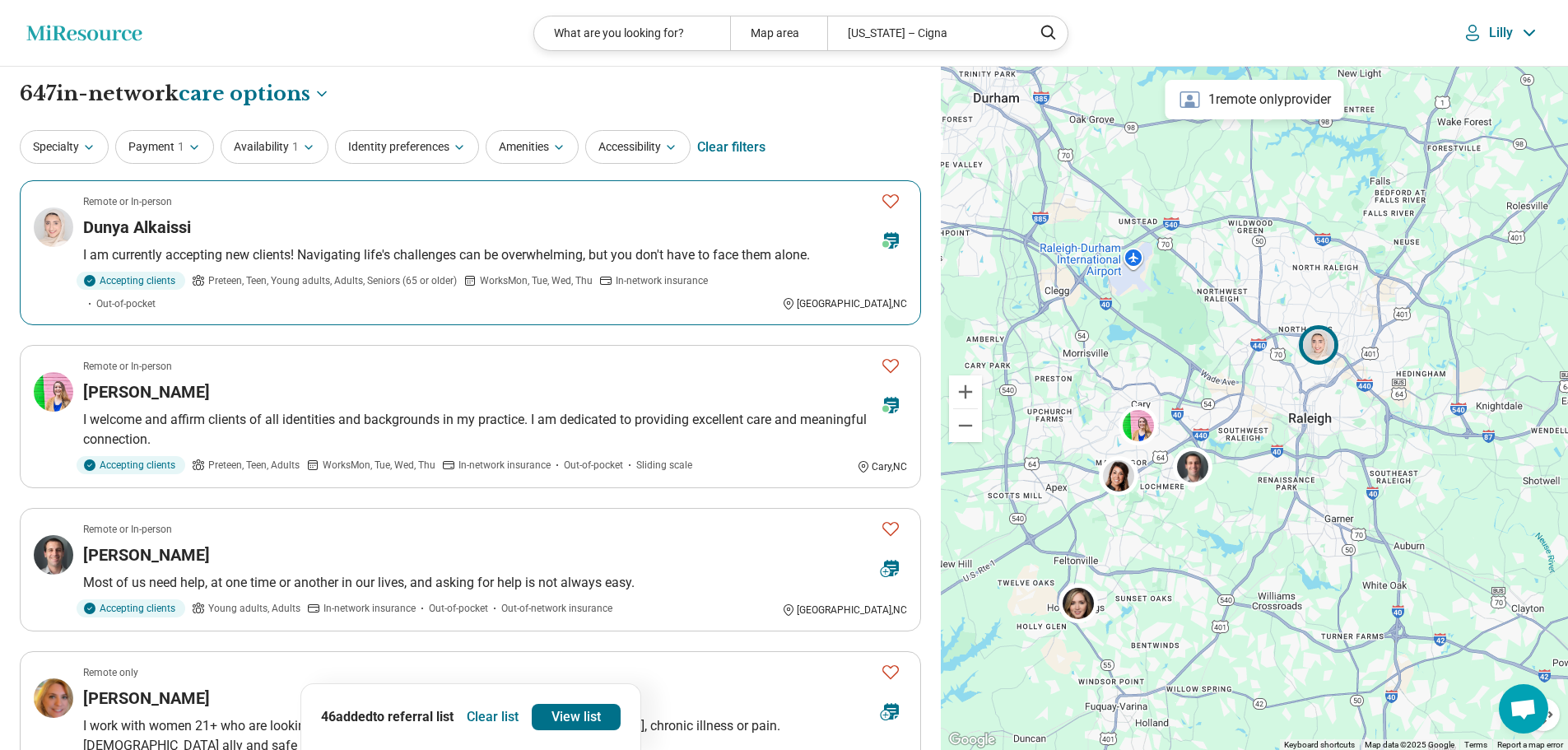
click at [895, 199] on icon "Favorite" at bounding box center [890, 201] width 20 height 20
click at [889, 355] on icon "Favorite" at bounding box center [890, 365] width 20 height 20
click at [891, 519] on icon "Favorite" at bounding box center [890, 528] width 20 height 20
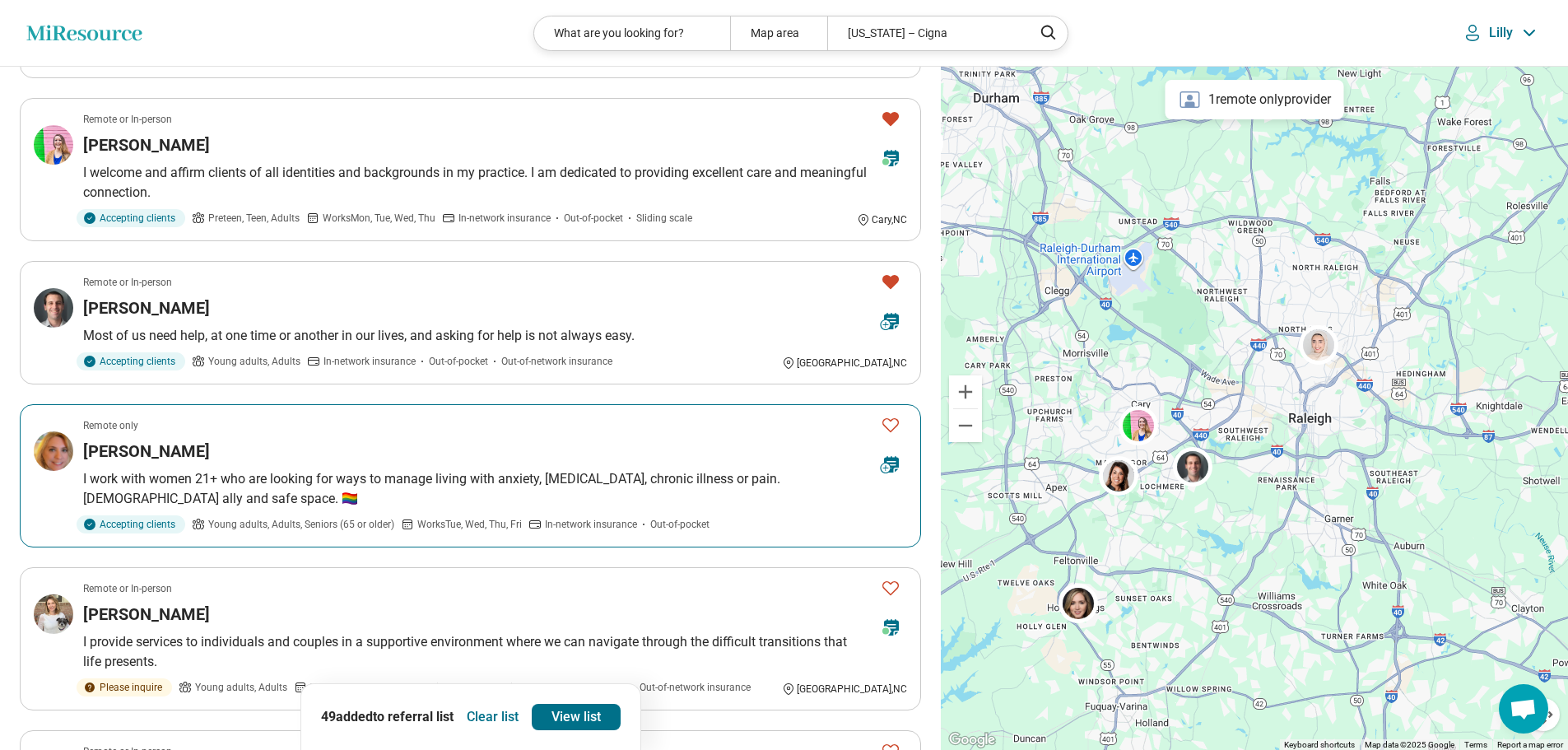
scroll to position [330, 0]
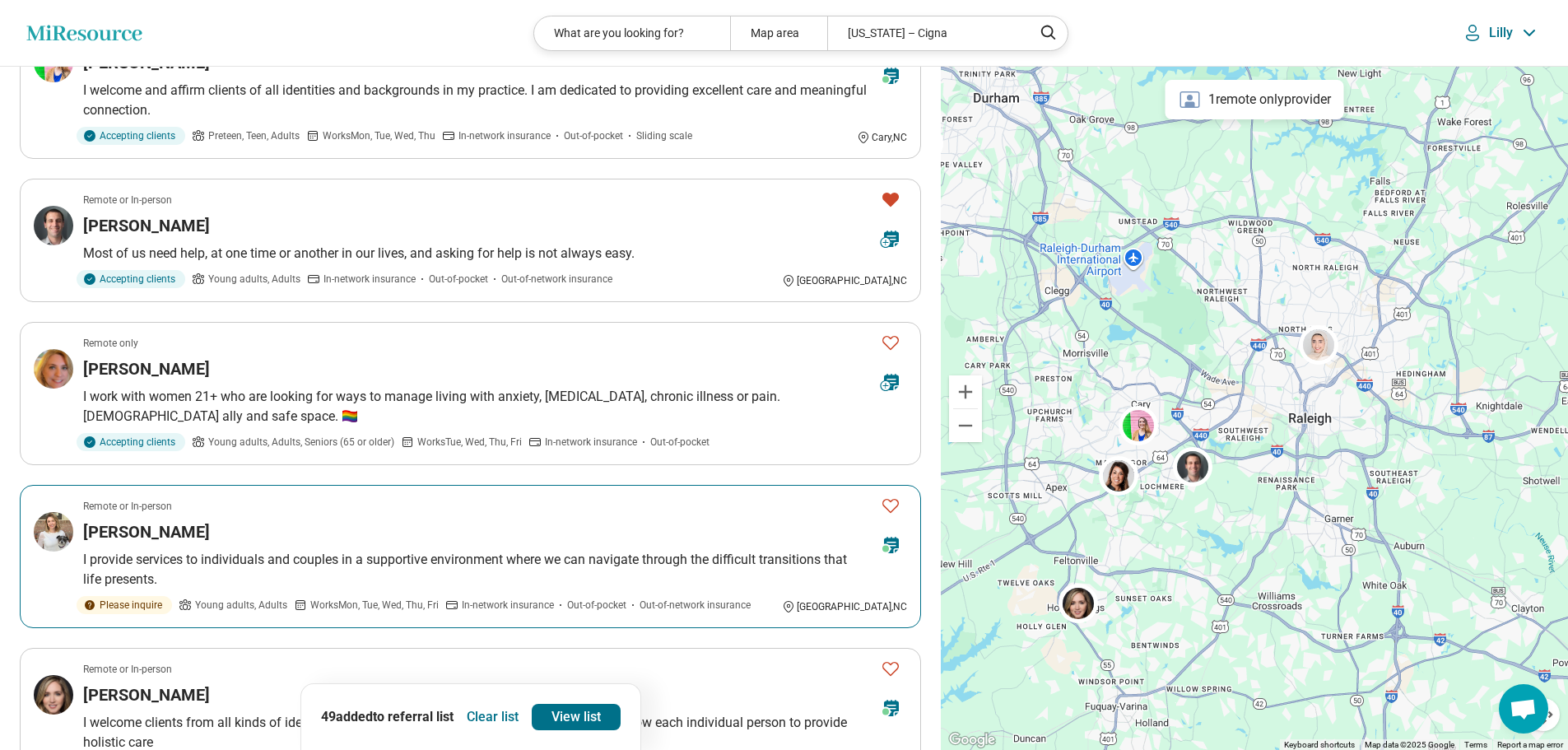
click at [889, 496] on icon "Favorite" at bounding box center [890, 505] width 20 height 20
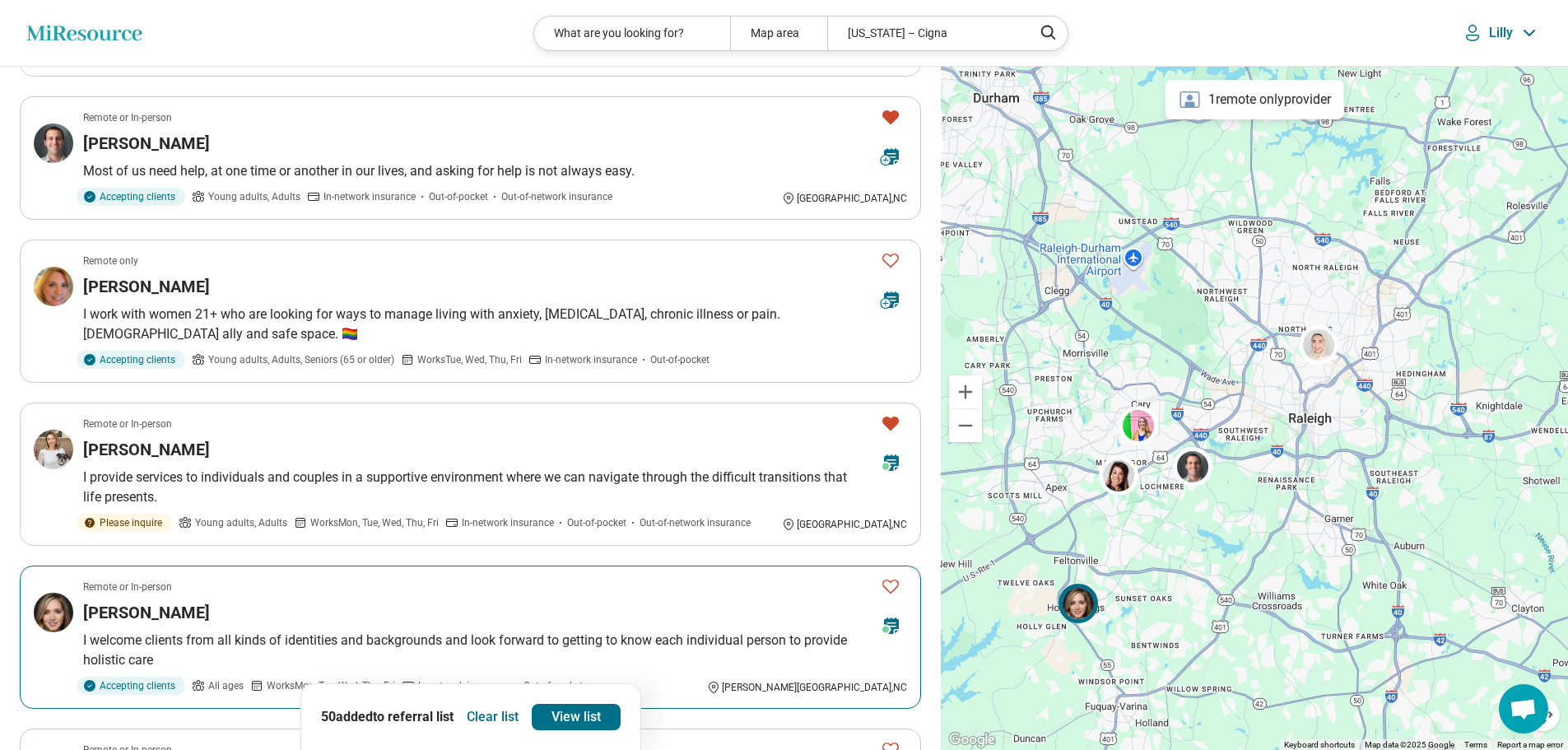
scroll to position [659, 0]
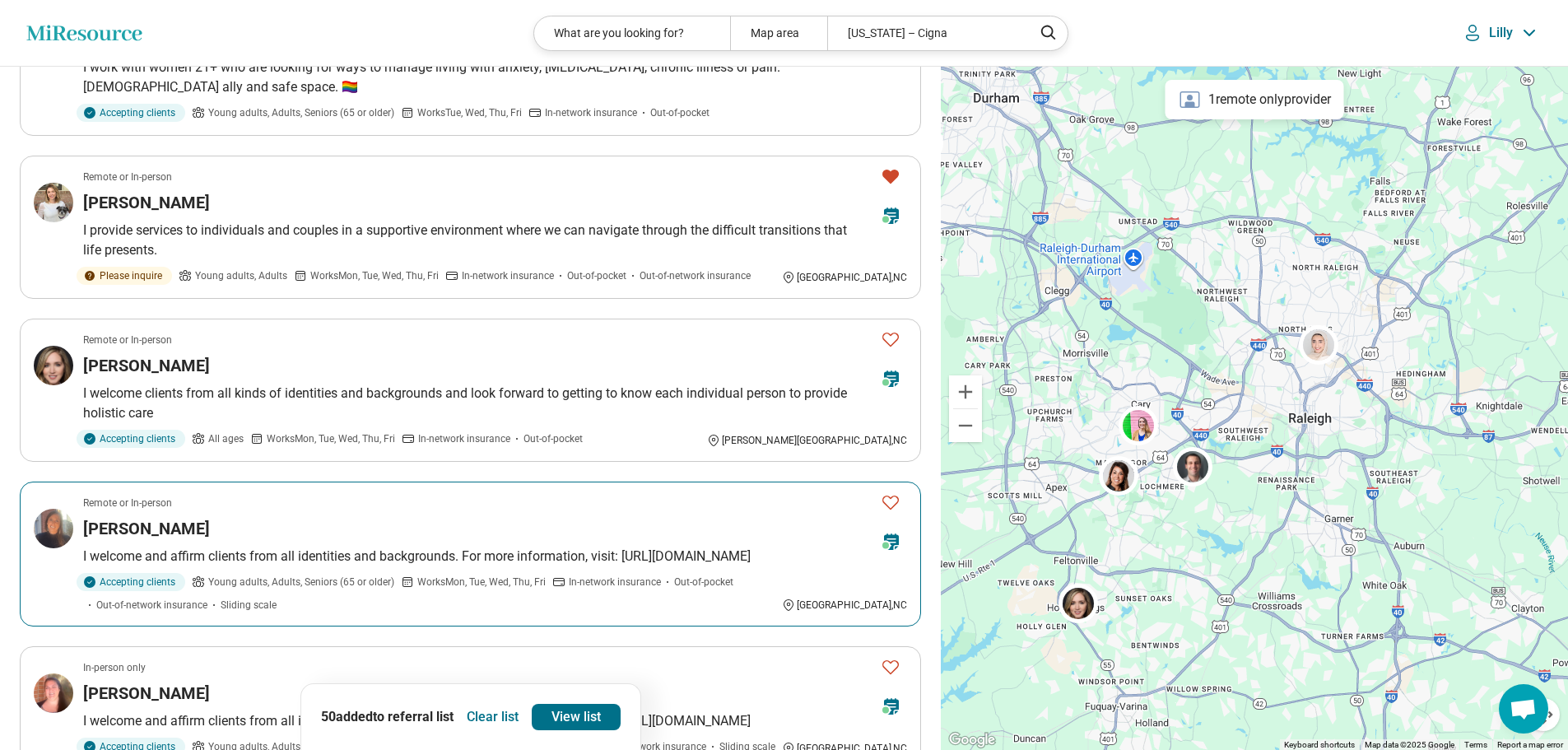
click at [891, 492] on icon "Favorite" at bounding box center [890, 502] width 20 height 20
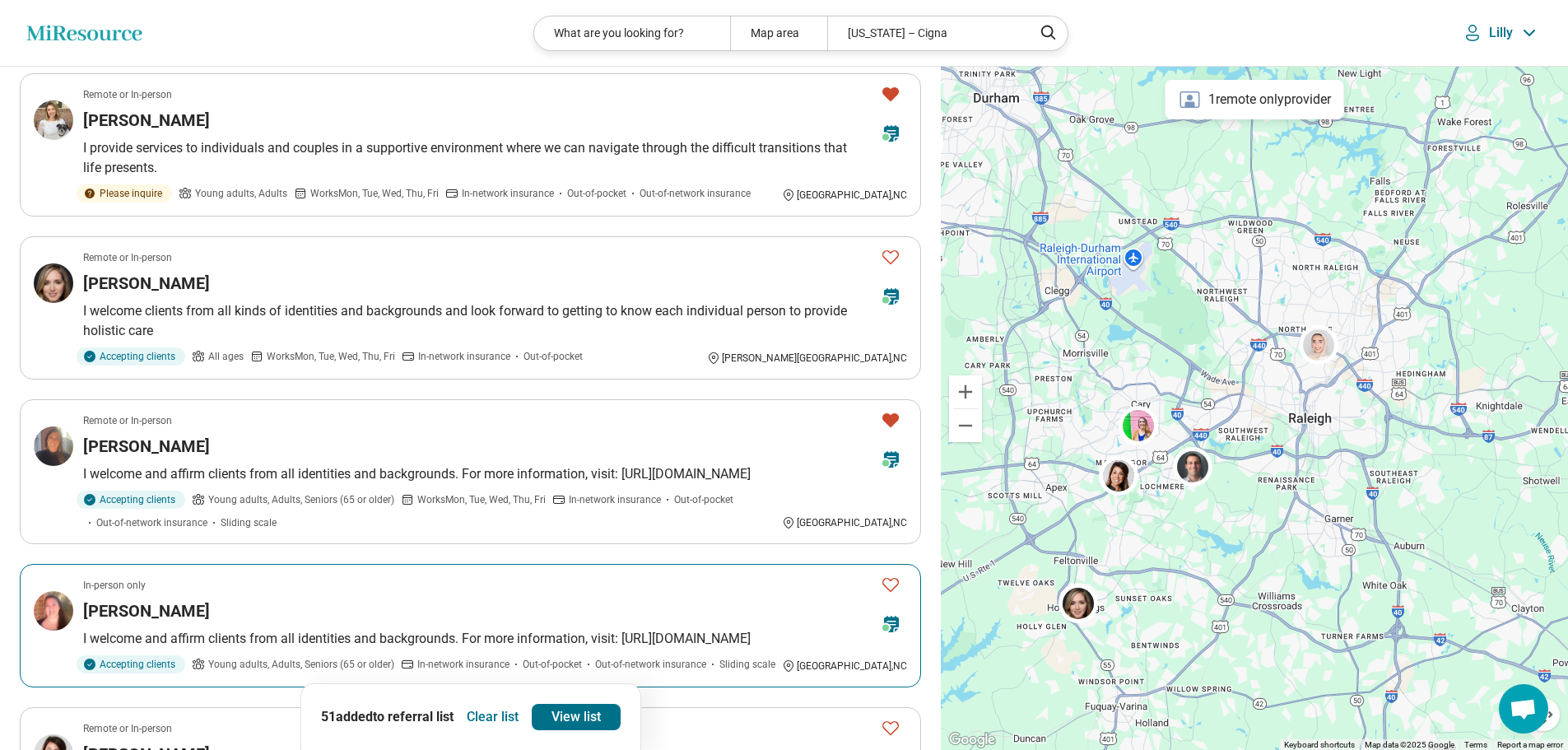
click at [887, 575] on icon "Favorite" at bounding box center [890, 585] width 20 height 20
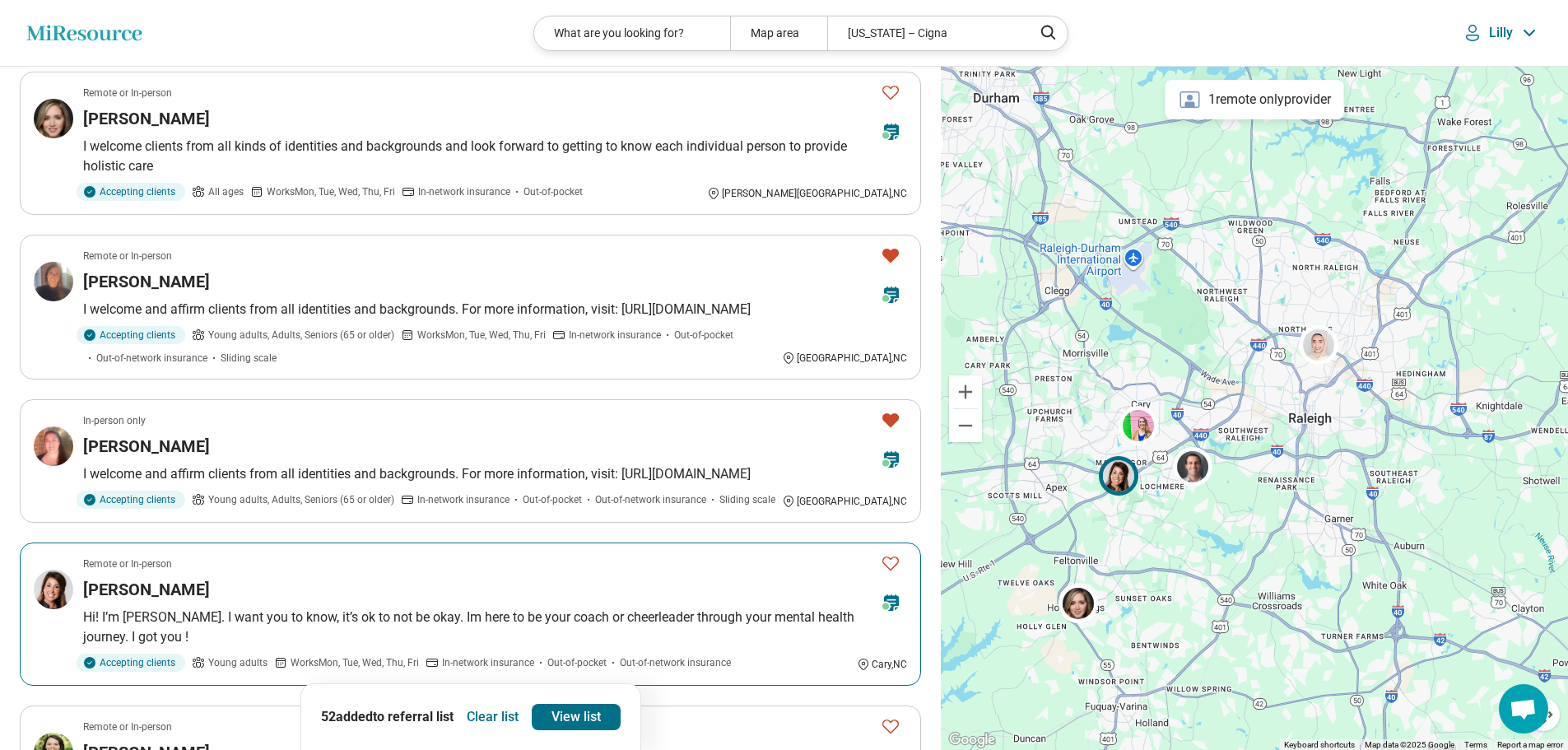
click at [891, 553] on icon "Favorite" at bounding box center [890, 563] width 20 height 20
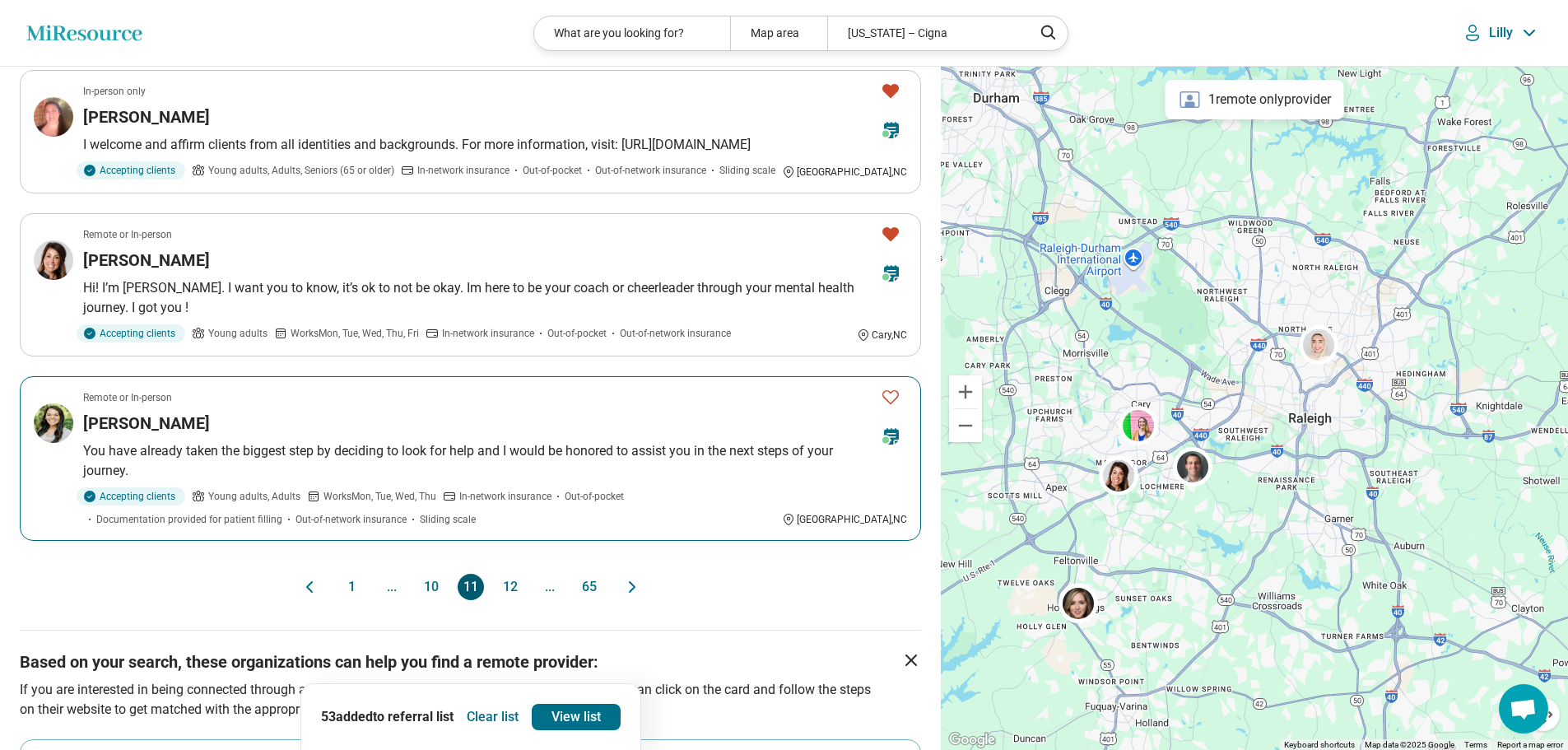
scroll to position [1318, 0]
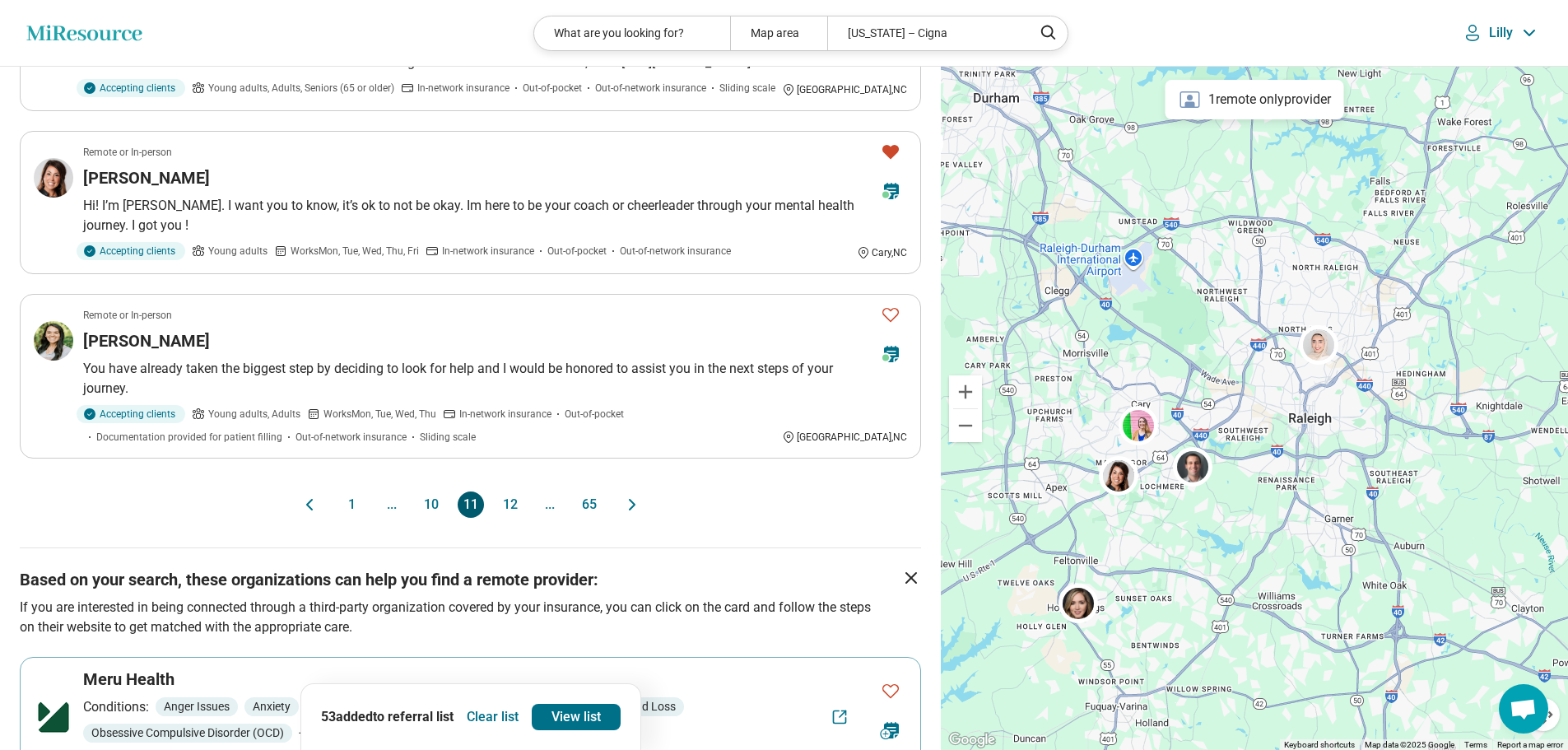
click at [513, 492] on button "12" at bounding box center [511, 505] width 27 height 27
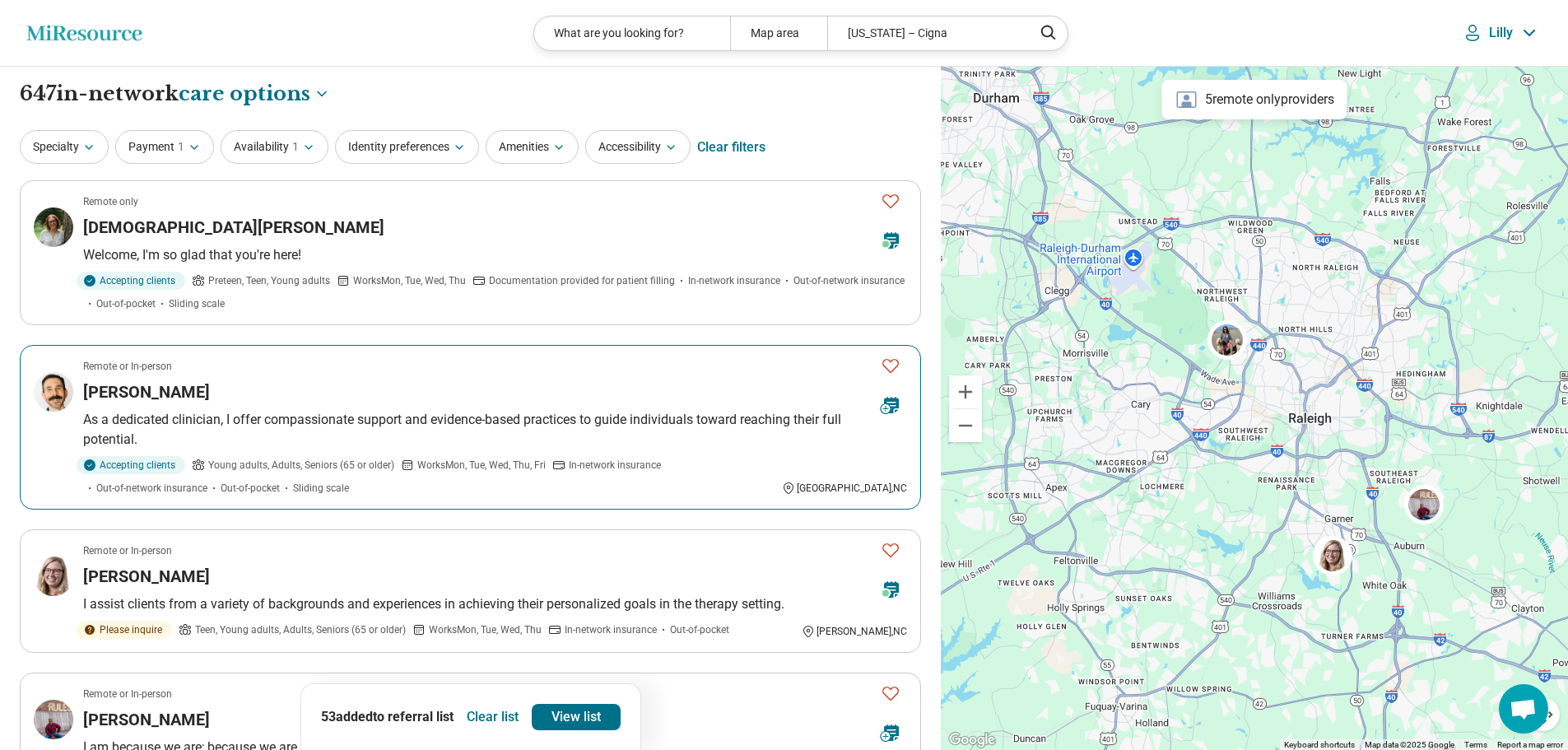
click at [893, 364] on icon "Favorite" at bounding box center [890, 365] width 20 height 20
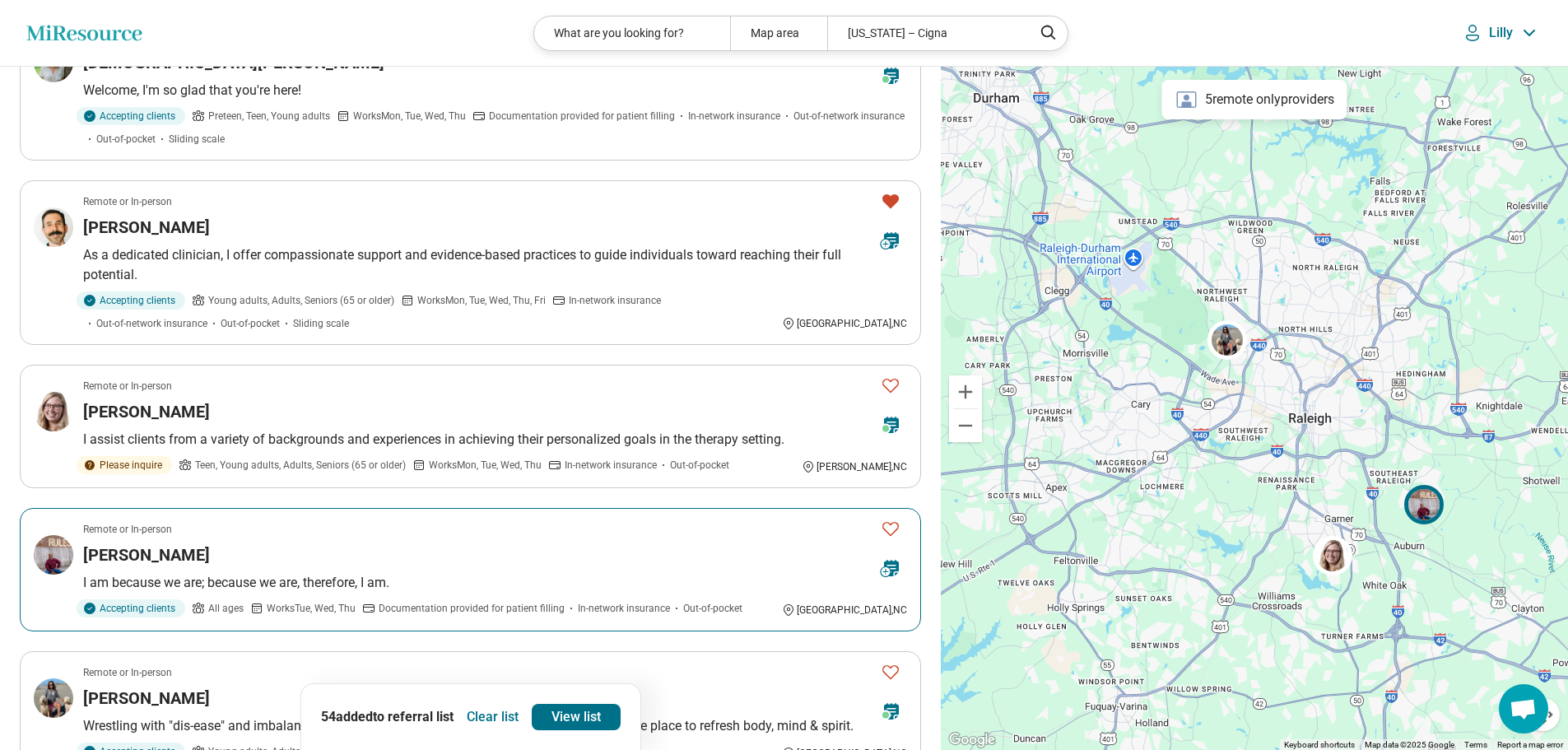
scroll to position [330, 0]
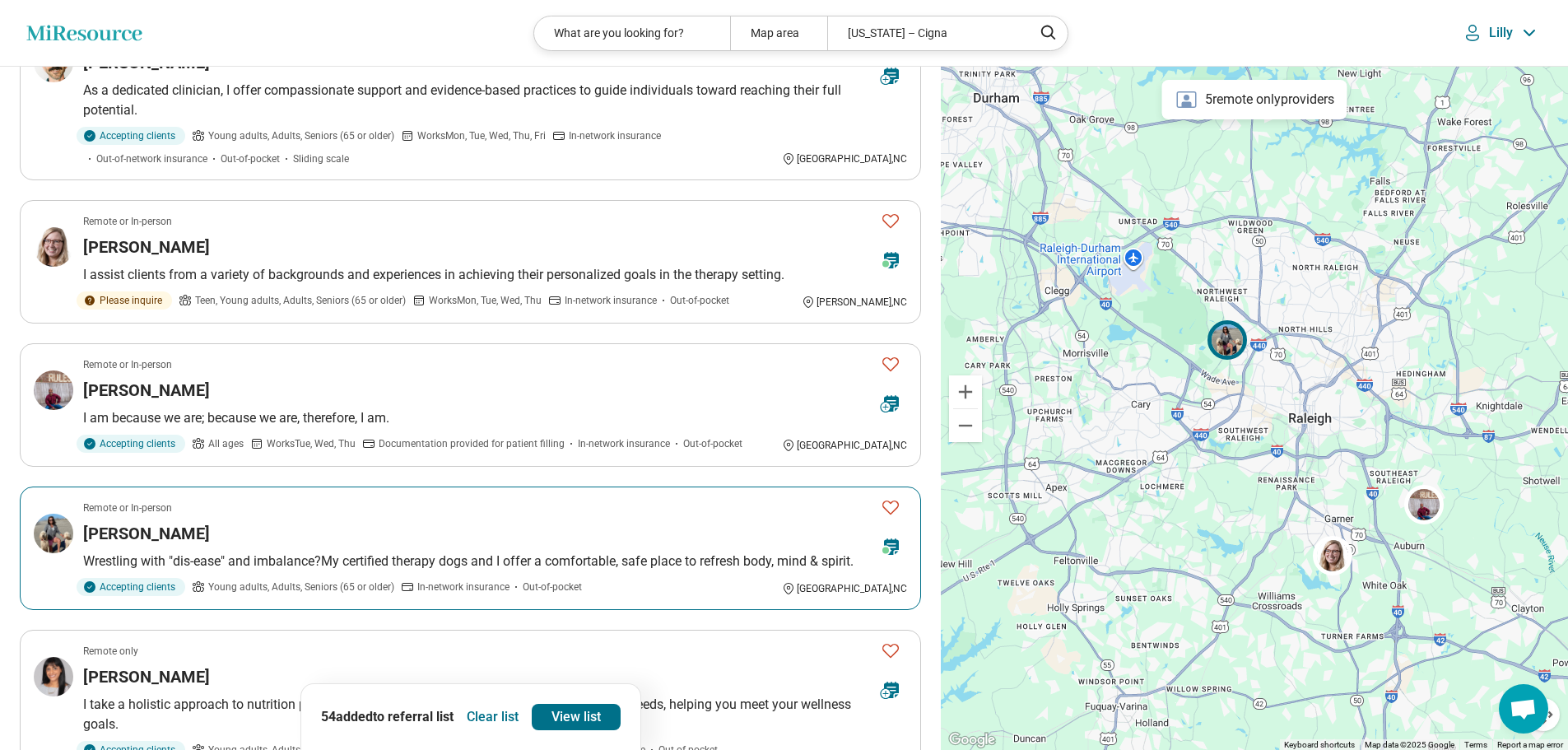
click at [888, 508] on icon "Favorite" at bounding box center [890, 507] width 20 height 20
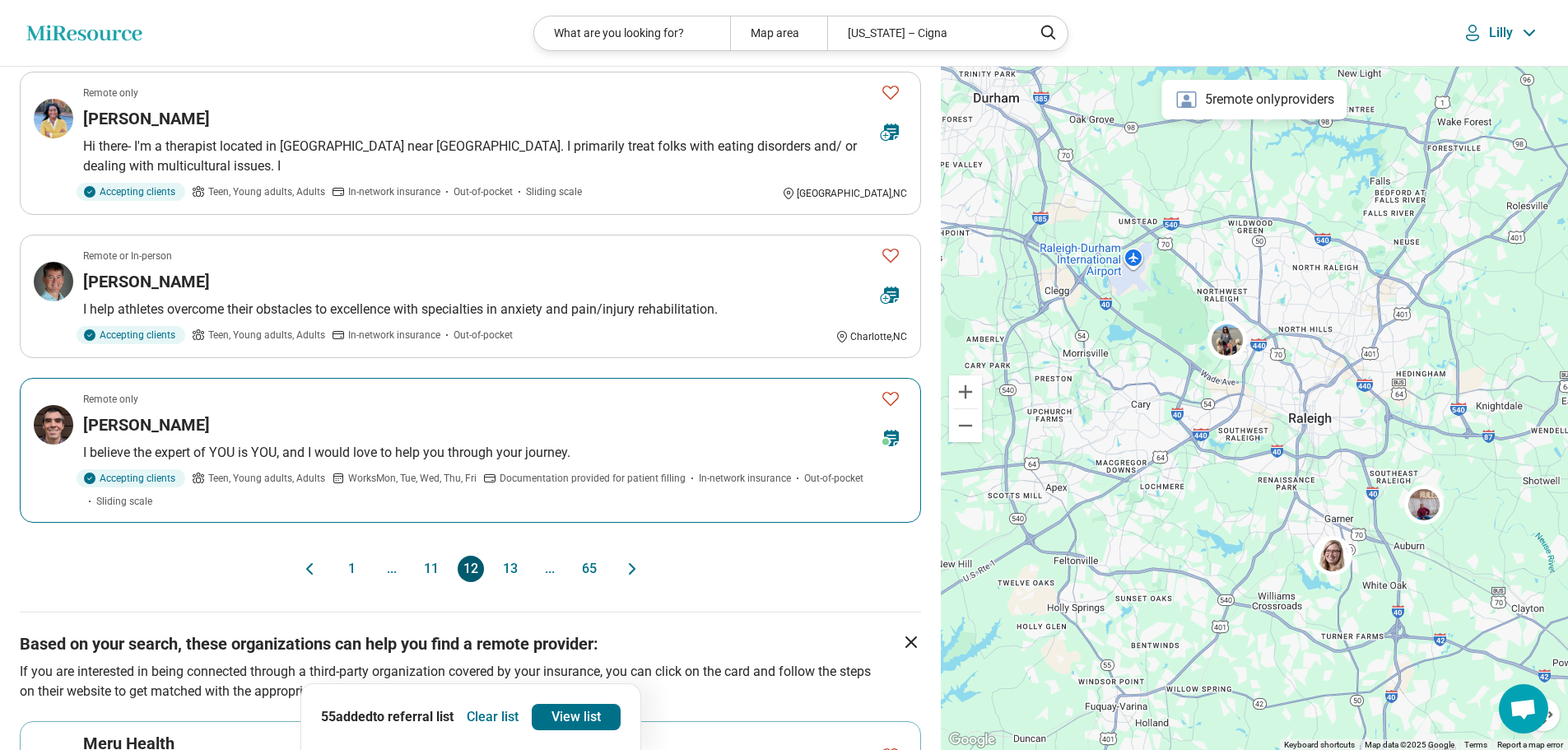
scroll to position [1318, 0]
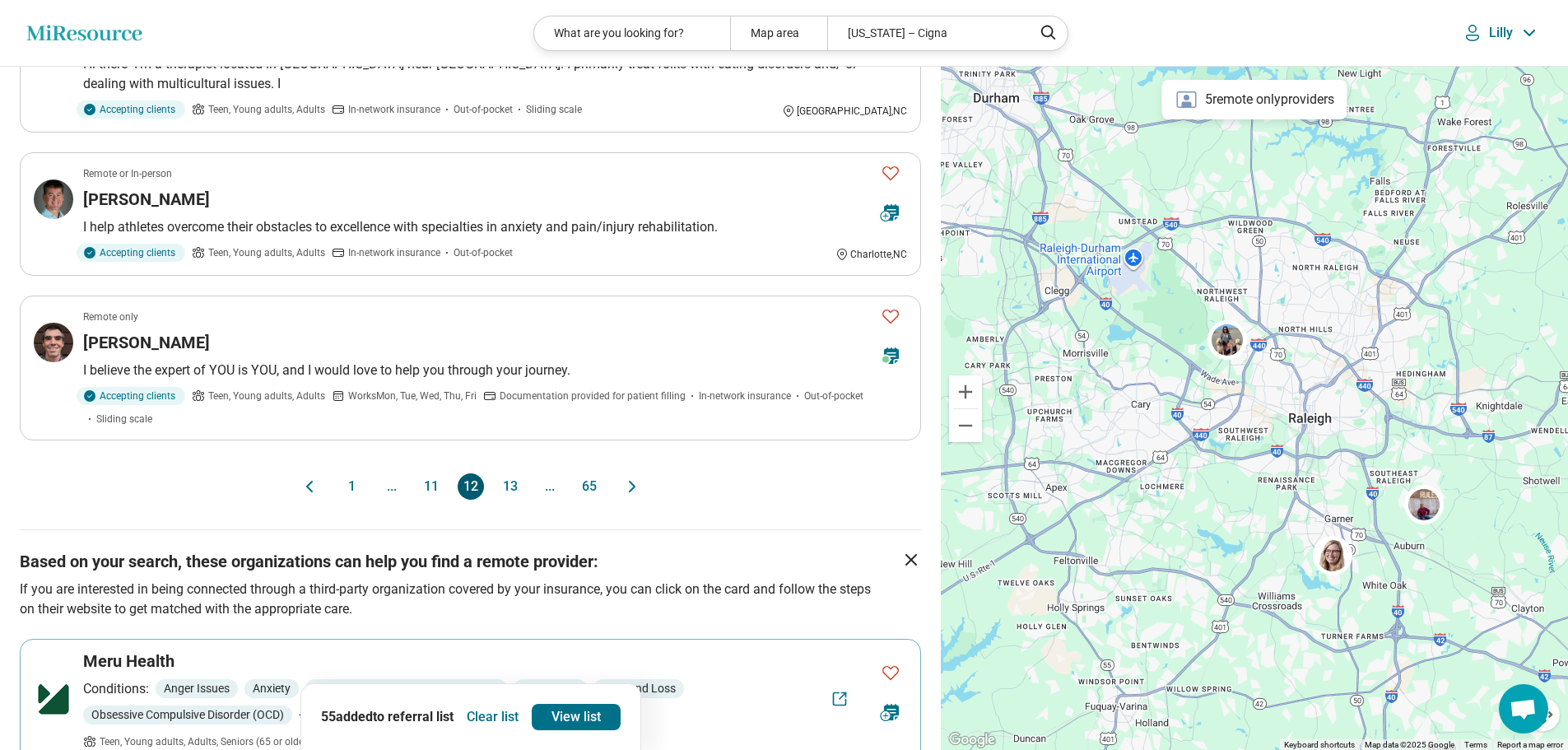
click at [507, 481] on button "13" at bounding box center [511, 487] width 27 height 27
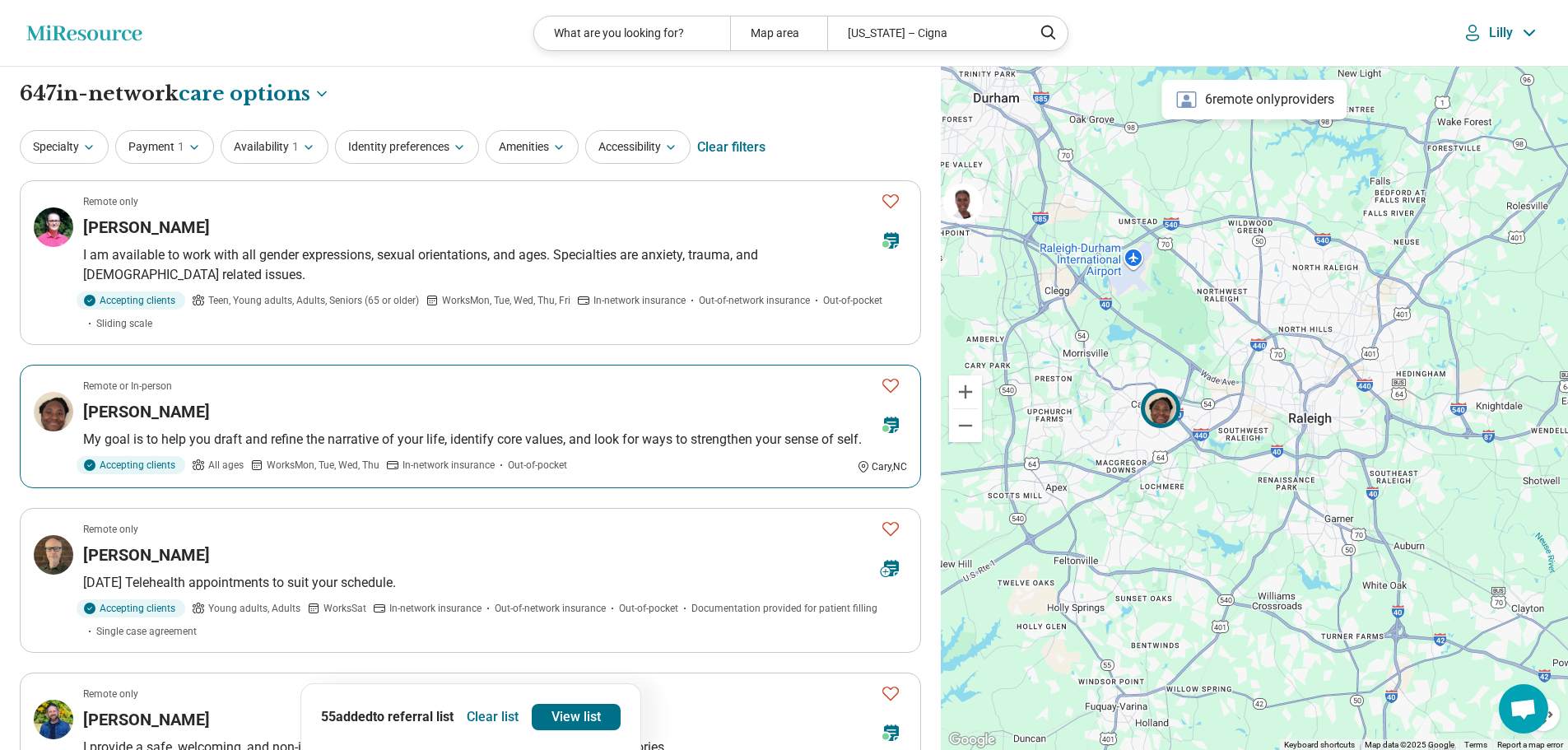
scroll to position [82, 0]
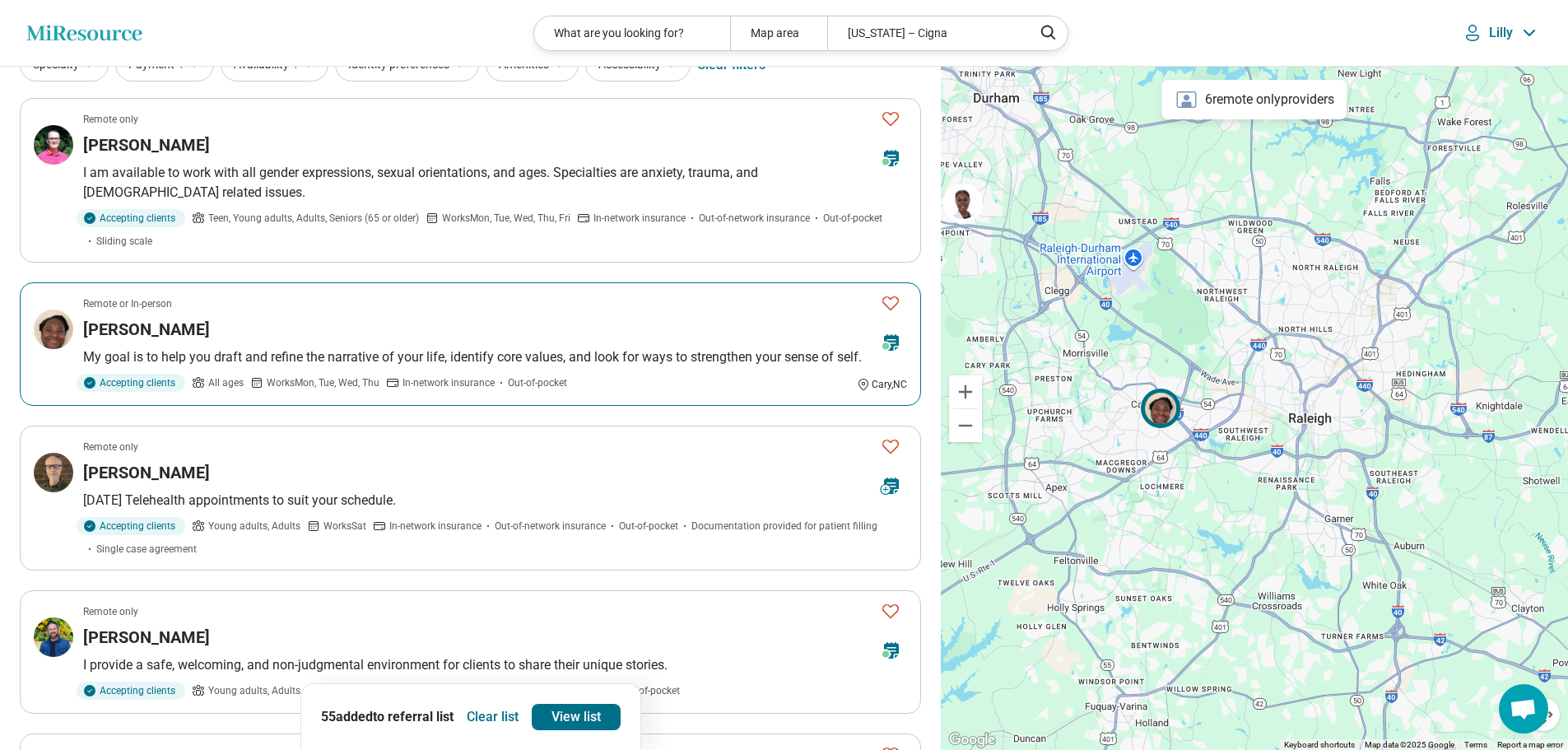
click at [892, 299] on icon "Favorite" at bounding box center [890, 303] width 20 height 20
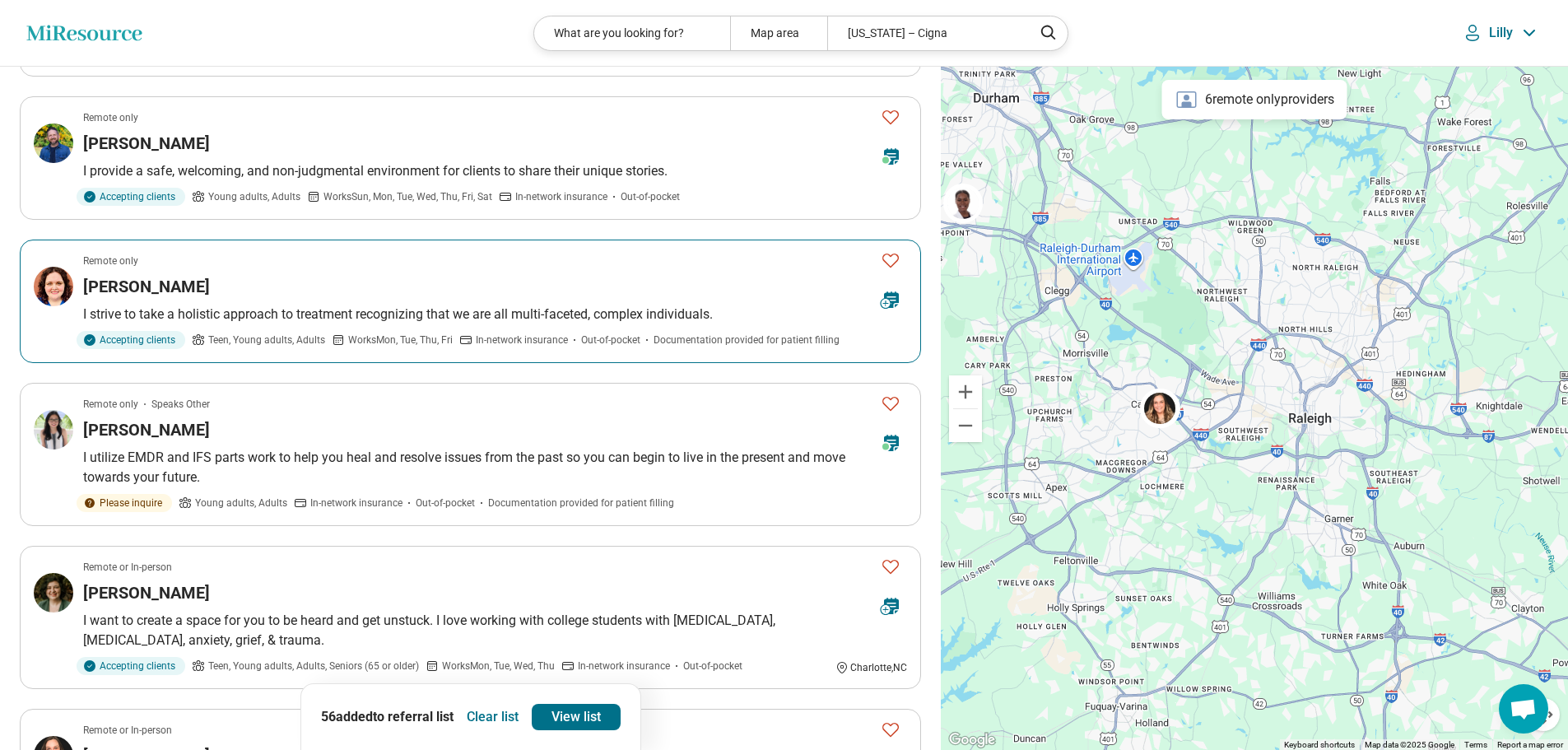
scroll to position [659, 0]
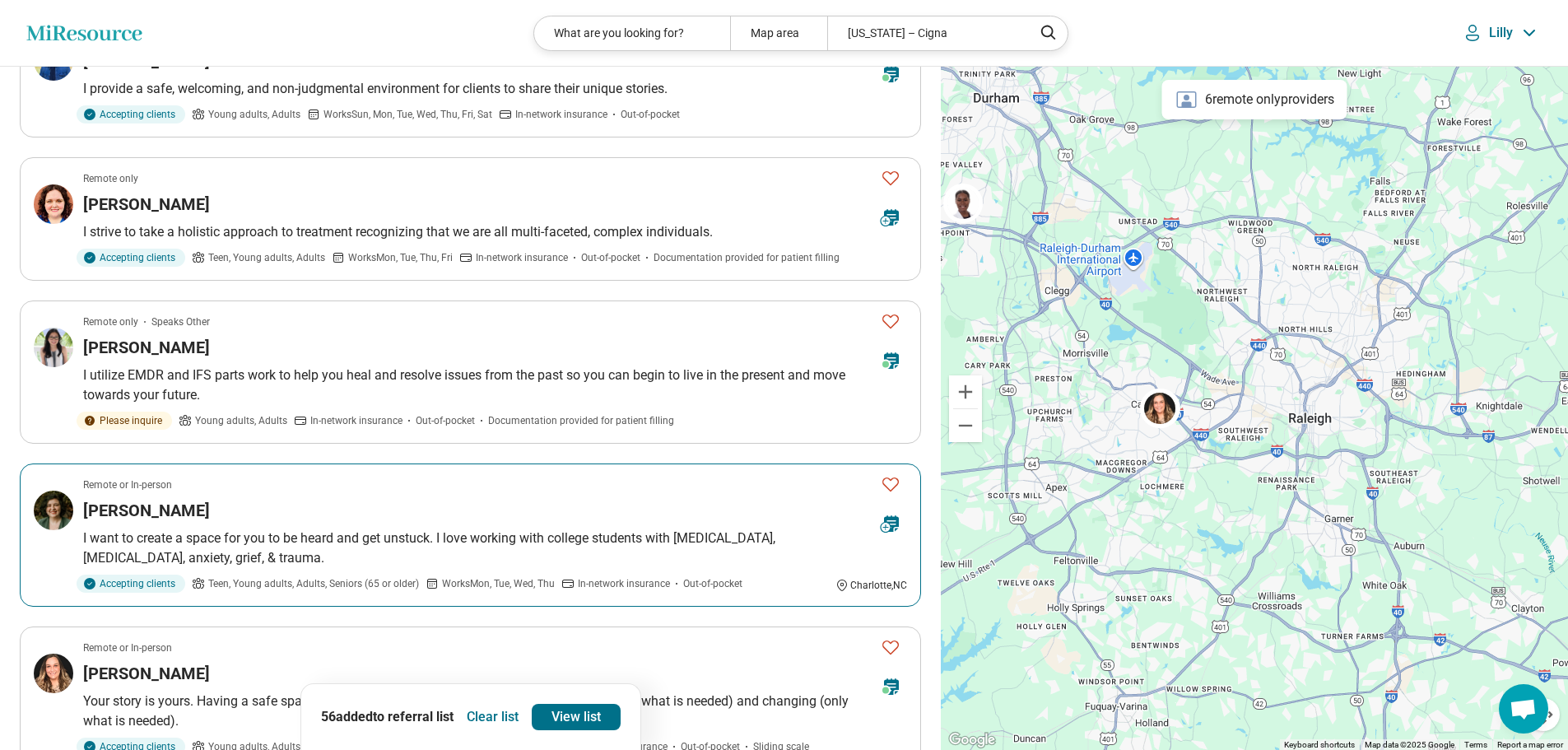
click at [893, 482] on icon "Favorite" at bounding box center [890, 483] width 20 height 20
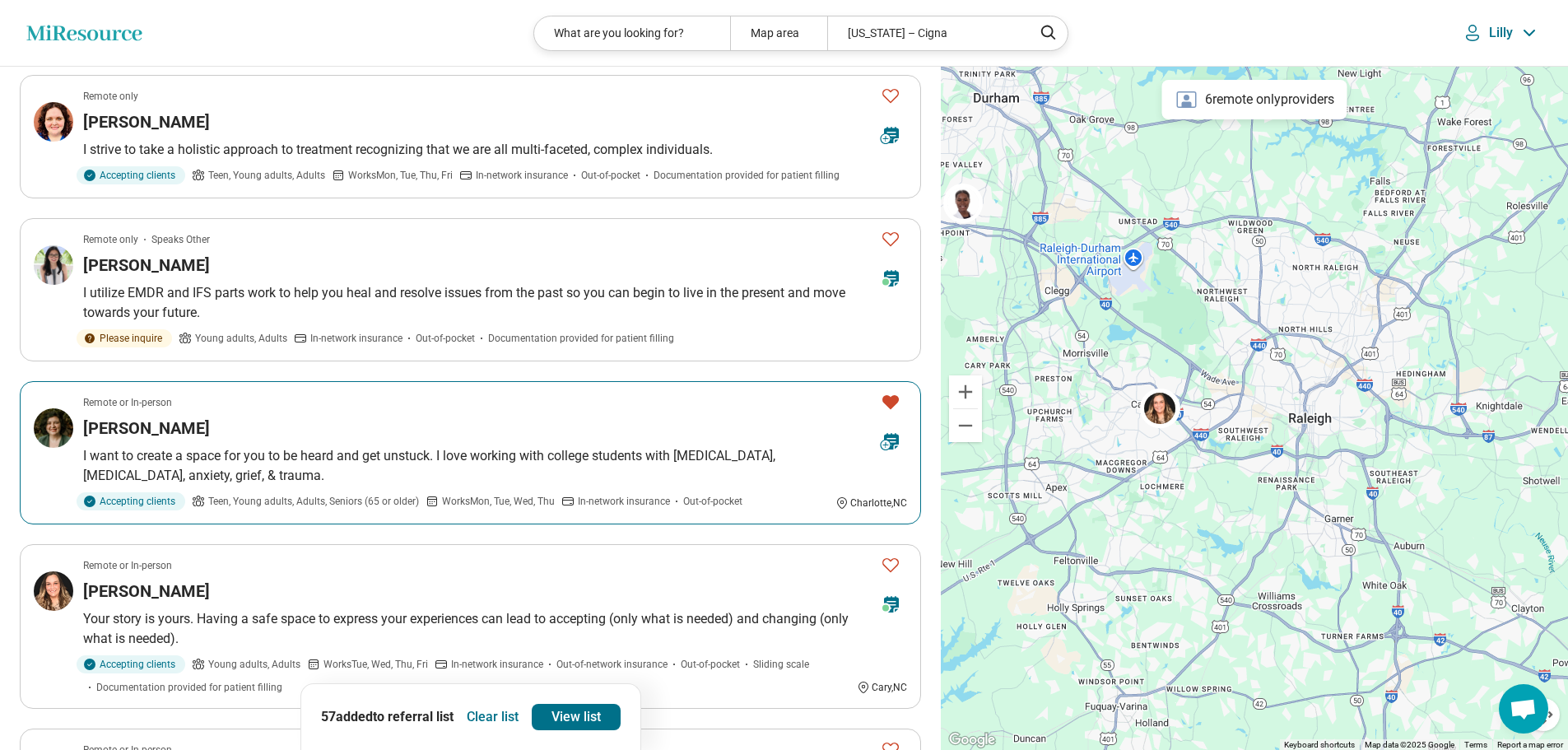
scroll to position [824, 0]
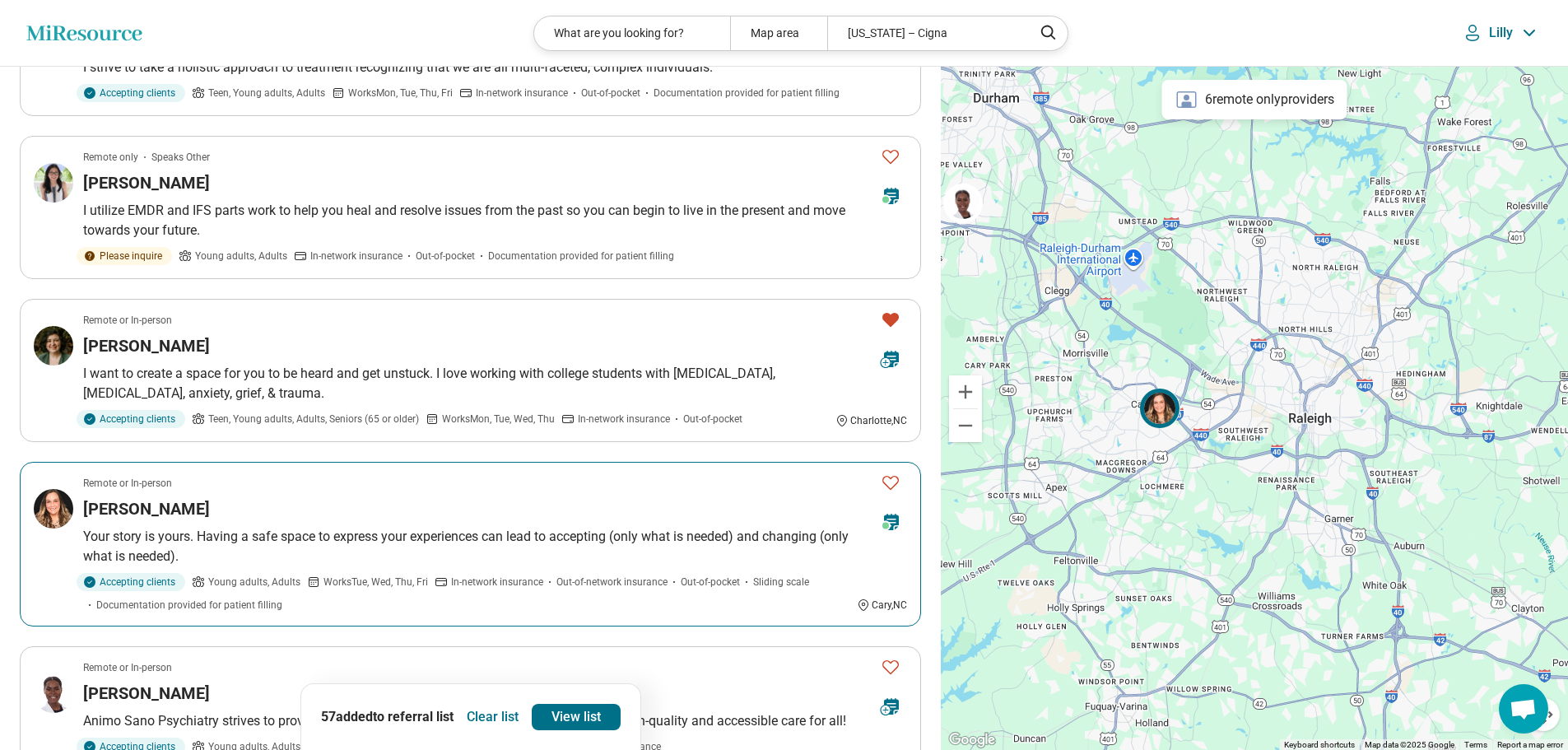
click at [891, 481] on icon "Favorite" at bounding box center [890, 482] width 20 height 20
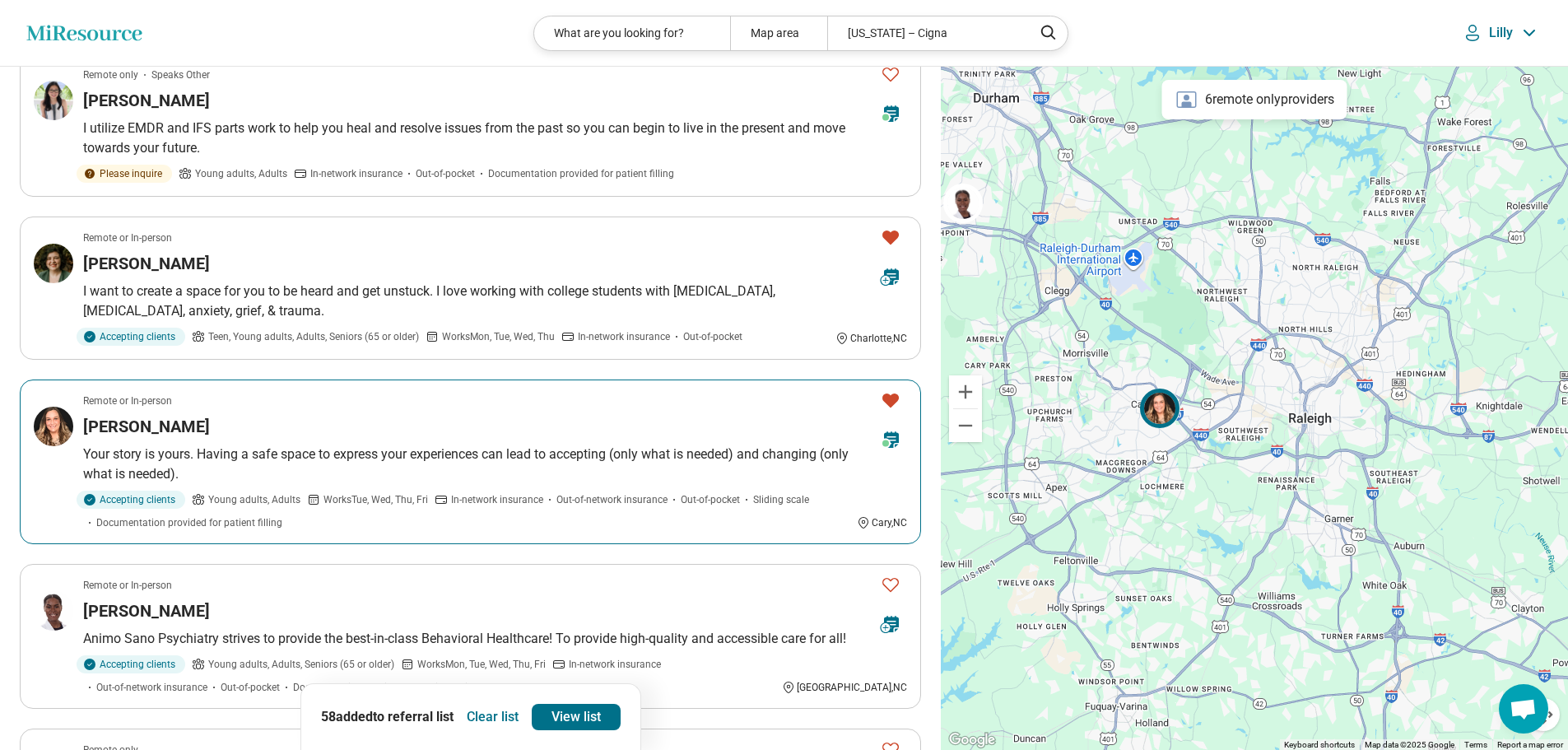
scroll to position [988, 0]
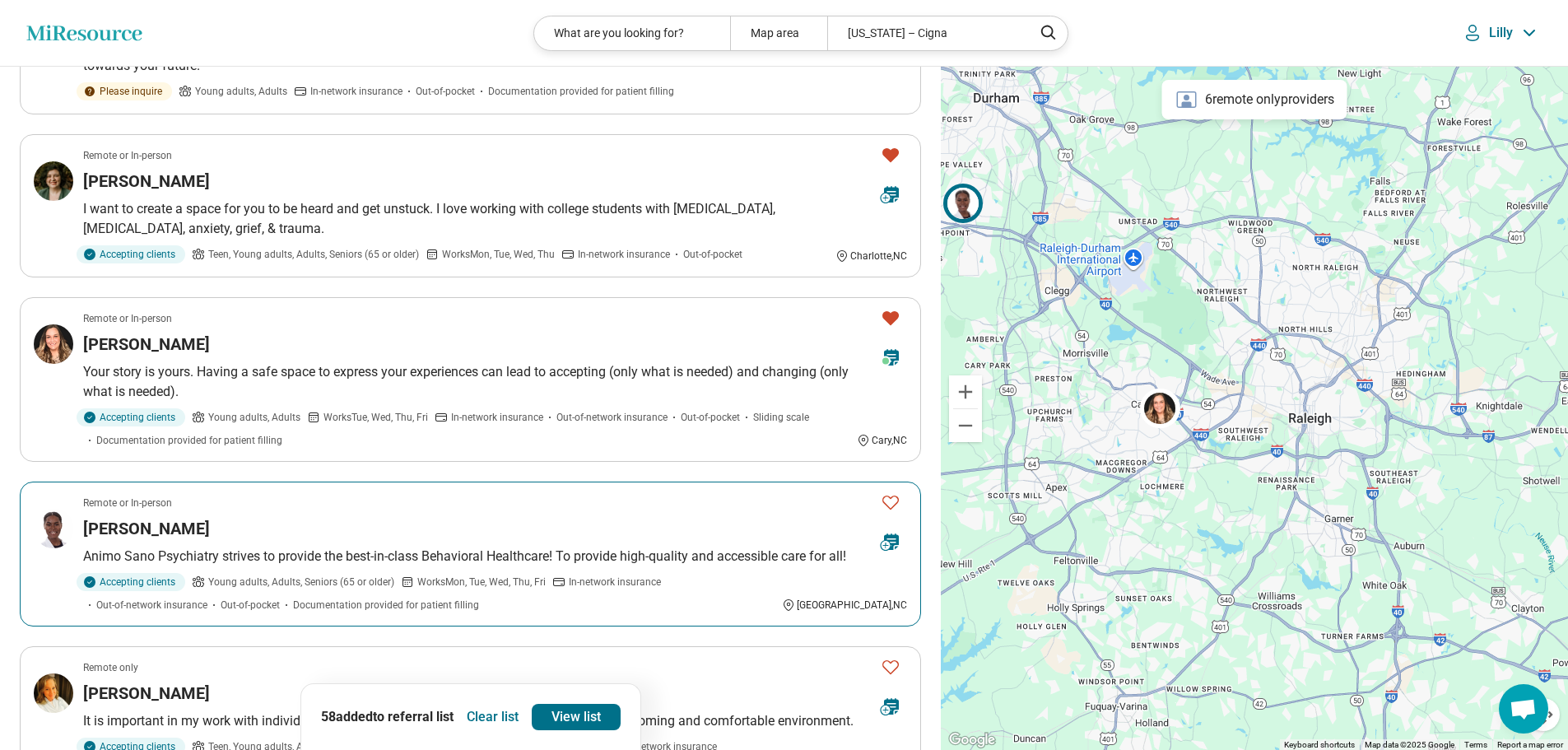
click at [891, 495] on icon "Favorite" at bounding box center [890, 502] width 20 height 20
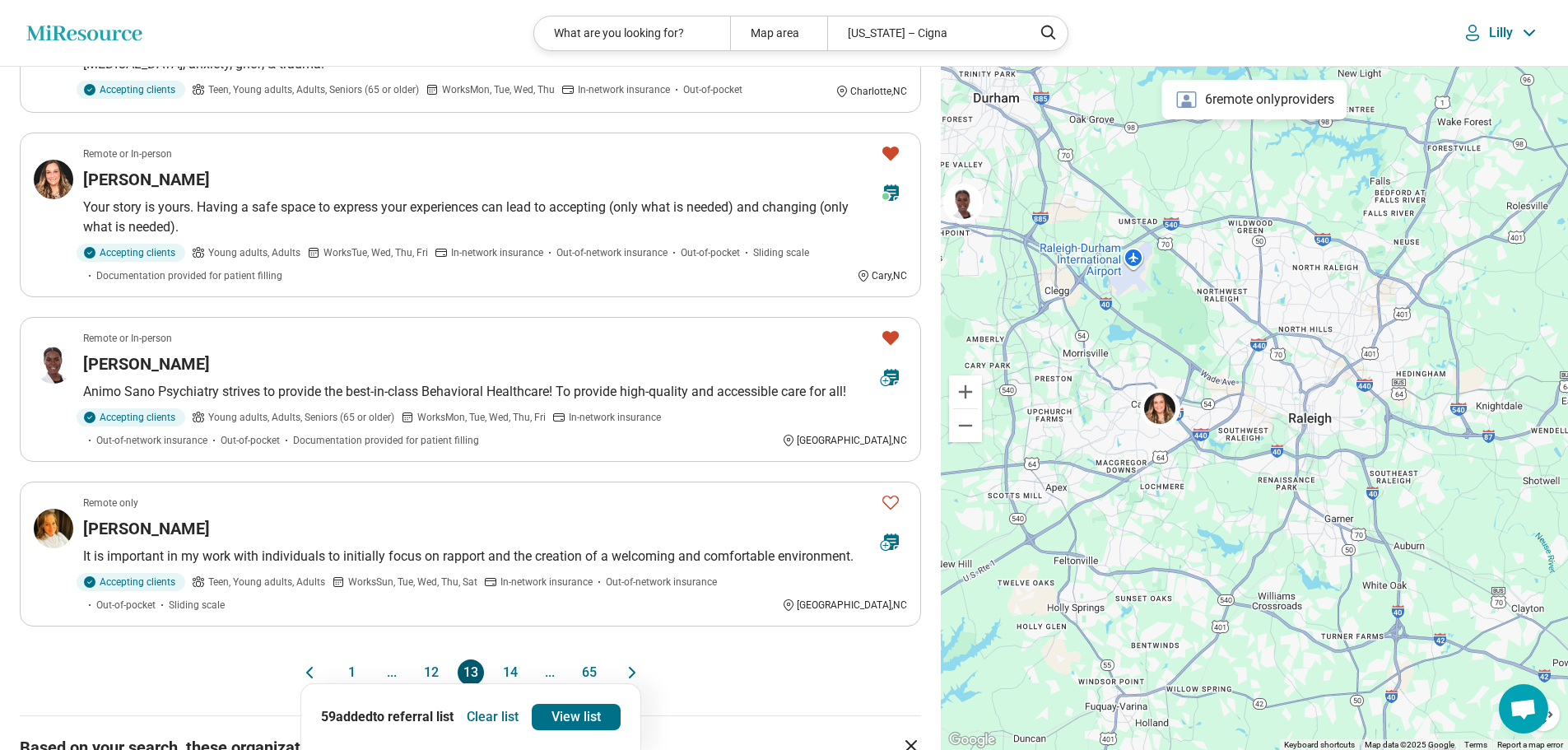
click at [507, 672] on button "14" at bounding box center [511, 673] width 27 height 27
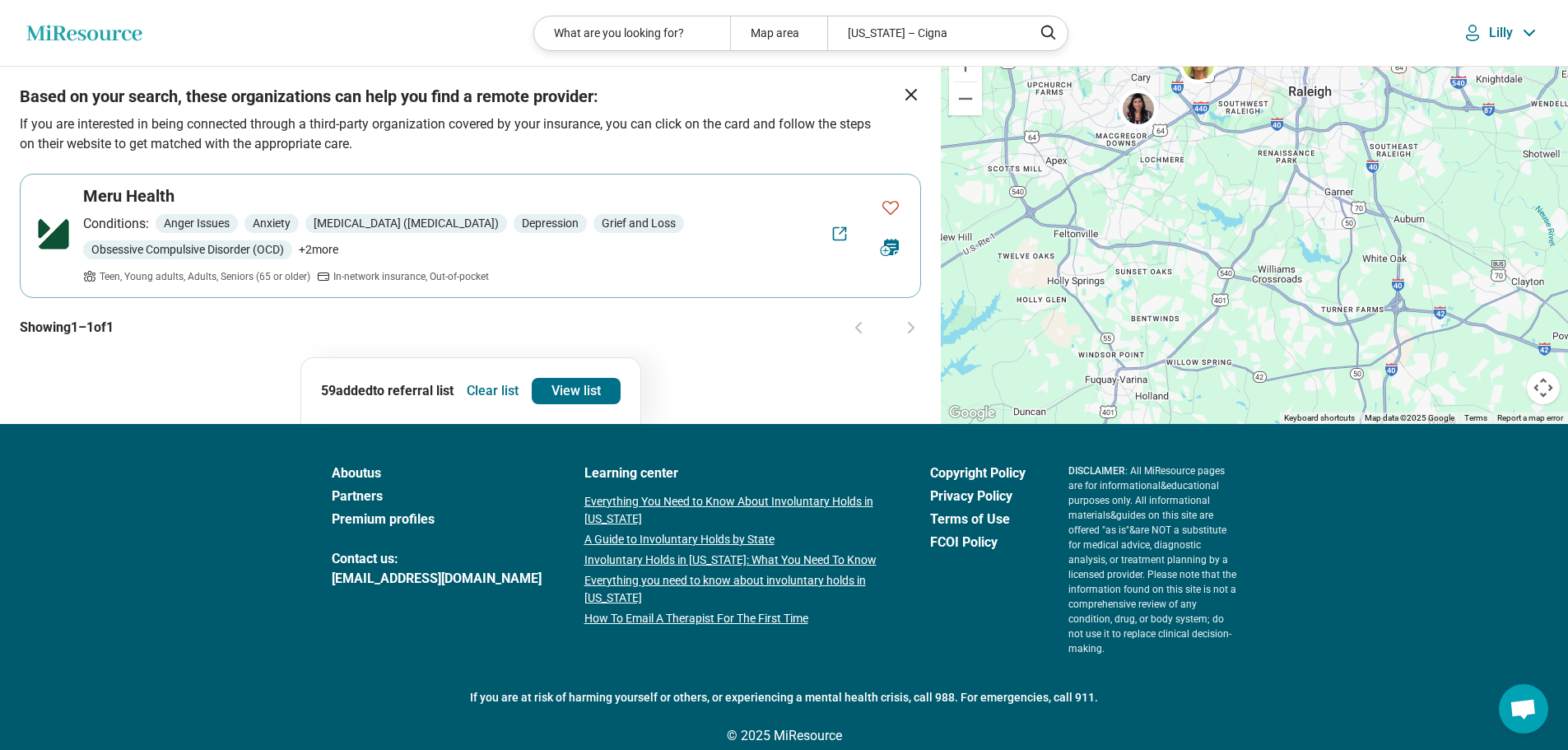
scroll to position [1455, 0]
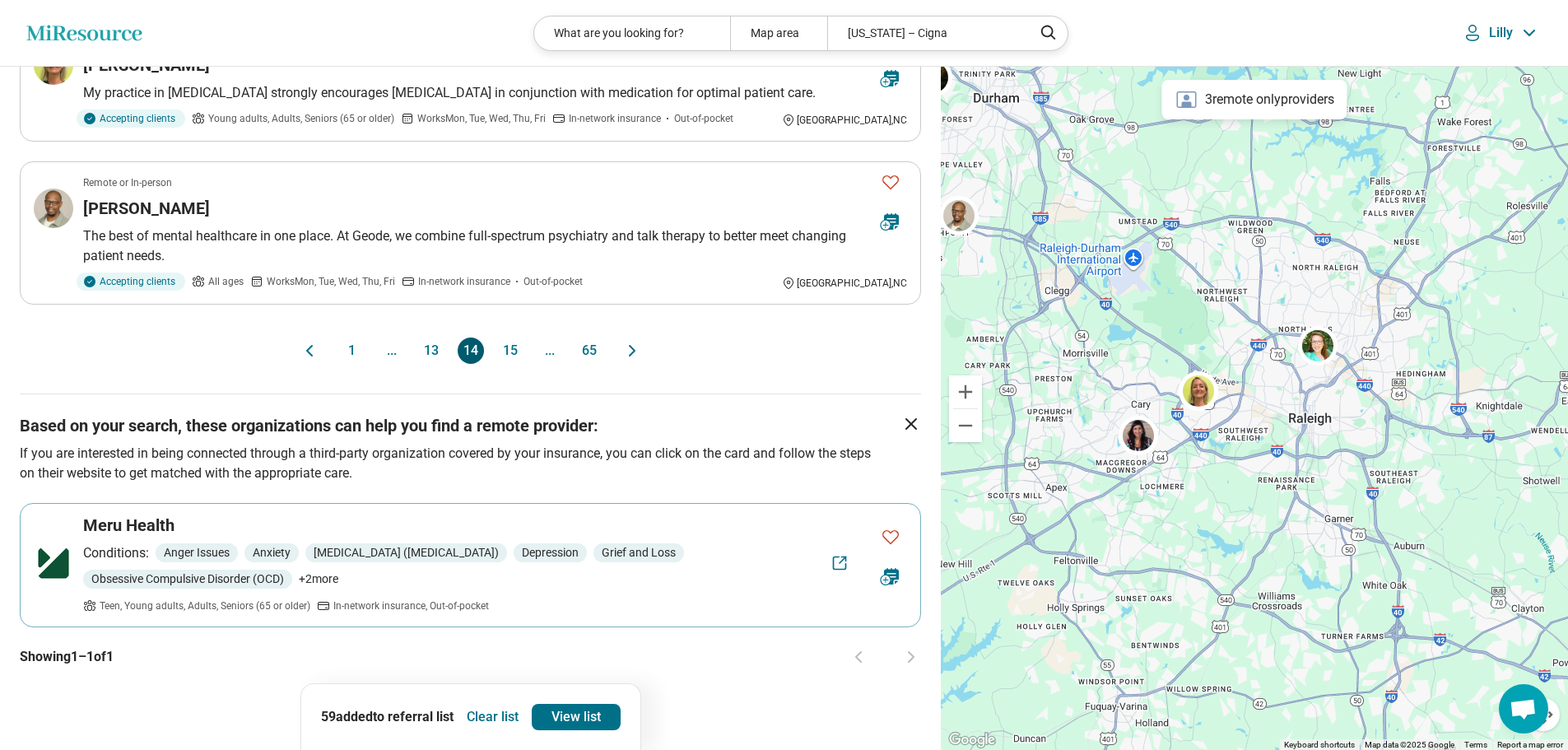
click at [341, 344] on button "1" at bounding box center [352, 351] width 27 height 27
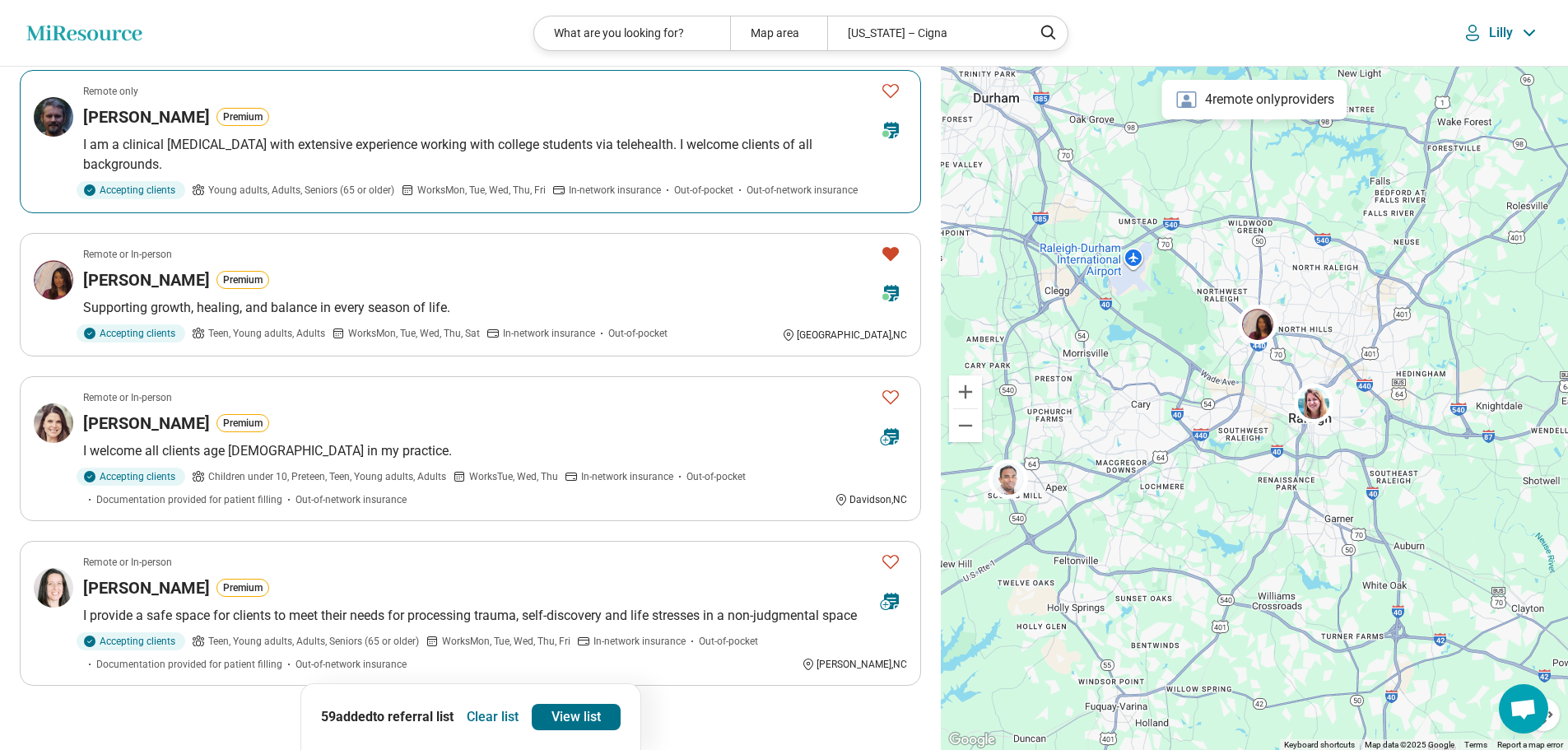
scroll to position [1235, 0]
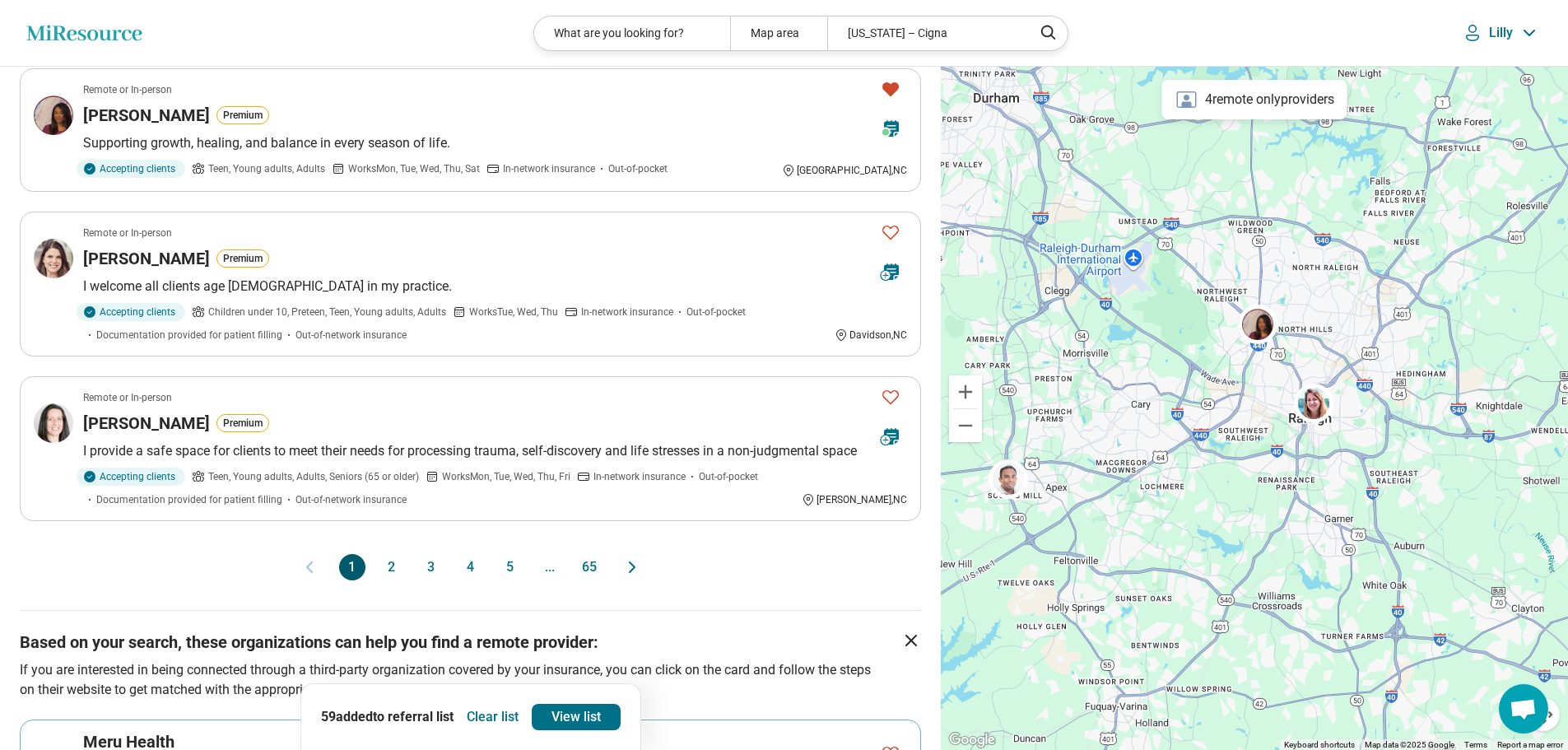
click at [385, 563] on button "2" at bounding box center [392, 568] width 27 height 27
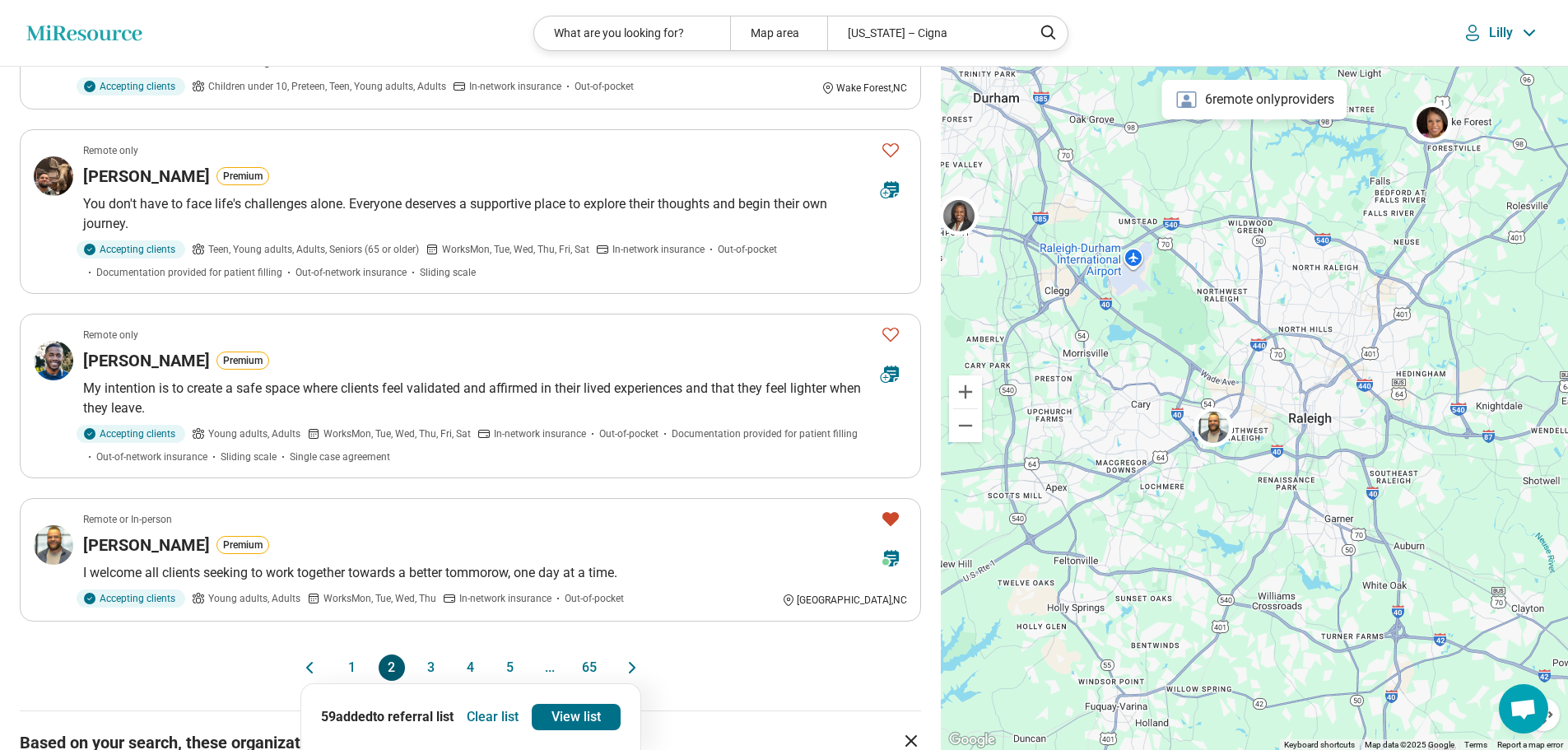
click at [434, 654] on button "3" at bounding box center [432, 668] width 27 height 27
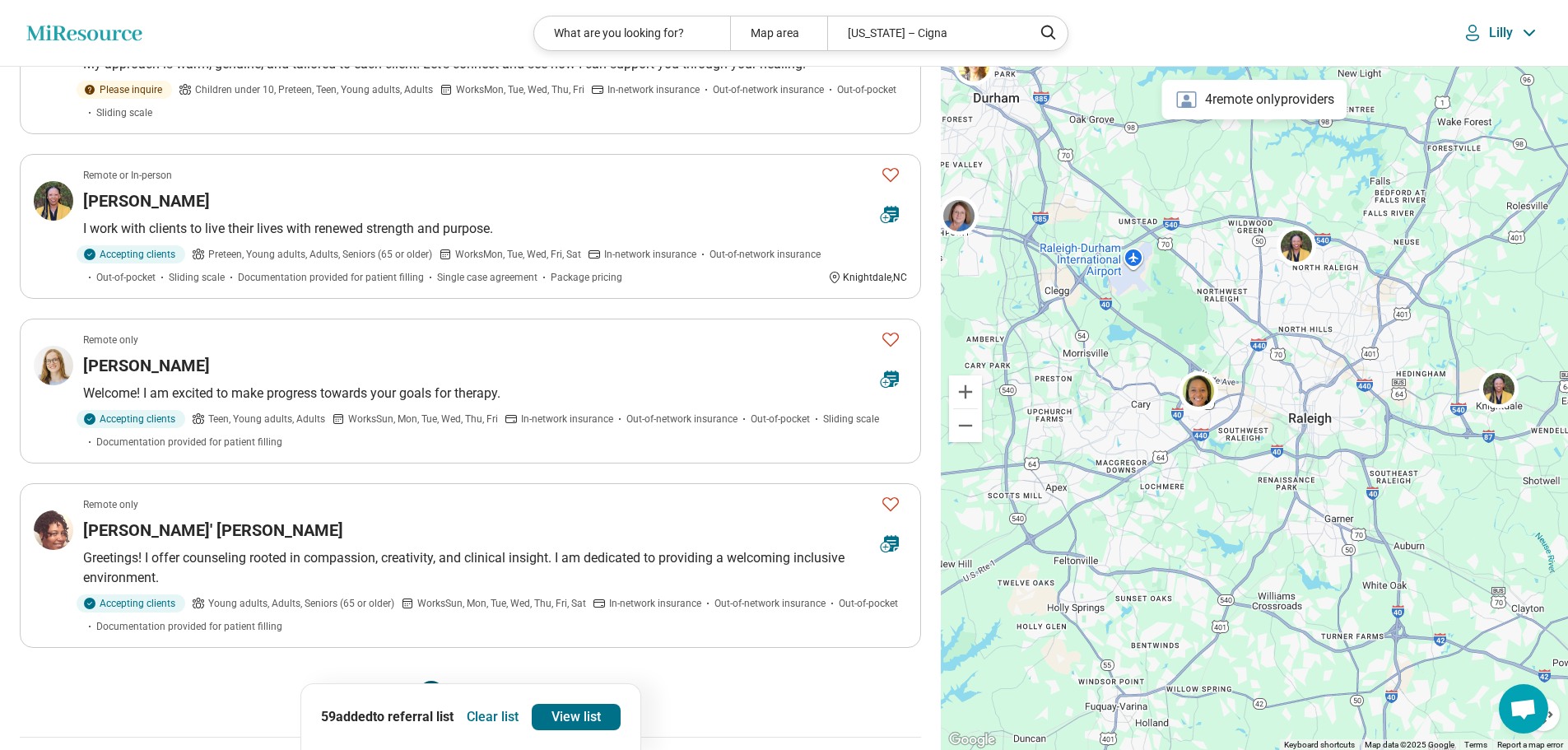
scroll to position [1318, 0]
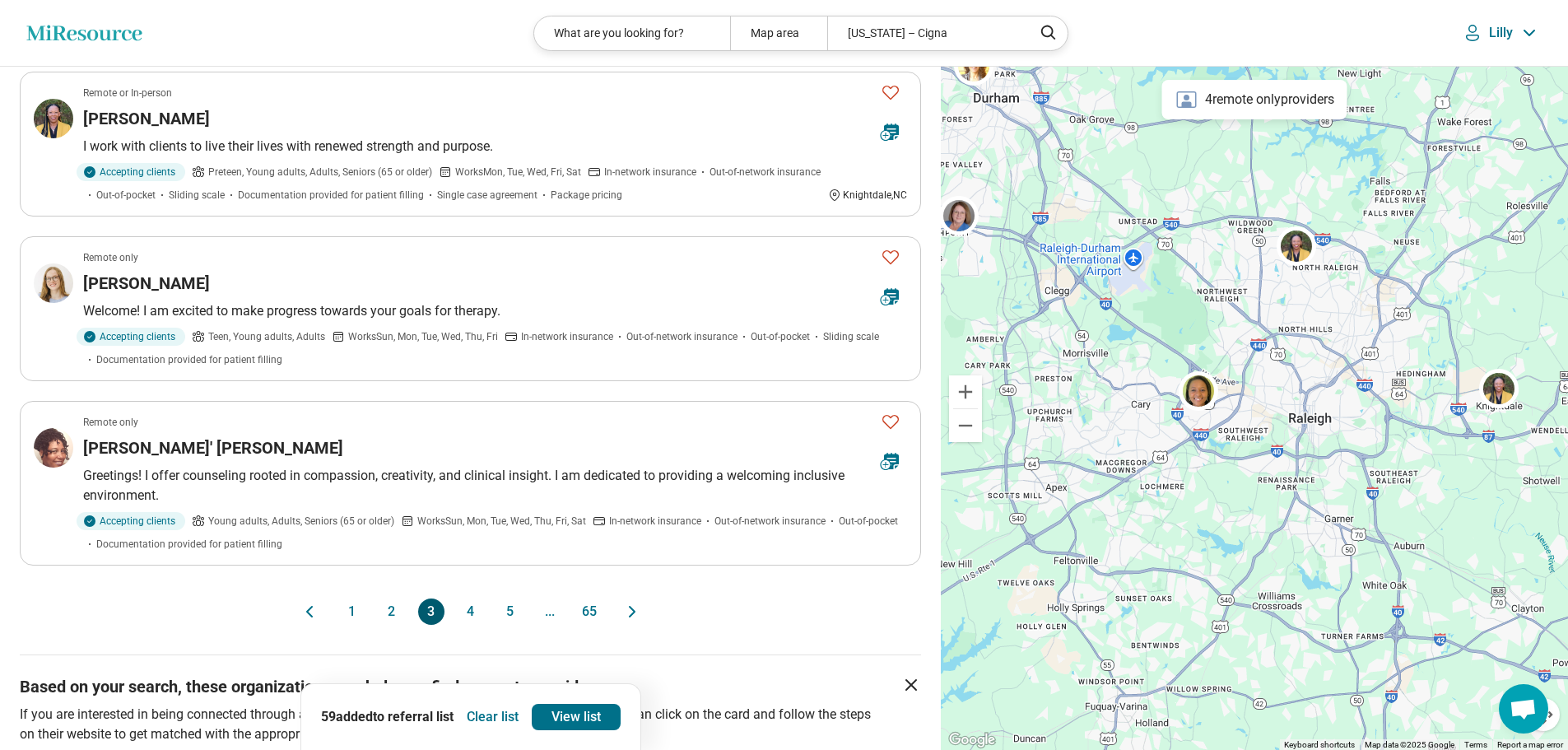
click at [471, 599] on button "4" at bounding box center [471, 612] width 27 height 27
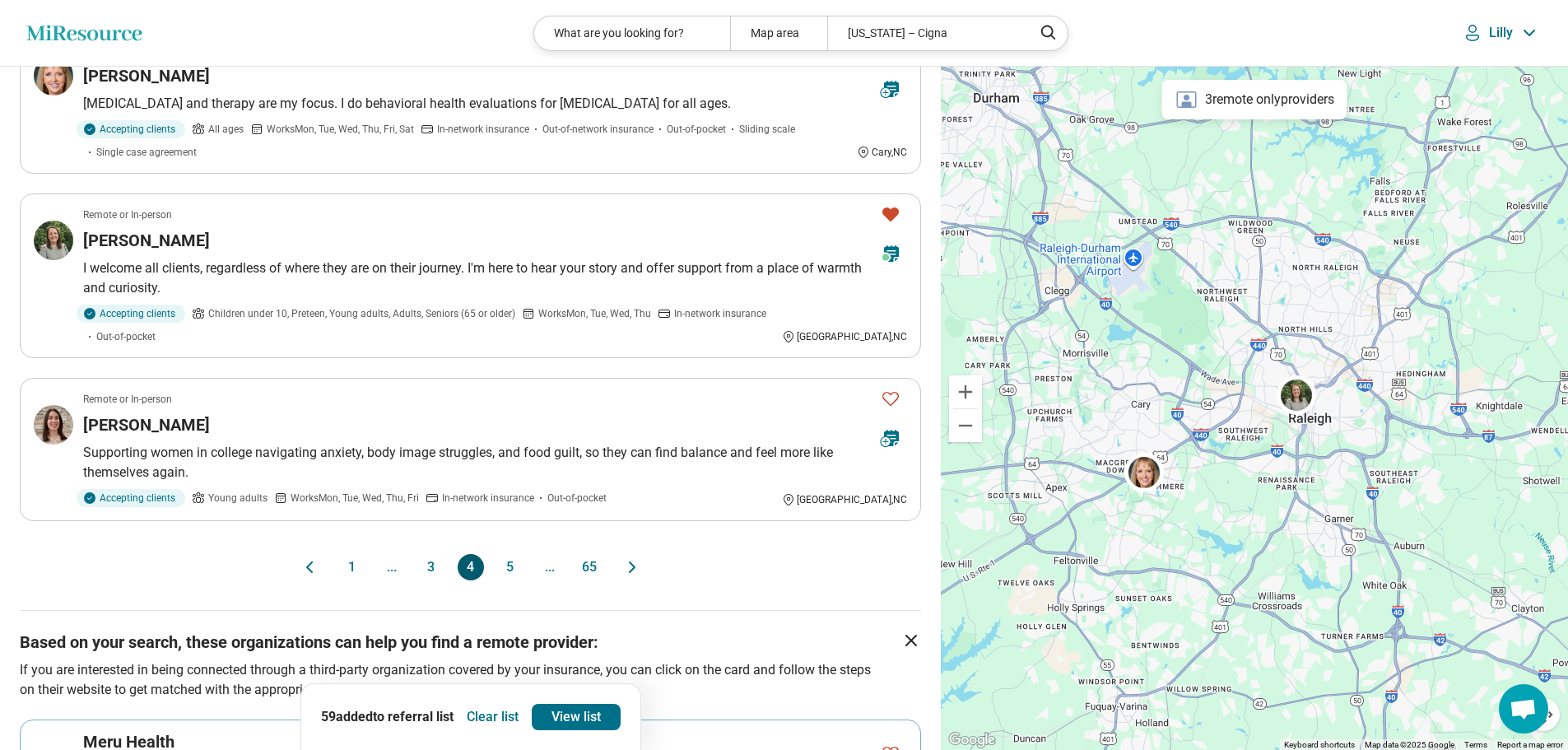
click at [503, 564] on button "5" at bounding box center [511, 568] width 27 height 27
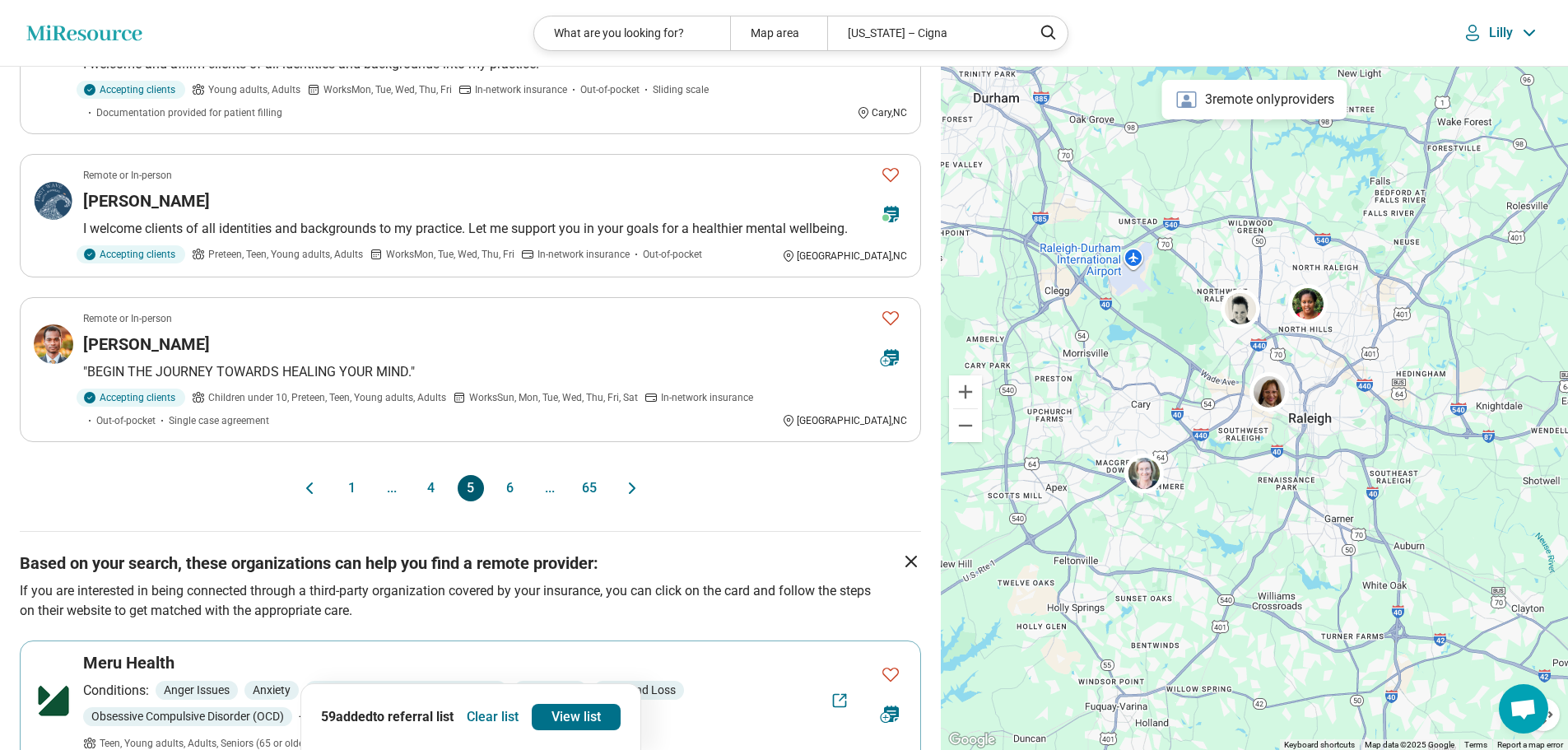
click at [518, 482] on button "6" at bounding box center [511, 488] width 27 height 27
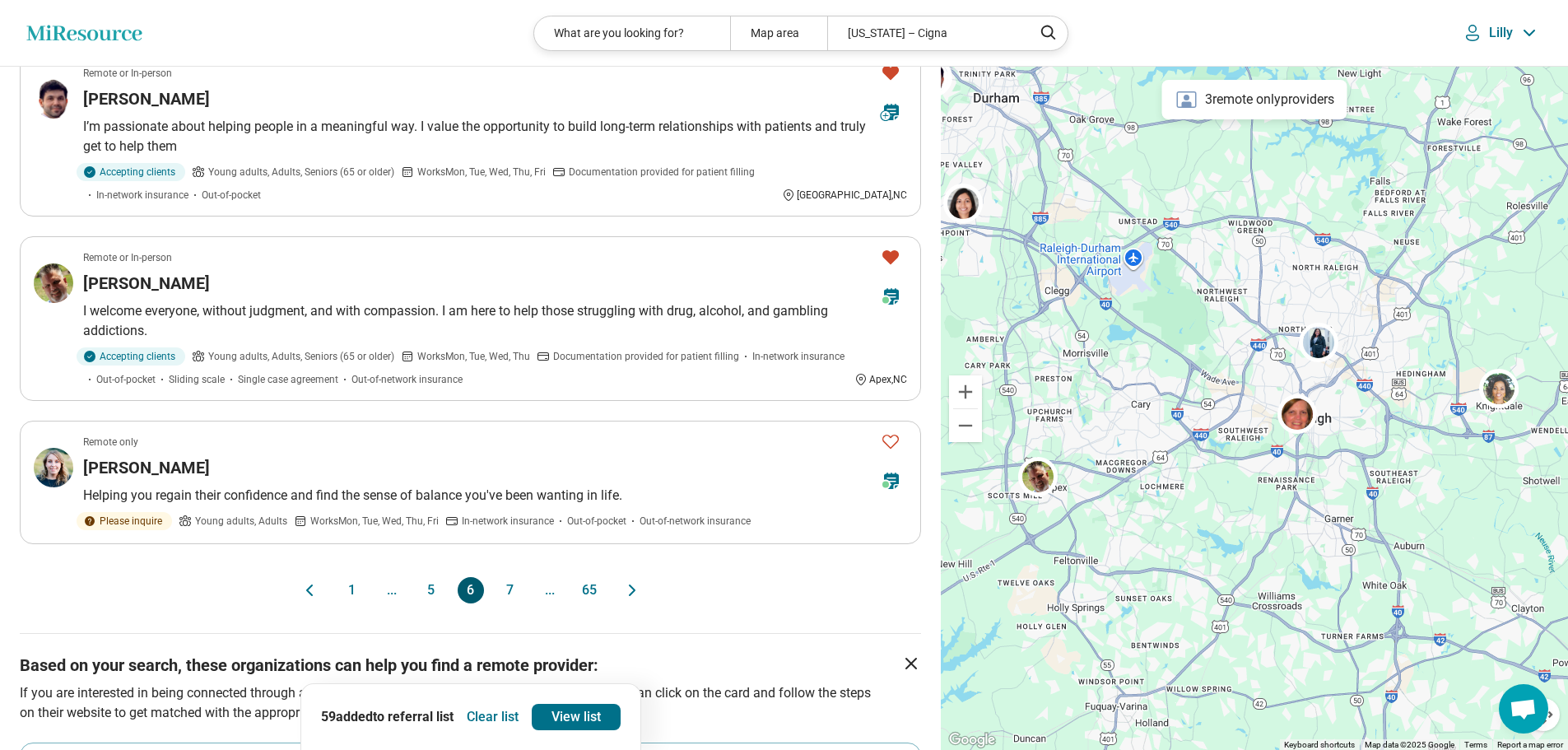
click at [517, 577] on button "7" at bounding box center [511, 590] width 27 height 27
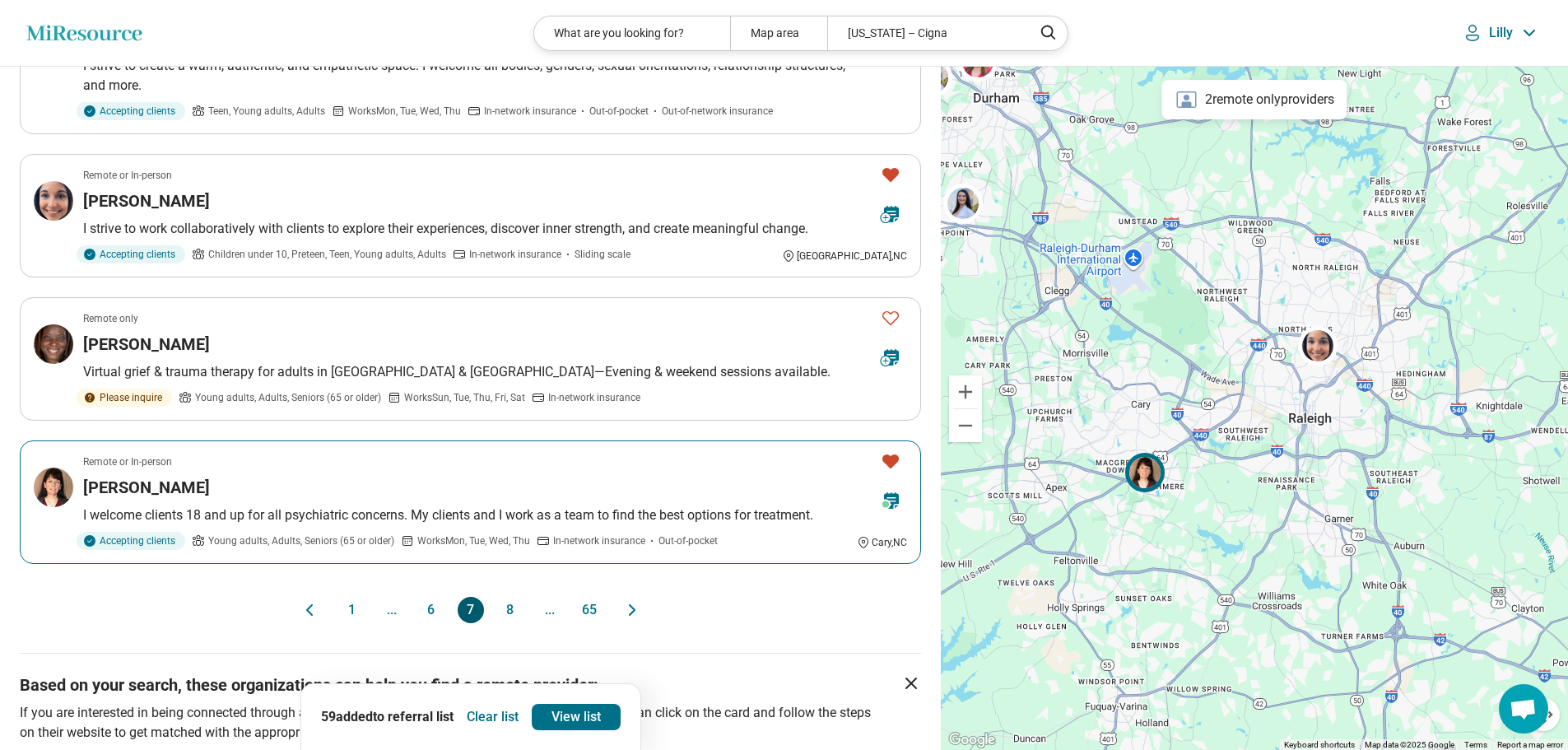
scroll to position [1235, 0]
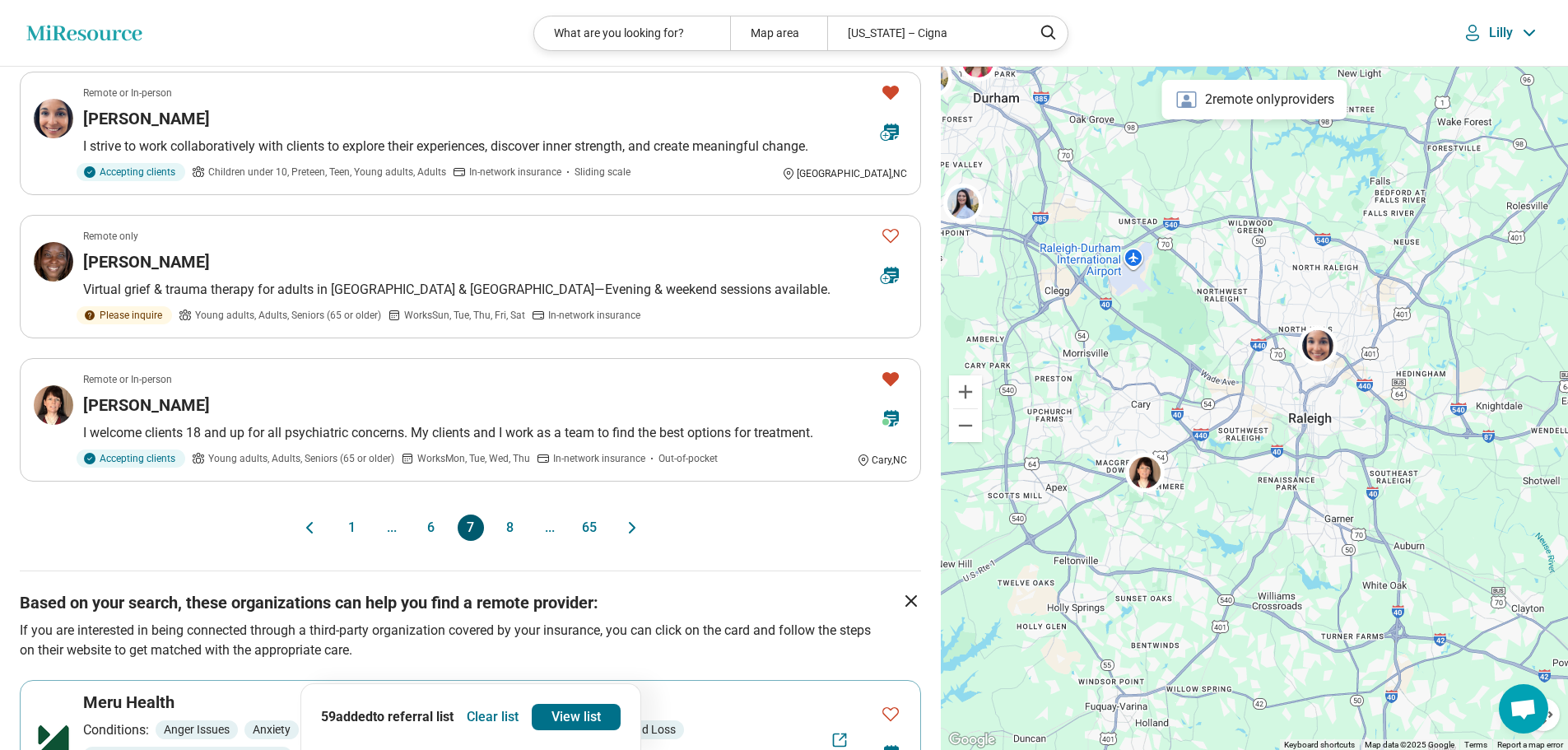
click at [512, 515] on button "8" at bounding box center [511, 528] width 27 height 27
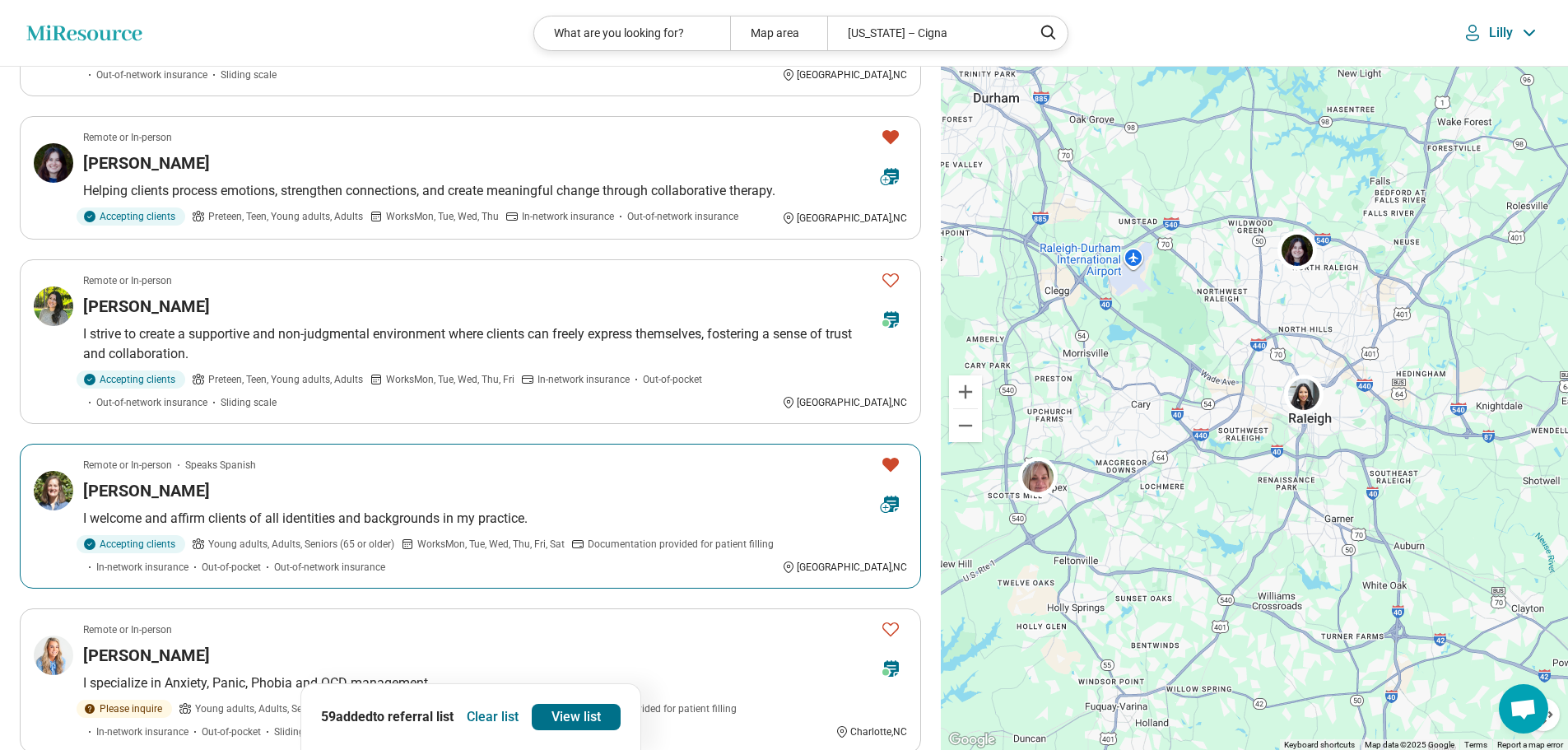
scroll to position [1153, 0]
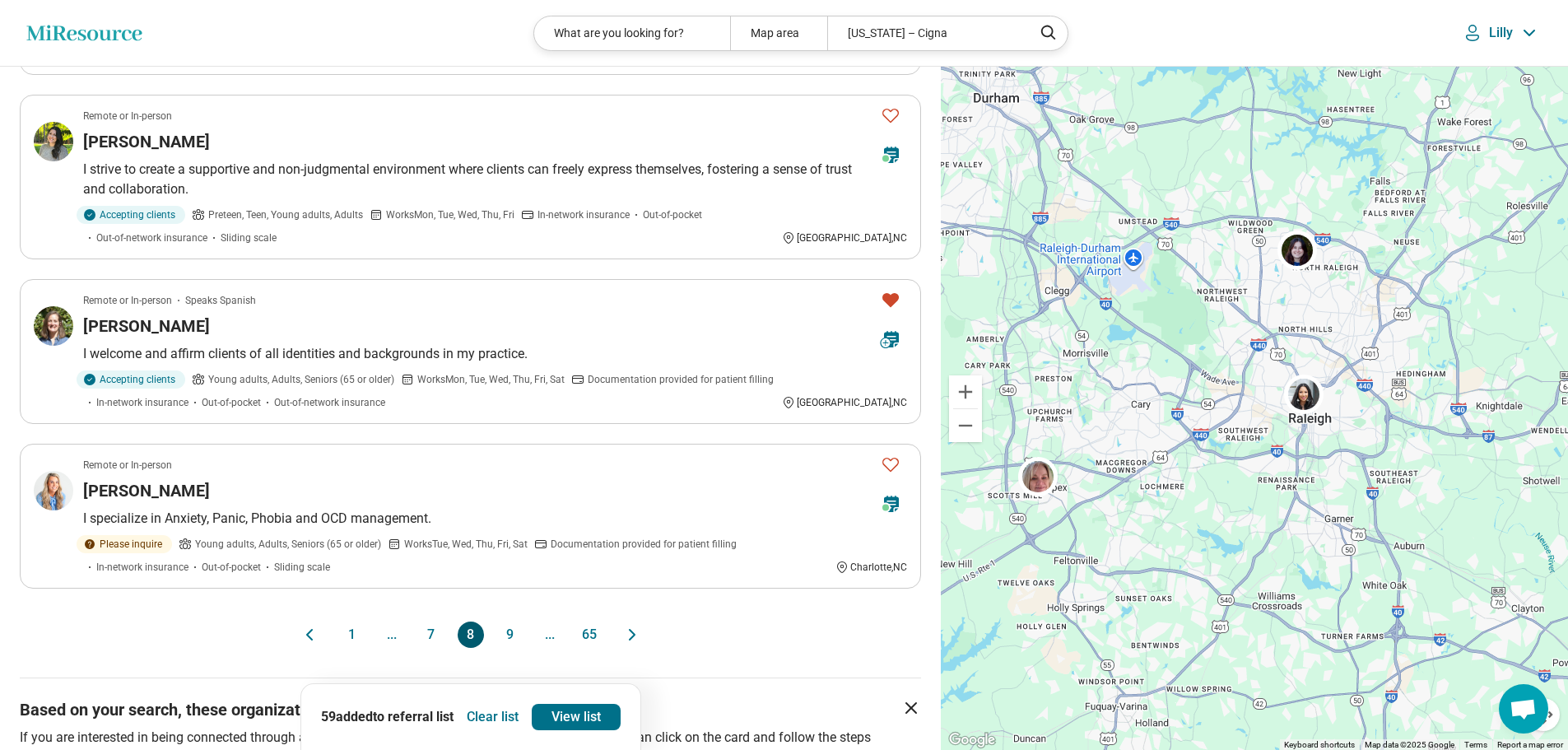
click at [515, 622] on button "9" at bounding box center [511, 635] width 27 height 27
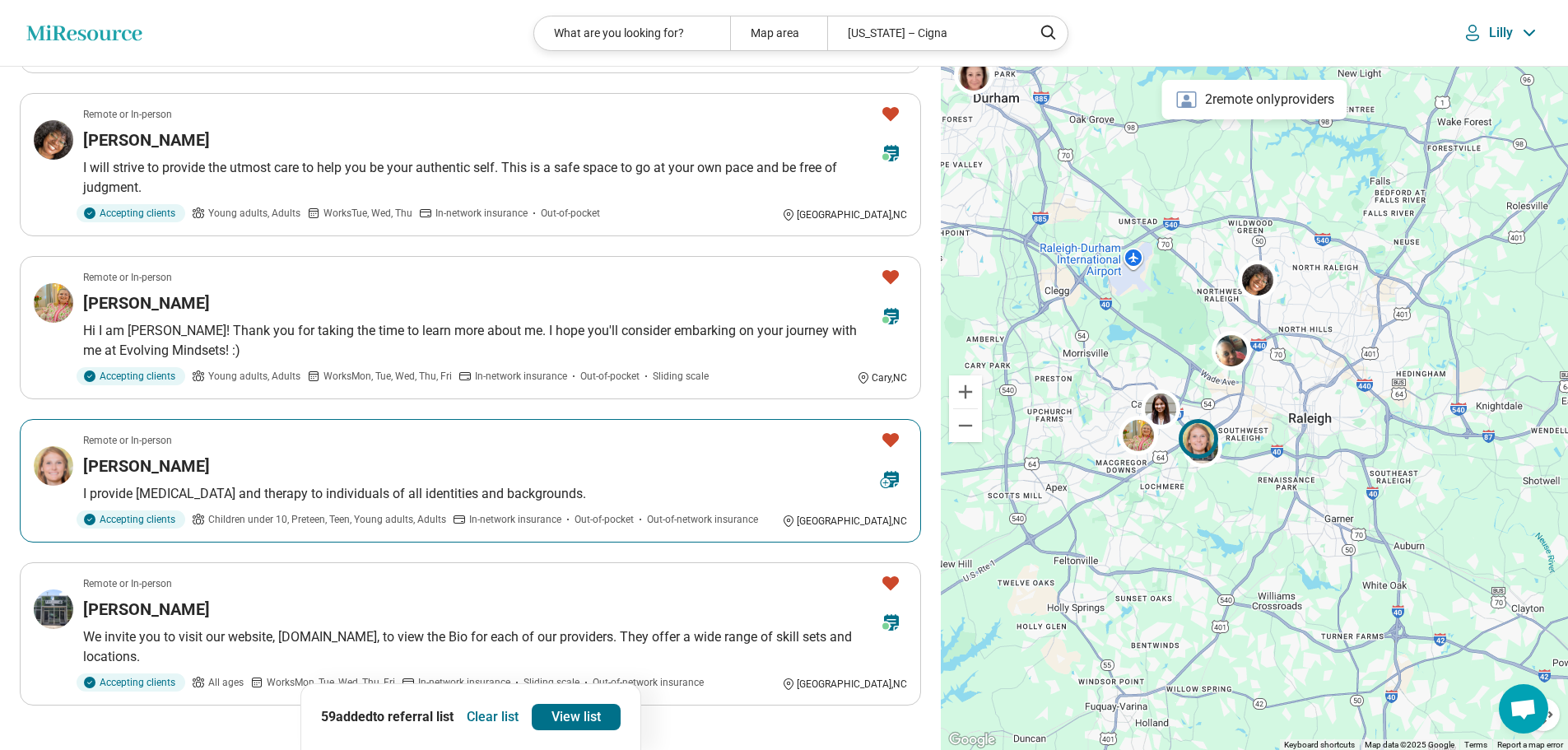
scroll to position [1235, 0]
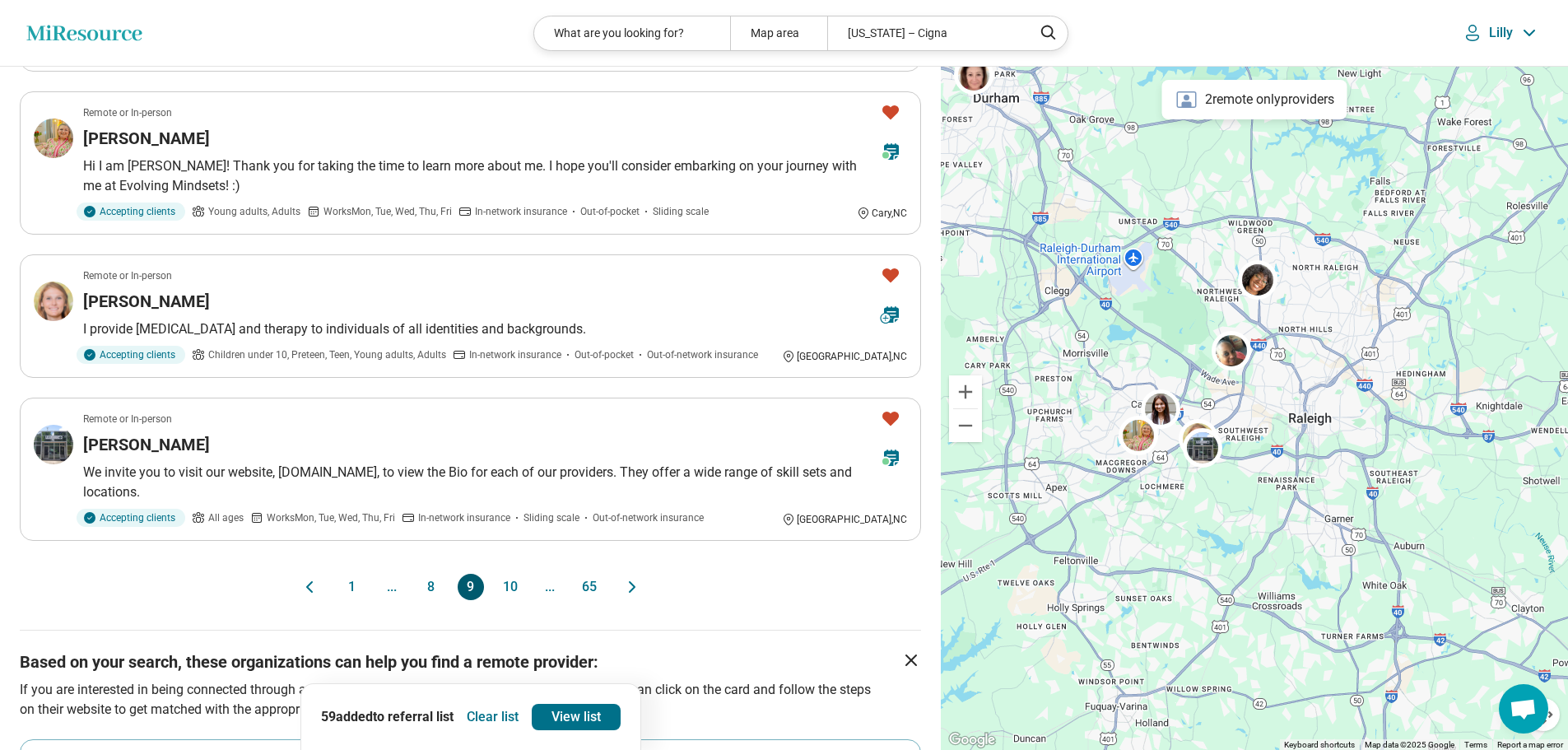
click at [504, 588] on button "10" at bounding box center [511, 588] width 27 height 27
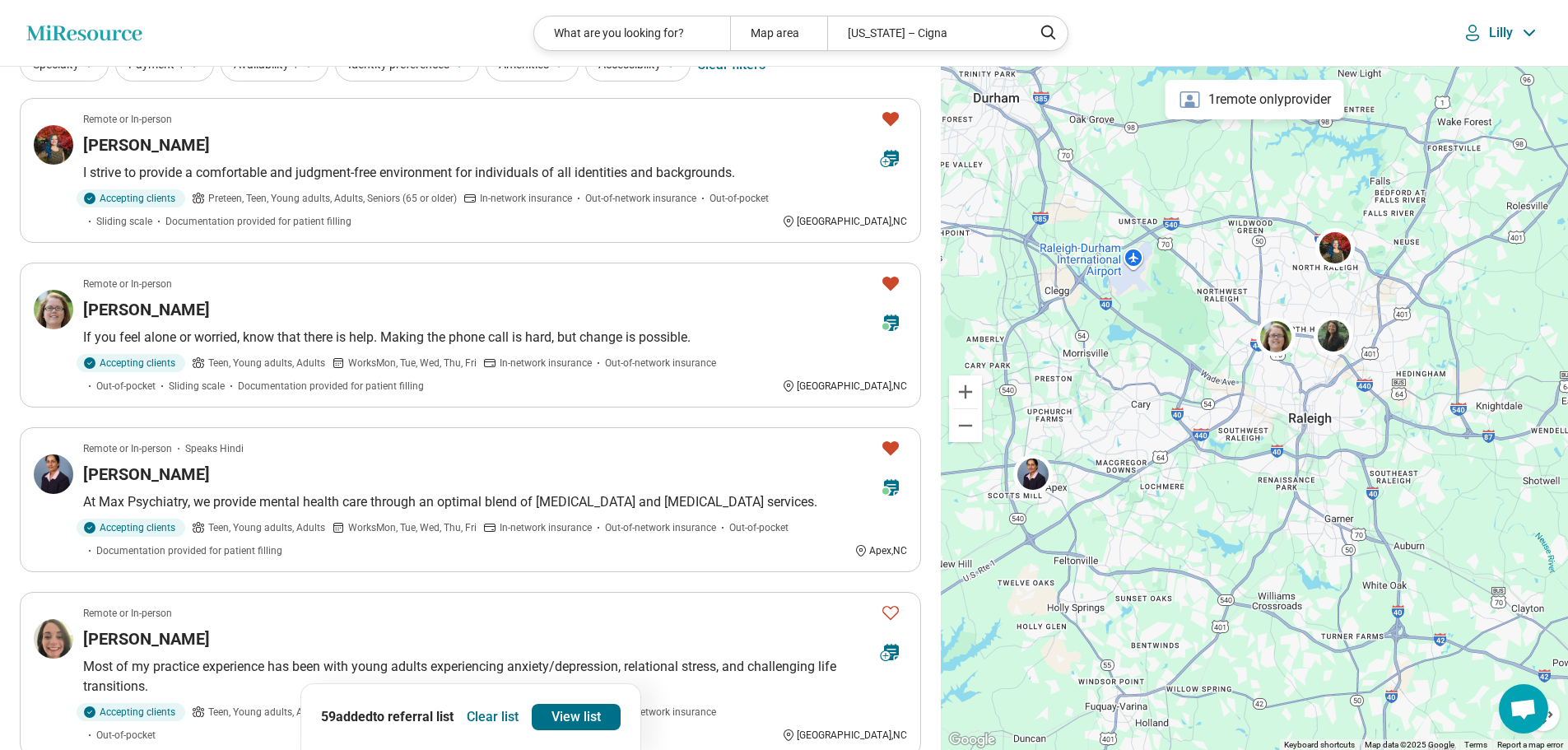
scroll to position [164, 0]
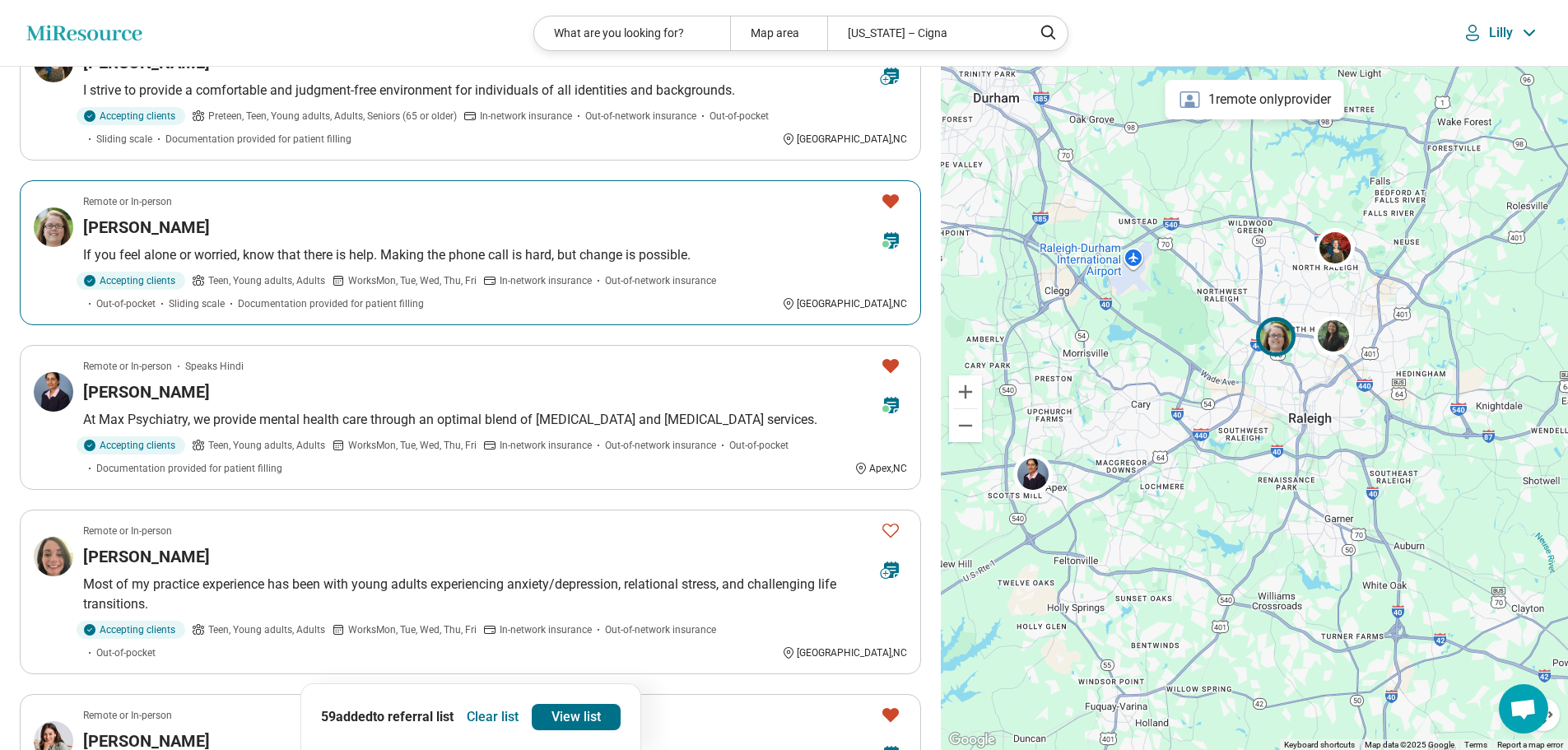
drag, startPoint x: 896, startPoint y: 196, endPoint x: 876, endPoint y: 207, distance: 22.8
click at [895, 196] on icon "Favorite" at bounding box center [890, 201] width 16 height 14
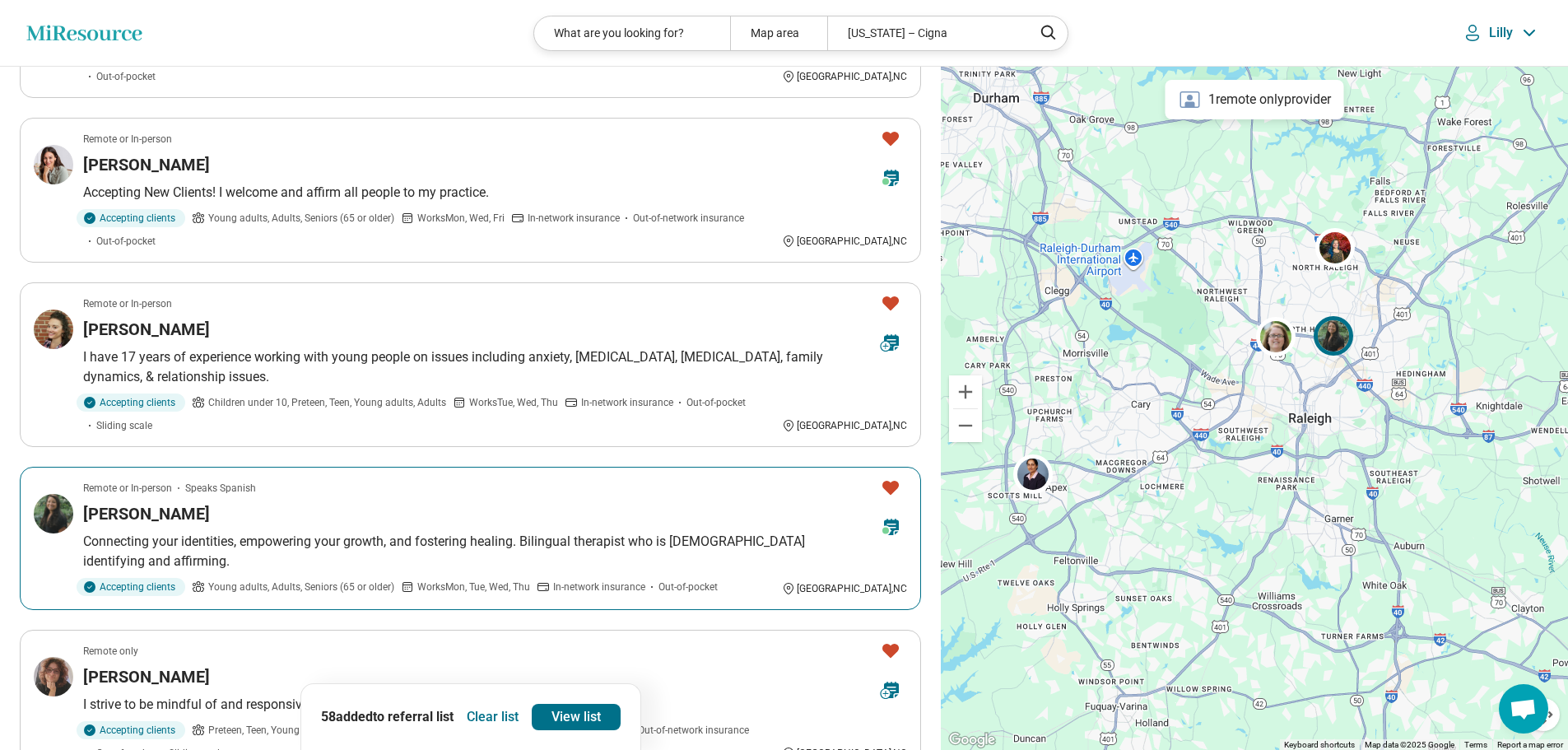
scroll to position [824, 0]
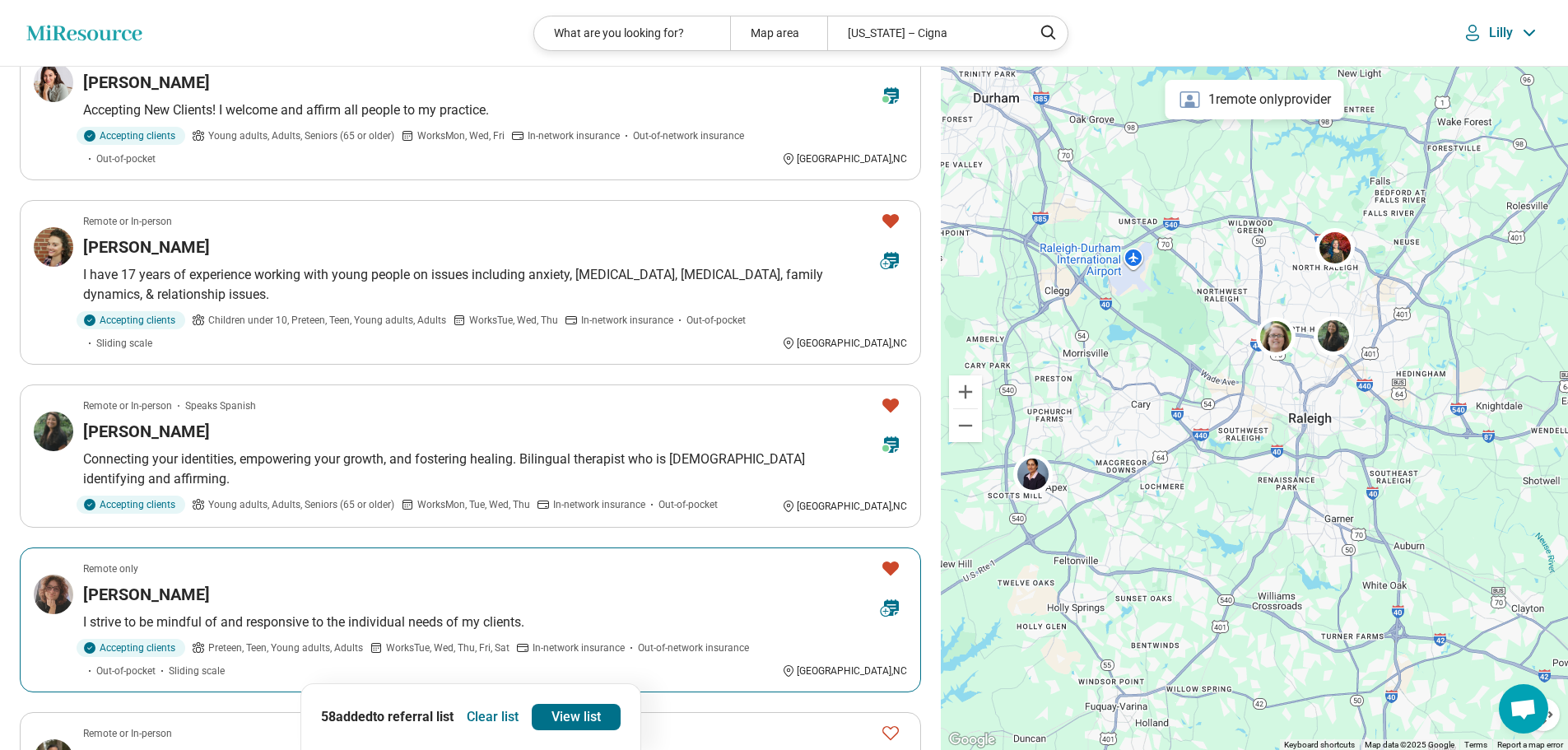
click at [890, 562] on icon "Favorite" at bounding box center [890, 568] width 16 height 14
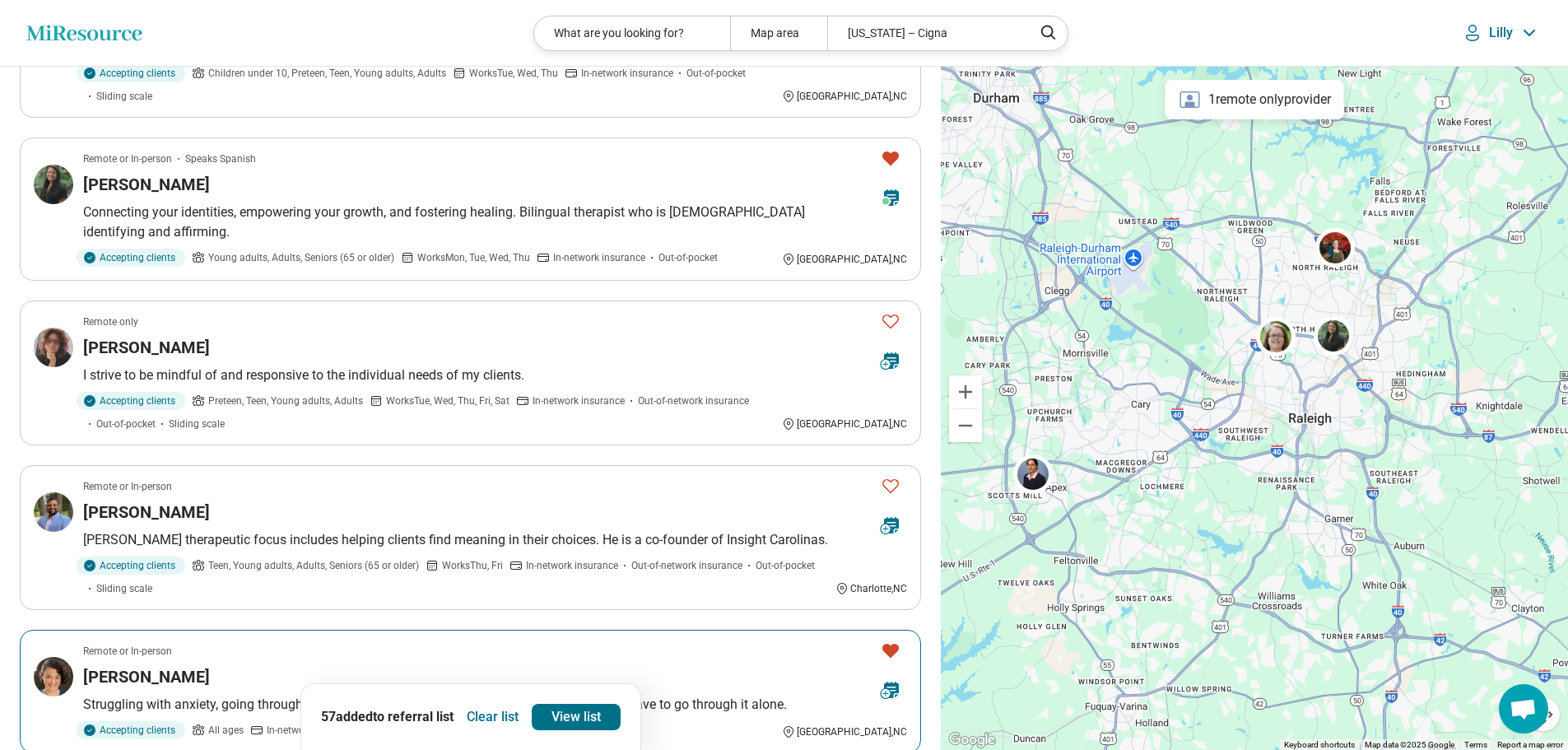
scroll to position [1153, 0]
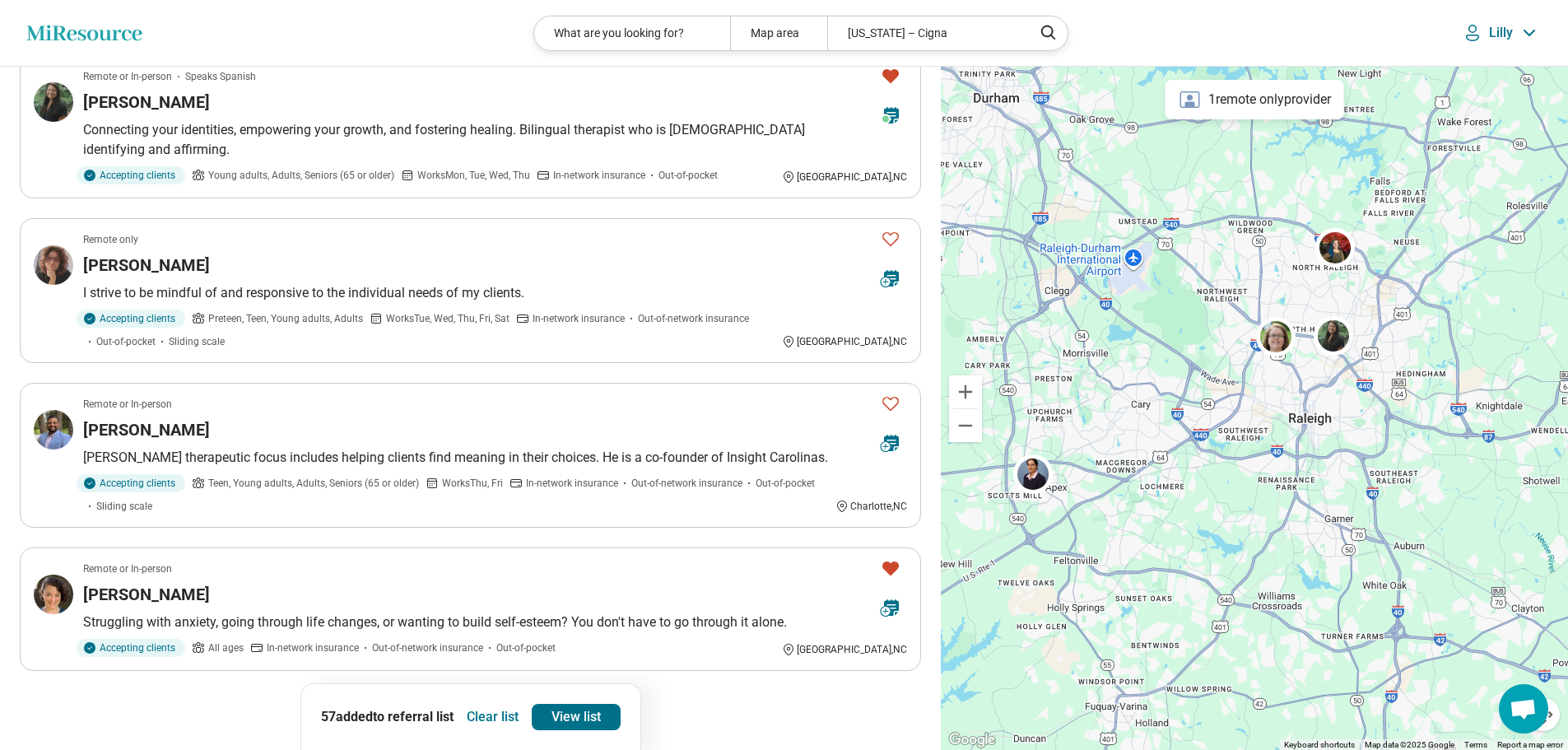
click at [503, 704] on button "11" at bounding box center [511, 718] width 27 height 27
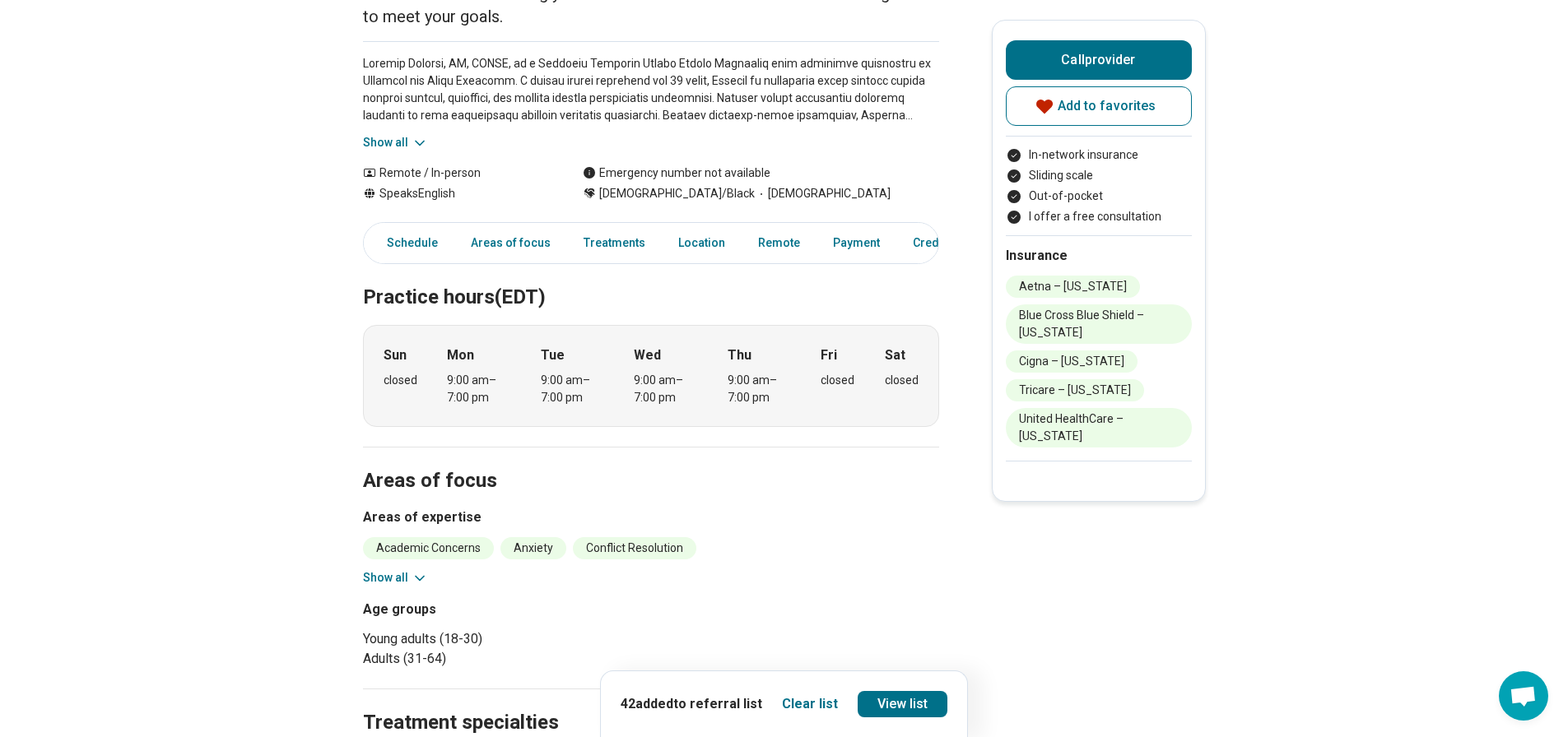
scroll to position [411, 0]
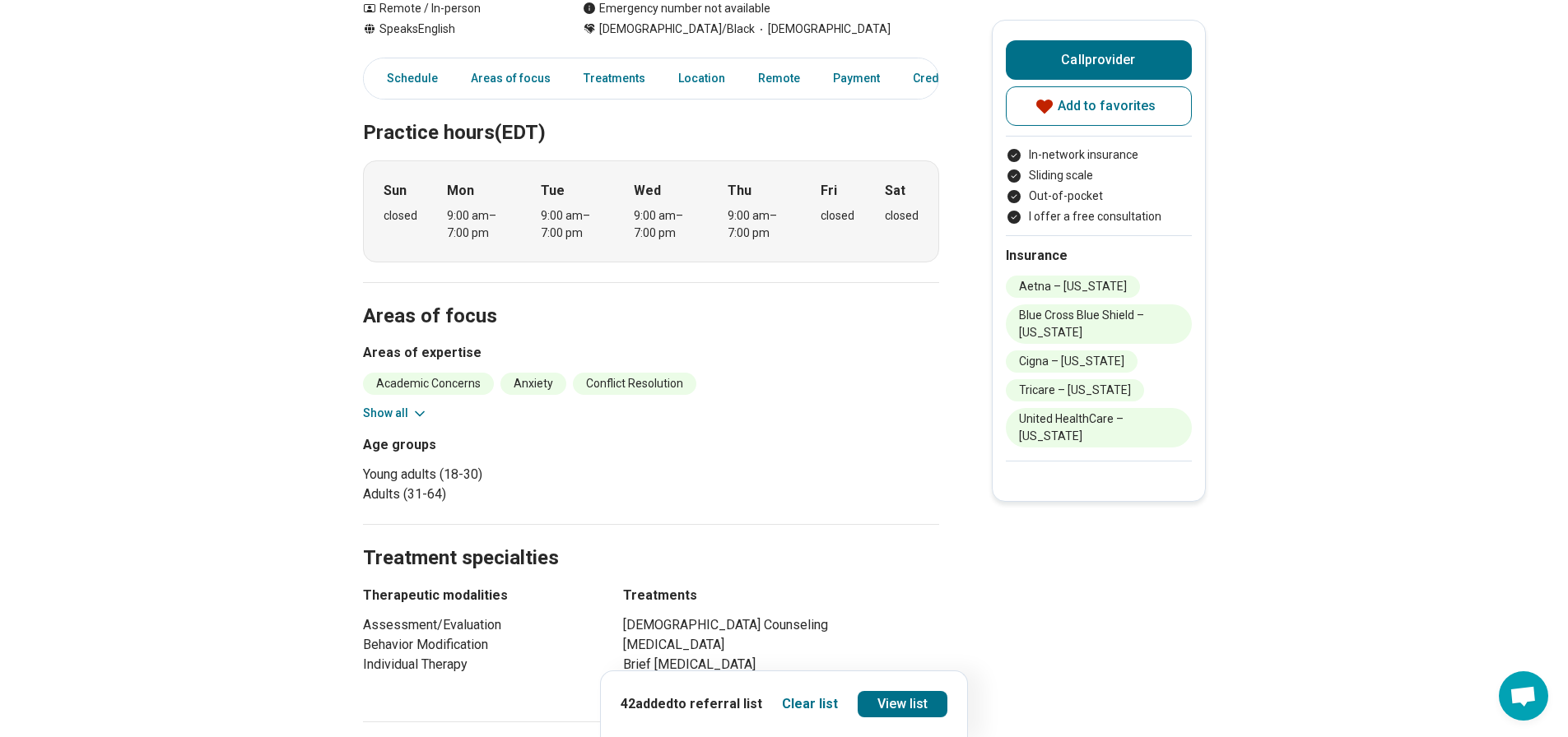
click at [415, 413] on icon at bounding box center [419, 413] width 16 height 16
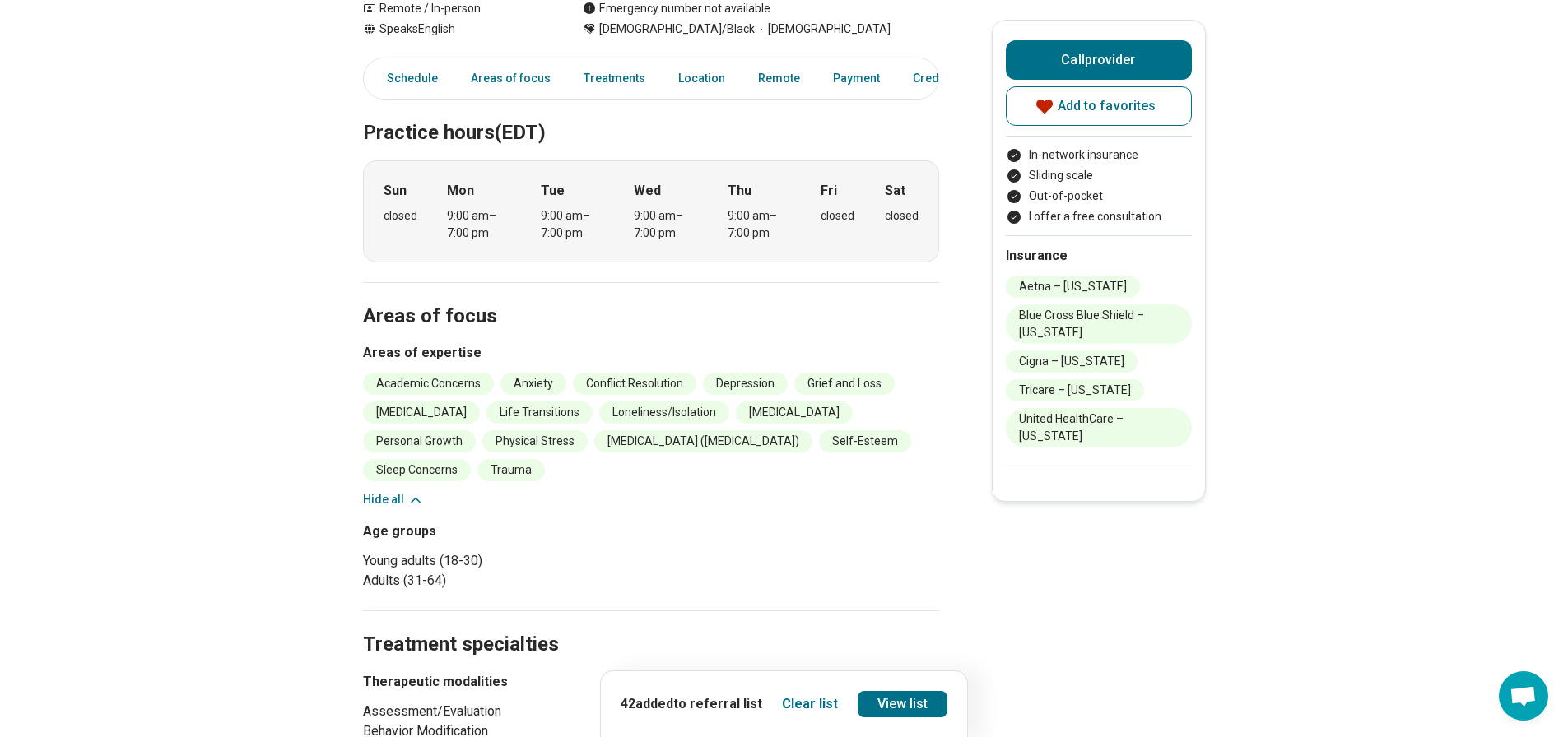
click at [414, 502] on icon at bounding box center [415, 499] width 9 height 4
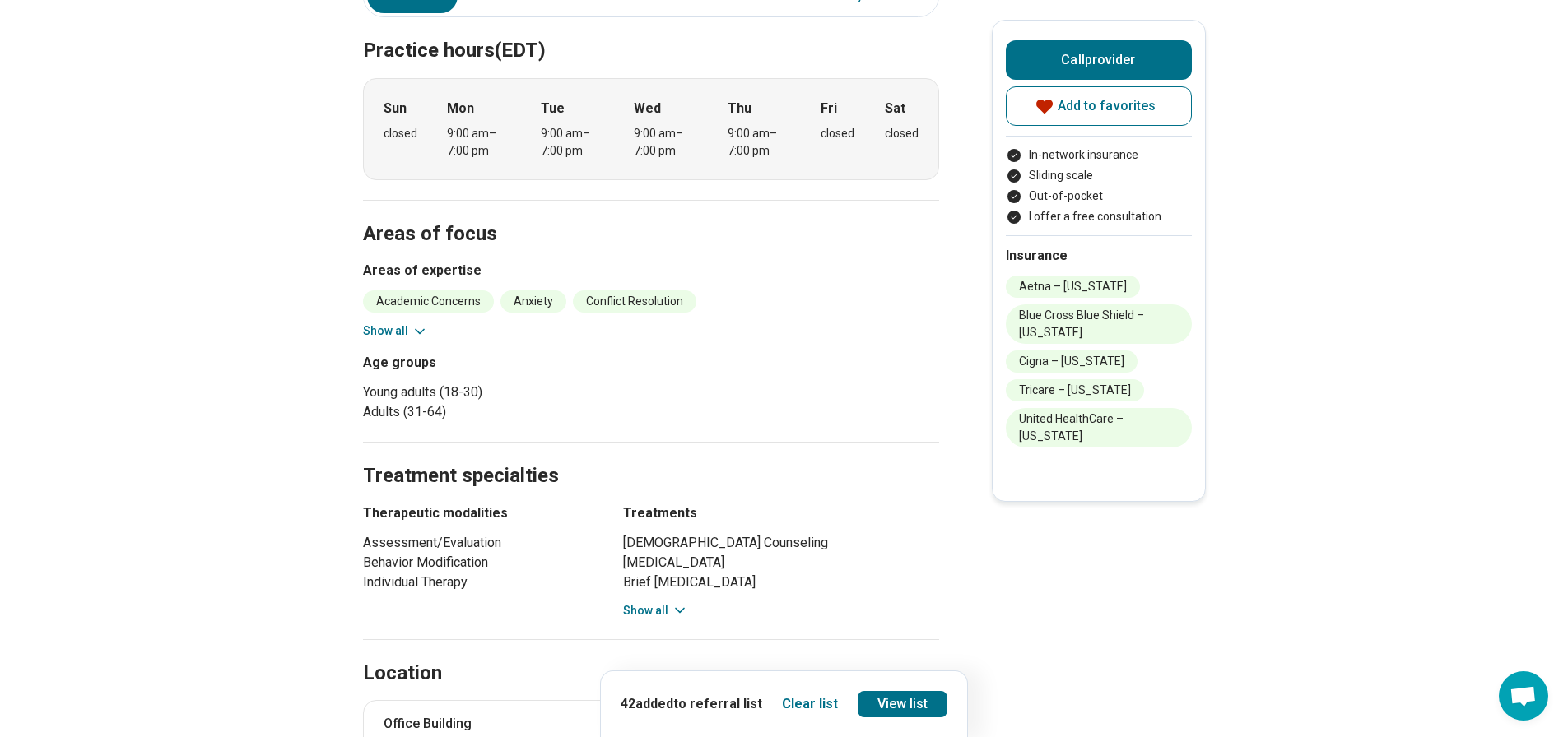
scroll to position [823, 0]
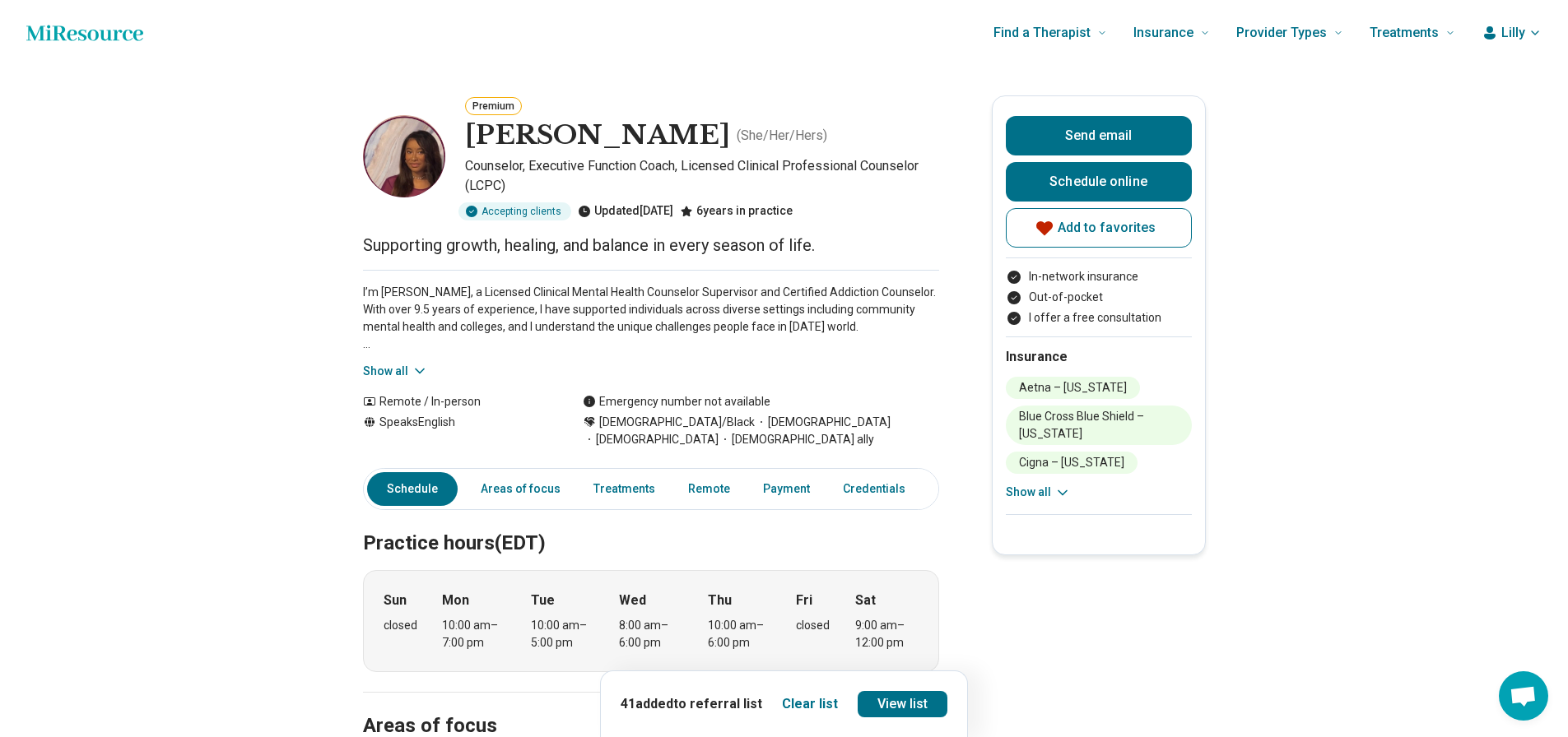
click at [400, 373] on button "Show all" at bounding box center [395, 371] width 65 height 17
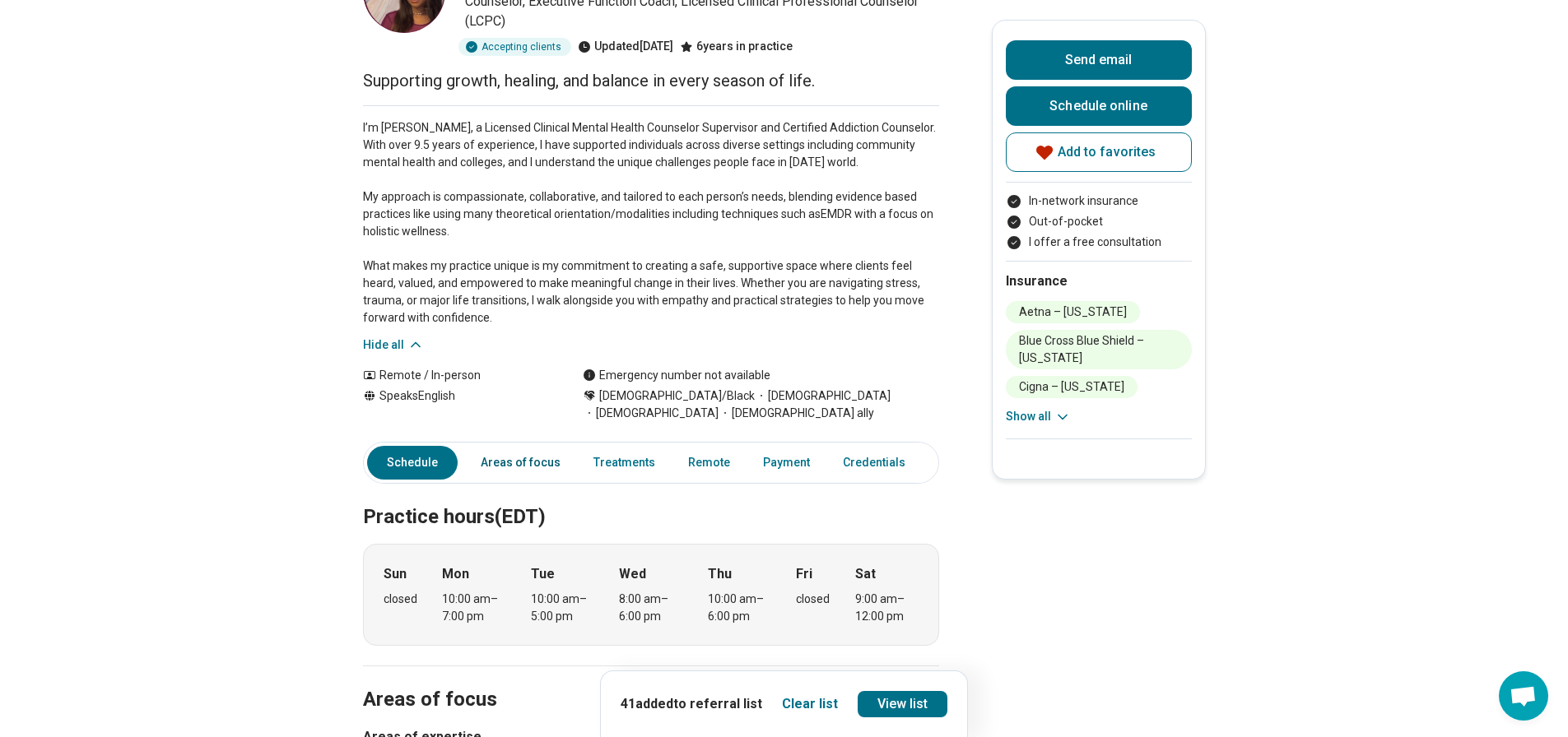
scroll to position [247, 0]
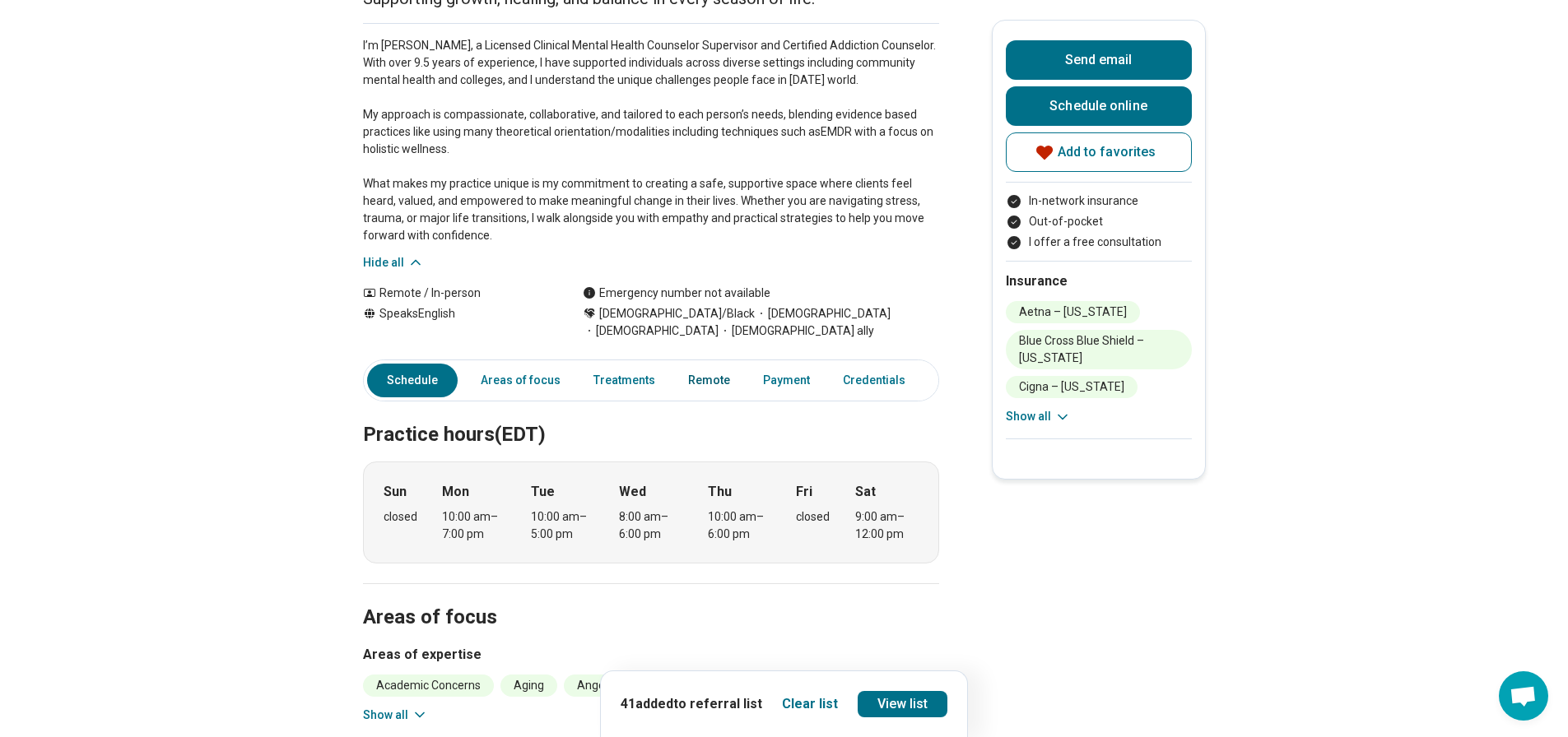
click at [721, 379] on link "Remote" at bounding box center [709, 380] width 62 height 33
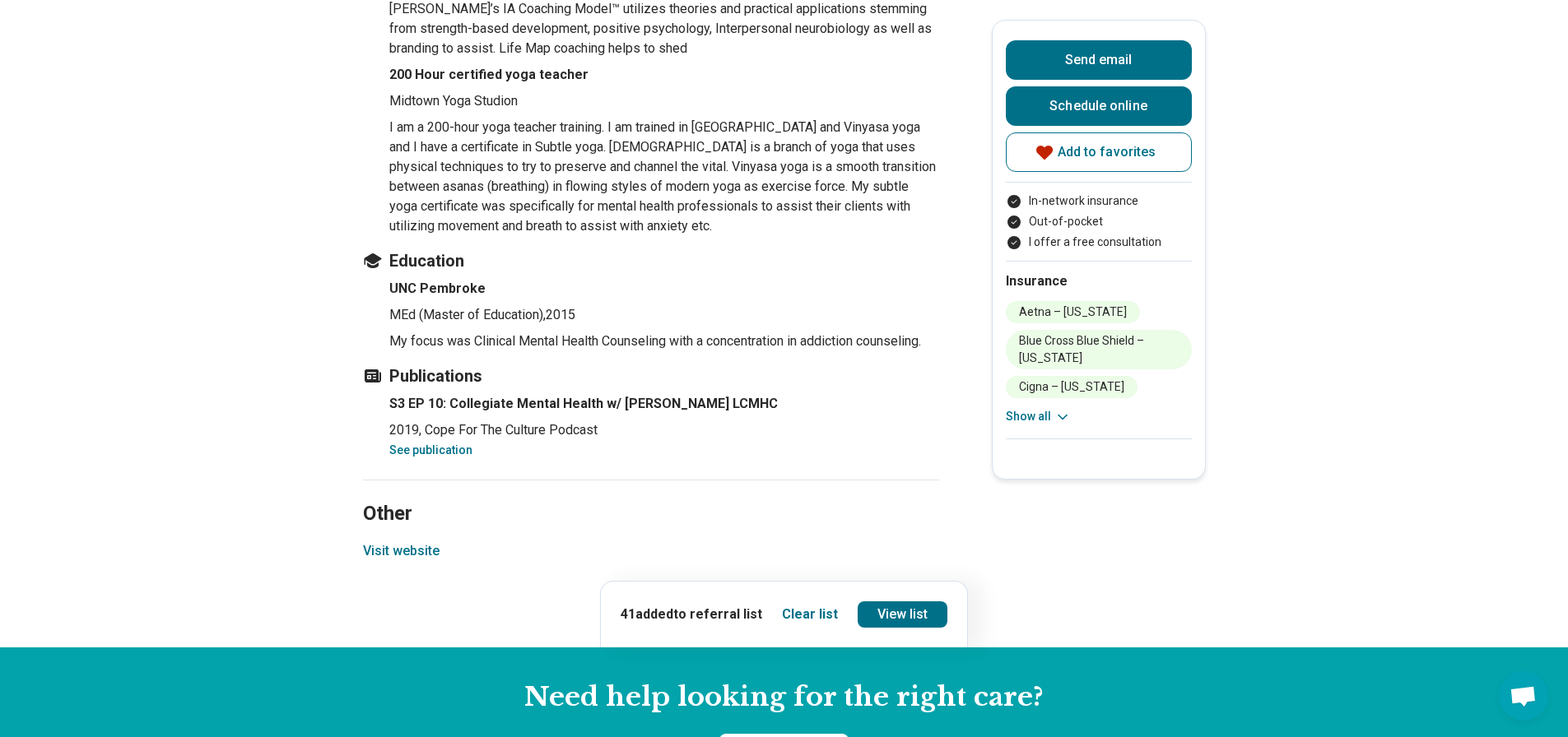
scroll to position [2120, 0]
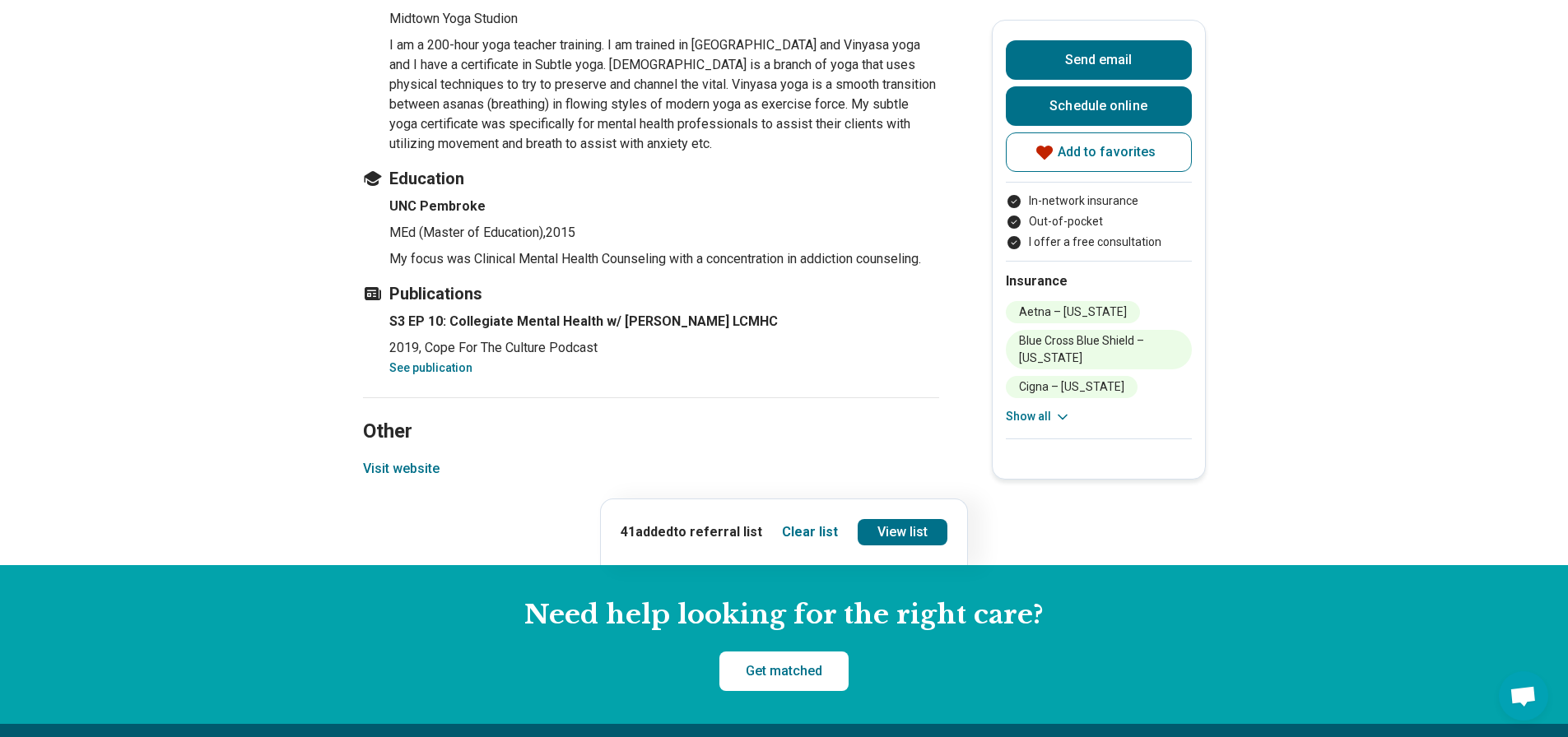
drag, startPoint x: 398, startPoint y: 468, endPoint x: 280, endPoint y: 277, distance: 224.5
click at [427, 475] on button "Visit website" at bounding box center [401, 469] width 76 height 20
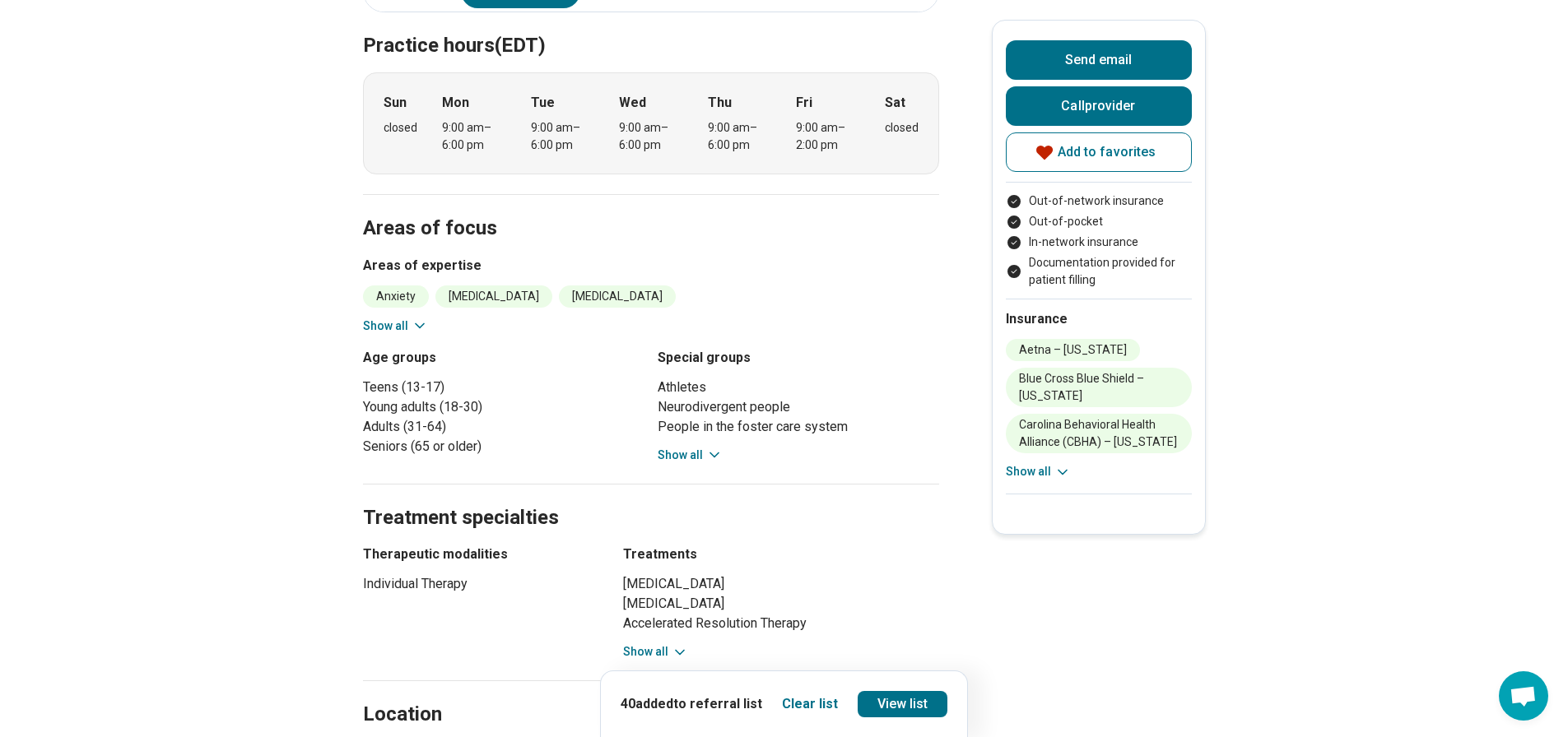
scroll to position [741, 0]
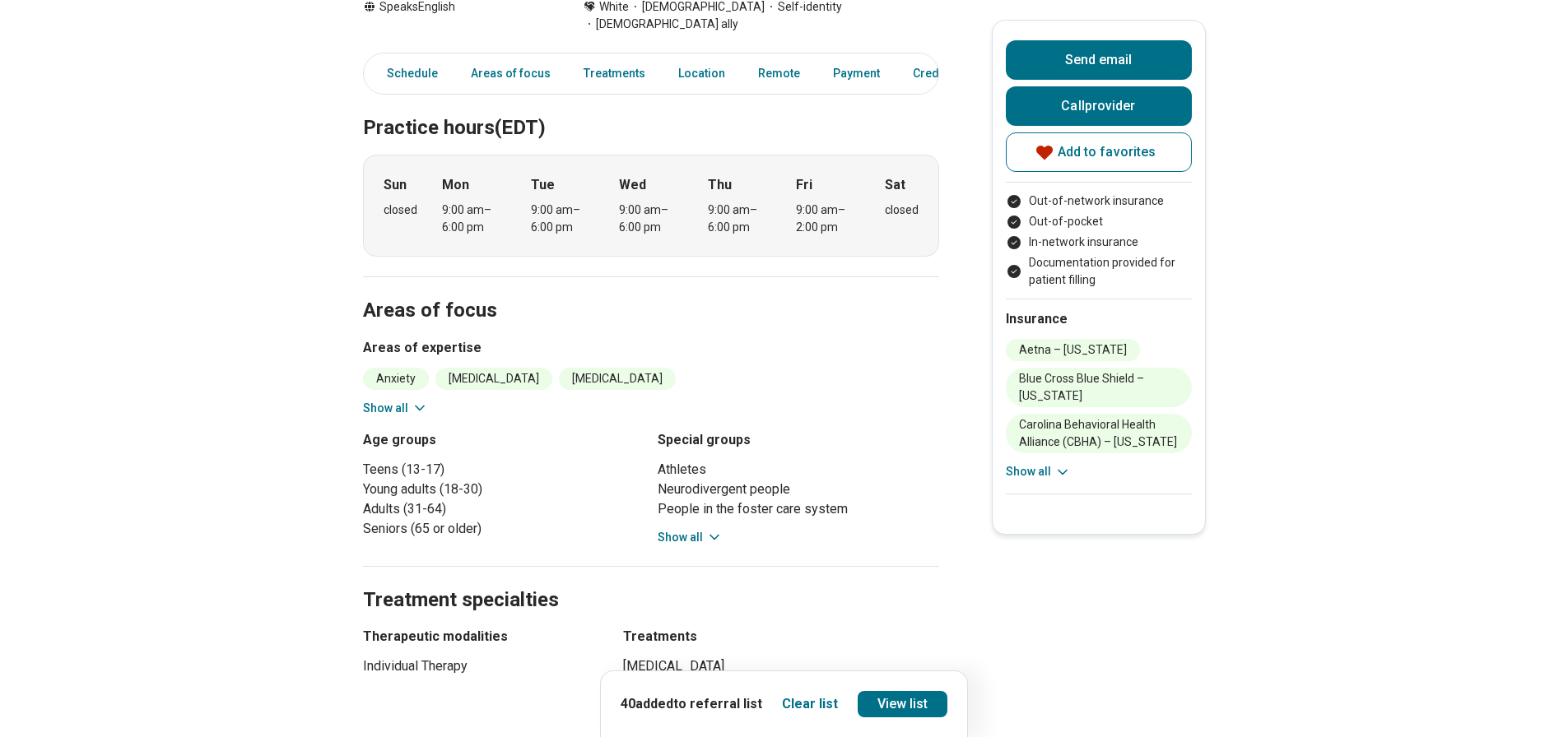
scroll to position [905, 0]
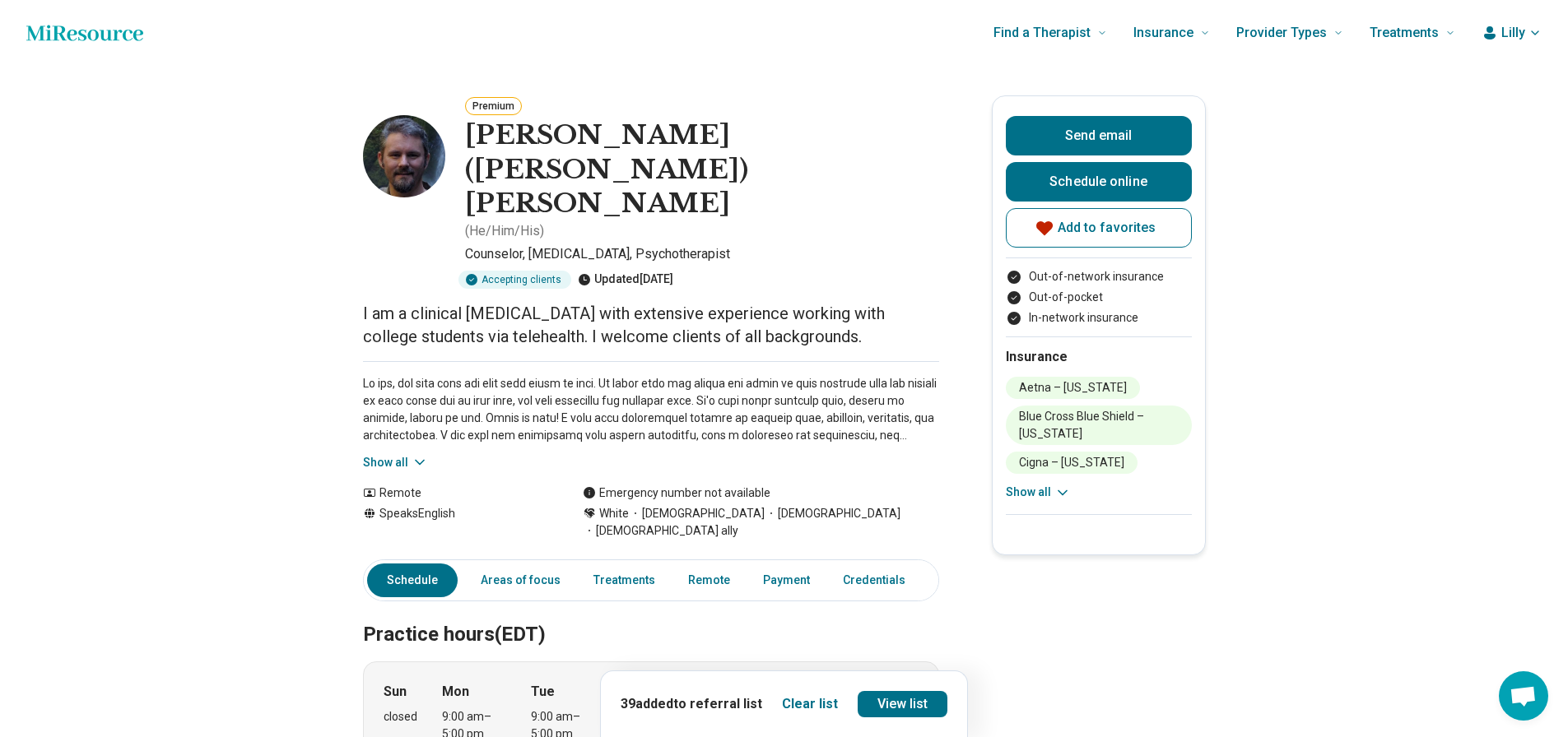
click at [928, 563] on link "Other" at bounding box center [958, 579] width 59 height 33
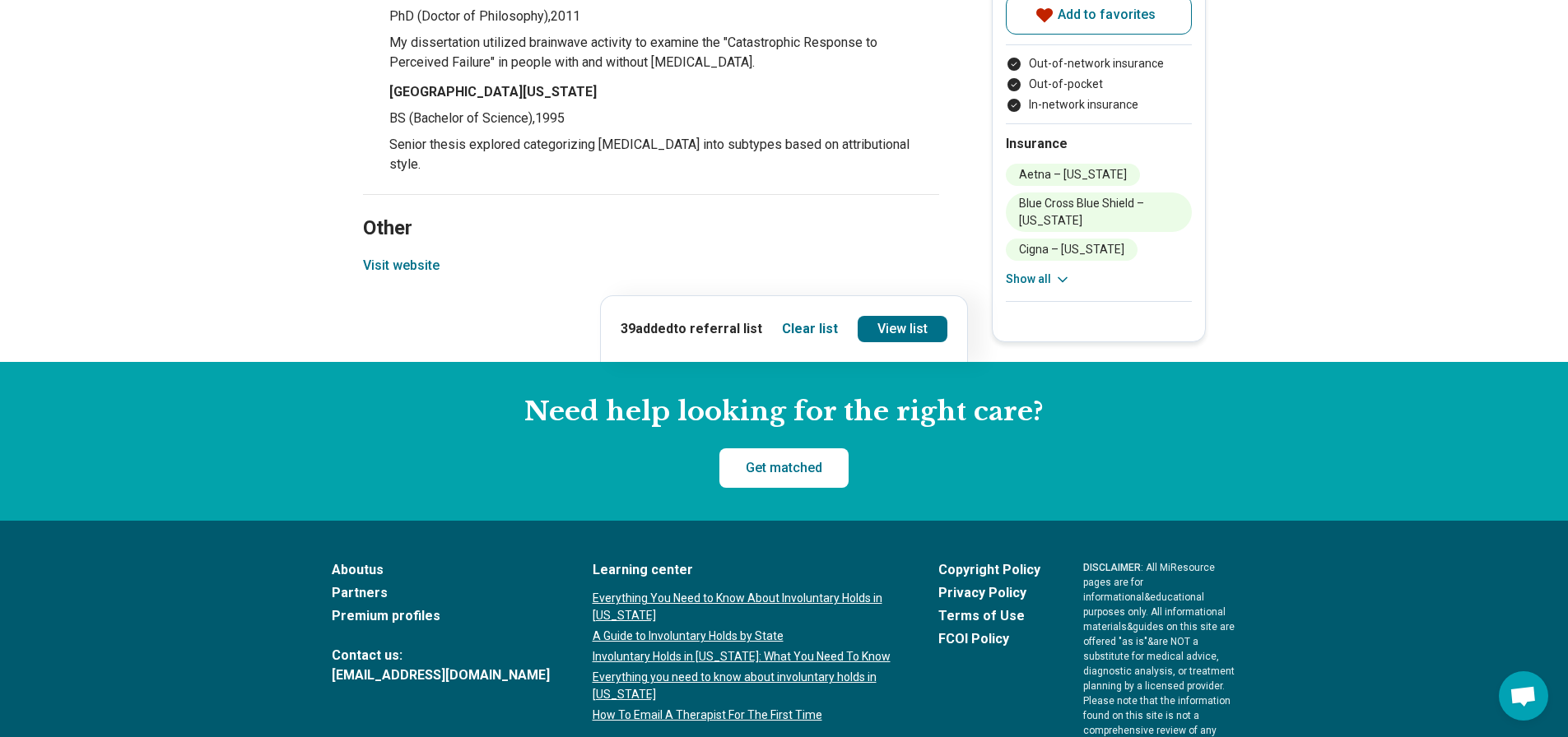
click at [398, 256] on button "Visit website" at bounding box center [401, 265] width 76 height 20
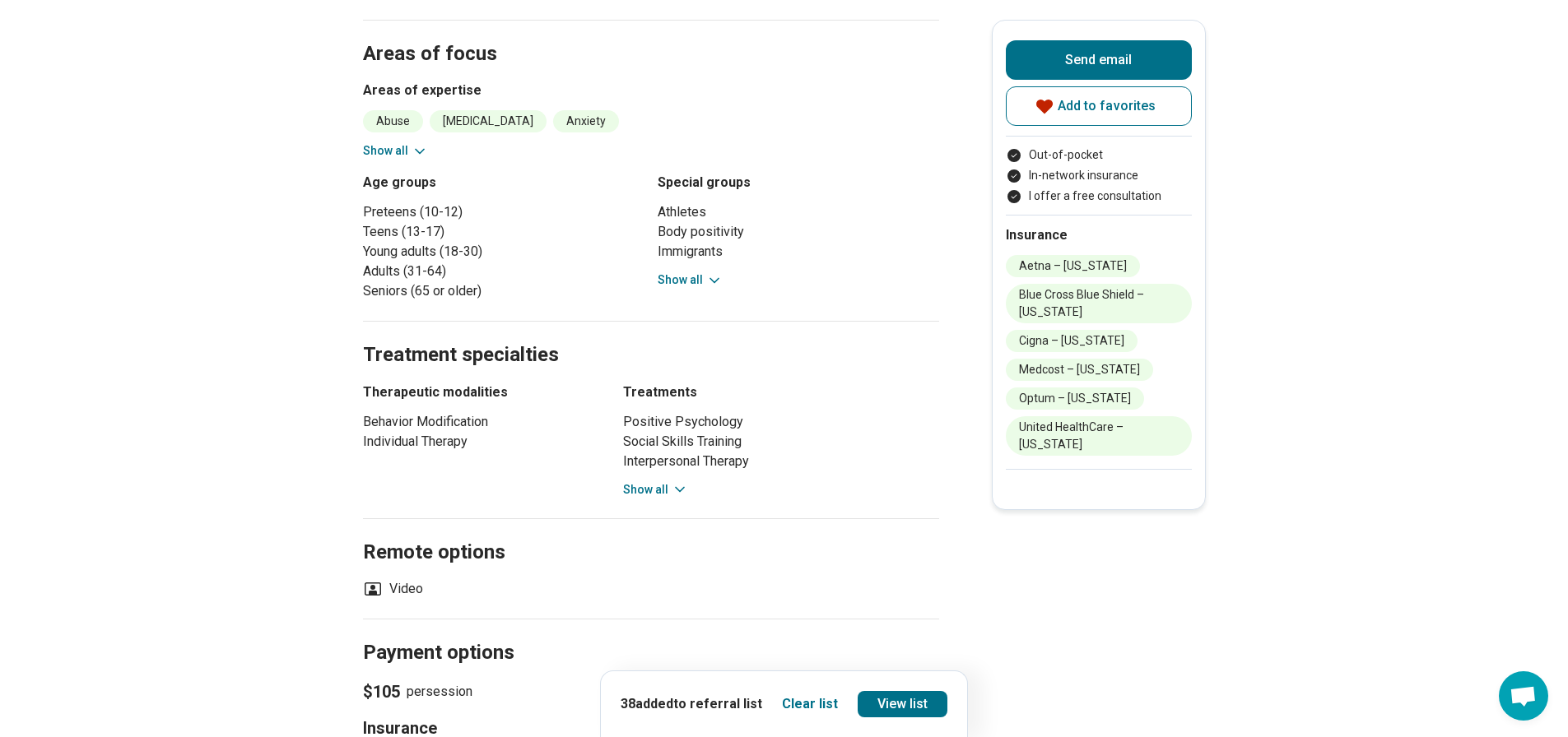
scroll to position [411, 0]
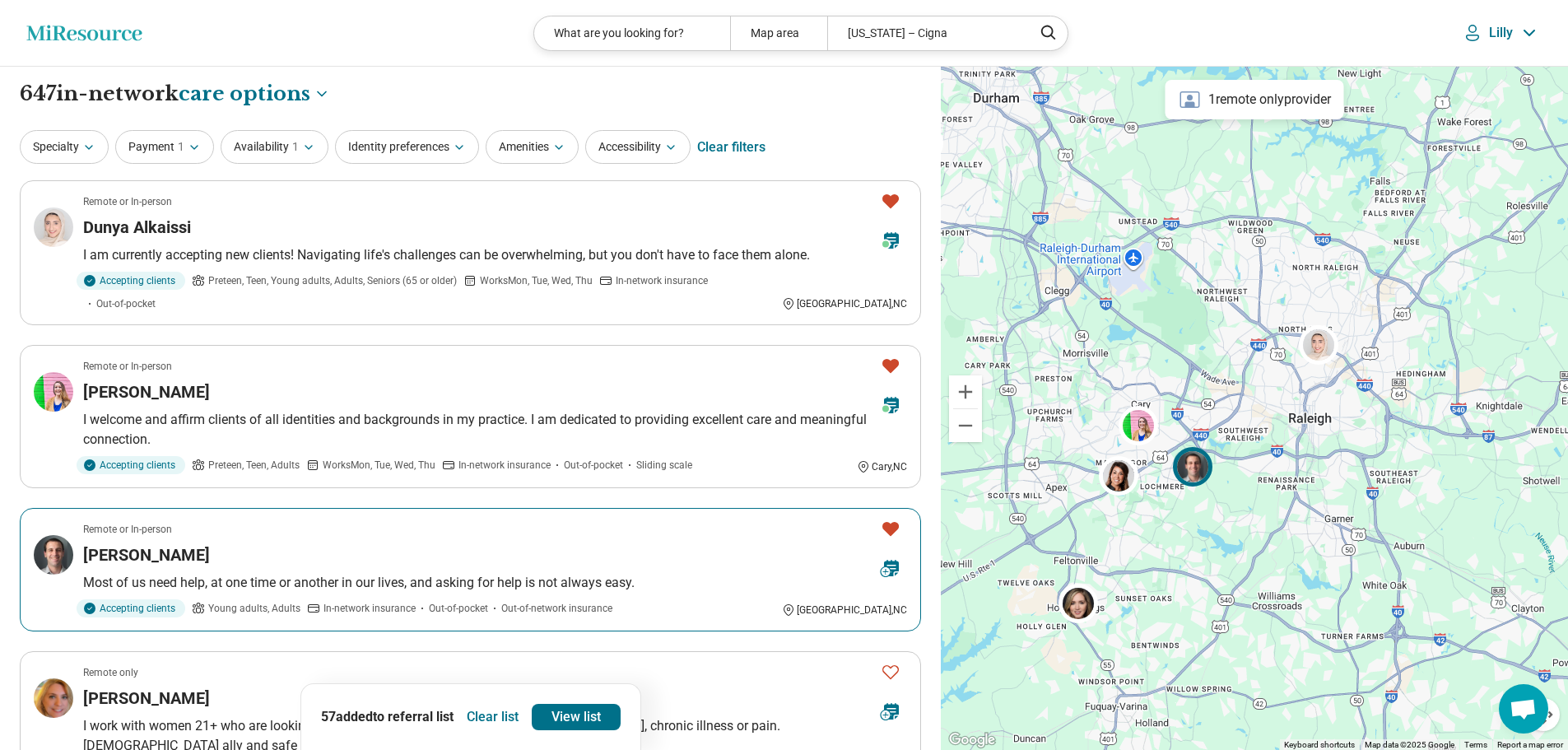
select select "***"
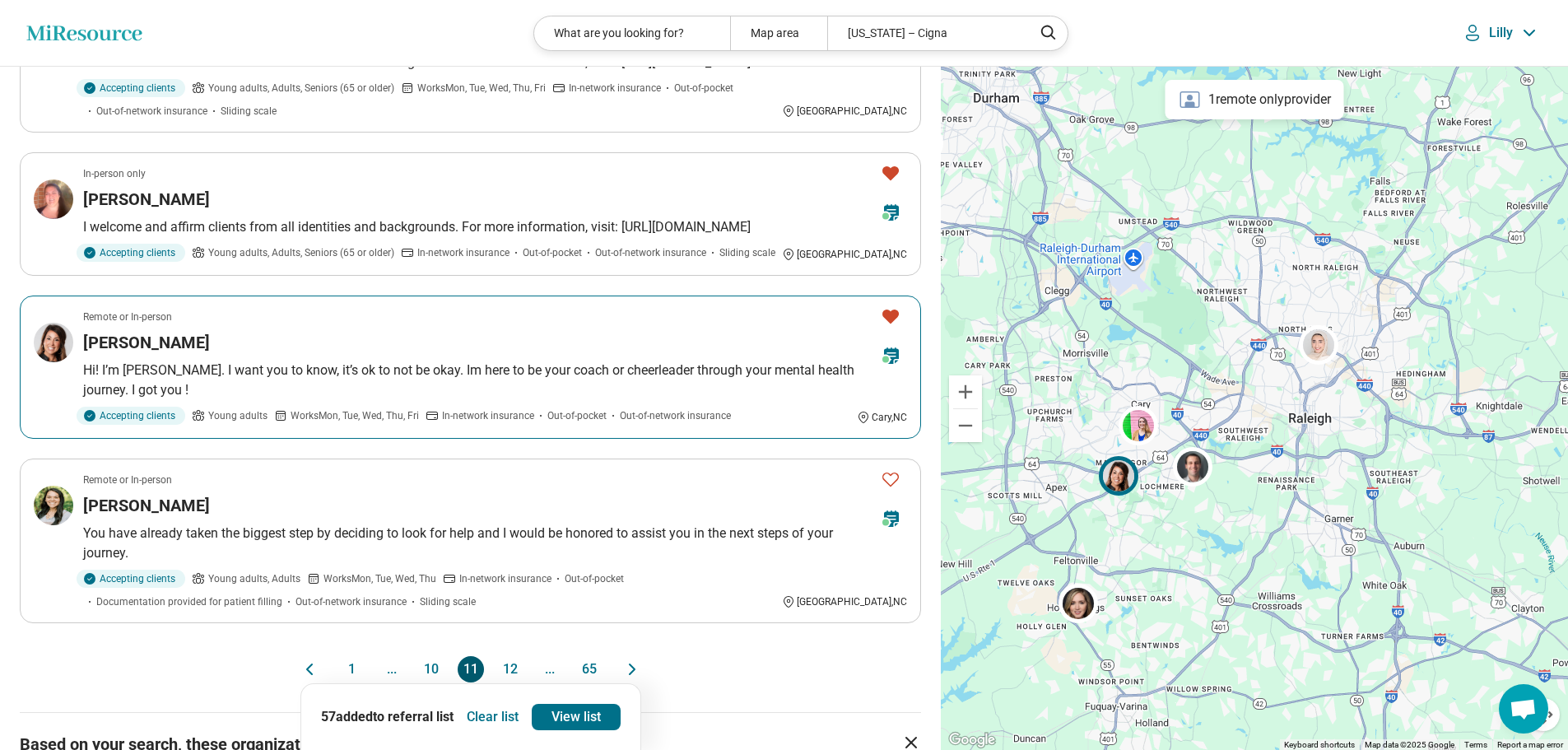
scroll to position [1235, 0]
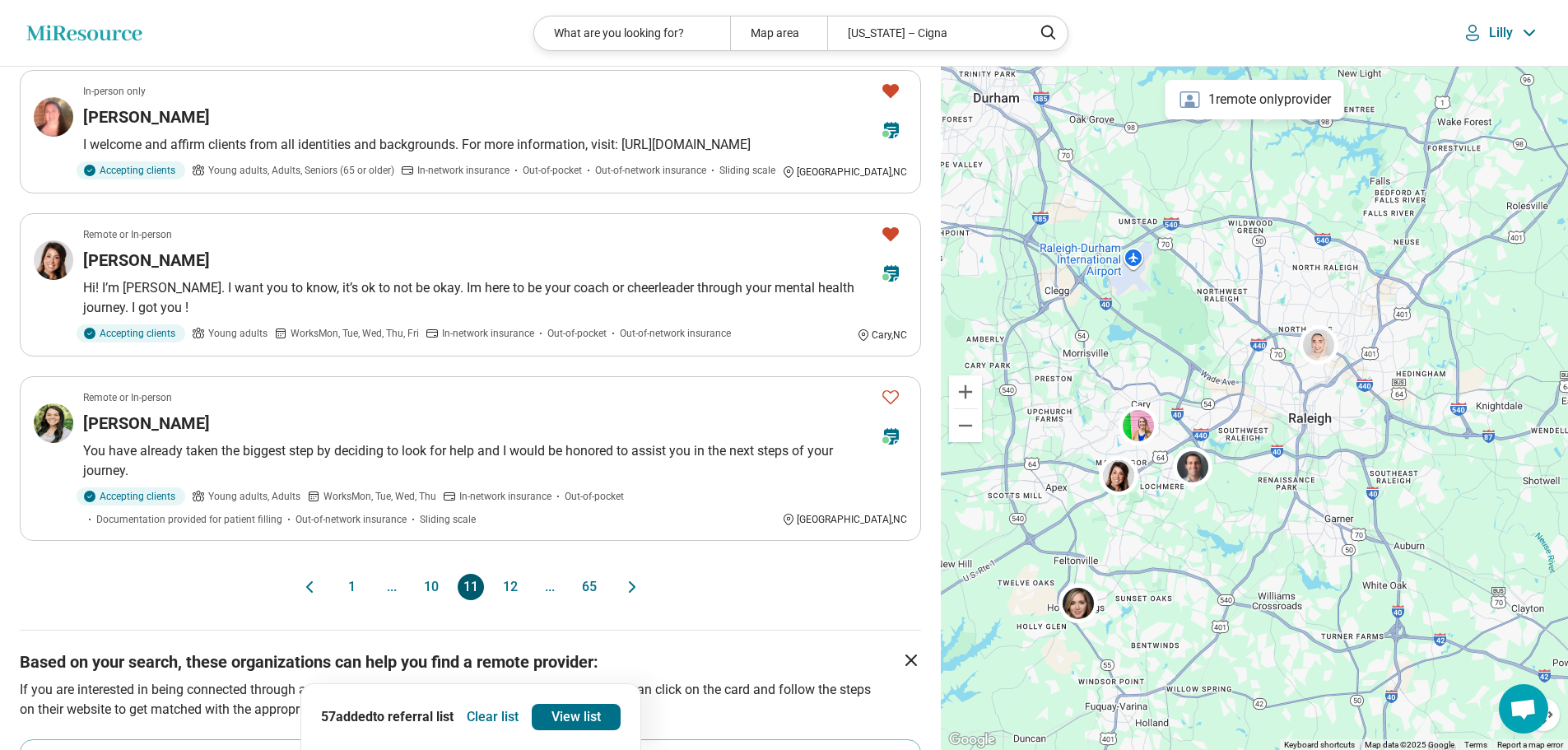
click at [509, 574] on button "12" at bounding box center [511, 588] width 27 height 27
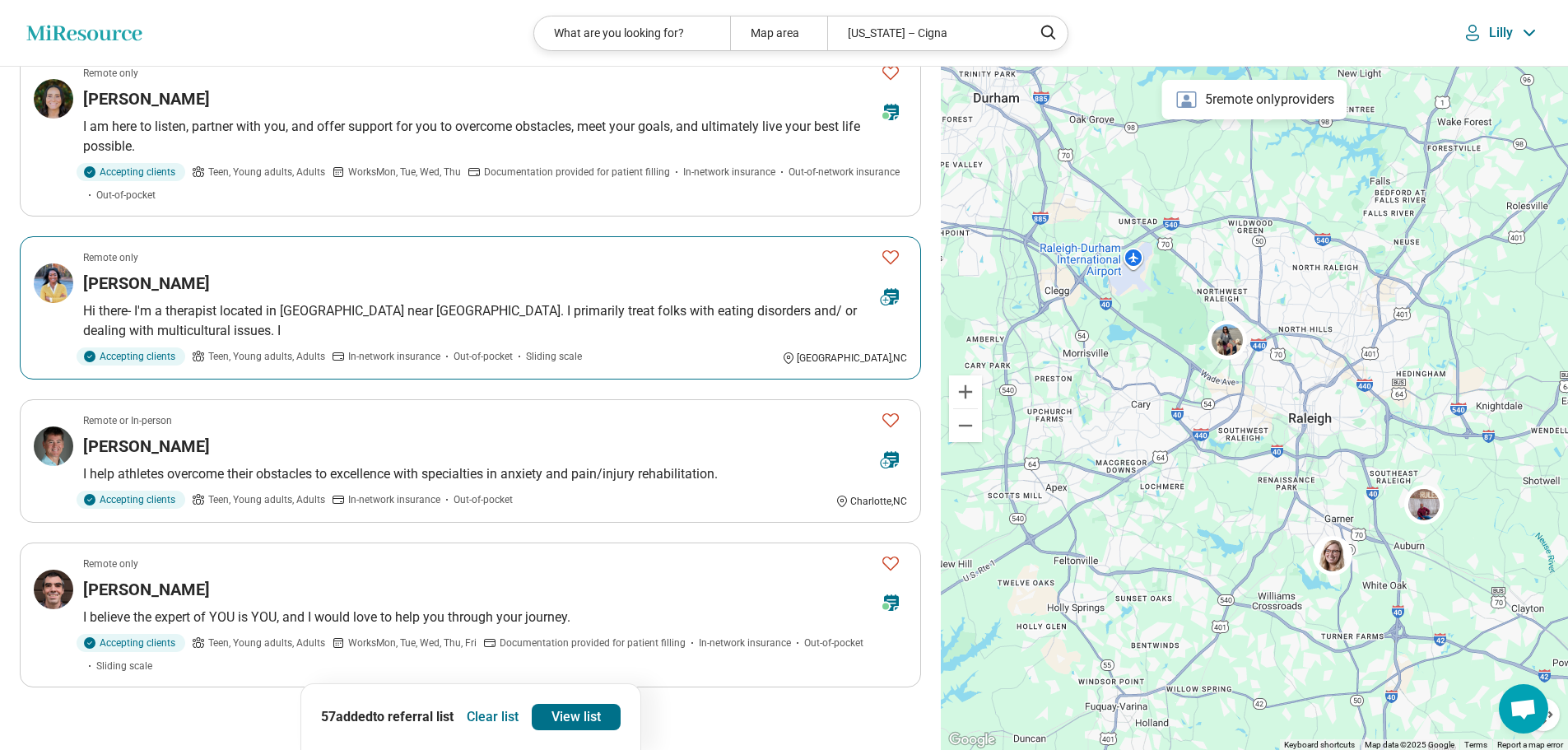
scroll to position [1153, 0]
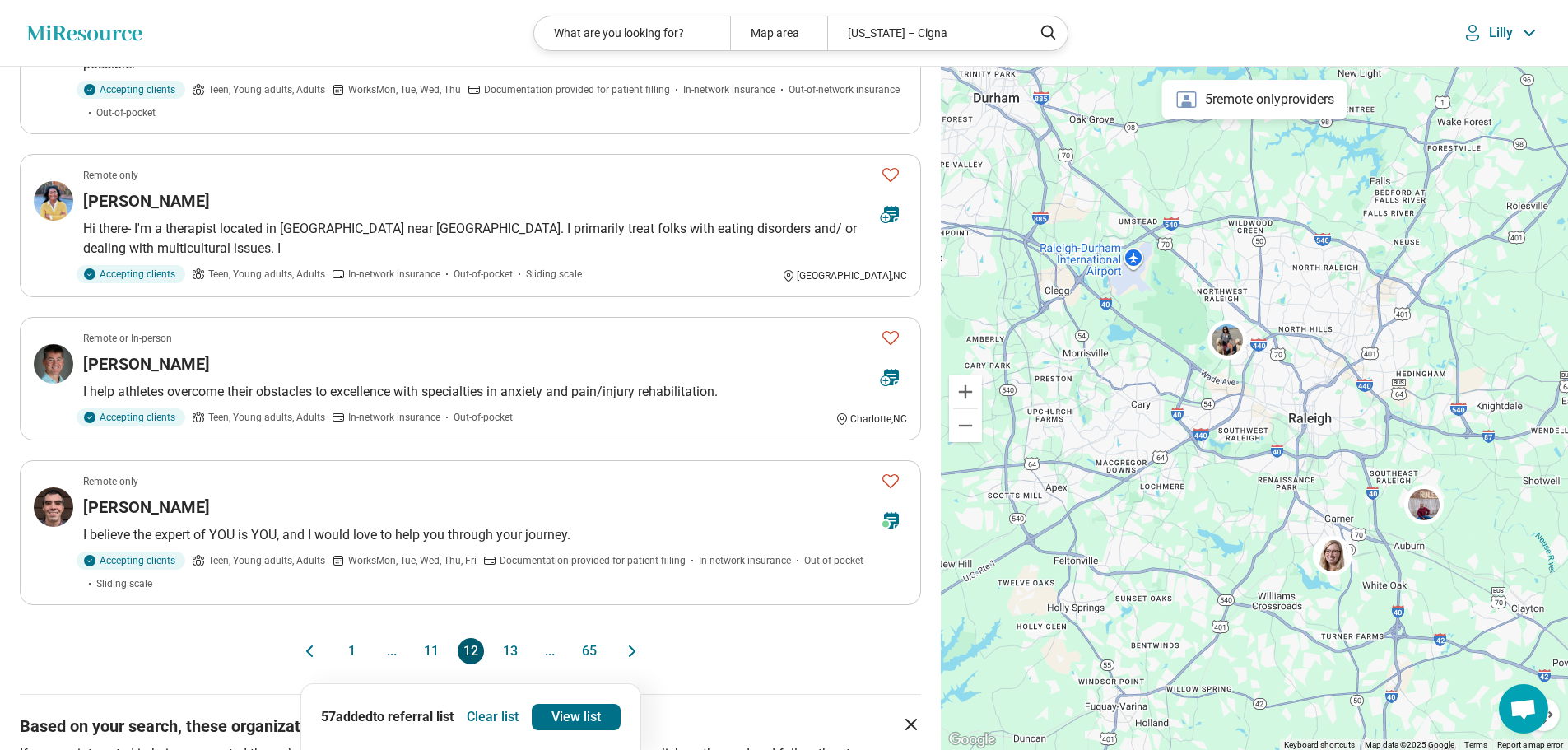
click at [512, 644] on button "13" at bounding box center [511, 652] width 27 height 27
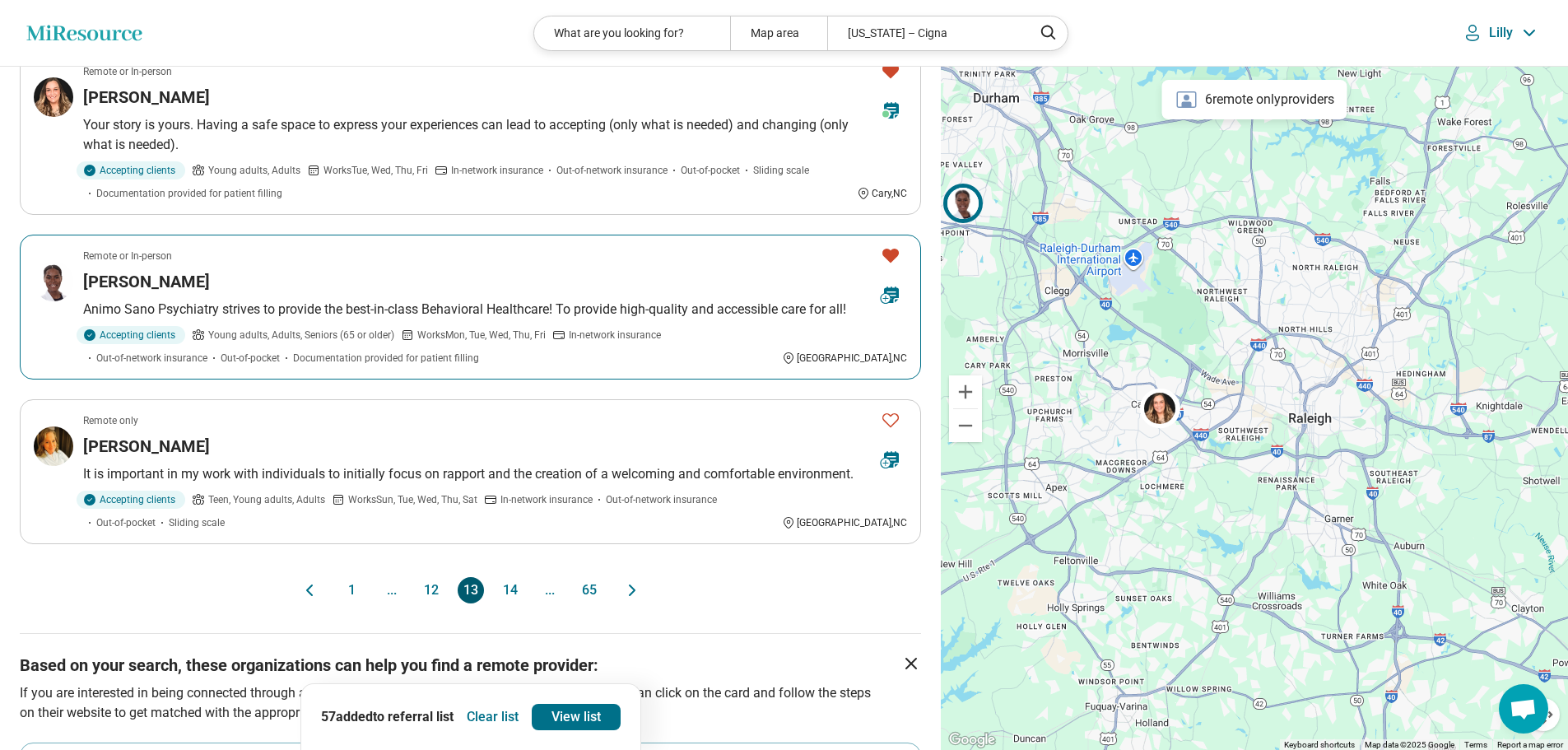
scroll to position [1318, 0]
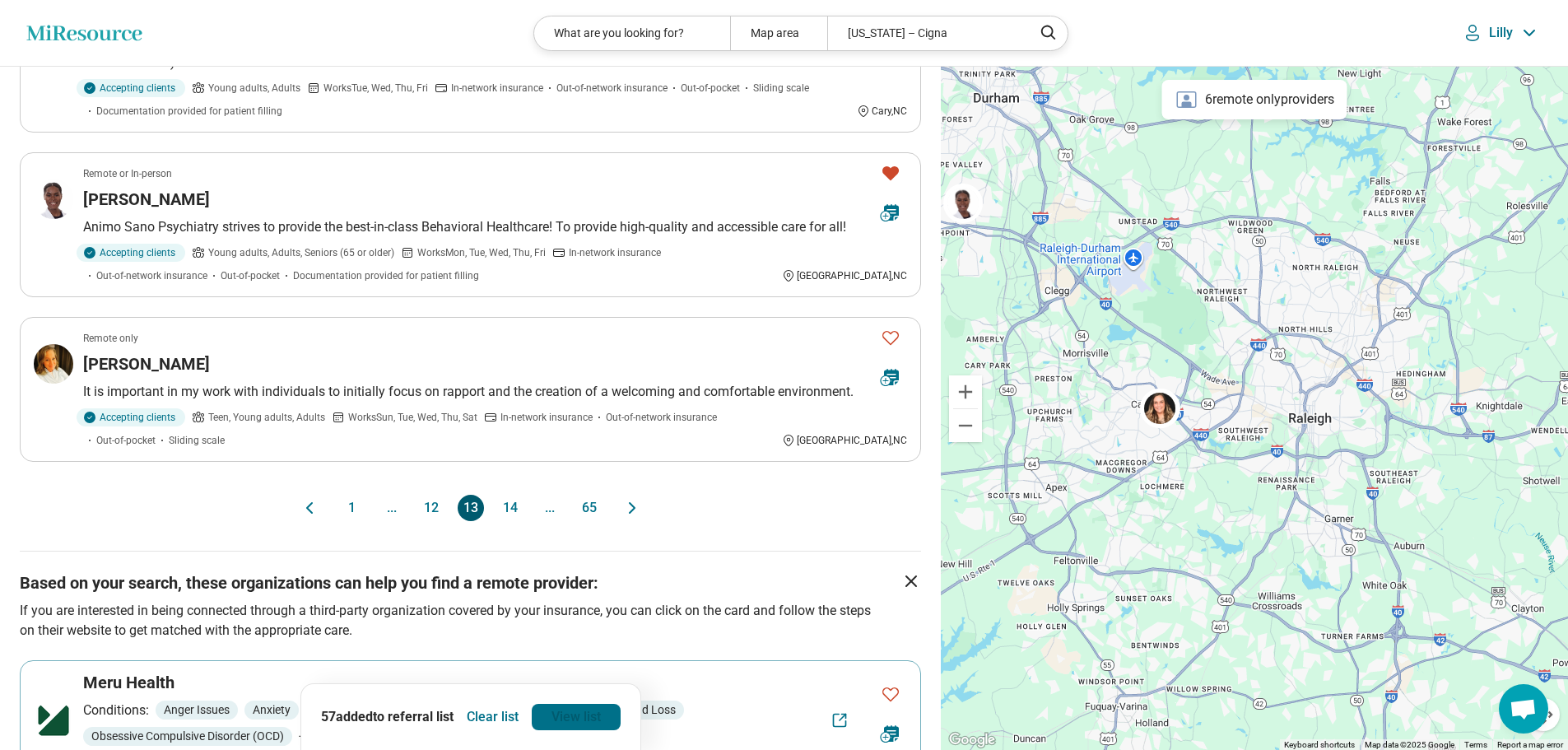
click at [557, 716] on link "View list" at bounding box center [576, 718] width 89 height 27
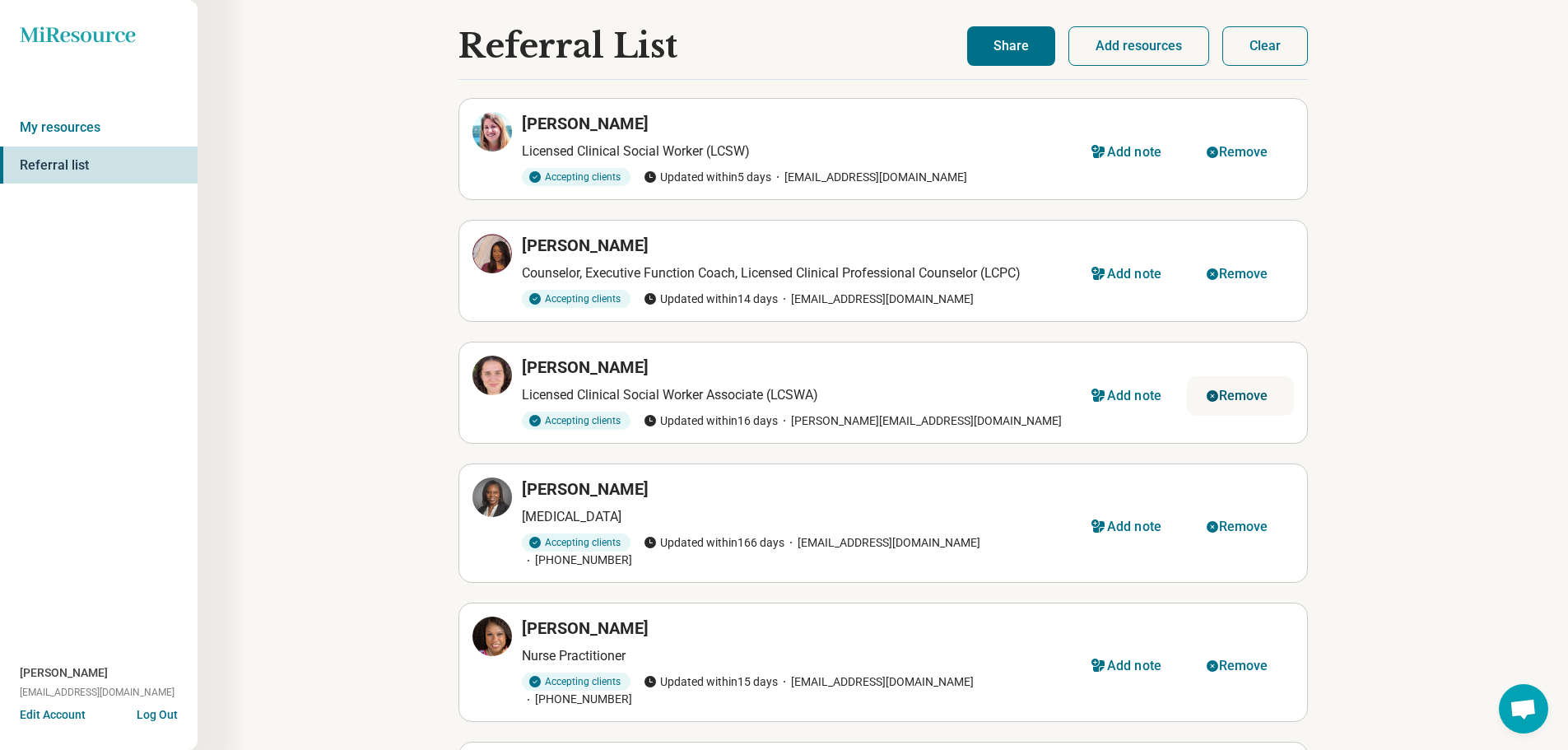
click at [1227, 396] on div "Remove" at bounding box center [1243, 396] width 50 height 13
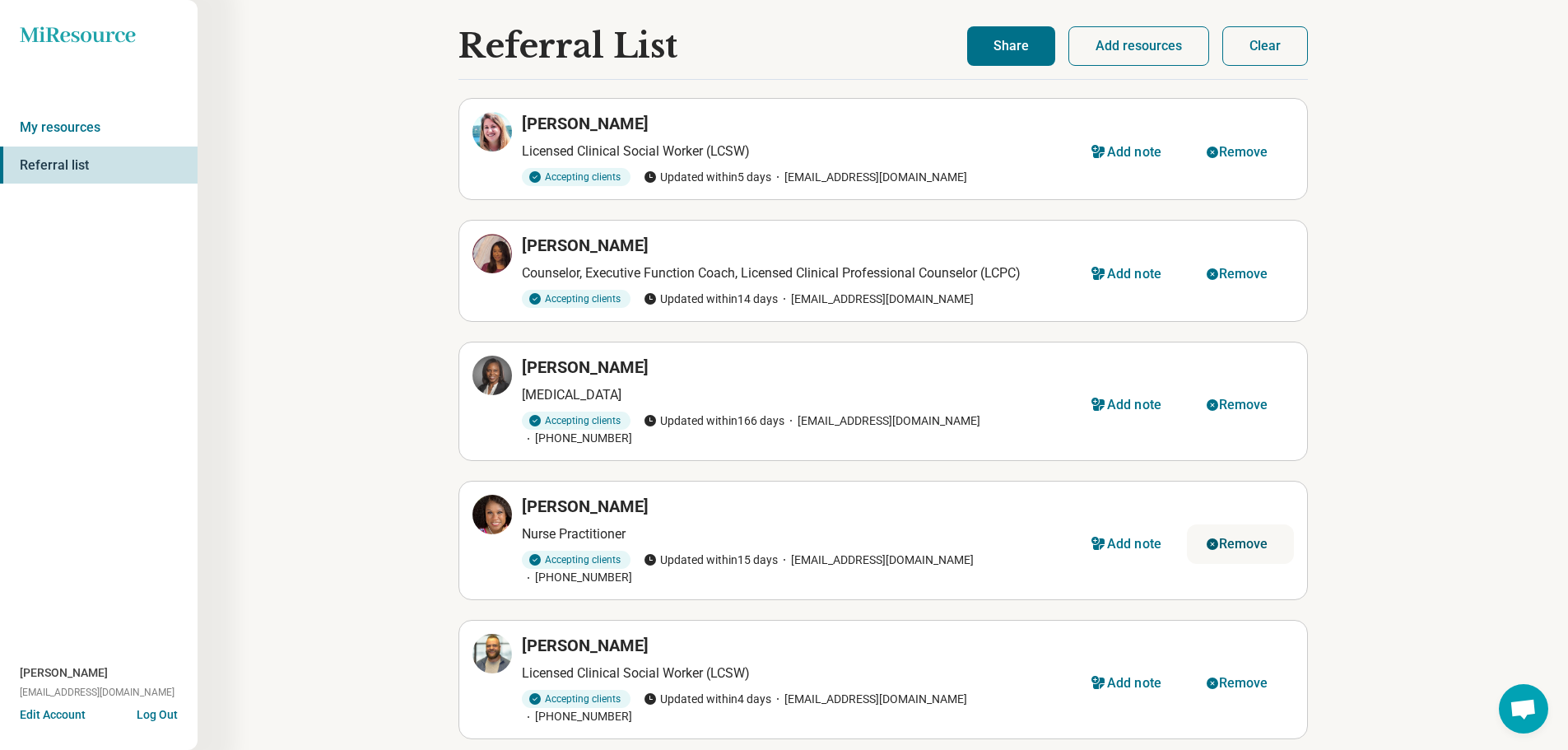
click at [1247, 538] on div "Remove" at bounding box center [1243, 545] width 50 height 13
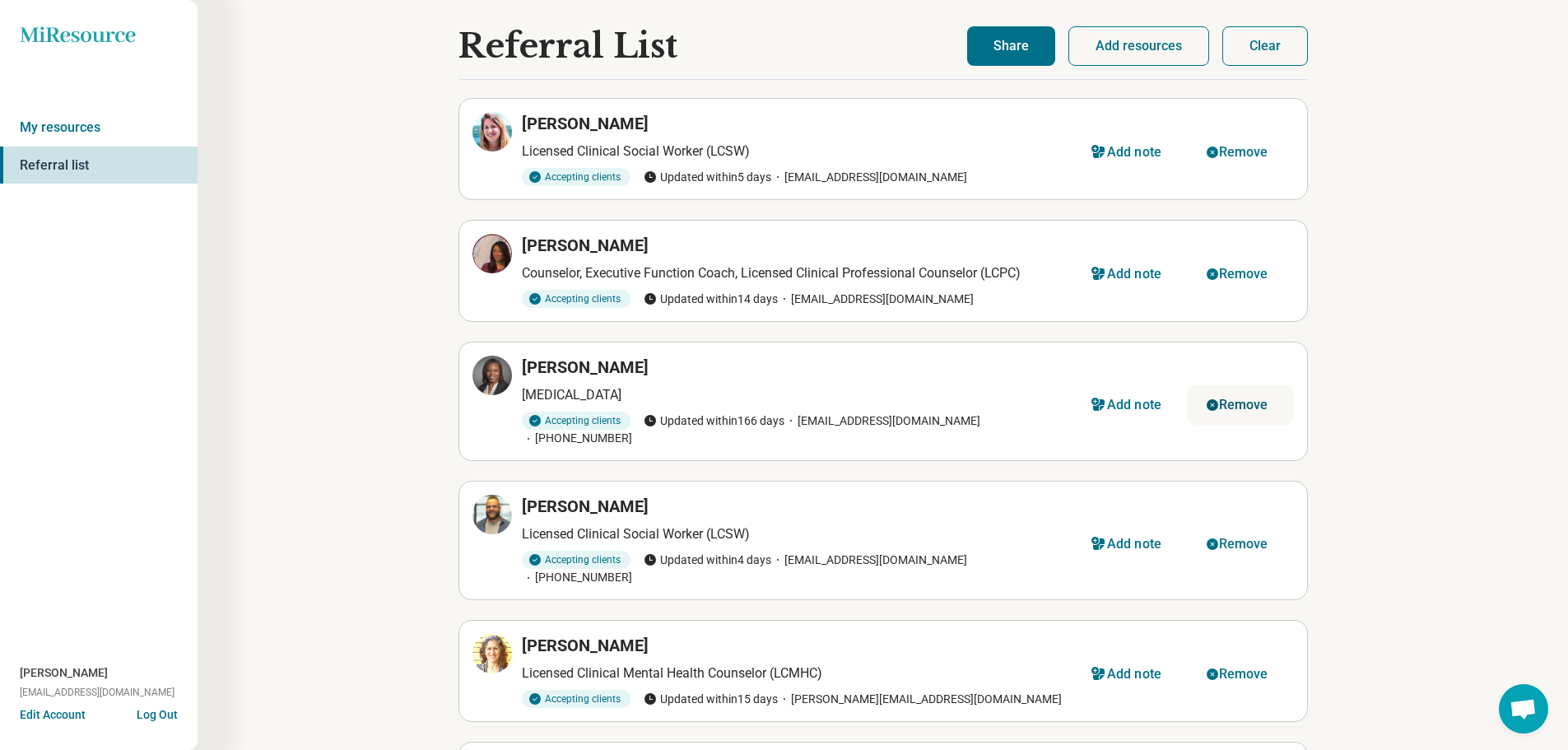
click at [1256, 398] on div "Remove" at bounding box center [1243, 405] width 50 height 13
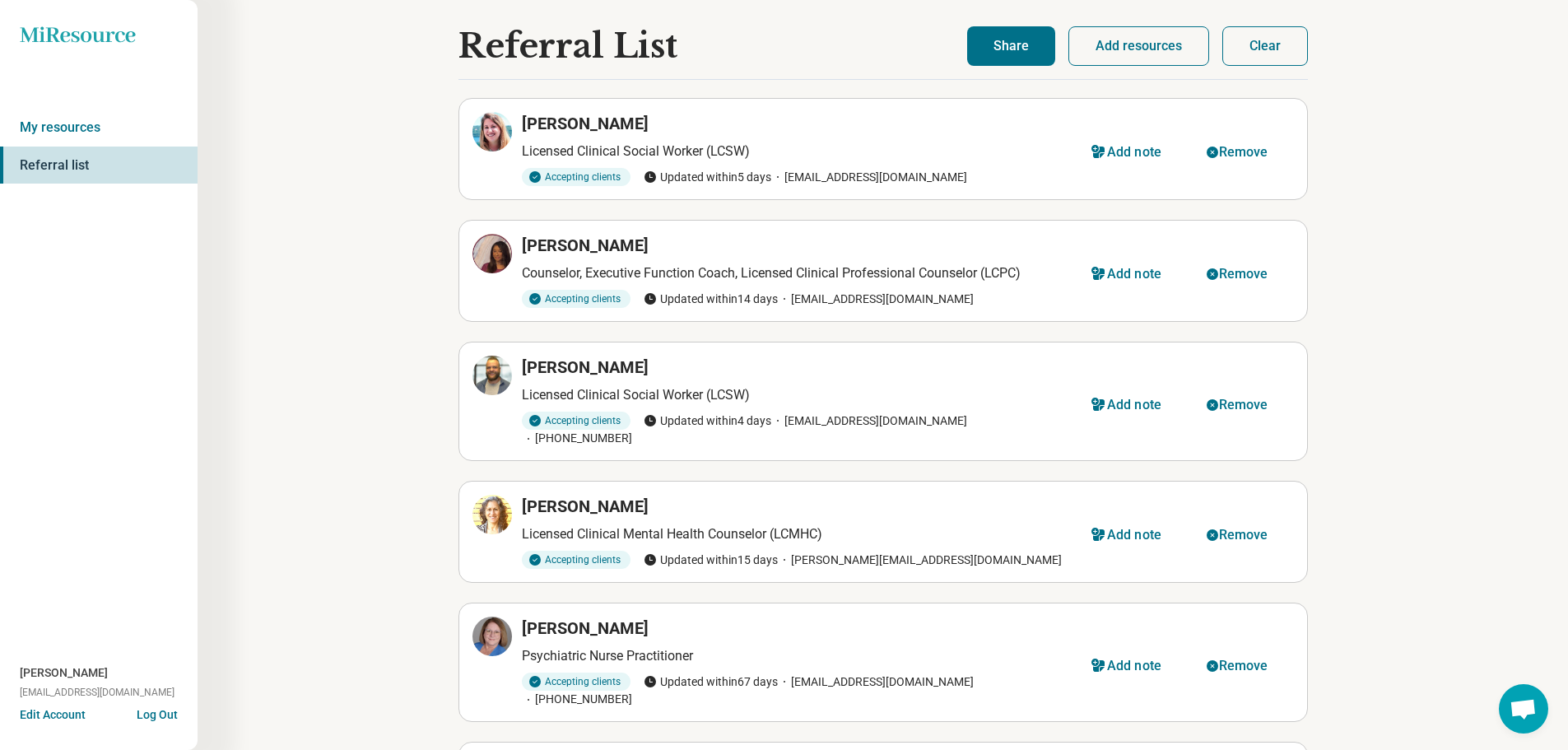
scroll to position [82, 0]
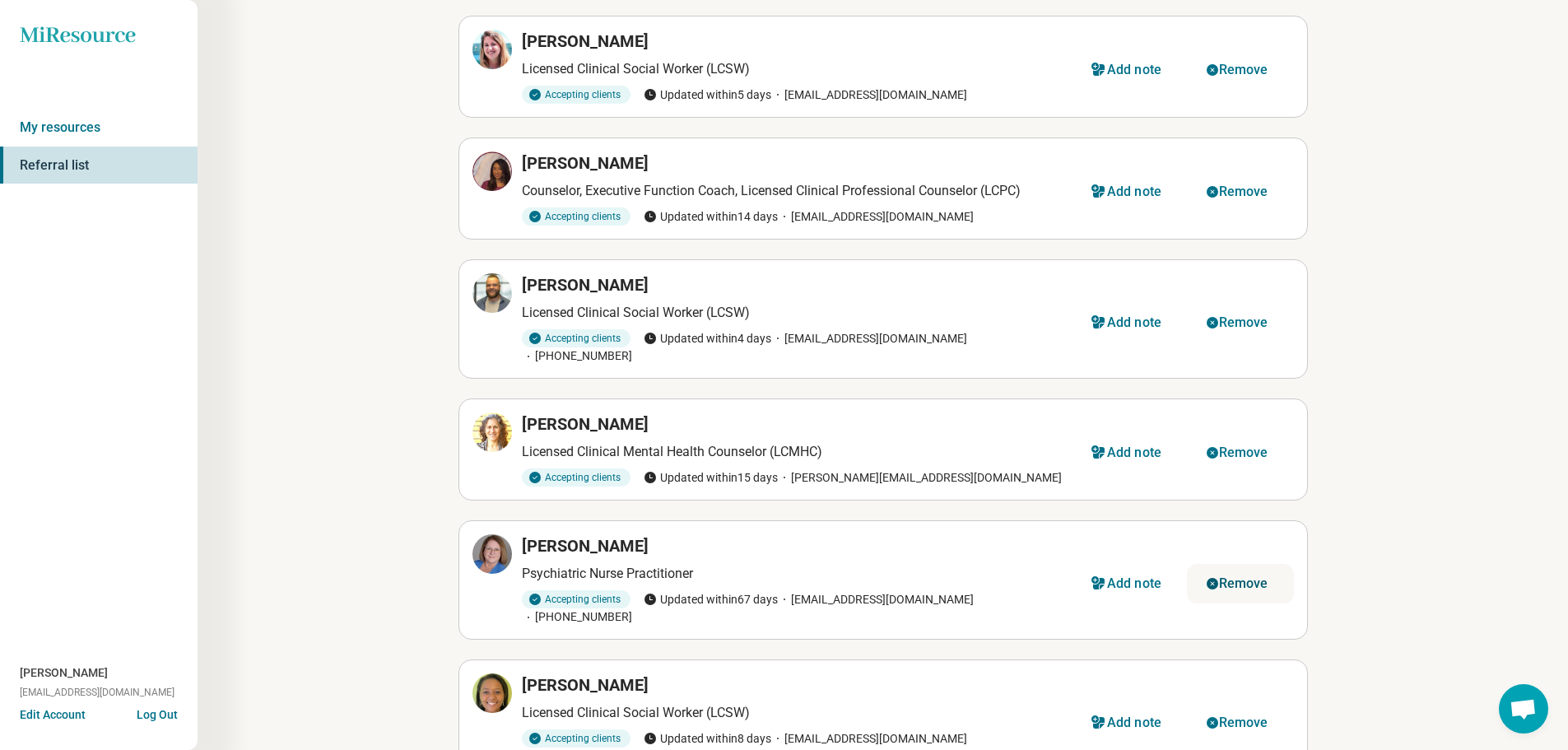
click at [1236, 577] on div "Remove" at bounding box center [1243, 584] width 50 height 13
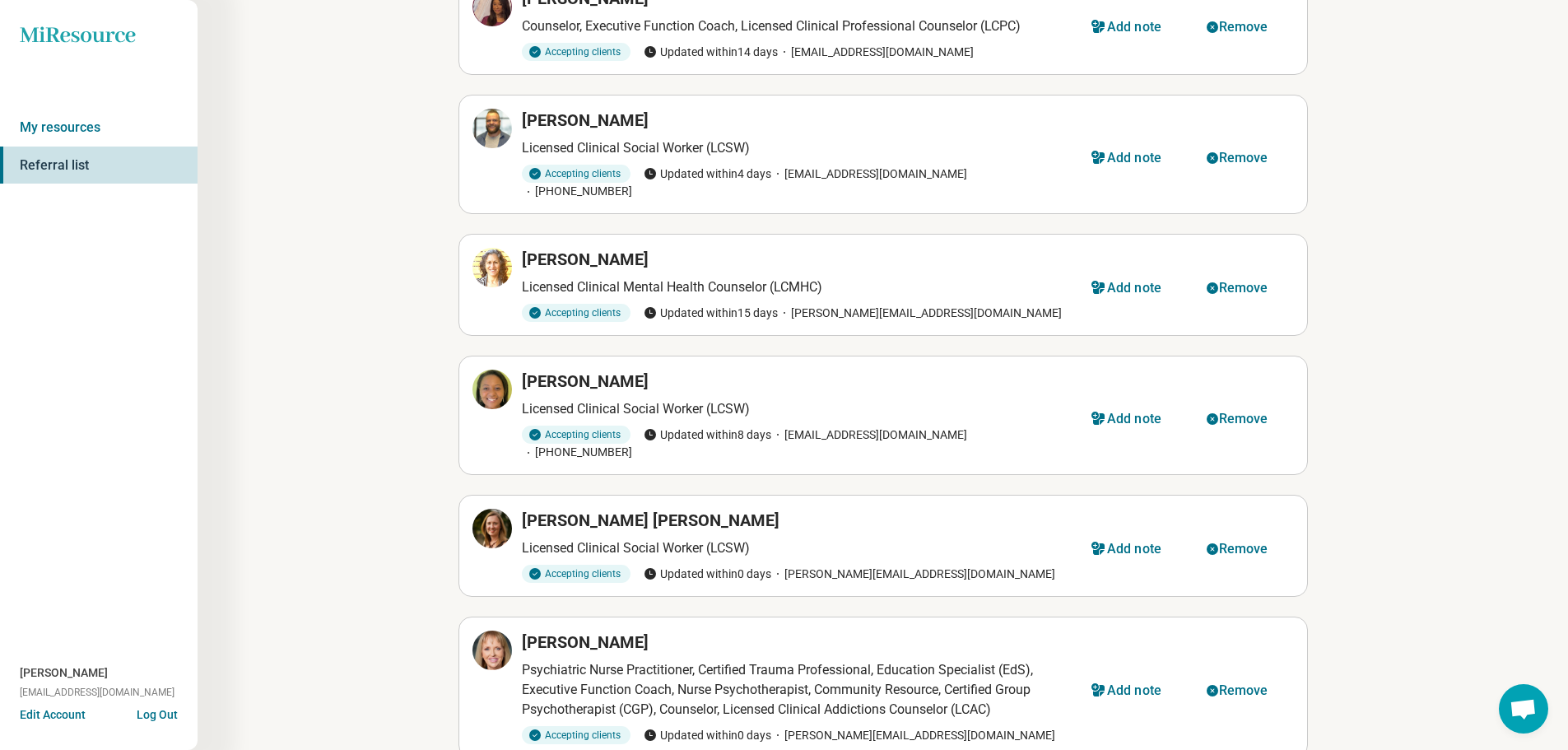
scroll to position [330, 0]
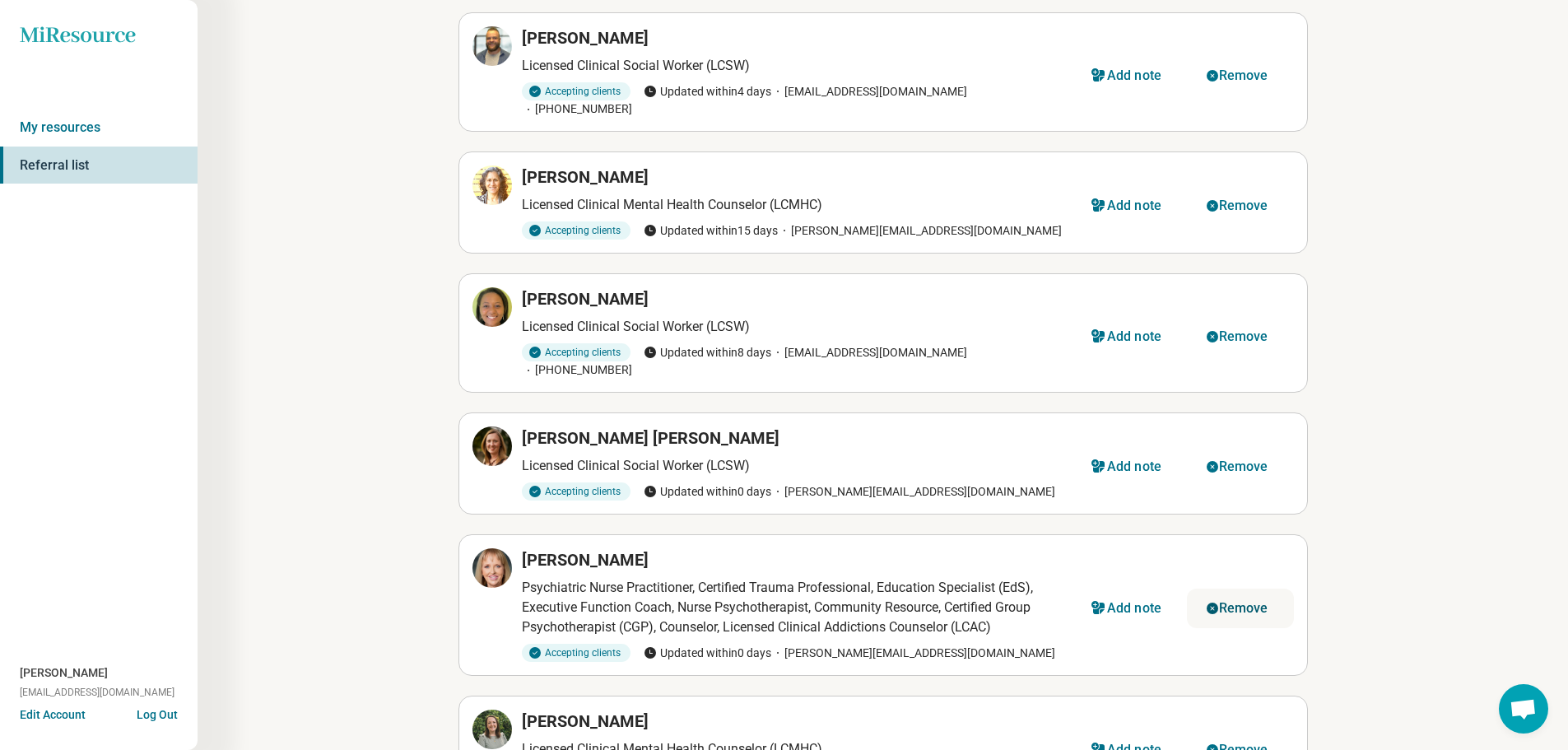
click at [1256, 602] on div "Remove" at bounding box center [1243, 609] width 50 height 13
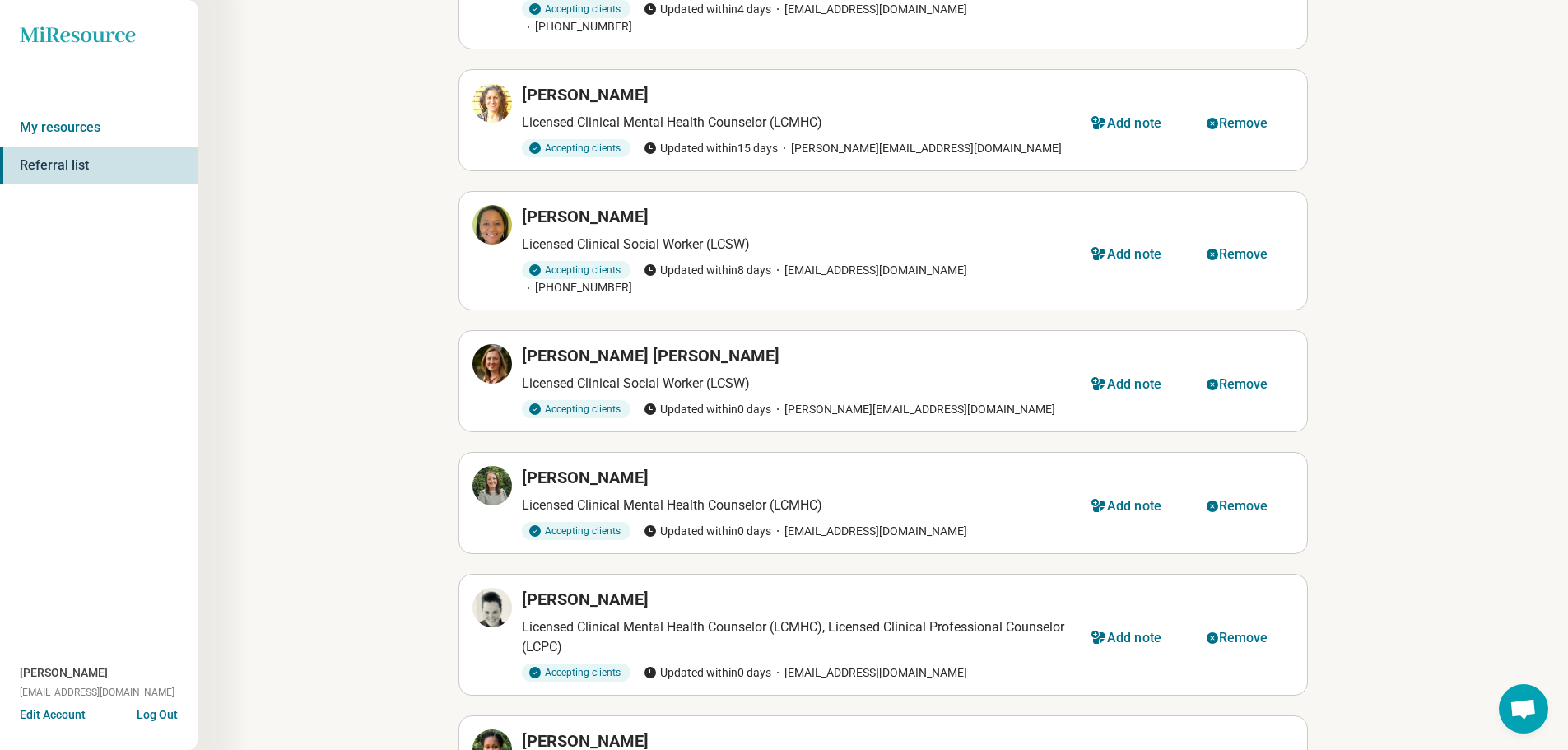
scroll to position [576, 0]
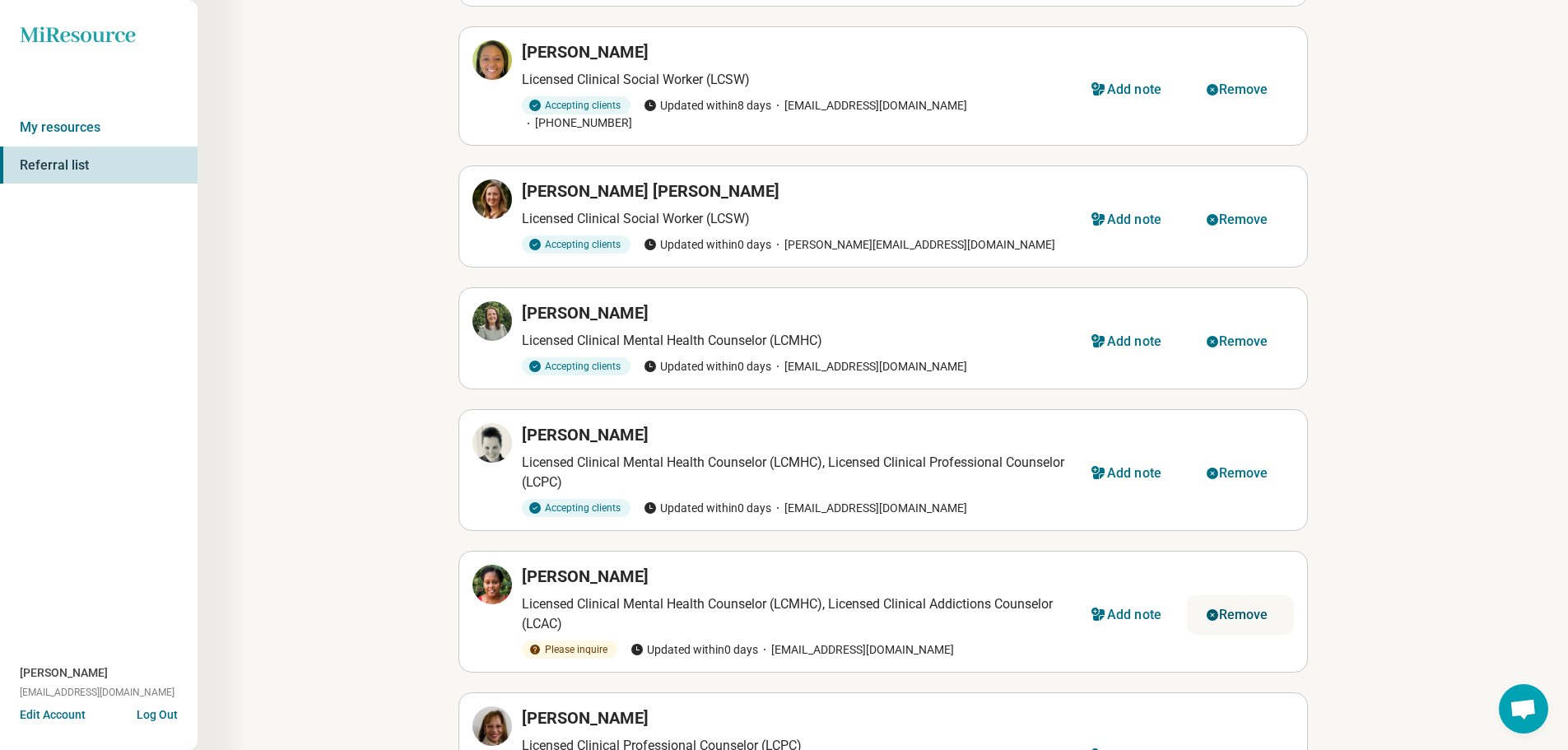
click at [1251, 609] on div "Remove" at bounding box center [1243, 615] width 50 height 13
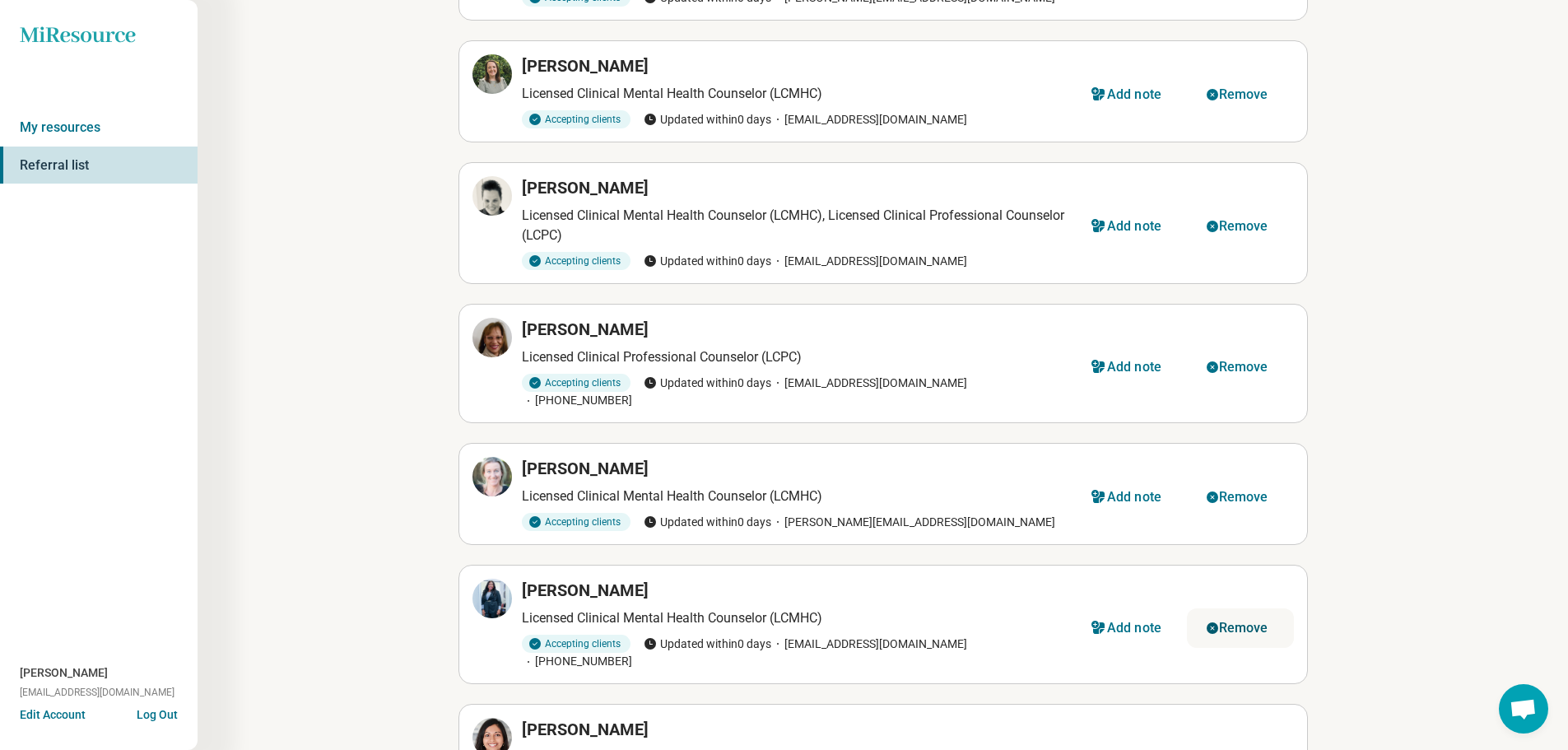
scroll to position [906, 0]
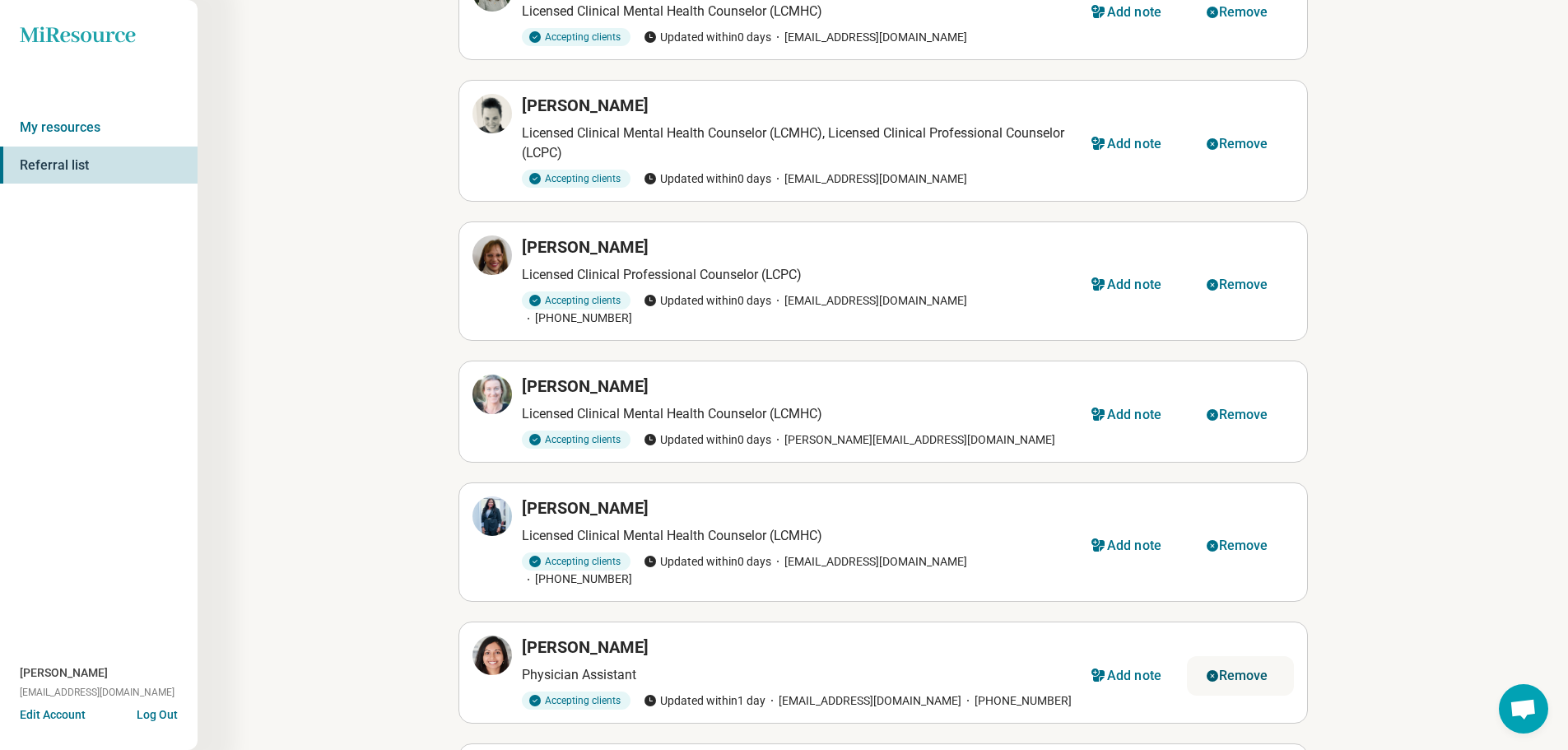
click at [1242, 670] on div "Remove" at bounding box center [1243, 676] width 50 height 13
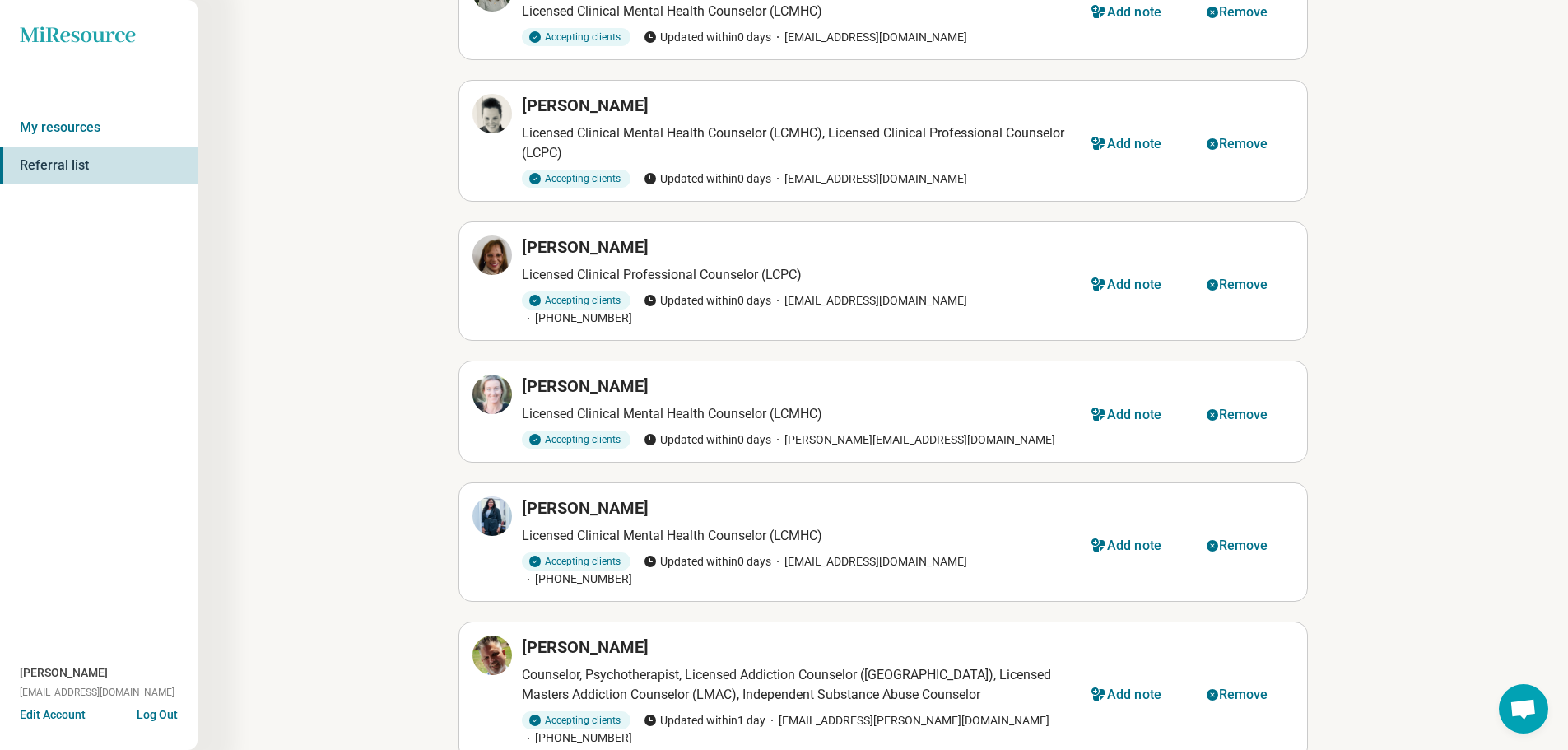
click at [1242, 675] on button "Remove" at bounding box center [1240, 695] width 107 height 39
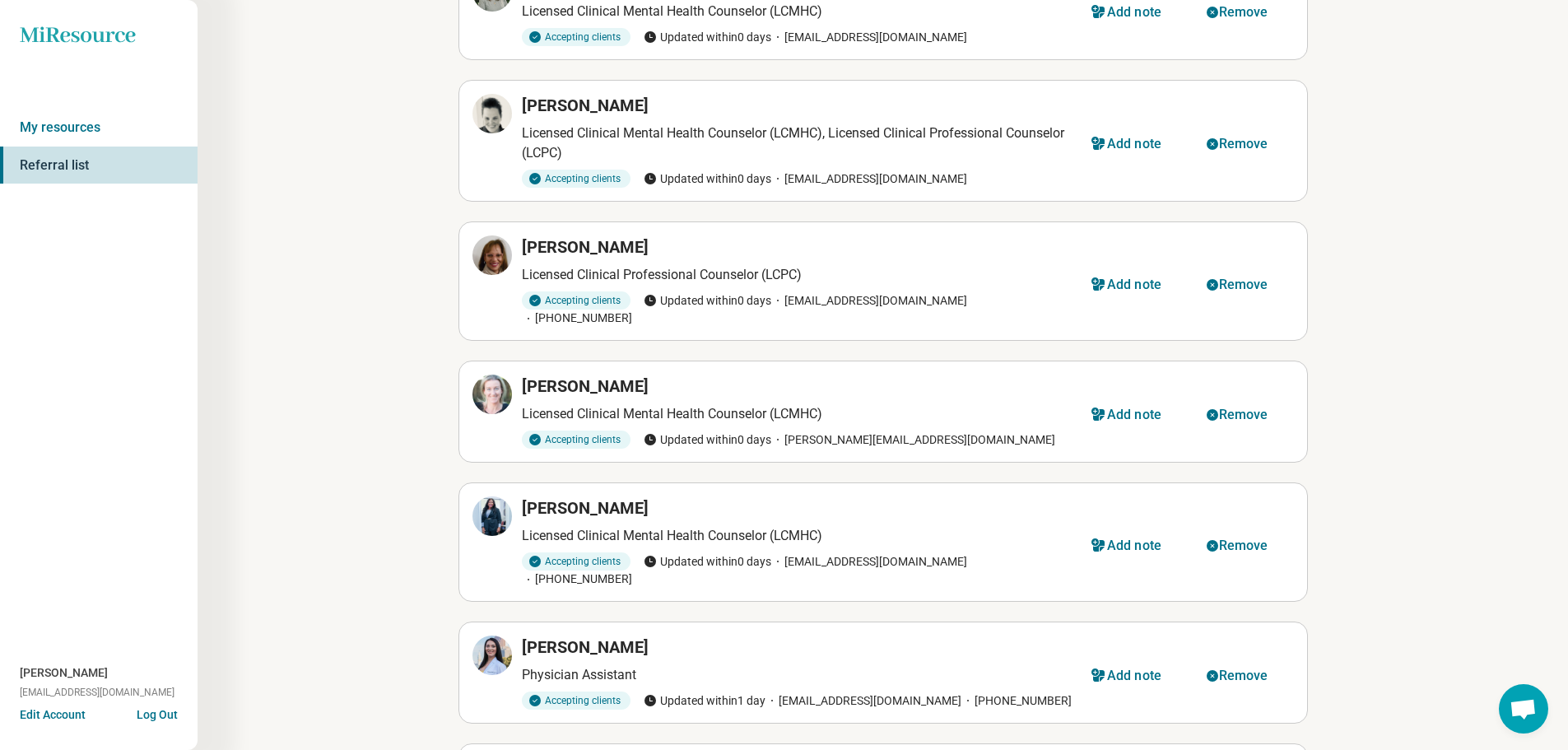
click at [1242, 670] on div "Remove" at bounding box center [1243, 676] width 50 height 13
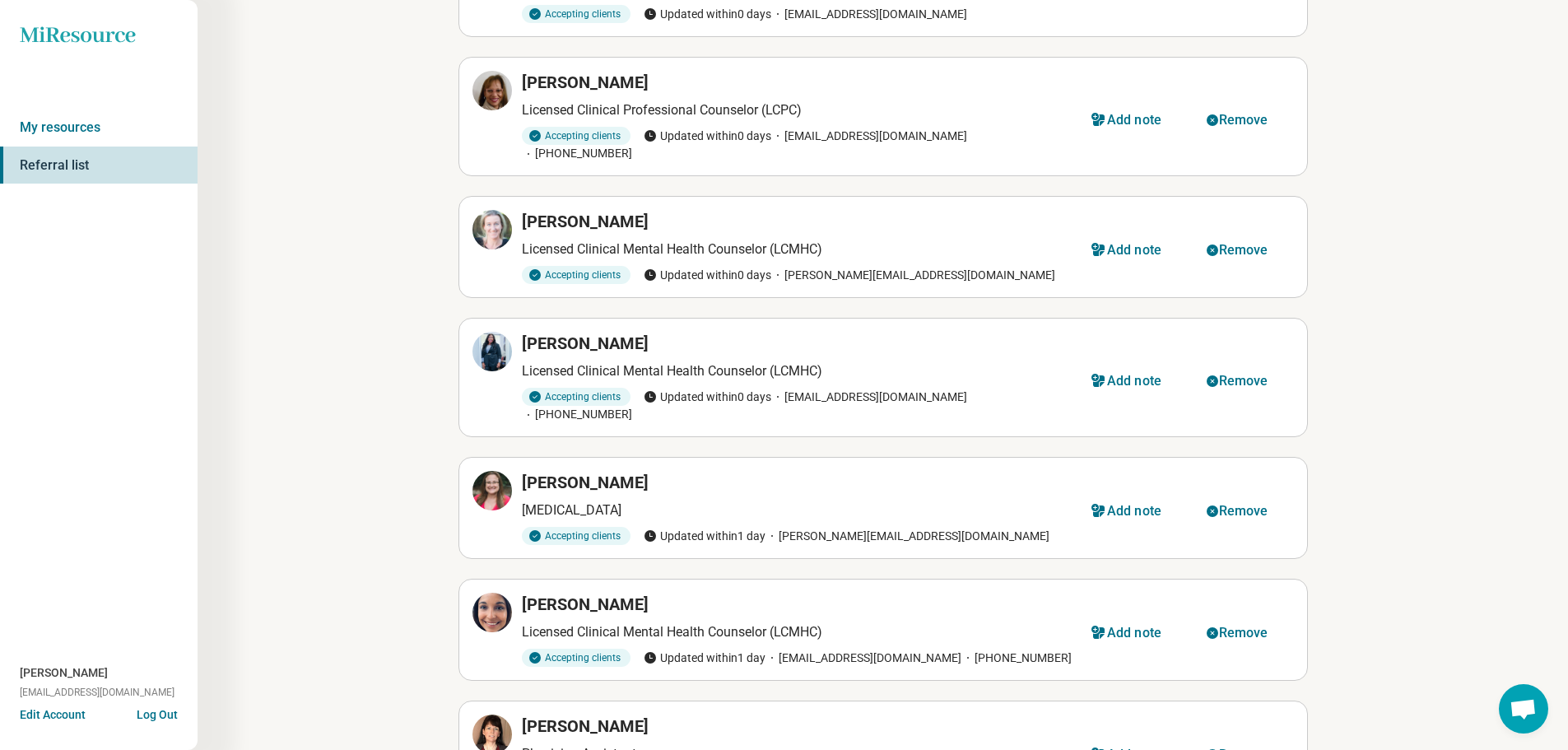
scroll to position [1153, 0]
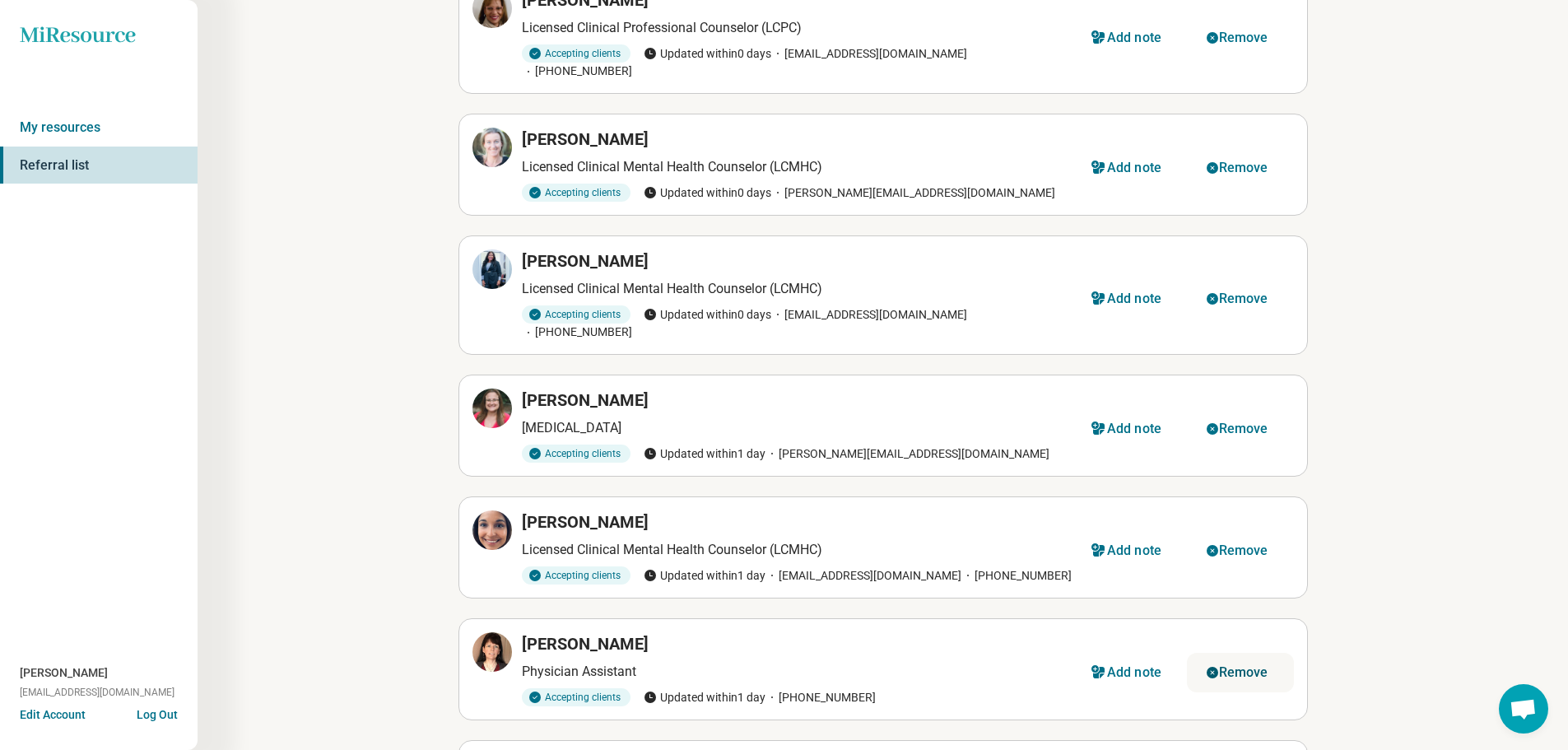
click at [1218, 666] on div "Remove" at bounding box center [1243, 673] width 50 height 13
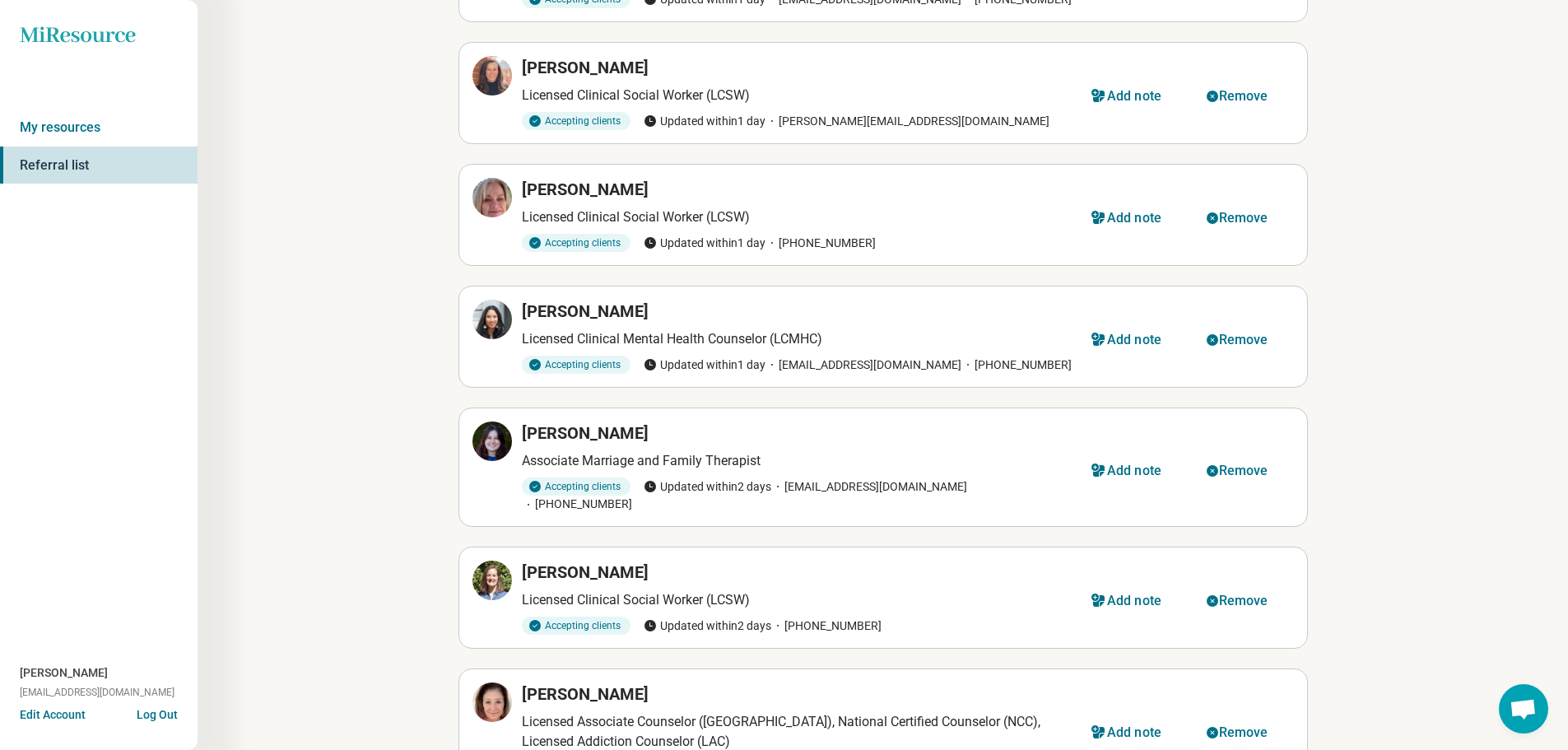
scroll to position [1811, 0]
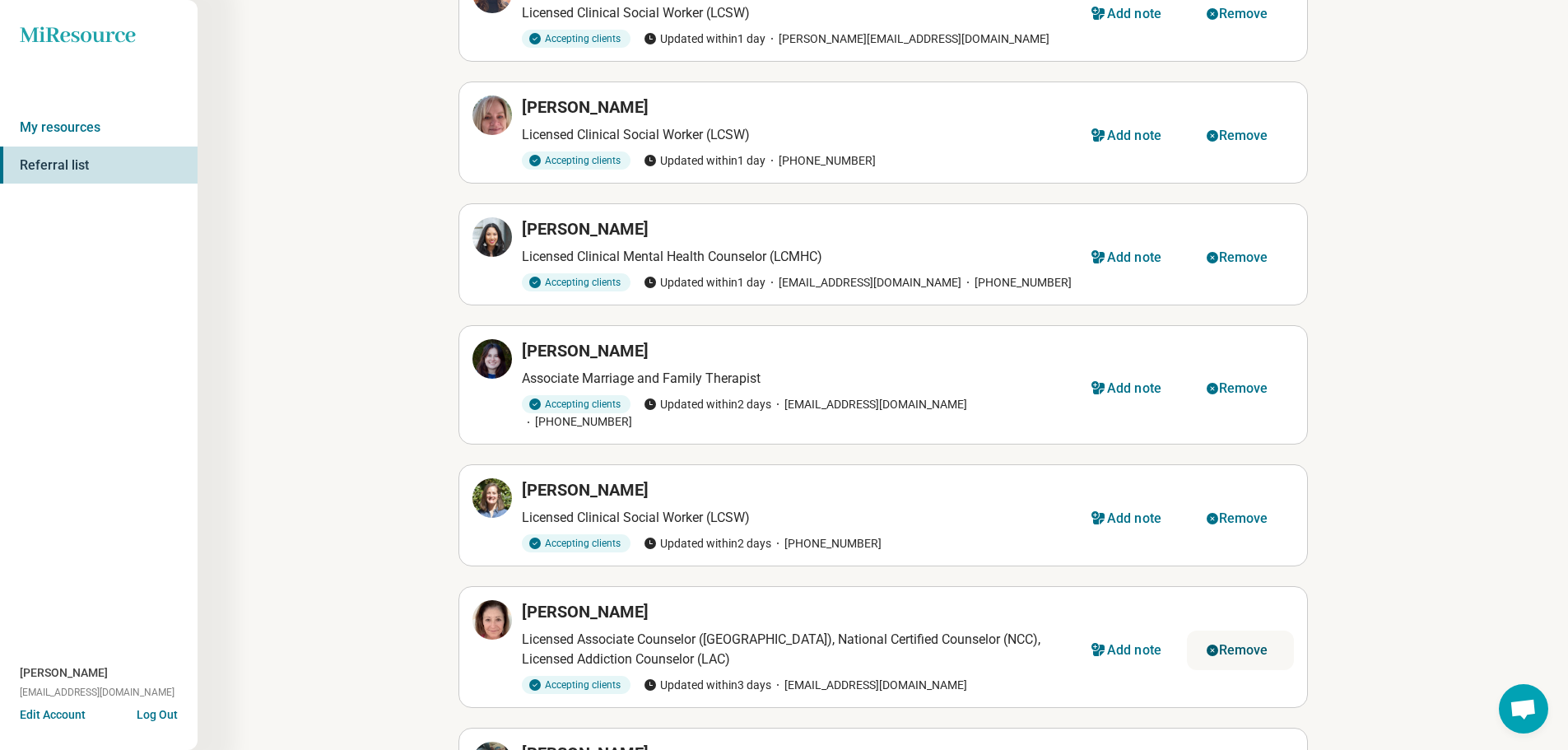
click at [1243, 644] on div "Remove" at bounding box center [1243, 651] width 50 height 13
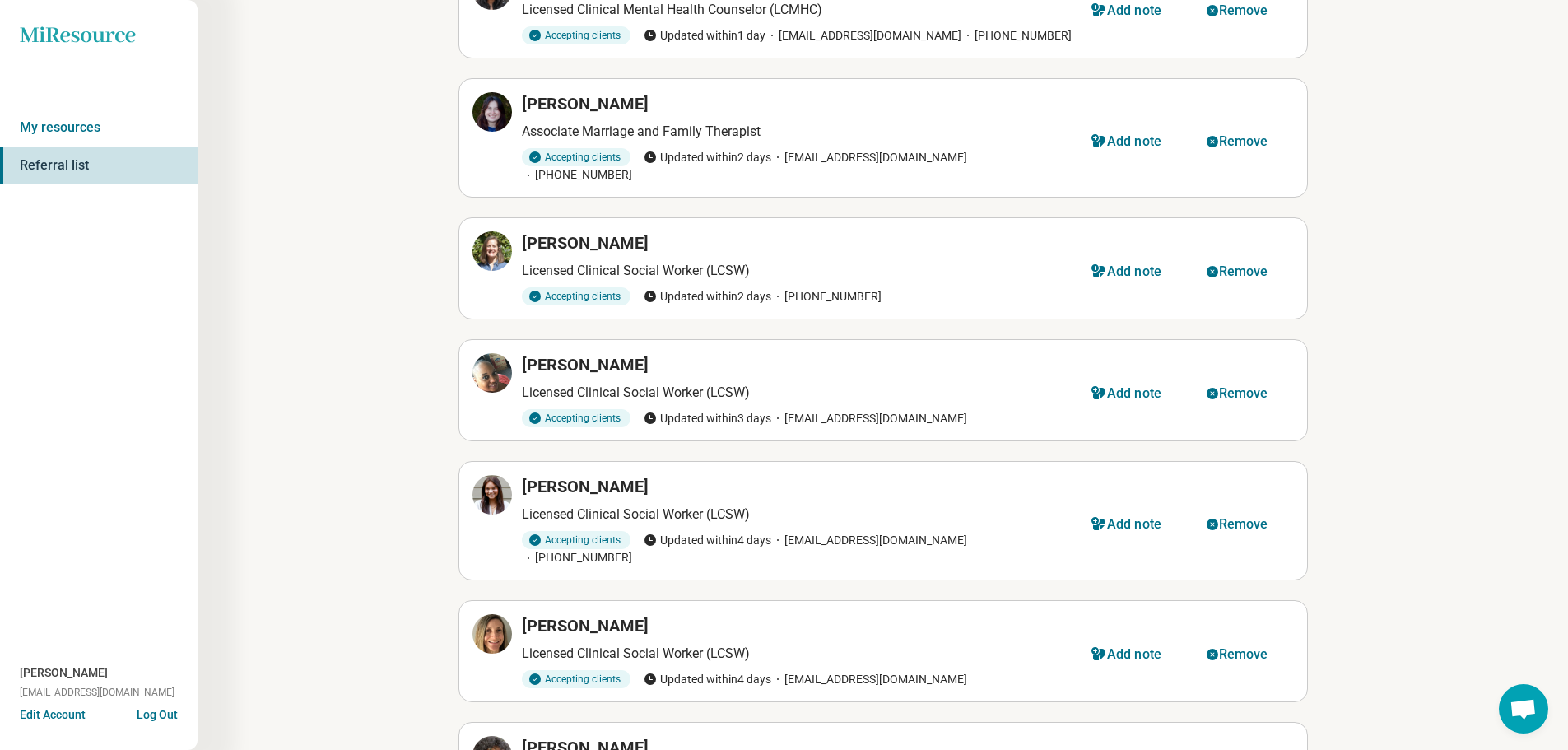
scroll to position [2141, 0]
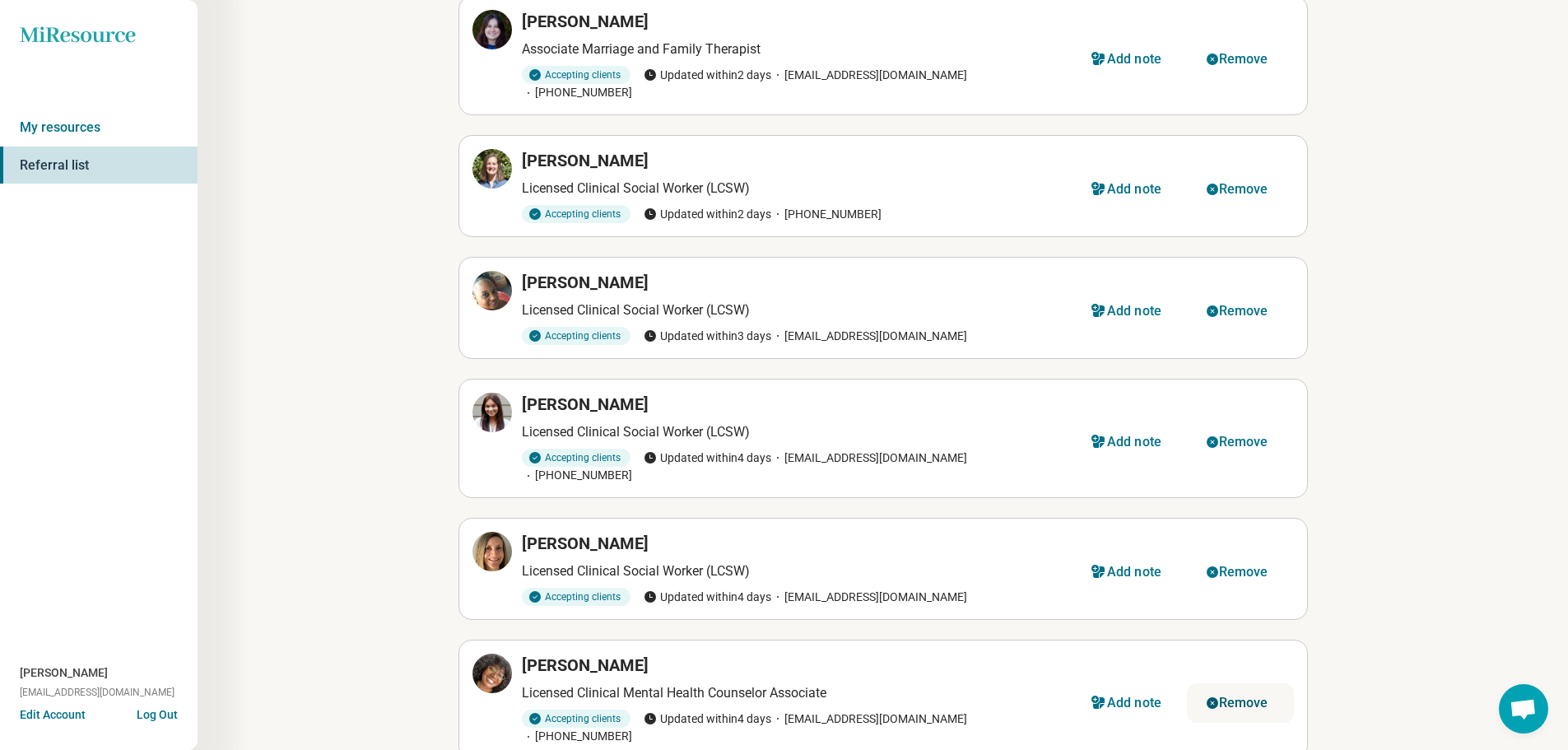
click at [1242, 696] on div "Remove" at bounding box center [1243, 703] width 50 height 13
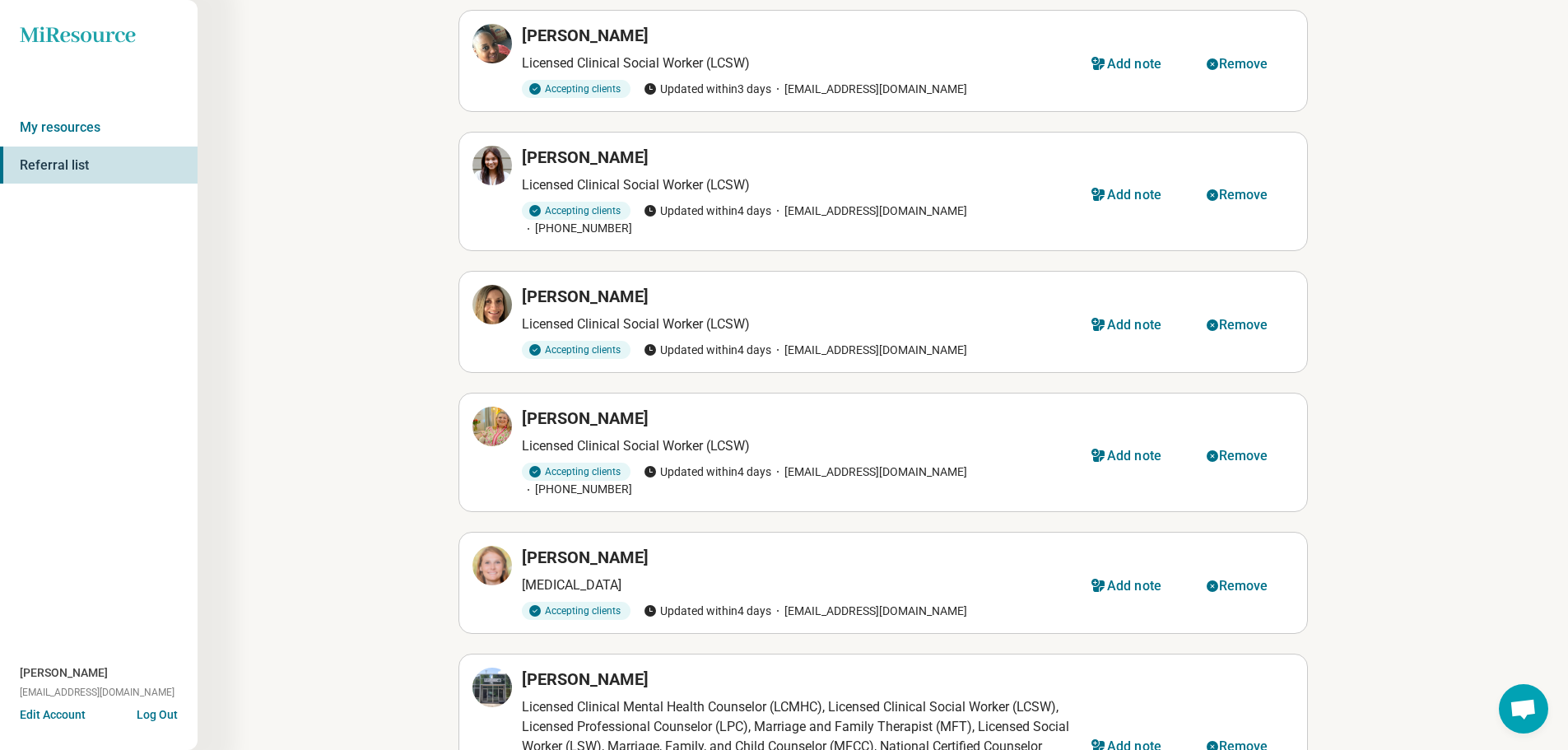
scroll to position [2471, 0]
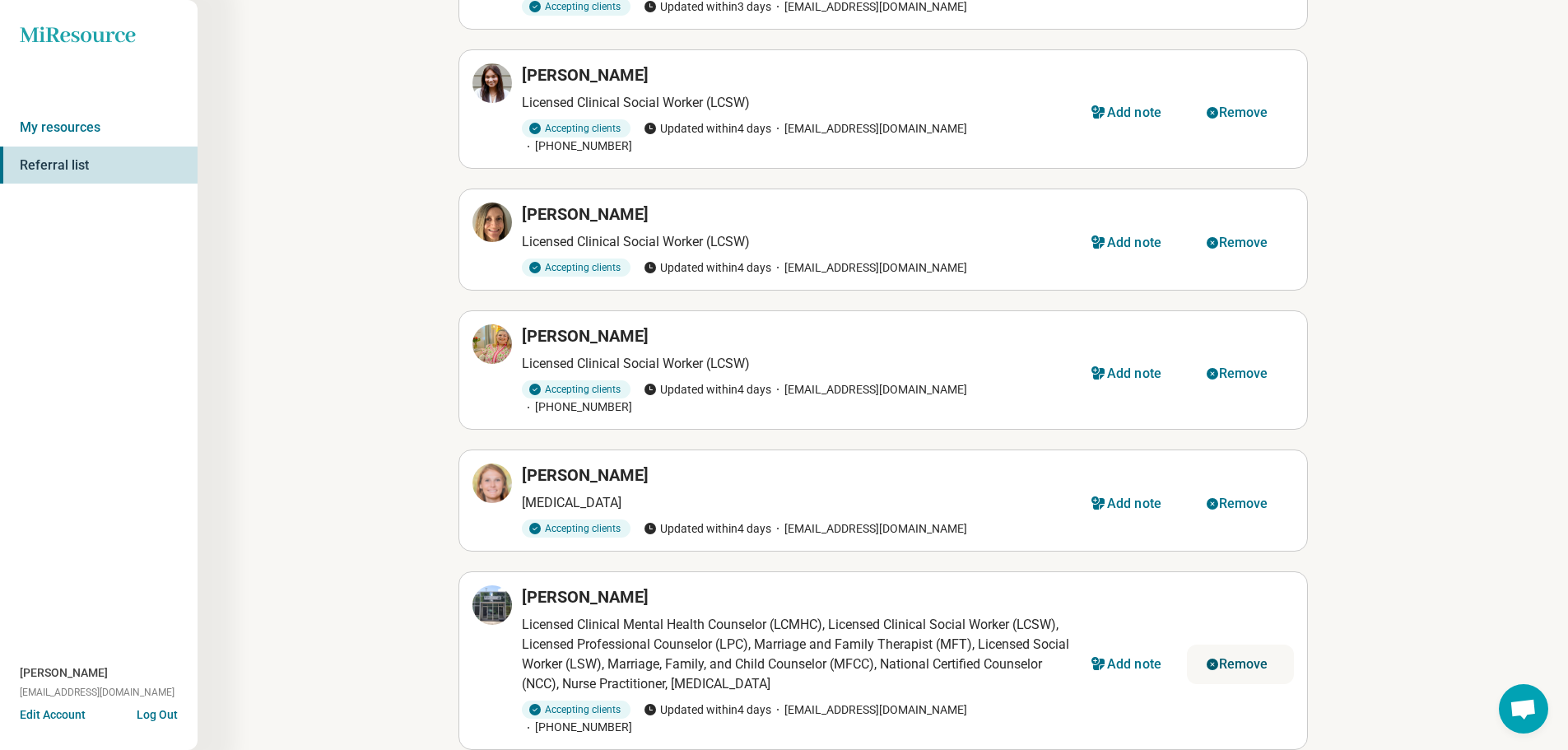
click at [1237, 658] on div "Remove" at bounding box center [1243, 665] width 50 height 13
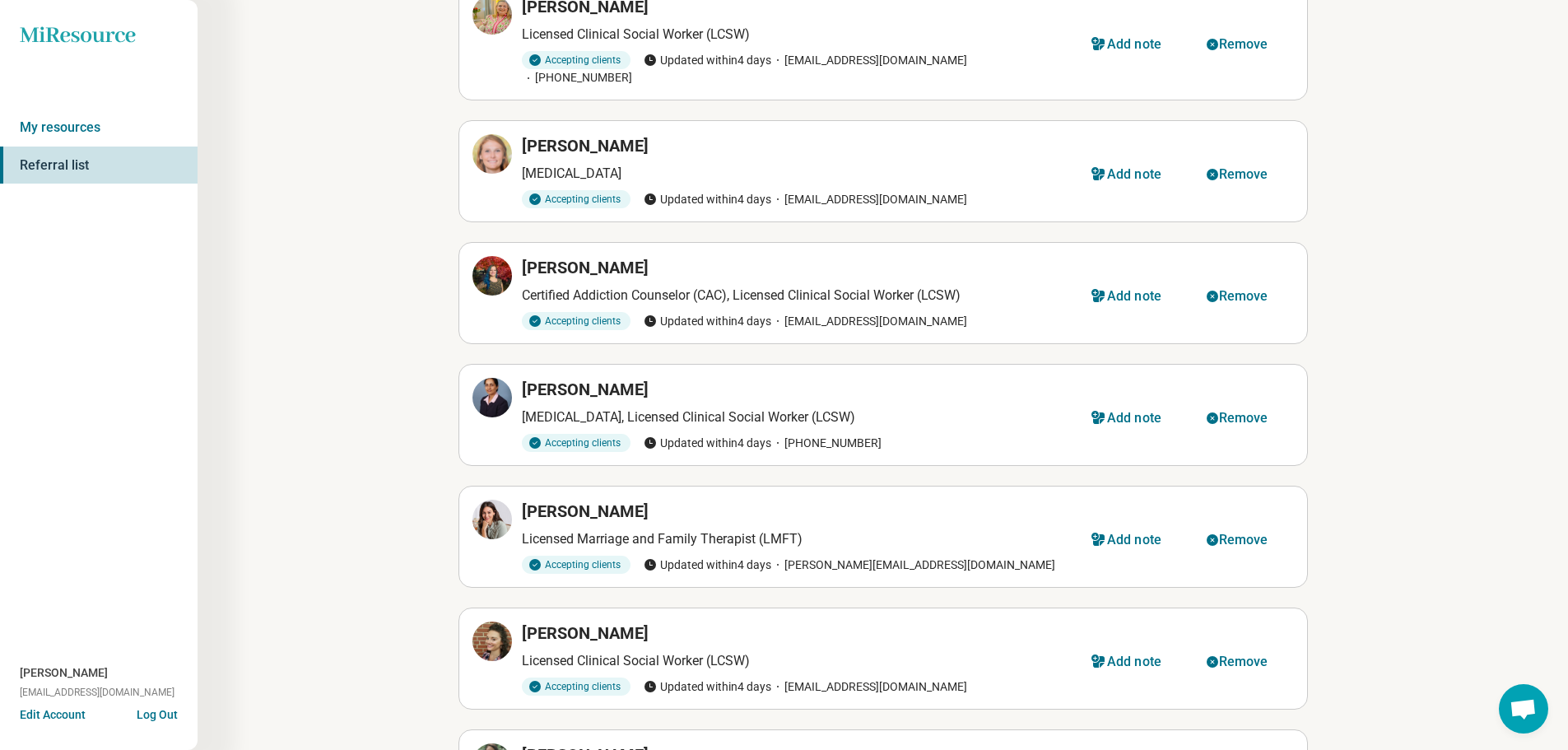
scroll to position [2882, 0]
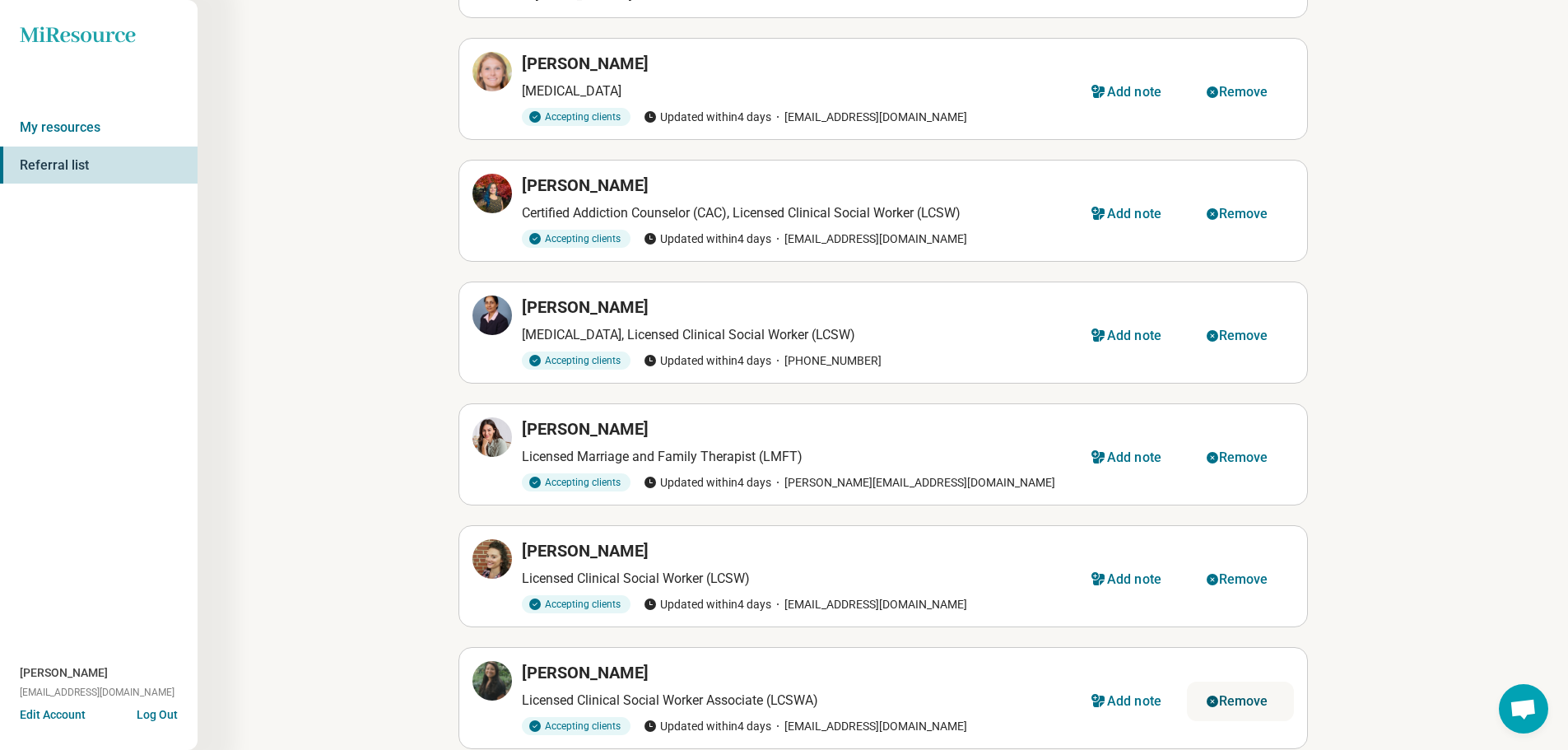
click at [1241, 682] on button "Remove" at bounding box center [1240, 701] width 107 height 39
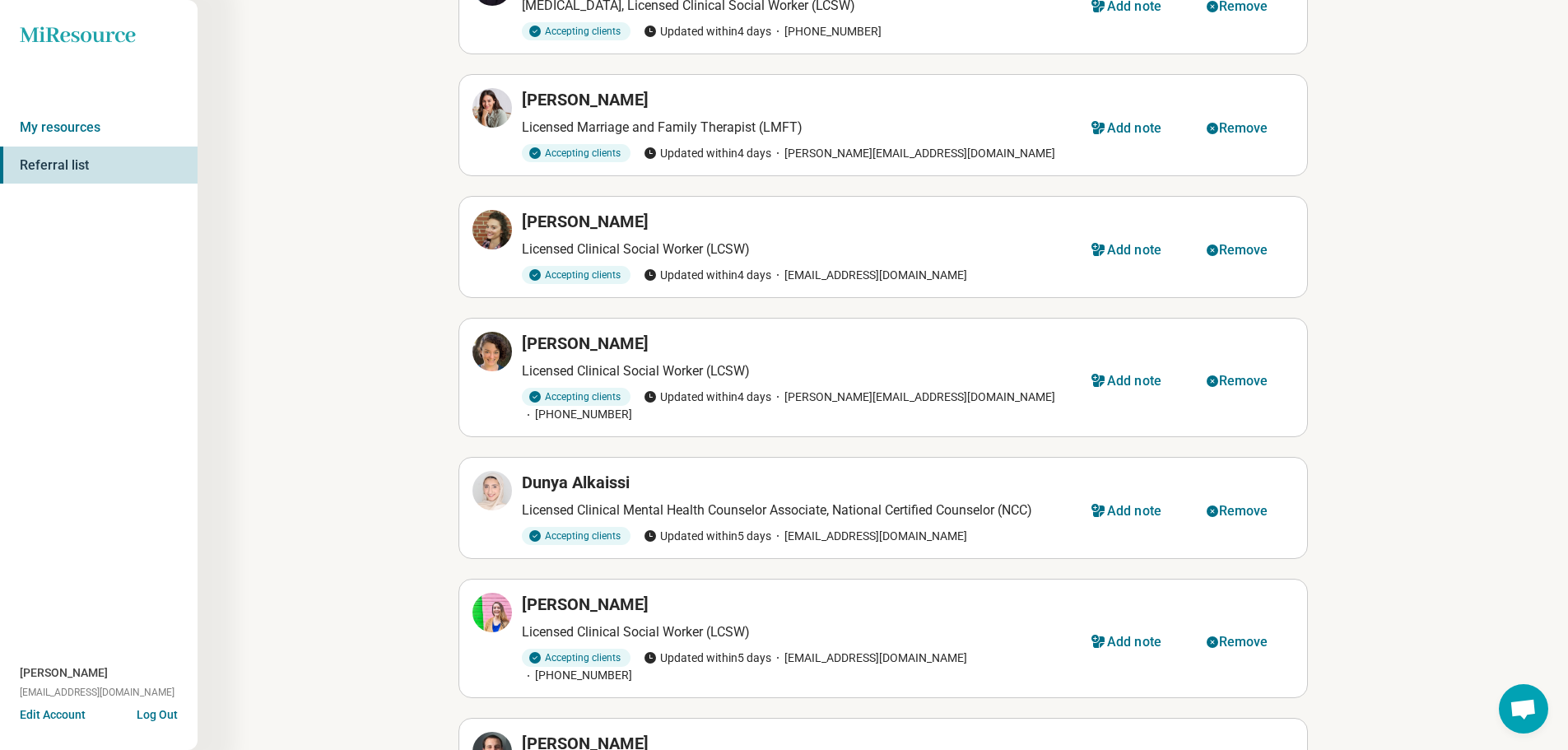
scroll to position [3376, 0]
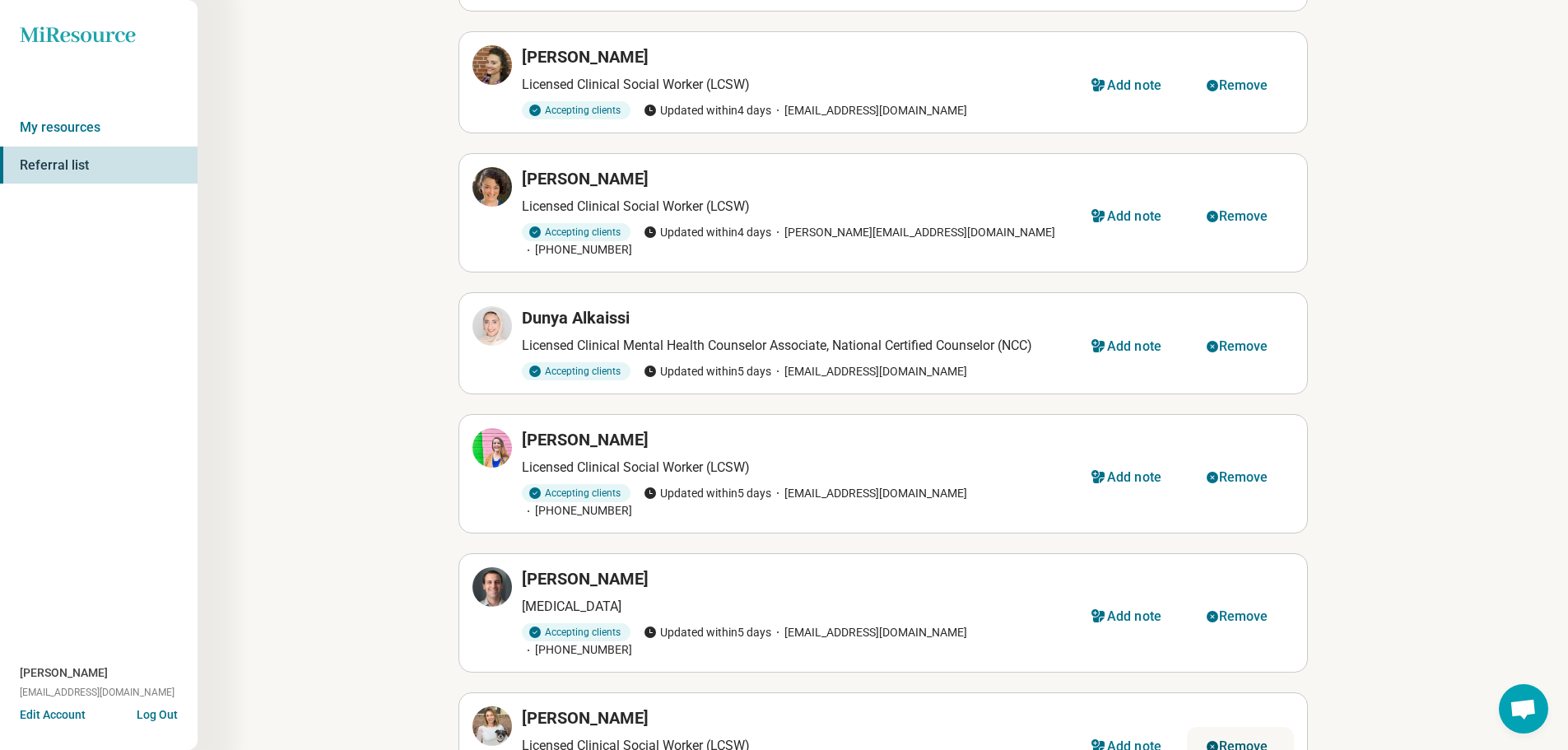
click at [1238, 727] on button "Remove" at bounding box center [1240, 746] width 107 height 39
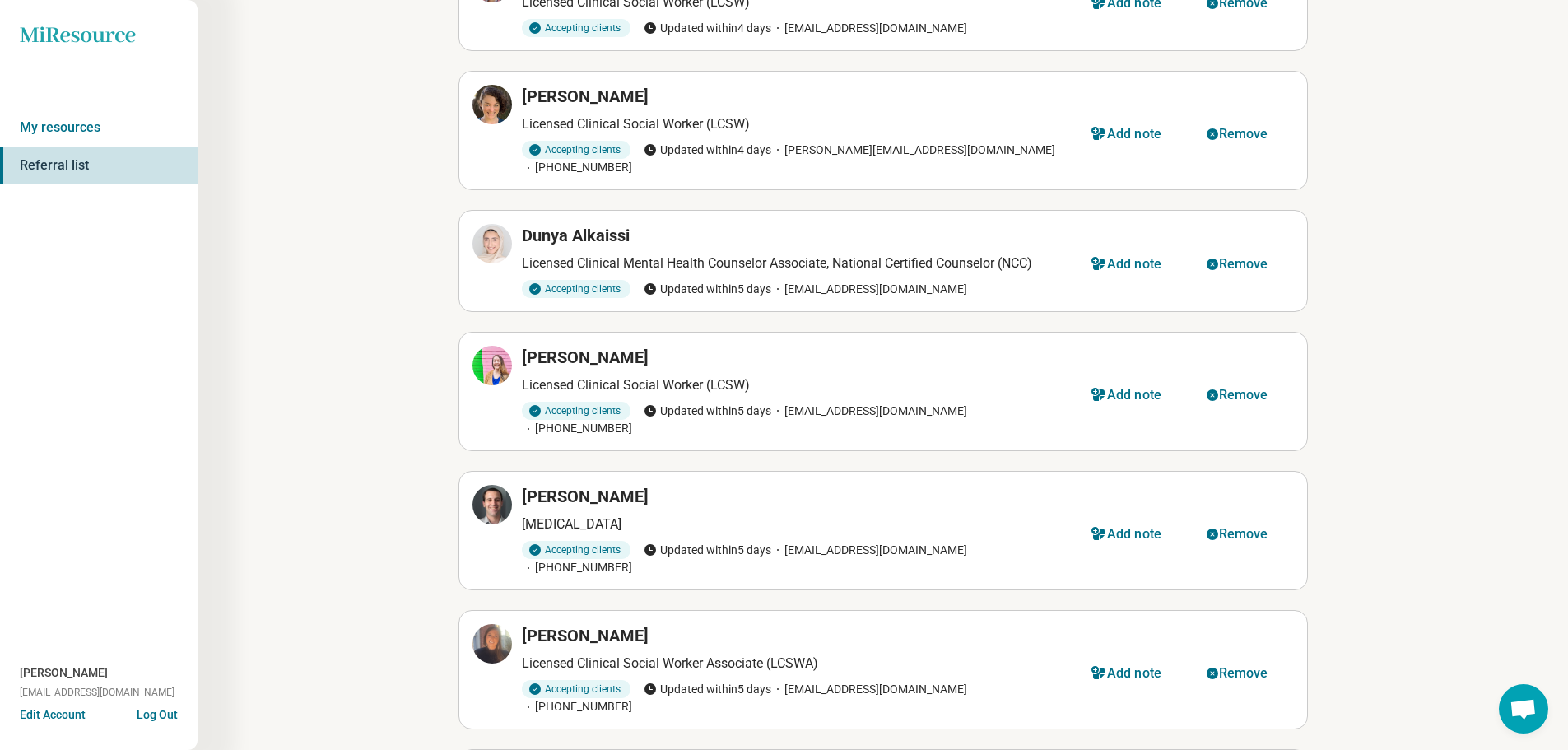
scroll to position [3541, 0]
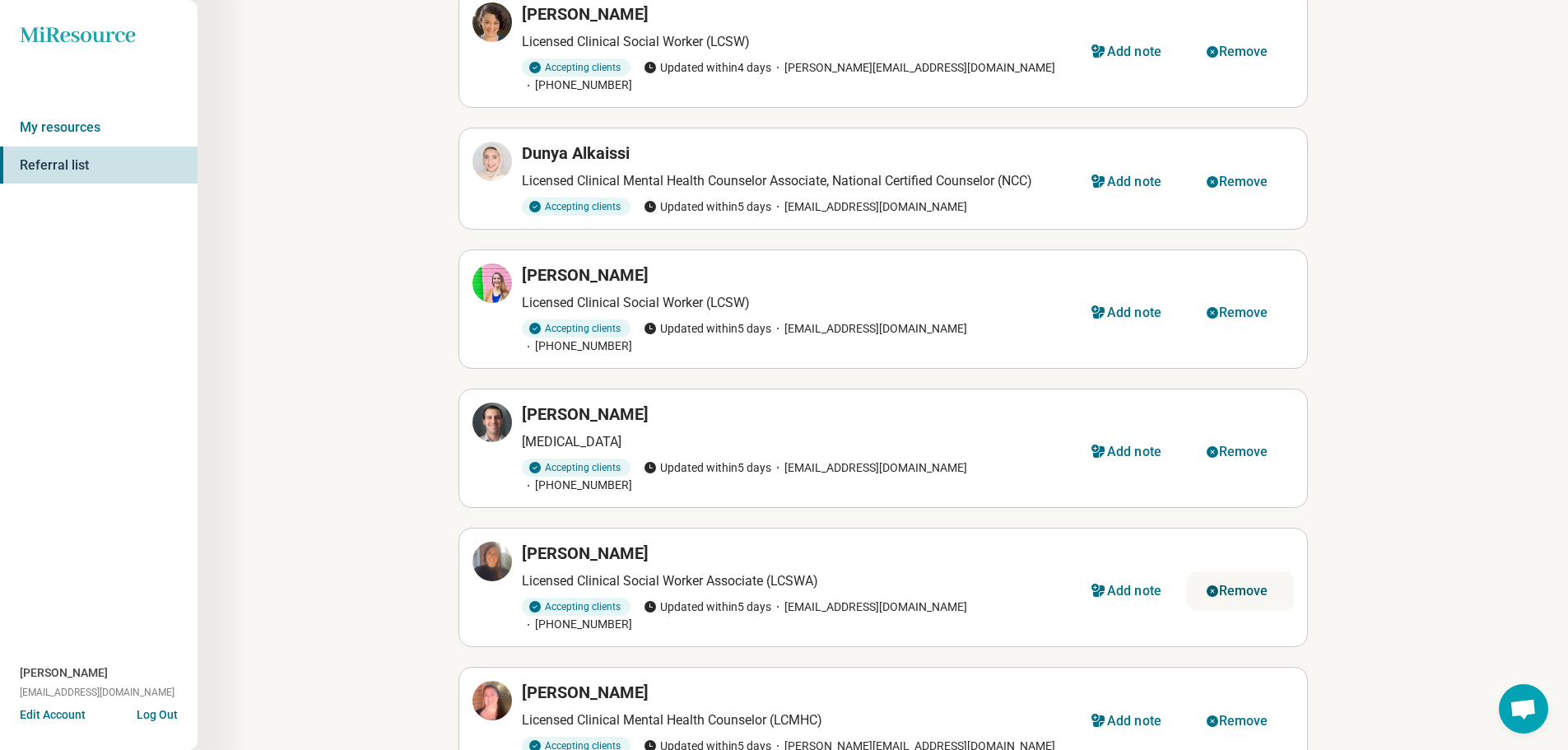
click at [1232, 585] on div "Remove" at bounding box center [1243, 591] width 50 height 13
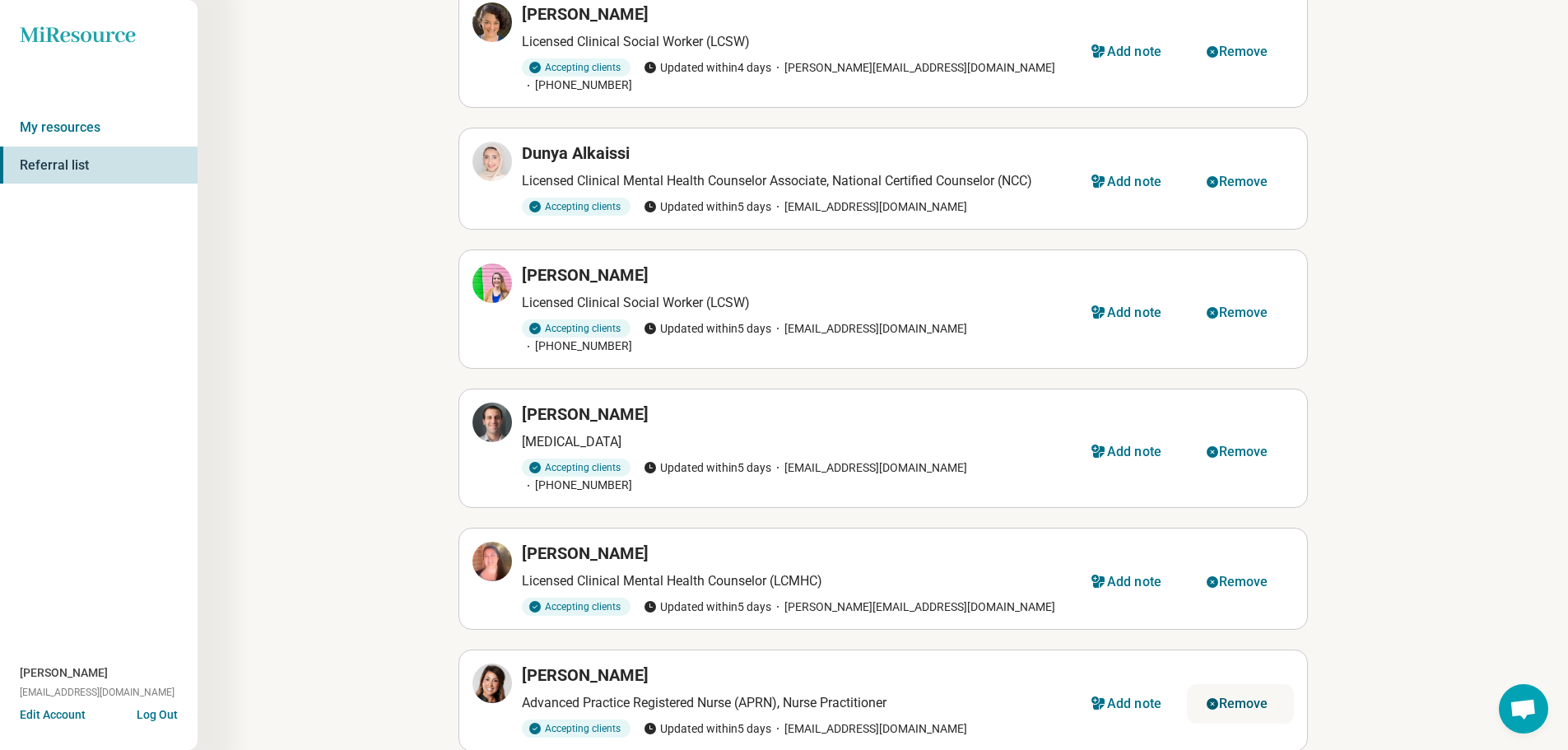
click at [1231, 697] on div "Remove" at bounding box center [1243, 704] width 50 height 13
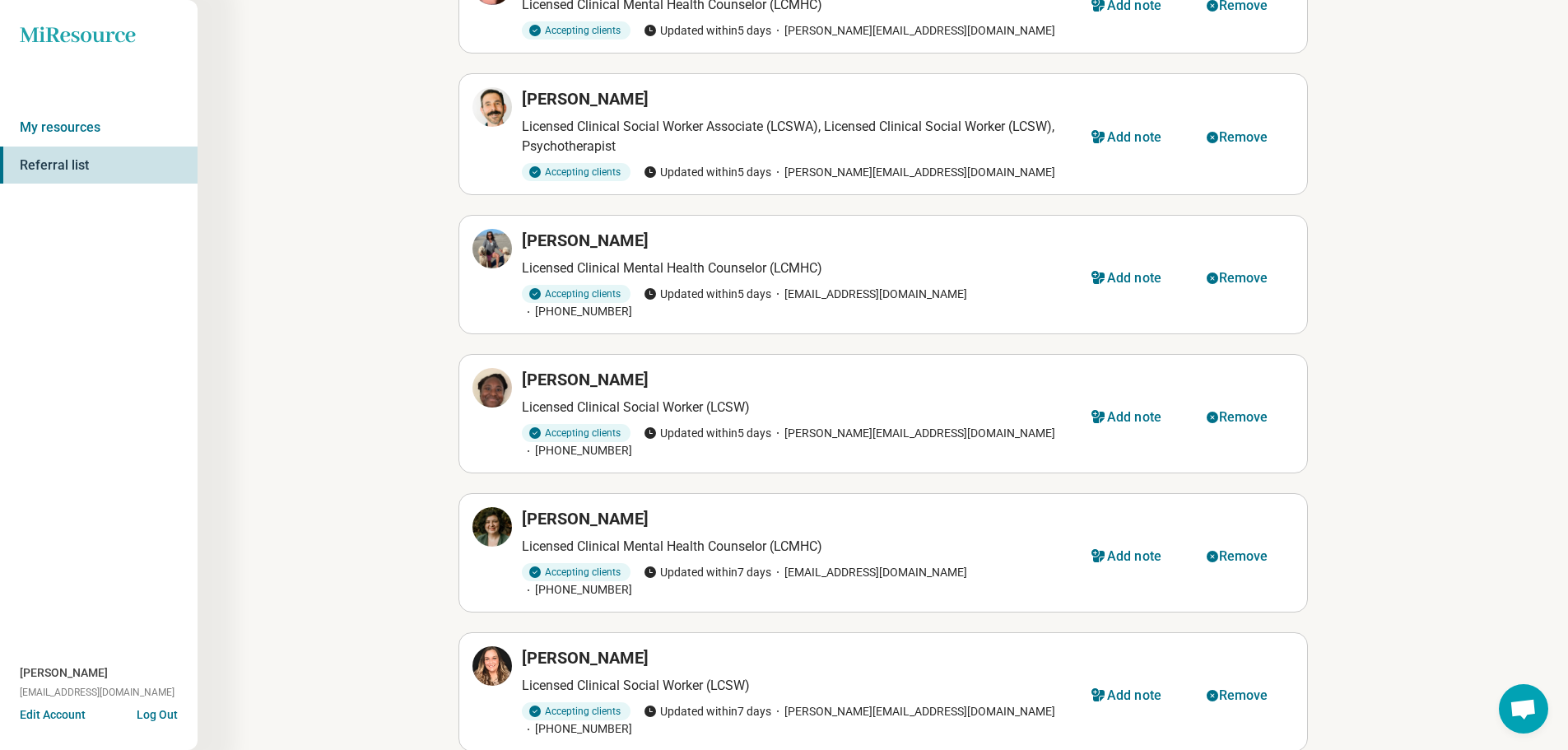
scroll to position [4144, 0]
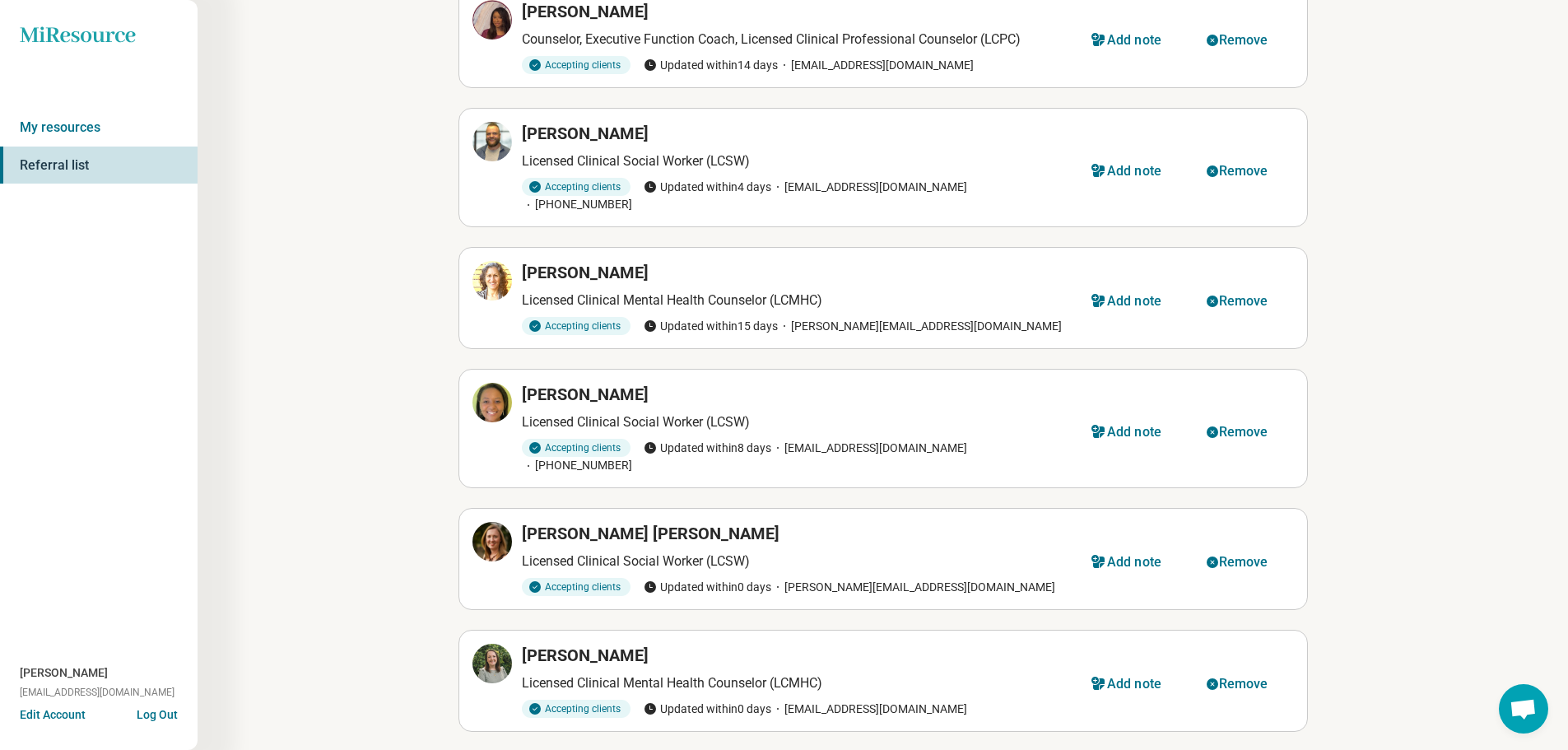
scroll to position [0, 0]
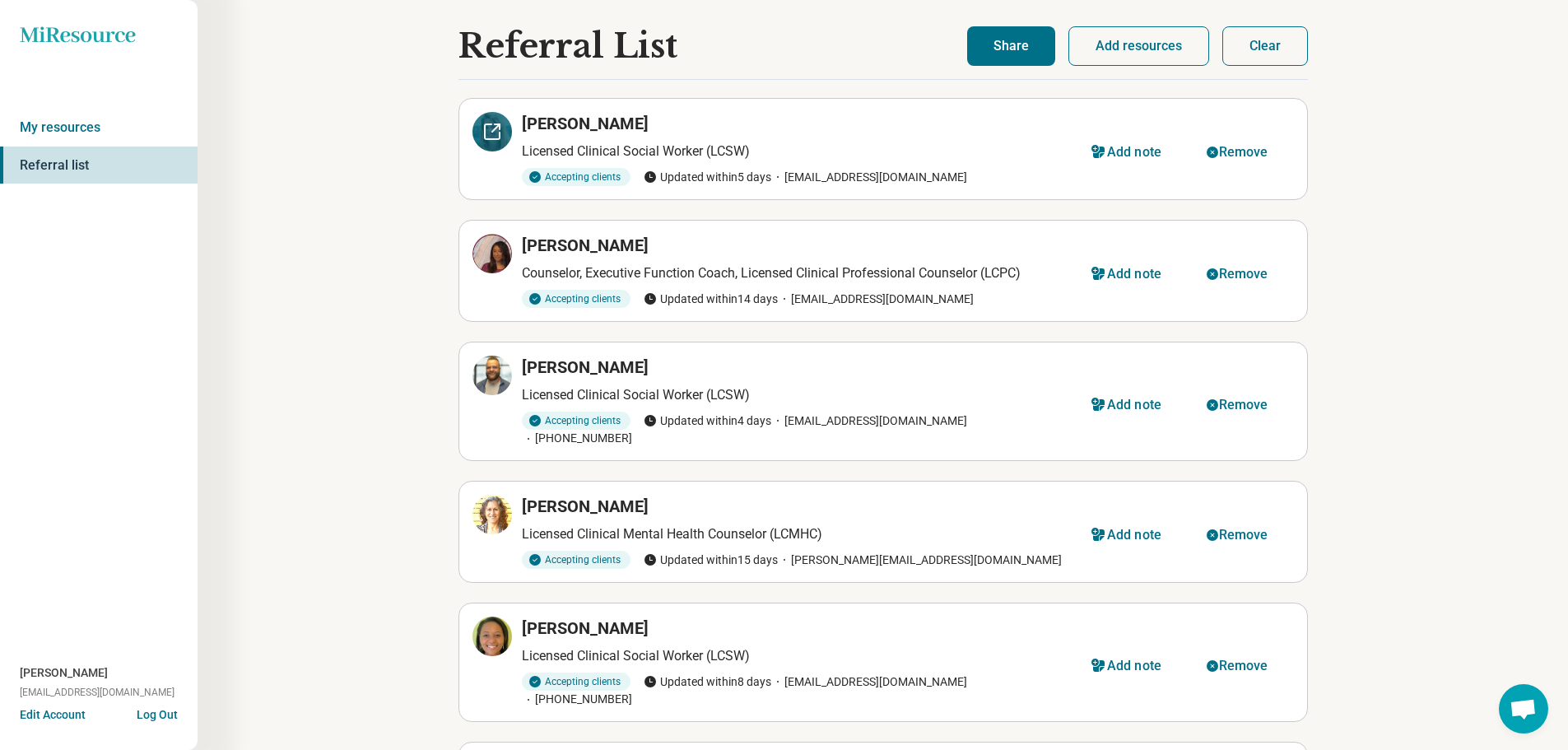
click at [485, 128] on icon at bounding box center [493, 132] width 15 height 15
click at [1220, 152] on div "Remove" at bounding box center [1243, 153] width 50 height 13
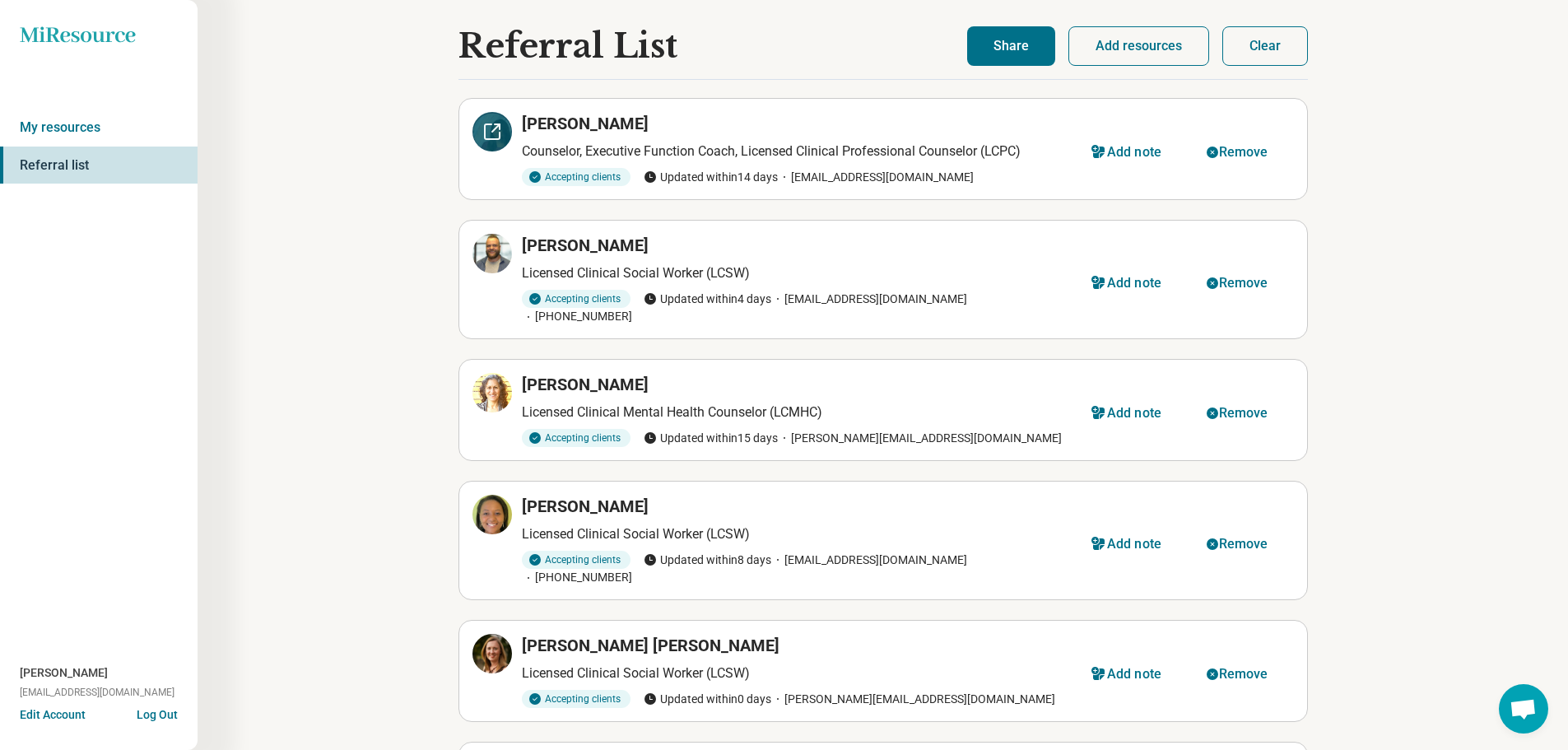
click at [479, 125] on div at bounding box center [492, 131] width 39 height 39
click at [492, 249] on icon at bounding box center [492, 253] width 20 height 20
click at [1219, 287] on div "Remove" at bounding box center [1243, 284] width 50 height 13
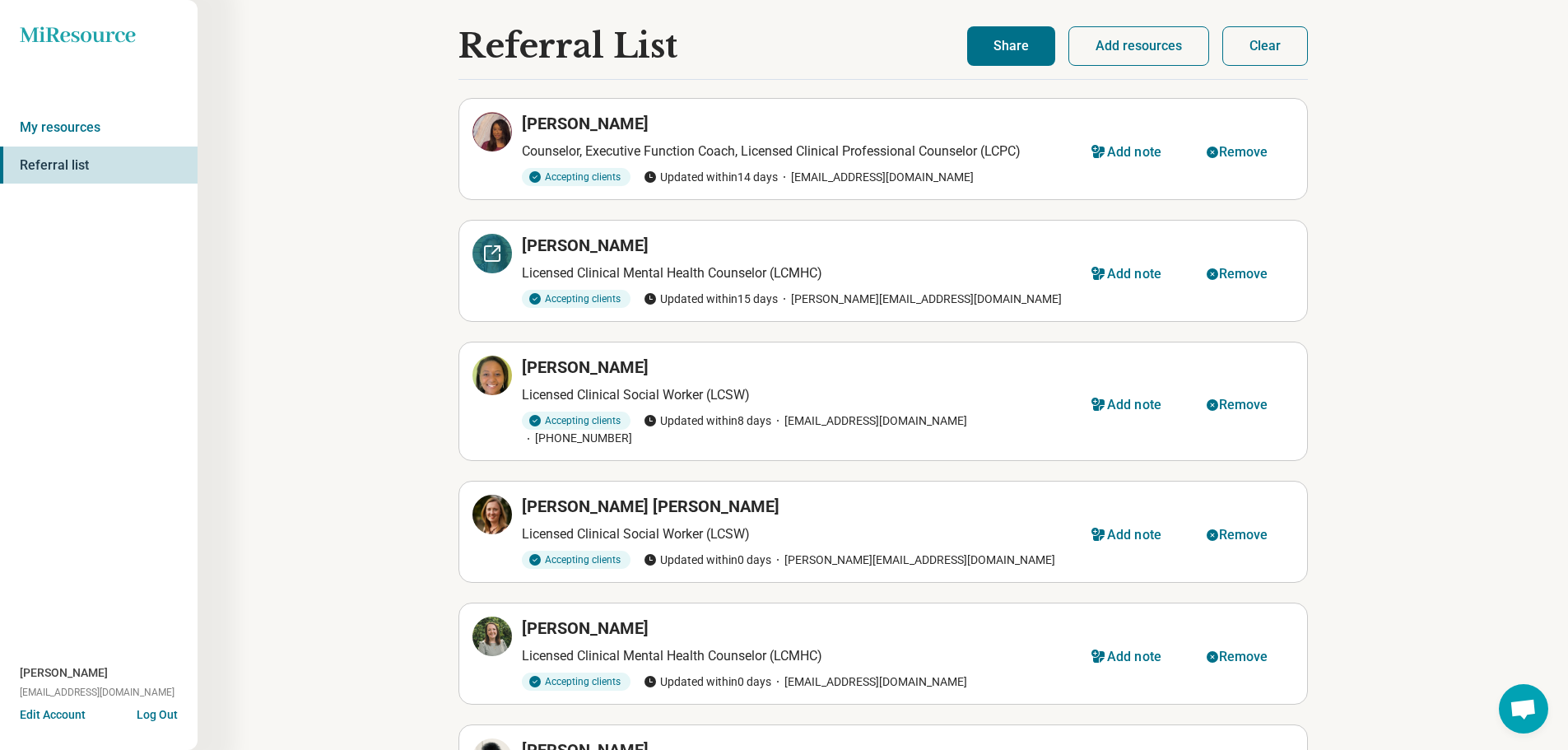
click at [498, 255] on icon at bounding box center [492, 253] width 20 height 20
click at [493, 370] on icon at bounding box center [492, 375] width 20 height 20
click at [493, 504] on icon at bounding box center [492, 514] width 20 height 20
click at [1237, 528] on div "Remove" at bounding box center [1243, 535] width 50 height 13
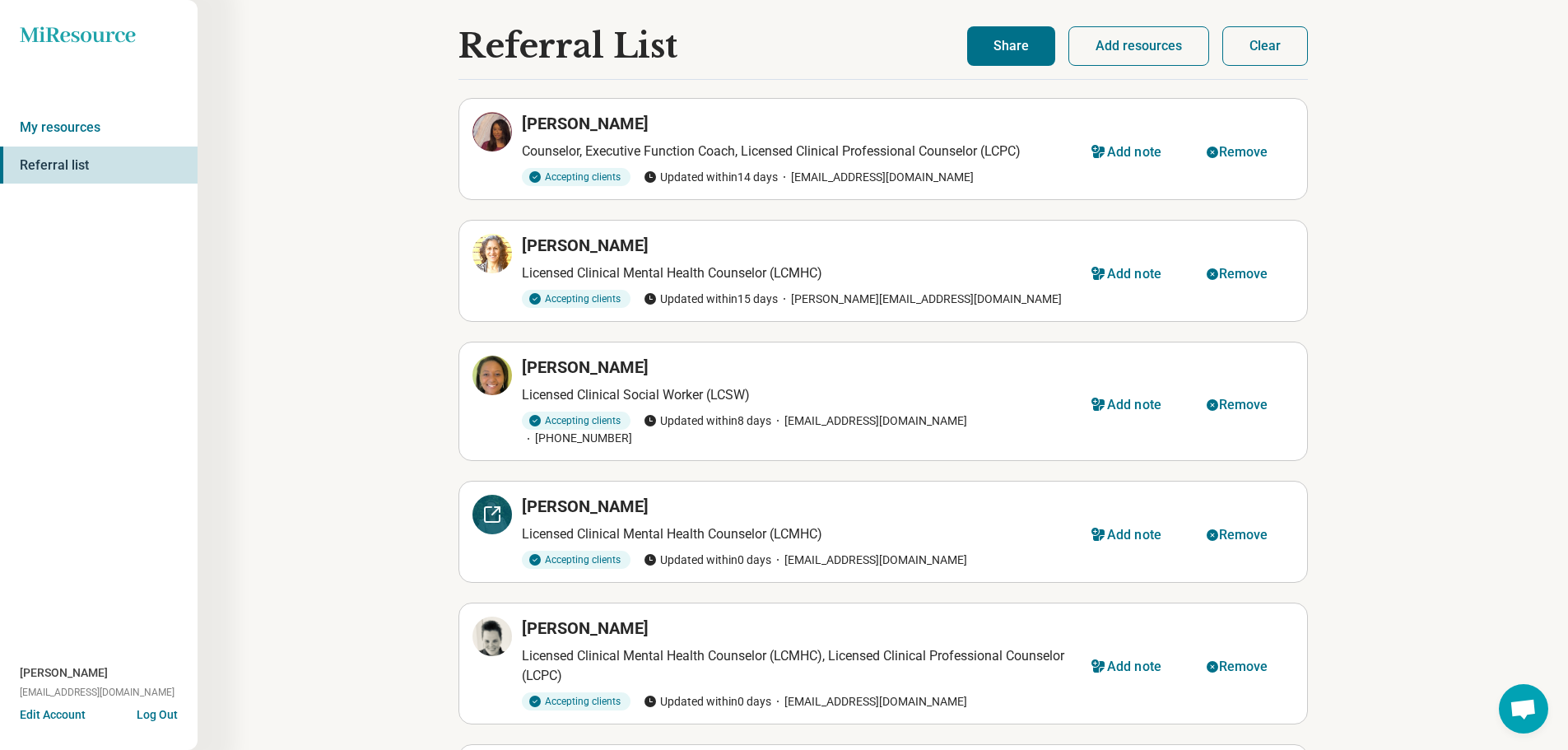
click at [498, 507] on icon at bounding box center [497, 509] width 5 height 5
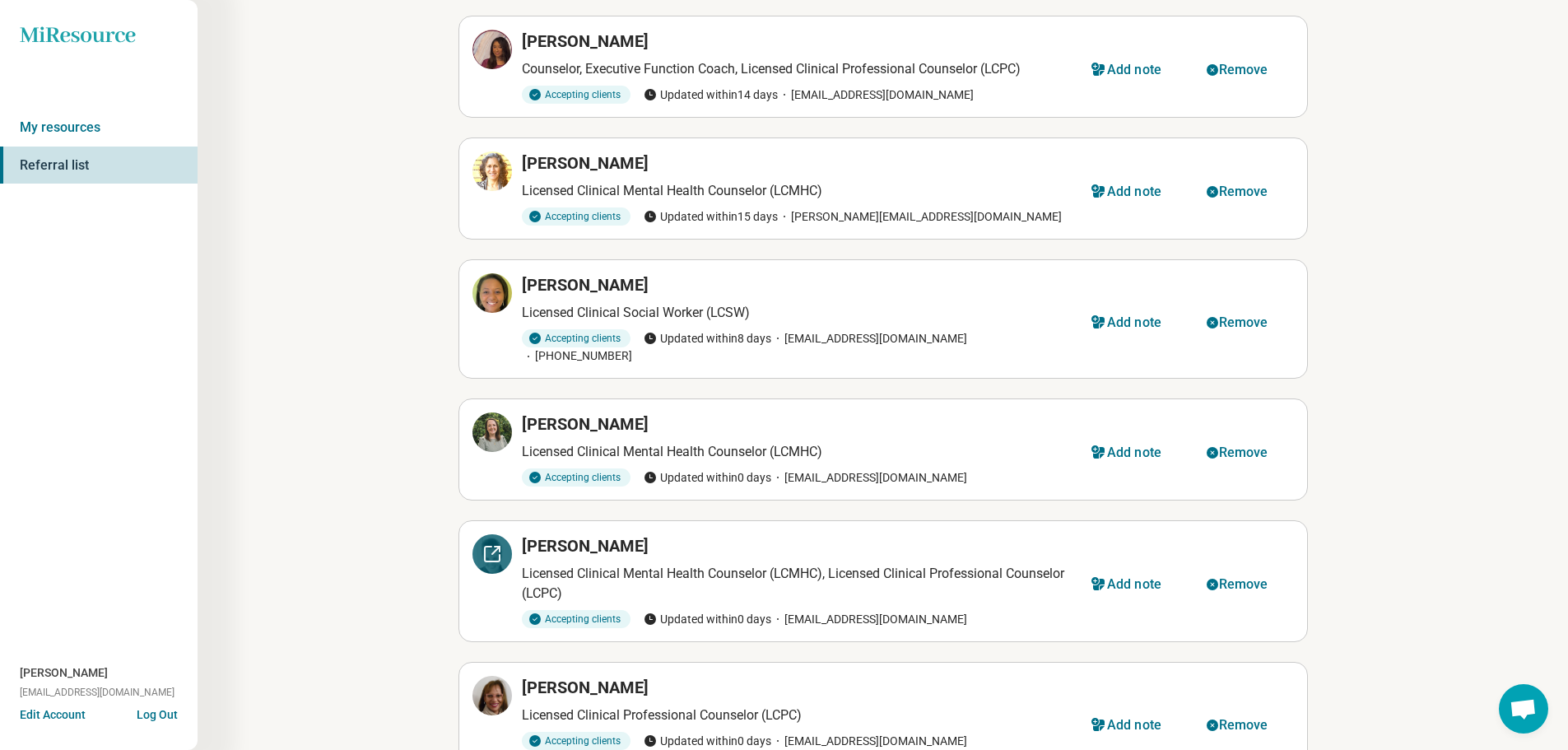
click at [485, 546] on icon at bounding box center [493, 554] width 15 height 15
click at [1231, 578] on div "Remove" at bounding box center [1243, 585] width 50 height 13
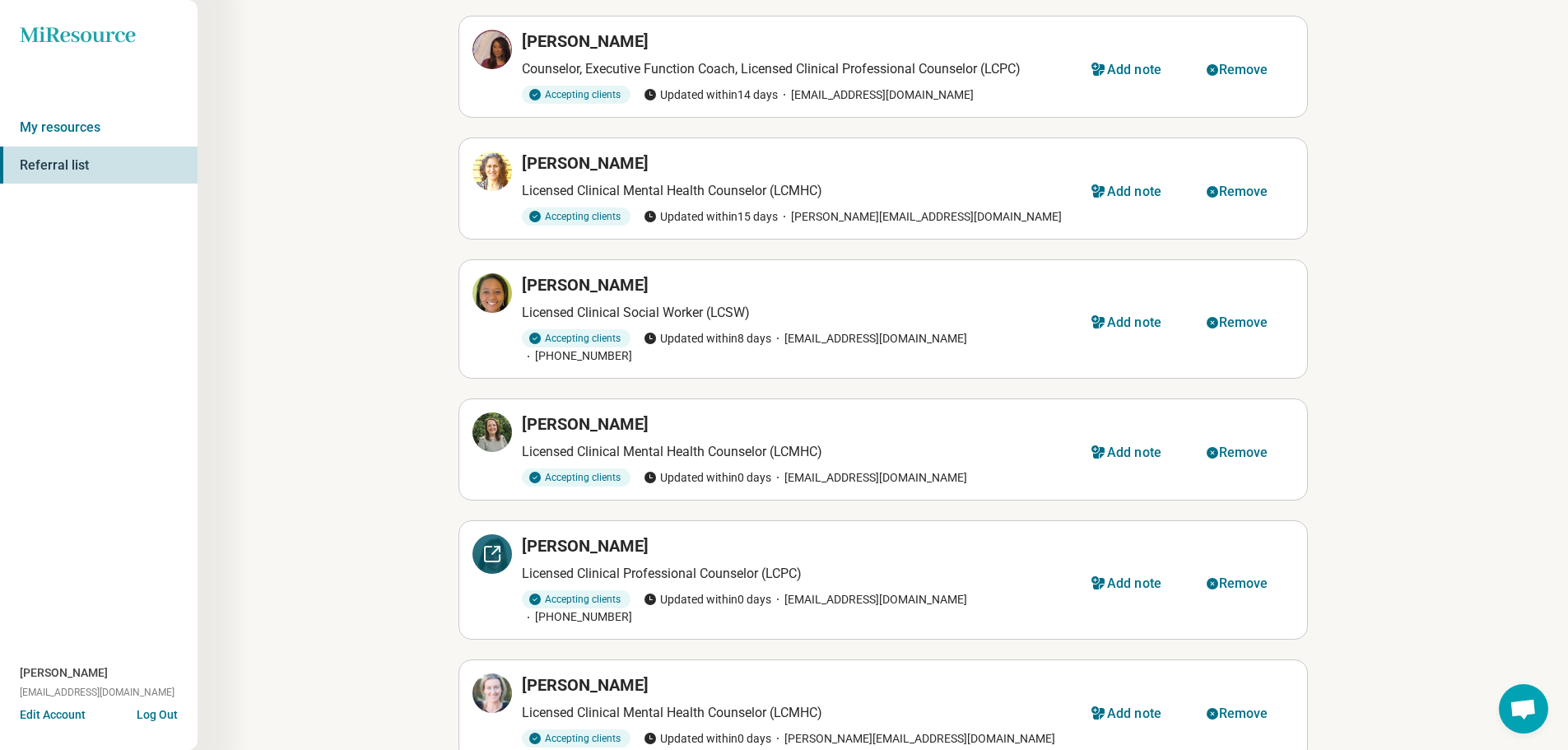
click at [505, 544] on div at bounding box center [492, 553] width 39 height 39
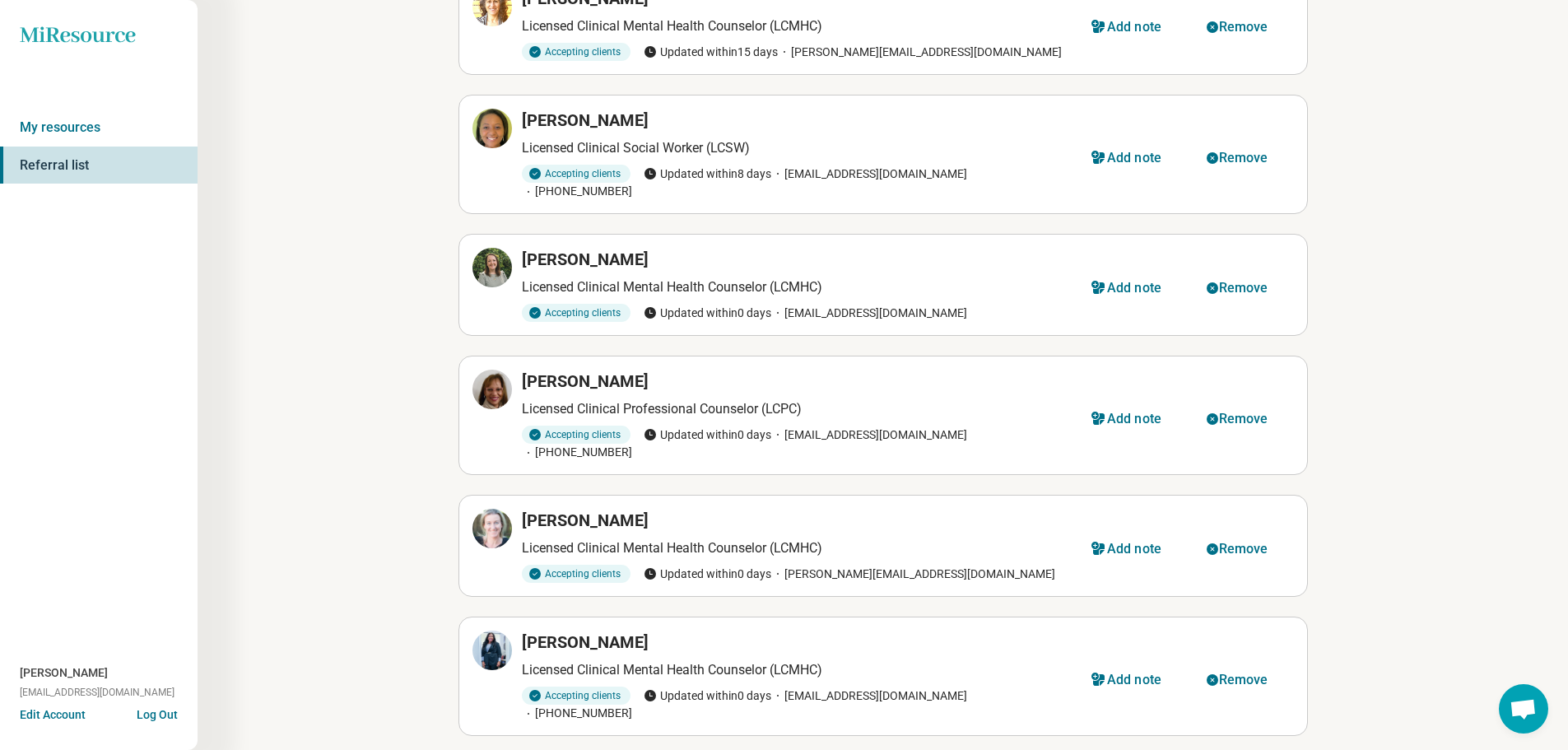
scroll to position [330, 0]
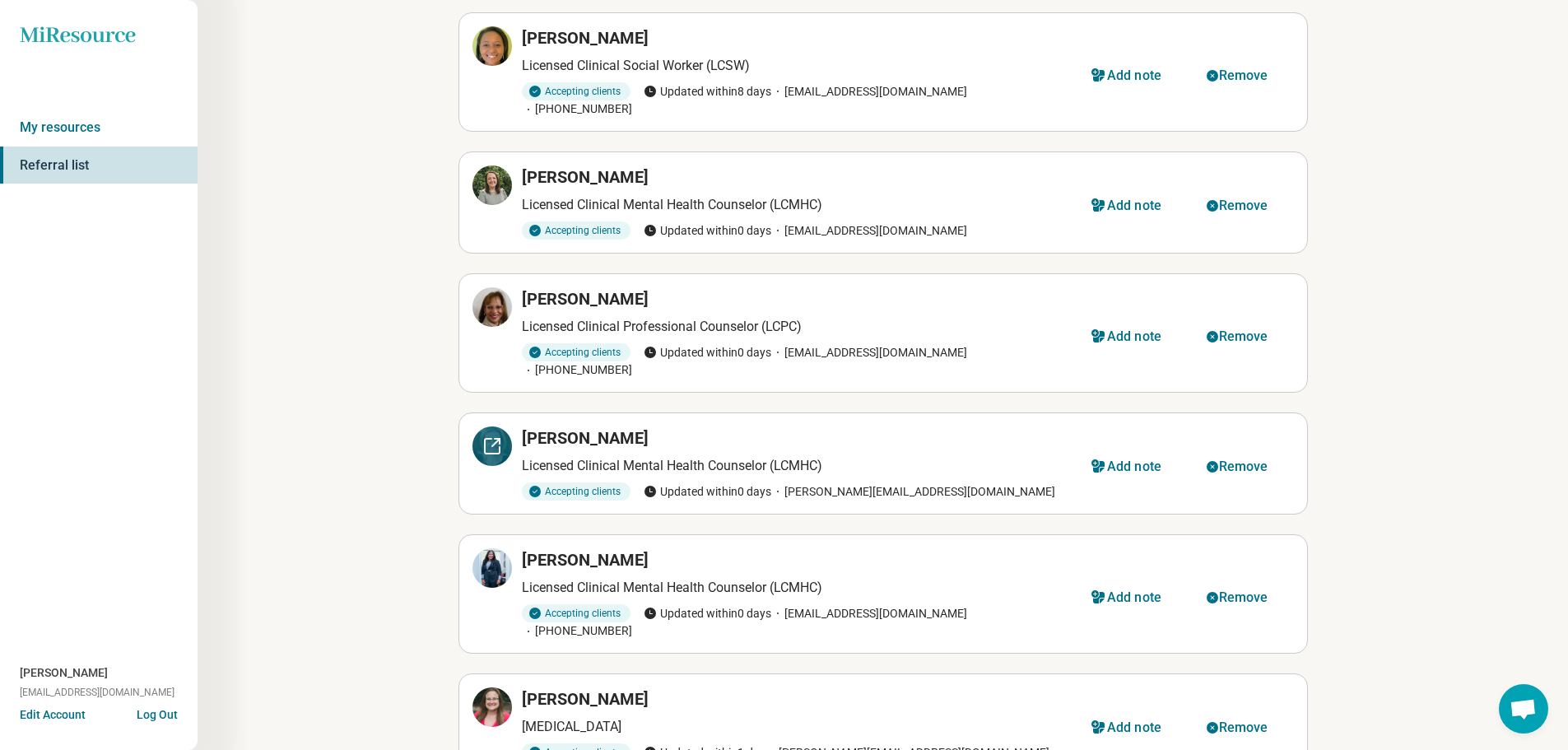
click at [489, 437] on icon at bounding box center [492, 446] width 20 height 20
click at [1229, 461] on div "Remove" at bounding box center [1243, 467] width 50 height 13
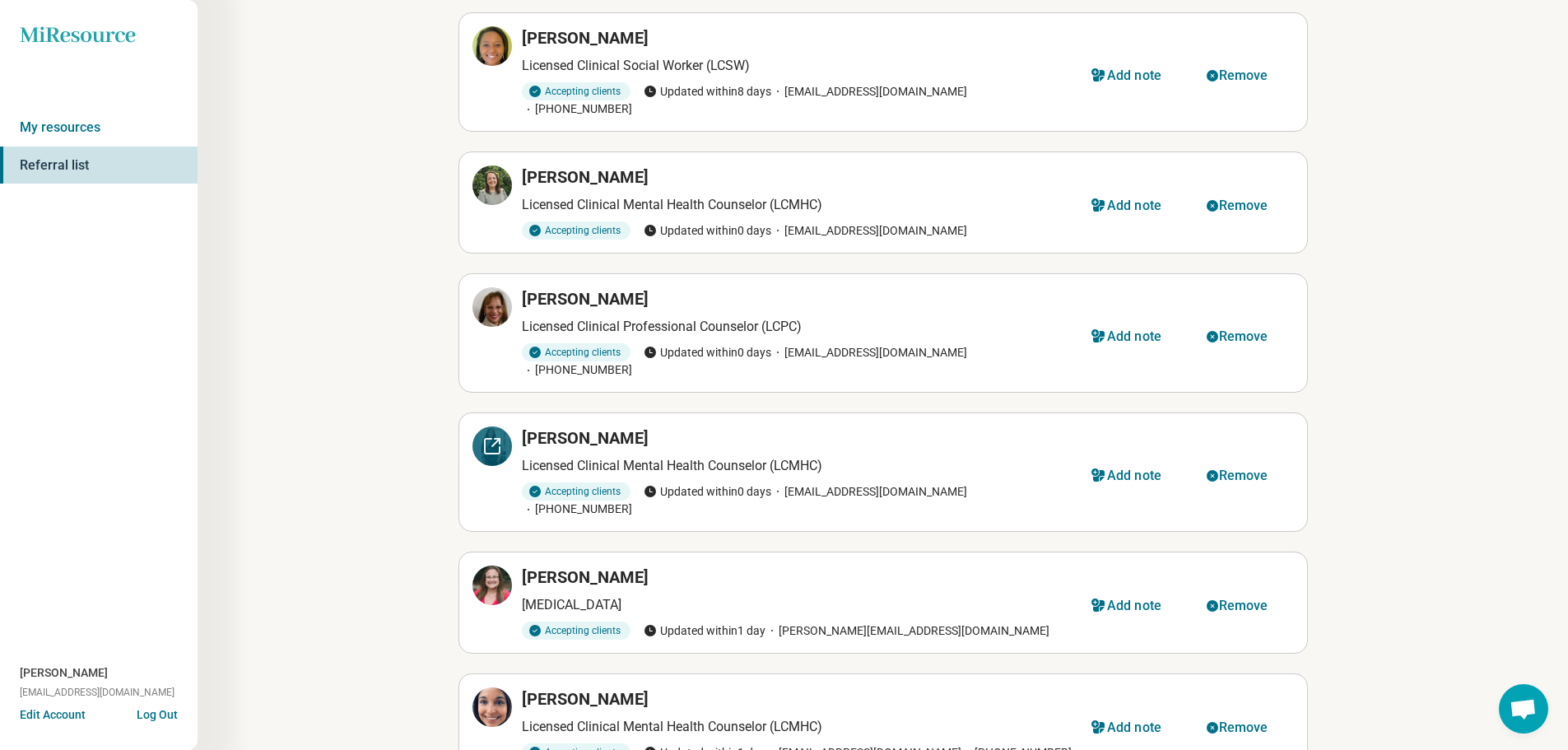
click at [491, 437] on icon at bounding box center [492, 446] width 20 height 20
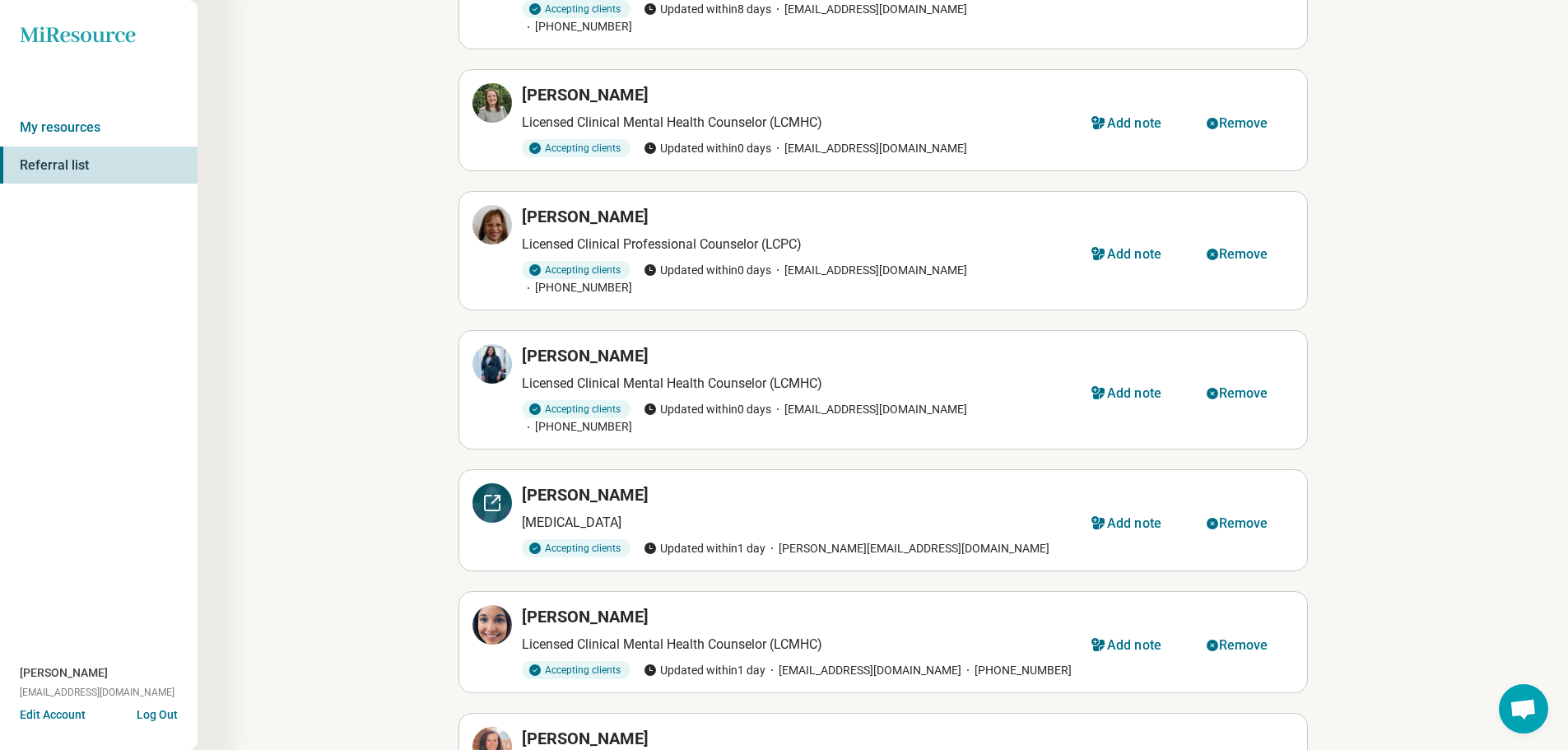
click at [487, 493] on icon at bounding box center [492, 503] width 20 height 20
click at [1233, 517] on div "Remove" at bounding box center [1243, 524] width 50 height 13
click at [492, 496] on icon at bounding box center [496, 500] width 8 height 8
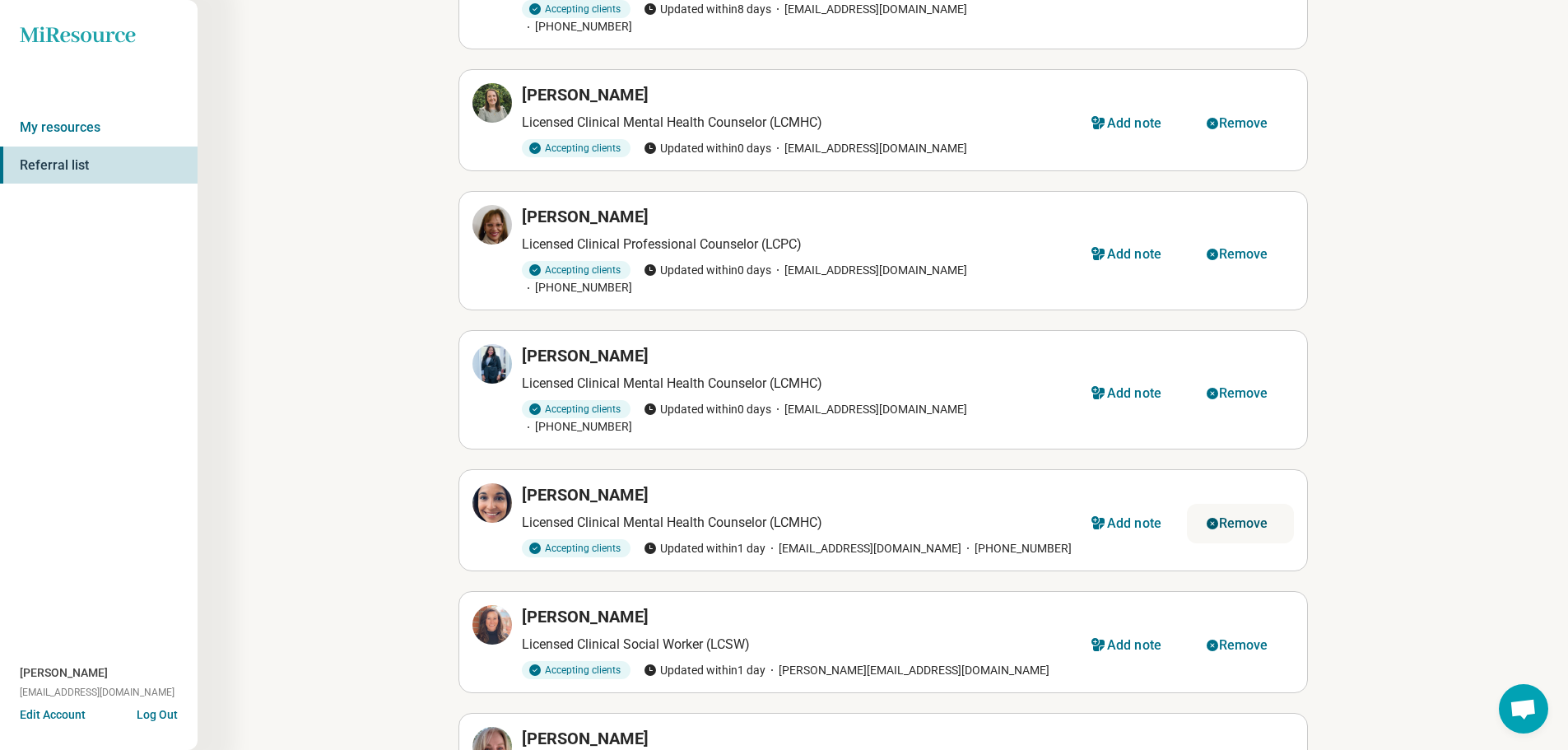
click at [1258, 517] on div "Remove" at bounding box center [1243, 524] width 50 height 13
click at [493, 493] on icon at bounding box center [492, 503] width 20 height 20
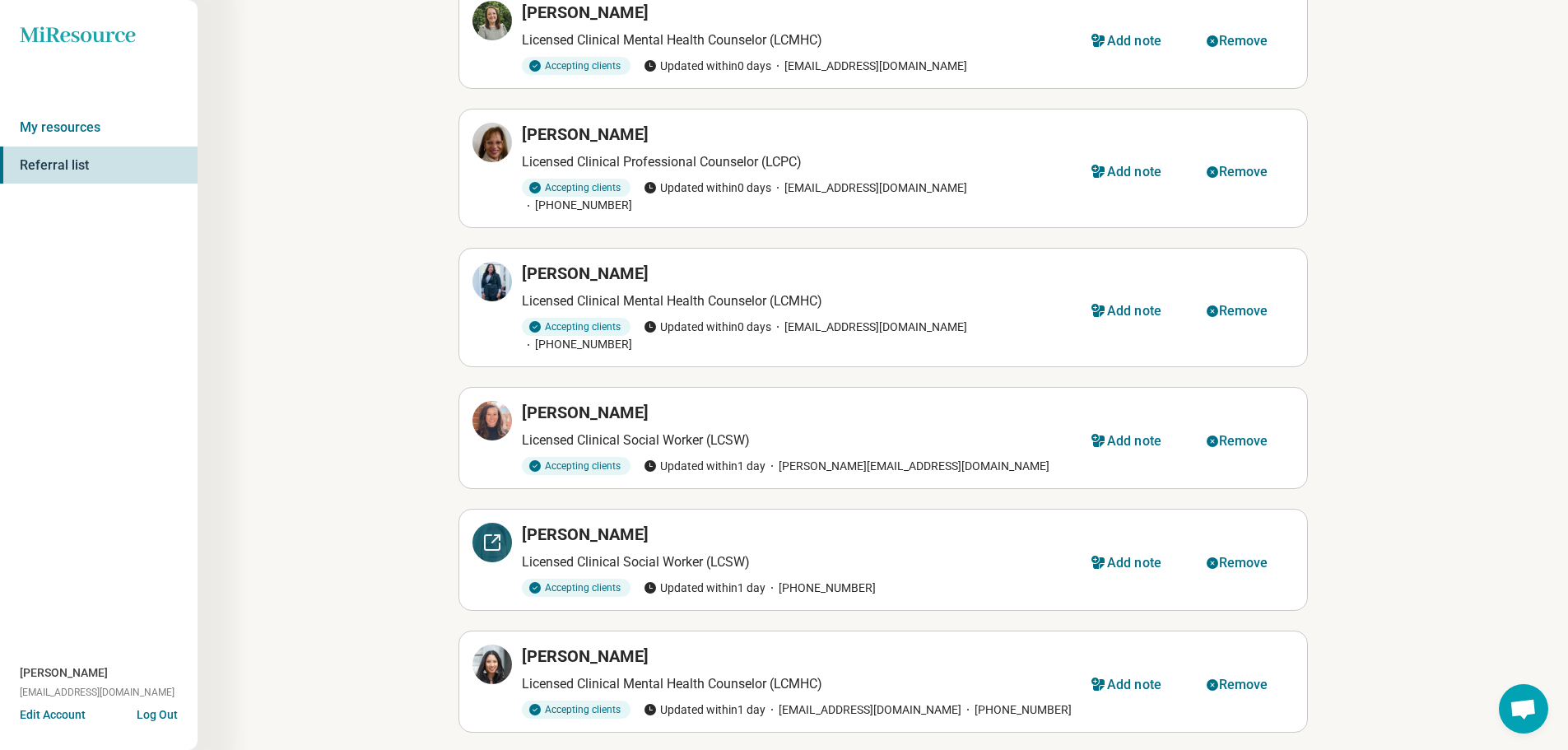
click at [498, 533] on icon at bounding box center [492, 543] width 20 height 20
click at [492, 654] on icon at bounding box center [492, 664] width 20 height 20
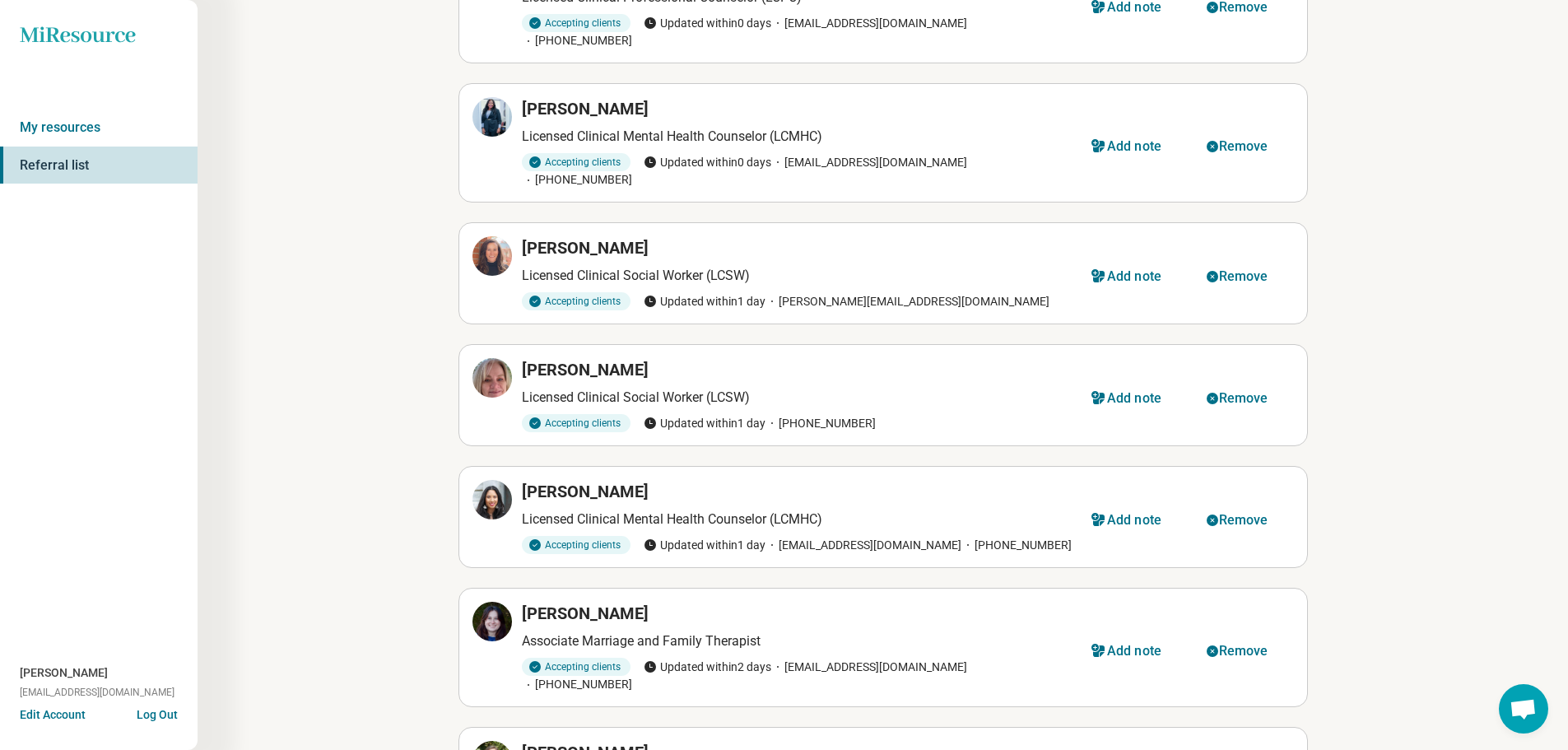
scroll to position [824, 0]
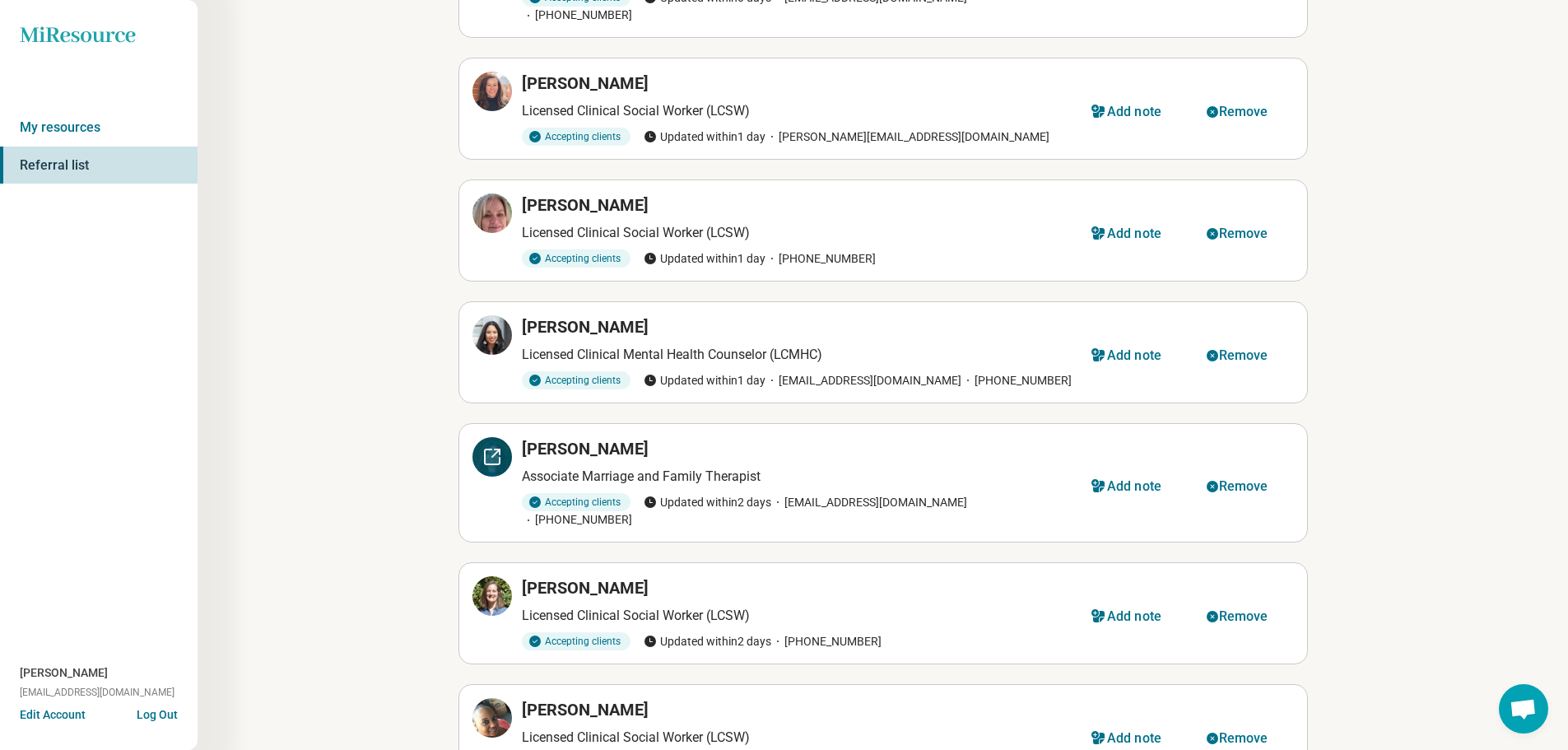
click at [486, 447] on icon at bounding box center [492, 457] width 20 height 20
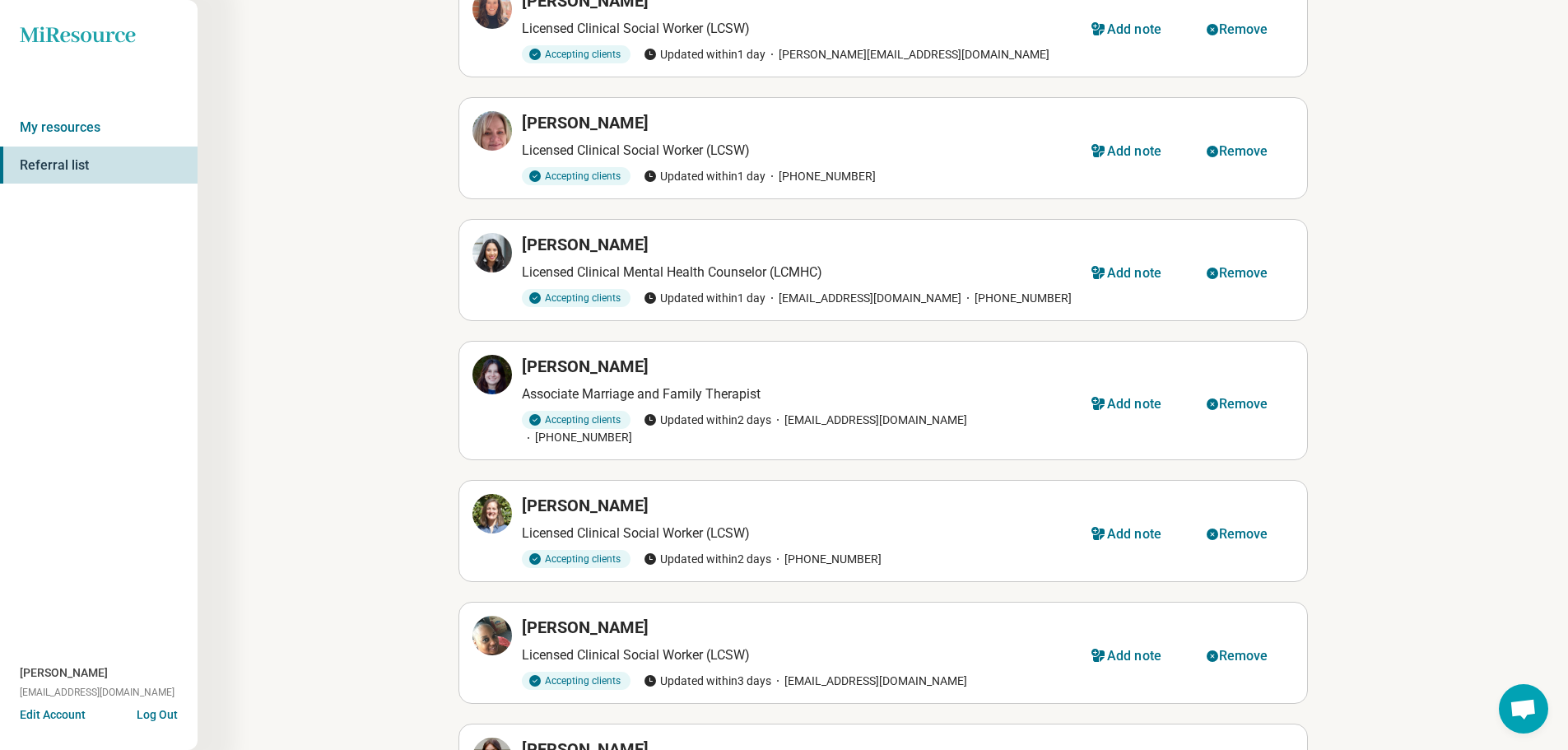
scroll to position [988, 0]
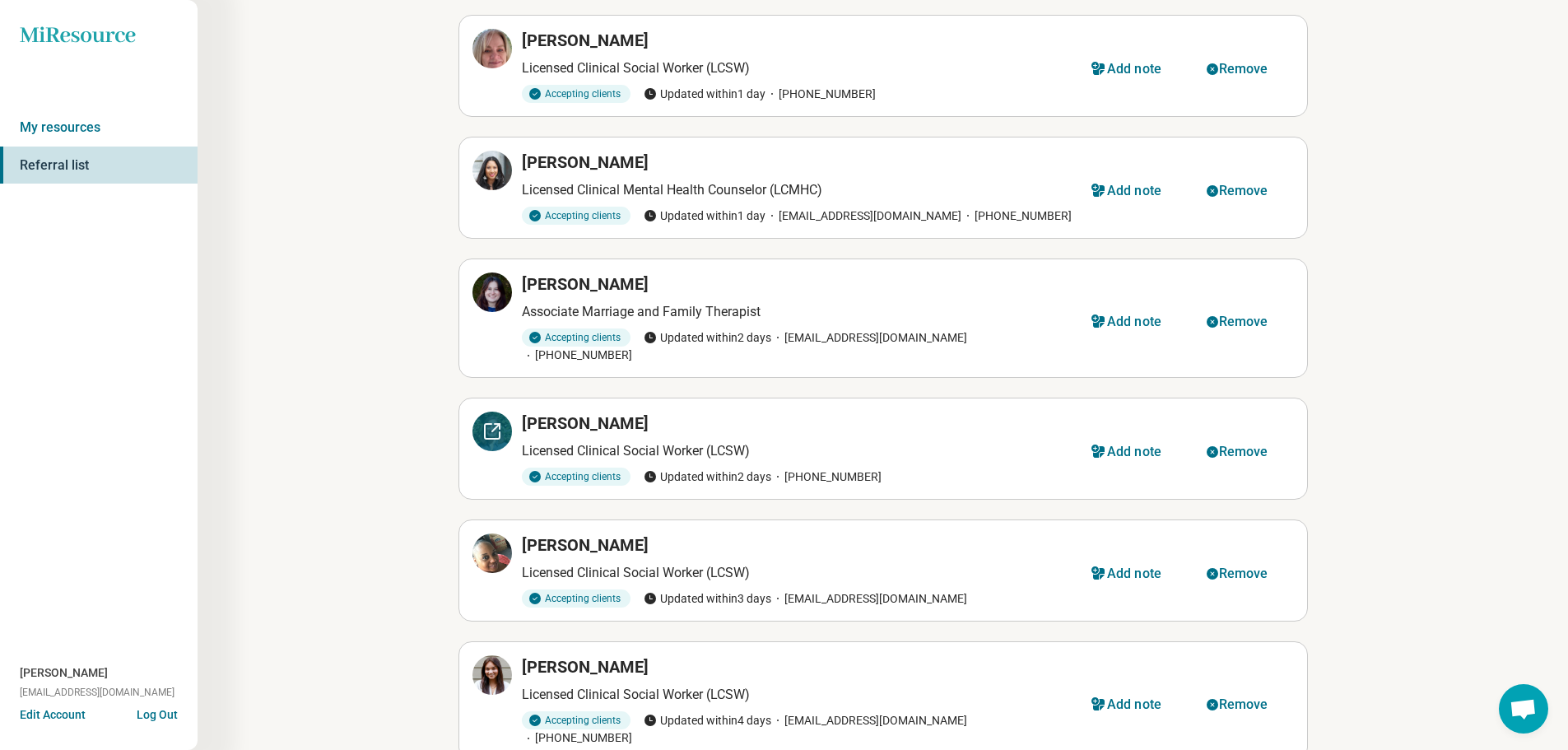
click at [492, 421] on icon at bounding box center [492, 431] width 20 height 20
click at [494, 544] on icon at bounding box center [492, 553] width 20 height 20
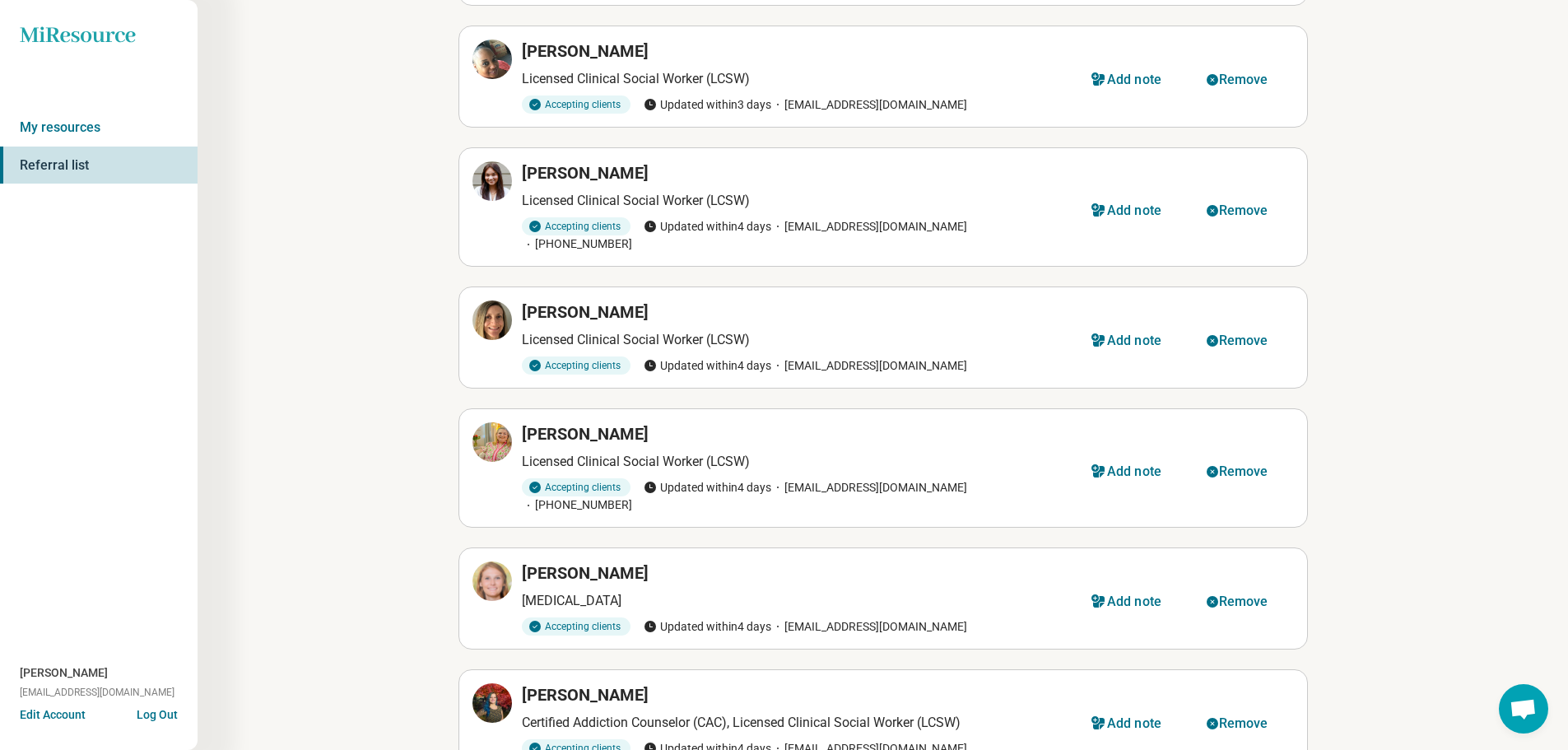
scroll to position [1400, 0]
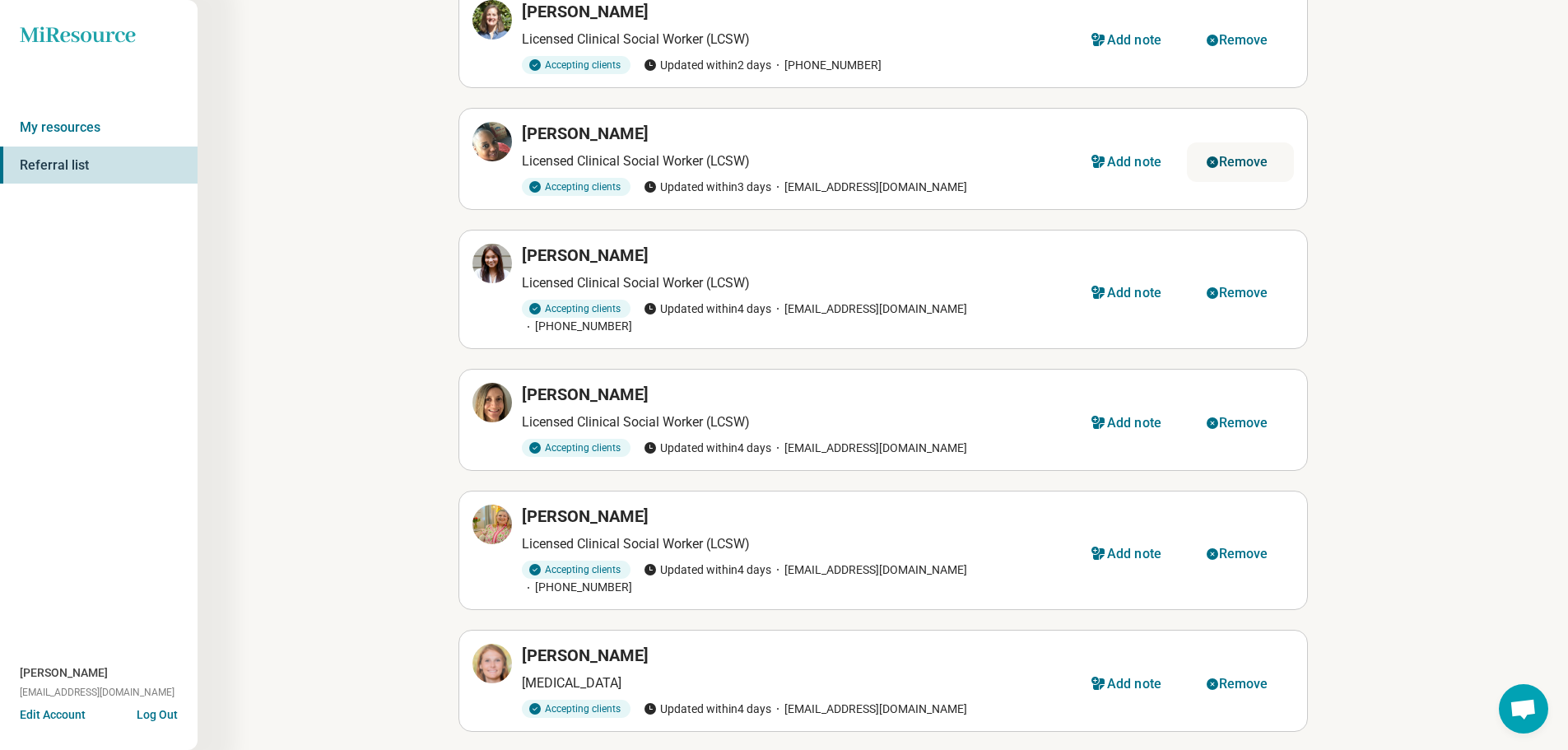
click at [1245, 156] on div "Remove" at bounding box center [1243, 162] width 50 height 13
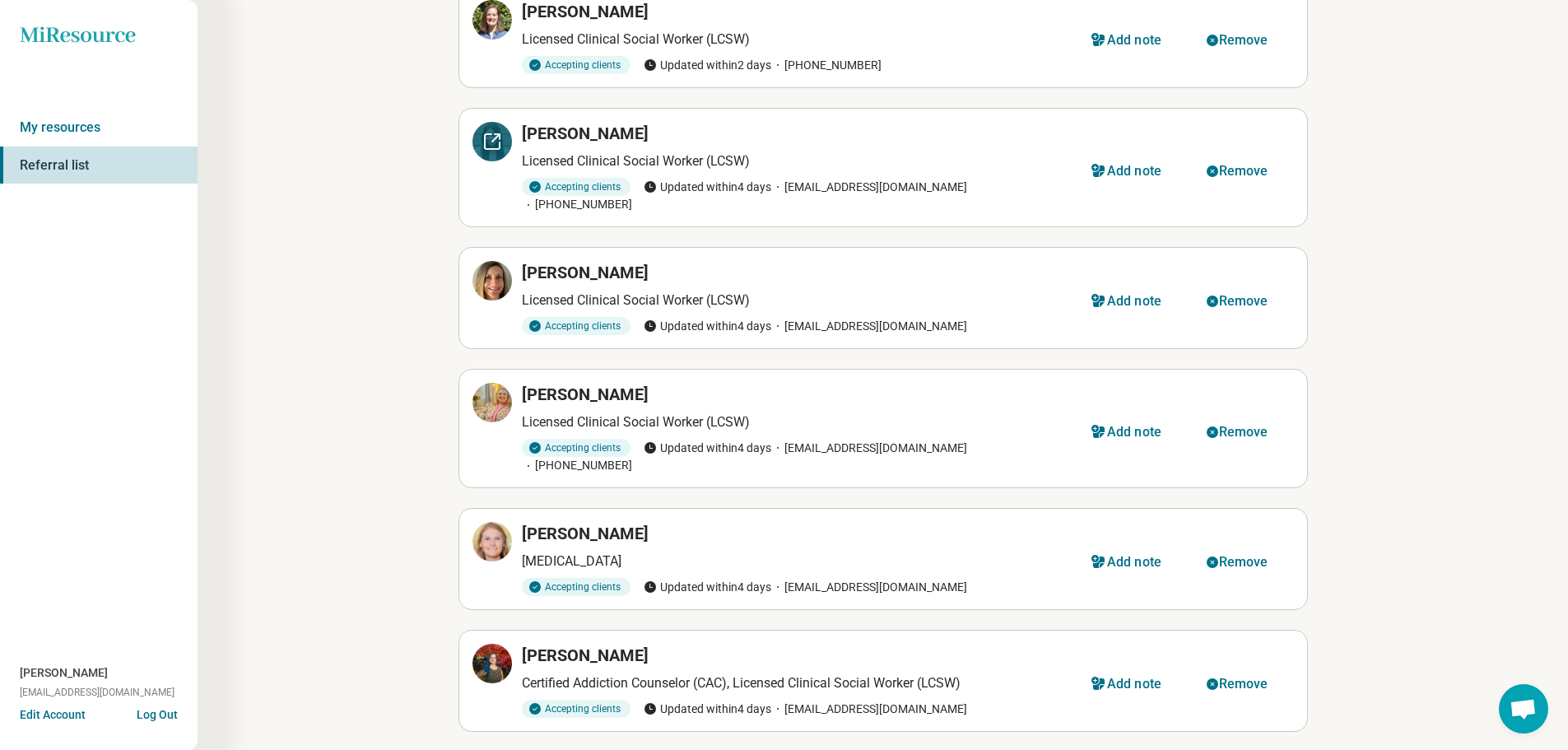
click at [495, 132] on icon at bounding box center [492, 141] width 20 height 20
click at [1222, 164] on div "Remove" at bounding box center [1243, 171] width 50 height 13
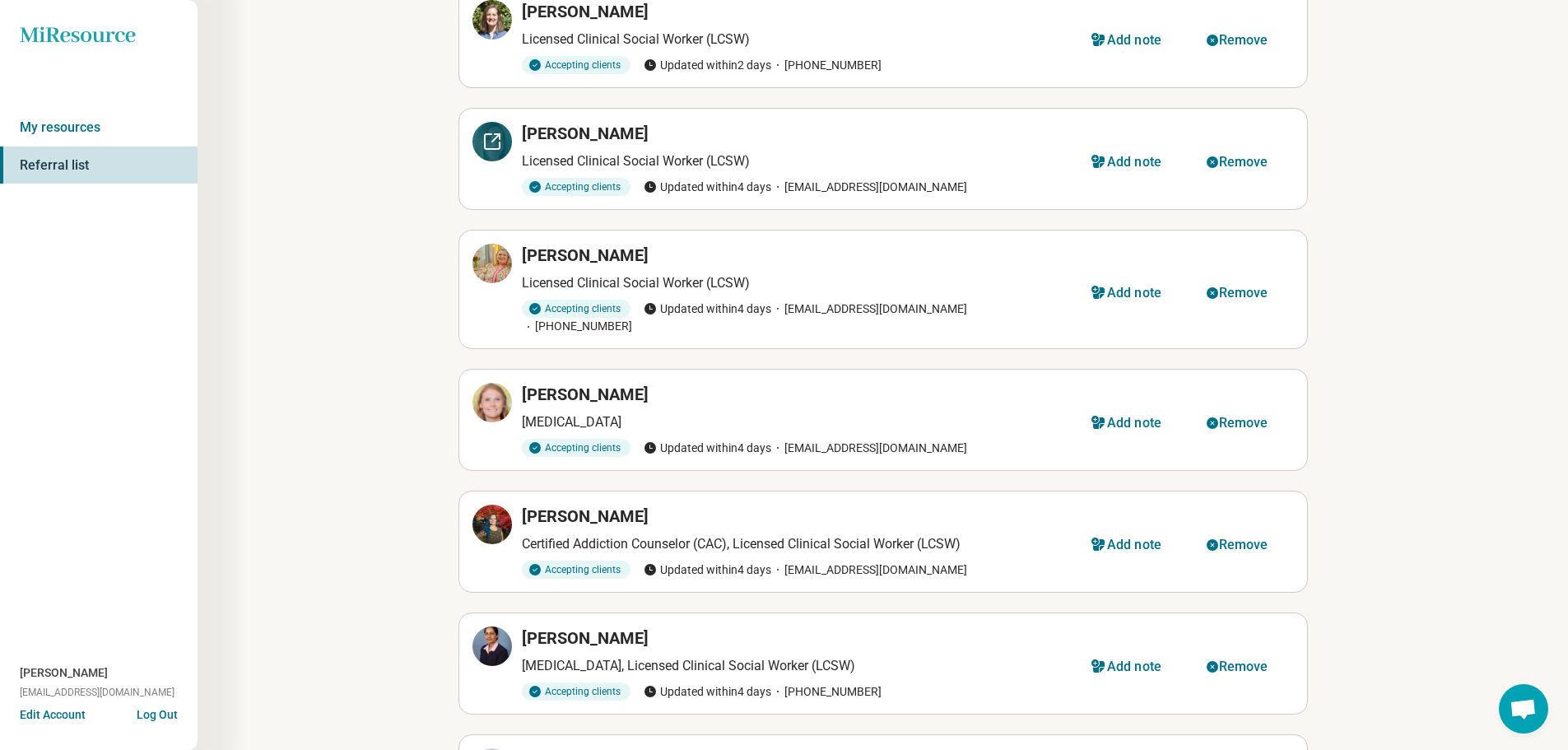
click at [495, 132] on icon at bounding box center [492, 141] width 20 height 20
click at [1247, 156] on div "Remove" at bounding box center [1243, 162] width 50 height 13
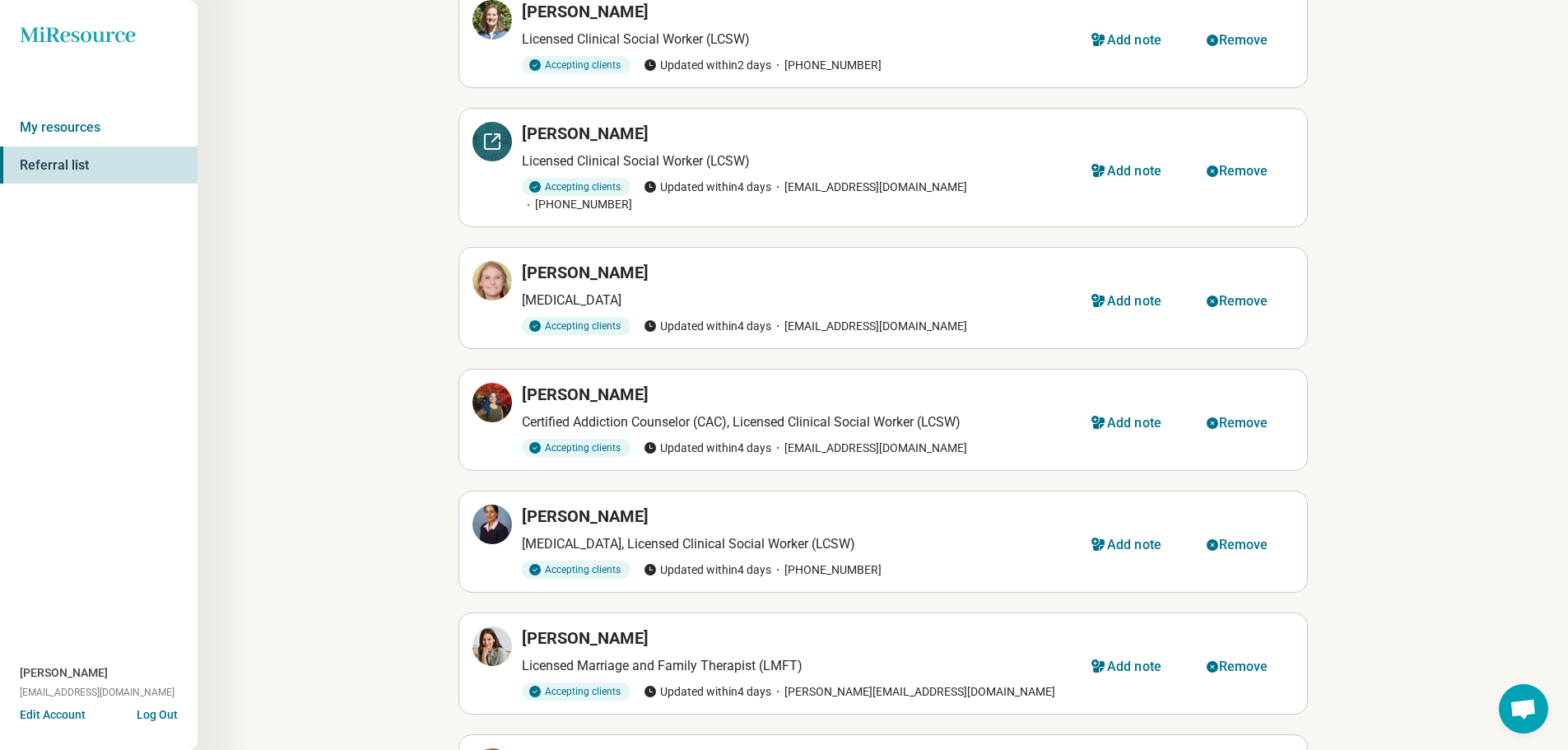
click at [497, 134] on icon at bounding box center [496, 138] width 8 height 8
click at [498, 271] on icon at bounding box center [492, 281] width 20 height 20
click at [1251, 282] on button "Remove" at bounding box center [1240, 301] width 107 height 39
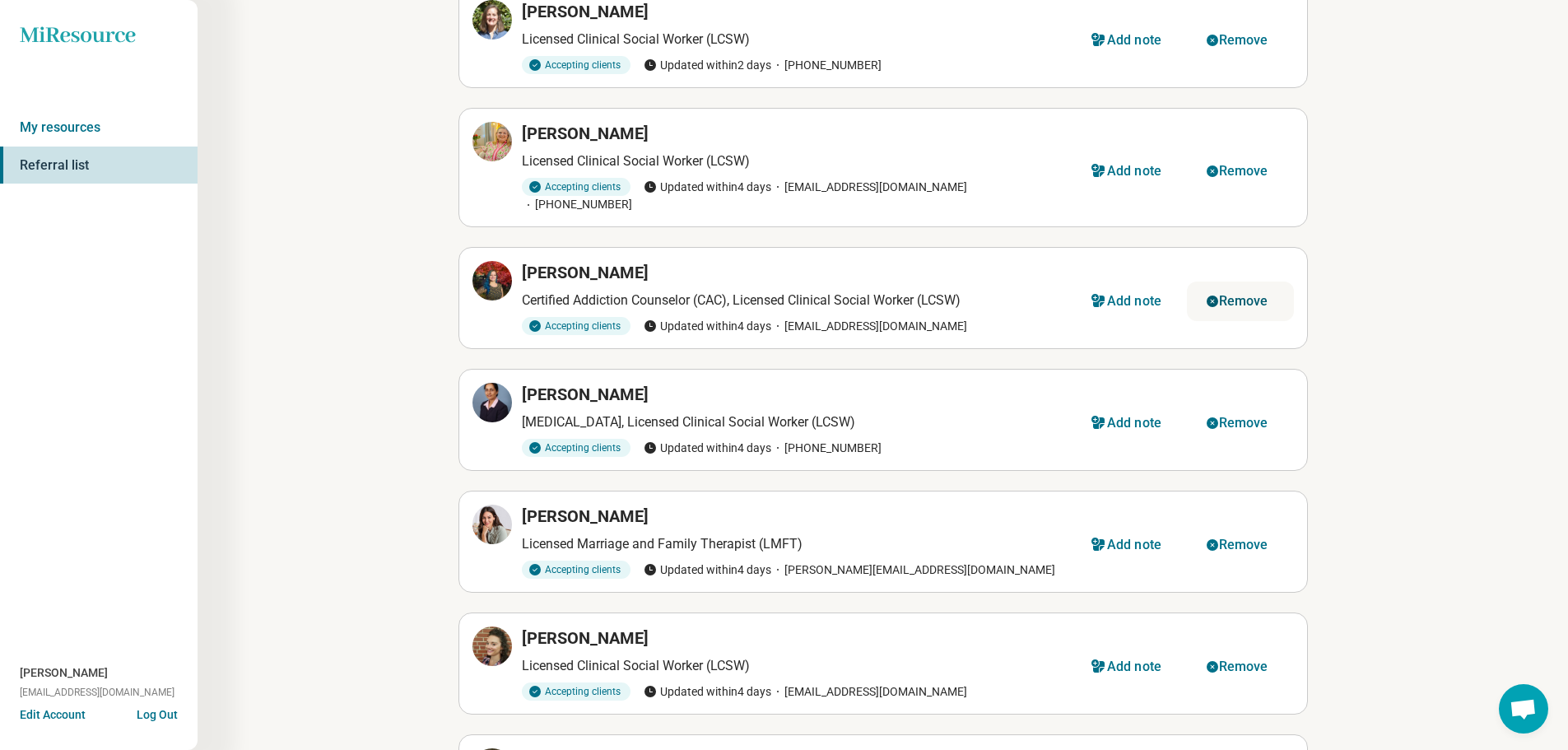
click at [1229, 295] on div "Remove" at bounding box center [1243, 302] width 50 height 13
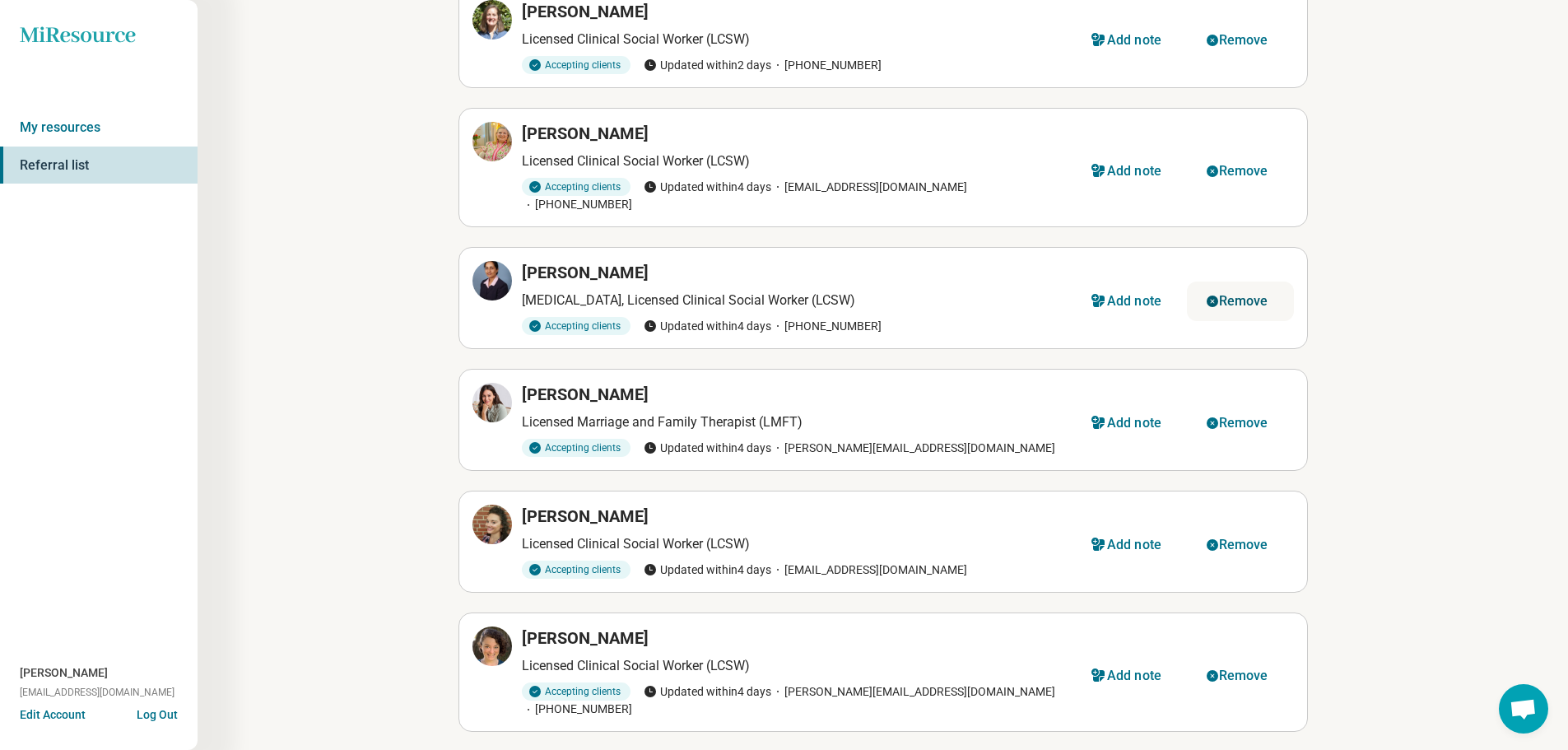
click at [1237, 295] on div "Remove" at bounding box center [1243, 302] width 50 height 13
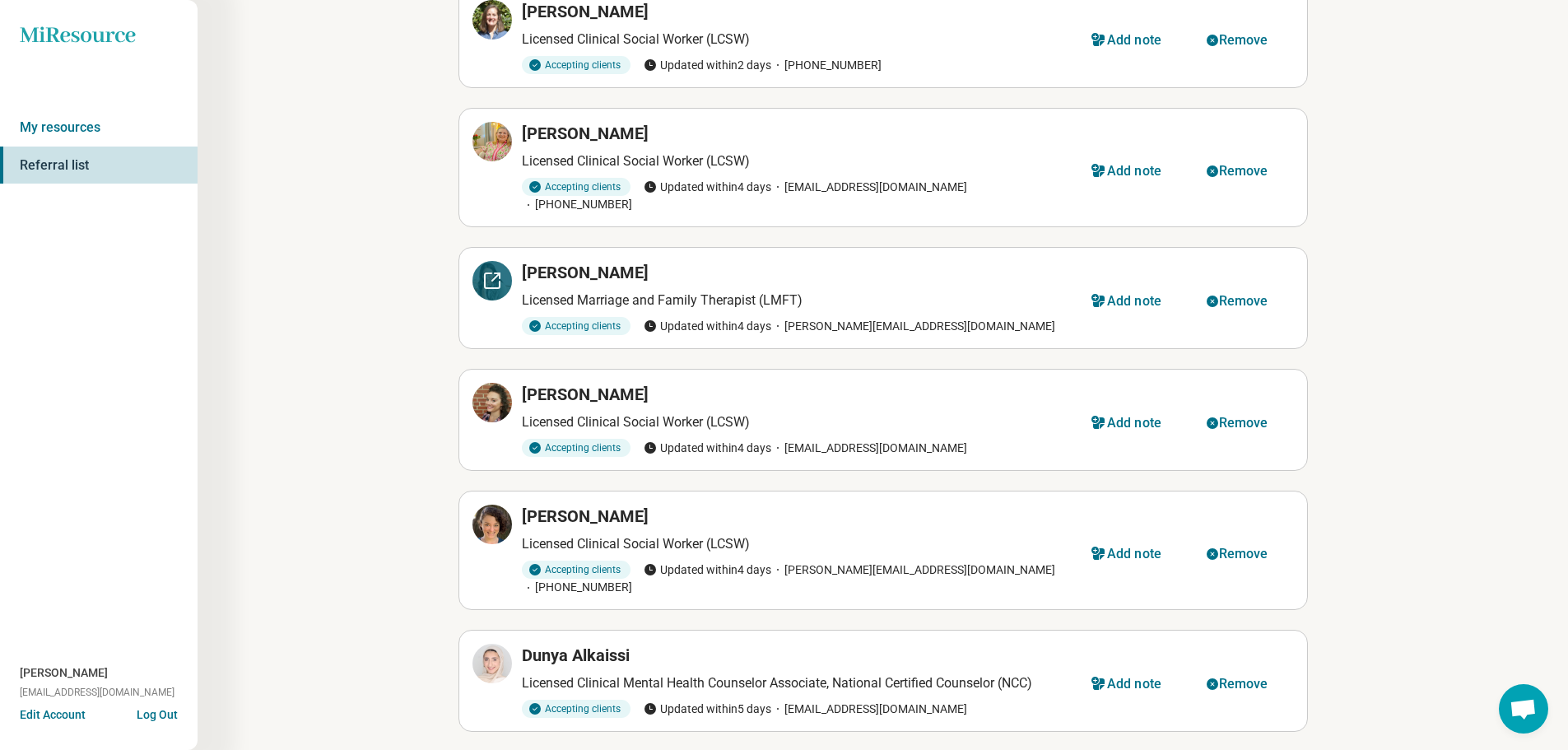
click at [497, 271] on icon at bounding box center [492, 281] width 20 height 20
click at [1225, 295] on div "Remove" at bounding box center [1243, 302] width 50 height 13
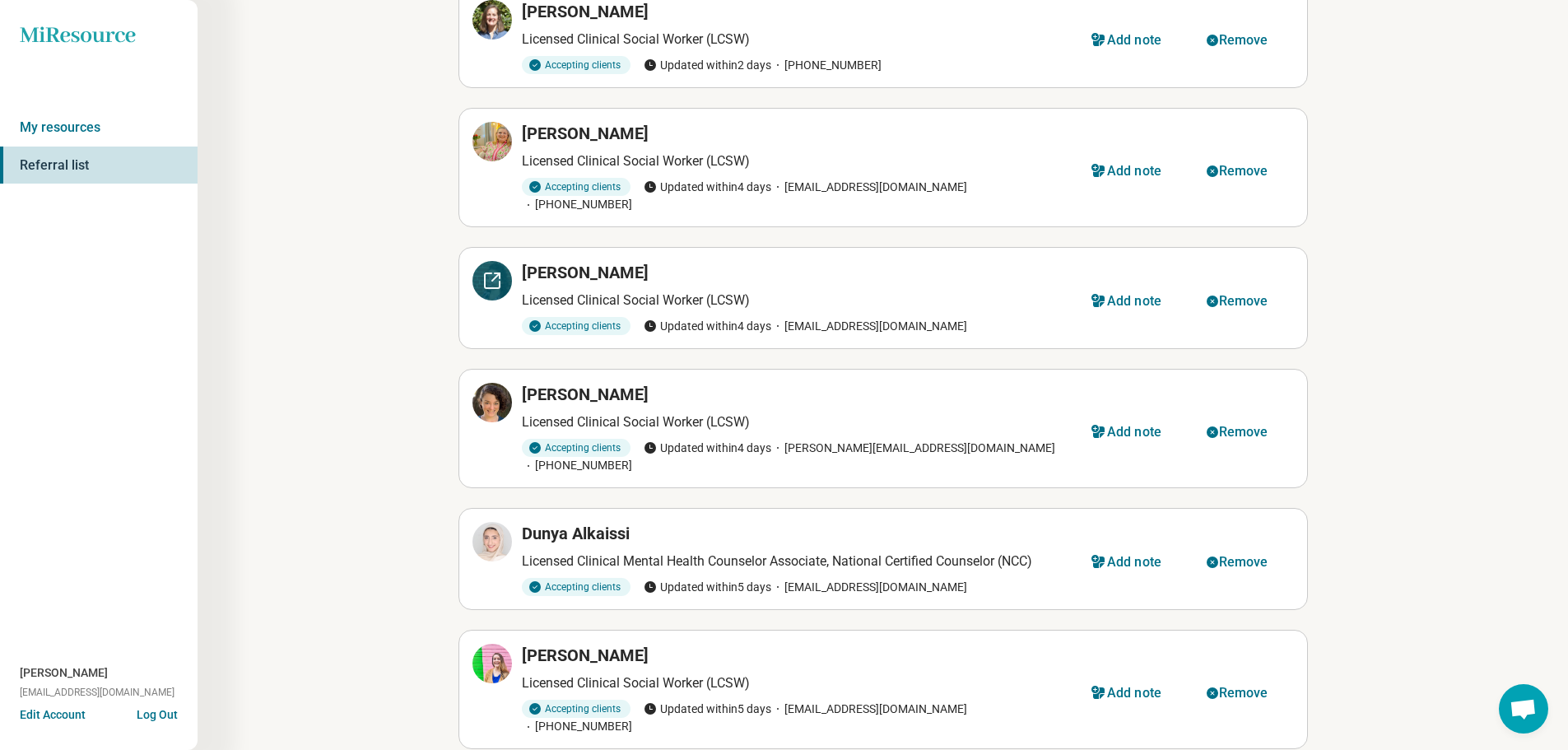
click at [490, 271] on icon at bounding box center [492, 281] width 20 height 20
click at [488, 393] on icon at bounding box center [492, 402] width 20 height 20
click at [1230, 426] on div "Remove" at bounding box center [1243, 433] width 50 height 13
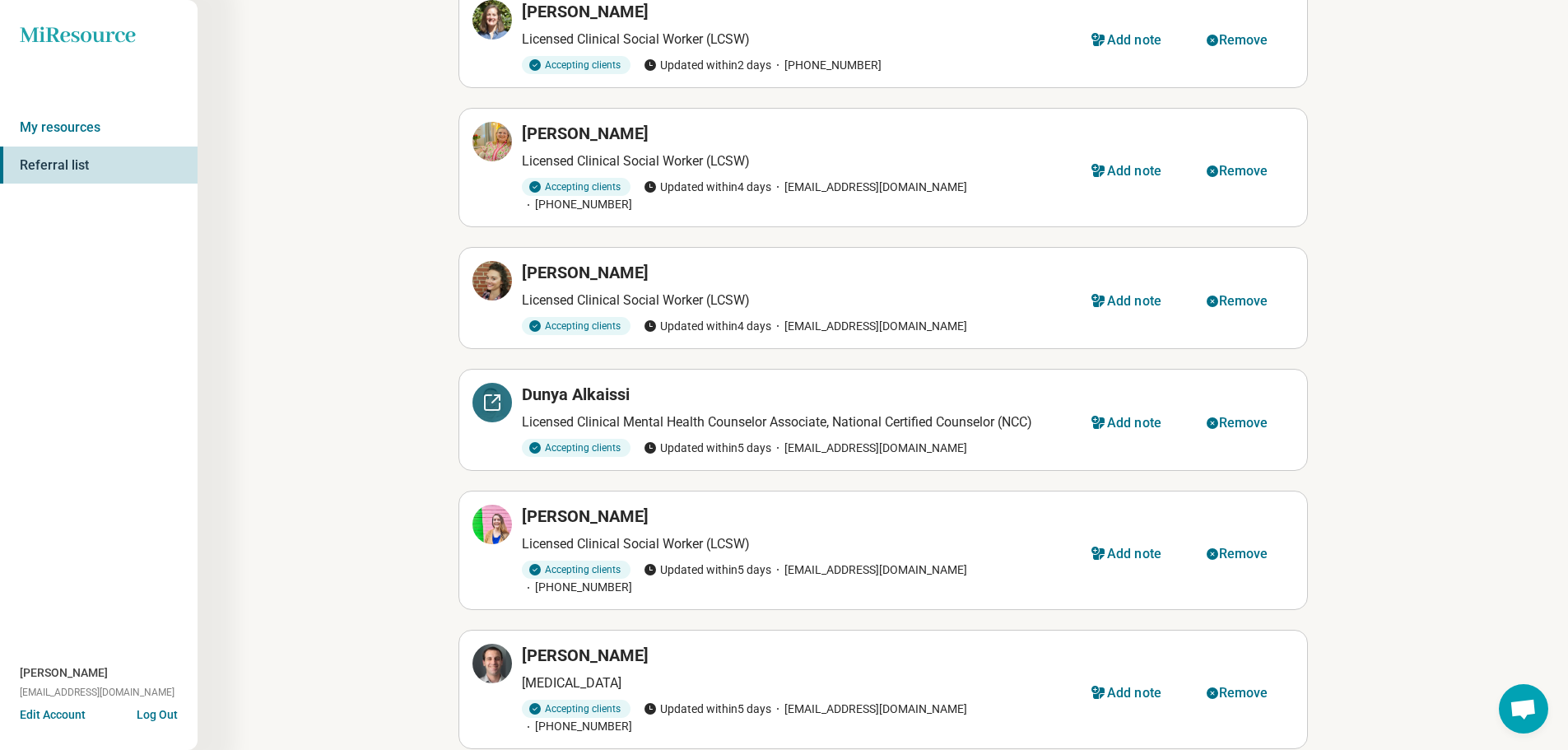
click at [493, 396] on icon at bounding box center [496, 399] width 8 height 8
click at [1219, 417] on div "Remove" at bounding box center [1243, 423] width 50 height 13
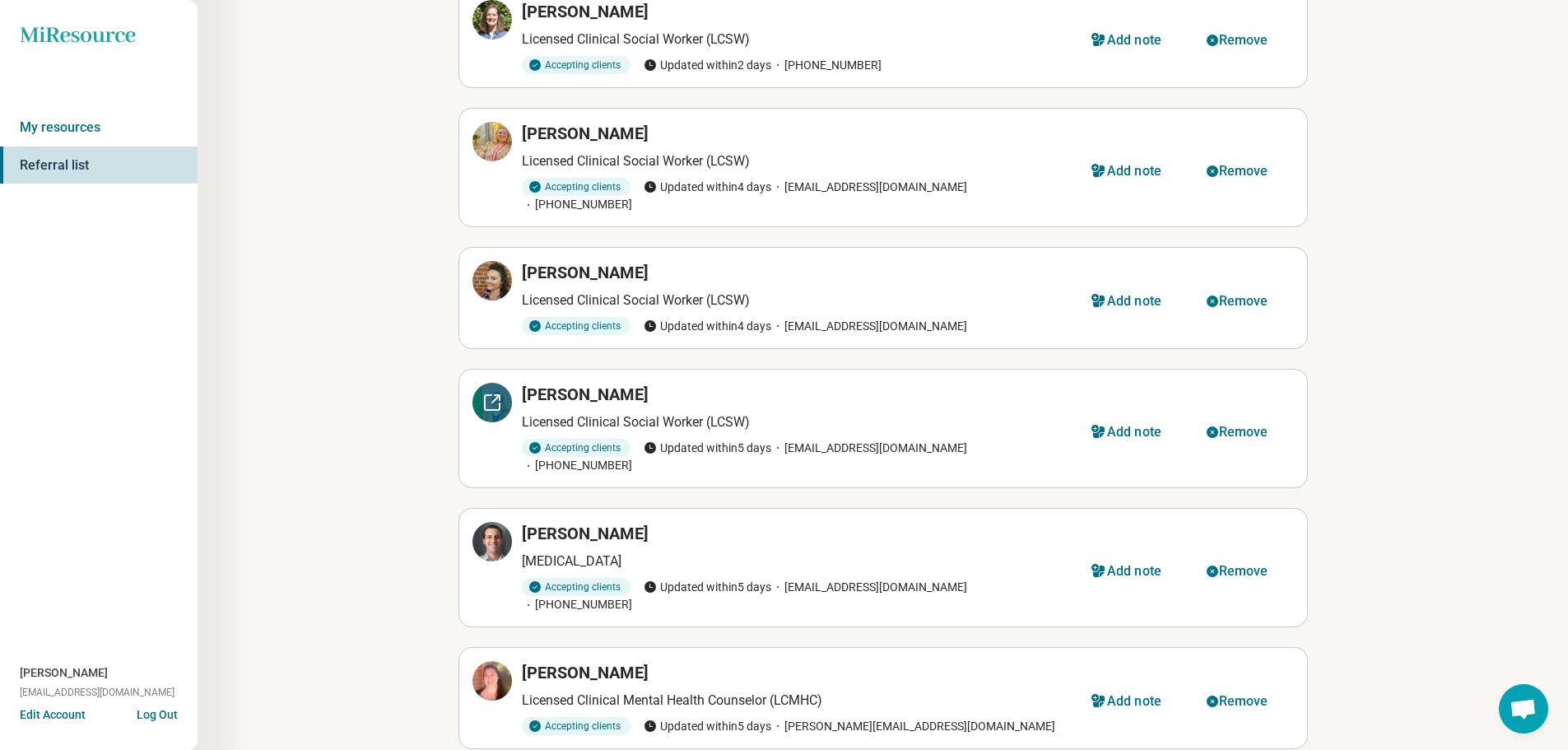
click at [494, 393] on icon at bounding box center [492, 402] width 20 height 20
click at [498, 532] on icon at bounding box center [492, 542] width 20 height 20
click at [1220, 565] on div "Remove" at bounding box center [1243, 571] width 50 height 13
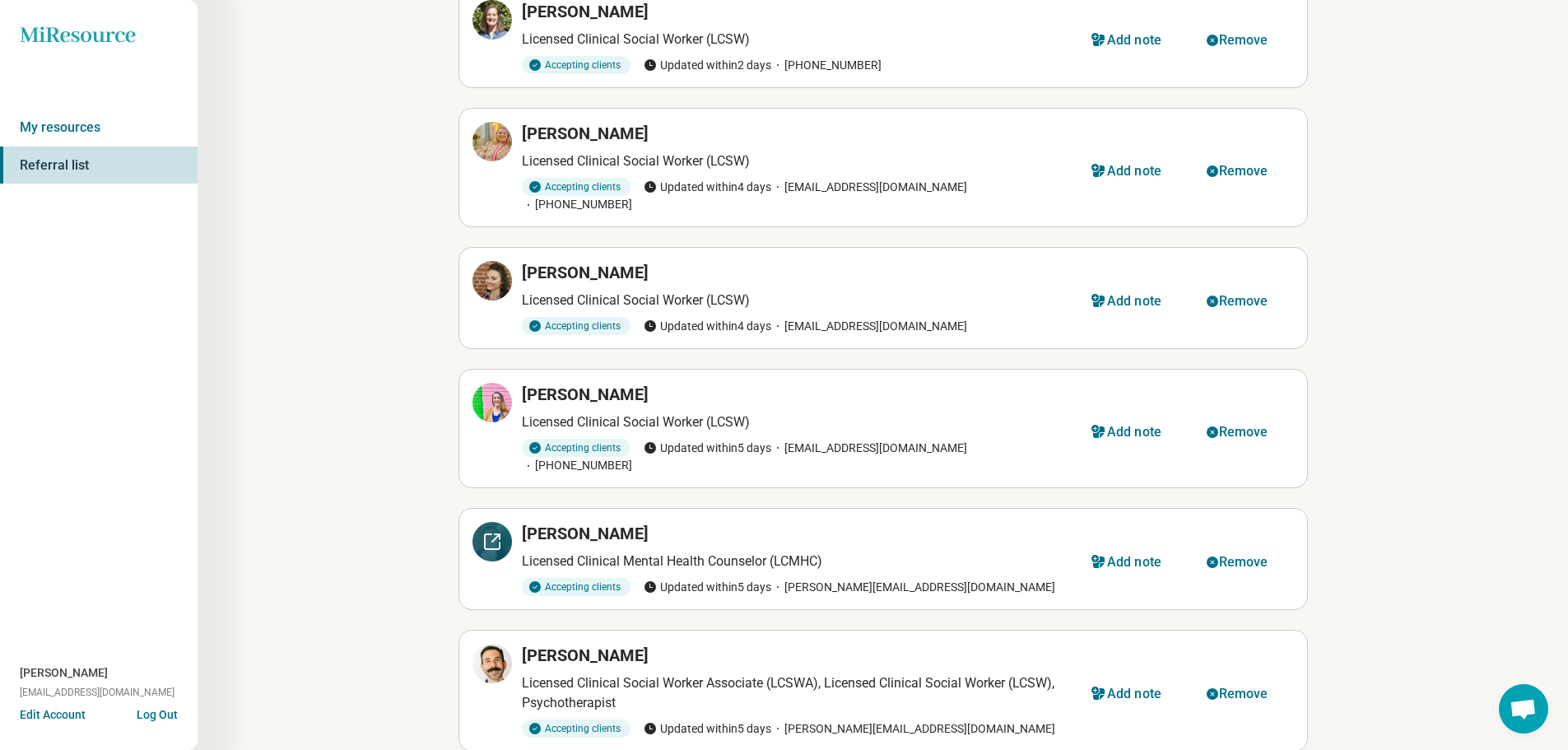
click at [494, 534] on icon at bounding box center [496, 538] width 8 height 8
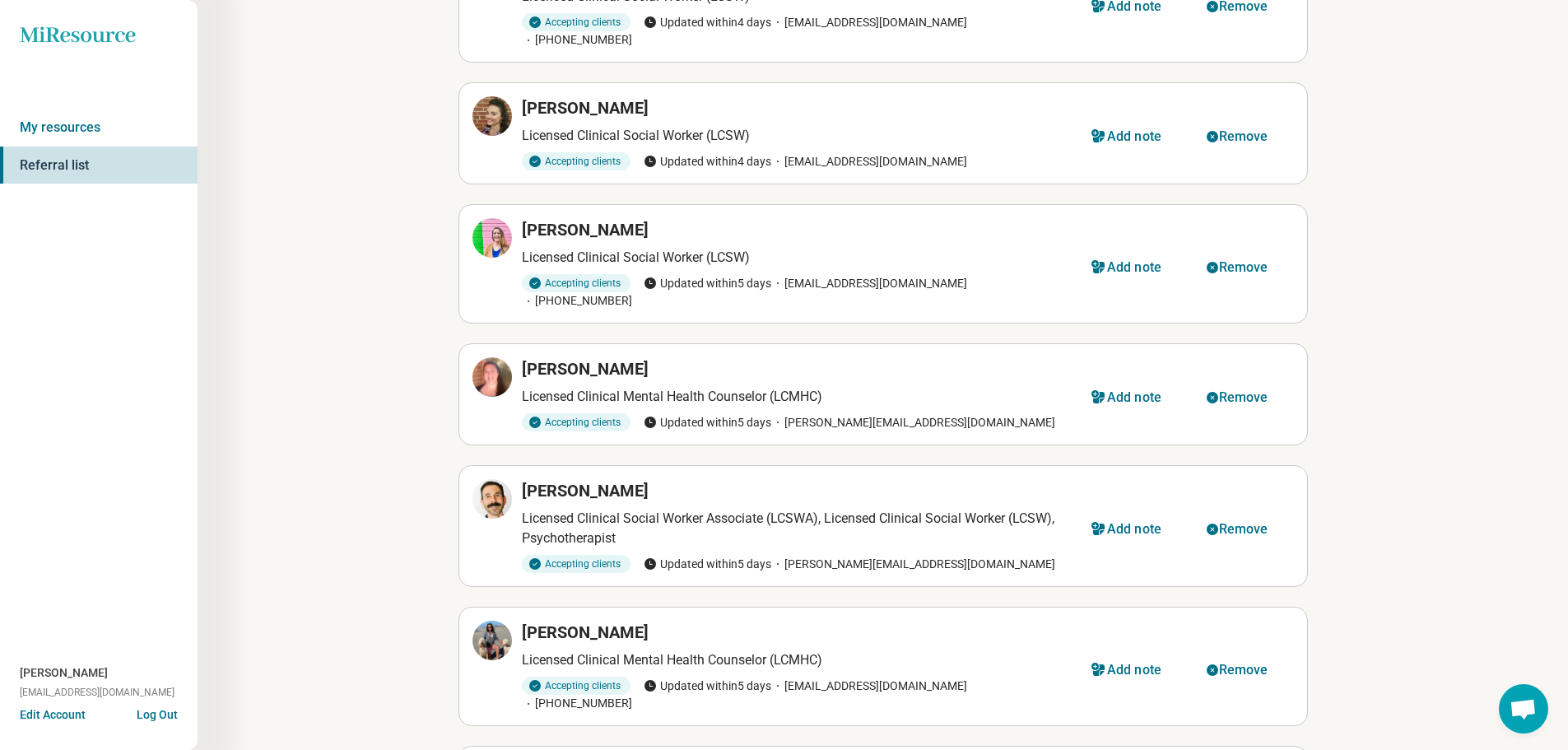
scroll to position [1647, 0]
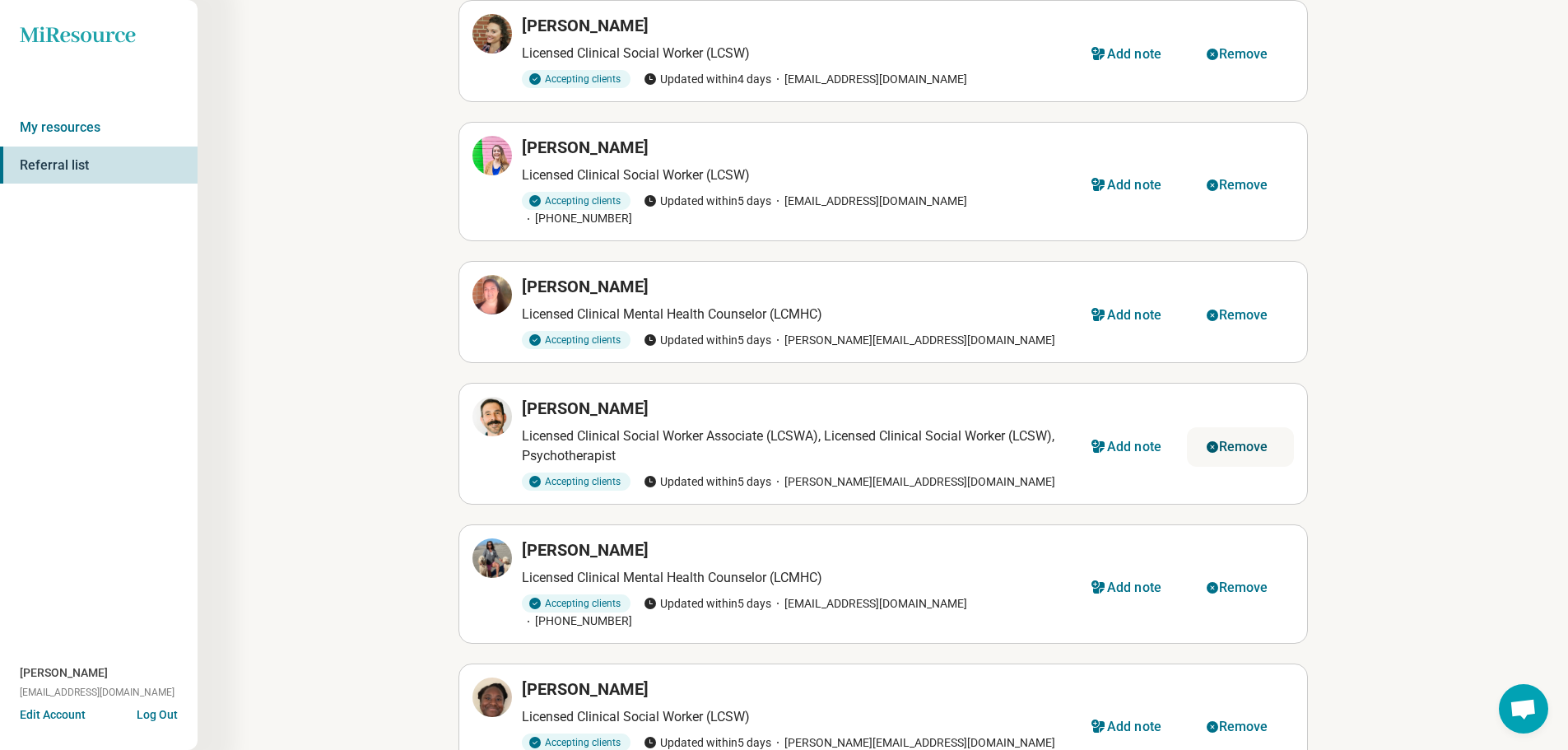
click at [1248, 440] on div "Remove" at bounding box center [1243, 447] width 50 height 13
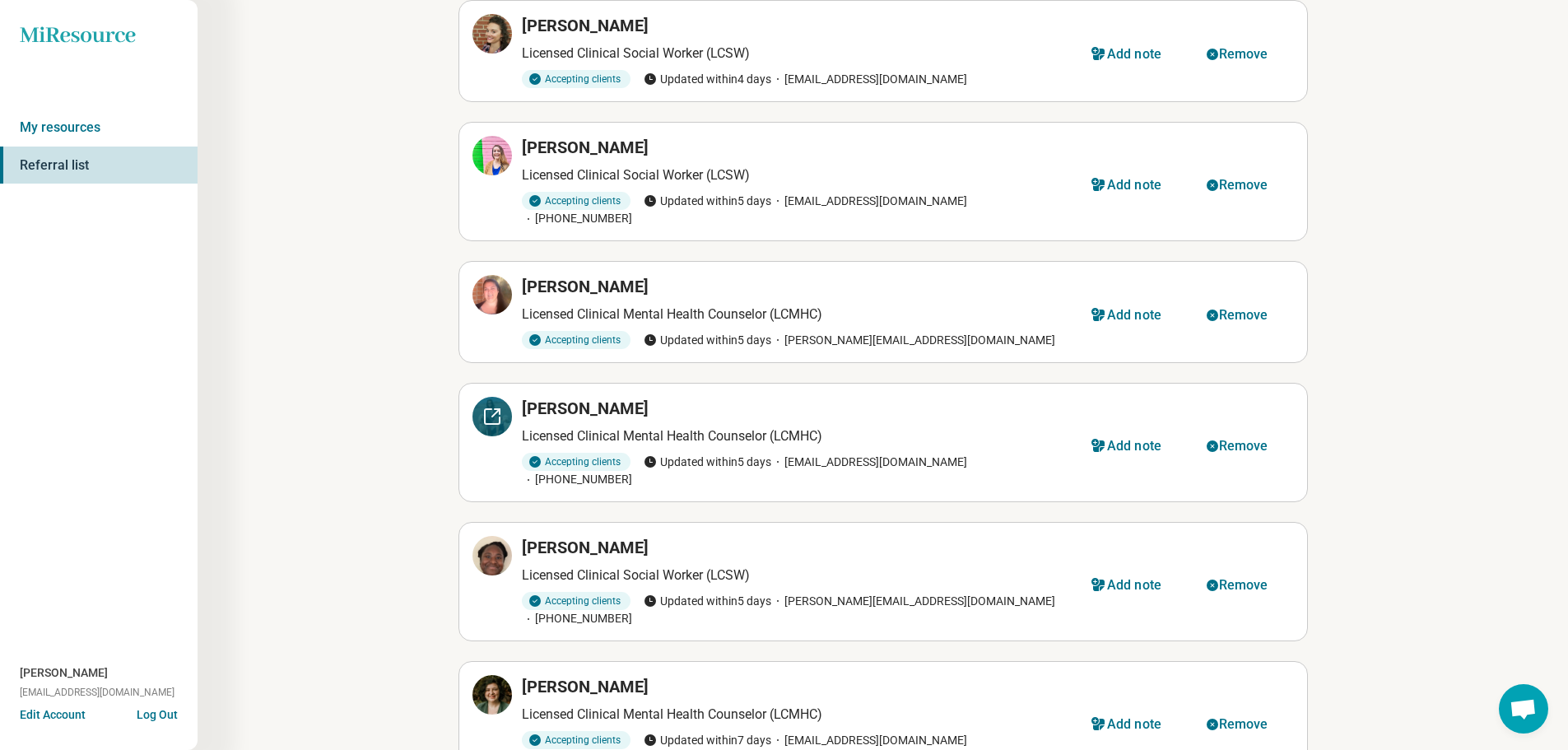
click at [490, 409] on icon at bounding box center [493, 417] width 15 height 15
click at [503, 536] on div at bounding box center [492, 555] width 39 height 39
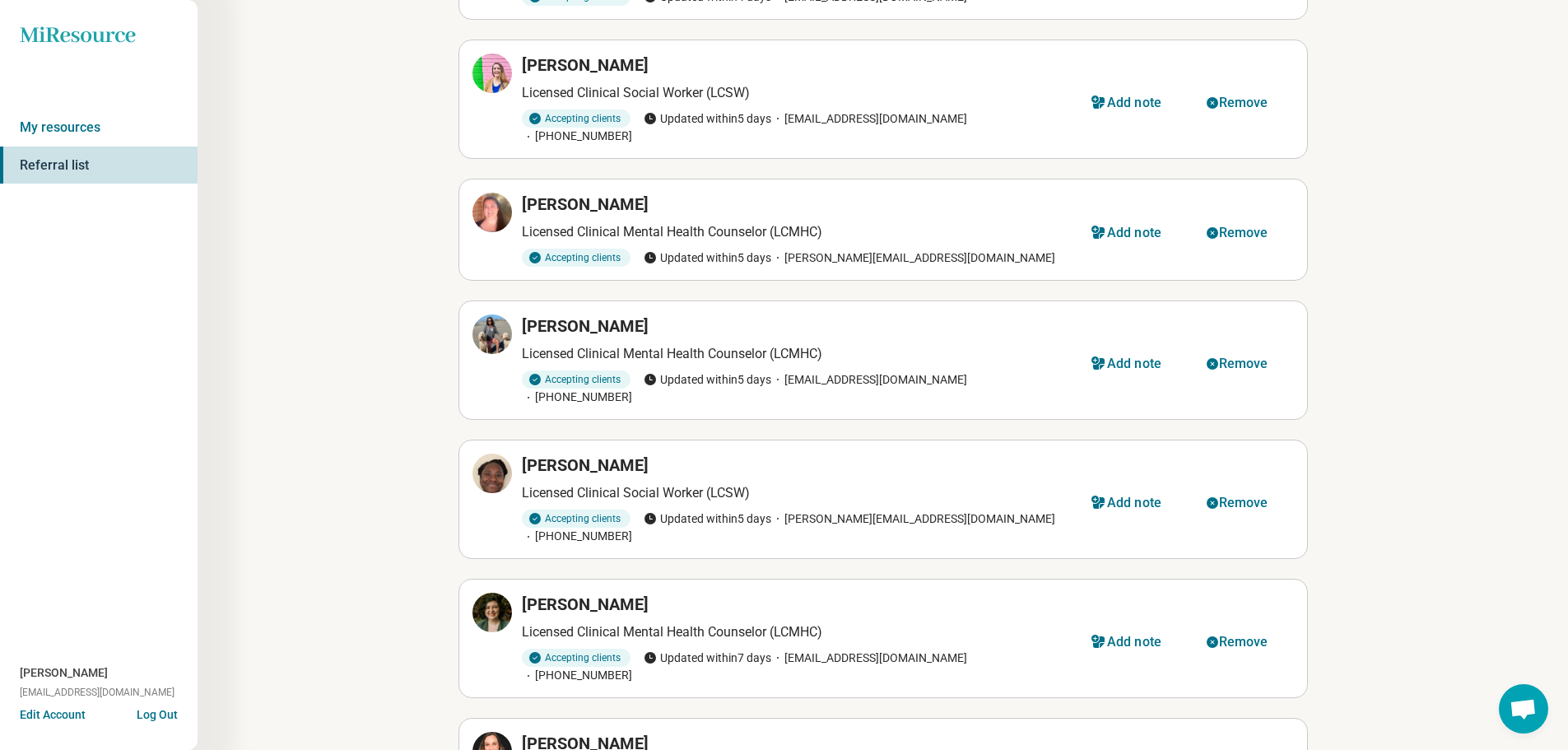
scroll to position [1754, 0]
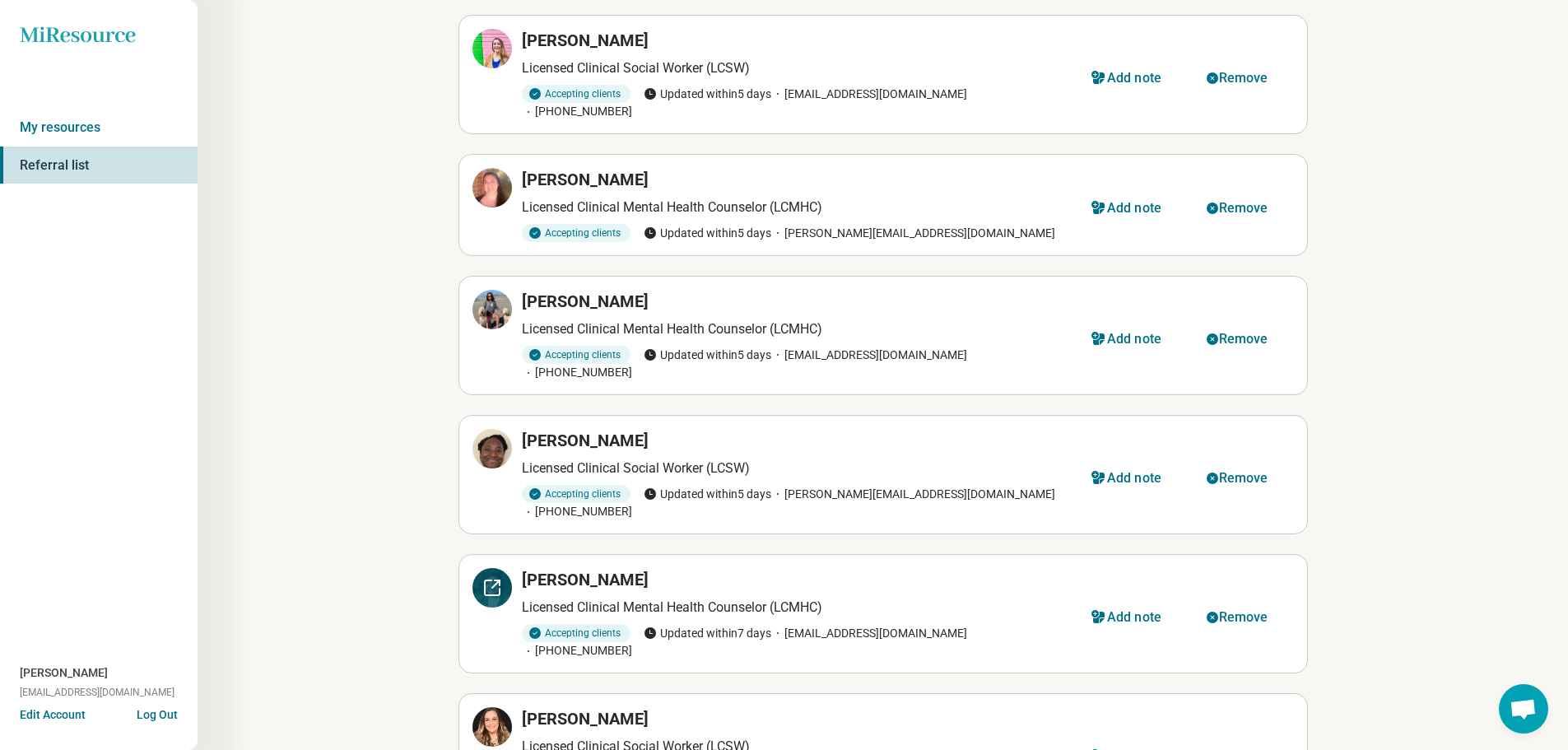
click at [496, 578] on icon at bounding box center [492, 588] width 20 height 20
click at [1223, 611] on div "Remove" at bounding box center [1243, 618] width 50 height 13
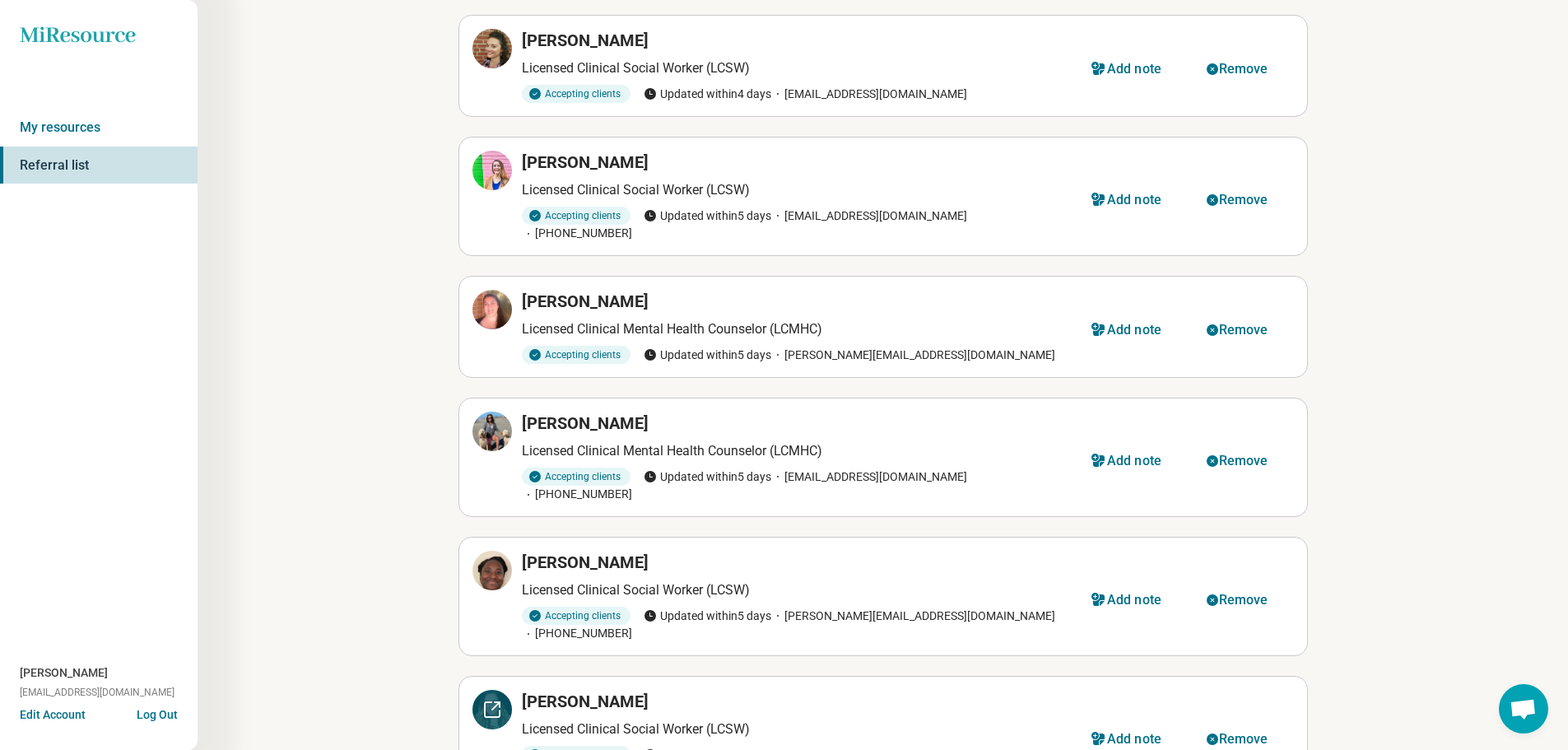
click at [482, 700] on icon at bounding box center [492, 710] width 20 height 20
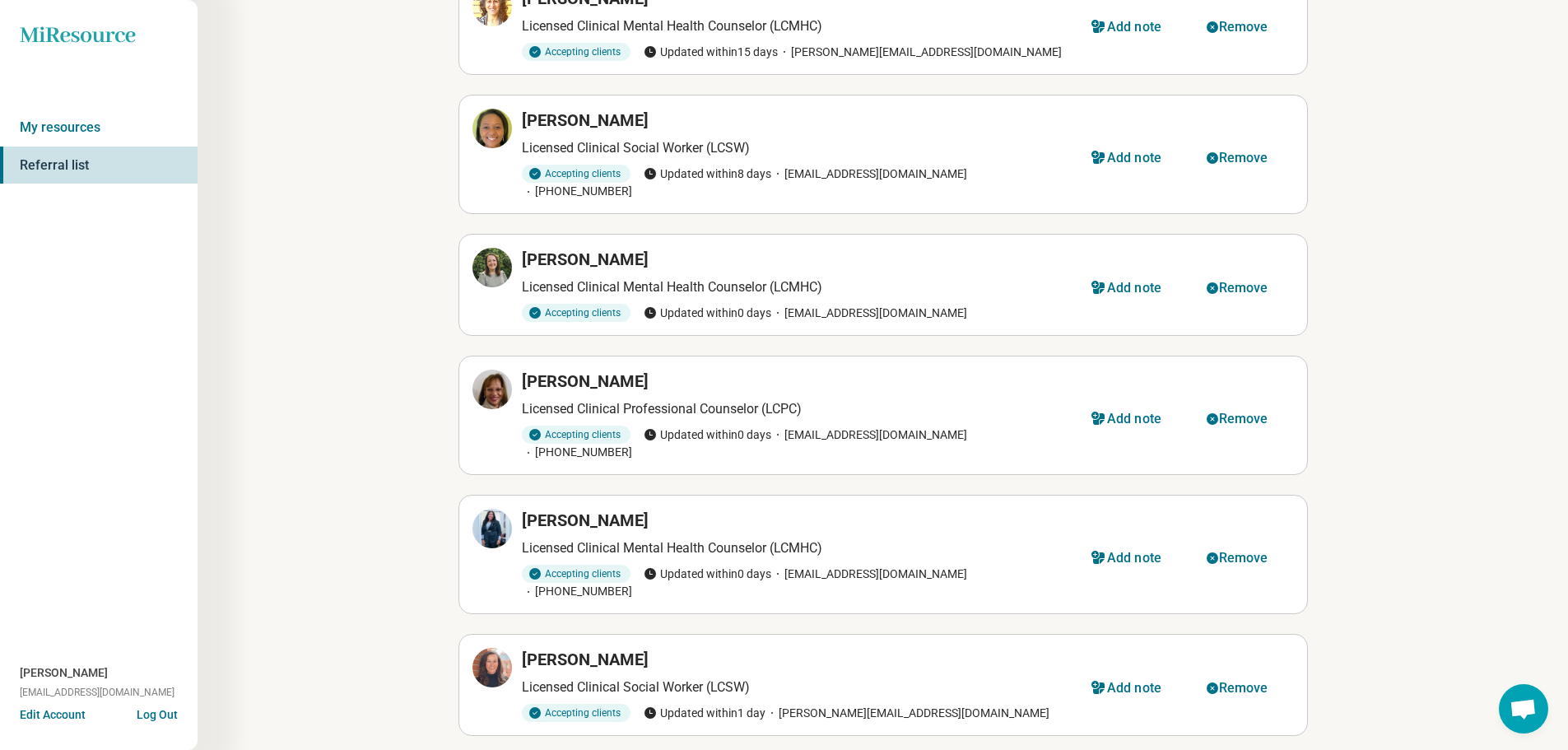
scroll to position [0, 0]
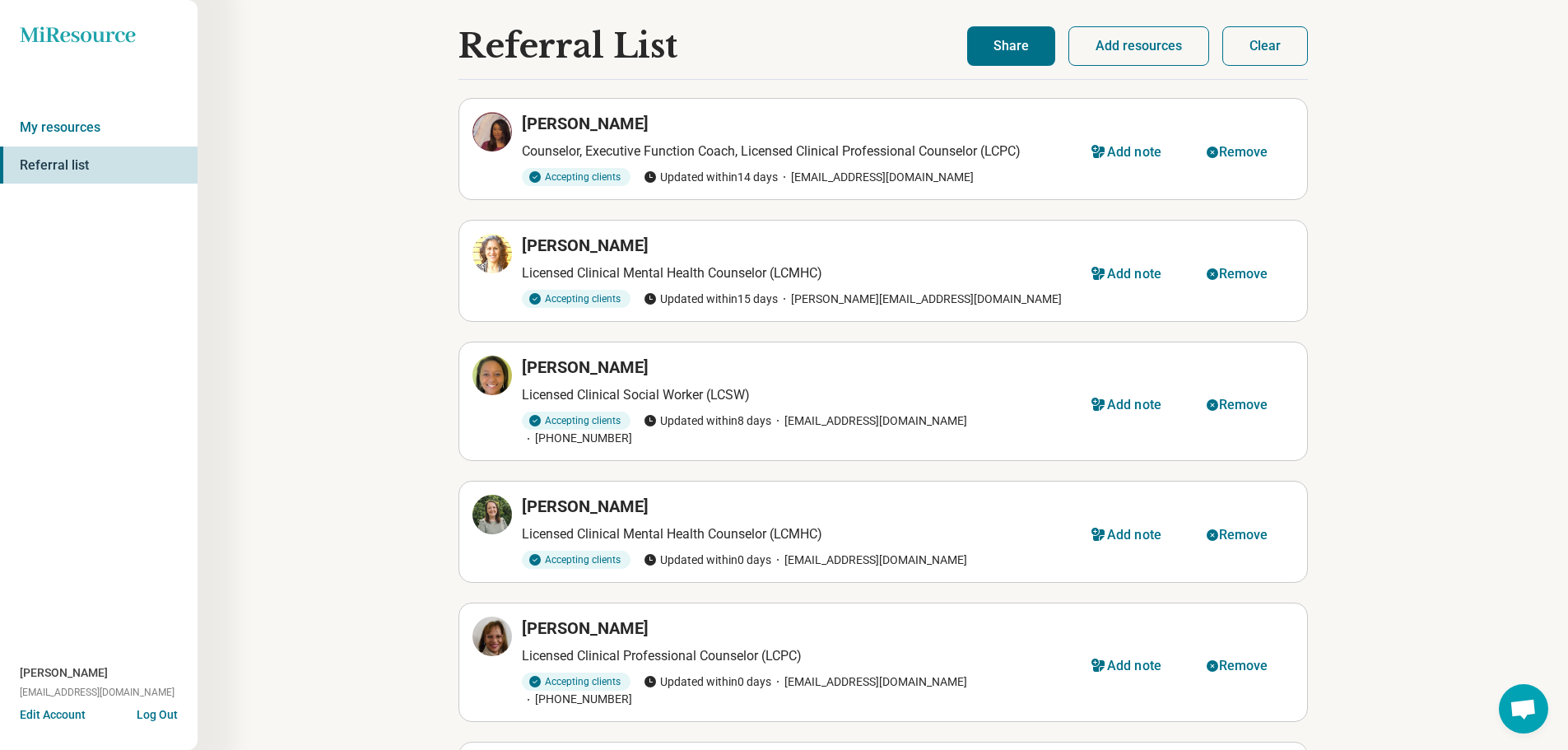
click at [990, 42] on button "Share" at bounding box center [1011, 46] width 88 height 39
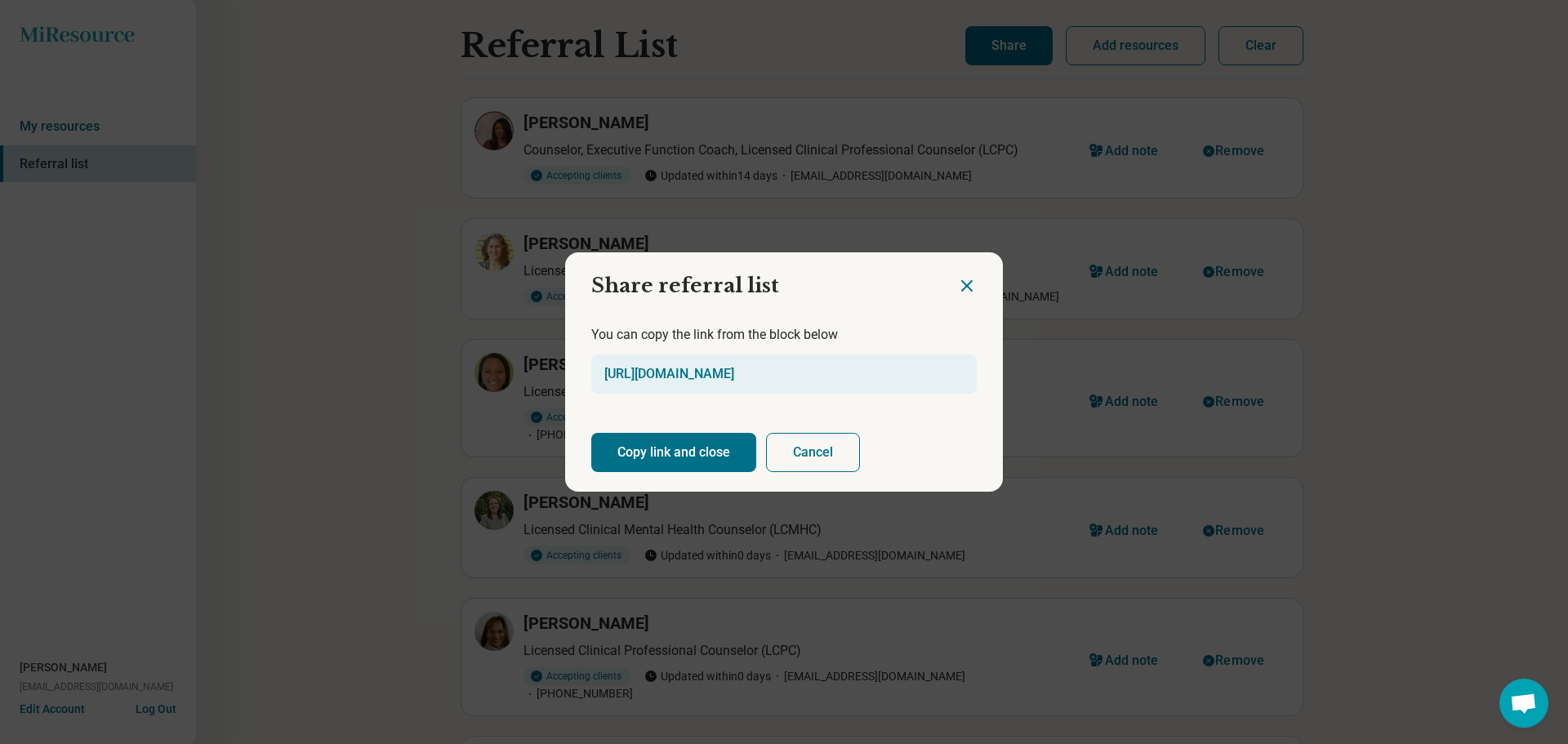
click at [678, 452] on button "Copy link and close" at bounding box center [674, 452] width 165 height 39
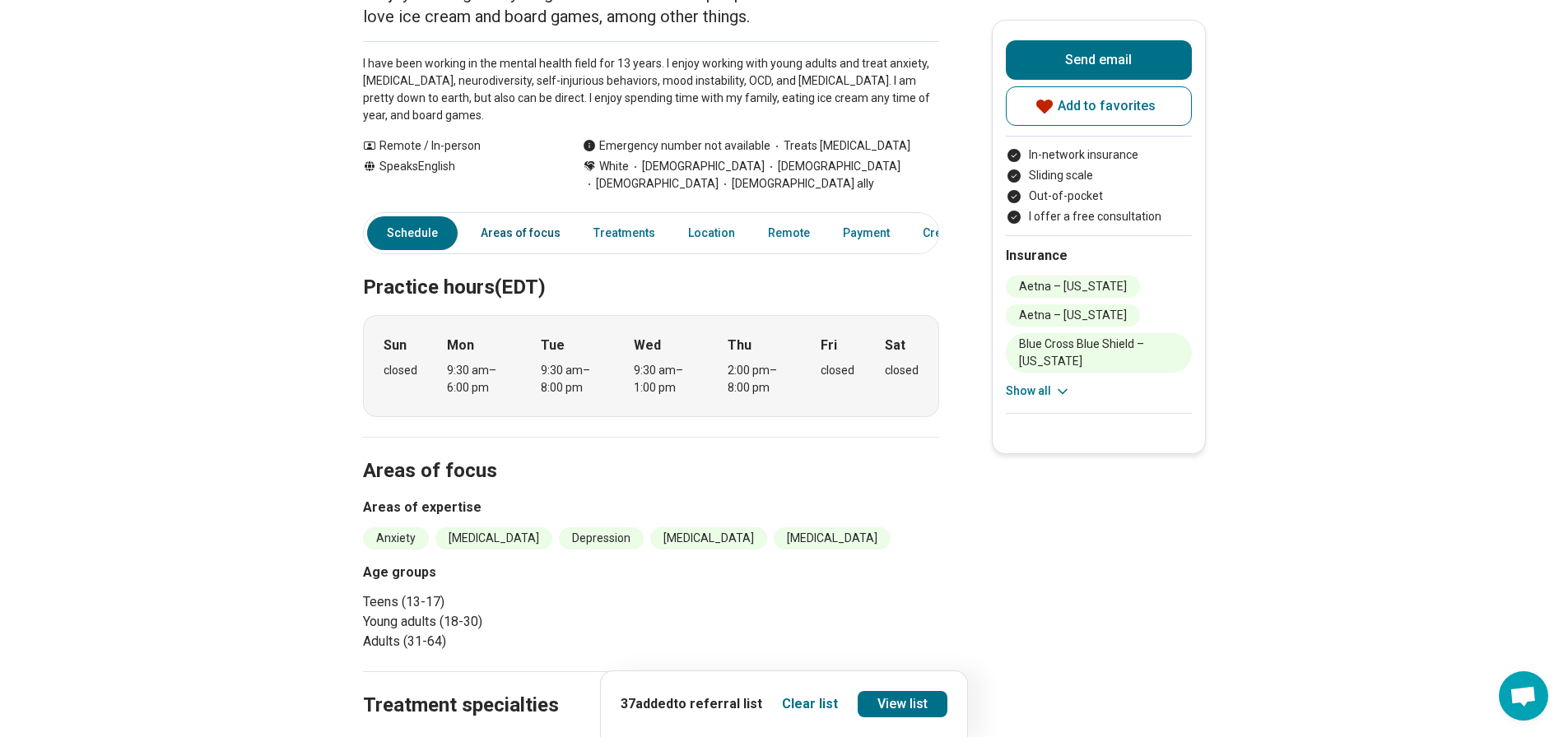
scroll to position [329, 0]
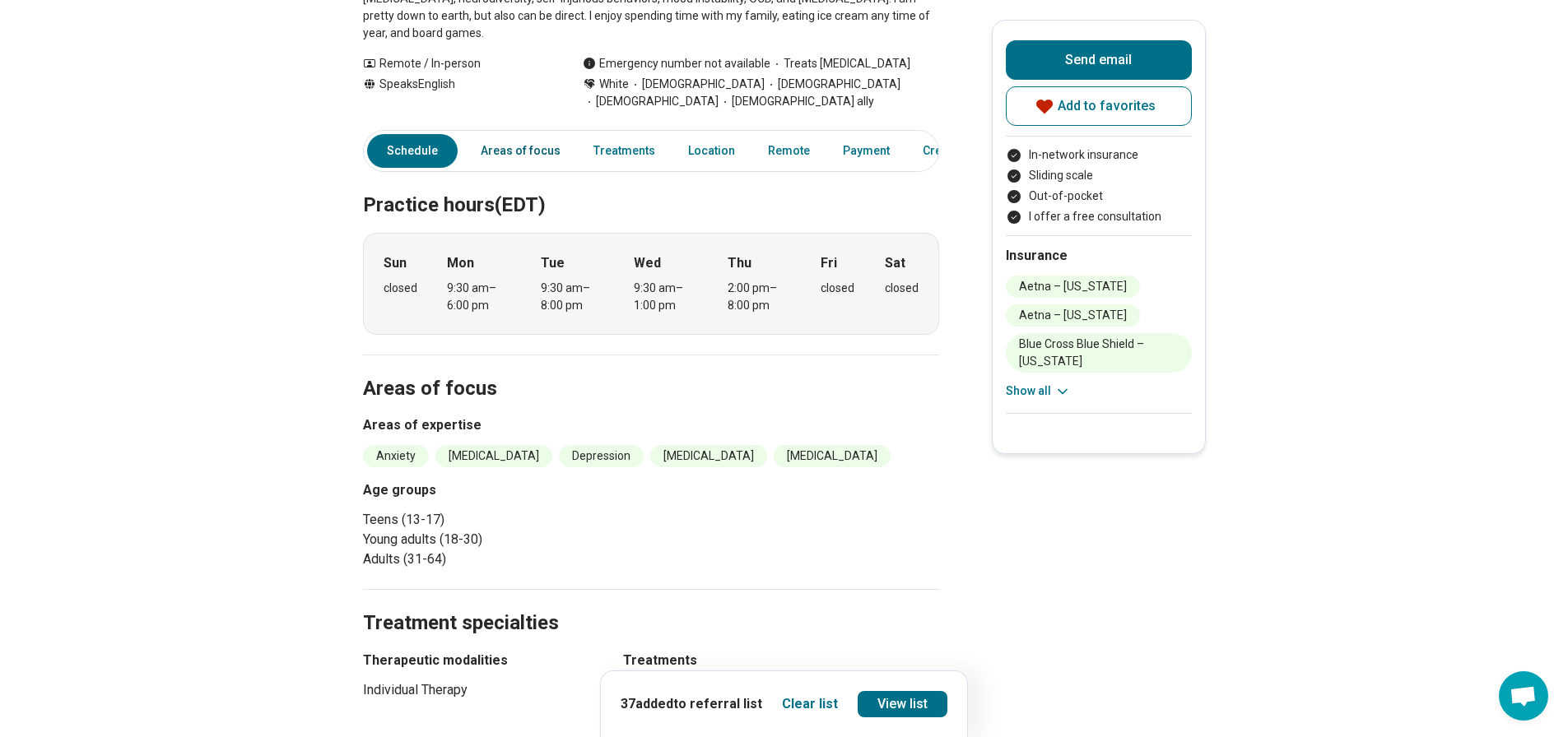
click at [534, 163] on link "Areas of focus" at bounding box center [520, 150] width 99 height 33
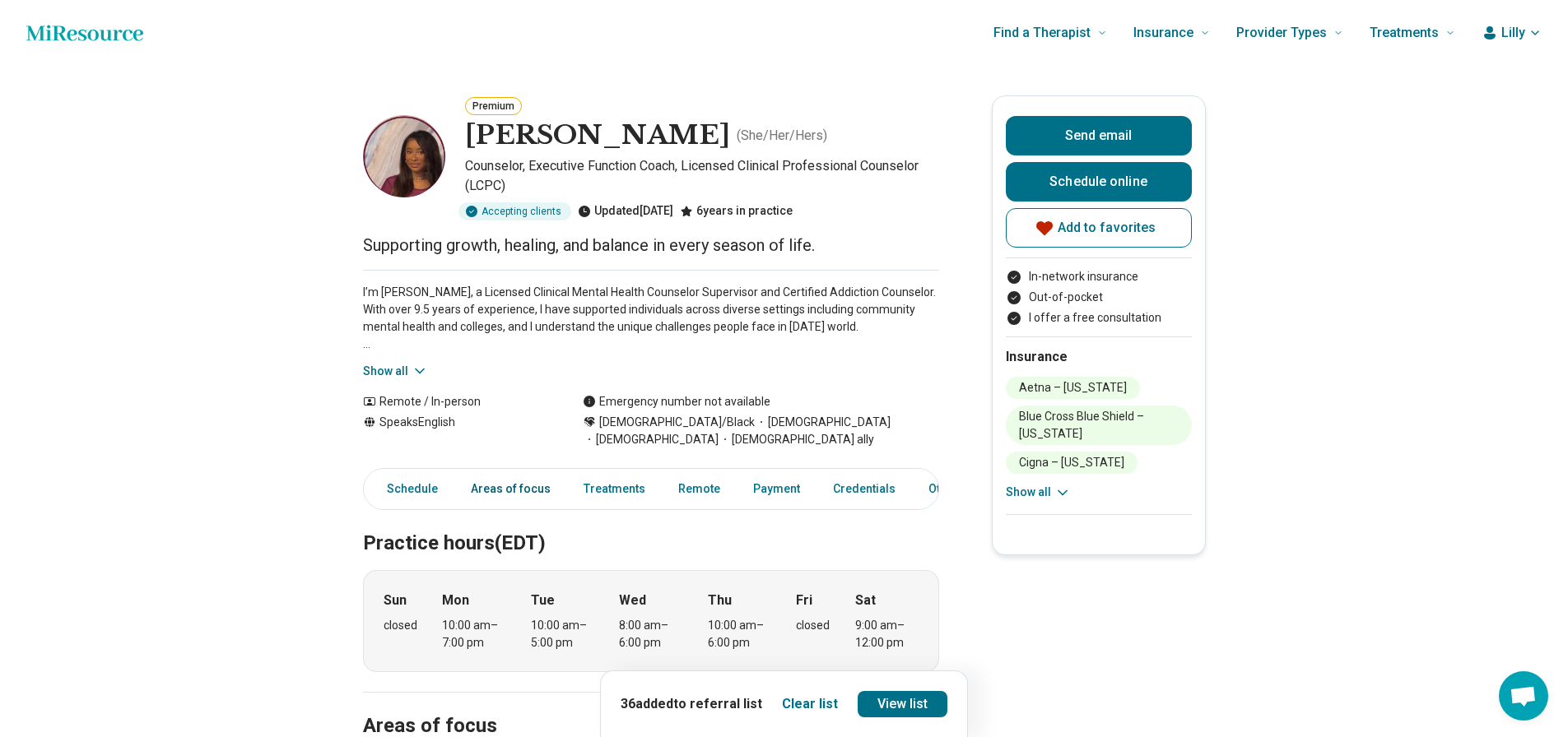
click at [534, 487] on link "Areas of focus" at bounding box center [511, 489] width 99 height 33
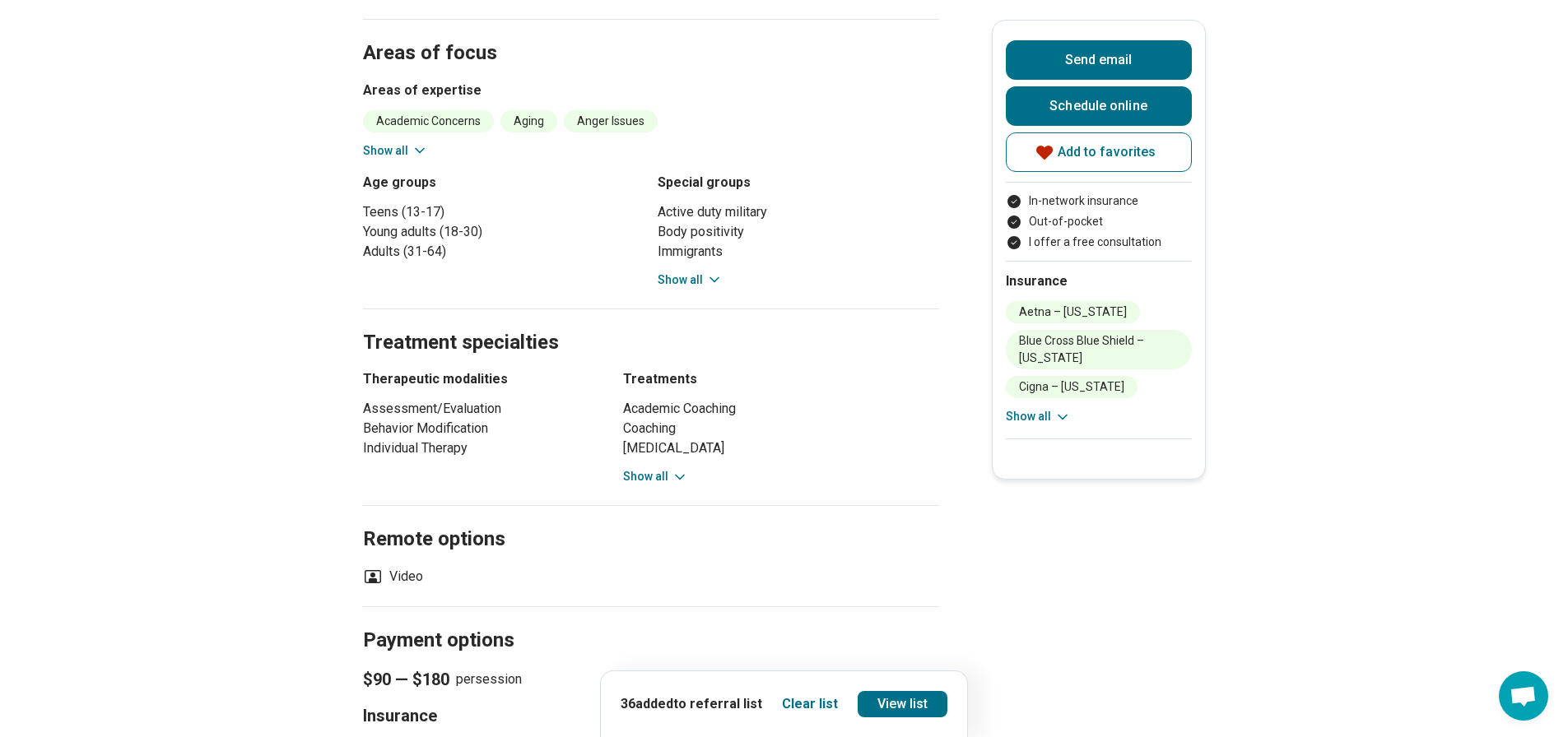
click at [397, 155] on button "Show all" at bounding box center [395, 151] width 65 height 17
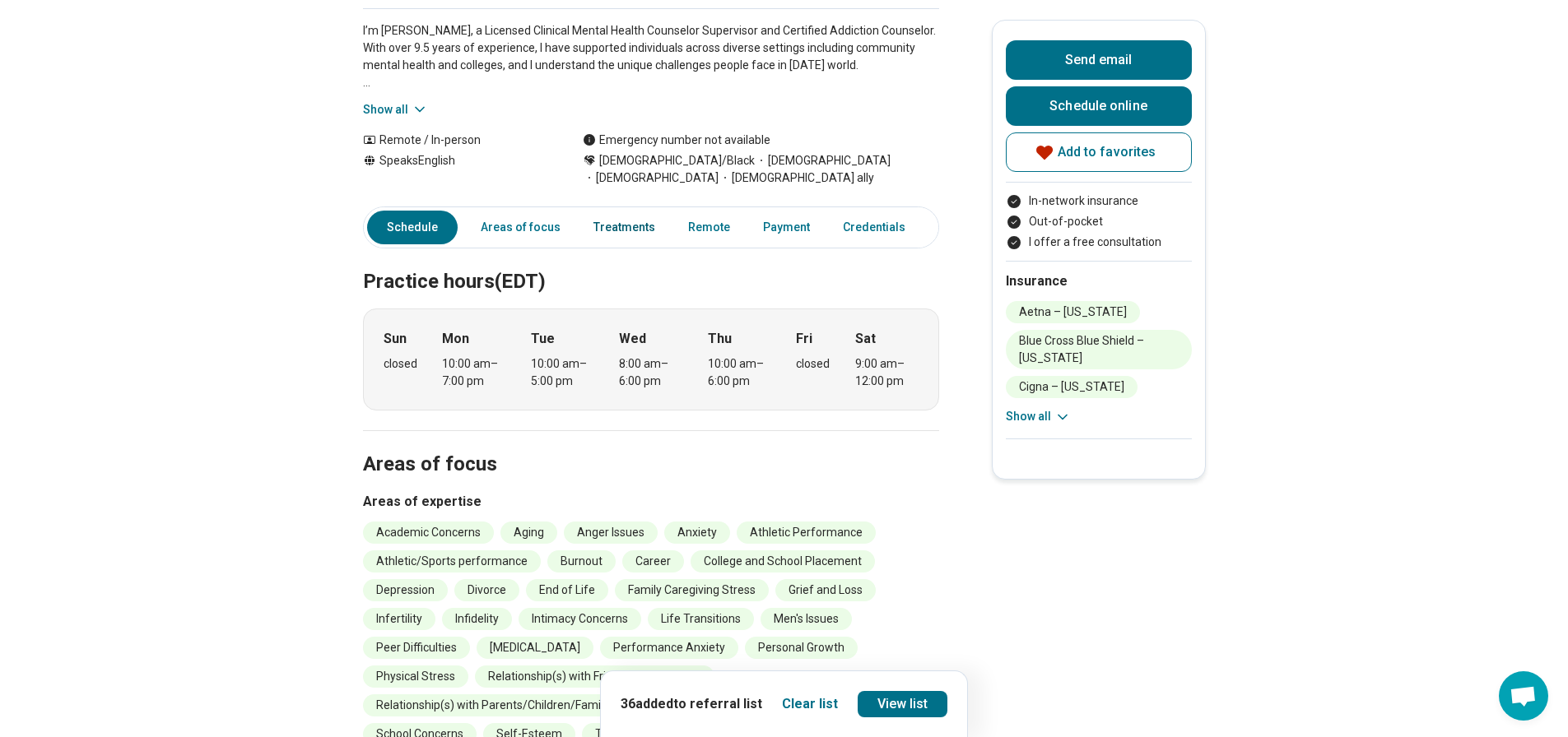
scroll to position [0, 0]
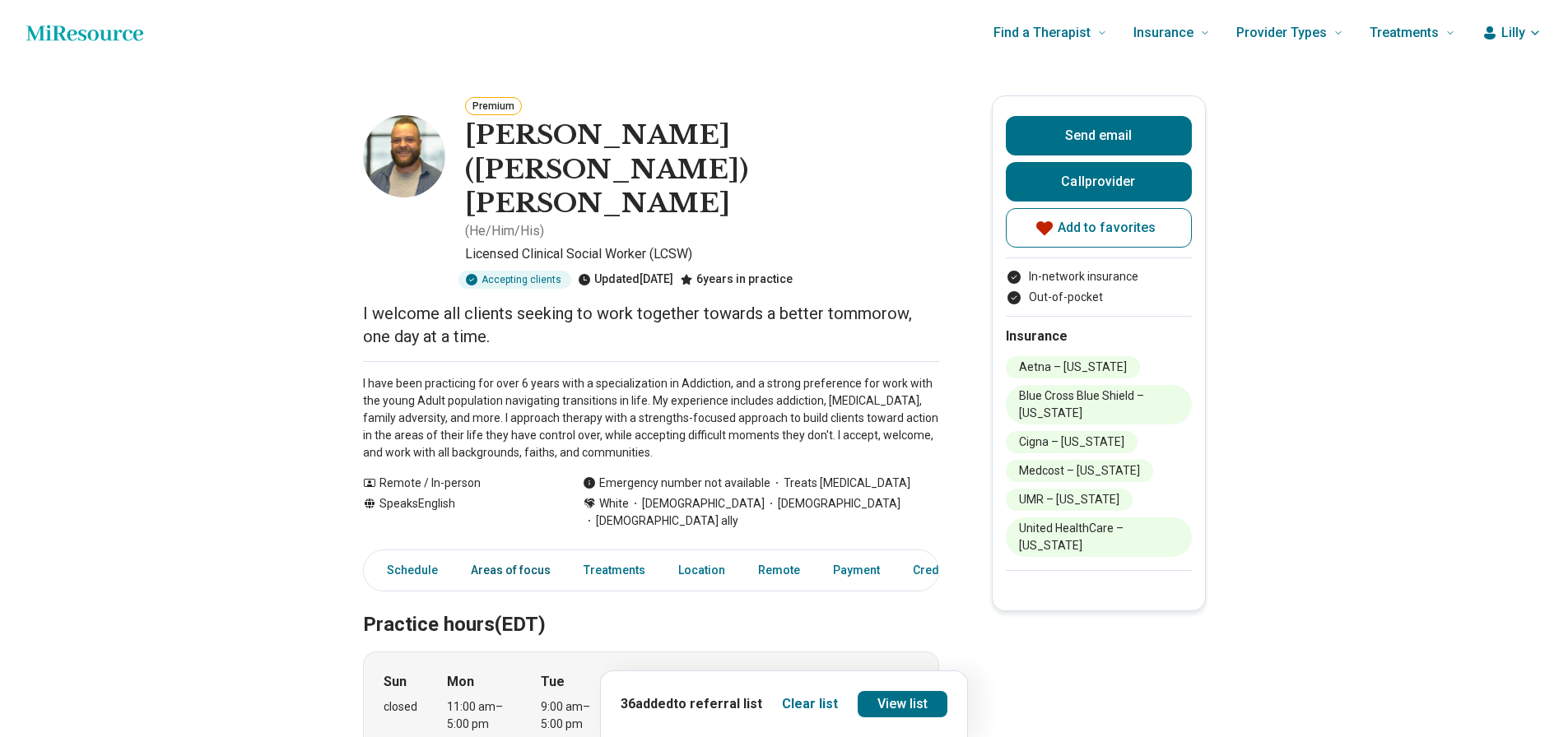
click at [521, 554] on link "Areas of focus" at bounding box center [511, 570] width 99 height 33
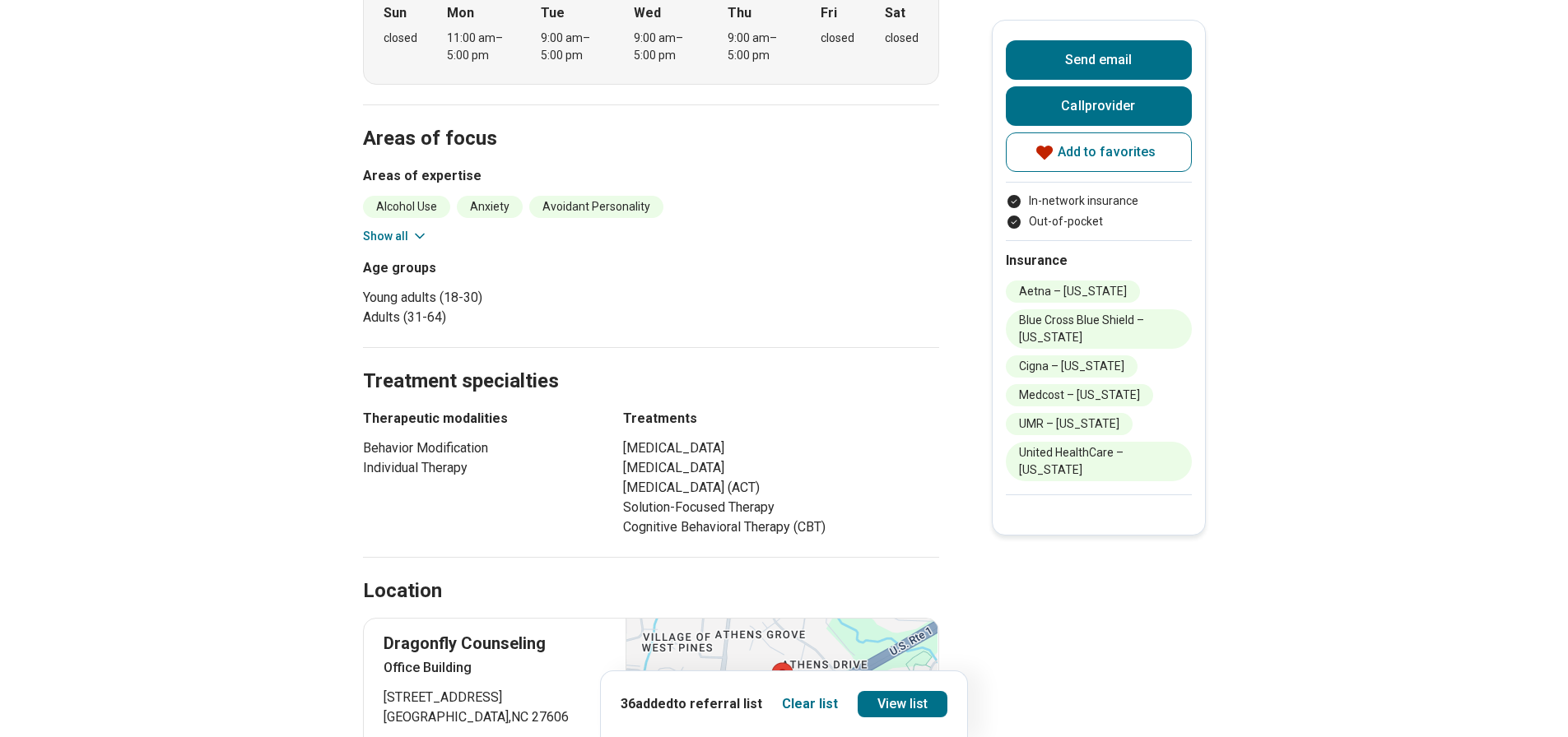
click at [389, 228] on button "Show all" at bounding box center [395, 237] width 65 height 17
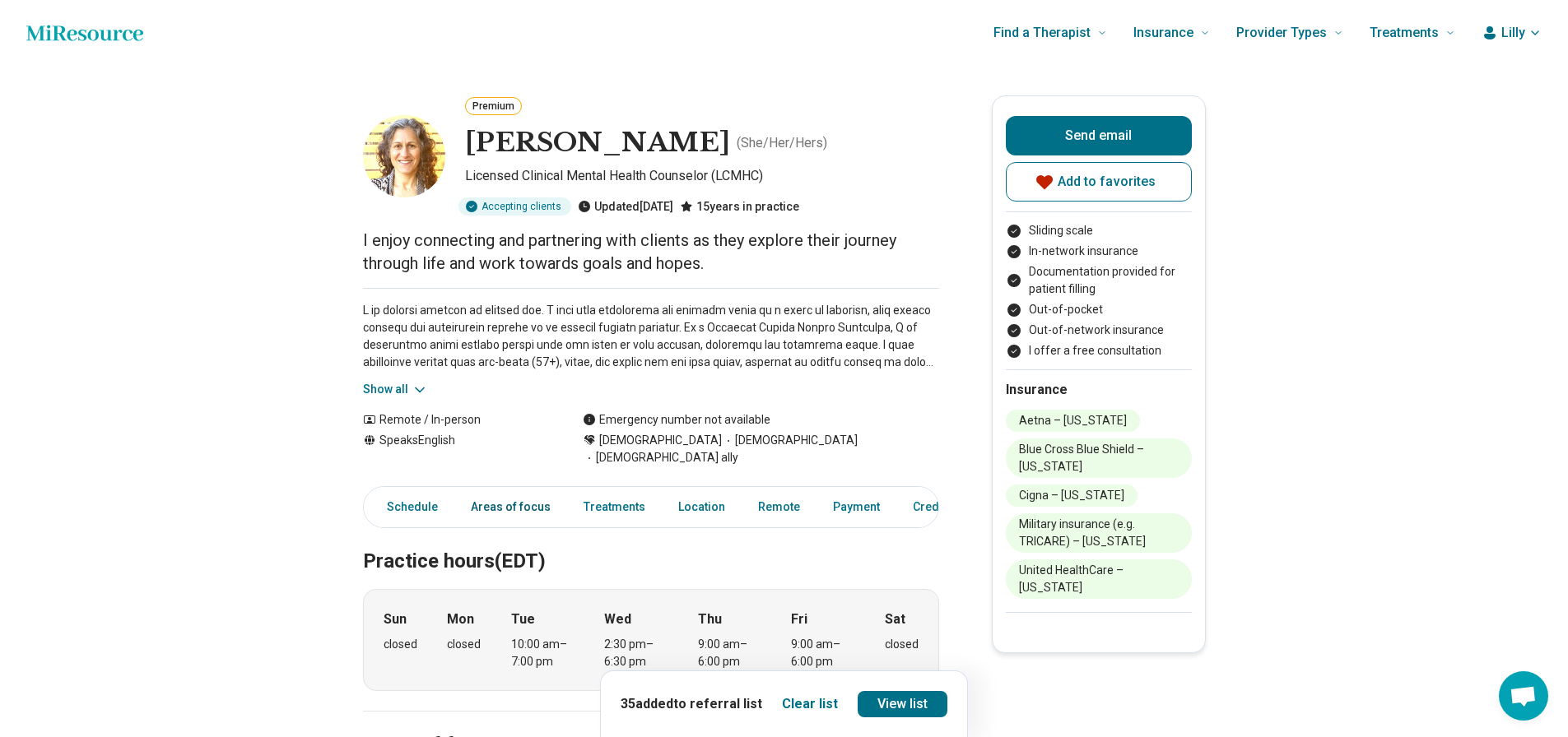
click at [481, 491] on link "Areas of focus" at bounding box center [511, 507] width 99 height 33
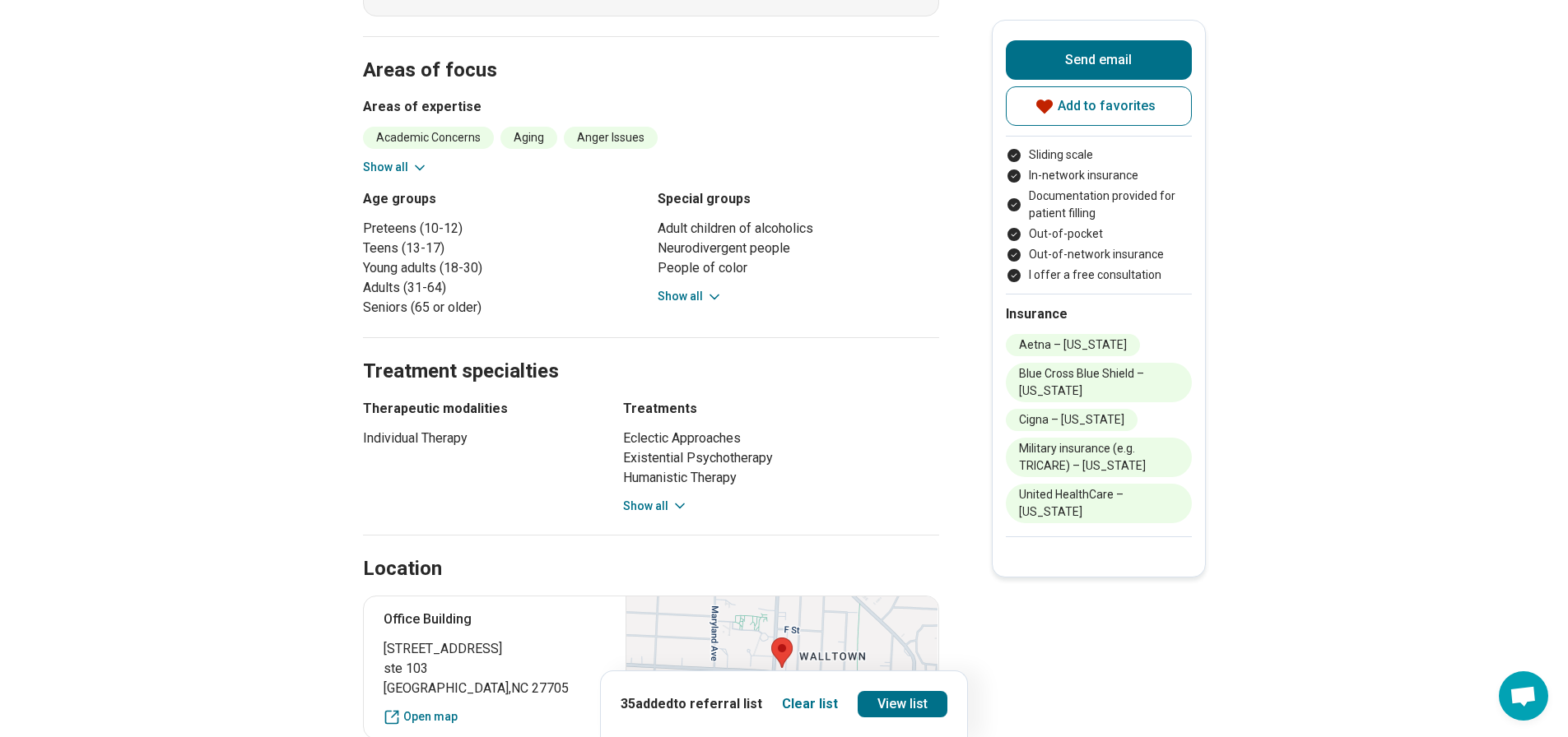
click at [414, 159] on icon at bounding box center [419, 167] width 16 height 16
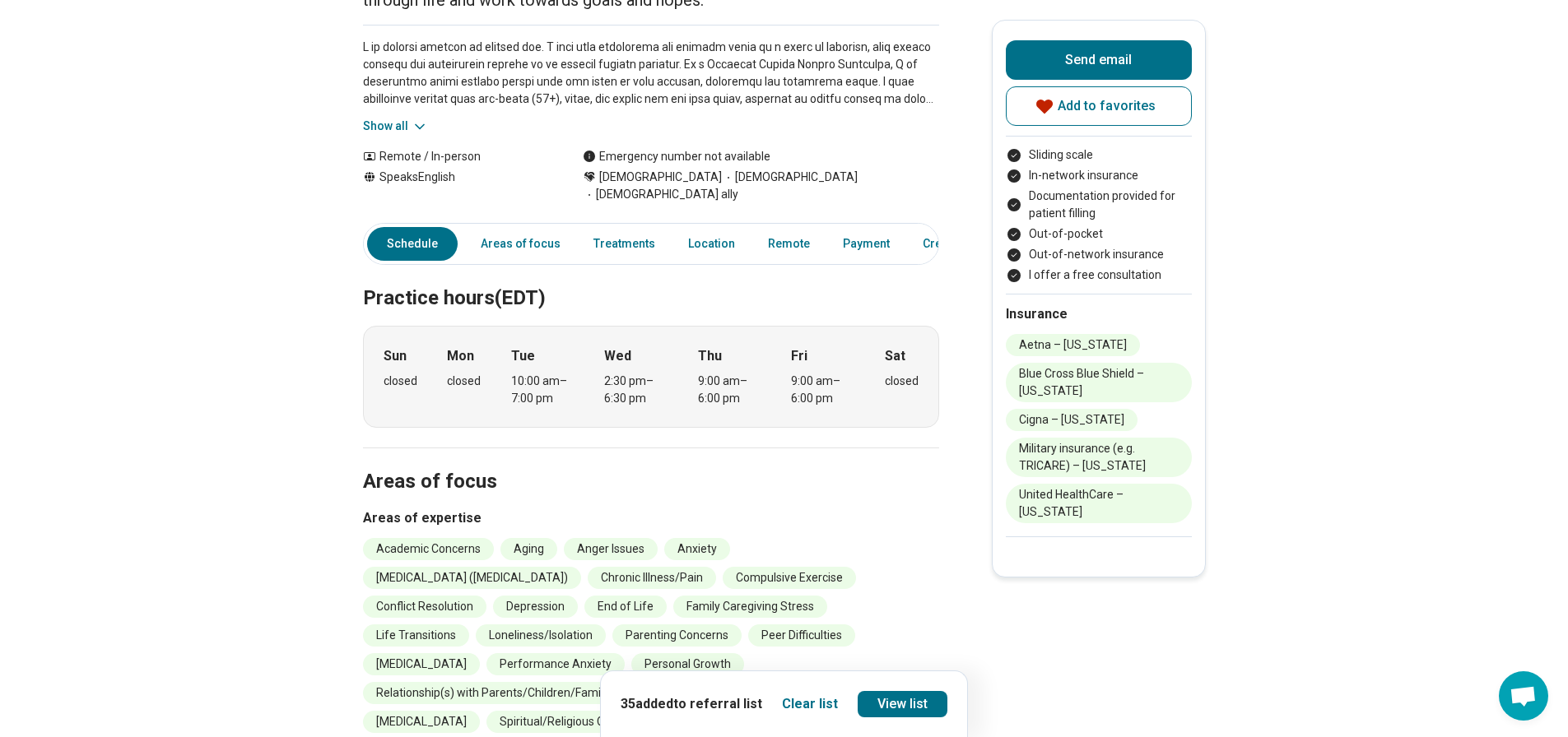
scroll to position [0, 0]
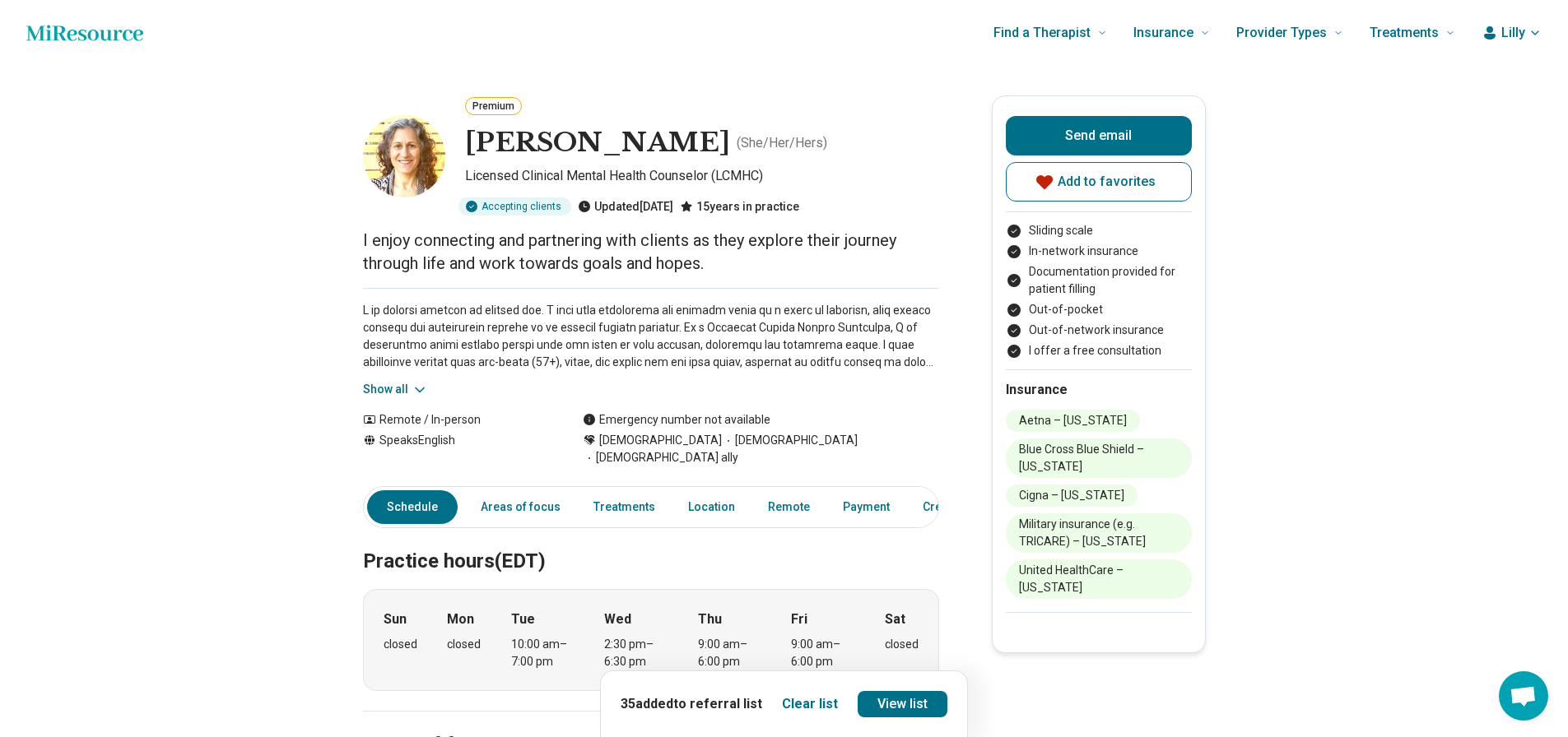
click at [383, 389] on button "Show all" at bounding box center [395, 390] width 65 height 17
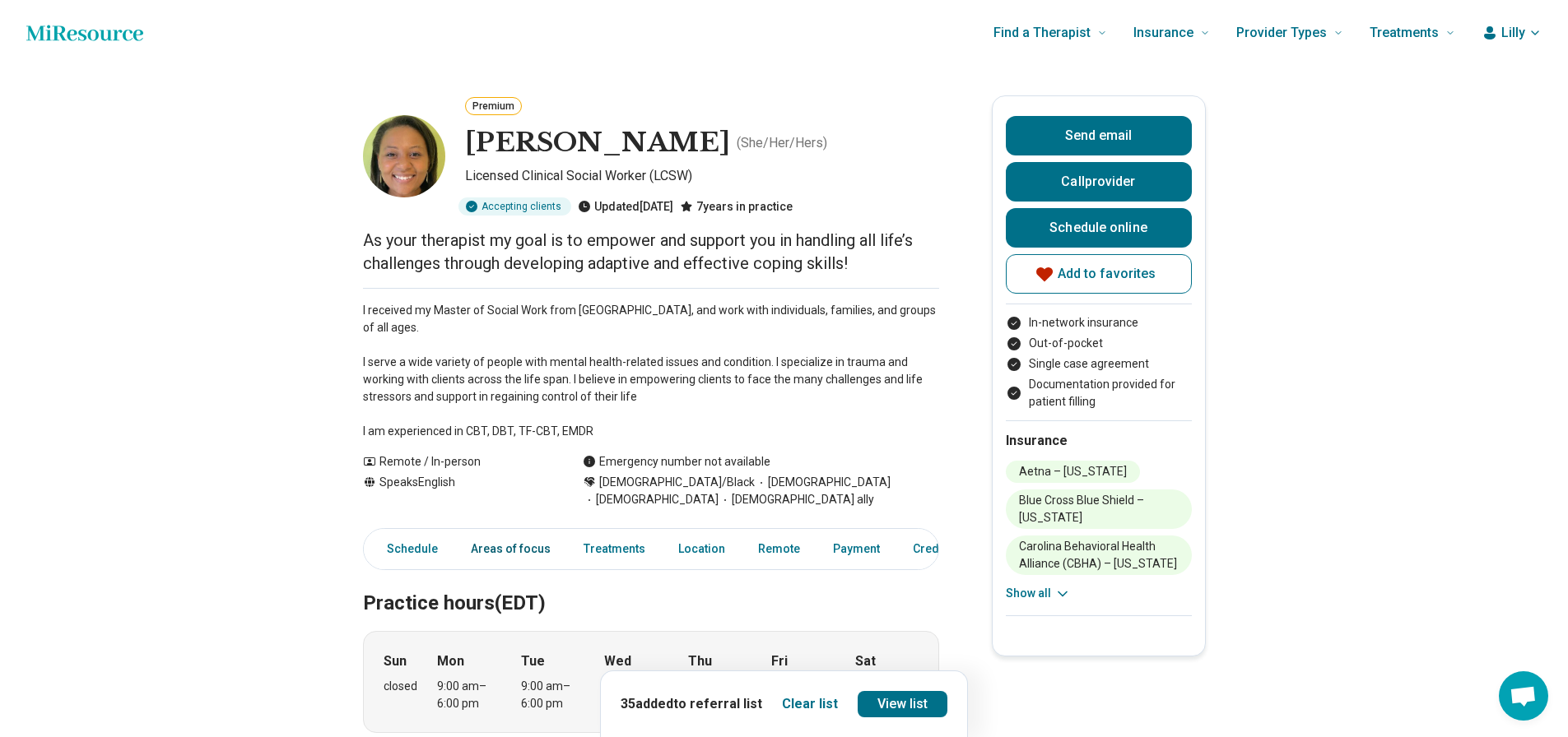
click at [510, 545] on link "Areas of focus" at bounding box center [511, 549] width 99 height 33
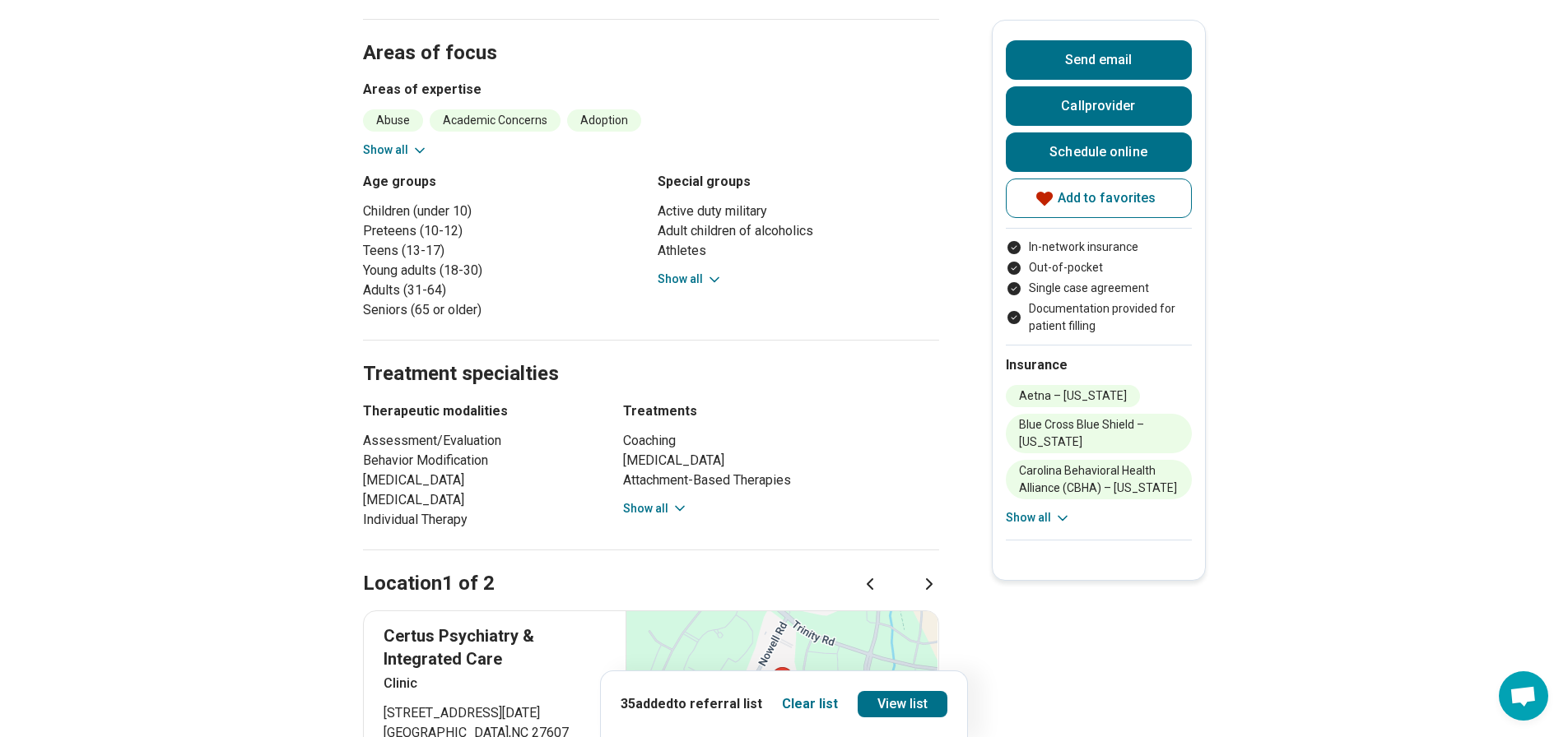
click at [409, 146] on button "Show all" at bounding box center [395, 150] width 65 height 17
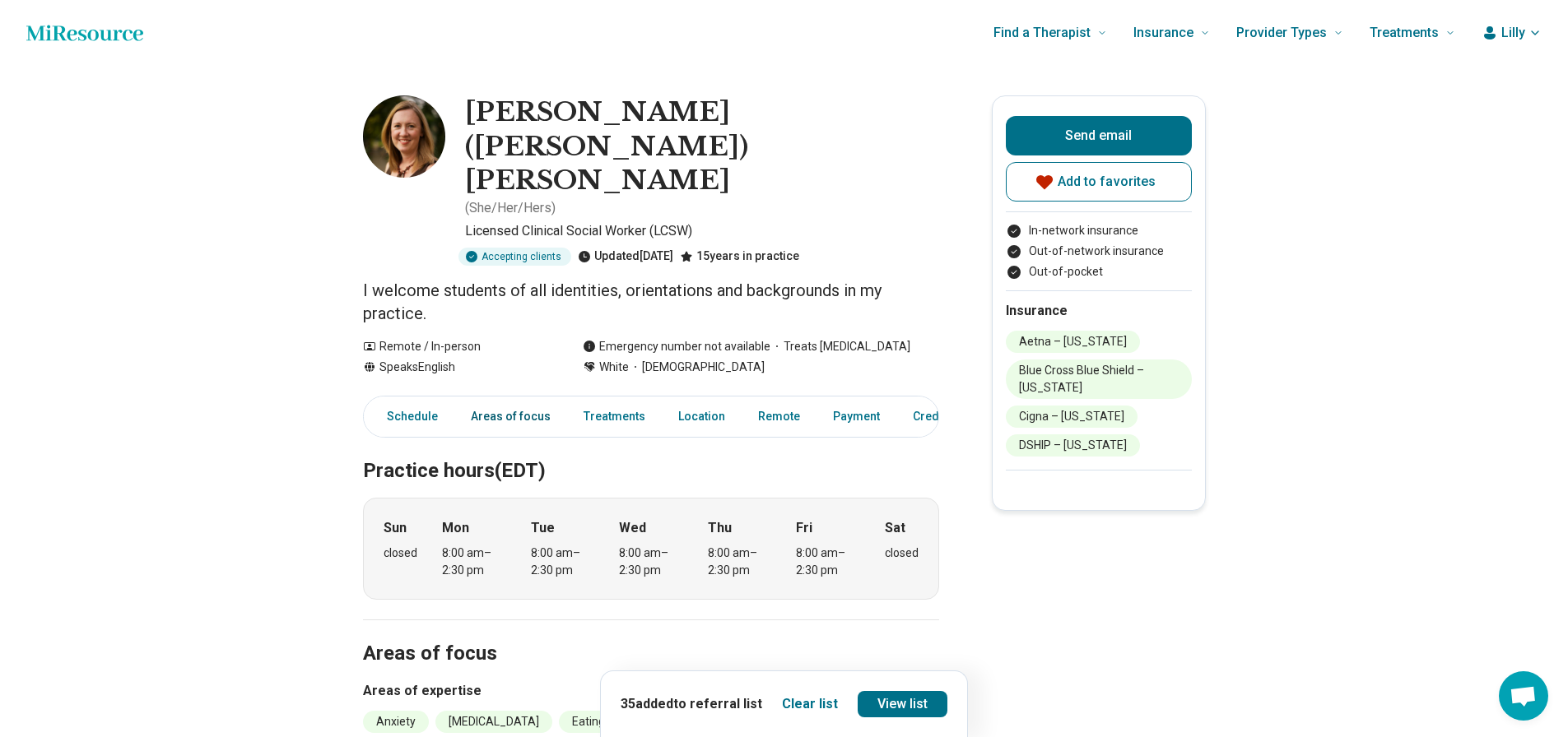
click at [527, 400] on link "Areas of focus" at bounding box center [511, 416] width 99 height 33
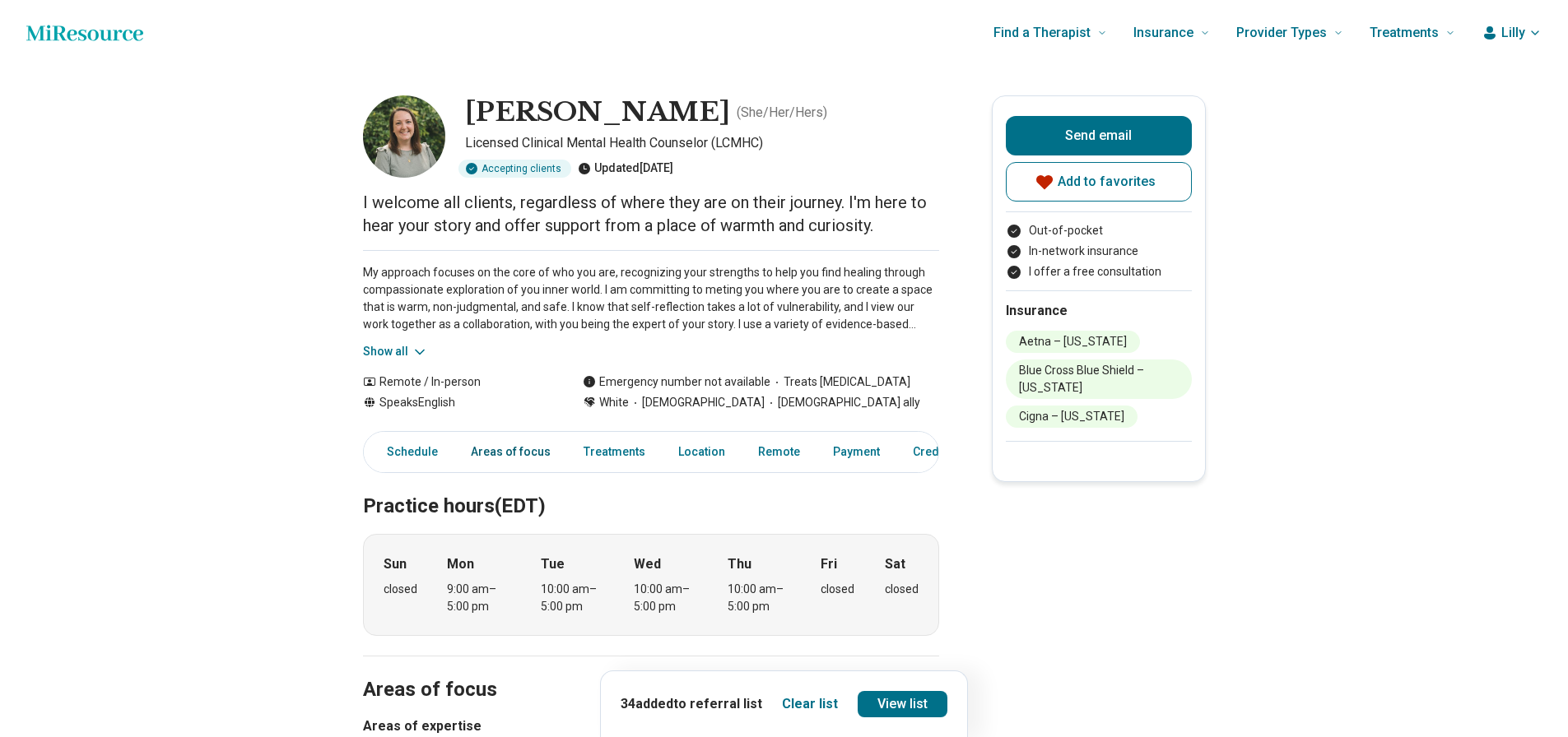
click at [537, 453] on link "Areas of focus" at bounding box center [511, 452] width 99 height 33
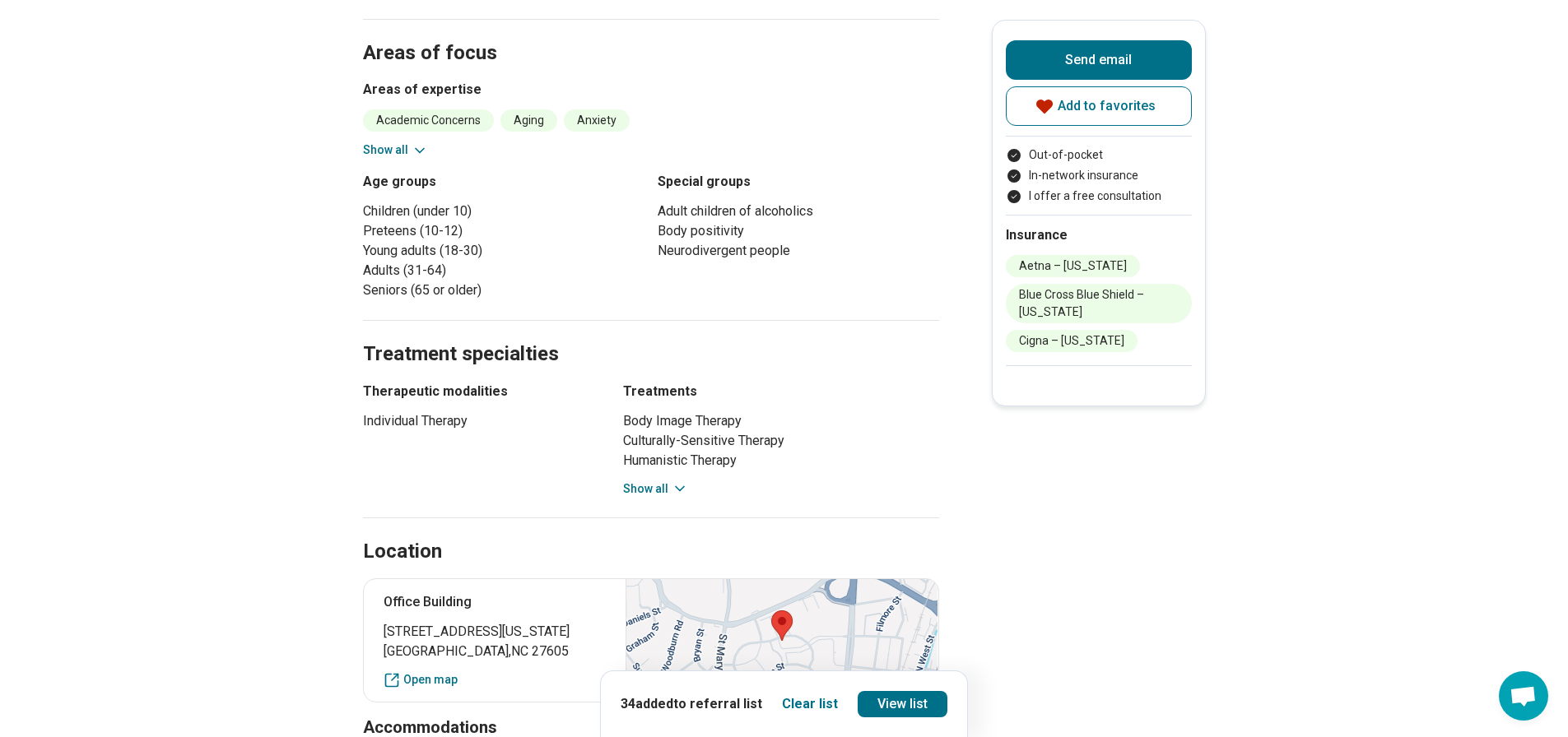
click at [395, 150] on button "Show all" at bounding box center [395, 150] width 65 height 17
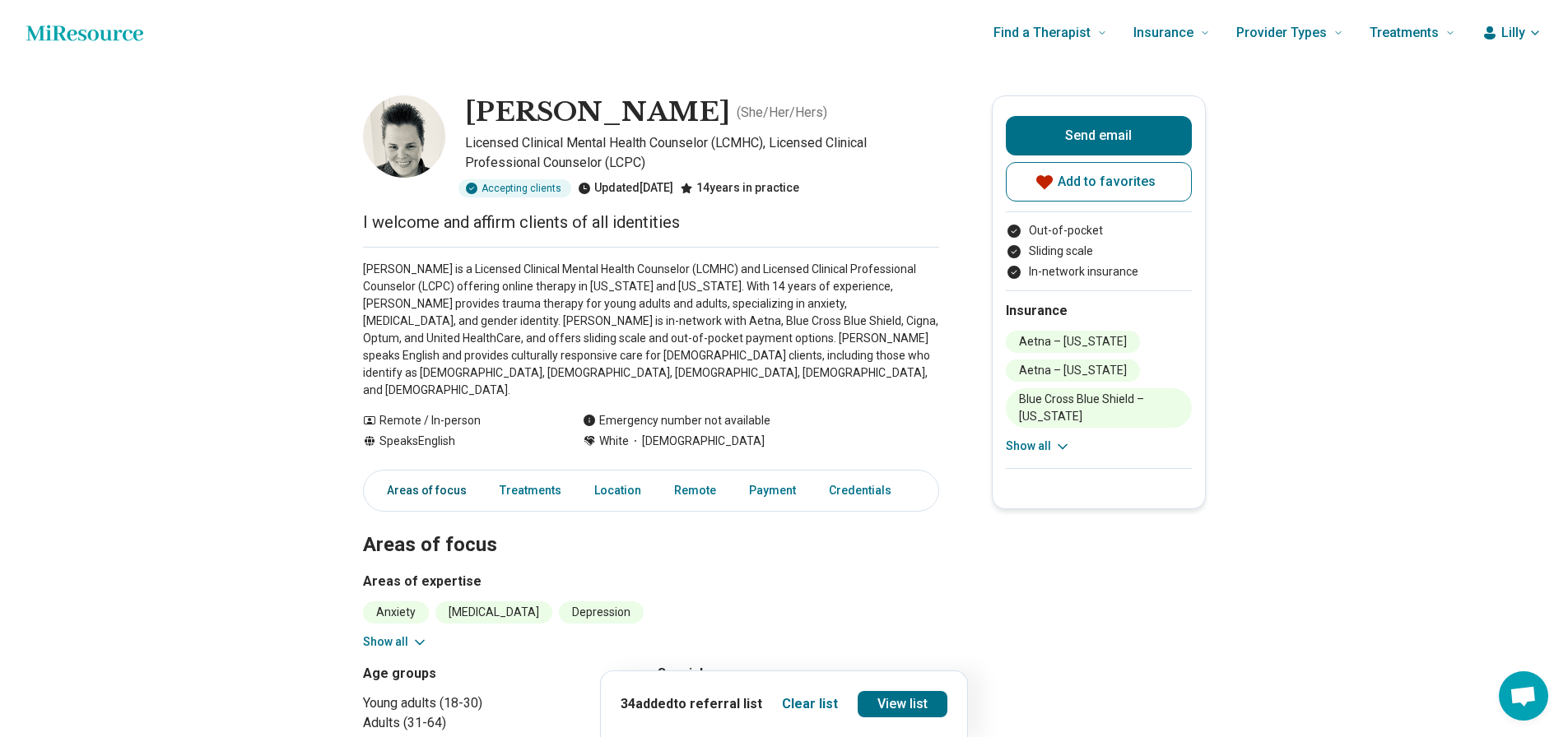
click at [456, 474] on link "Areas of focus" at bounding box center [421, 490] width 110 height 33
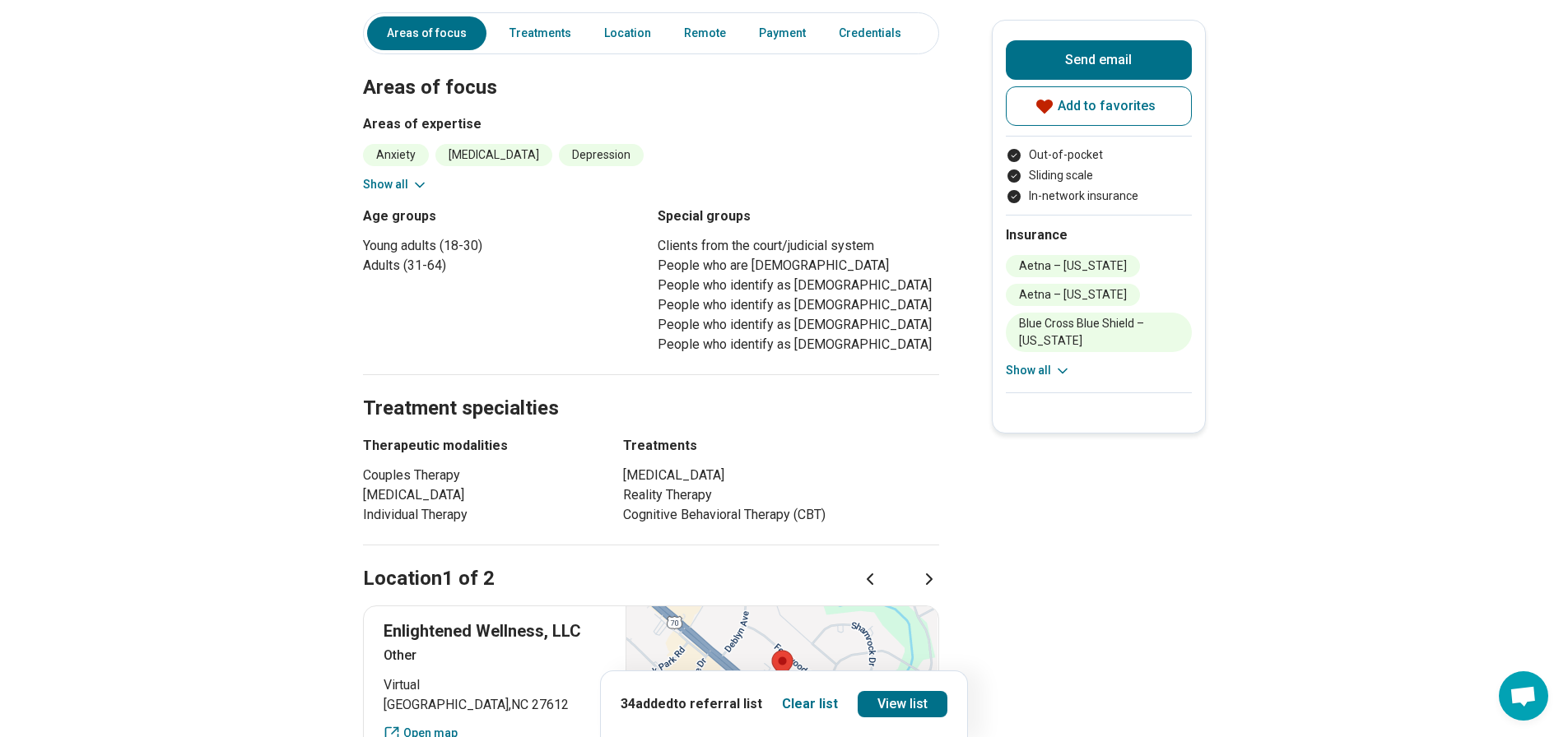
click at [411, 176] on button "Show all" at bounding box center [395, 184] width 65 height 17
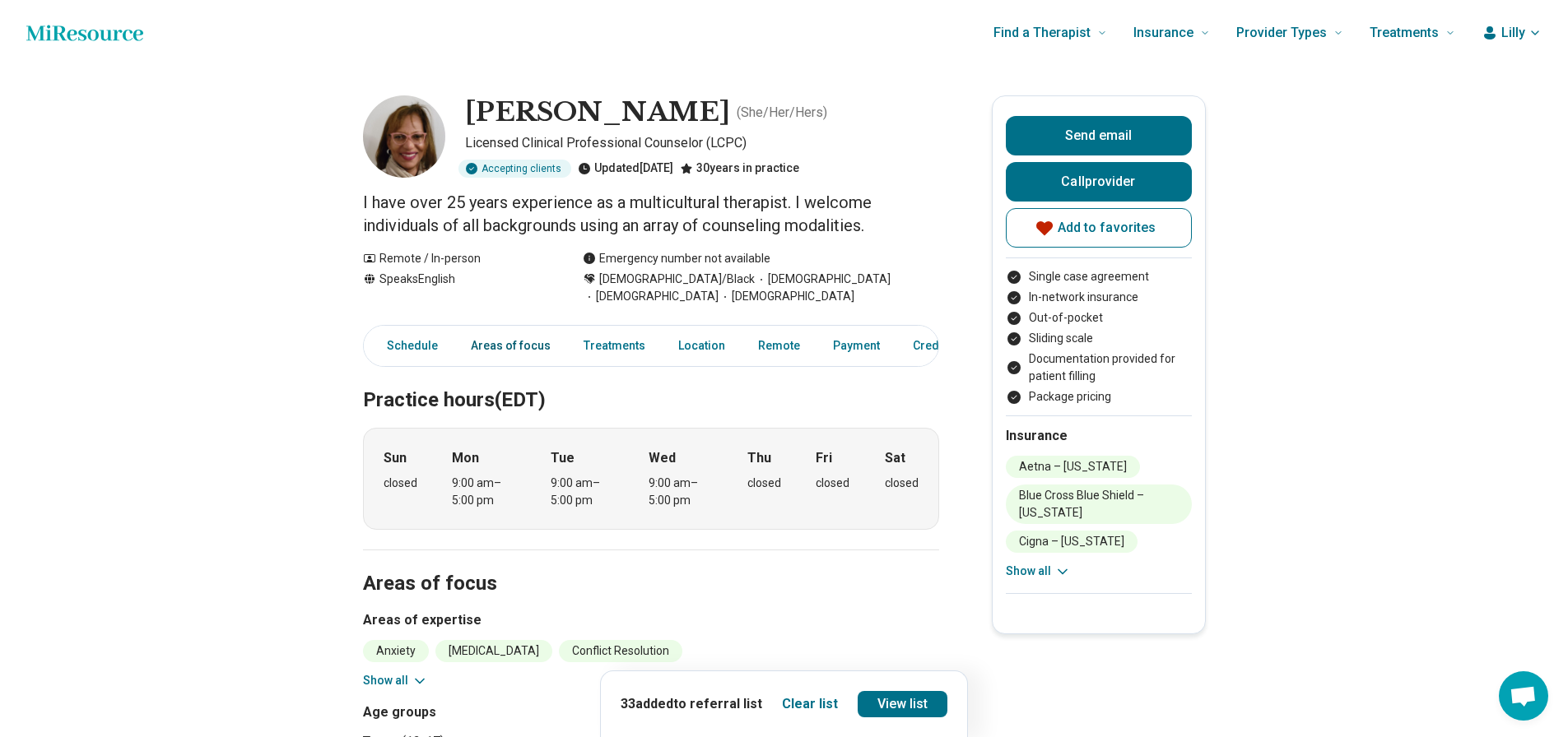
click at [495, 347] on link "Areas of focus" at bounding box center [511, 346] width 99 height 33
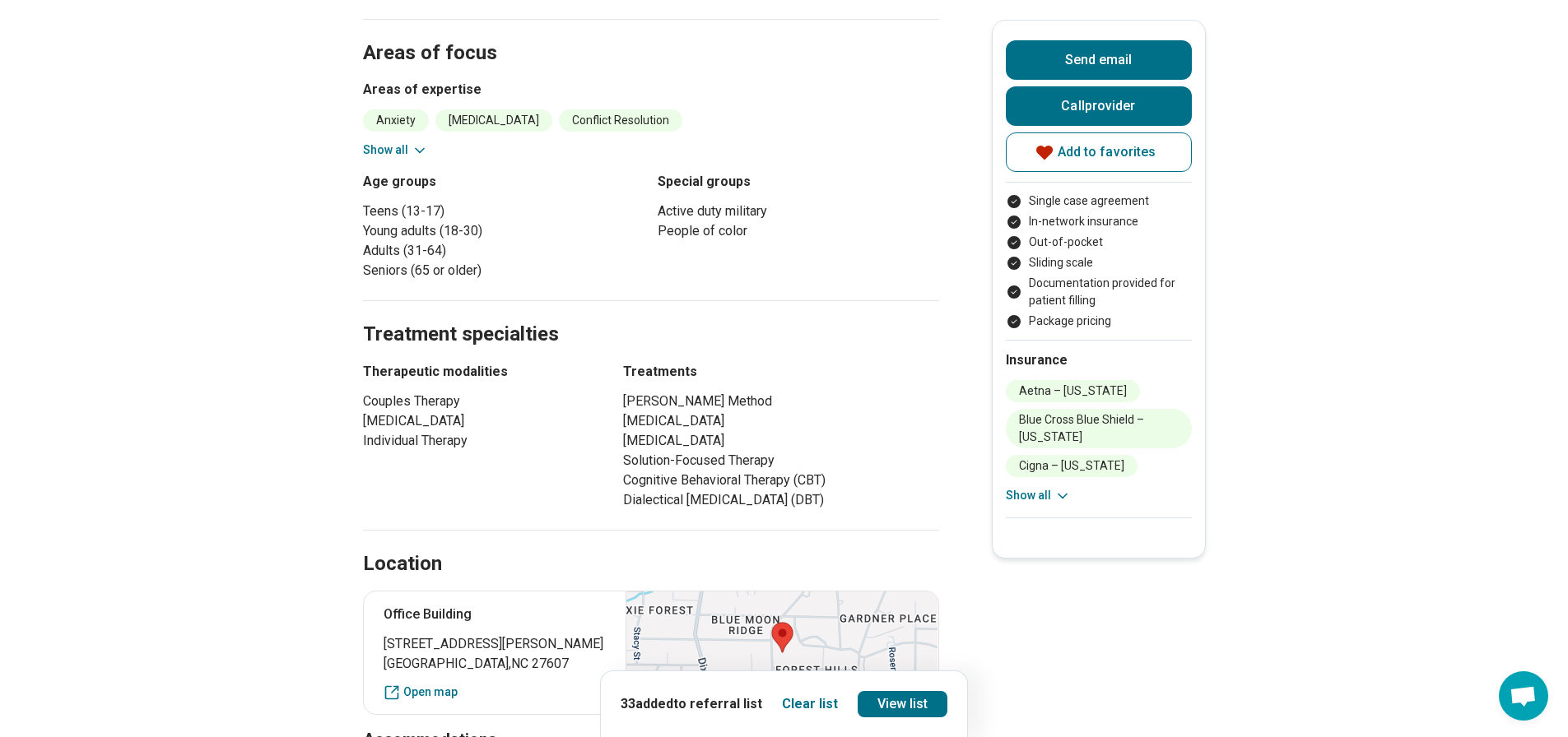
click at [402, 151] on button "Show all" at bounding box center [395, 150] width 65 height 17
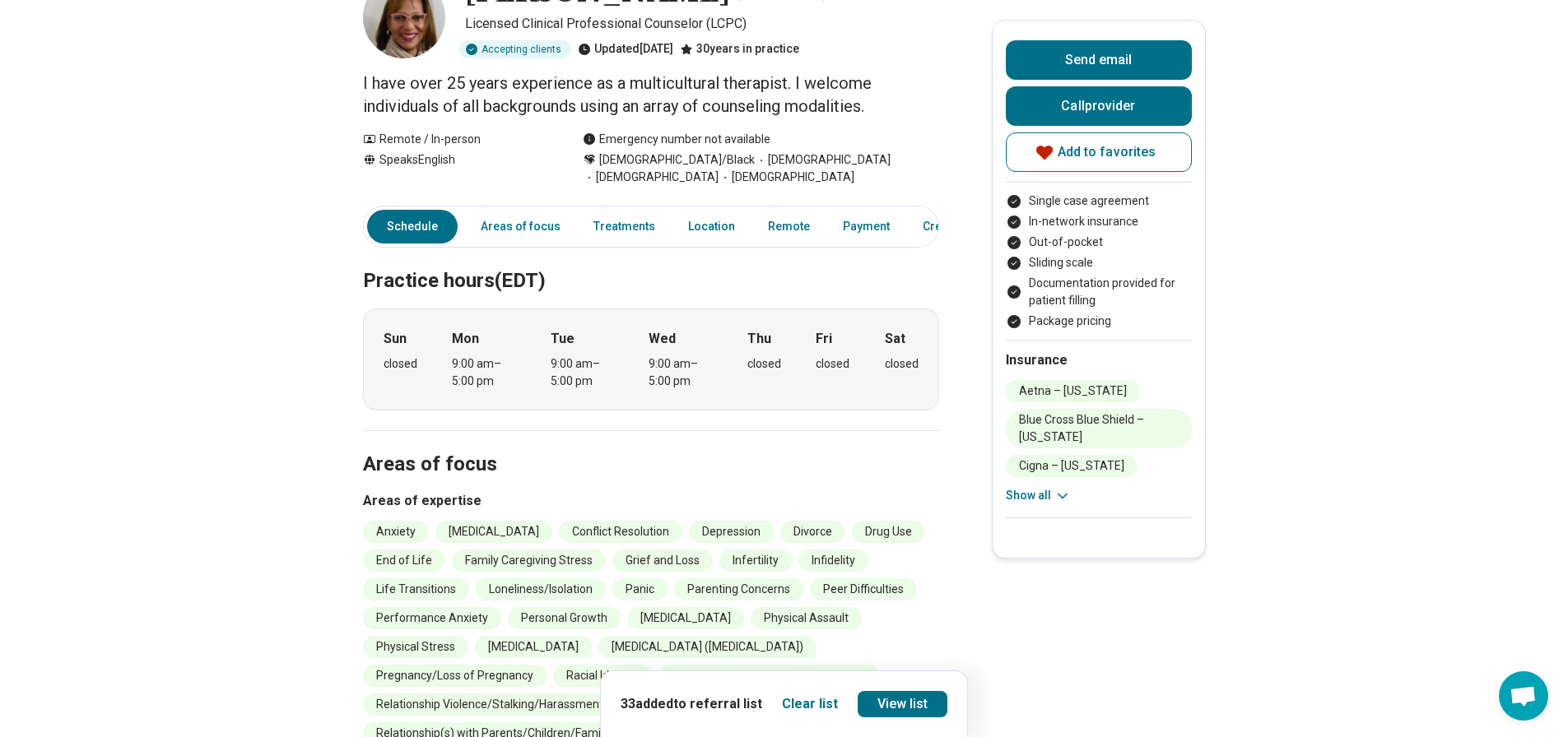
scroll to position [0, 0]
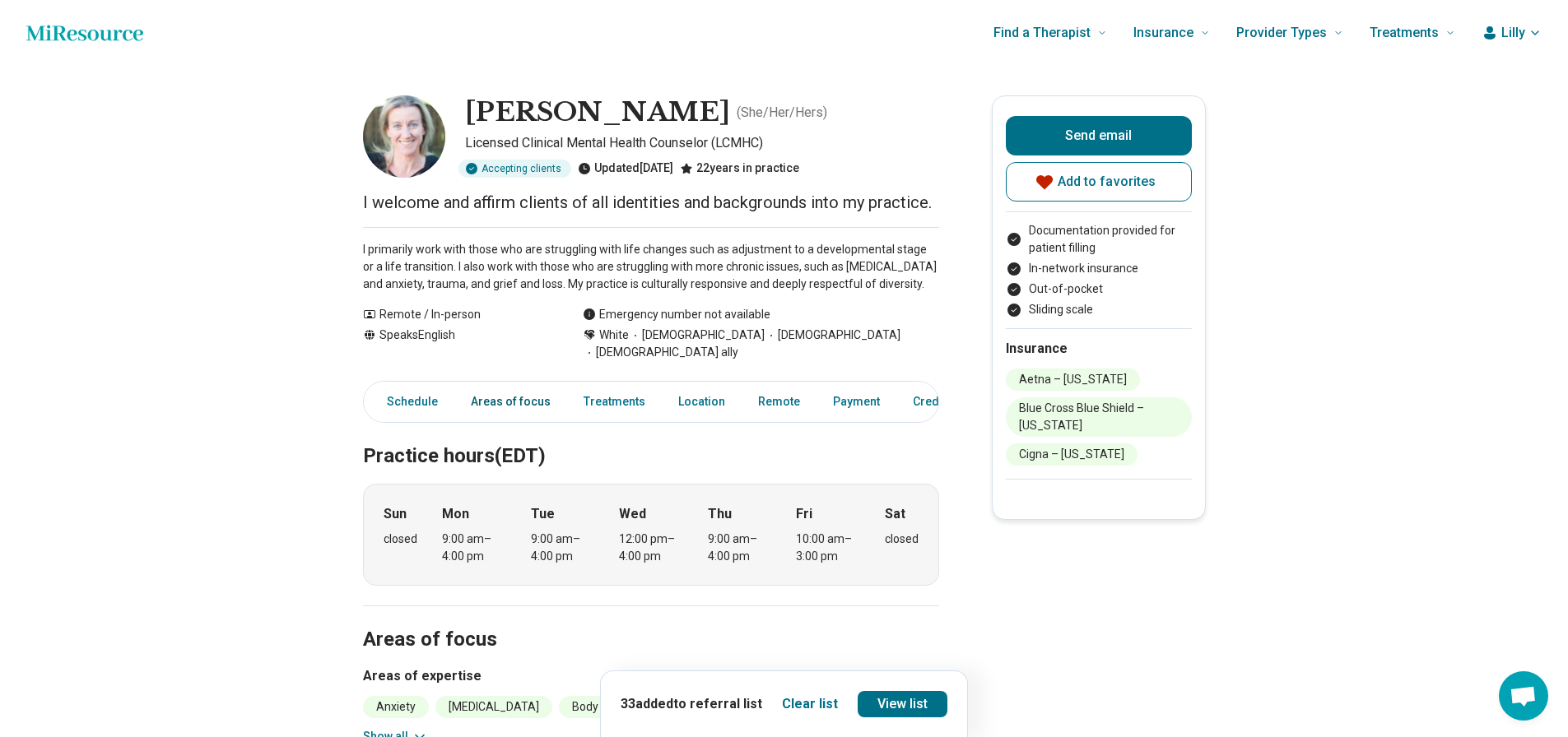
click at [498, 385] on link "Areas of focus" at bounding box center [511, 401] width 99 height 33
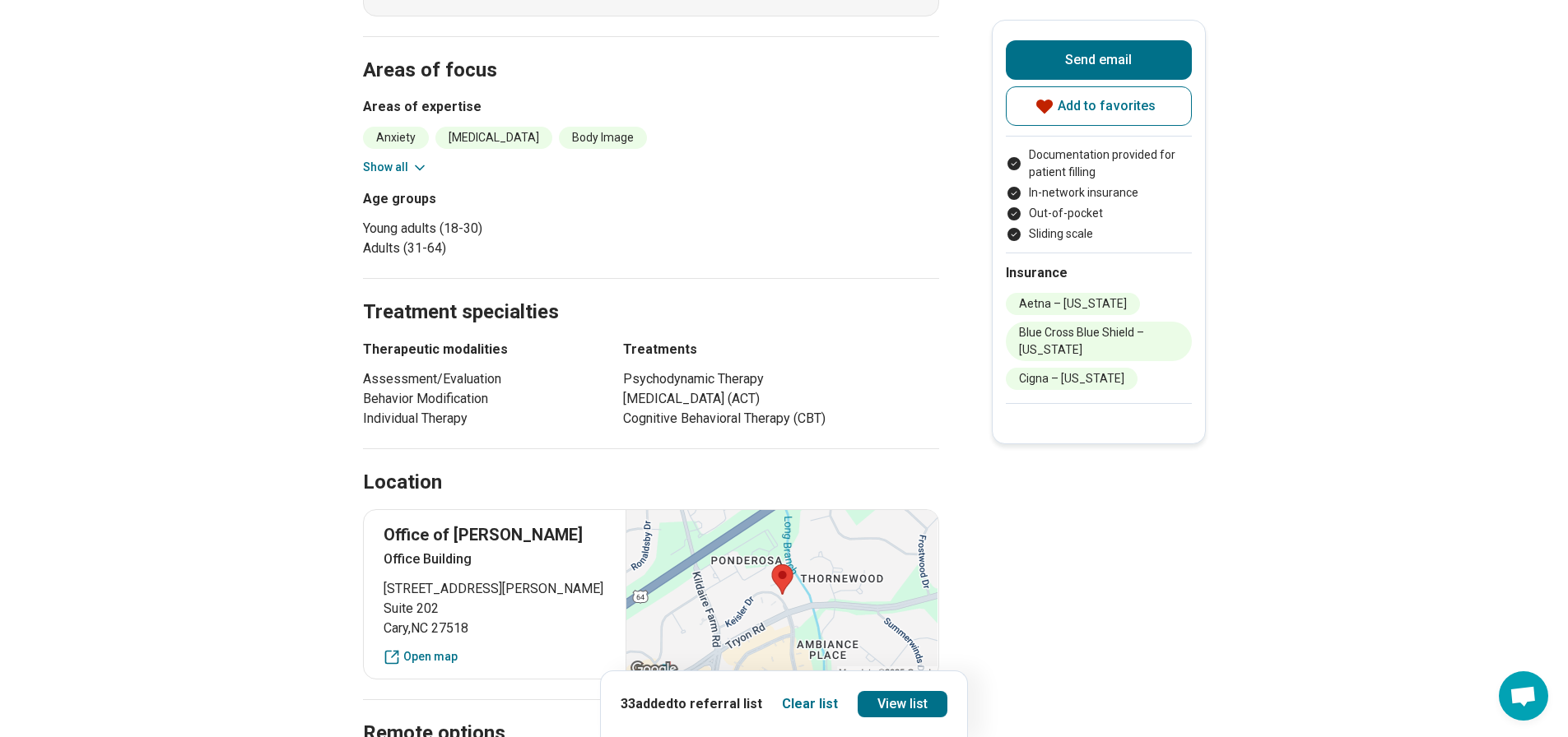
click at [403, 158] on button "Show all" at bounding box center [395, 167] width 65 height 17
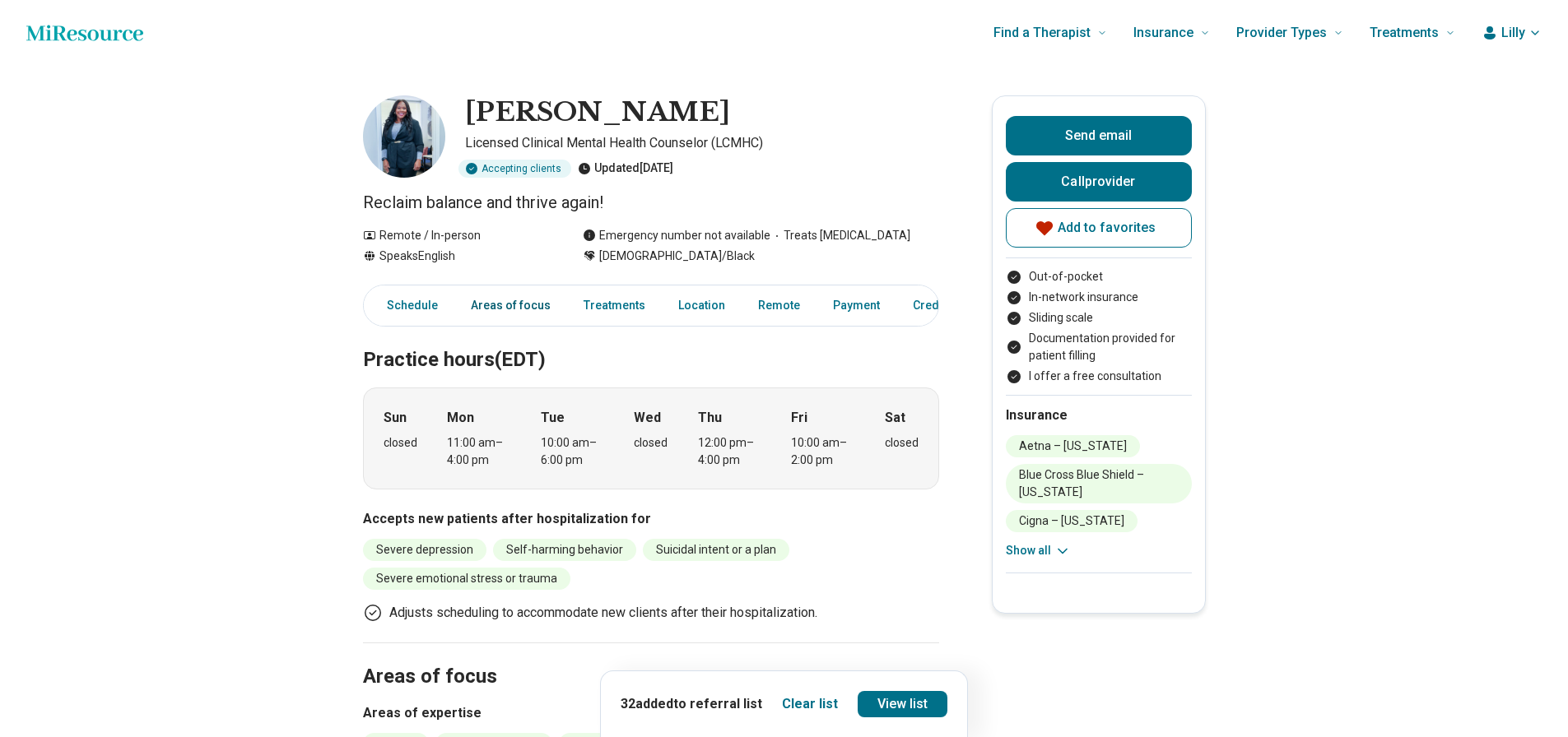
click at [508, 306] on link "Areas of focus" at bounding box center [511, 305] width 99 height 33
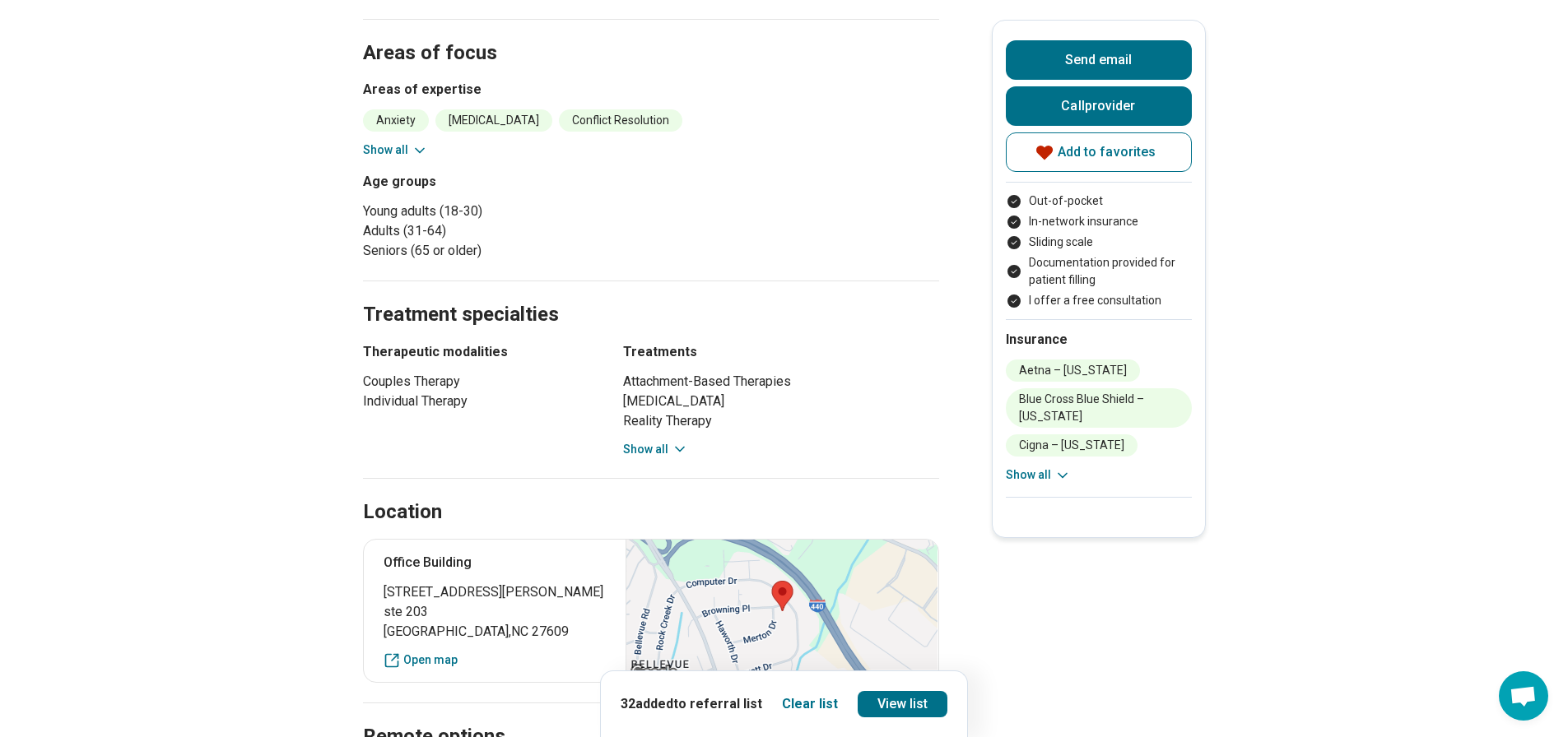
click at [420, 155] on icon at bounding box center [419, 150] width 16 height 16
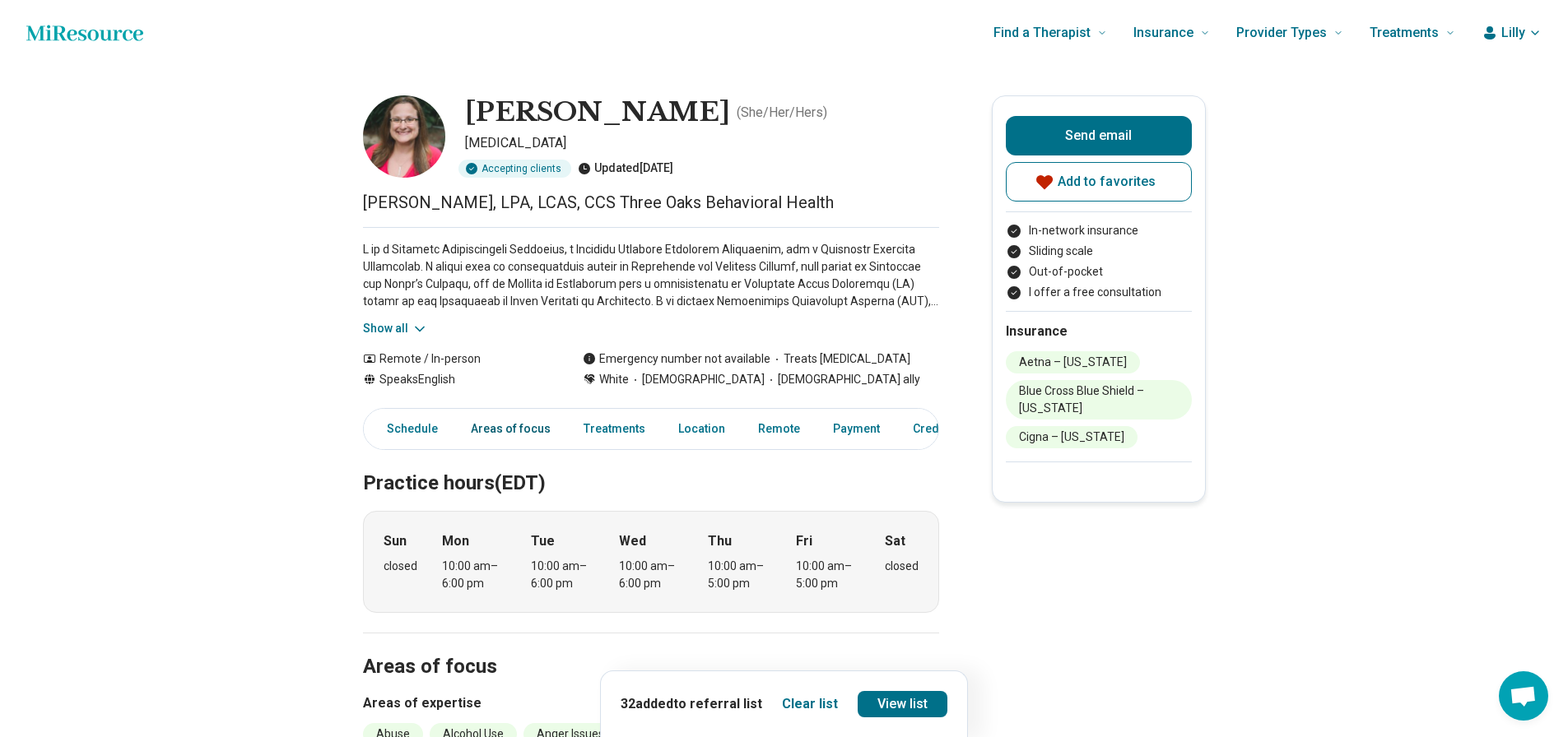
click at [519, 434] on link "Areas of focus" at bounding box center [511, 429] width 99 height 33
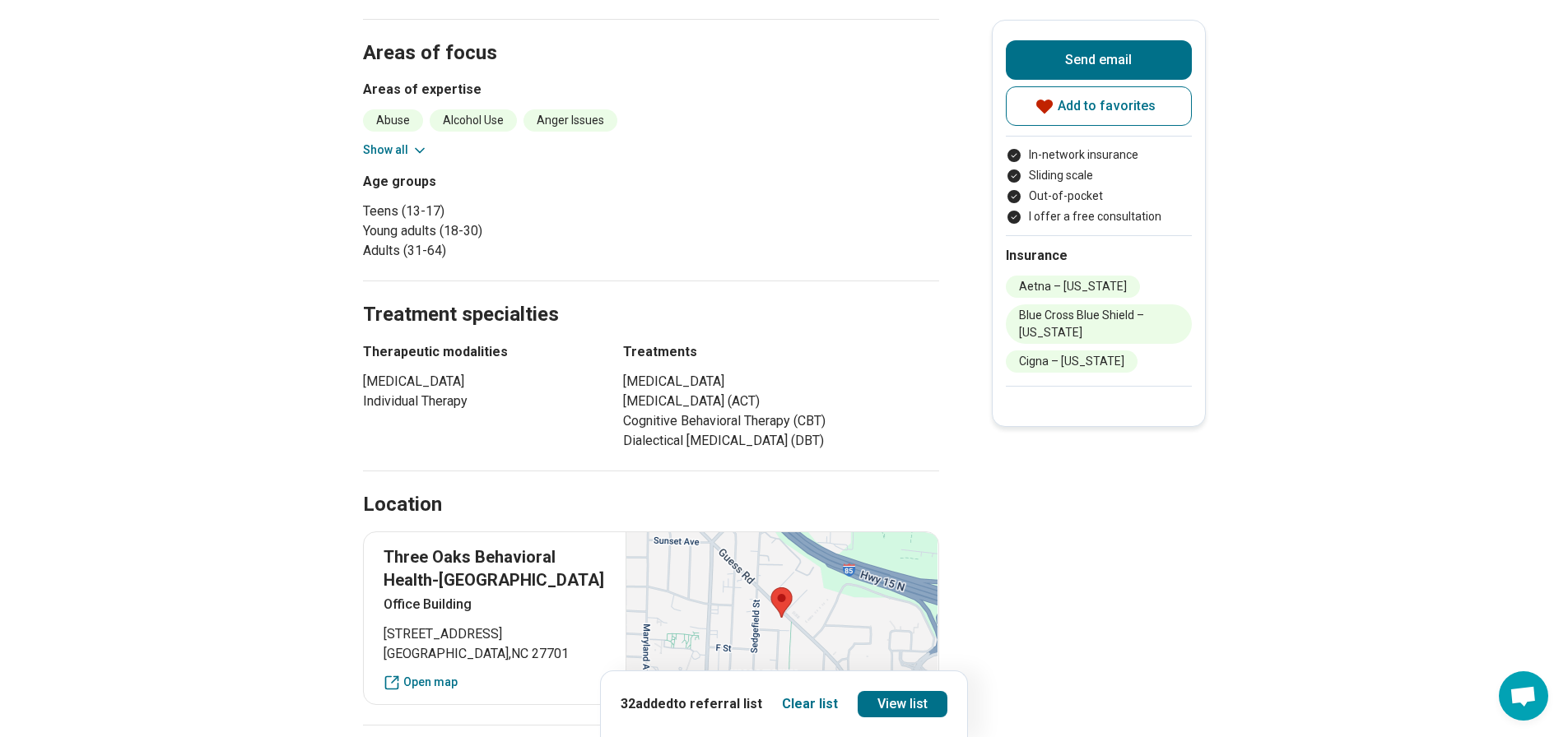
click at [419, 147] on icon at bounding box center [419, 150] width 16 height 16
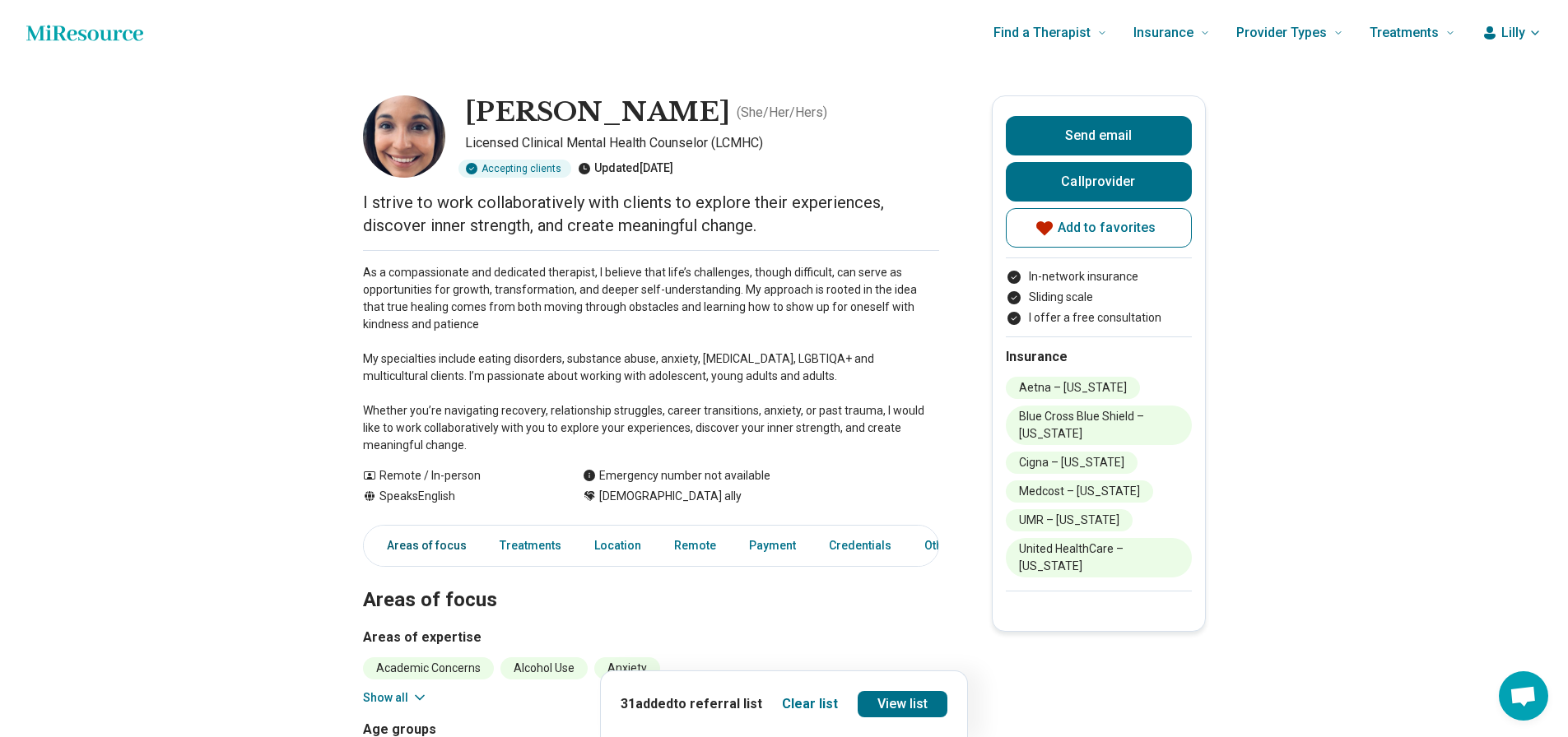
click at [436, 556] on link "Areas of focus" at bounding box center [421, 545] width 110 height 33
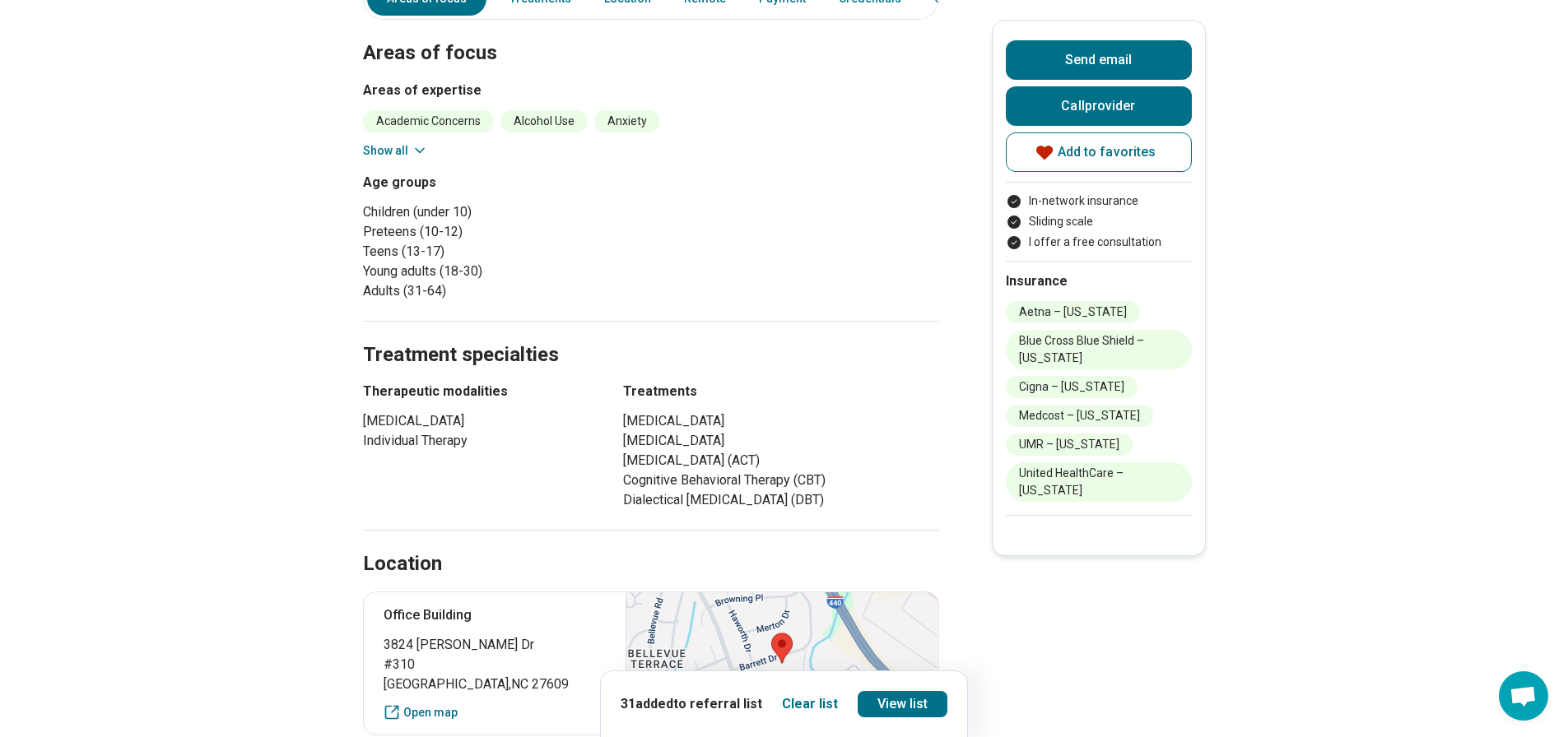
click at [404, 150] on button "Show all" at bounding box center [395, 151] width 65 height 17
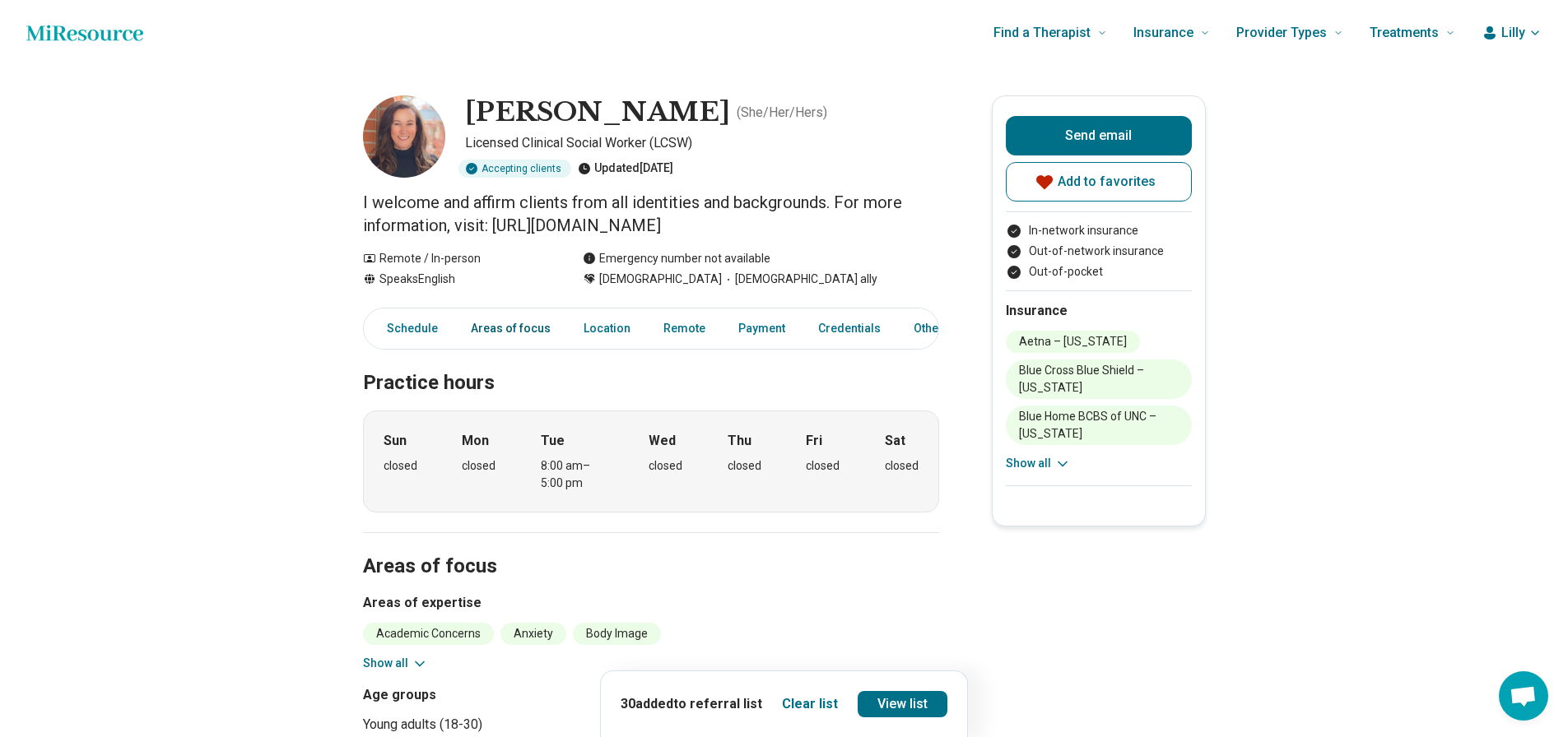
click at [534, 332] on link "Areas of focus" at bounding box center [511, 328] width 99 height 33
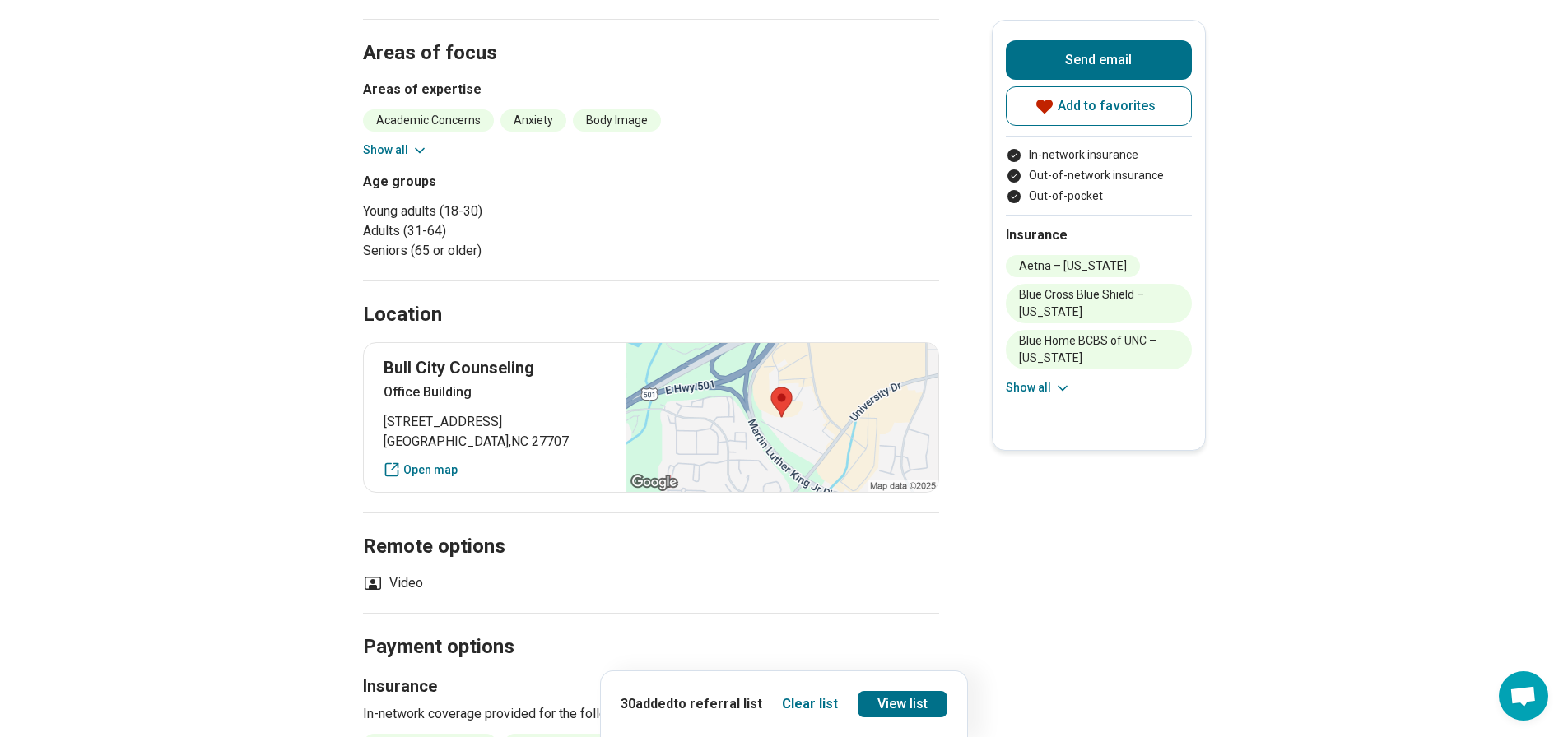
click at [394, 144] on button "Show all" at bounding box center [395, 150] width 65 height 17
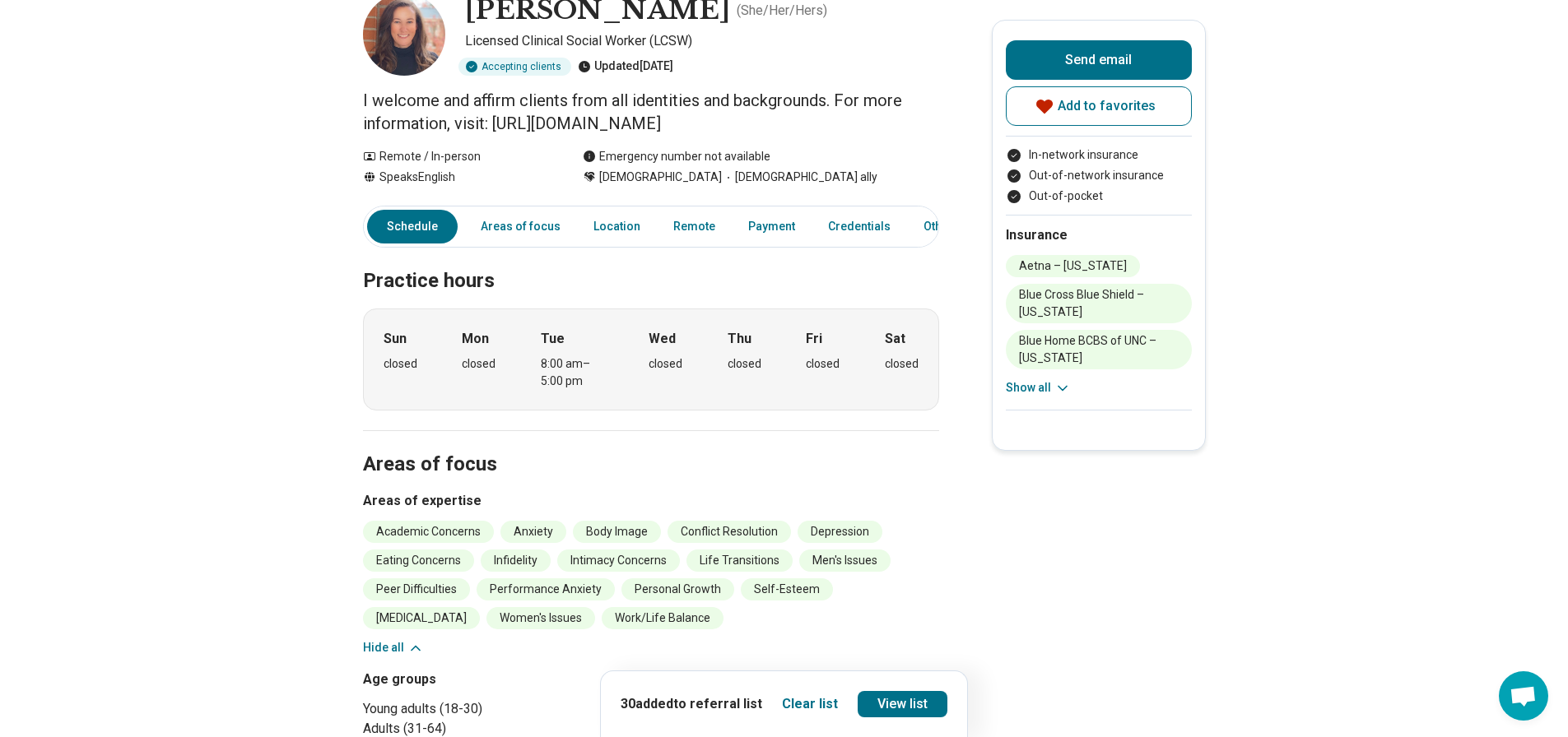
scroll to position [20, 0]
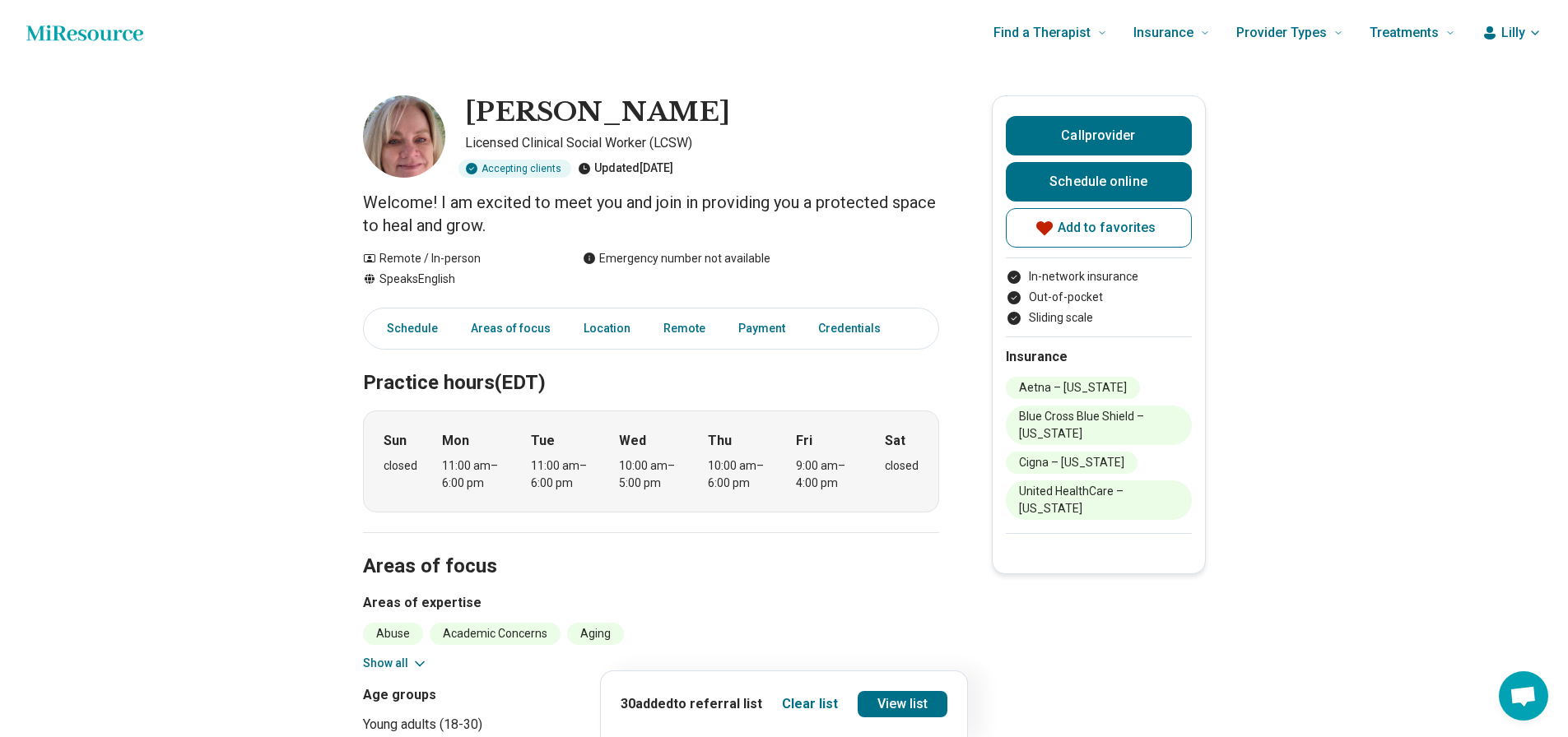
click at [413, 663] on button "Show all" at bounding box center [395, 663] width 65 height 17
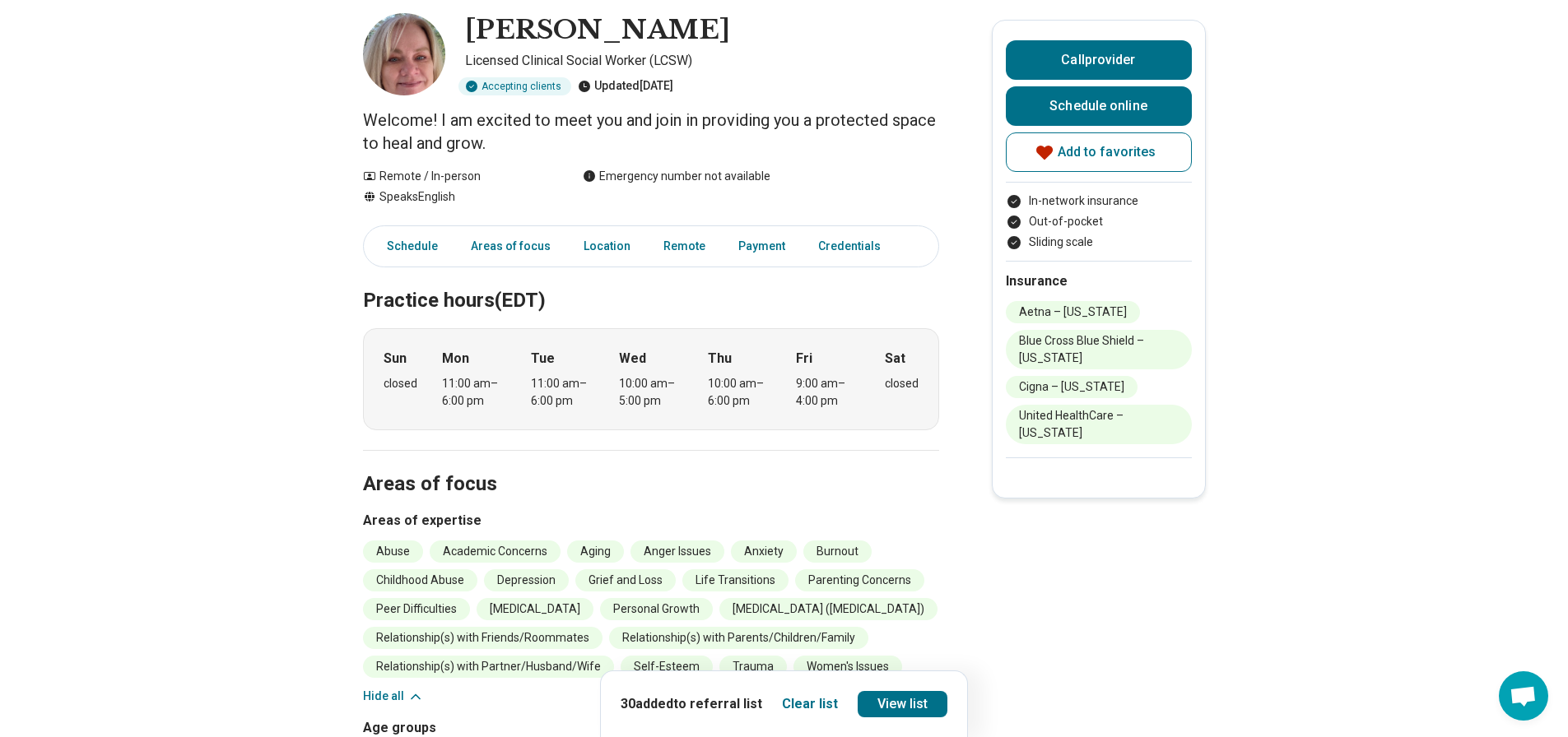
scroll to position [164, 0]
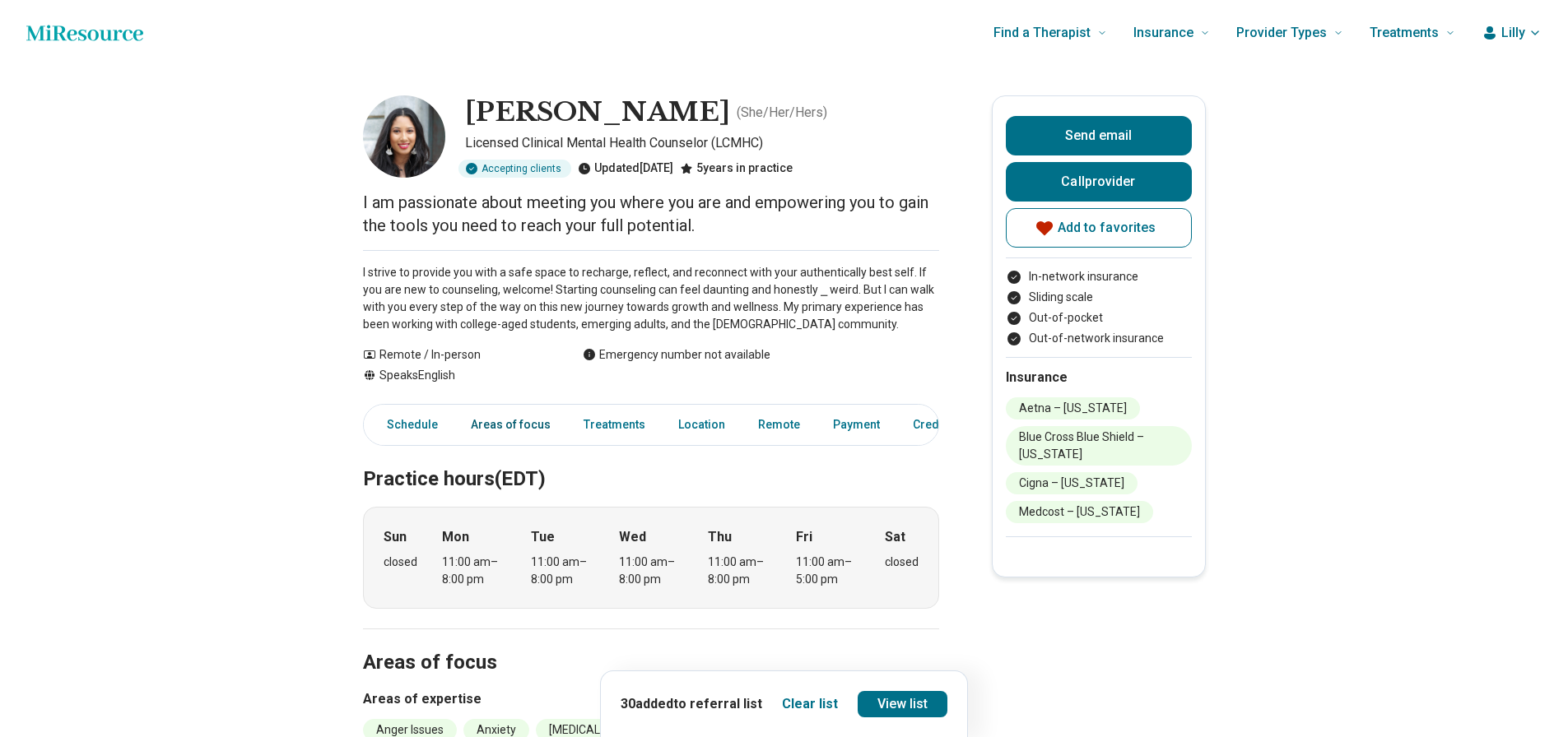
click at [477, 419] on link "Areas of focus" at bounding box center [511, 424] width 99 height 33
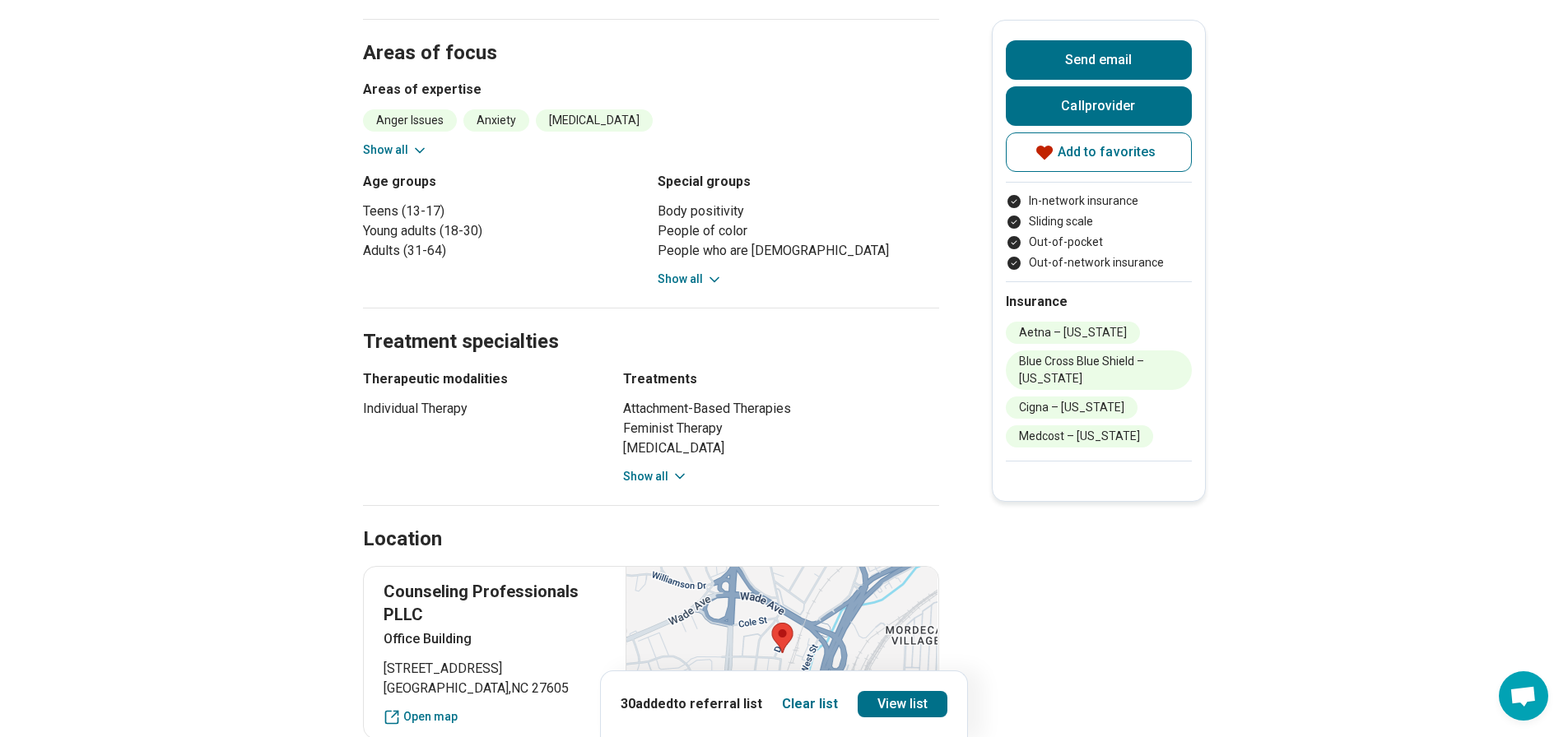
click at [417, 150] on icon at bounding box center [419, 150] width 16 height 16
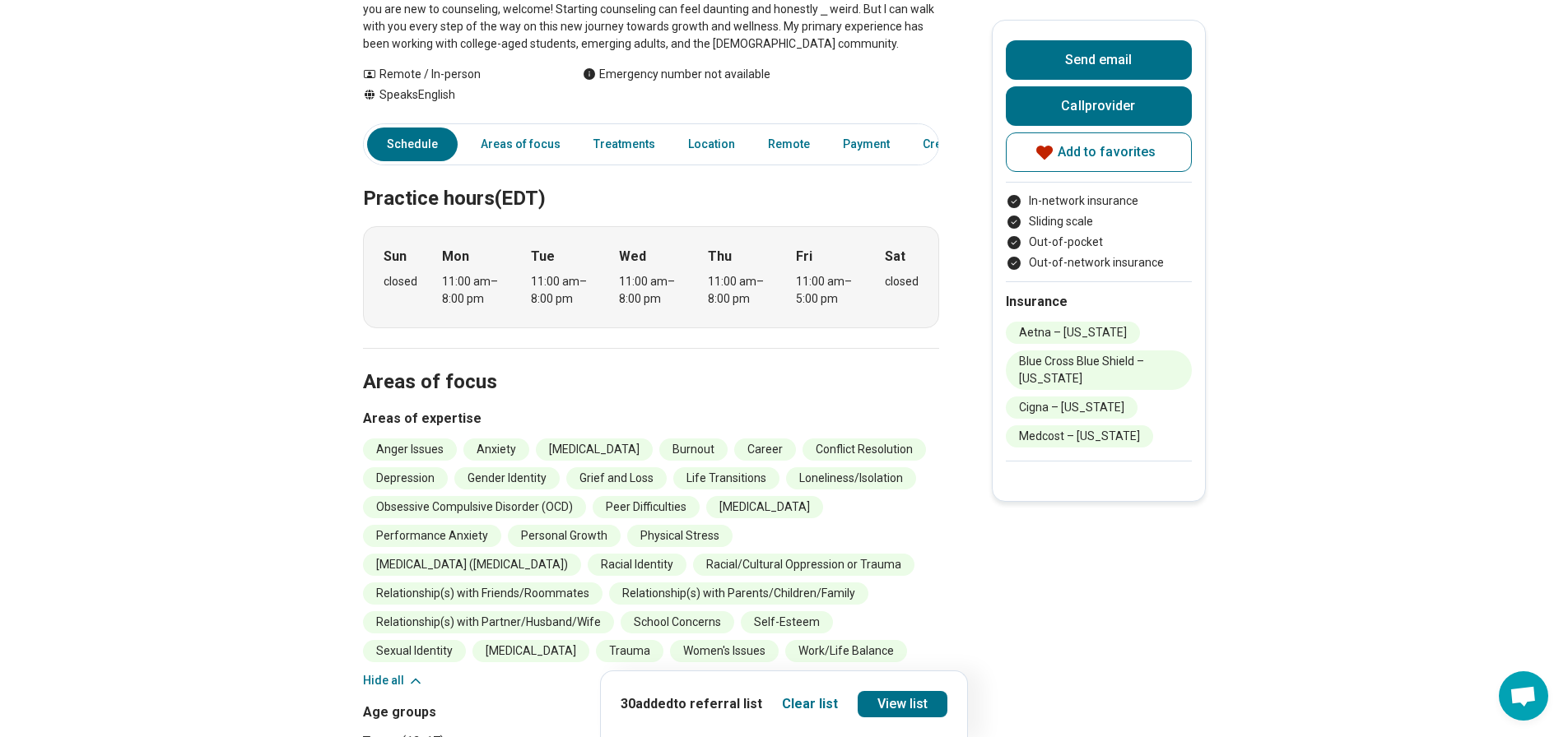
scroll to position [0, 0]
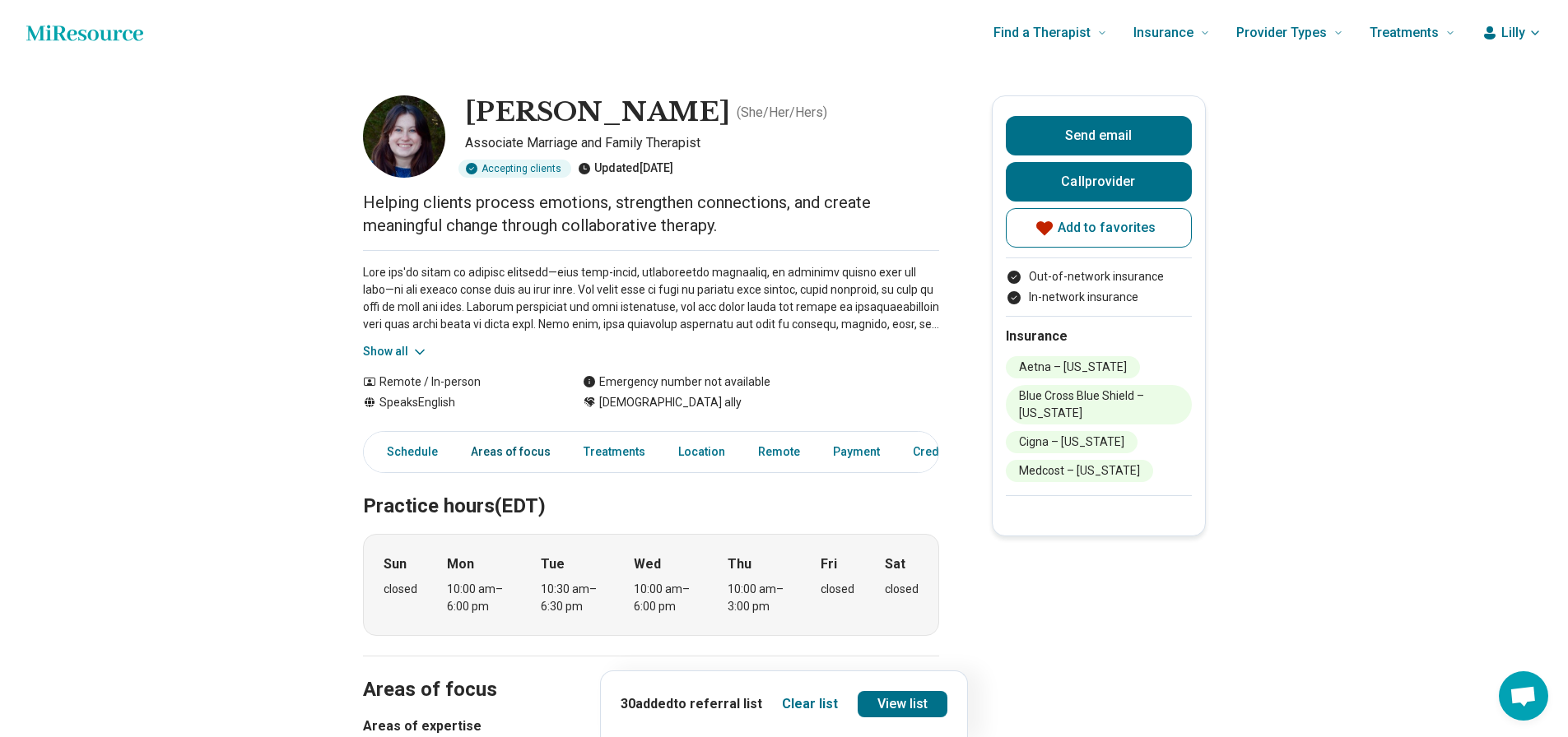
click at [531, 449] on link "Areas of focus" at bounding box center [511, 452] width 99 height 33
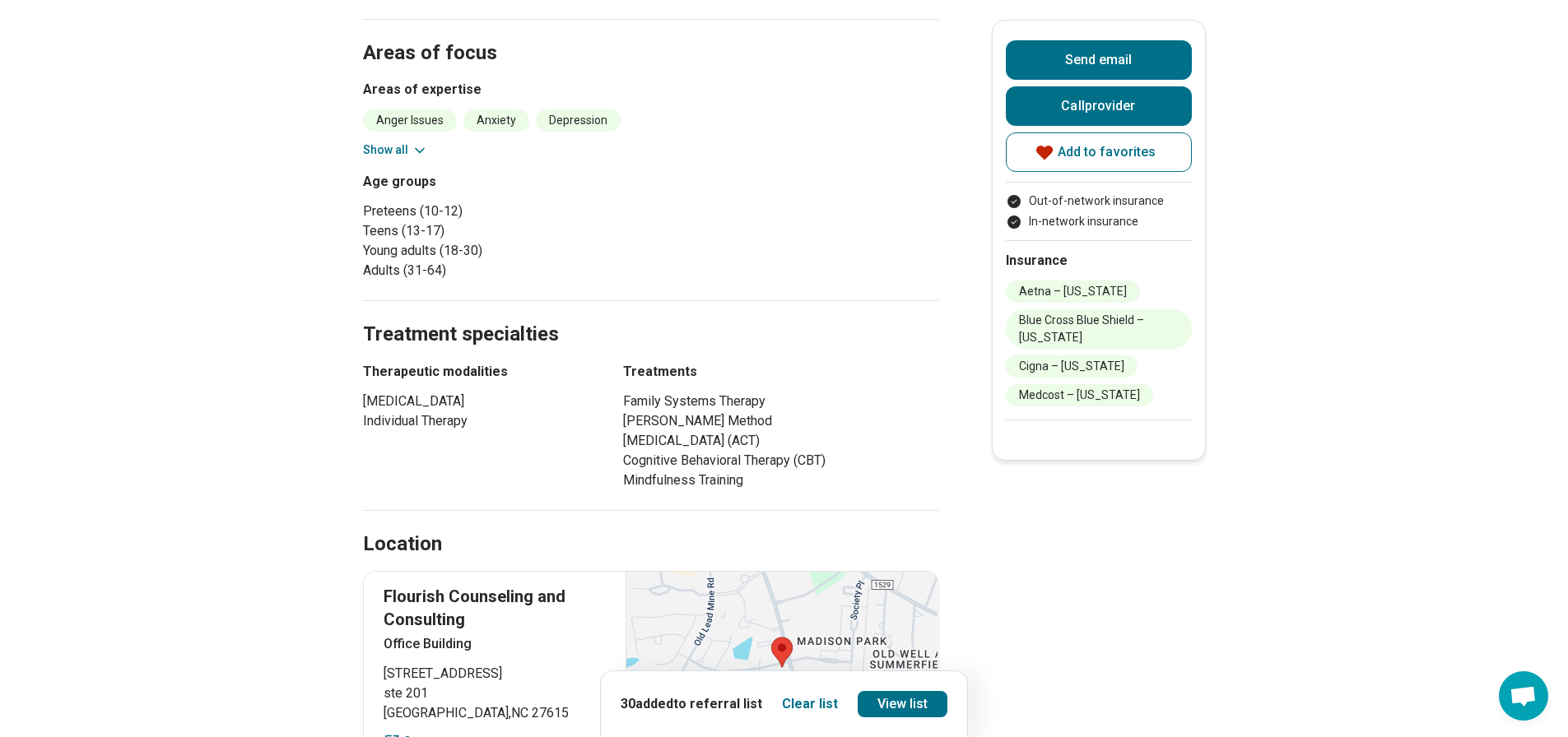
click at [410, 149] on button "Show all" at bounding box center [395, 150] width 65 height 17
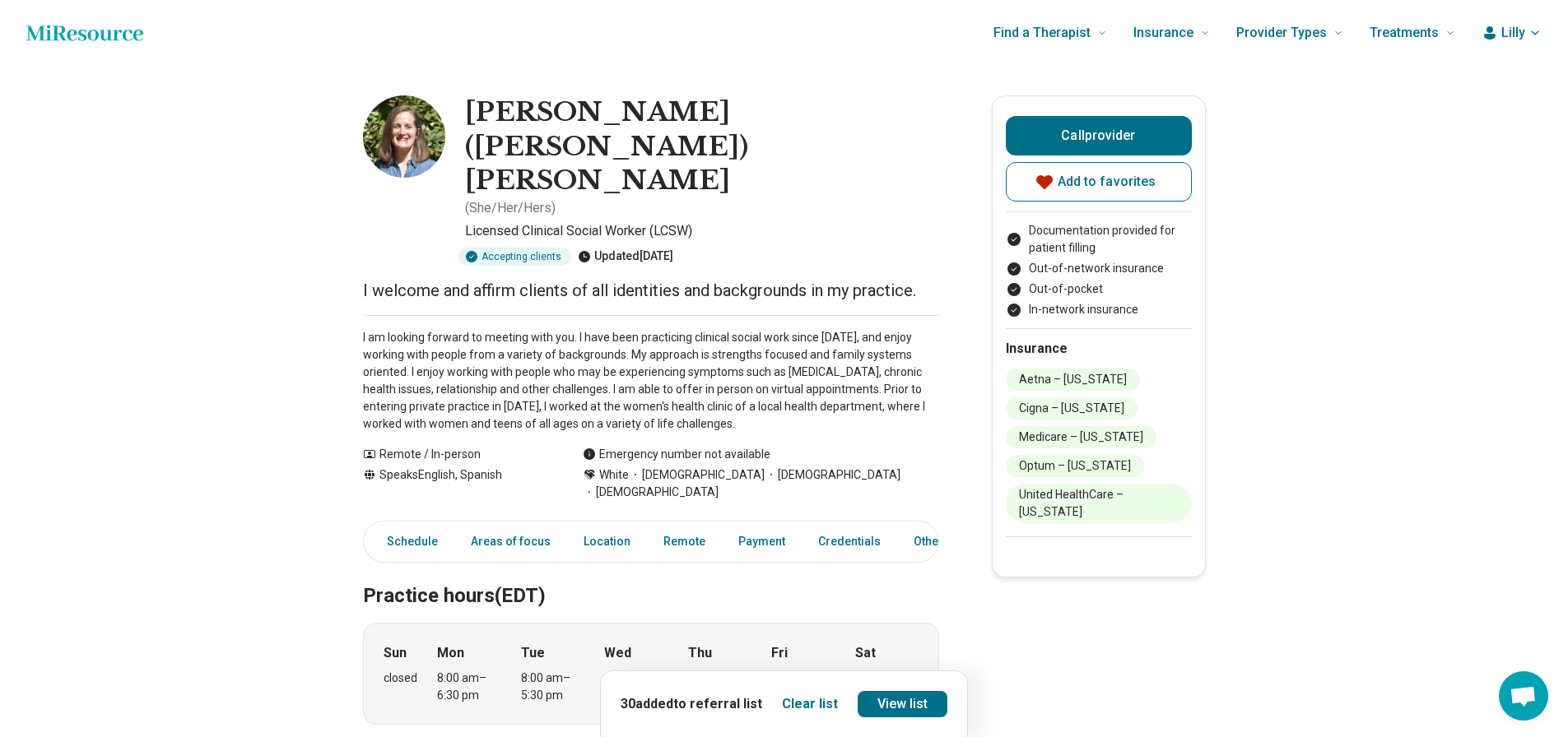
click at [490, 525] on link "Areas of focus" at bounding box center [511, 541] width 99 height 33
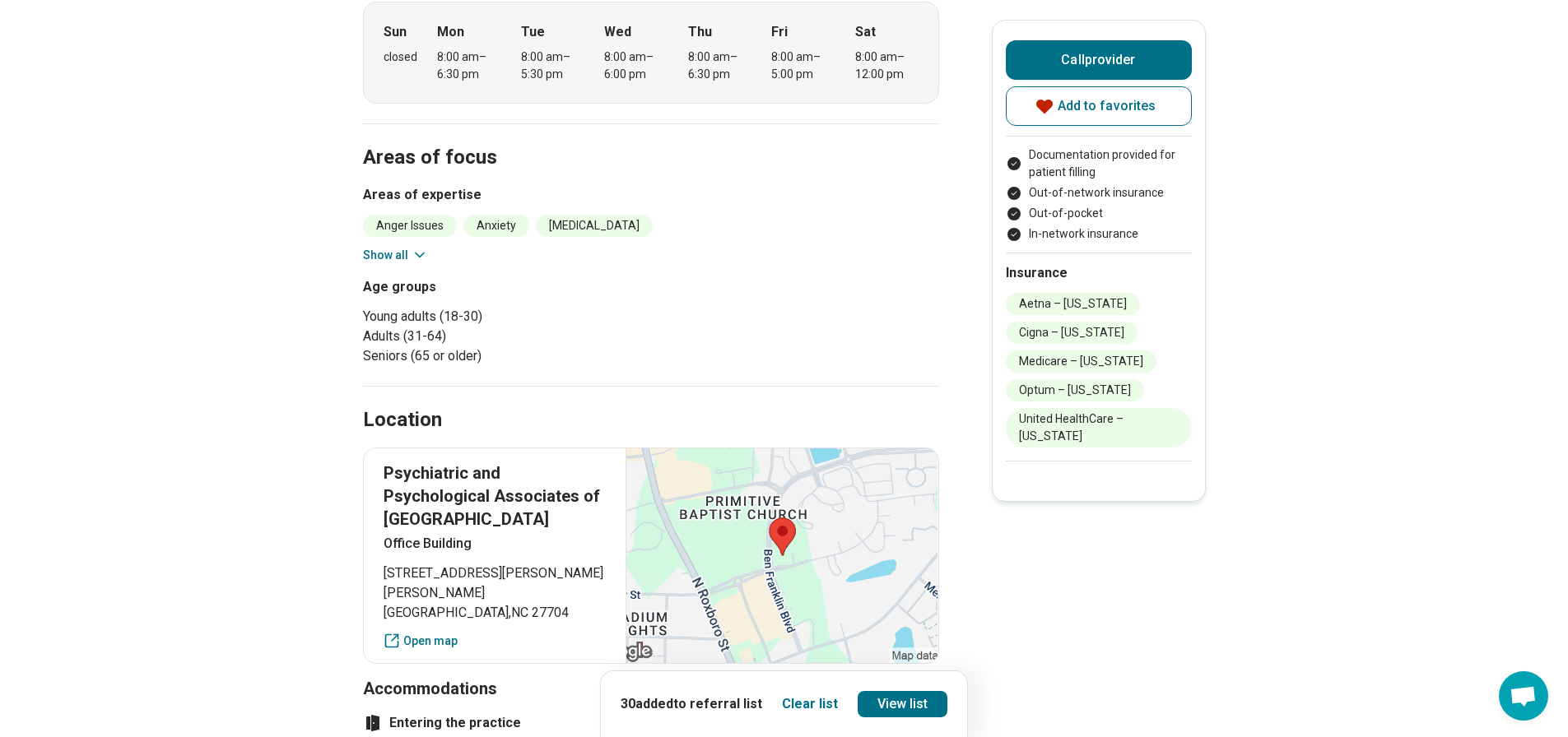
click at [409, 247] on button "Show all" at bounding box center [395, 256] width 65 height 17
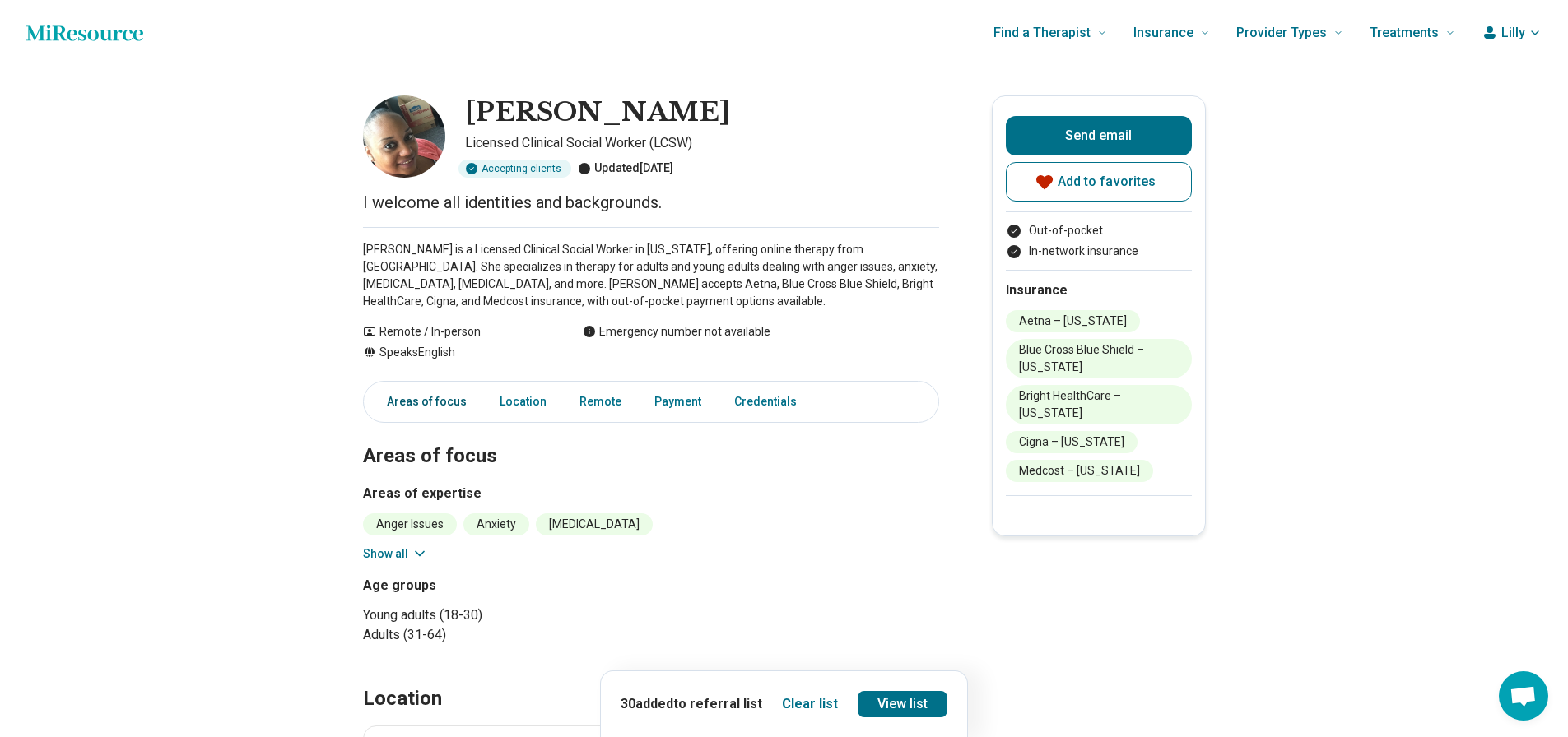
click at [445, 407] on link "Areas of focus" at bounding box center [421, 401] width 110 height 33
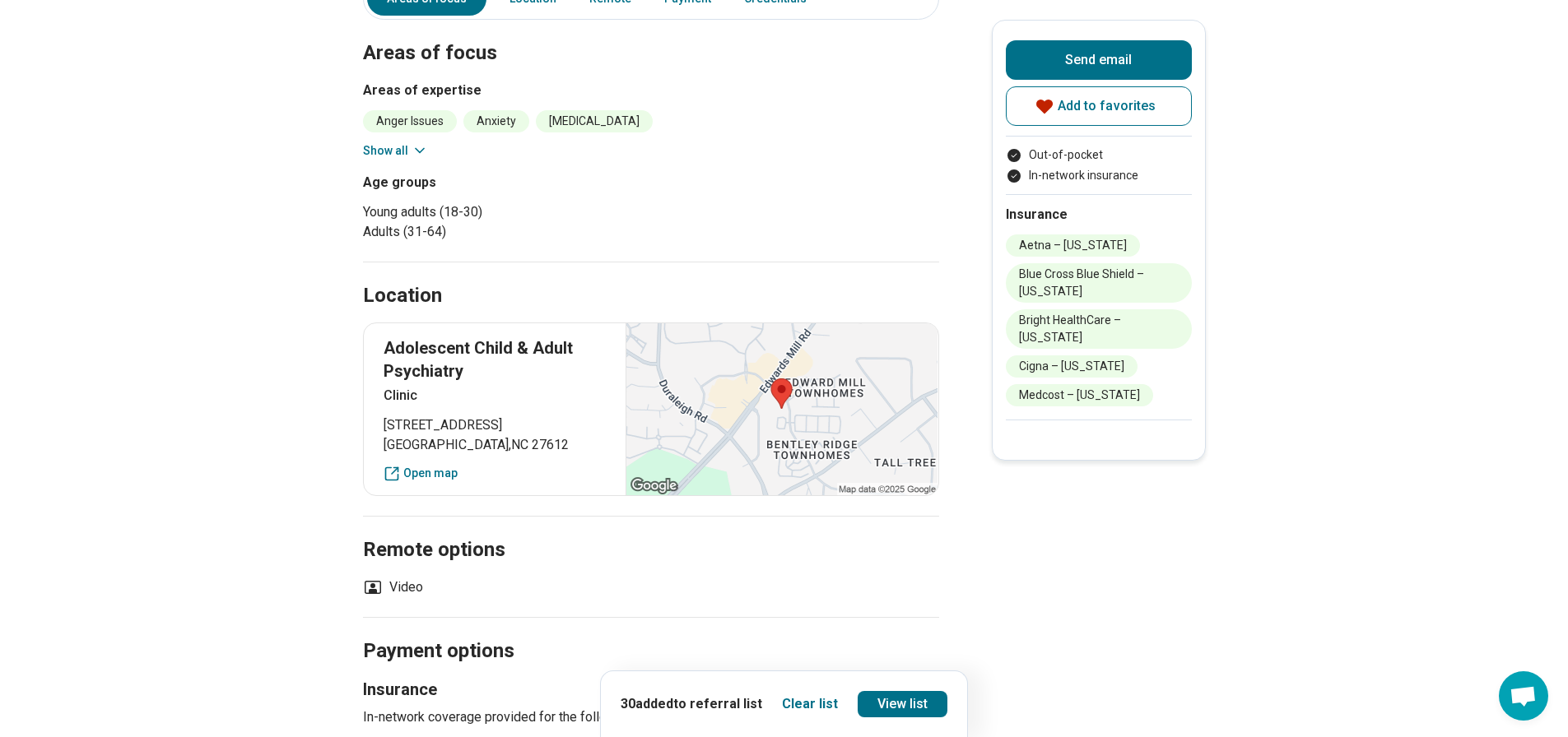
click at [411, 148] on button "Show all" at bounding box center [395, 151] width 65 height 17
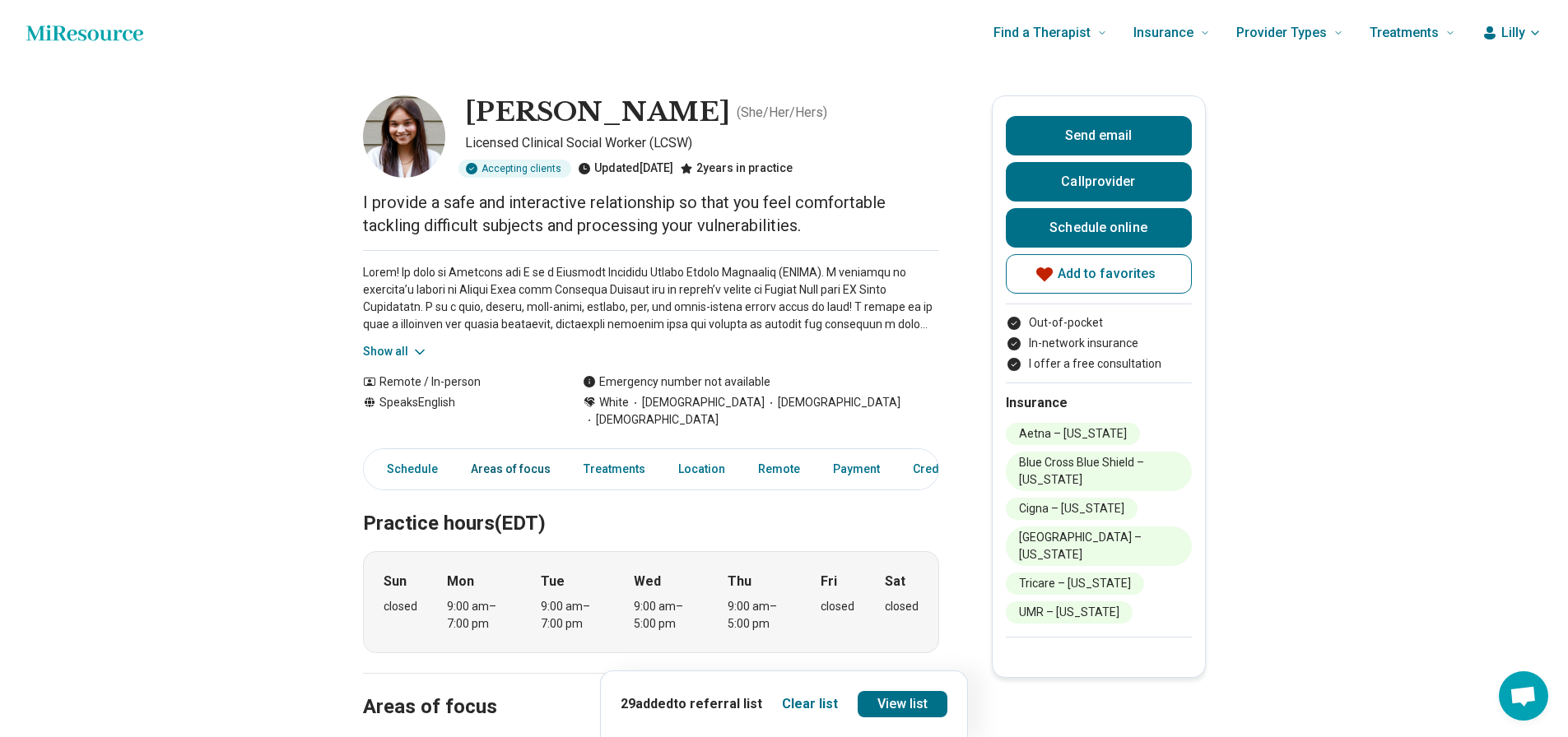
click at [523, 454] on link "Areas of focus" at bounding box center [511, 469] width 99 height 33
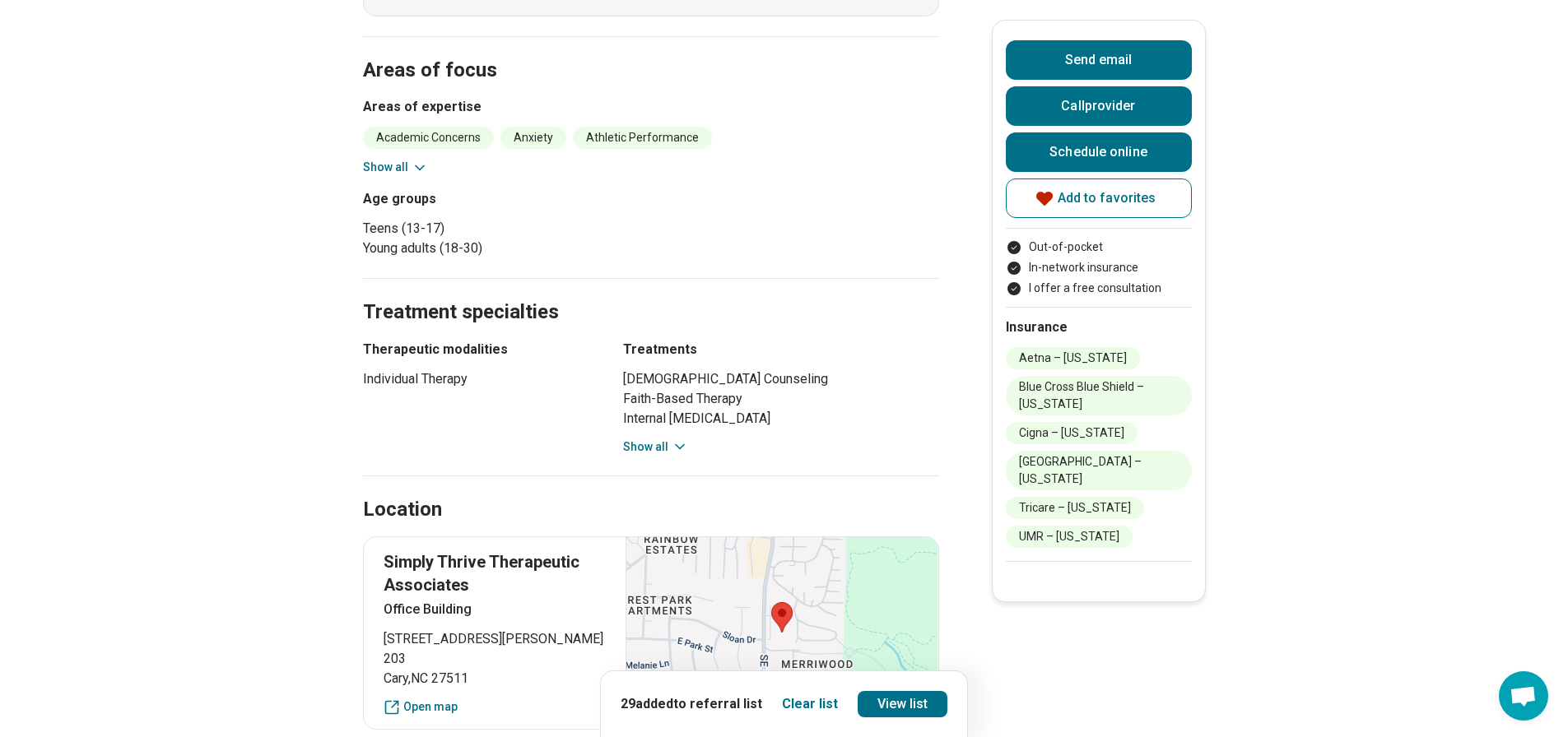
click at [387, 158] on button "Show all" at bounding box center [395, 167] width 65 height 17
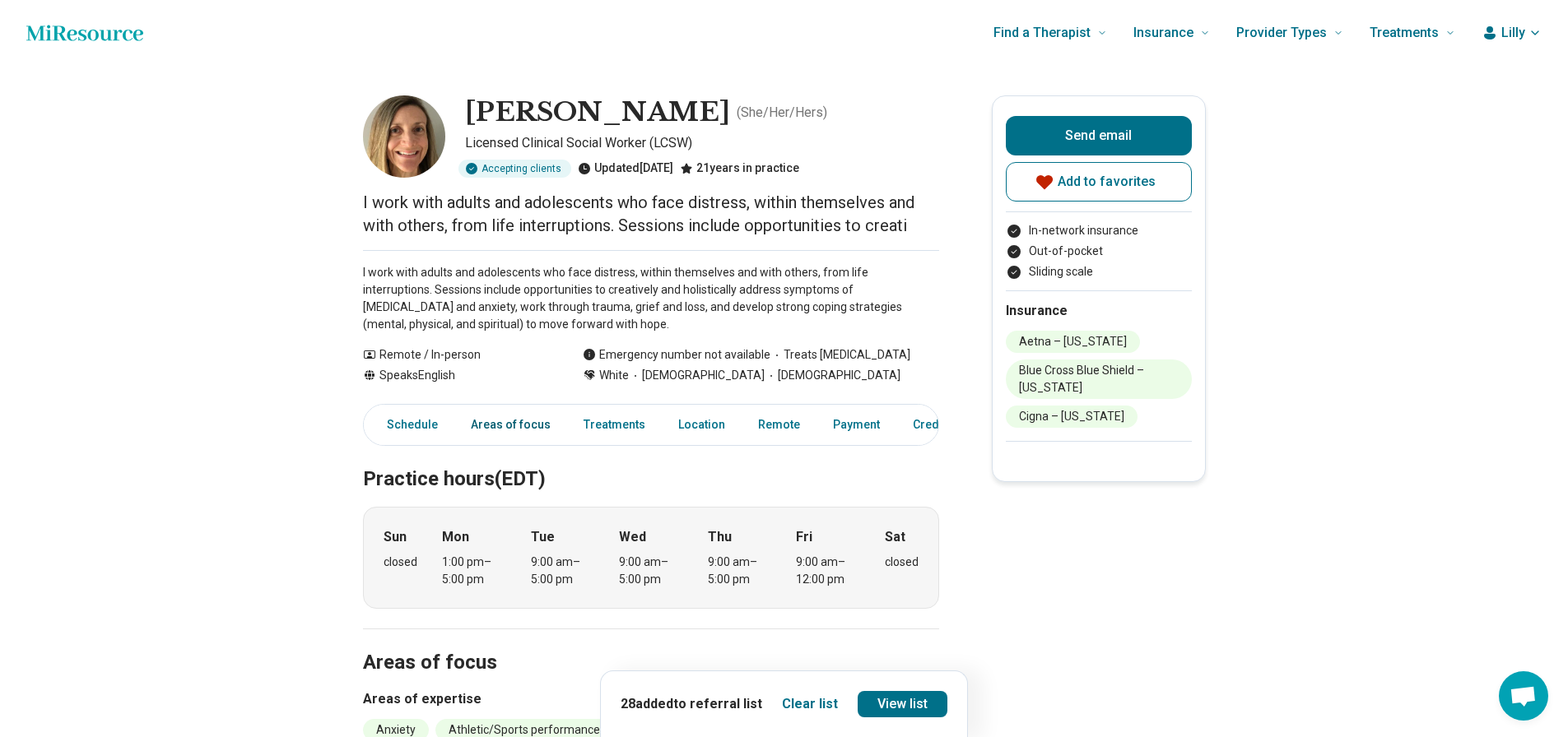
click at [513, 422] on link "Areas of focus" at bounding box center [511, 424] width 99 height 33
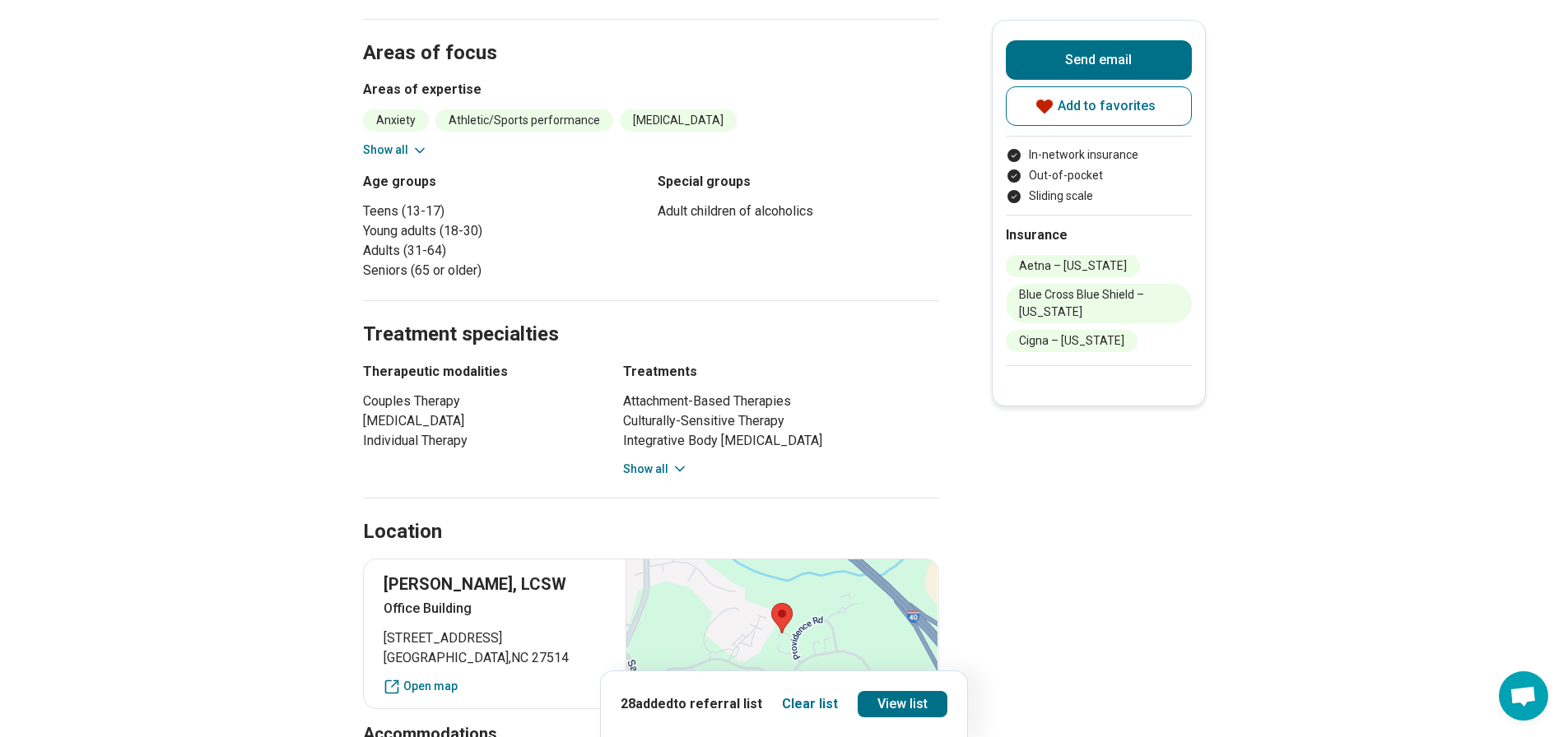
click at [400, 146] on button "Show all" at bounding box center [395, 150] width 65 height 17
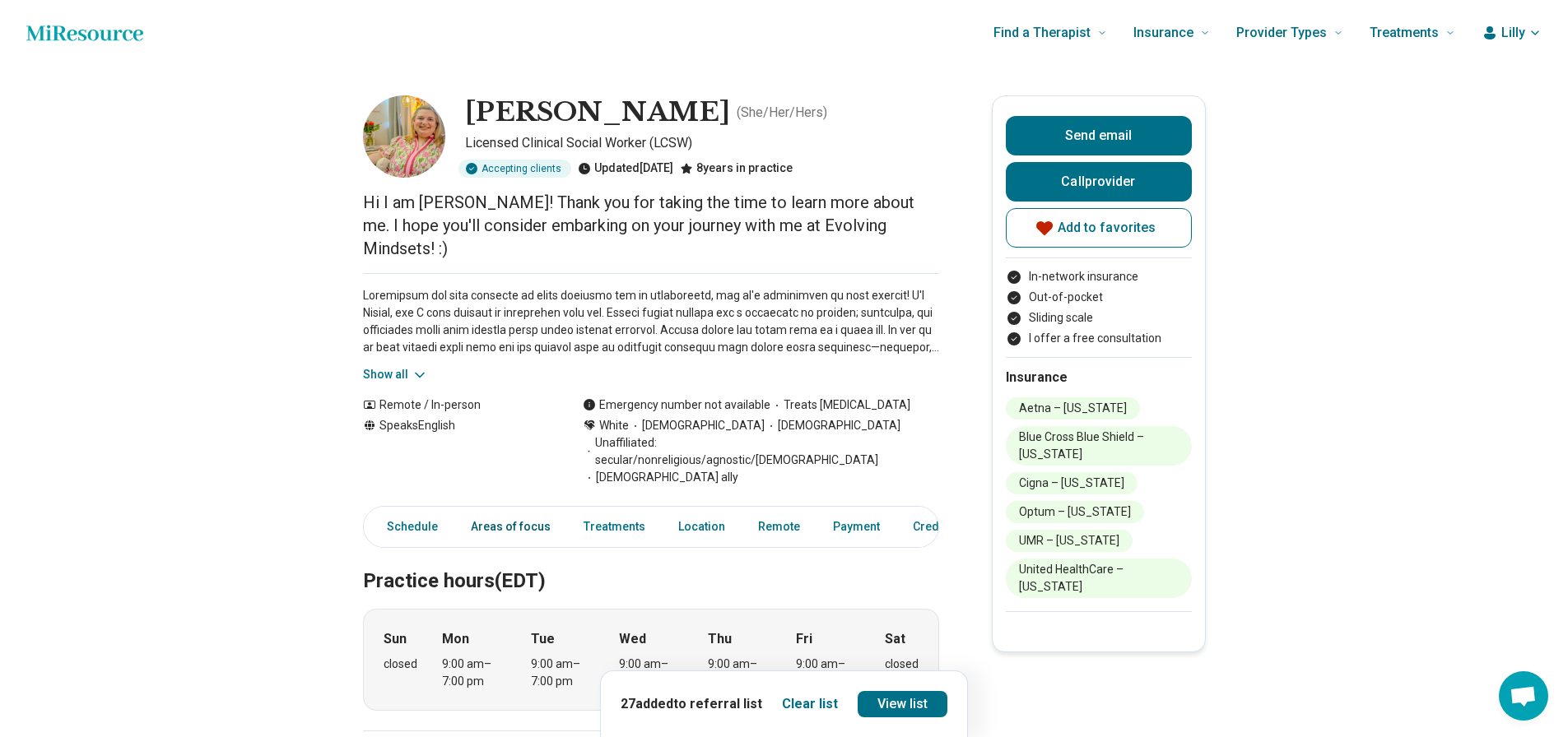
click at [471, 510] on link "Areas of focus" at bounding box center [511, 526] width 99 height 33
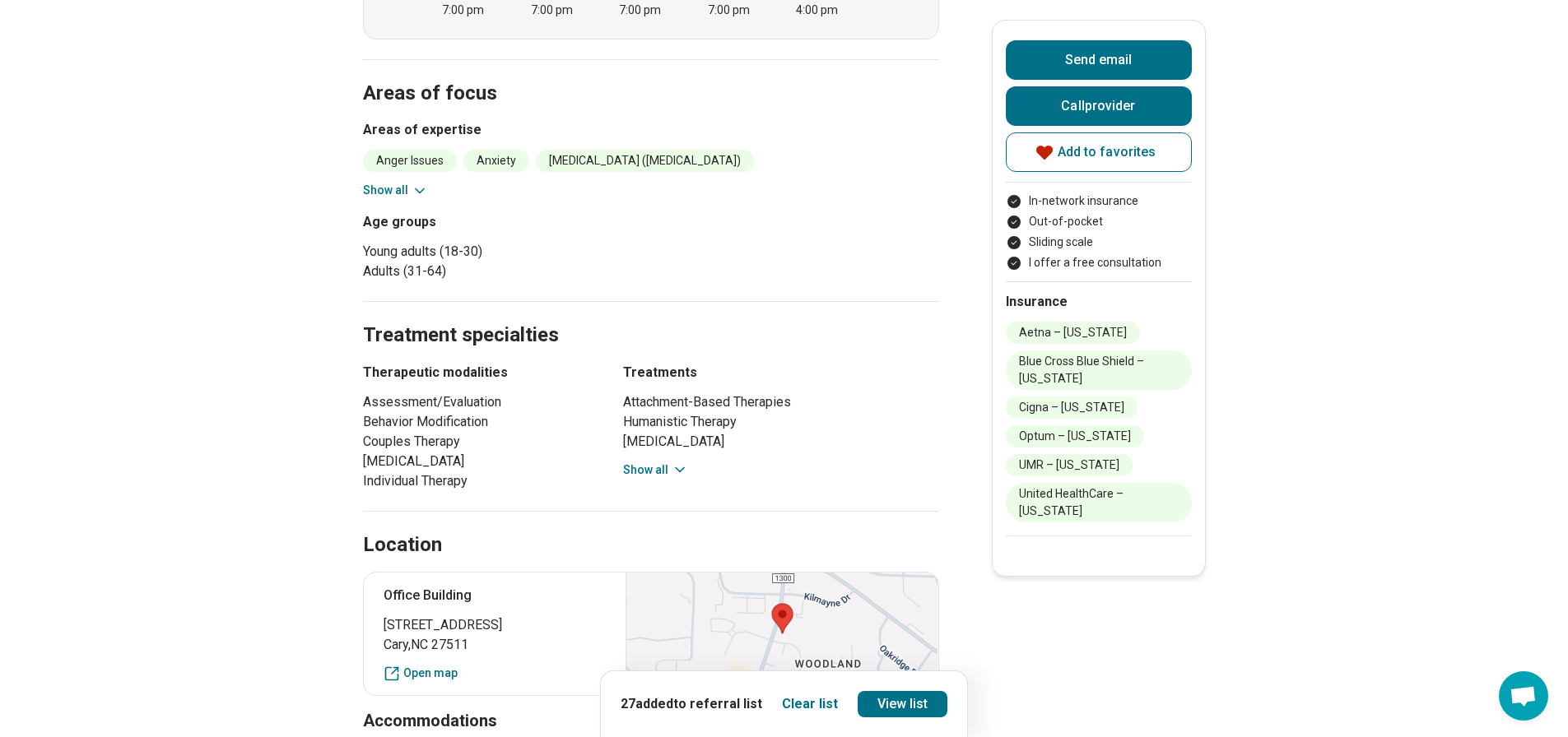
click at [408, 181] on button "Show all" at bounding box center [395, 190] width 65 height 17
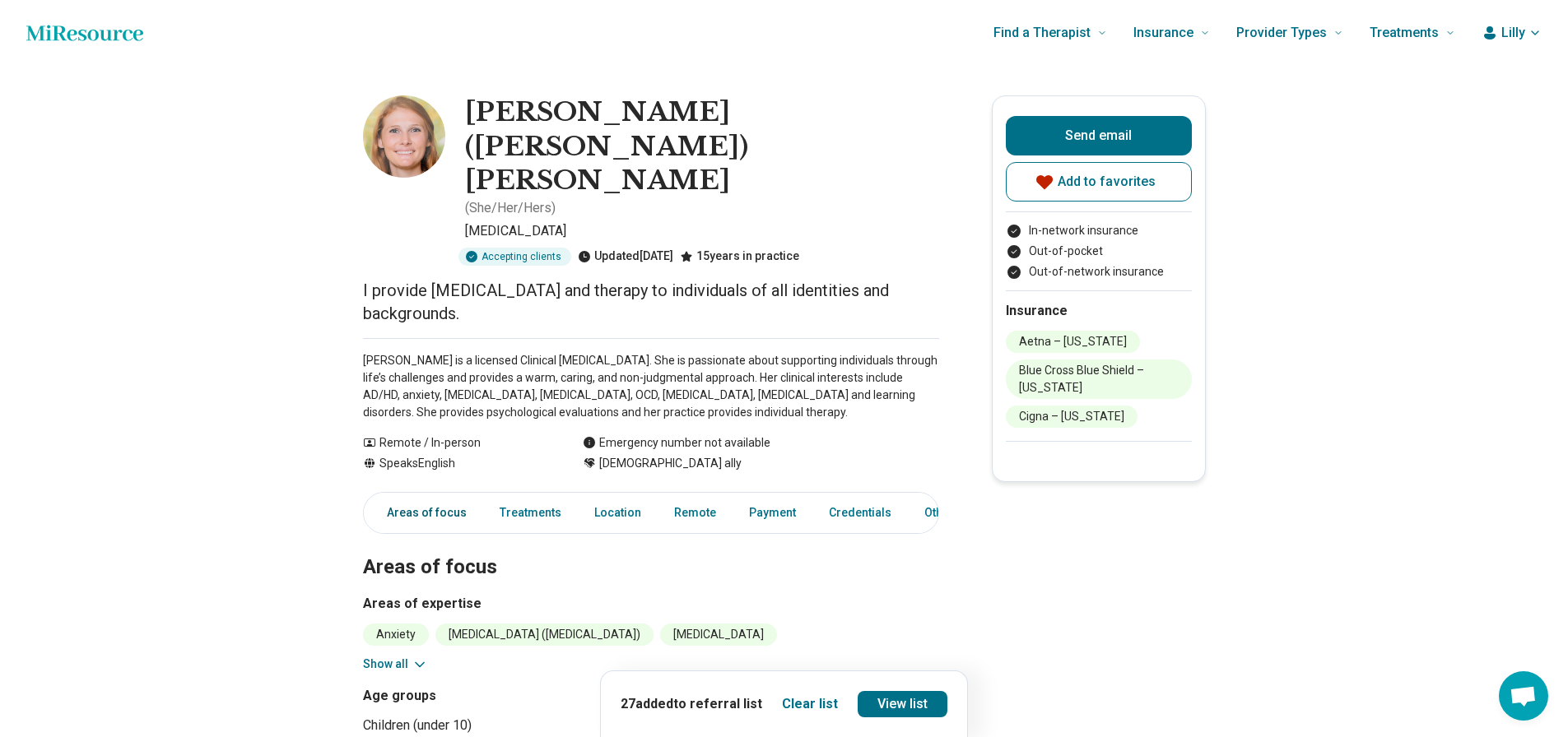
click at [443, 496] on link "Areas of focus" at bounding box center [421, 513] width 110 height 33
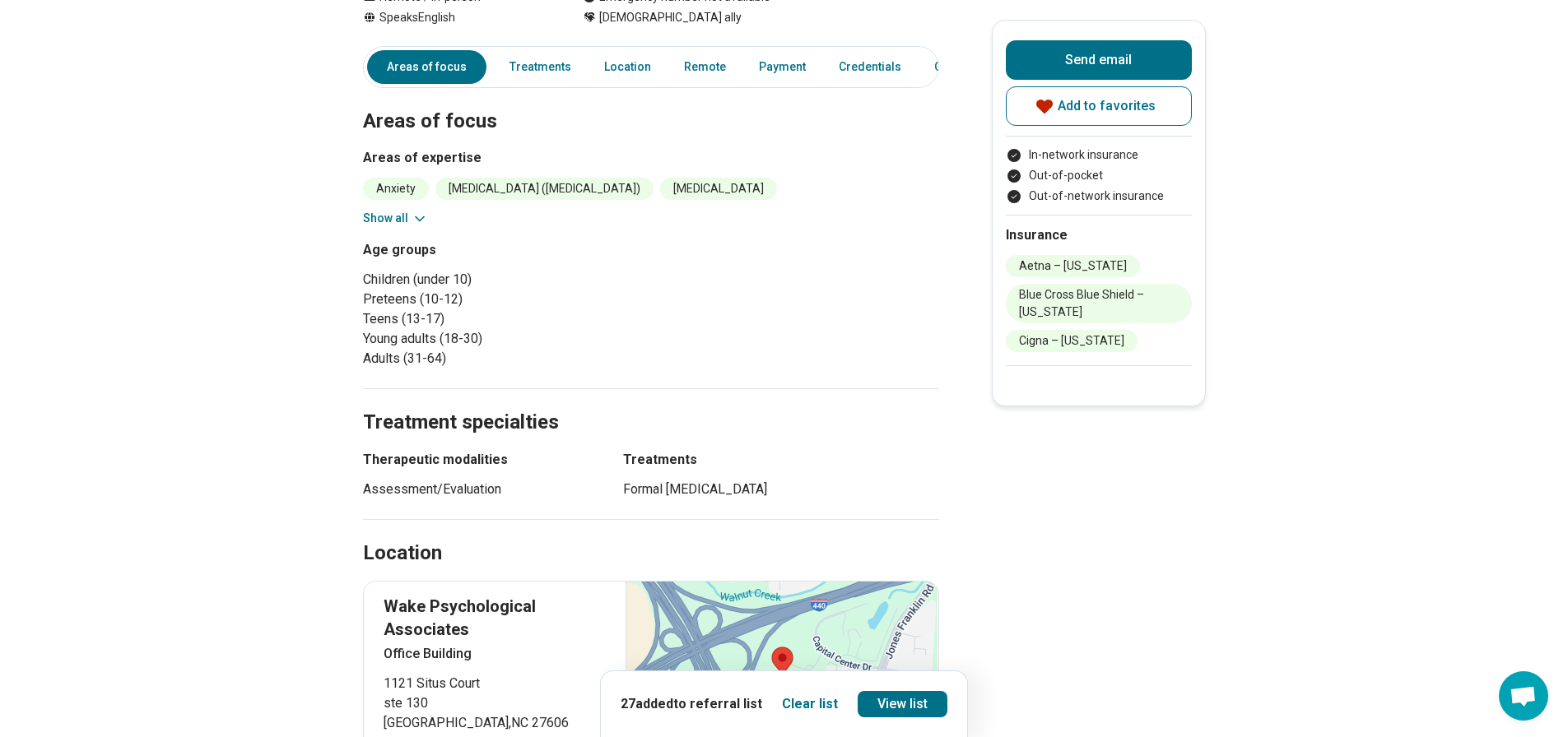
click at [401, 210] on button "Show all" at bounding box center [395, 219] width 65 height 17
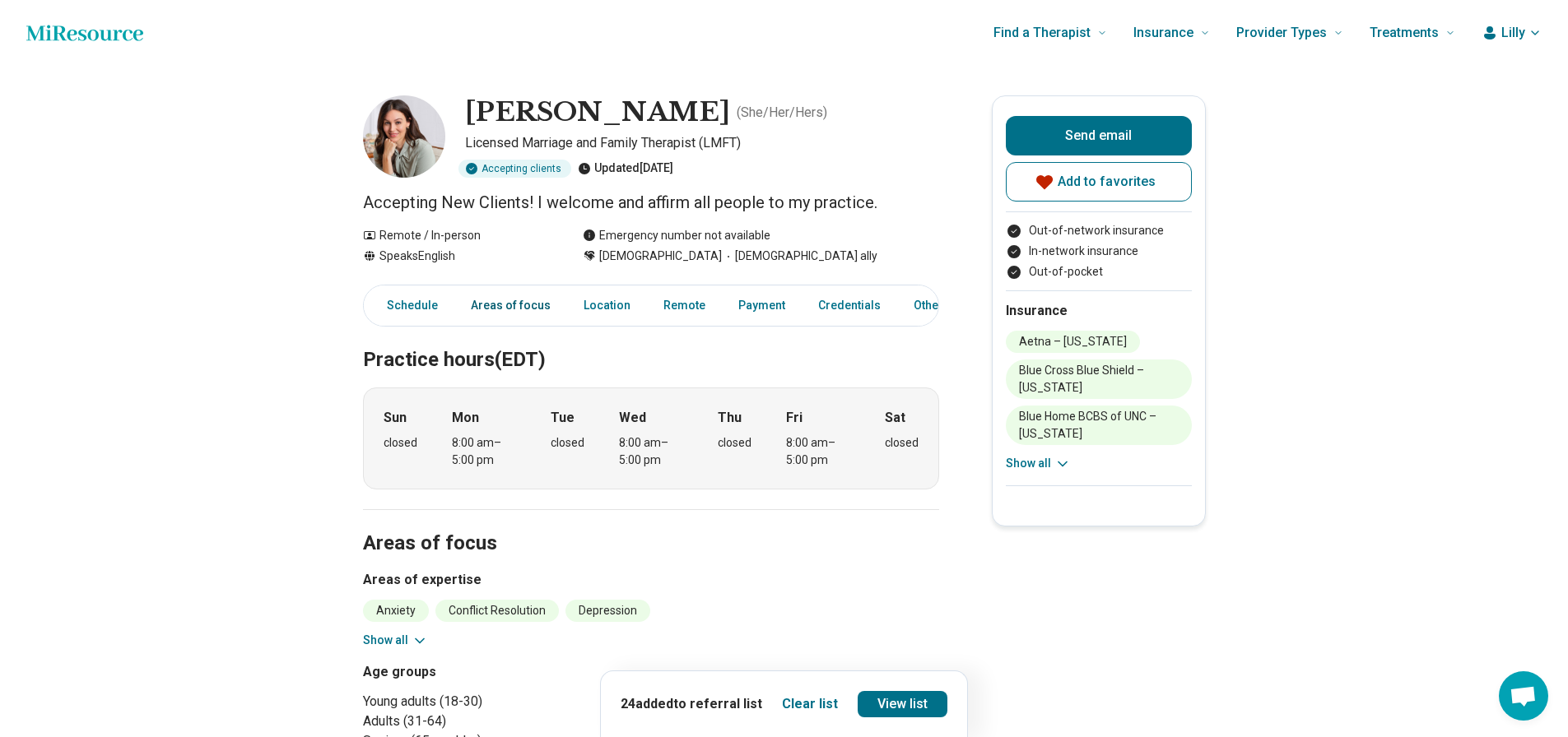
click at [513, 310] on link "Areas of focus" at bounding box center [511, 305] width 99 height 33
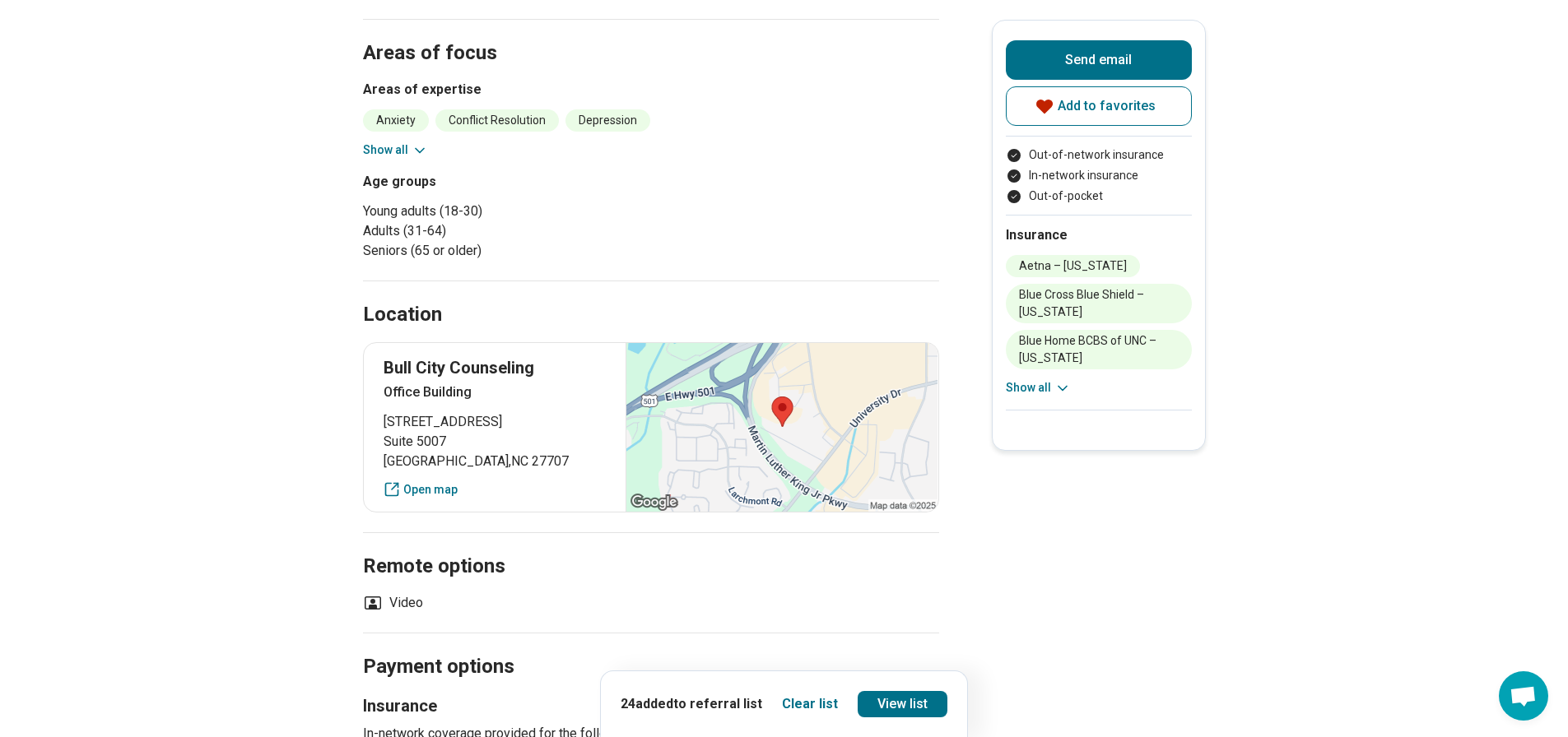
click at [404, 152] on button "Show all" at bounding box center [395, 150] width 65 height 17
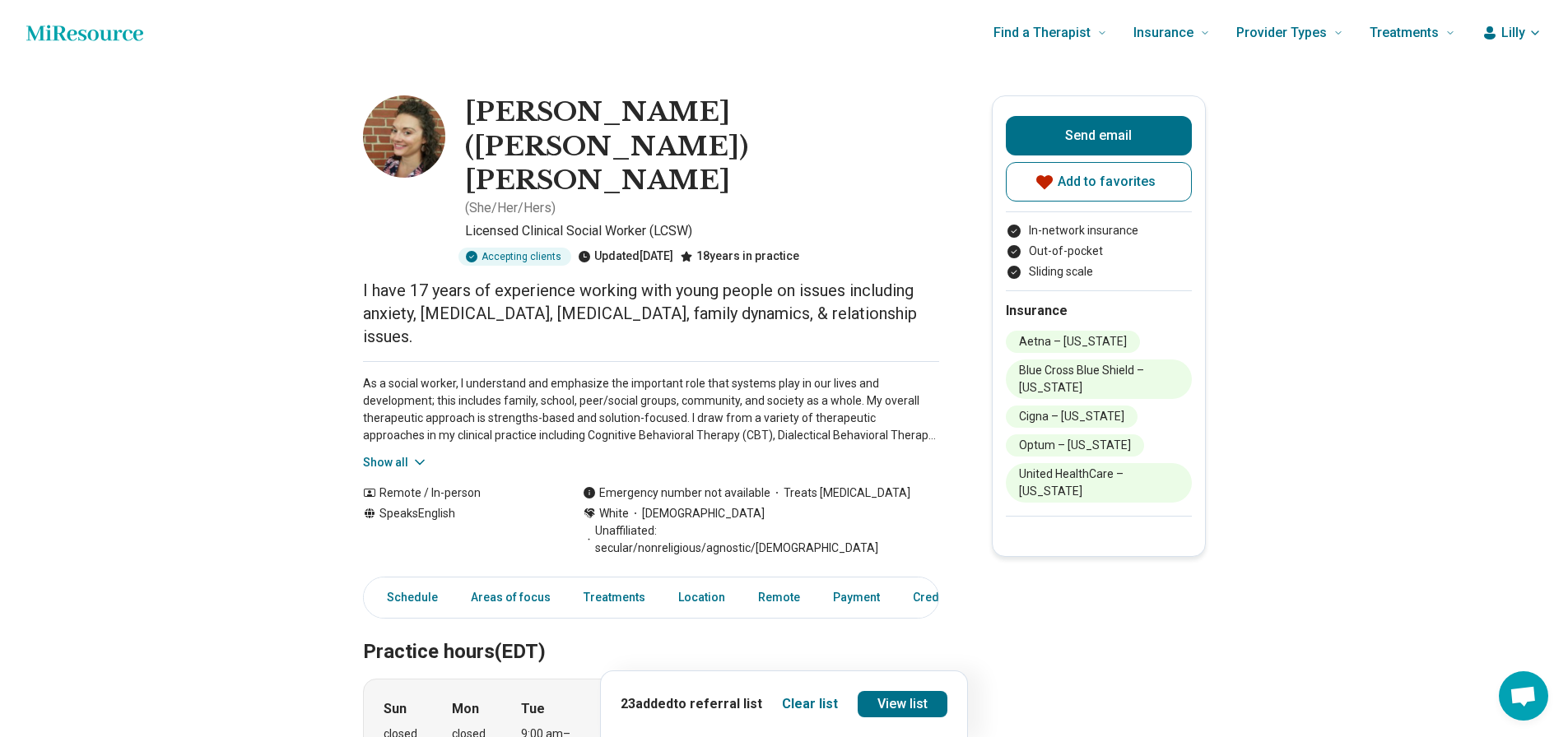
click at [413, 454] on button "Show all" at bounding box center [395, 463] width 65 height 17
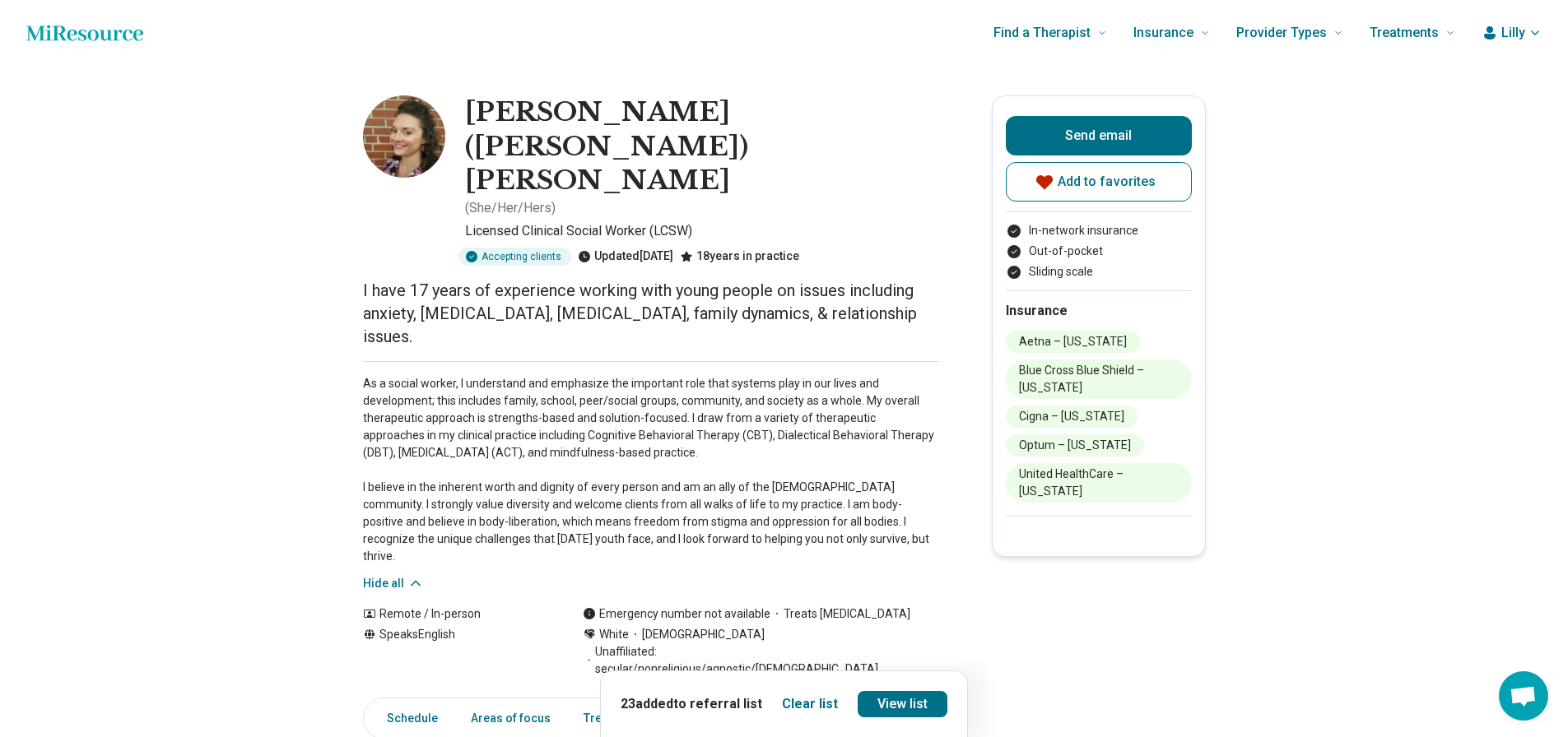
scroll to position [247, 0]
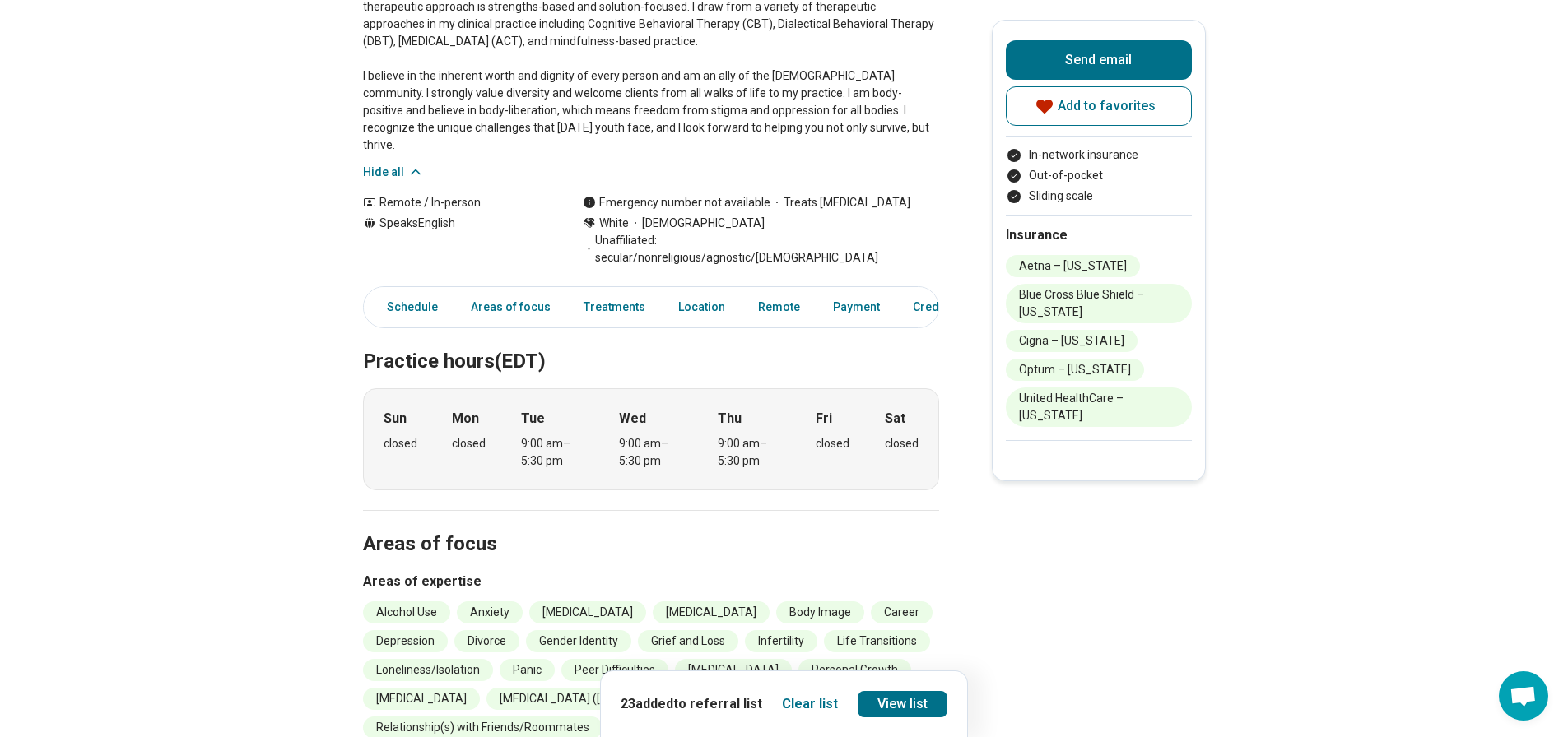
scroll to position [494, 0]
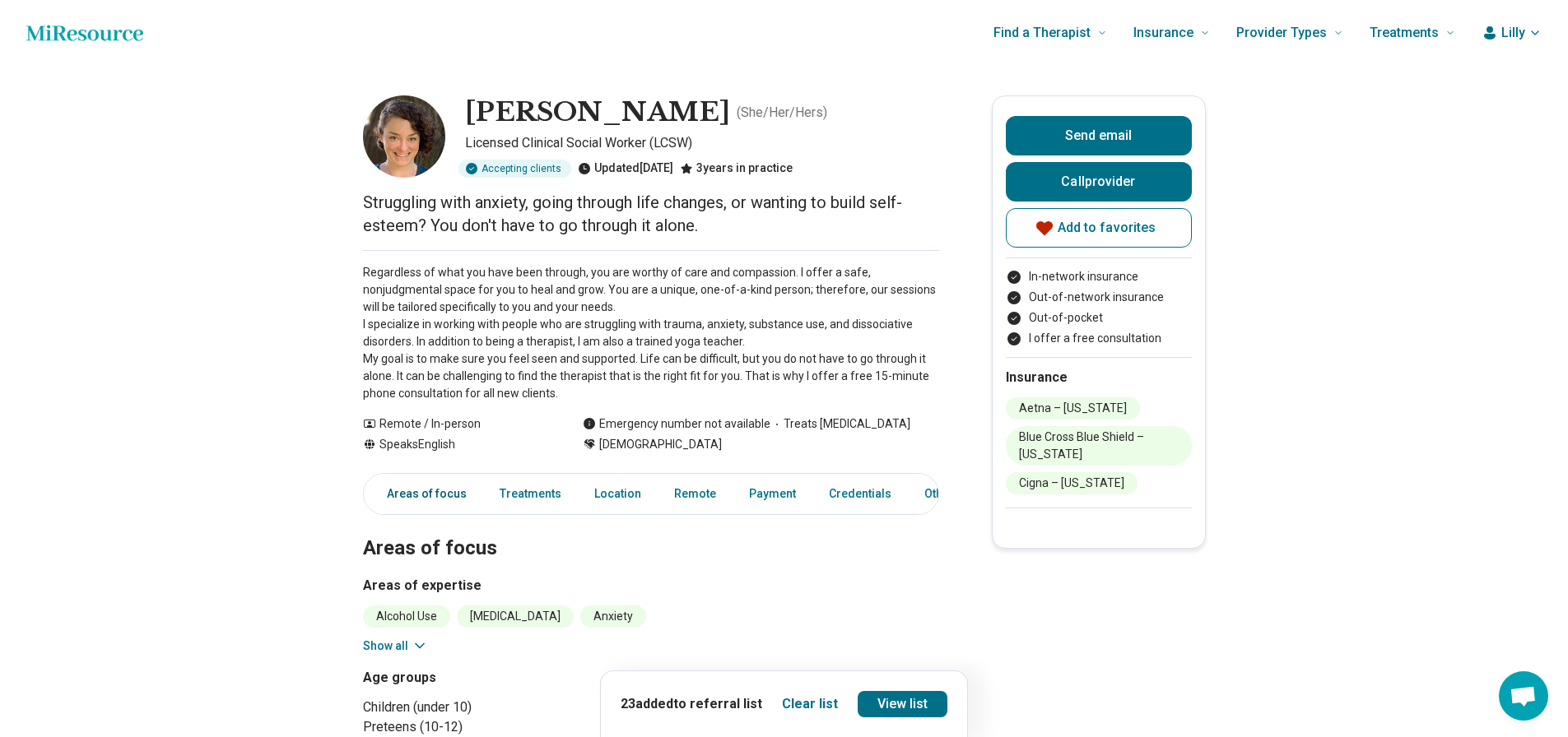
click at [449, 488] on link "Areas of focus" at bounding box center [421, 494] width 110 height 33
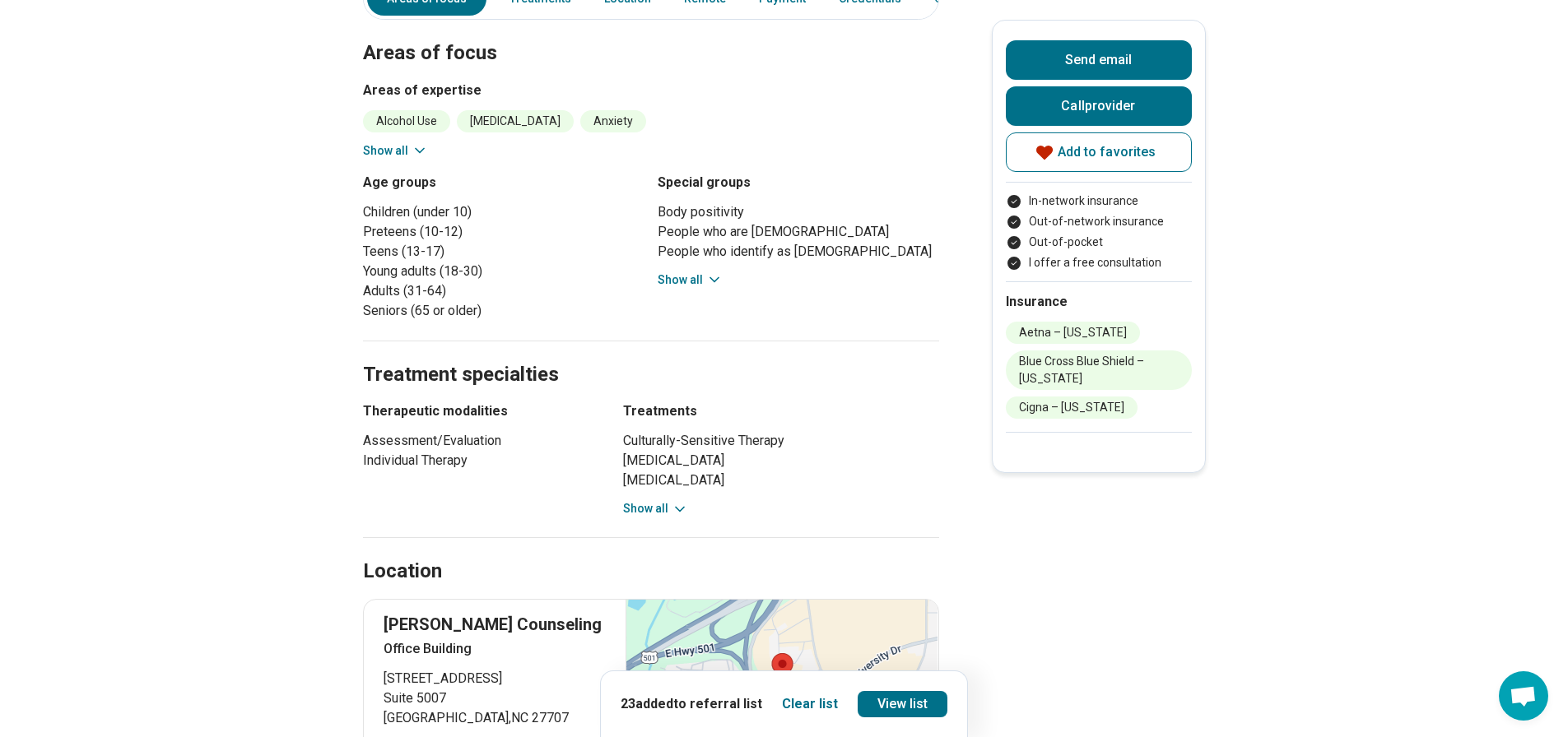
click at [405, 146] on button "Show all" at bounding box center [395, 151] width 65 height 17
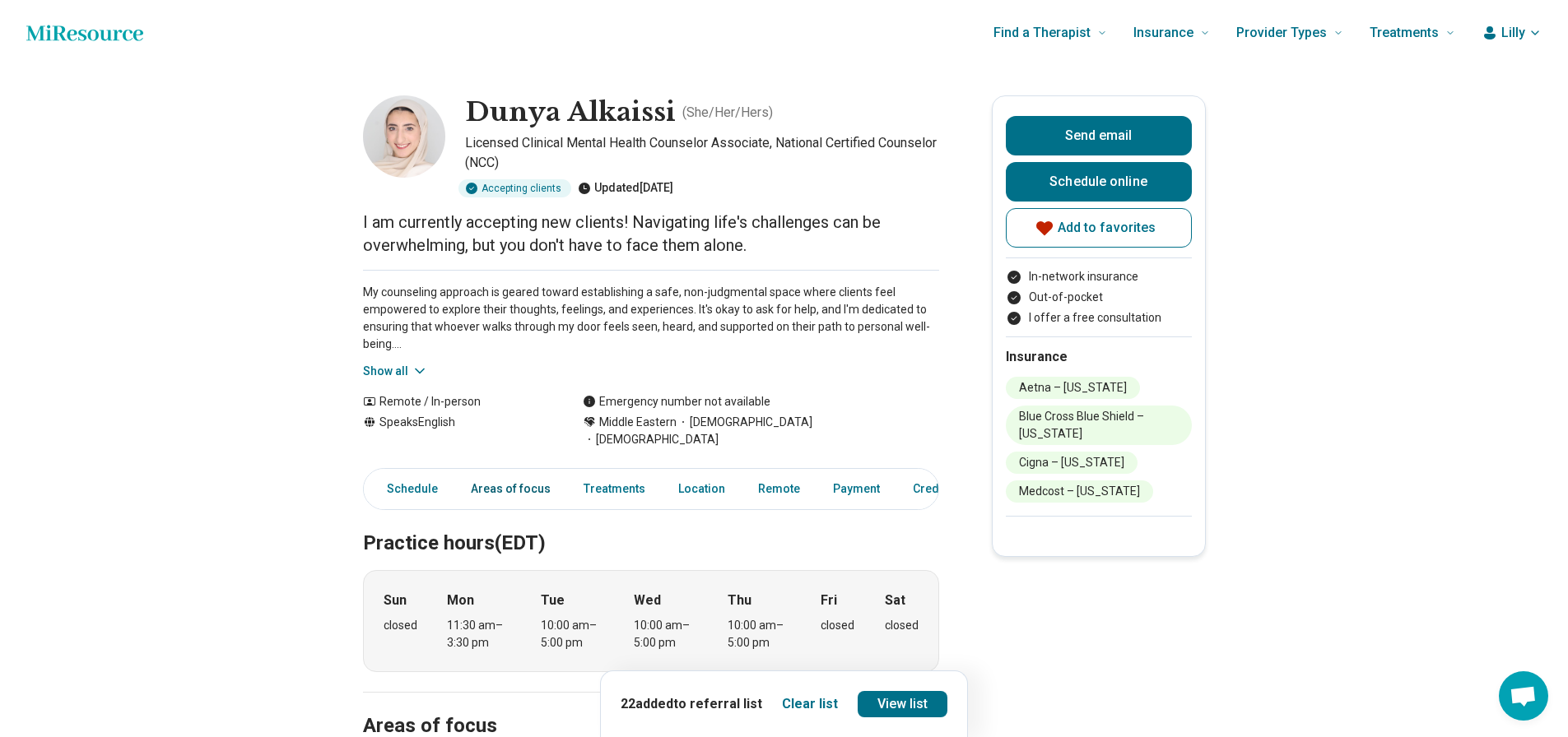
click at [493, 474] on link "Areas of focus" at bounding box center [511, 489] width 99 height 33
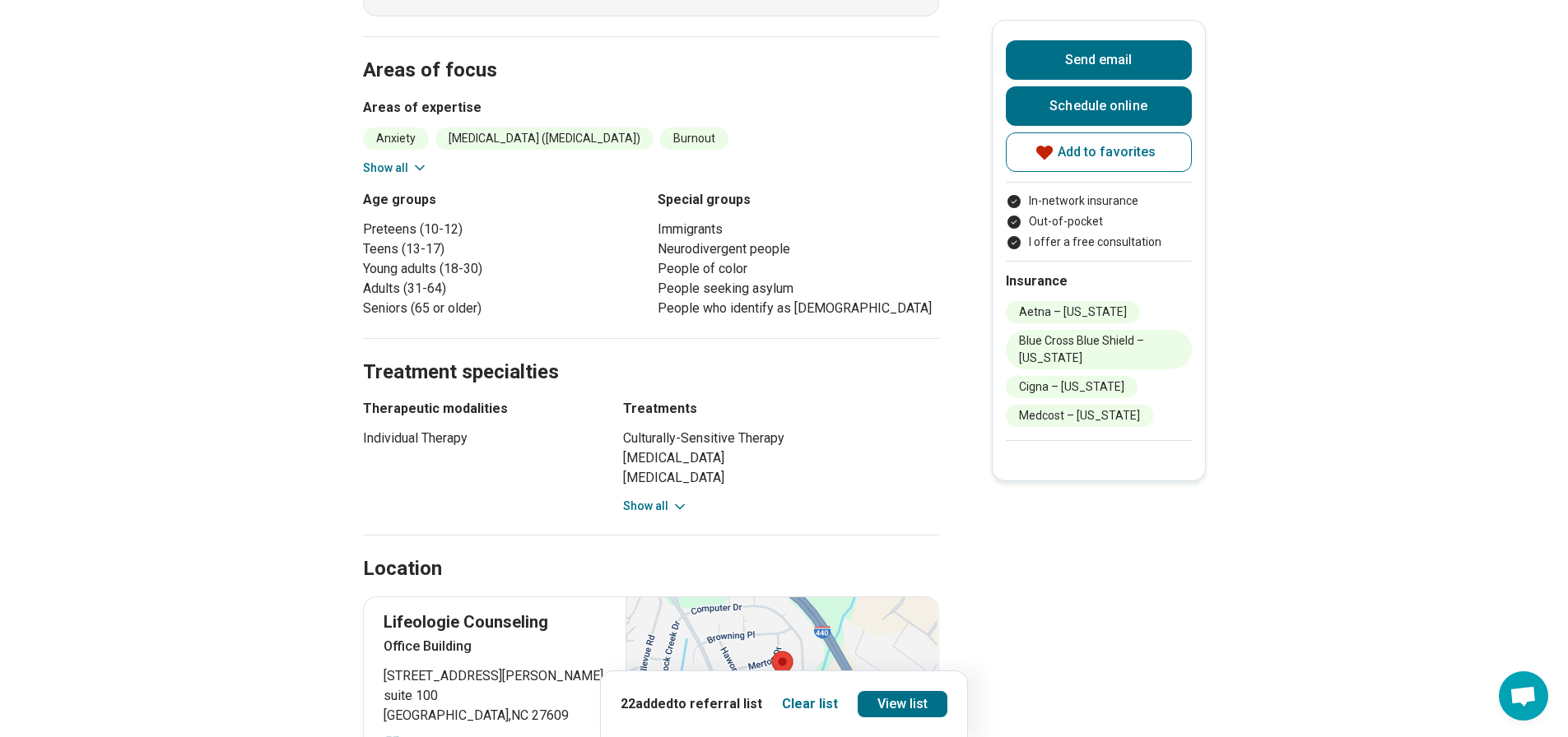
click at [407, 159] on button "Show all" at bounding box center [395, 168] width 65 height 17
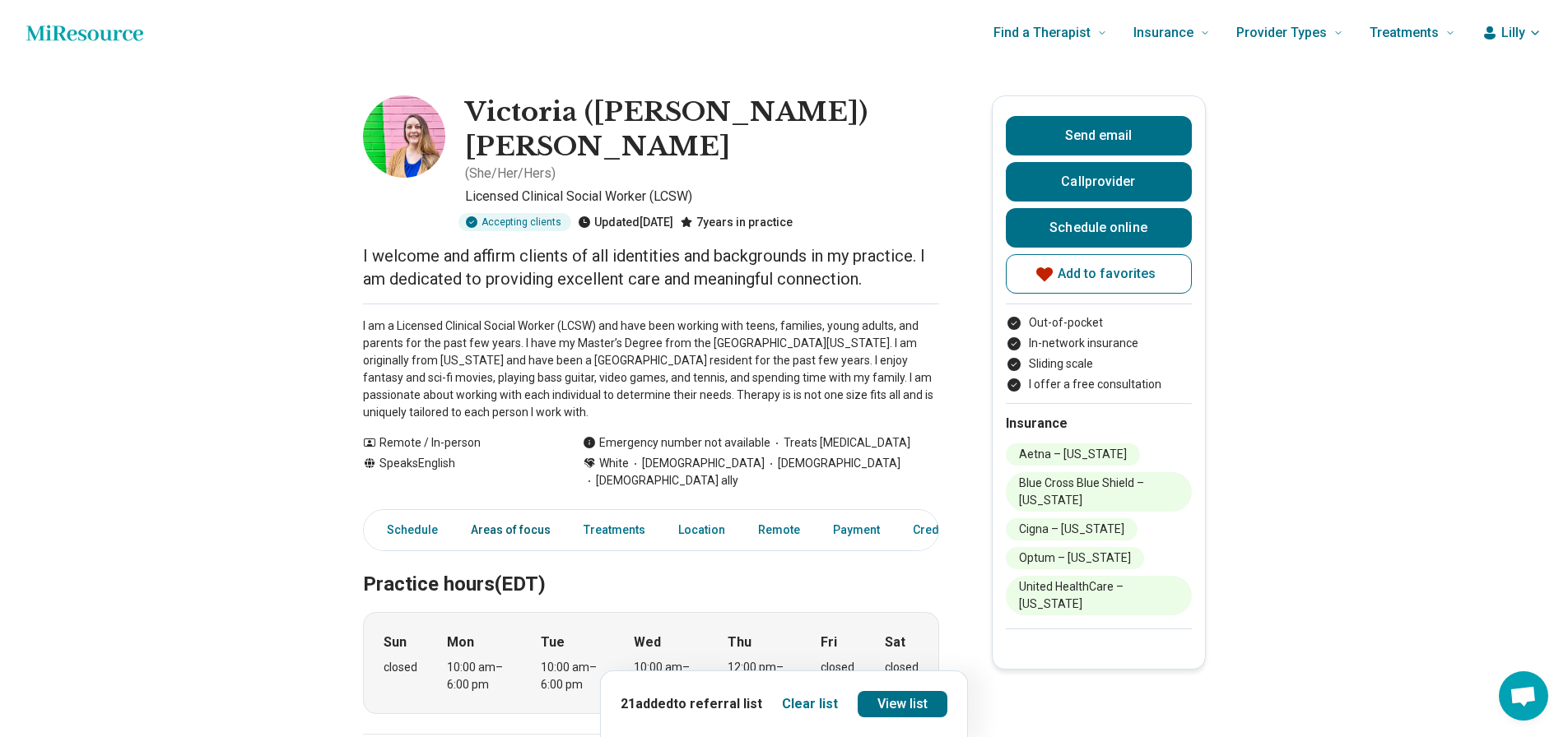
click at [518, 514] on link "Areas of focus" at bounding box center [511, 530] width 99 height 33
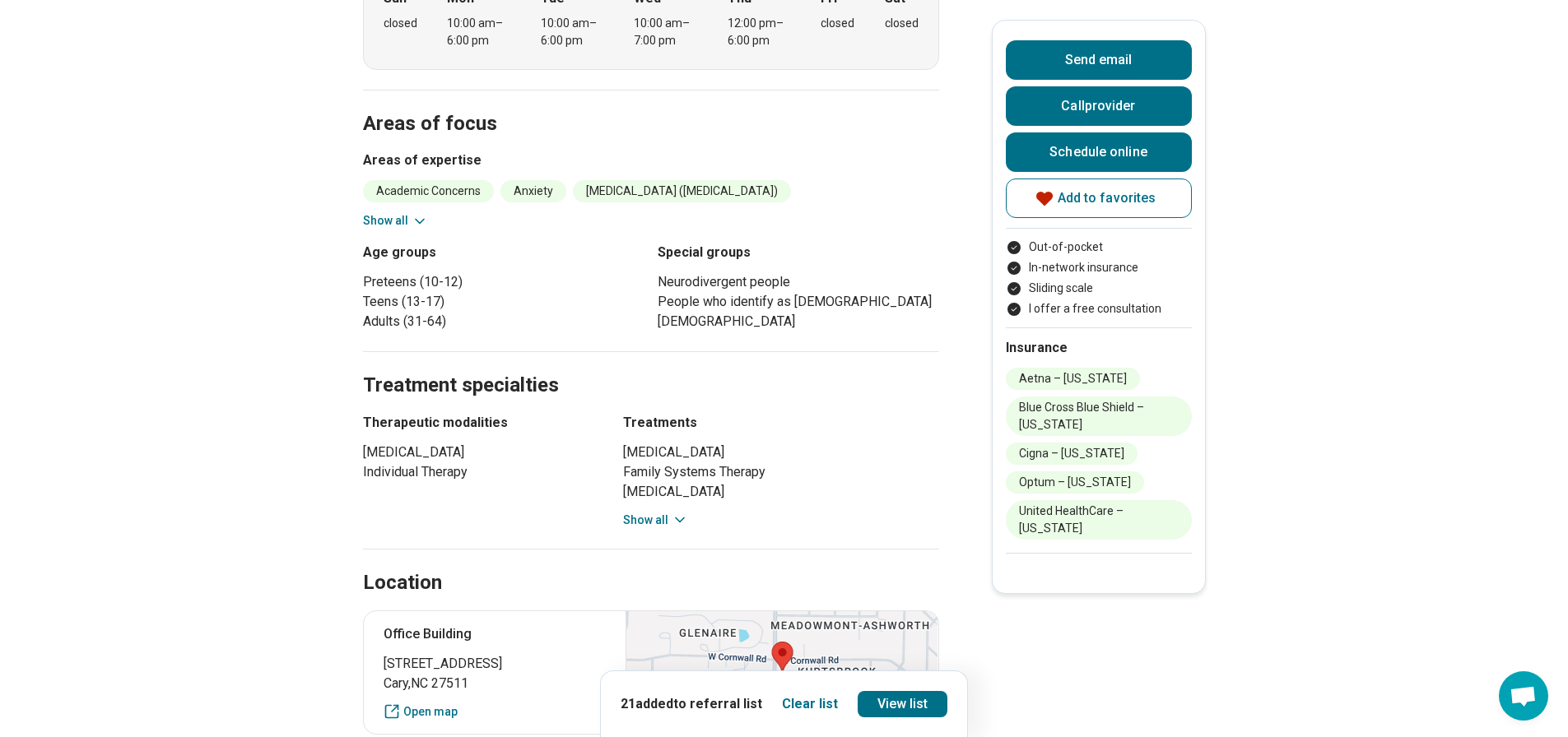
click at [402, 212] on button "Show all" at bounding box center [395, 221] width 65 height 17
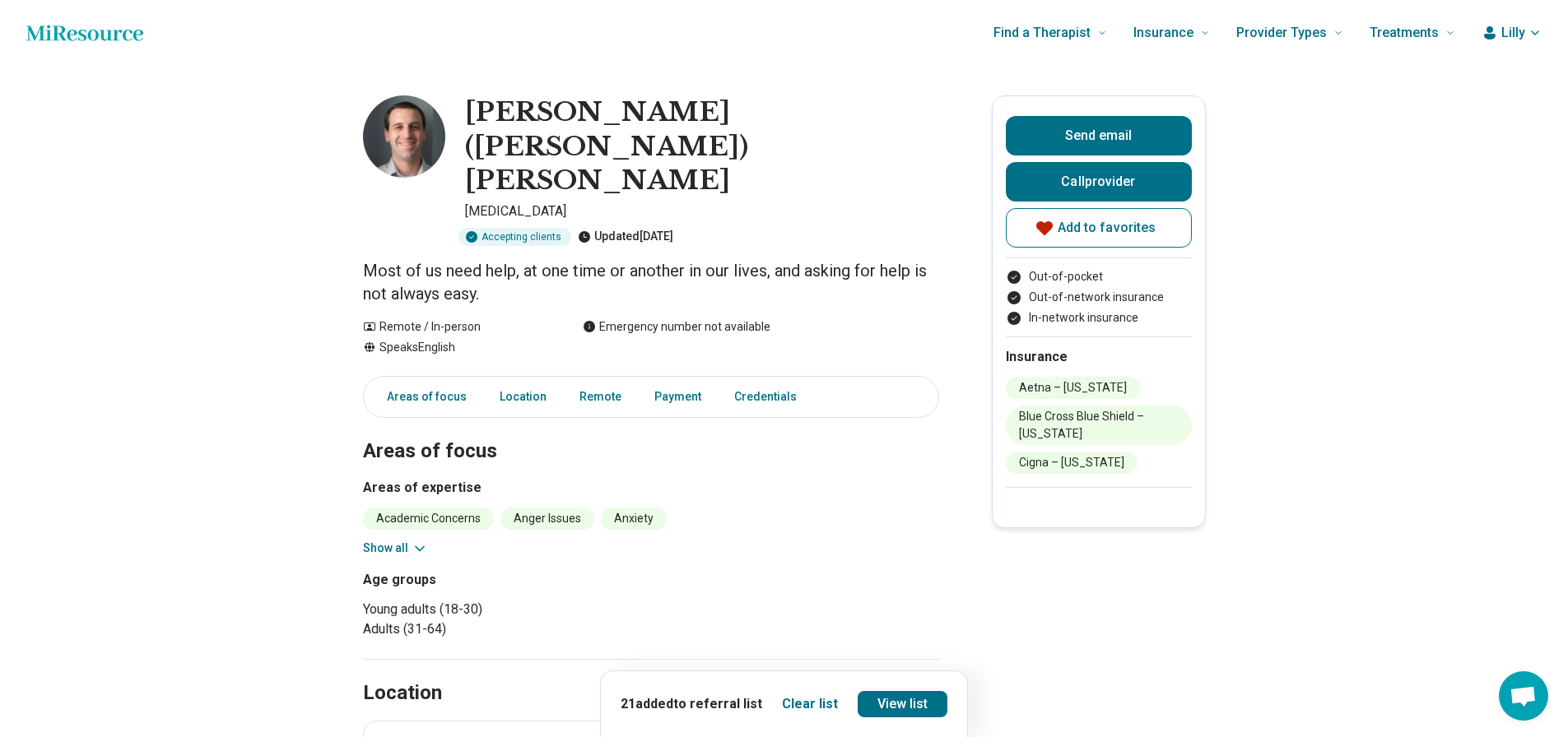
click at [412, 539] on button "Show all" at bounding box center [395, 548] width 65 height 17
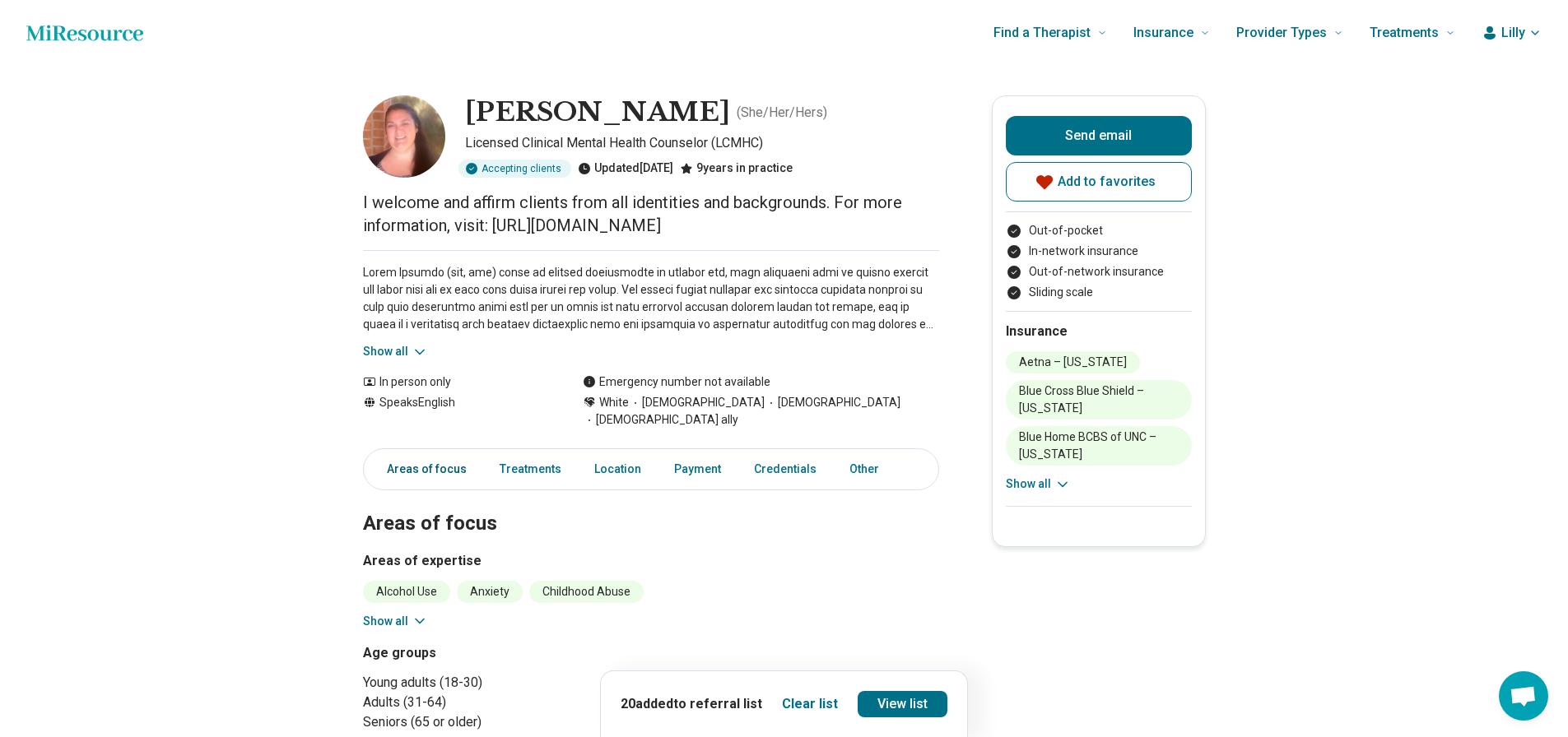
click at [452, 453] on link "Areas of focus" at bounding box center [421, 469] width 110 height 33
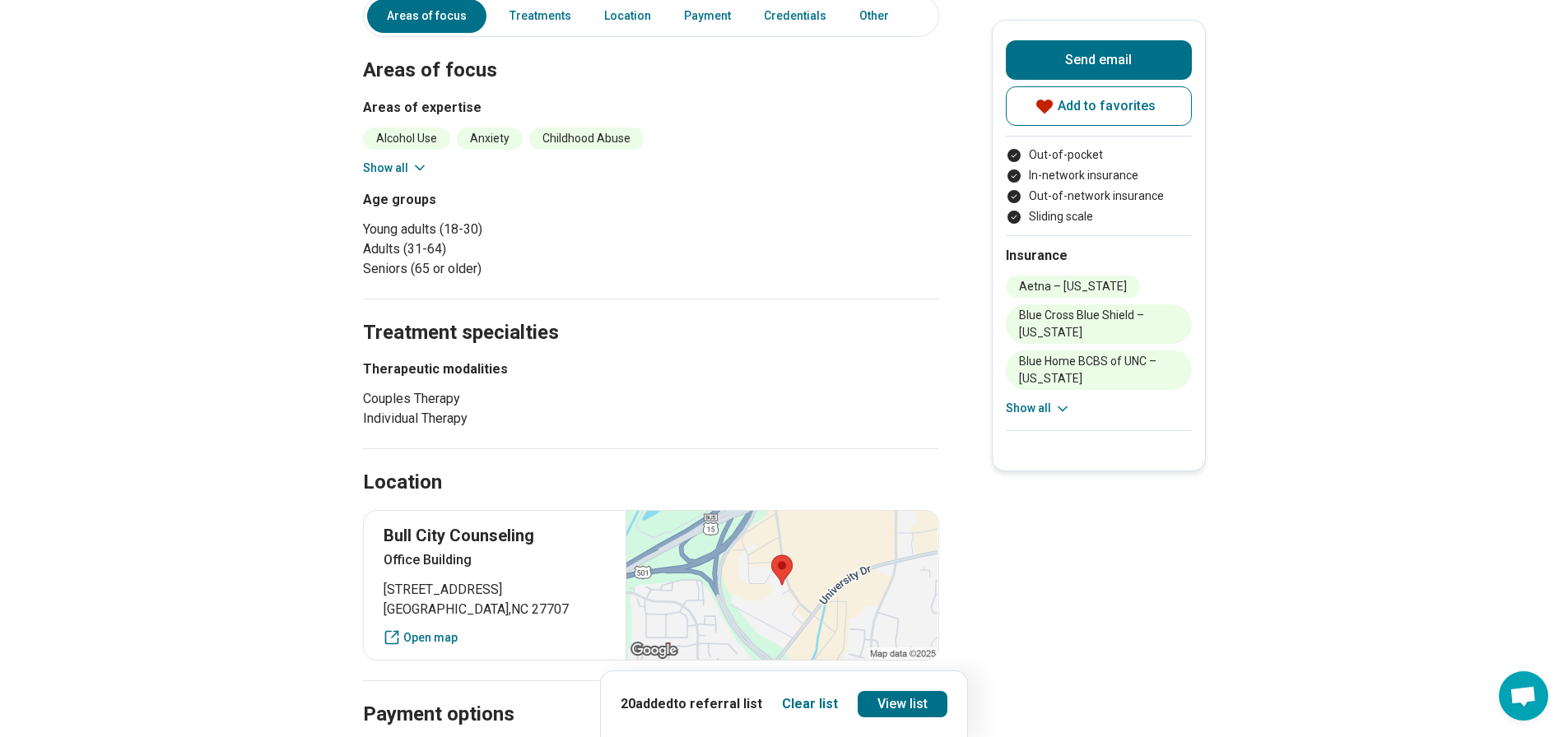
click at [400, 159] on button "Show all" at bounding box center [395, 168] width 65 height 17
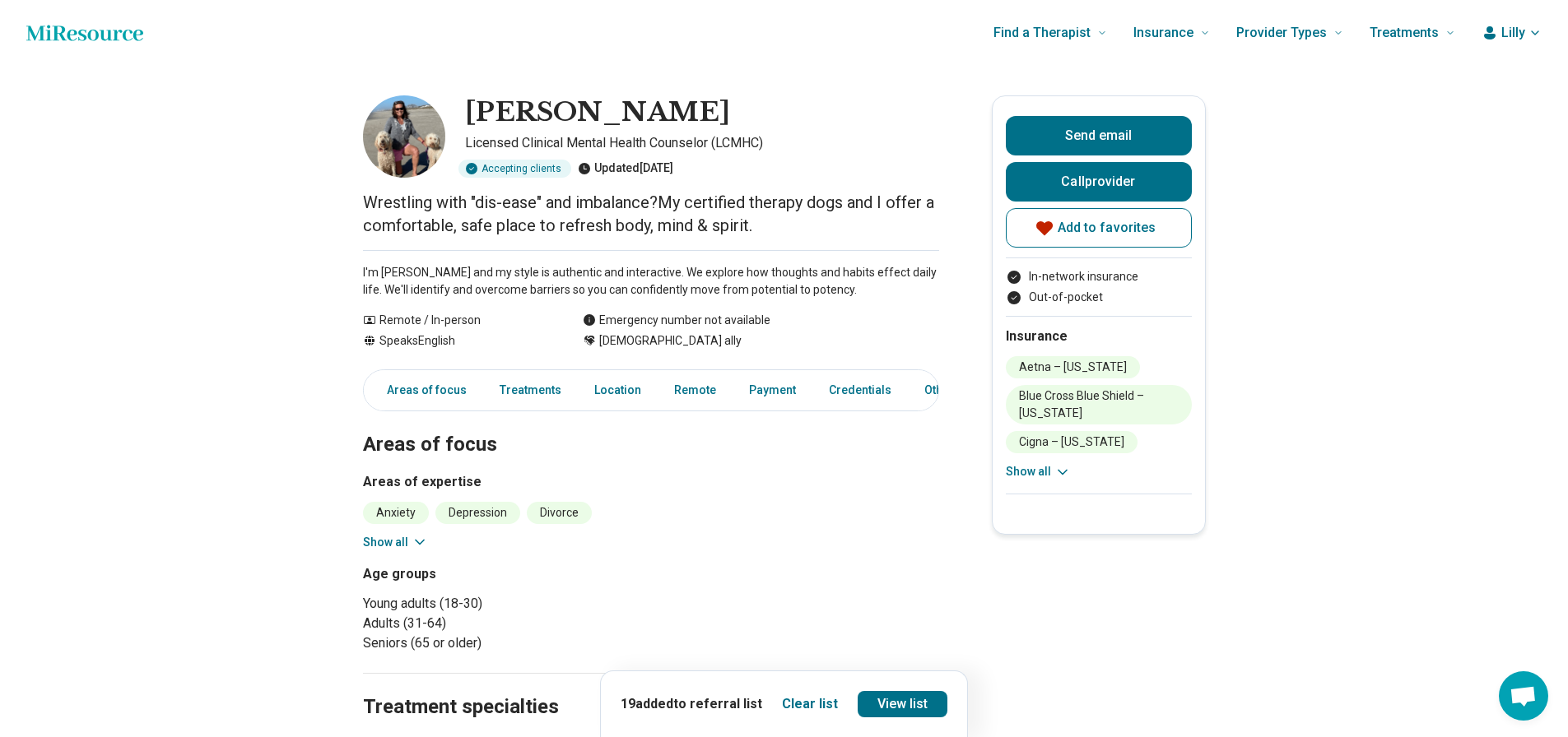
click at [416, 535] on icon at bounding box center [419, 541] width 16 height 16
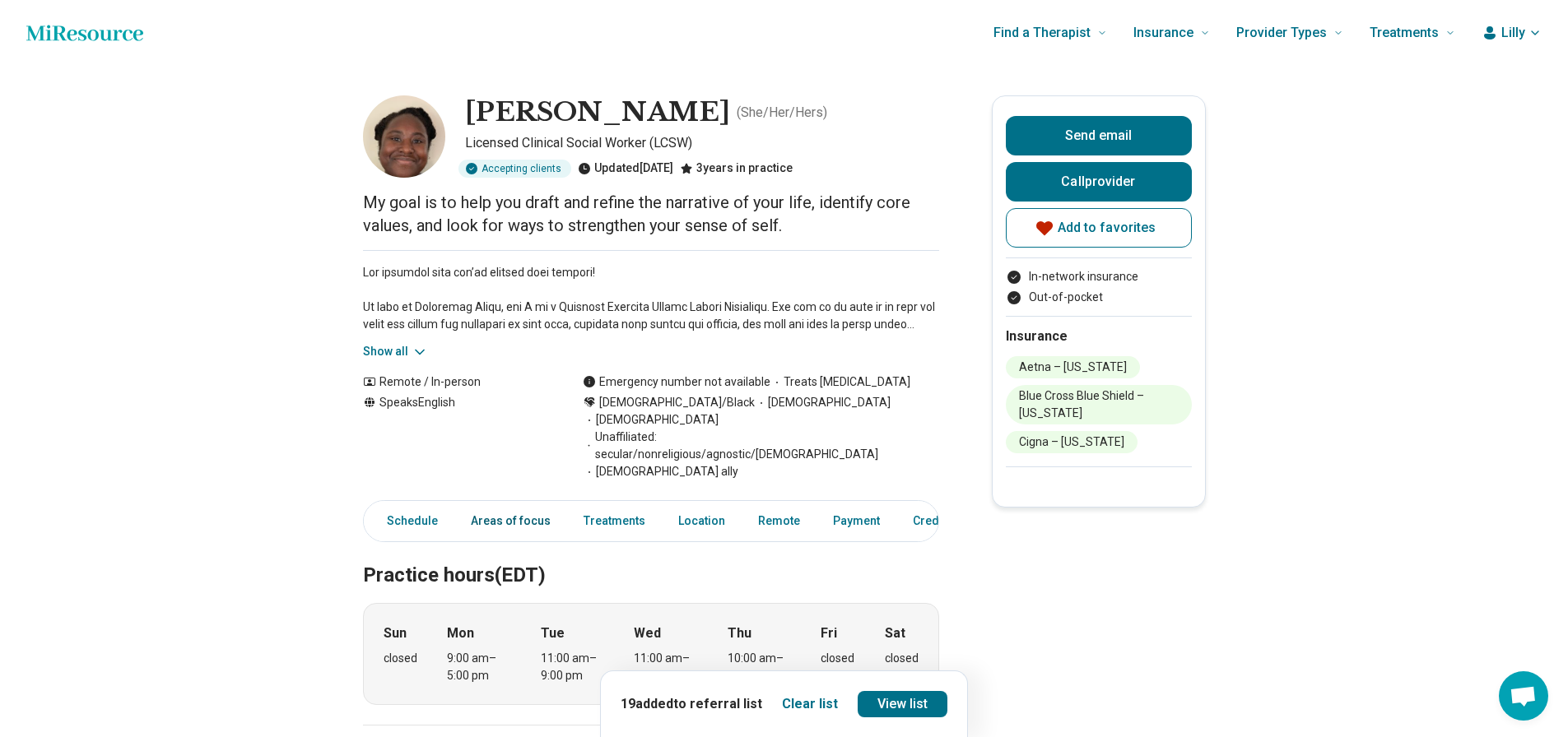
click at [485, 504] on link "Areas of focus" at bounding box center [511, 520] width 99 height 33
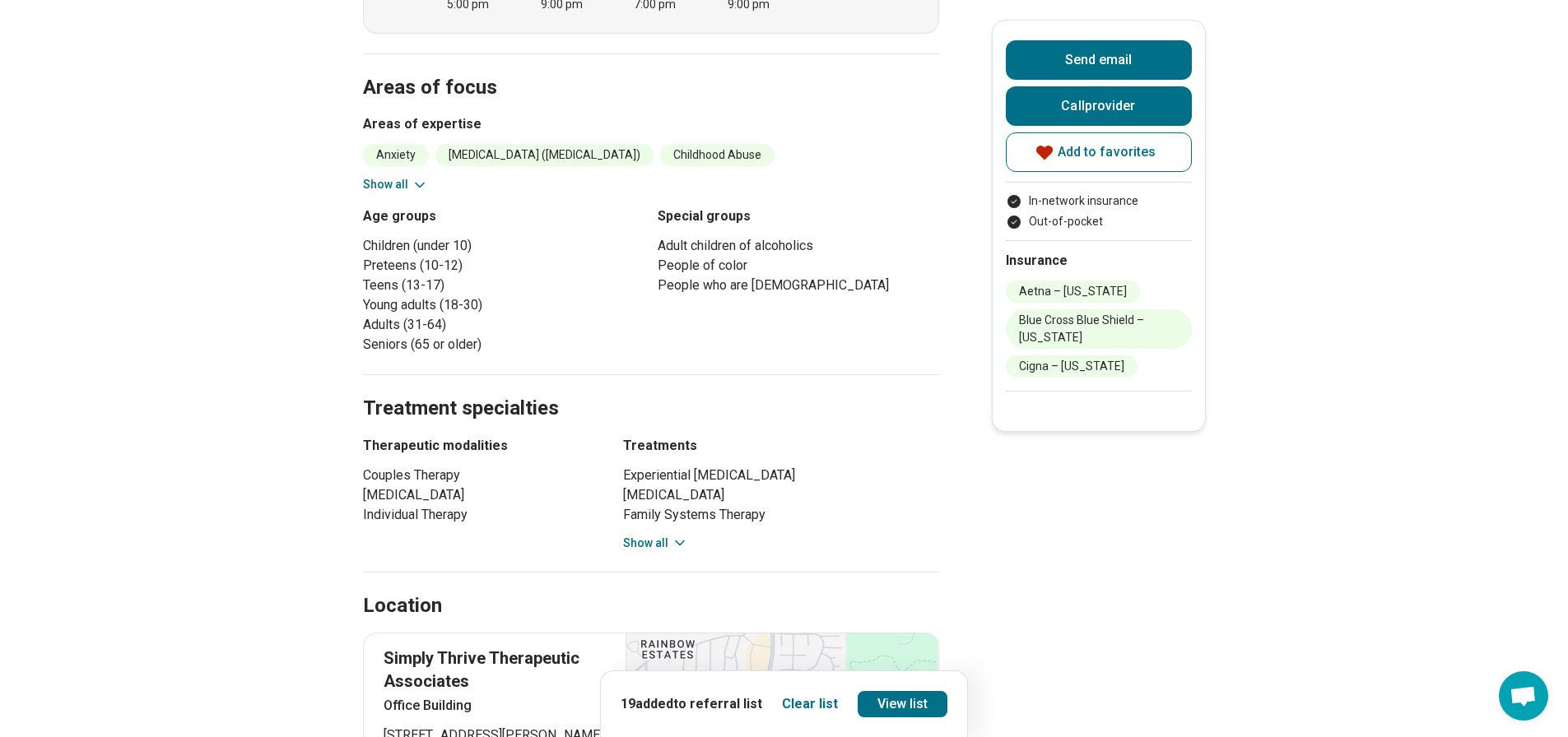
click at [408, 176] on button "Show all" at bounding box center [395, 184] width 65 height 17
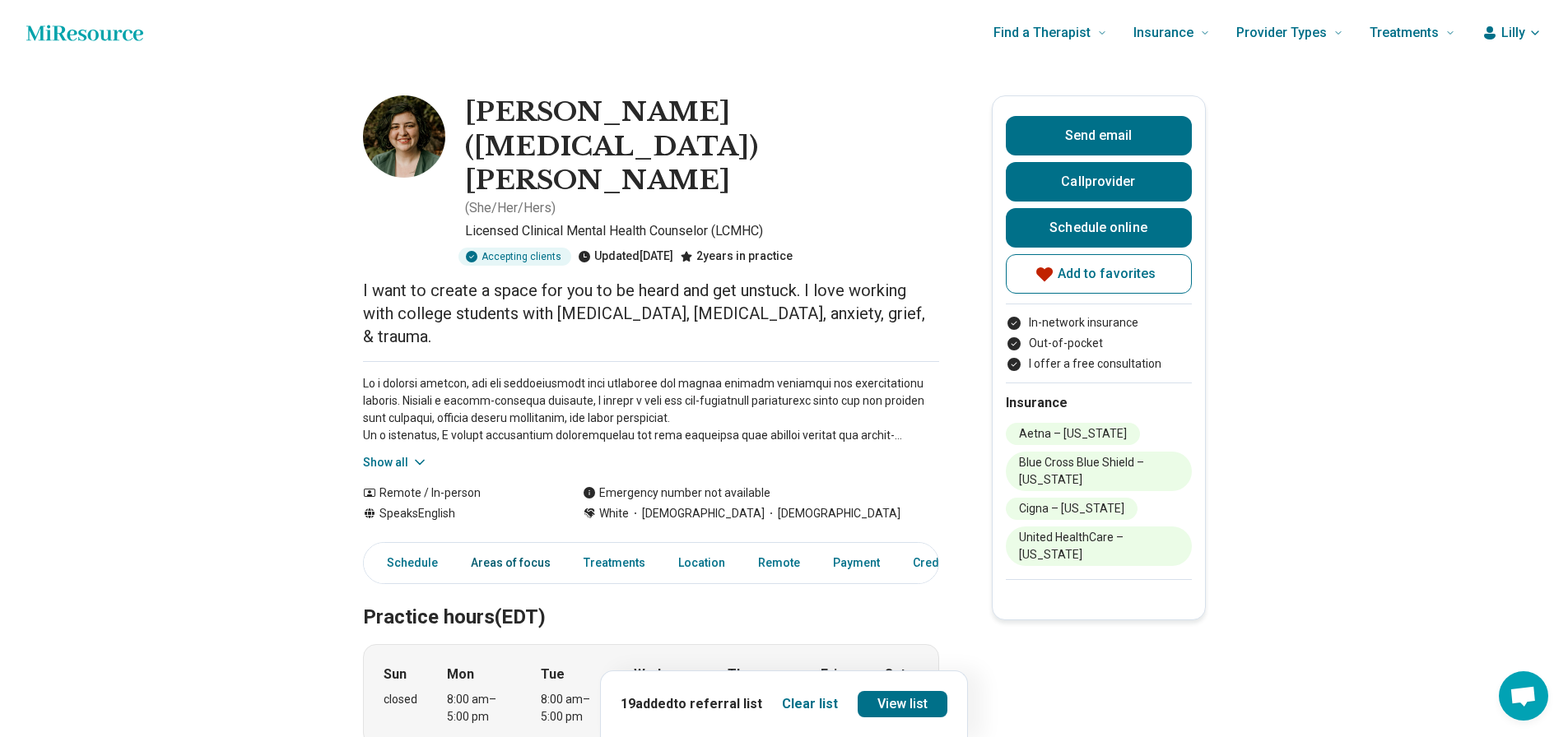
click at [536, 546] on link "Areas of focus" at bounding box center [511, 562] width 99 height 33
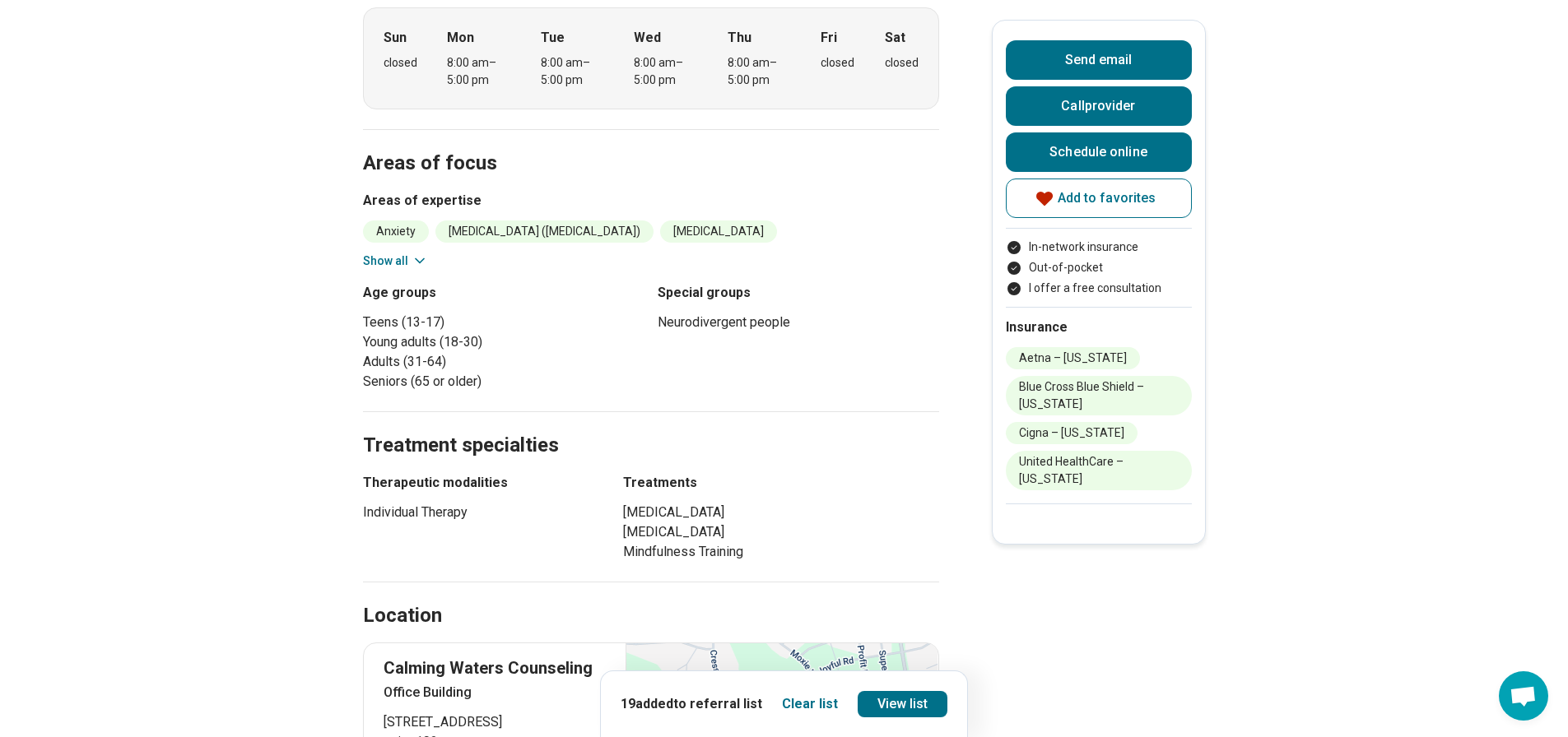
drag, startPoint x: 409, startPoint y: 169, endPoint x: 404, endPoint y: 158, distance: 12.1
click at [408, 168] on section "Areas of focus Areas of expertise Anxiety [MEDICAL_DATA] ([MEDICAL_DATA]) [MEDI…" at bounding box center [650, 270] width 576 height 283
click at [403, 253] on button "Show all" at bounding box center [395, 262] width 65 height 17
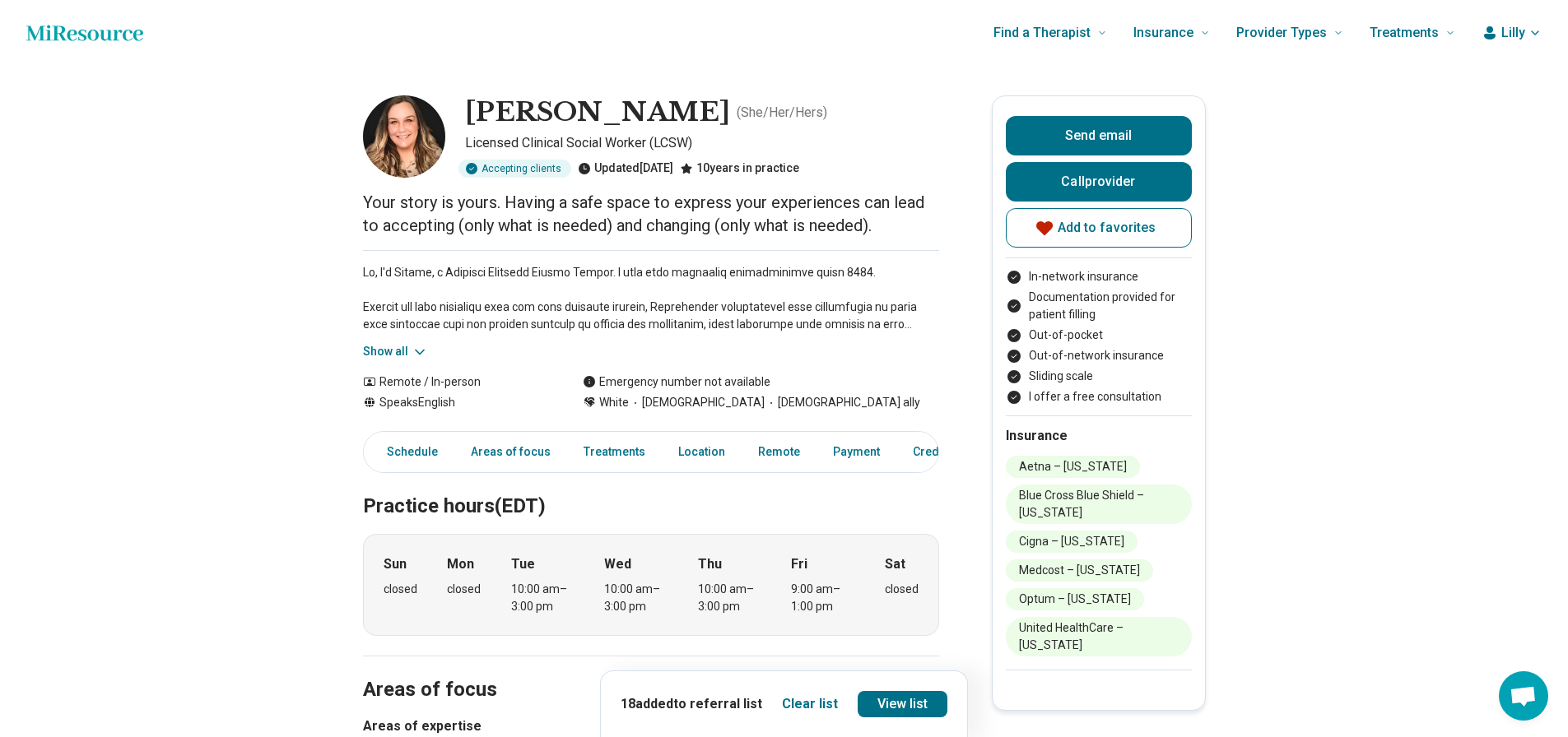
click at [521, 454] on link "Areas of focus" at bounding box center [511, 452] width 99 height 33
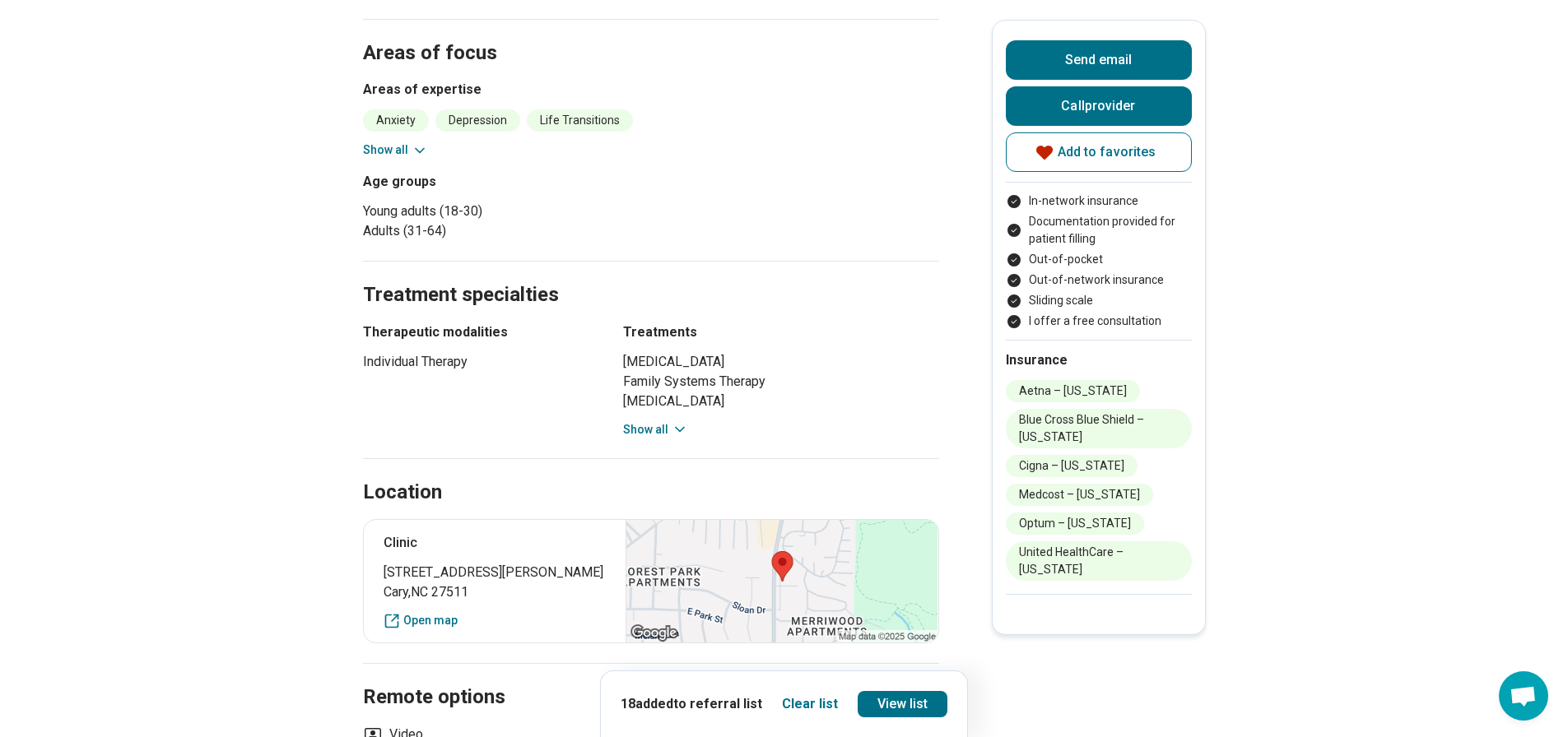
click at [406, 143] on button "Show all" at bounding box center [395, 150] width 65 height 17
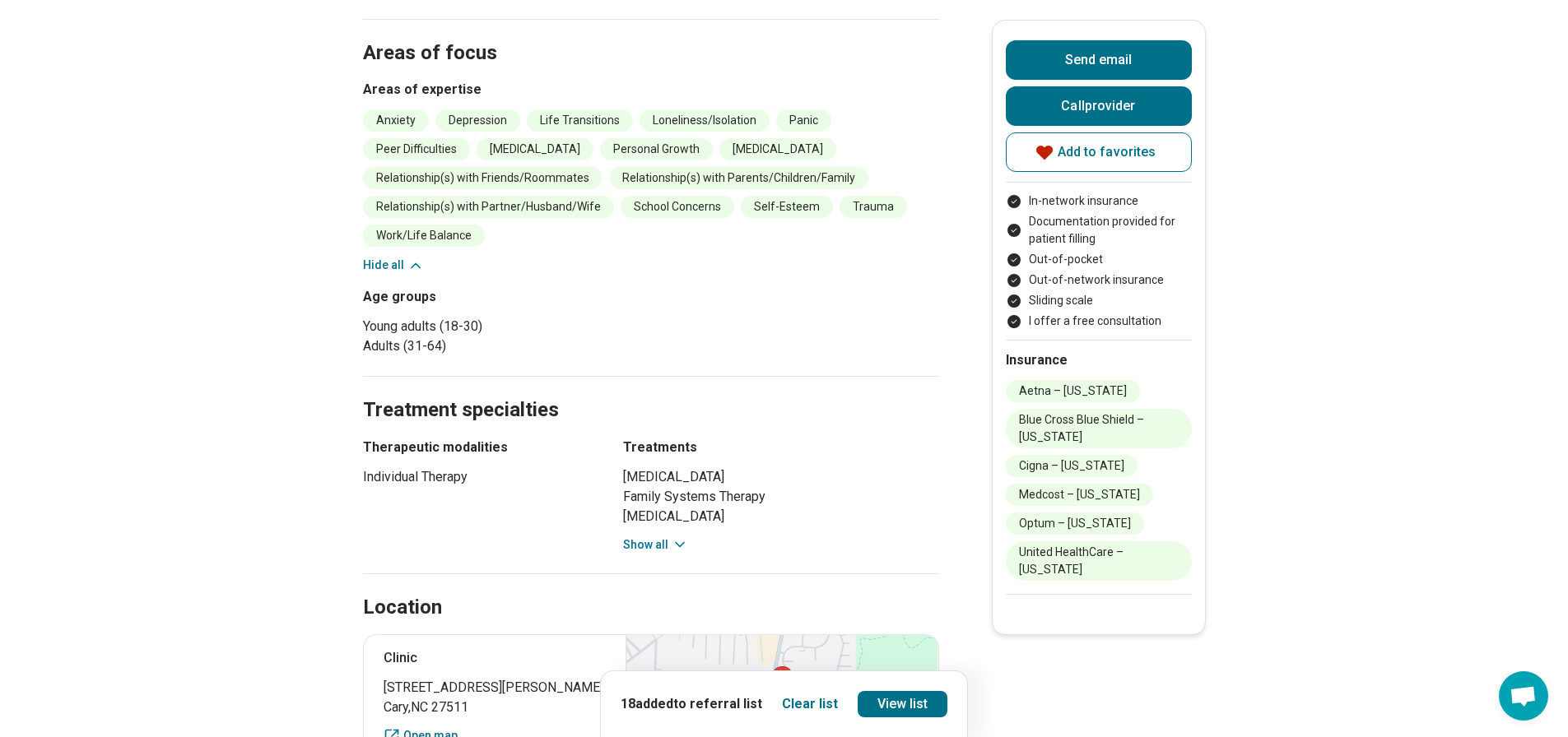
click at [422, 270] on icon at bounding box center [415, 265] width 16 height 16
